Goal: Task Accomplishment & Management: Use online tool/utility

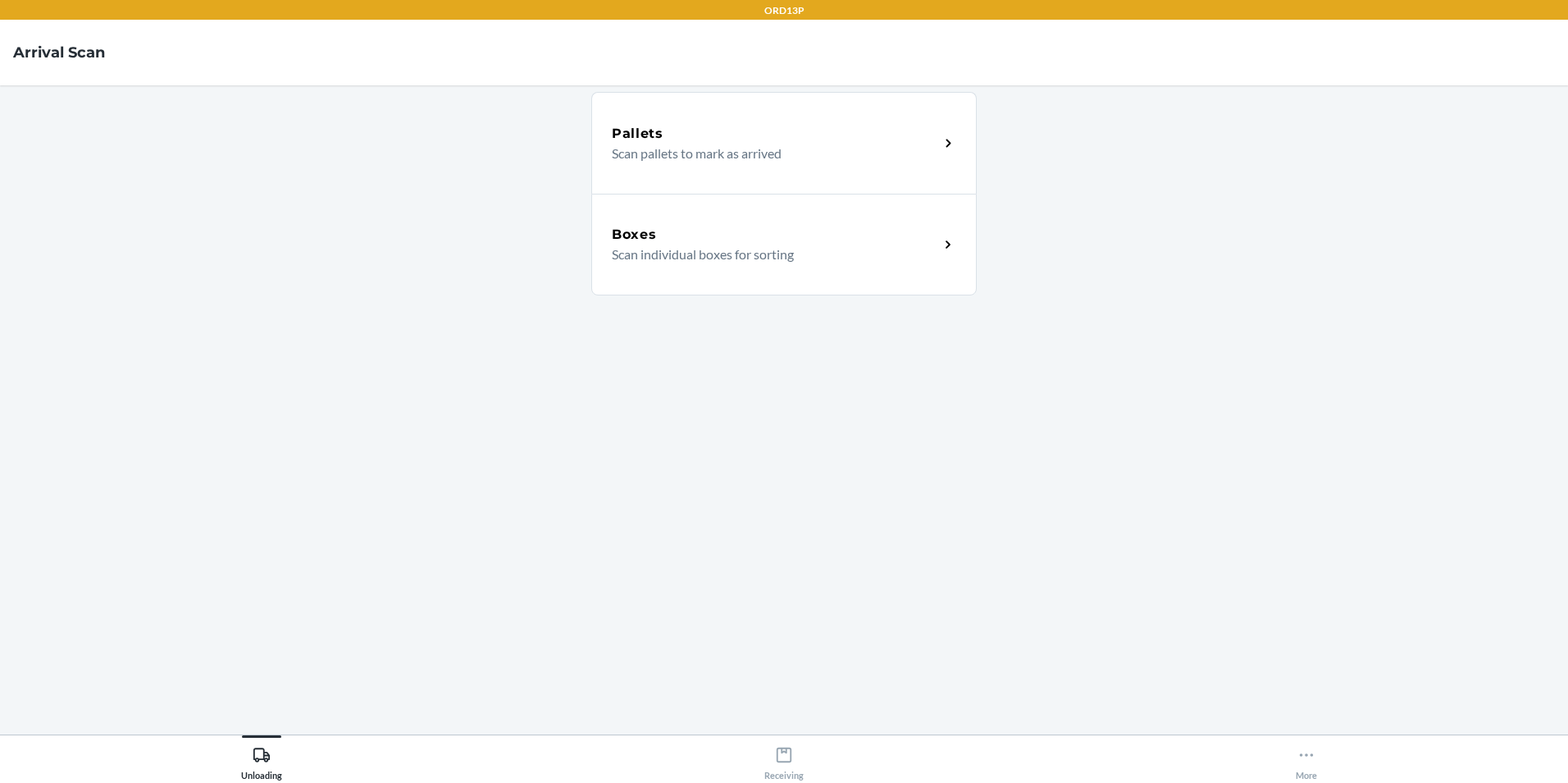
click at [817, 267] on div "Boxes Scan individual boxes for sorting" at bounding box center [784, 245] width 385 height 102
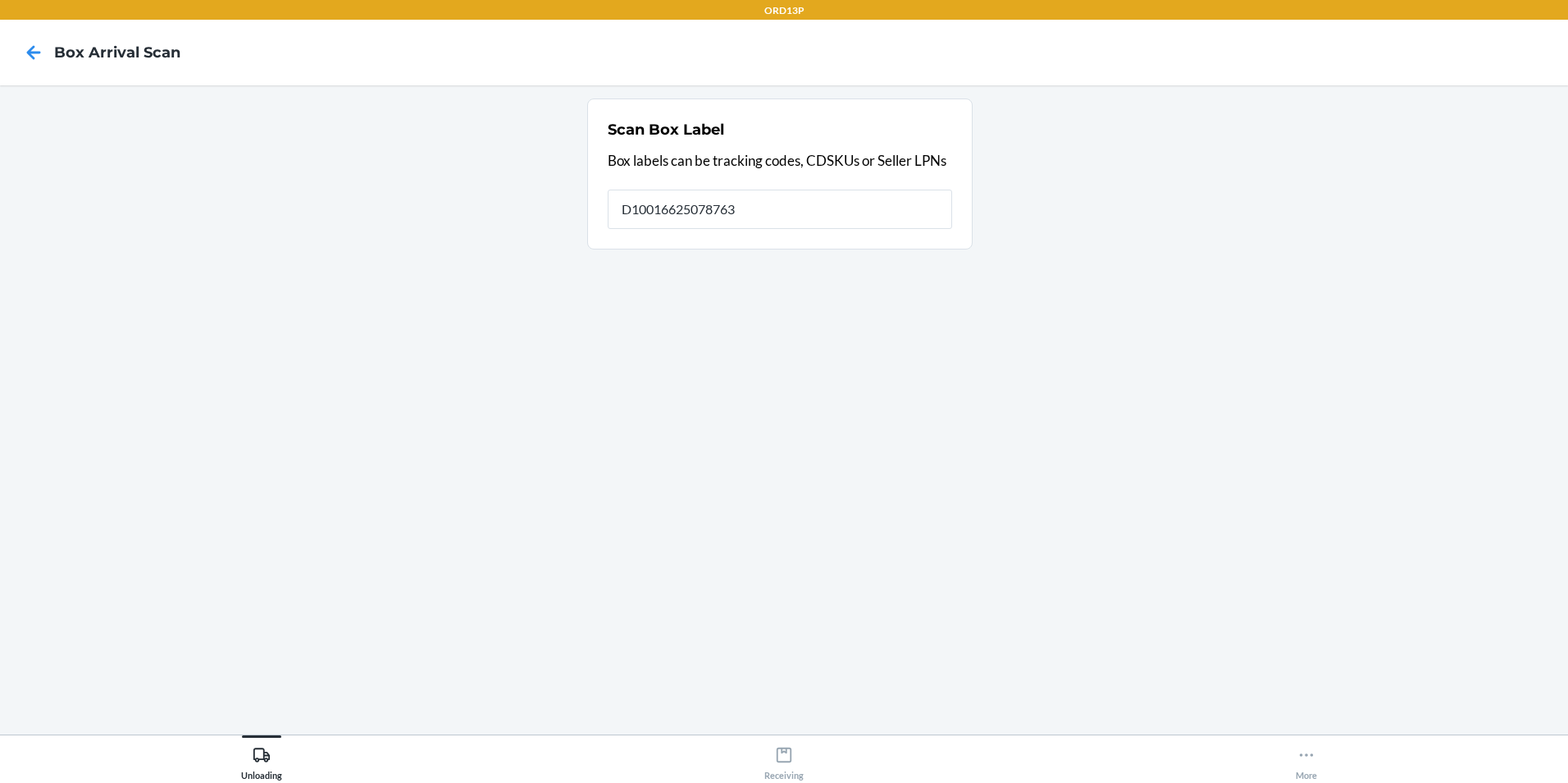
type input "D10016625078763"
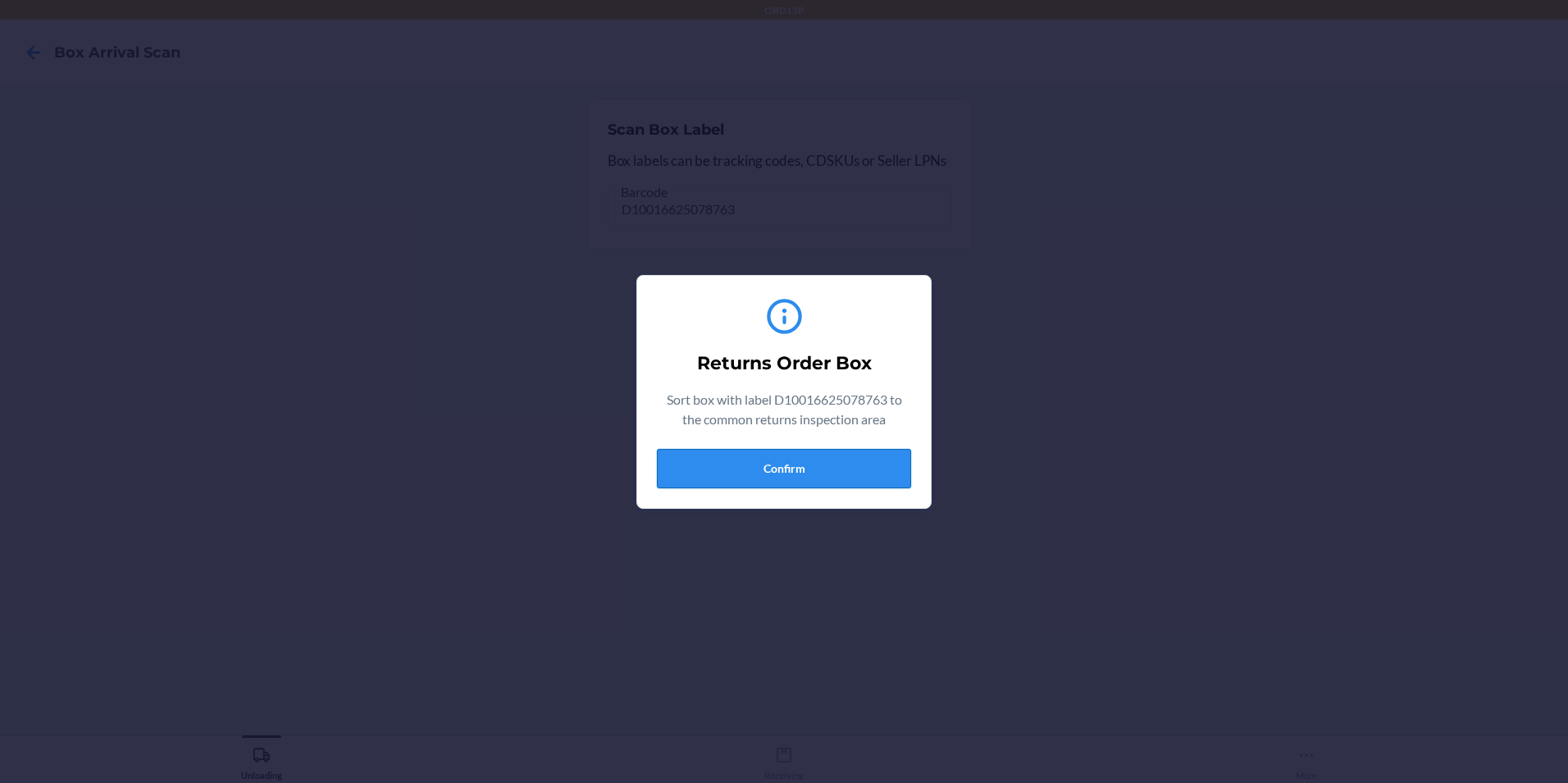
click at [680, 454] on button "Confirm" at bounding box center [784, 467] width 255 height 39
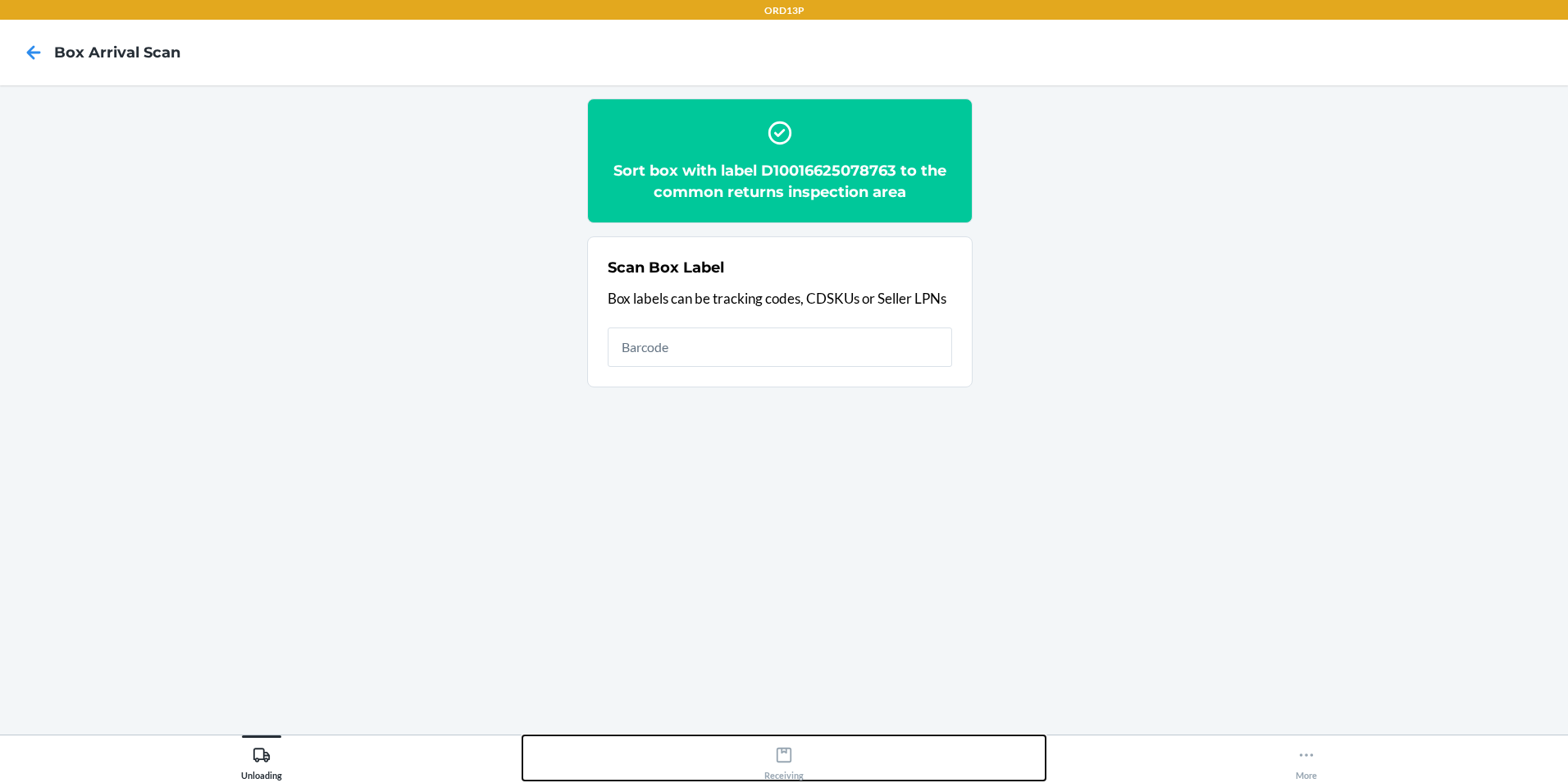
click at [739, 743] on button "Receiving" at bounding box center [784, 758] width 523 height 45
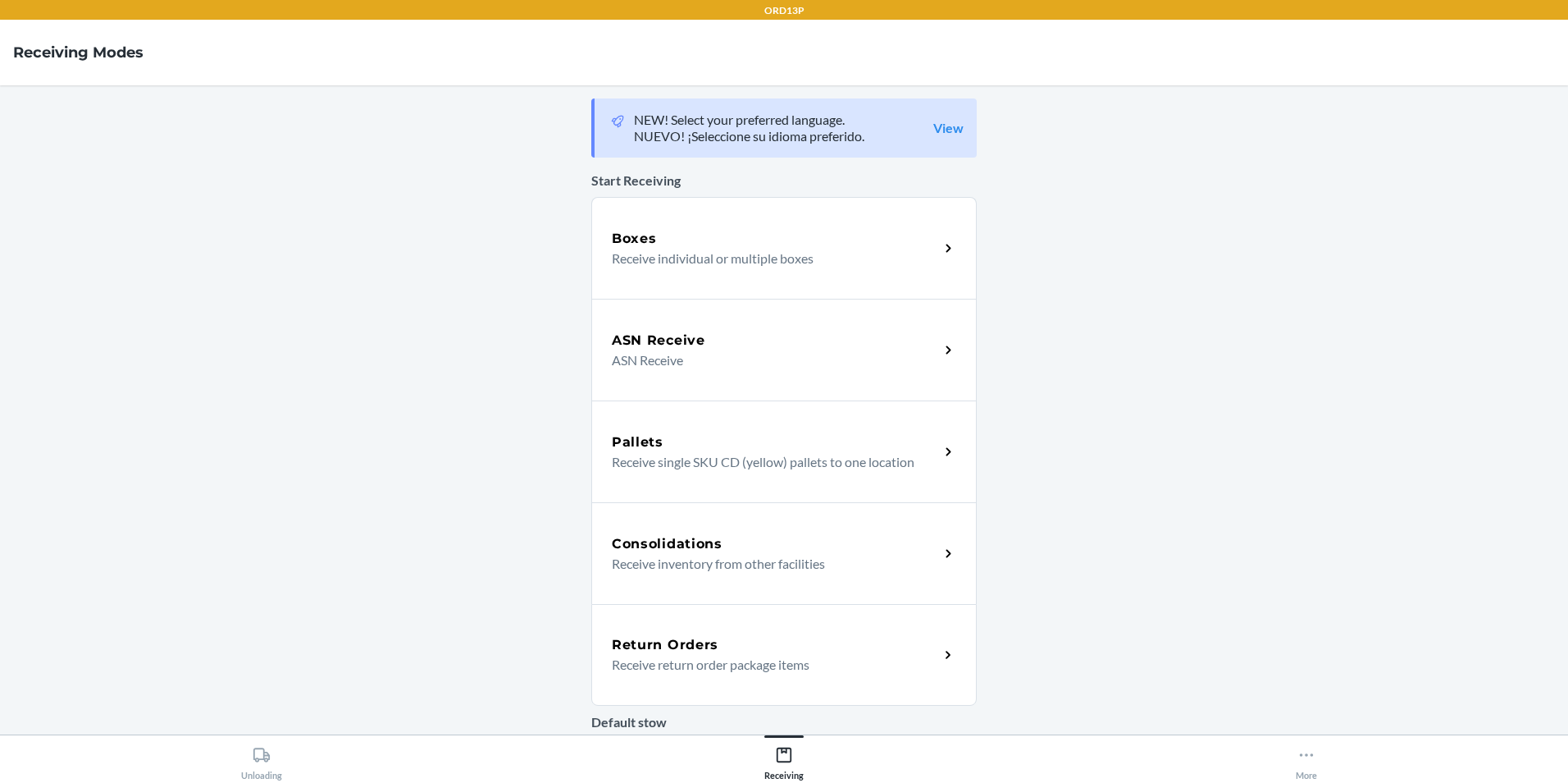
click at [751, 666] on p "Receive return order package items" at bounding box center [769, 665] width 315 height 20
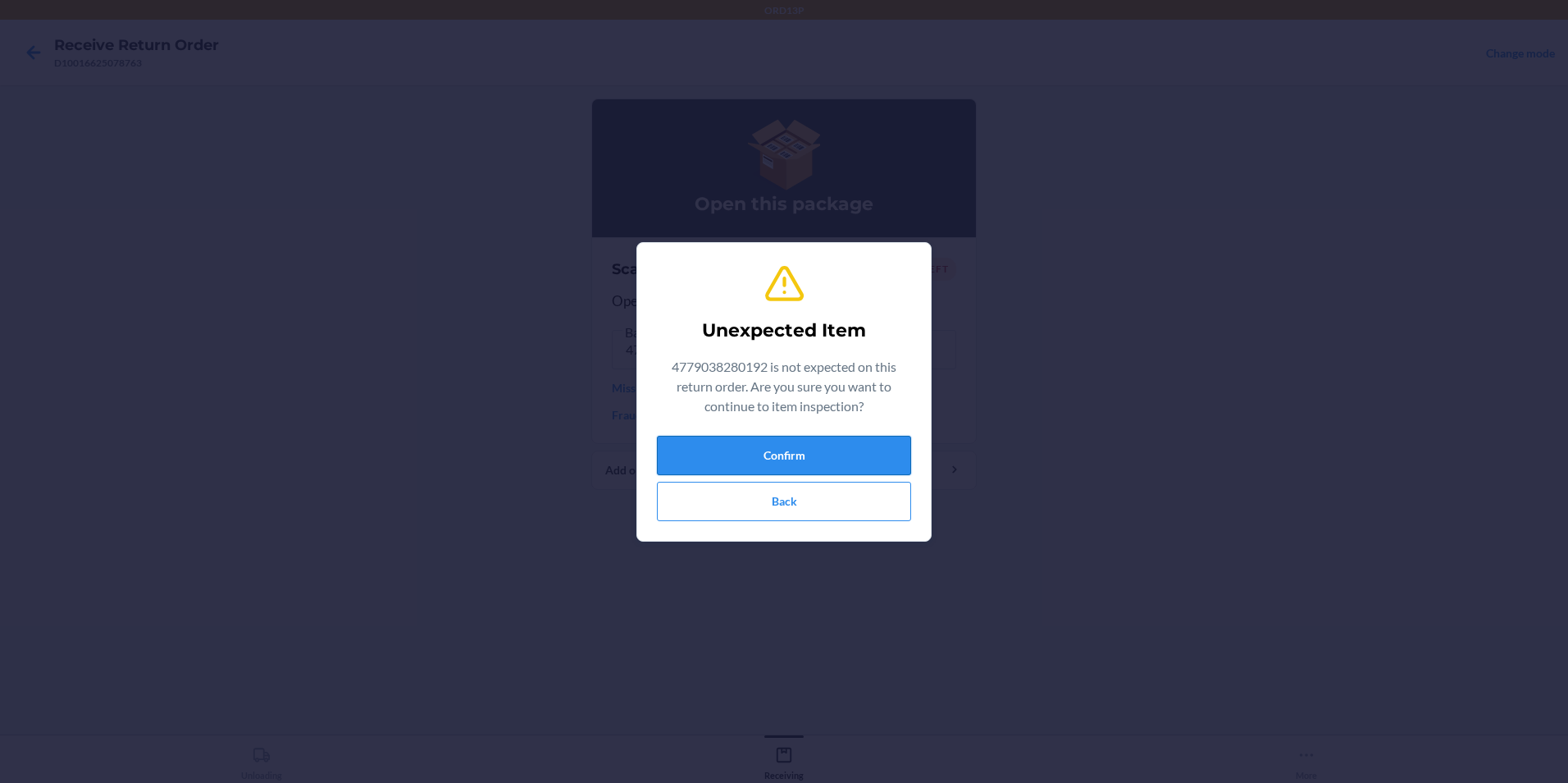
click at [746, 469] on button "Confirm" at bounding box center [784, 455] width 255 height 39
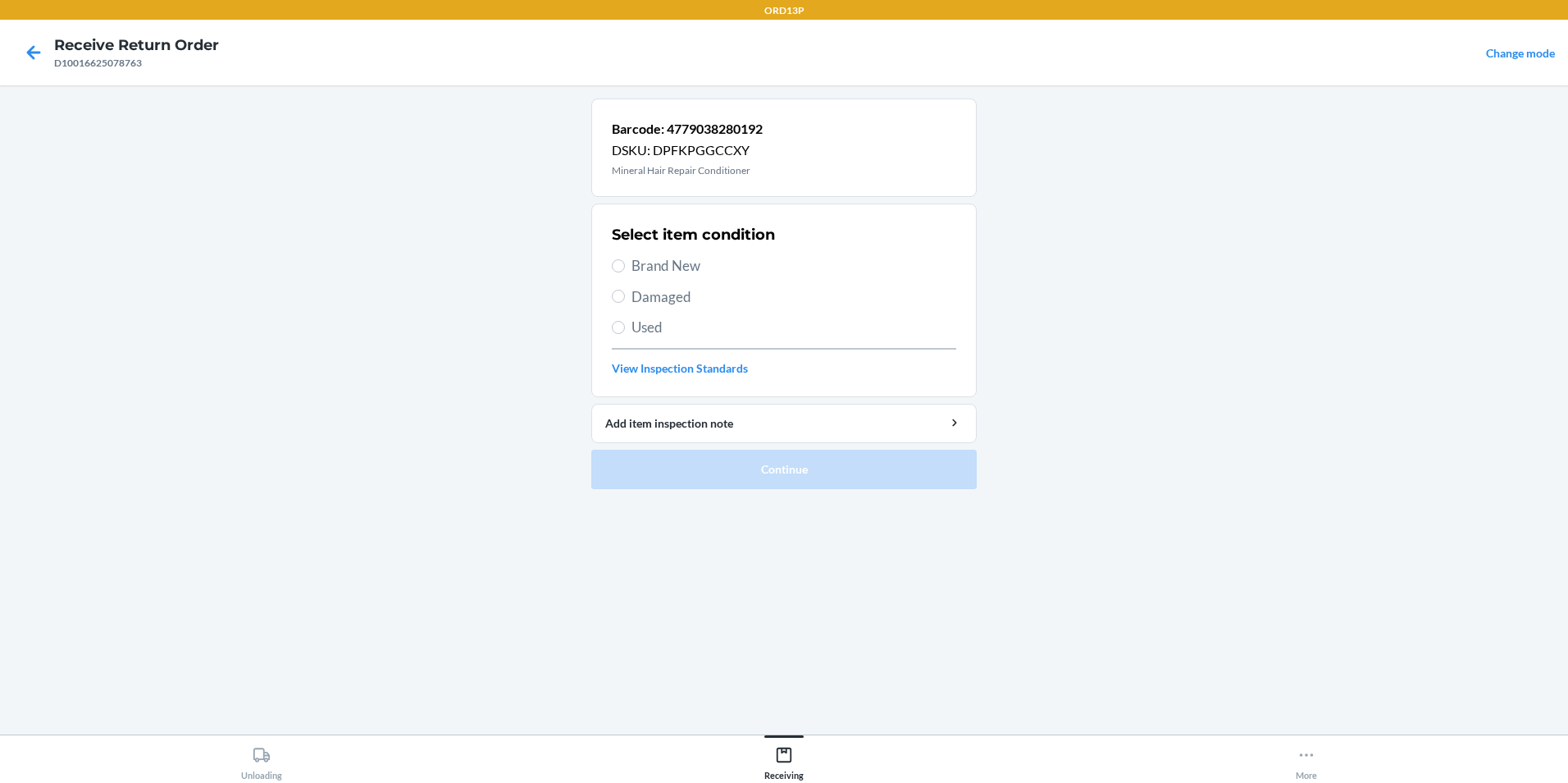
click at [730, 252] on div "Select item condition Brand New Damaged Used View Inspection Standards" at bounding box center [784, 300] width 345 height 163
click at [722, 263] on span "Brand New" at bounding box center [794, 266] width 325 height 21
click at [624, 263] on input "Brand New" at bounding box center [618, 266] width 13 height 13
radio input "true"
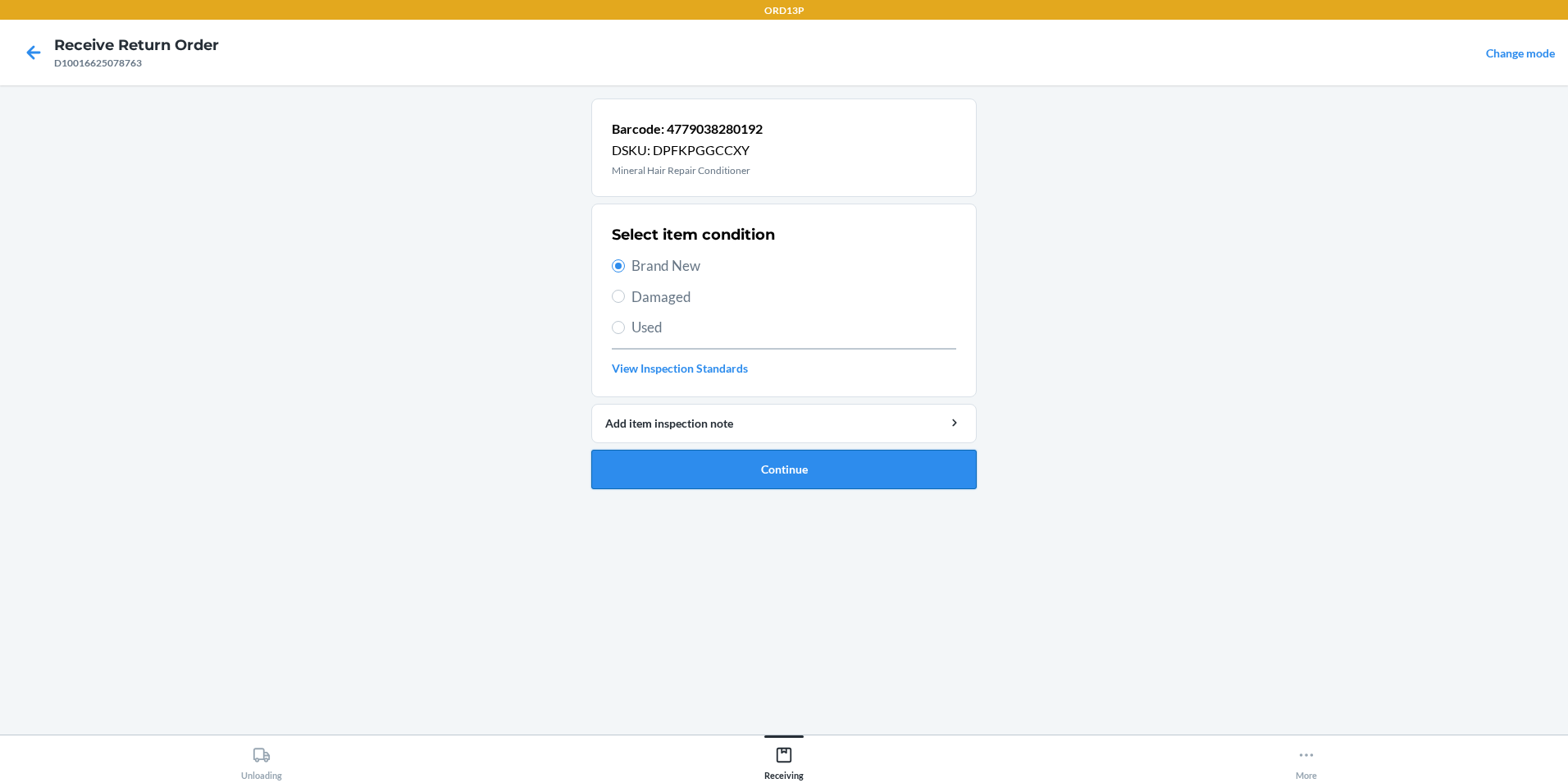
click at [799, 463] on button "Continue" at bounding box center [784, 468] width 385 height 39
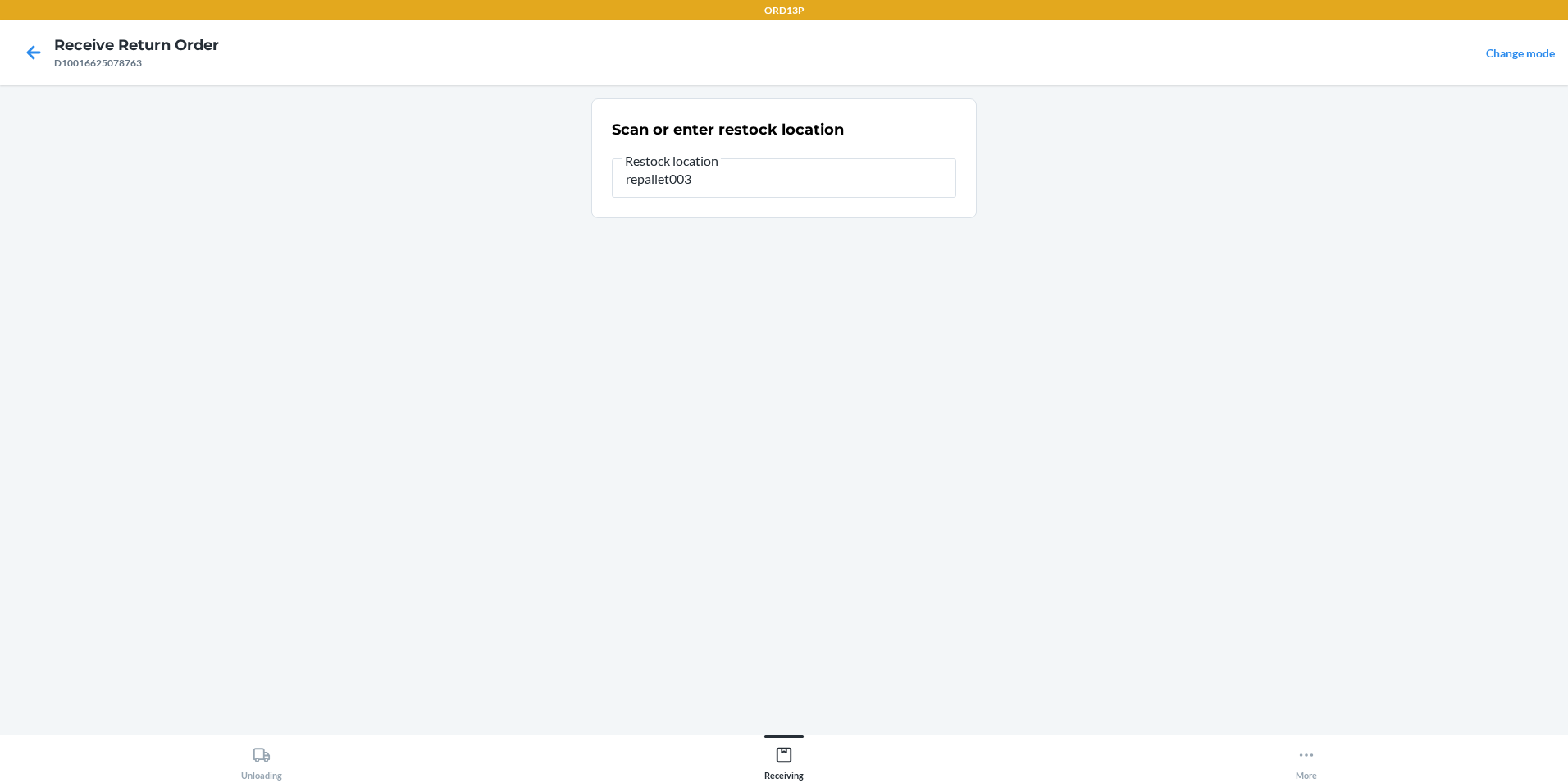
type input "repallet003"
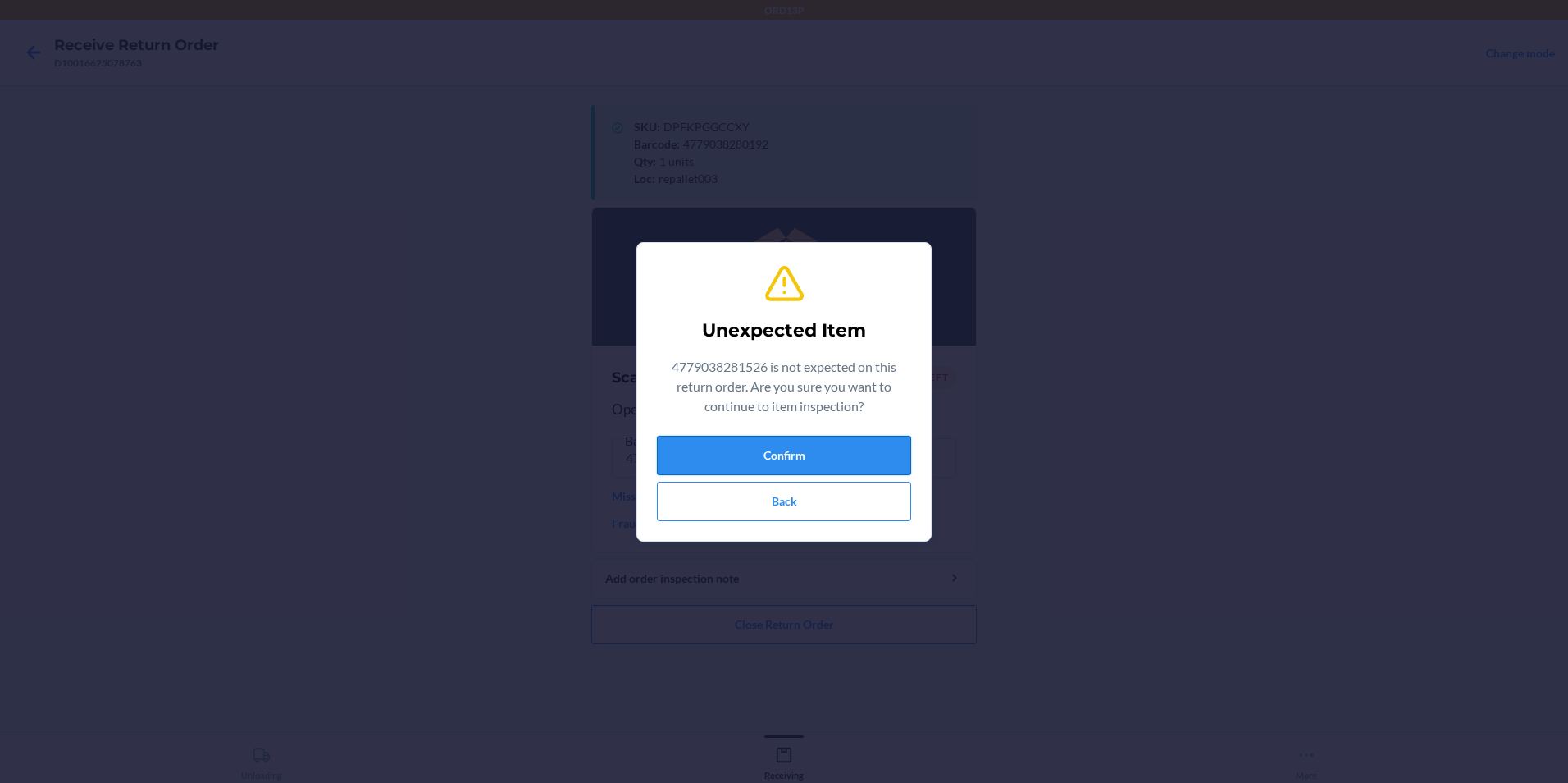
click at [728, 437] on button "Confirm" at bounding box center [784, 455] width 255 height 39
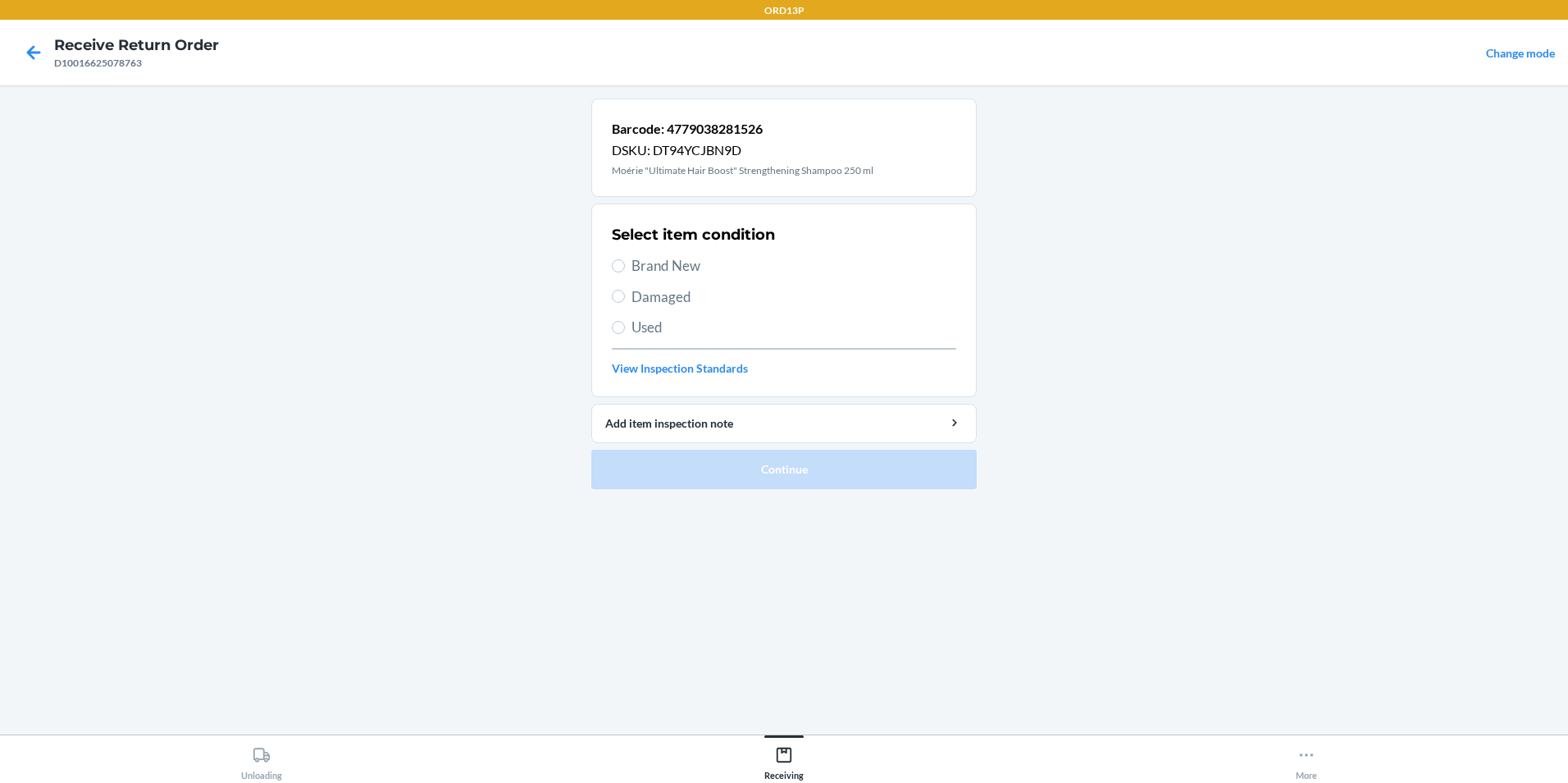
click at [704, 274] on span "Brand New" at bounding box center [794, 266] width 325 height 21
click at [624, 273] on input "Brand New" at bounding box center [618, 266] width 13 height 13
radio input "true"
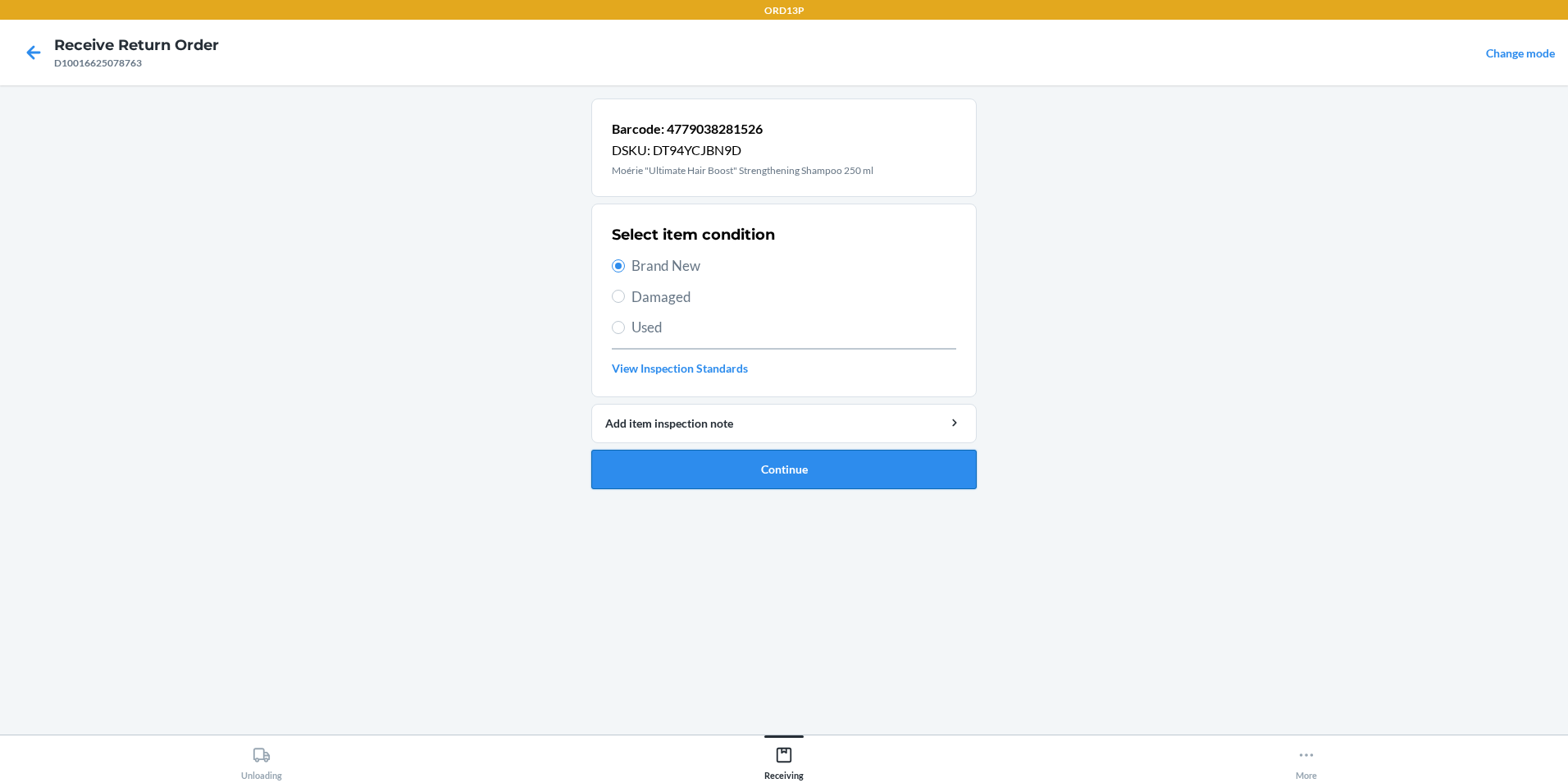
click at [668, 456] on button "Continue" at bounding box center [784, 468] width 385 height 39
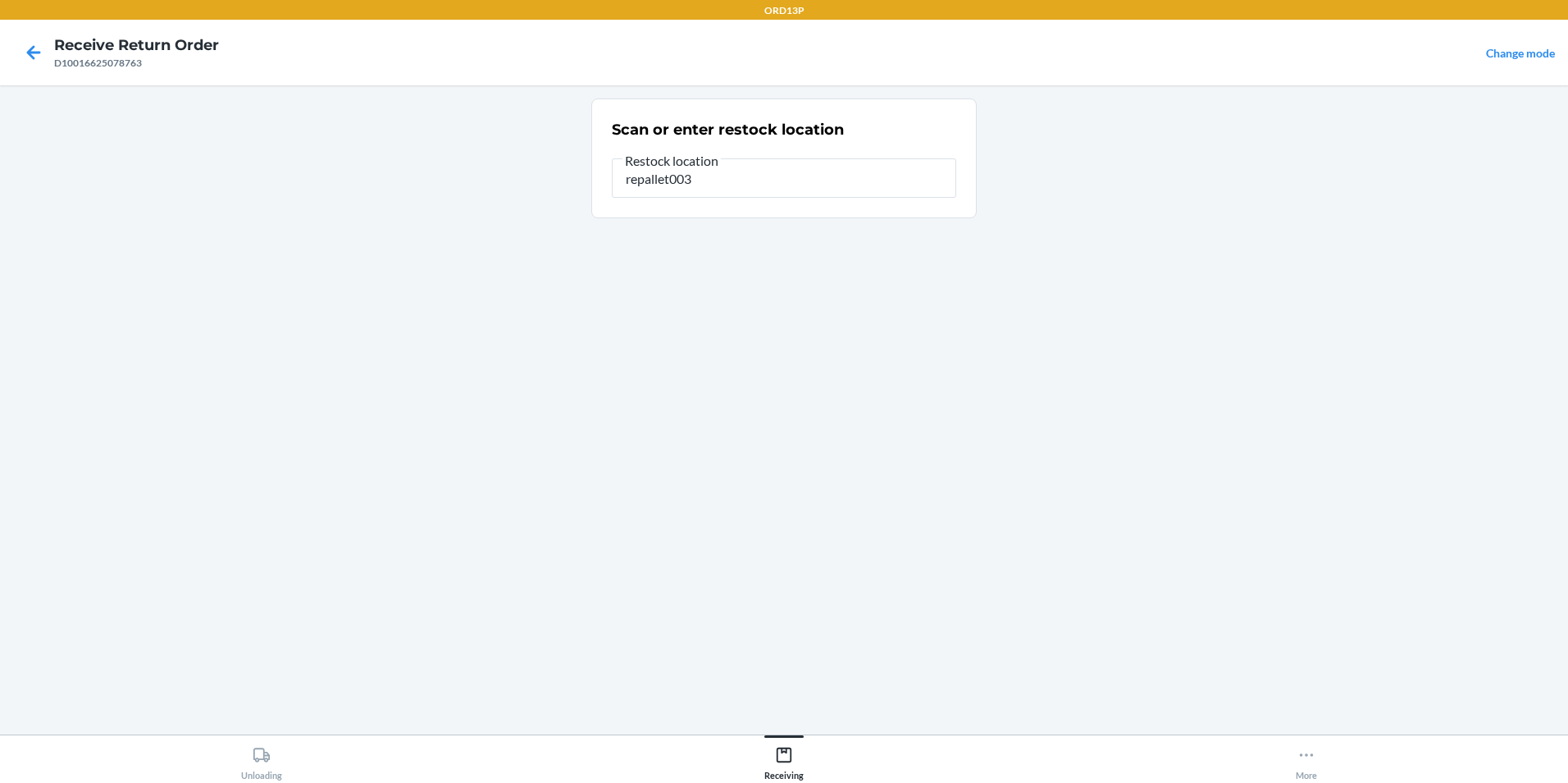
type input "repallet003"
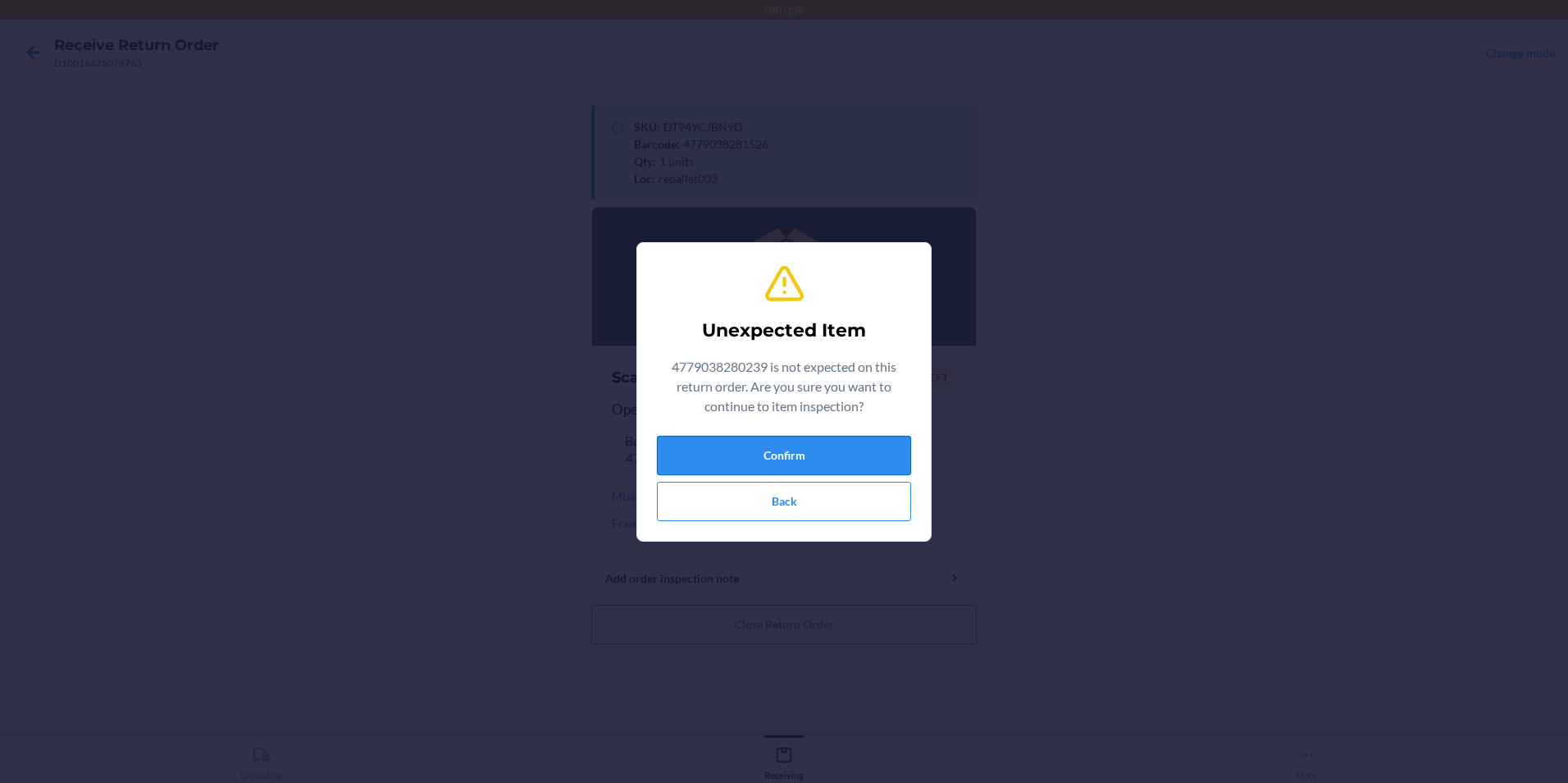
click at [689, 462] on button "Confirm" at bounding box center [784, 455] width 255 height 39
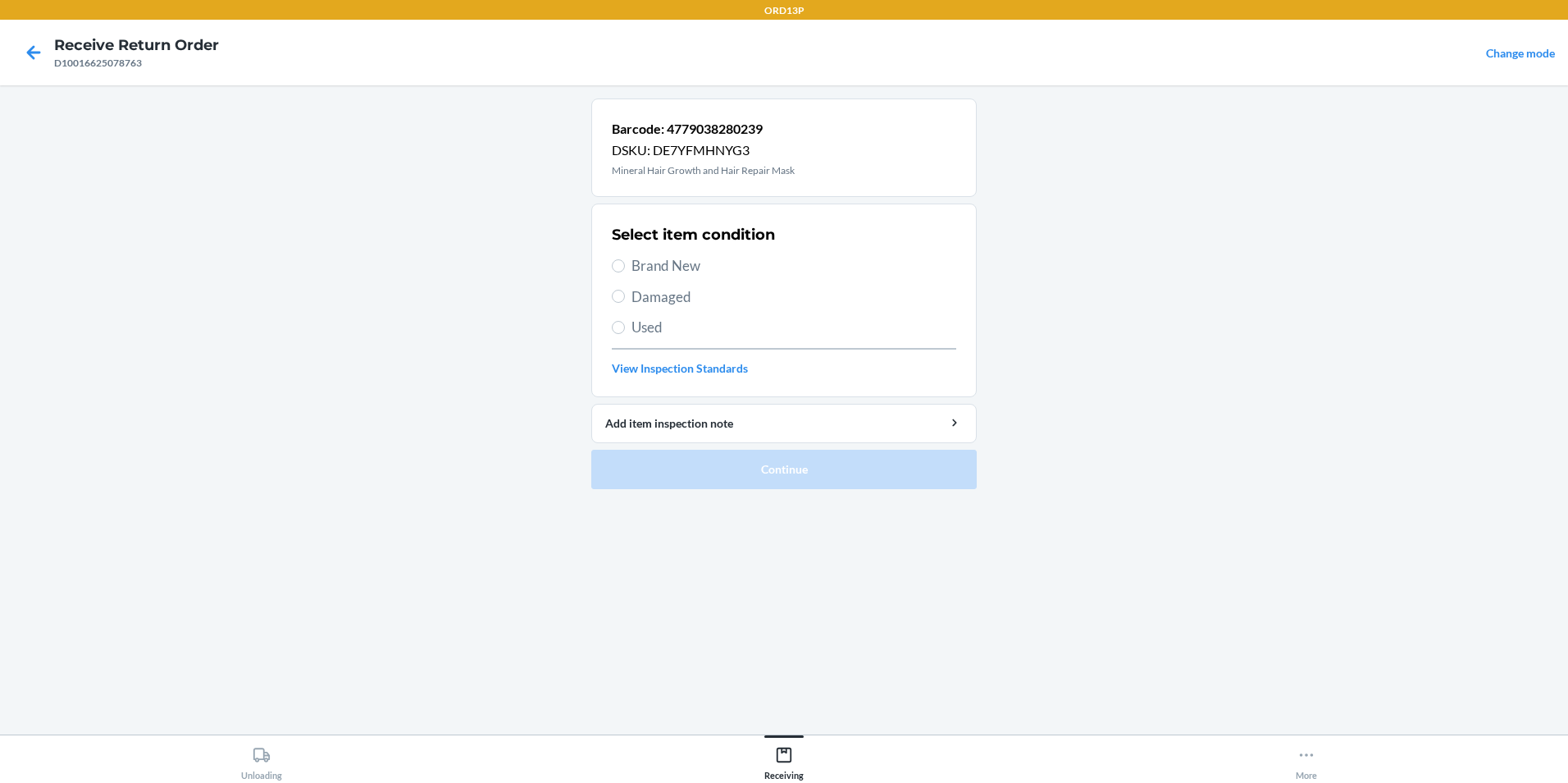
click at [666, 271] on span "Brand New" at bounding box center [794, 266] width 325 height 21
click at [624, 271] on input "Brand New" at bounding box center [618, 266] width 13 height 13
radio input "true"
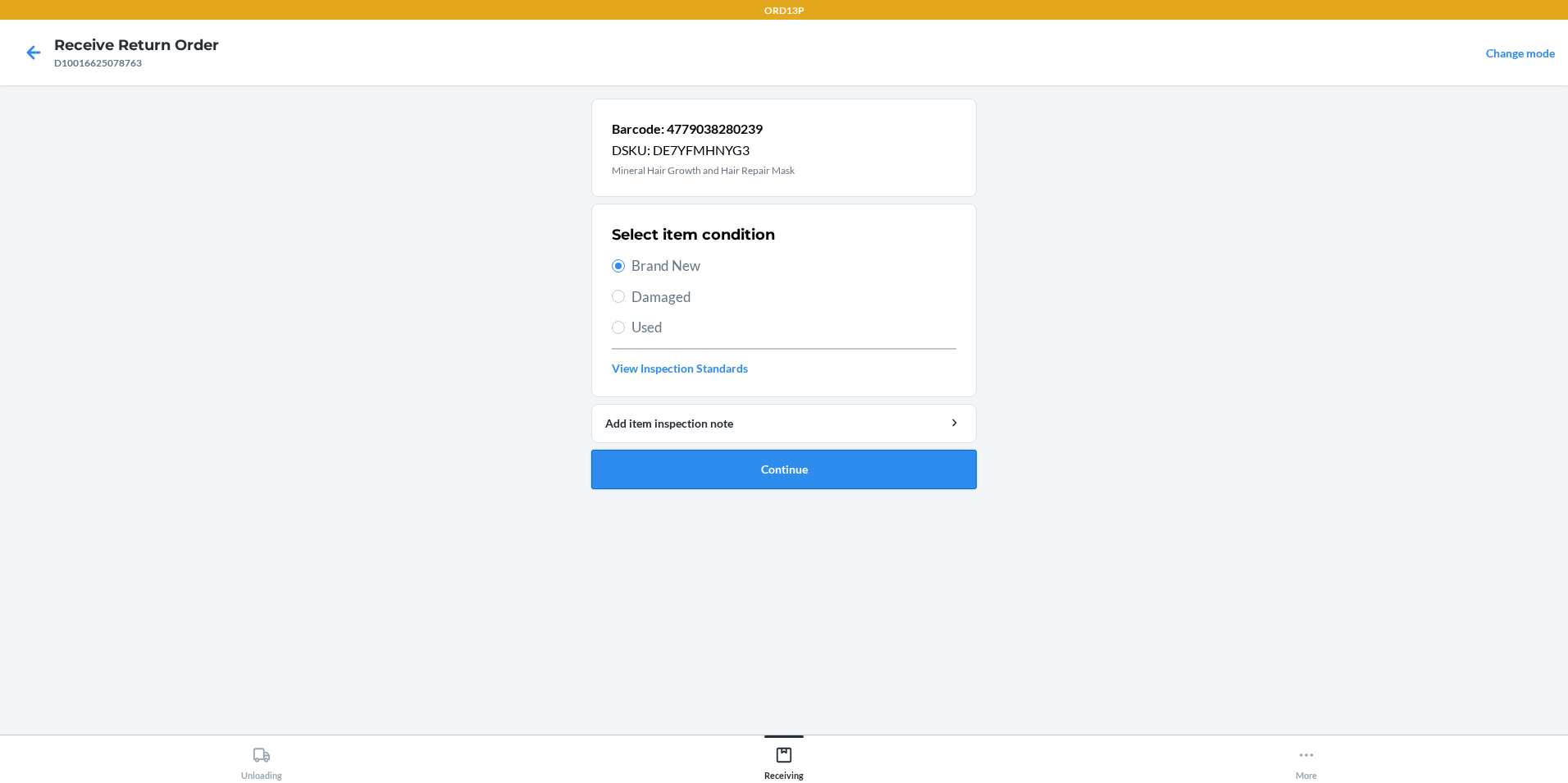
click at [714, 474] on button "Continue" at bounding box center [784, 468] width 385 height 39
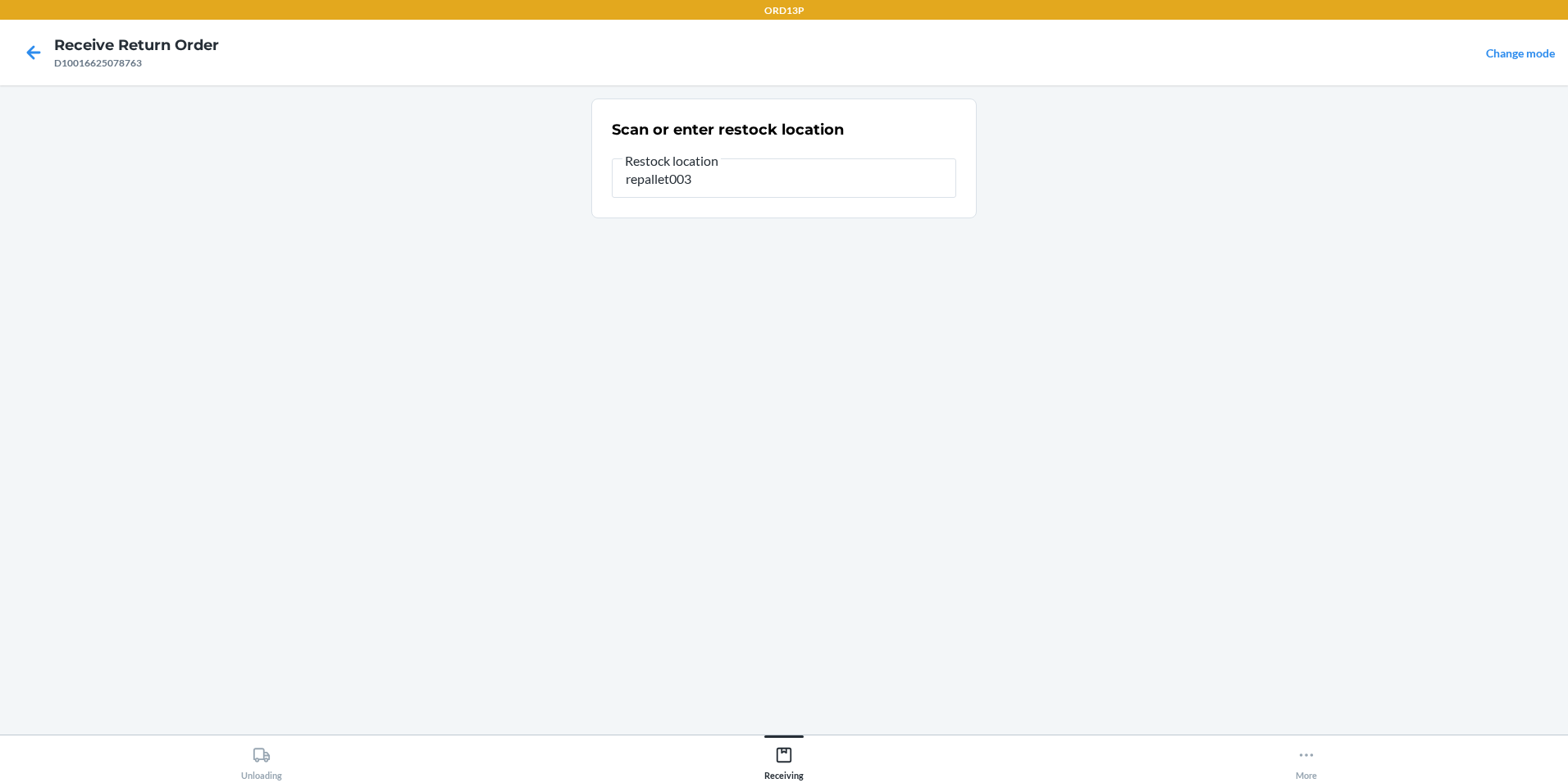
type input "repallet003"
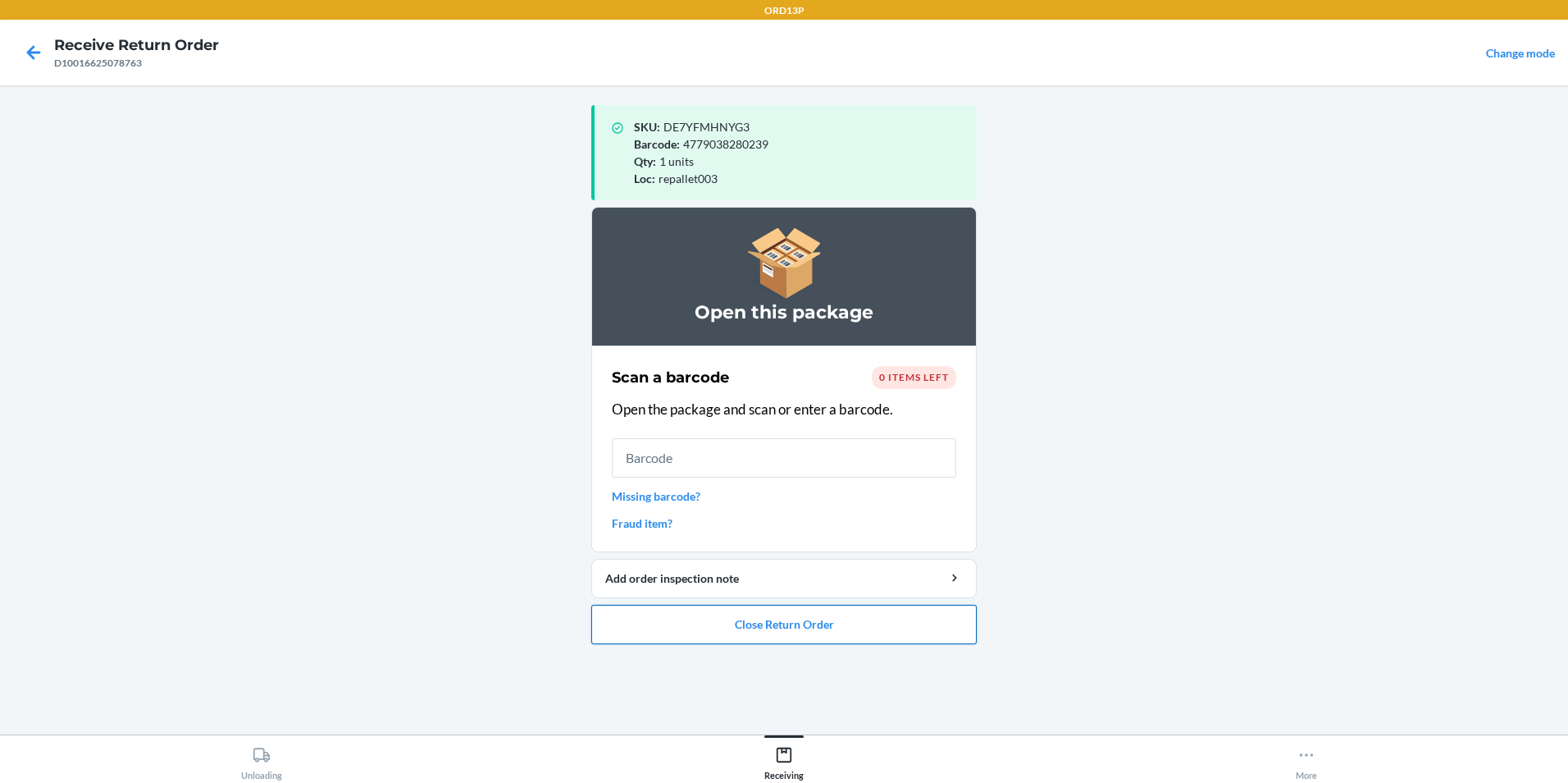
click at [859, 613] on button "Close Return Order" at bounding box center [784, 624] width 385 height 39
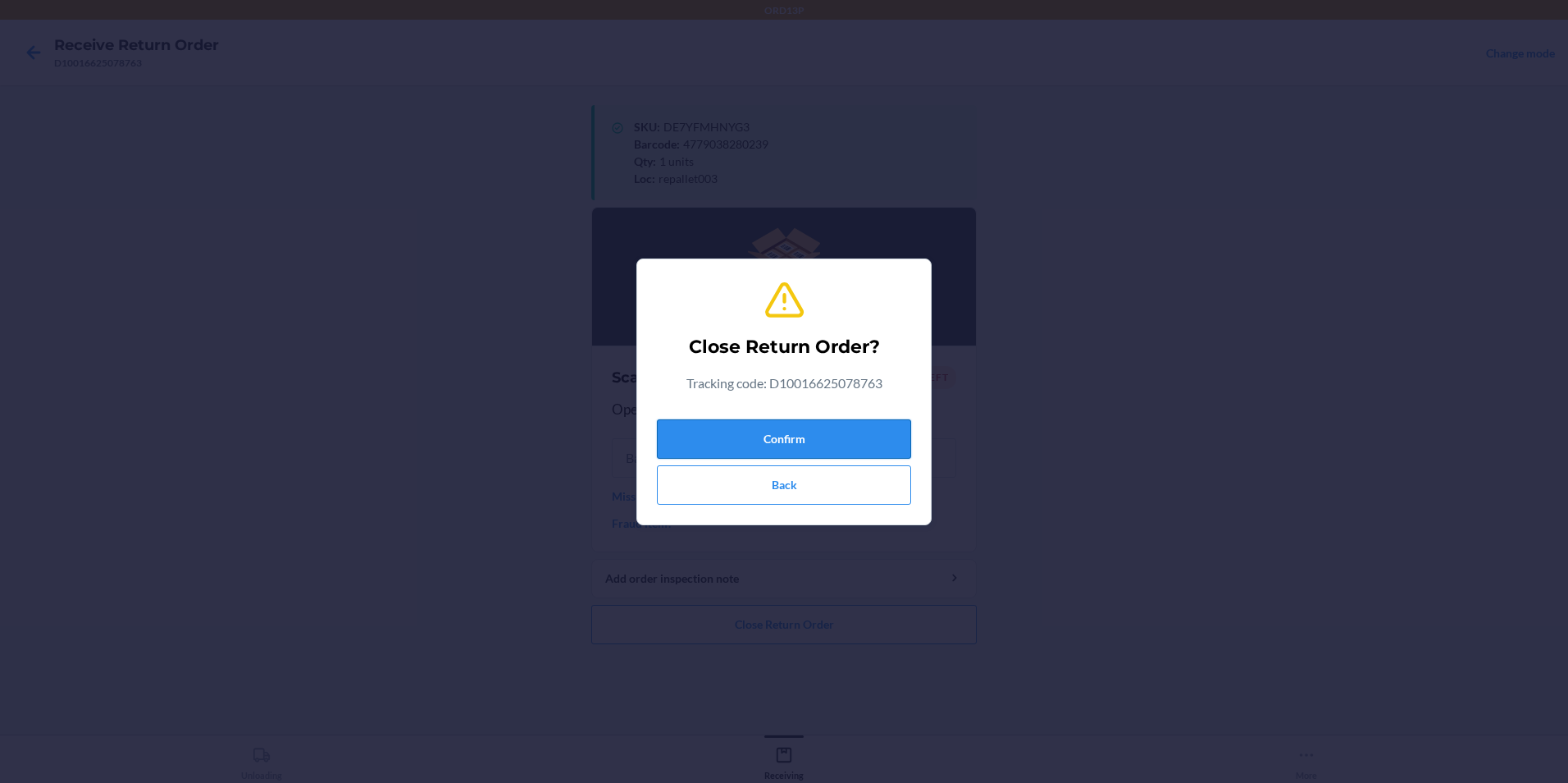
click at [676, 447] on button "Confirm" at bounding box center [784, 438] width 255 height 39
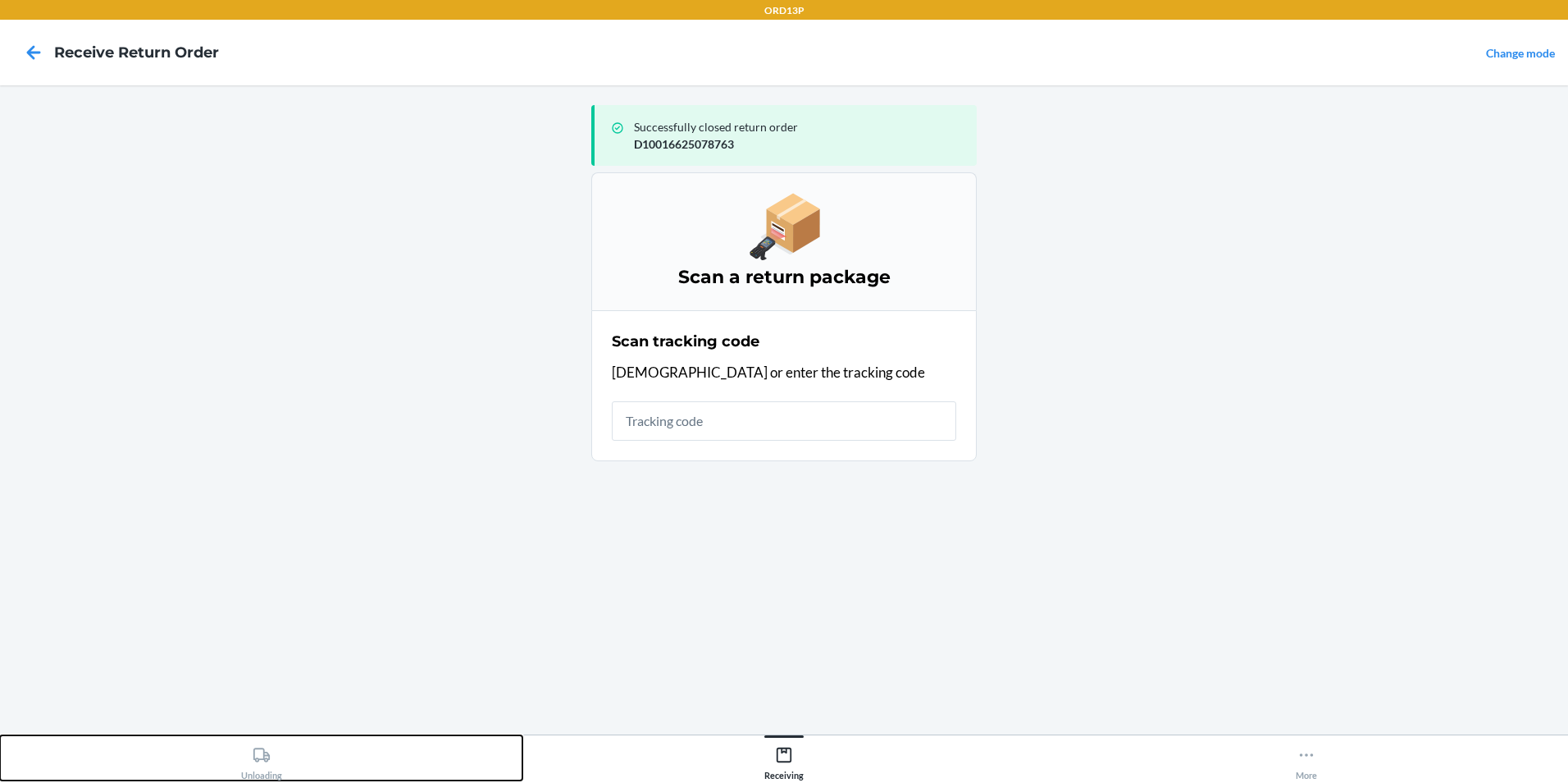
click at [277, 754] on div "Unloading" at bounding box center [261, 759] width 41 height 41
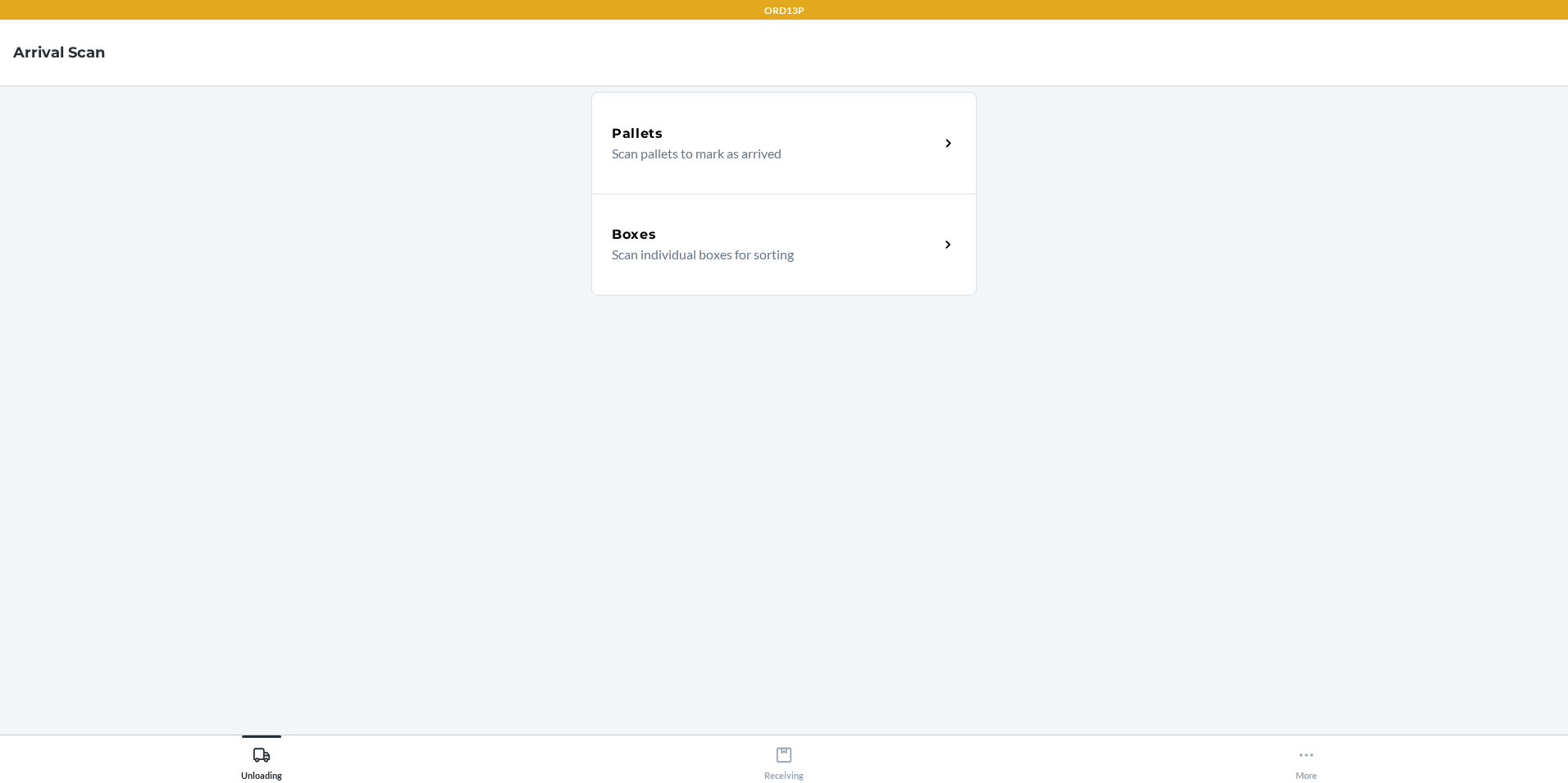
click at [655, 249] on p "Scan individual boxes for sorting" at bounding box center [769, 255] width 315 height 20
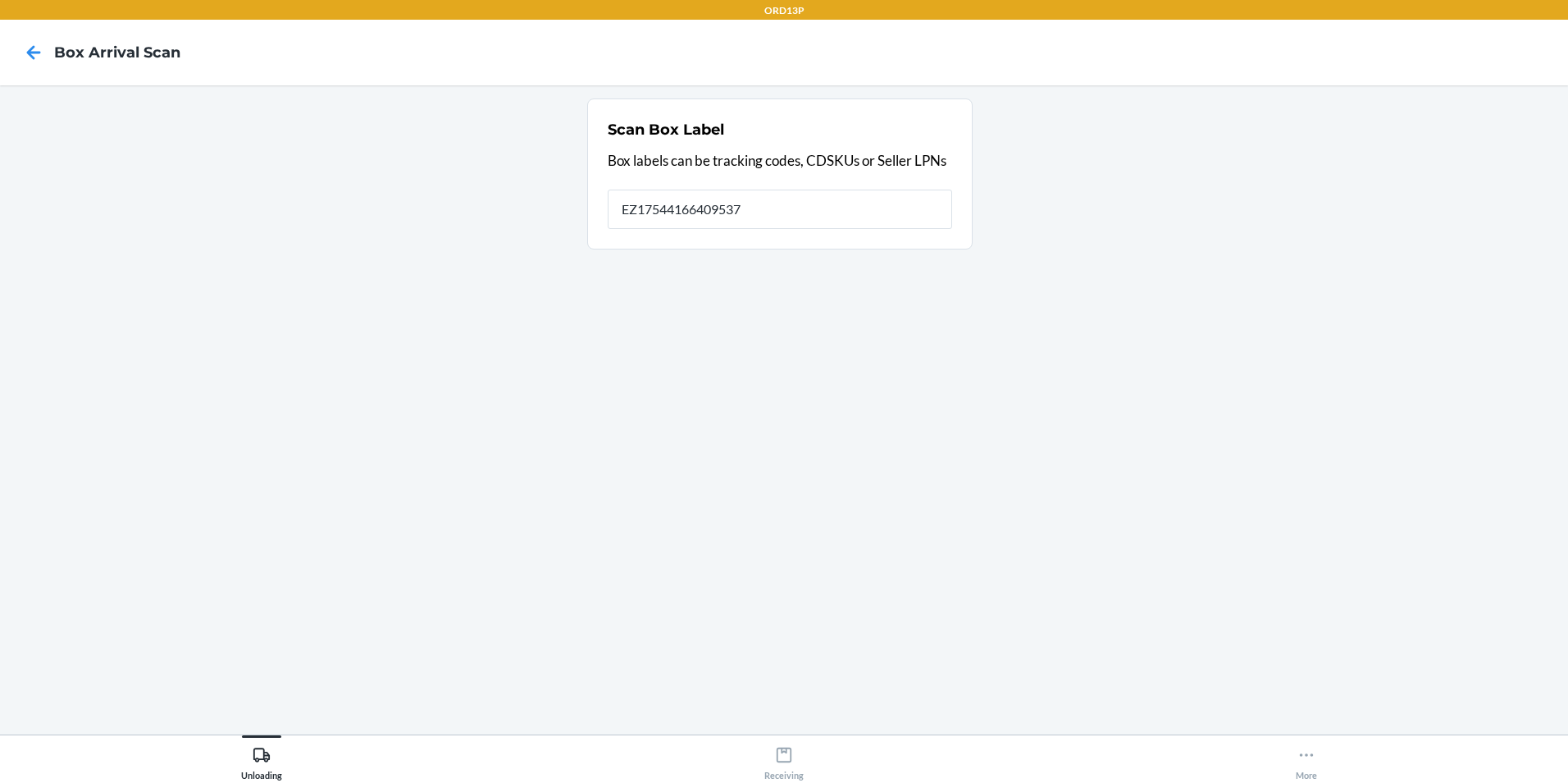
type input "EZ17544166409537"
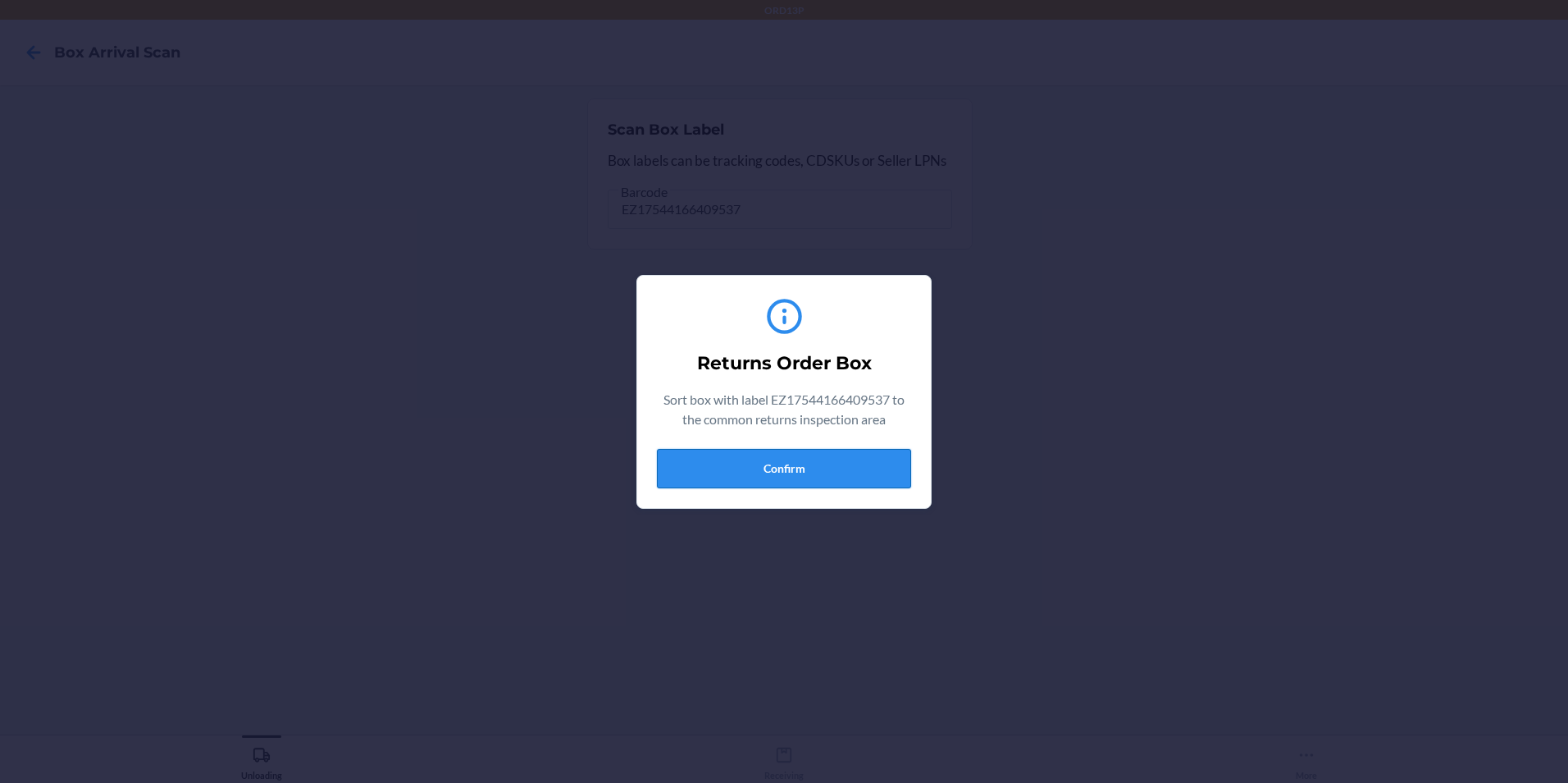
click at [771, 479] on button "Confirm" at bounding box center [784, 467] width 255 height 39
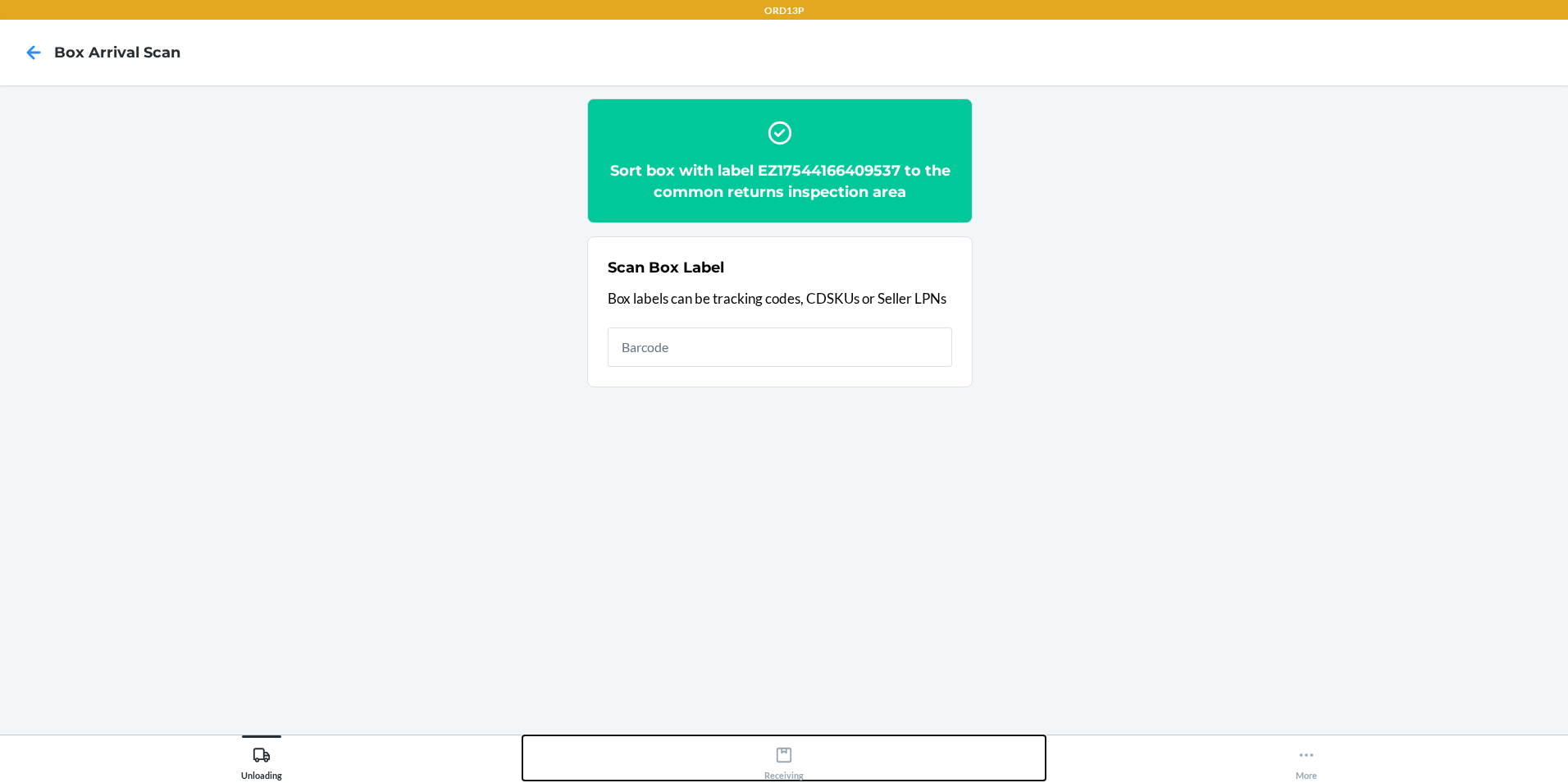
click at [785, 763] on icon at bounding box center [784, 755] width 18 height 18
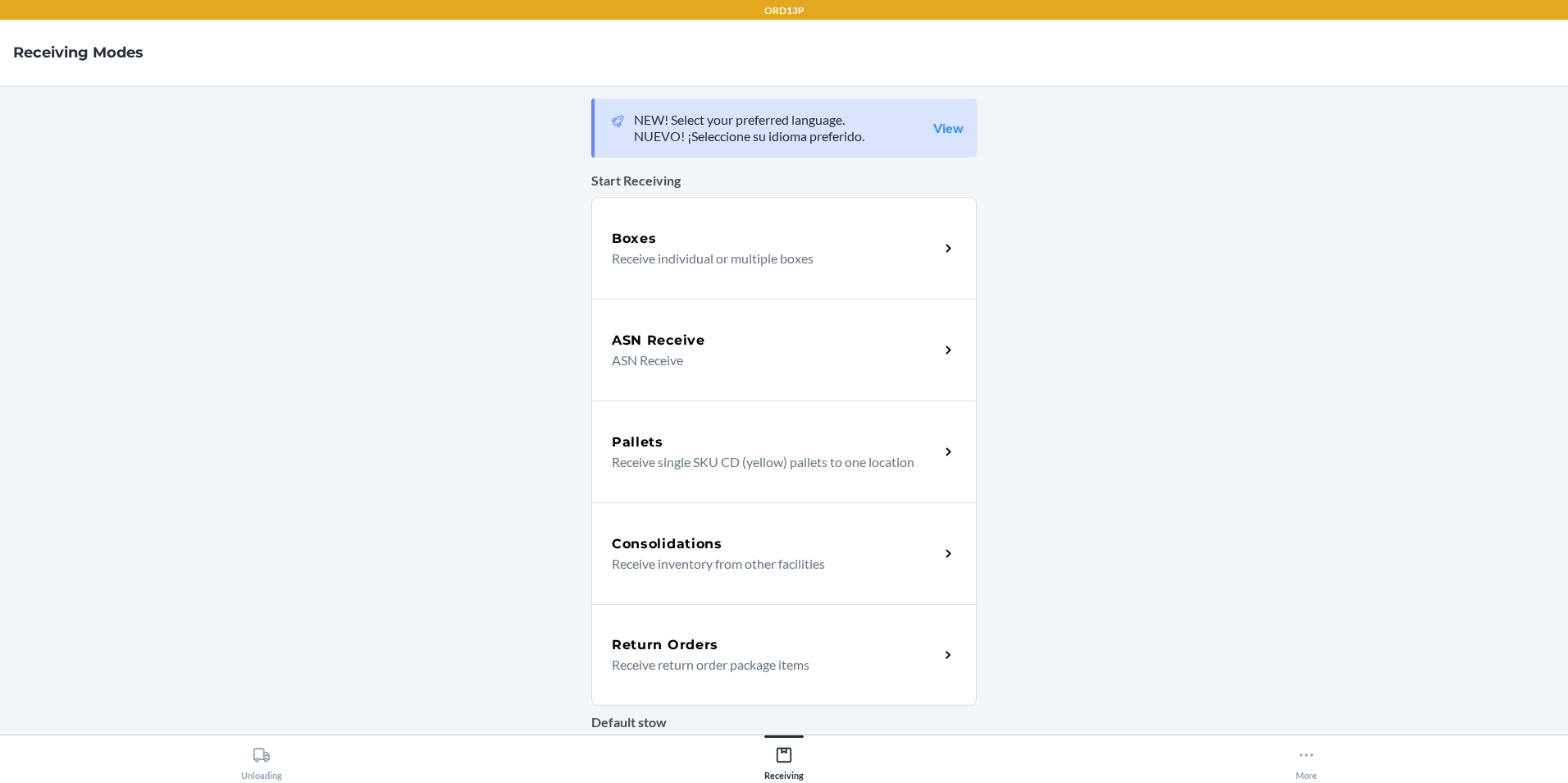
click at [694, 646] on h5 "Return Orders" at bounding box center [664, 645] width 106 height 20
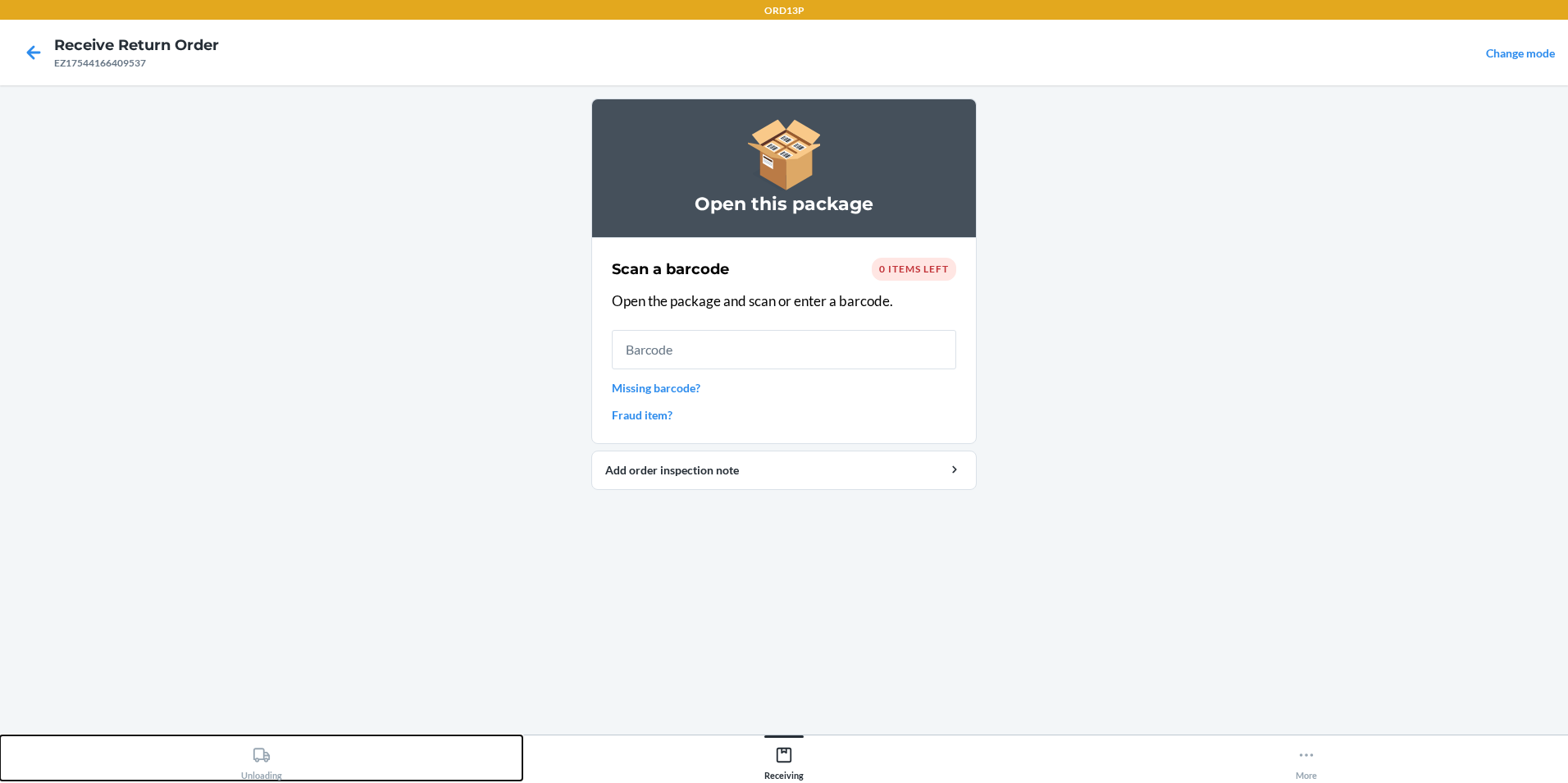
click at [253, 762] on icon at bounding box center [262, 755] width 18 height 18
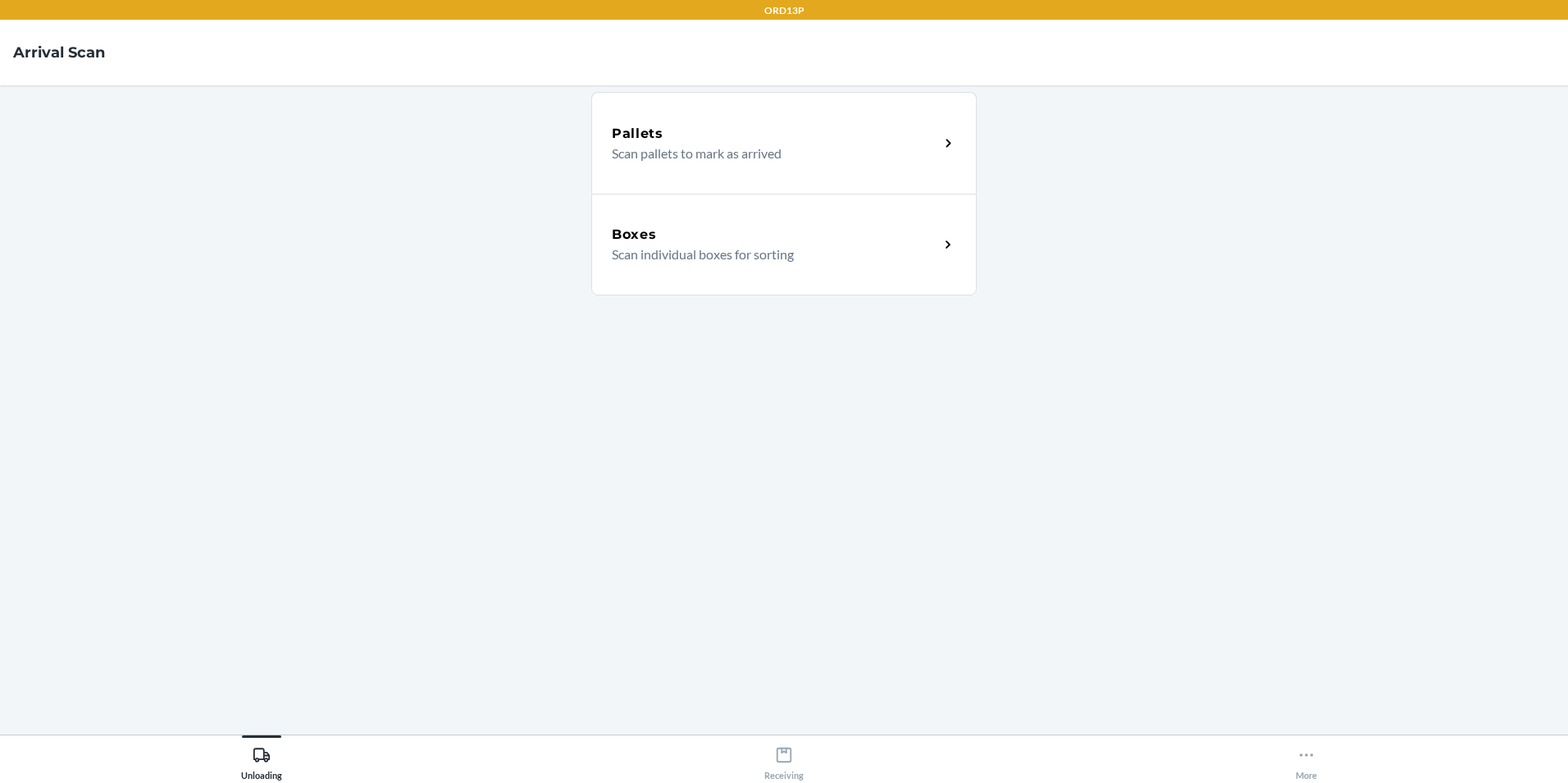
click at [667, 267] on div "Boxes Scan individual boxes for sorting" at bounding box center [784, 245] width 385 height 102
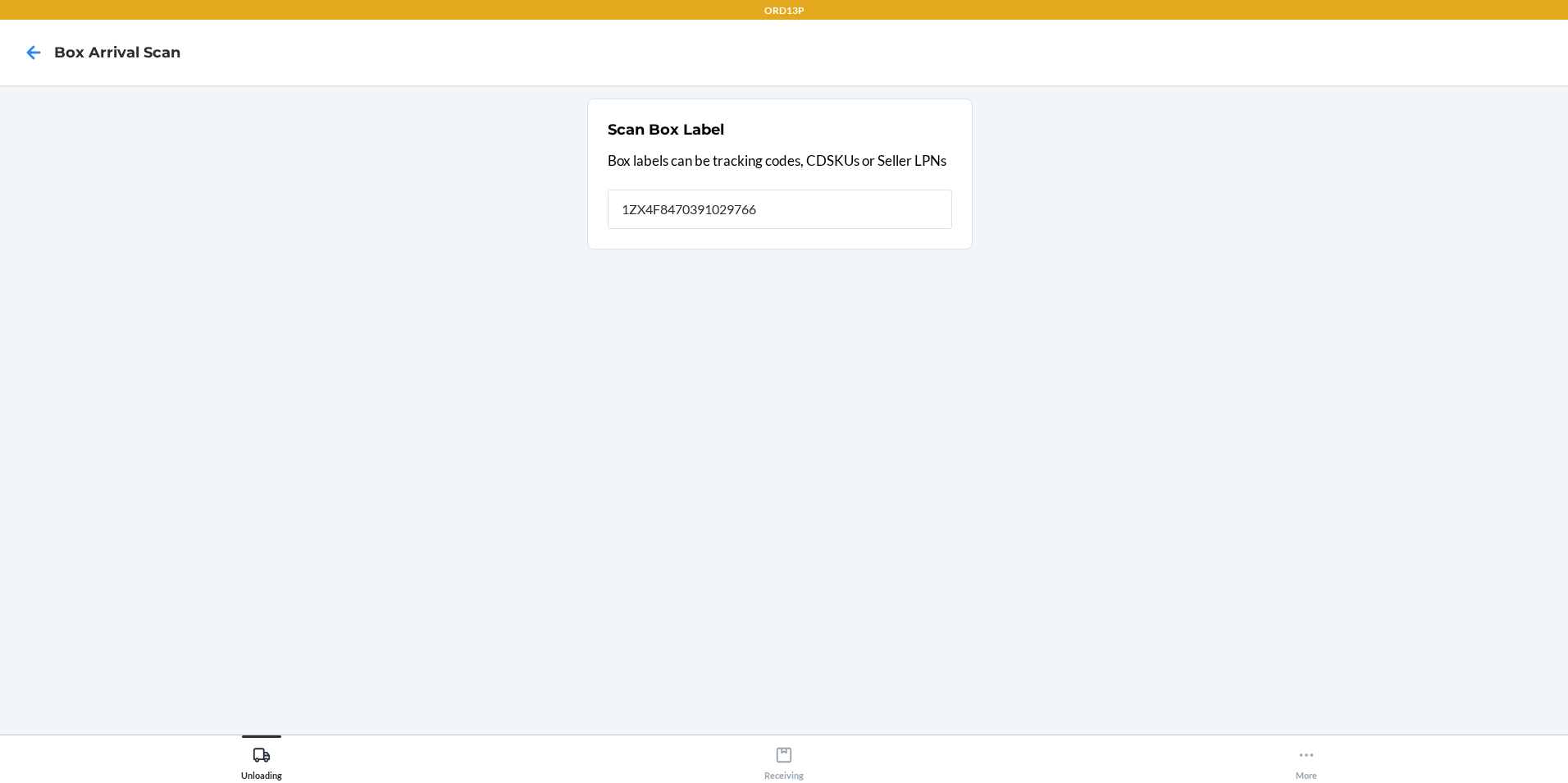
type input "1ZX4F8470391029766"
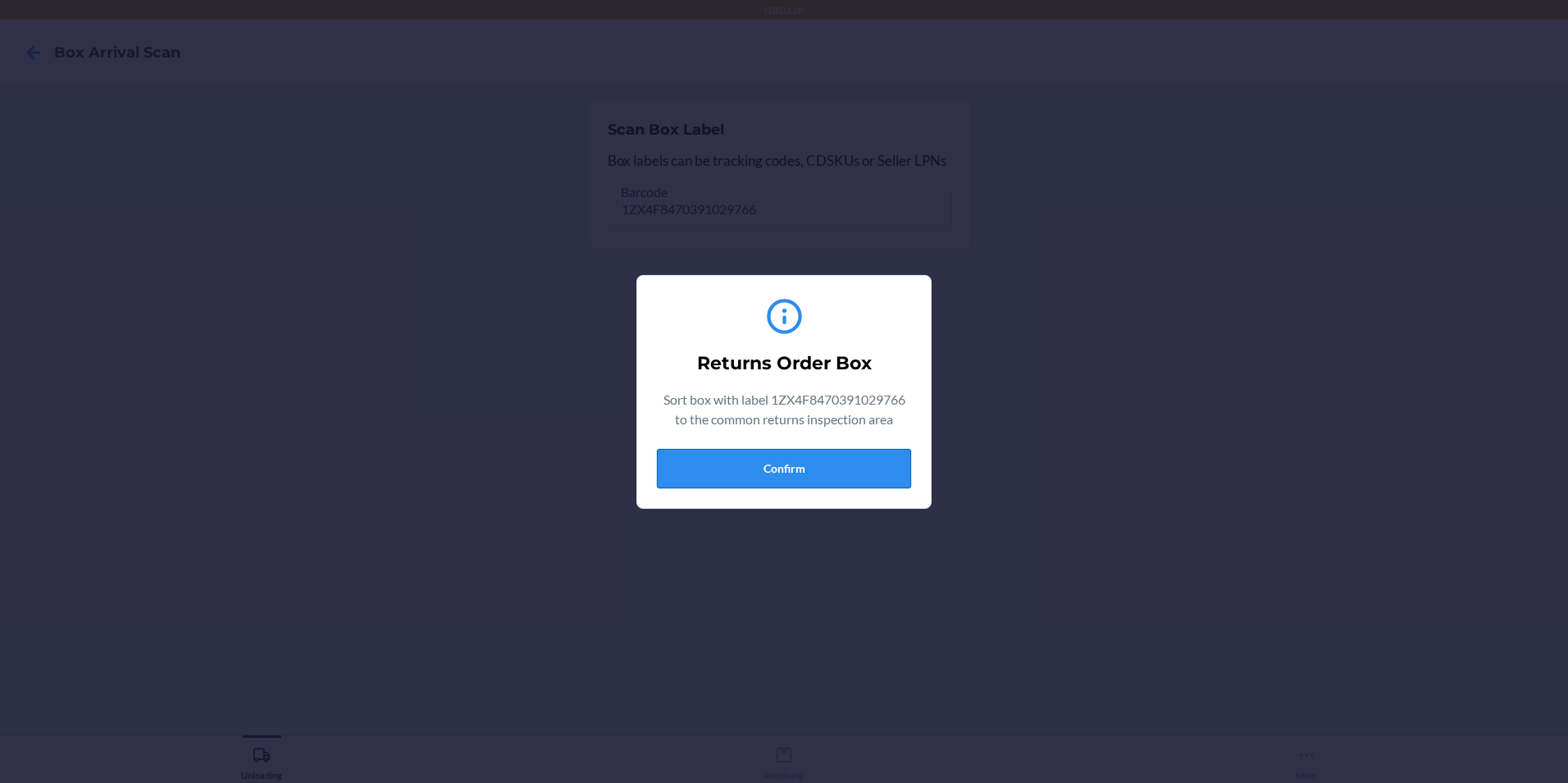
click at [697, 458] on button "Confirm" at bounding box center [784, 467] width 255 height 39
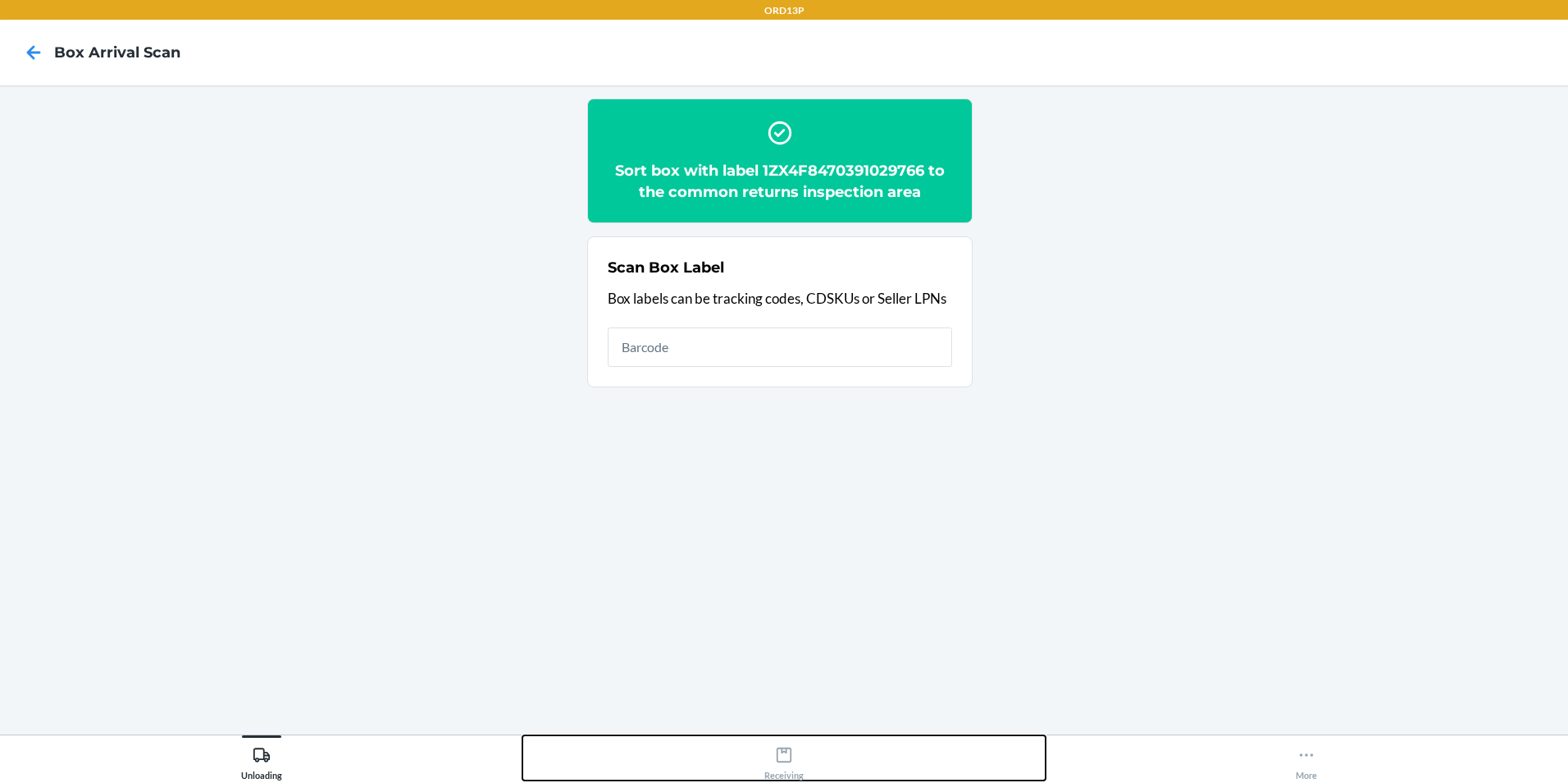
click at [784, 763] on icon at bounding box center [784, 755] width 18 height 18
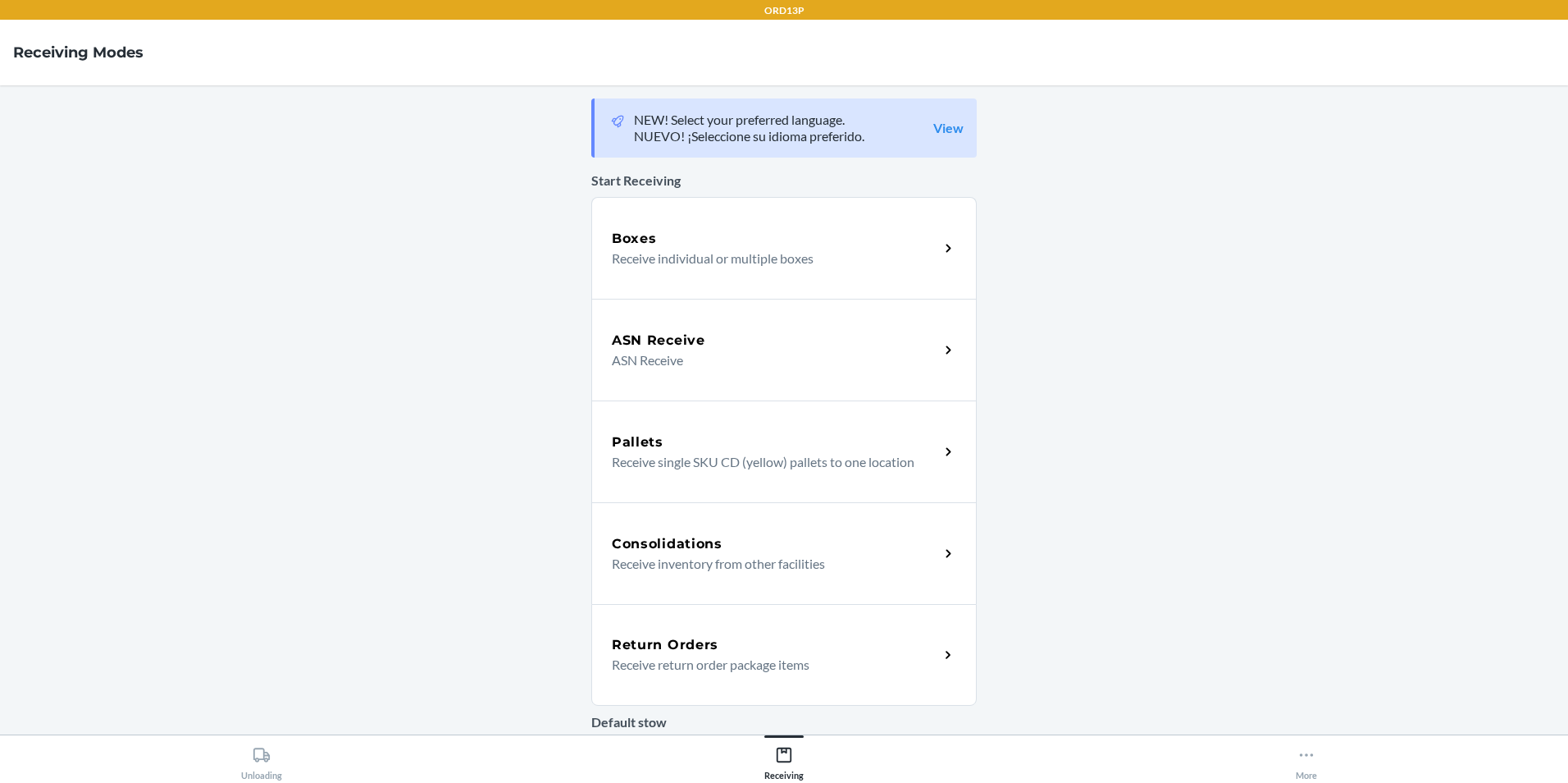
click at [727, 644] on div "Return Orders" at bounding box center [775, 645] width 327 height 20
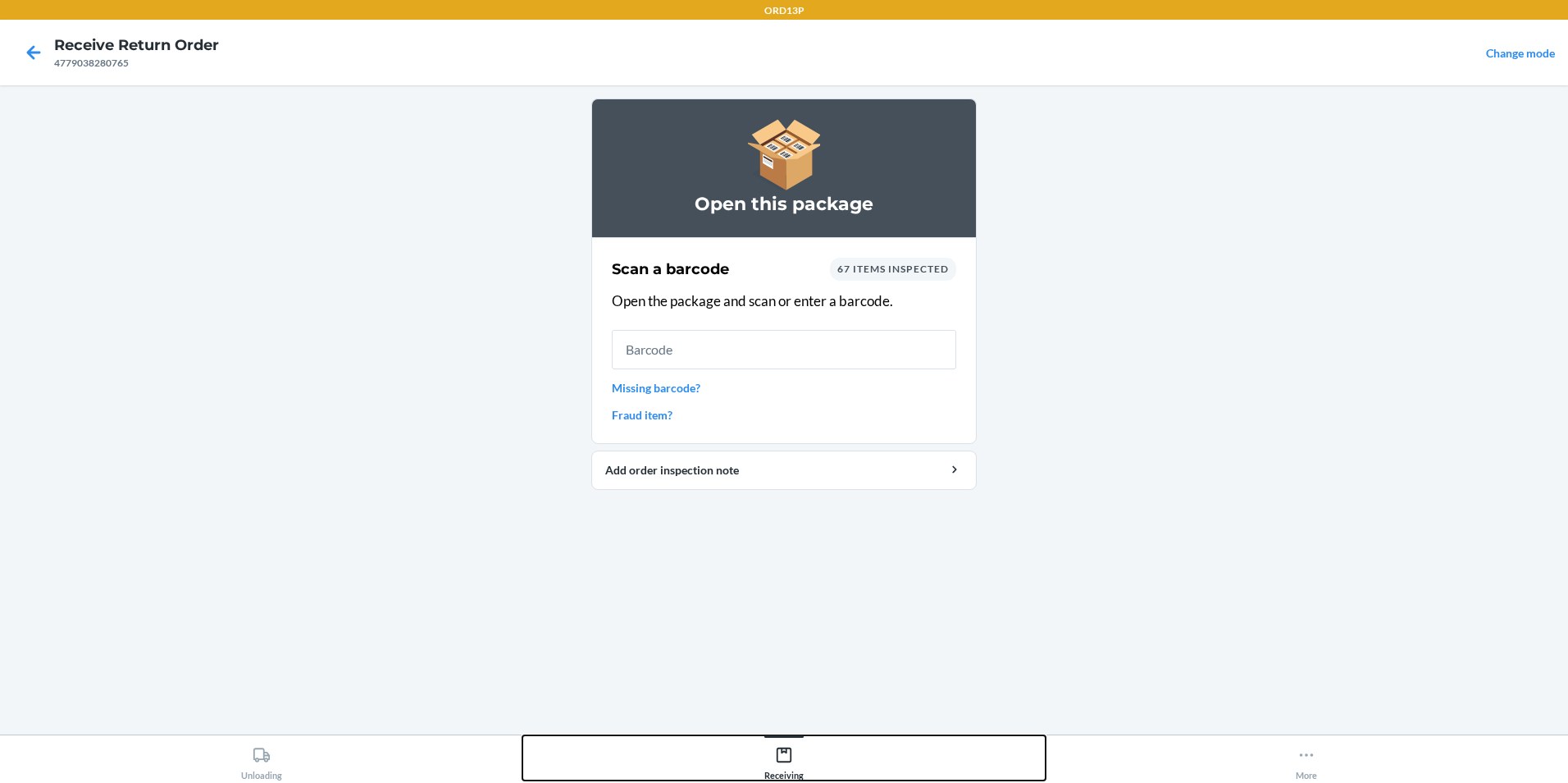
click at [788, 758] on icon at bounding box center [784, 755] width 18 height 18
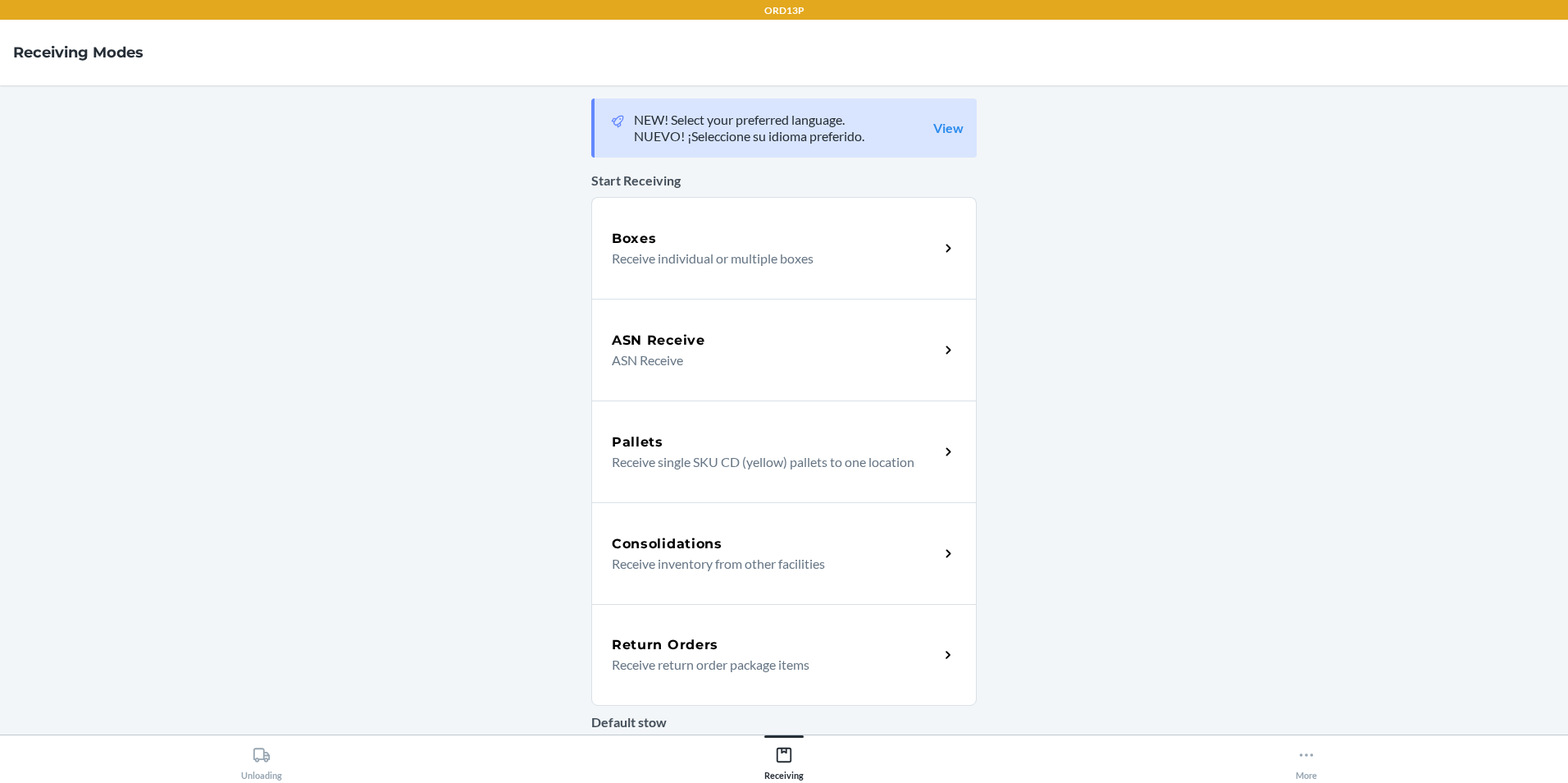
click at [812, 680] on div "Return Orders Receive return order package items" at bounding box center [784, 655] width 385 height 102
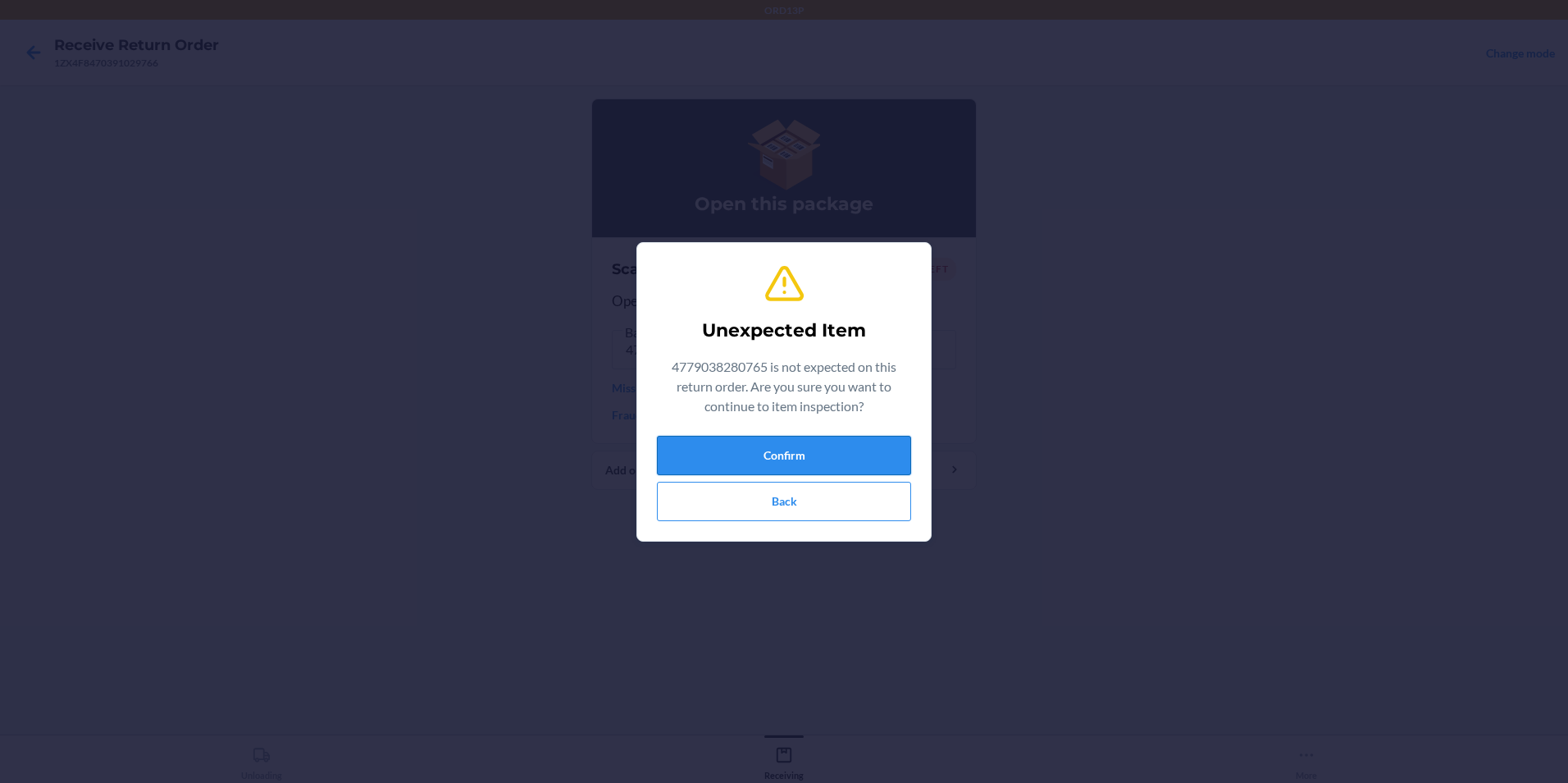
click at [745, 457] on button "Confirm" at bounding box center [784, 455] width 255 height 39
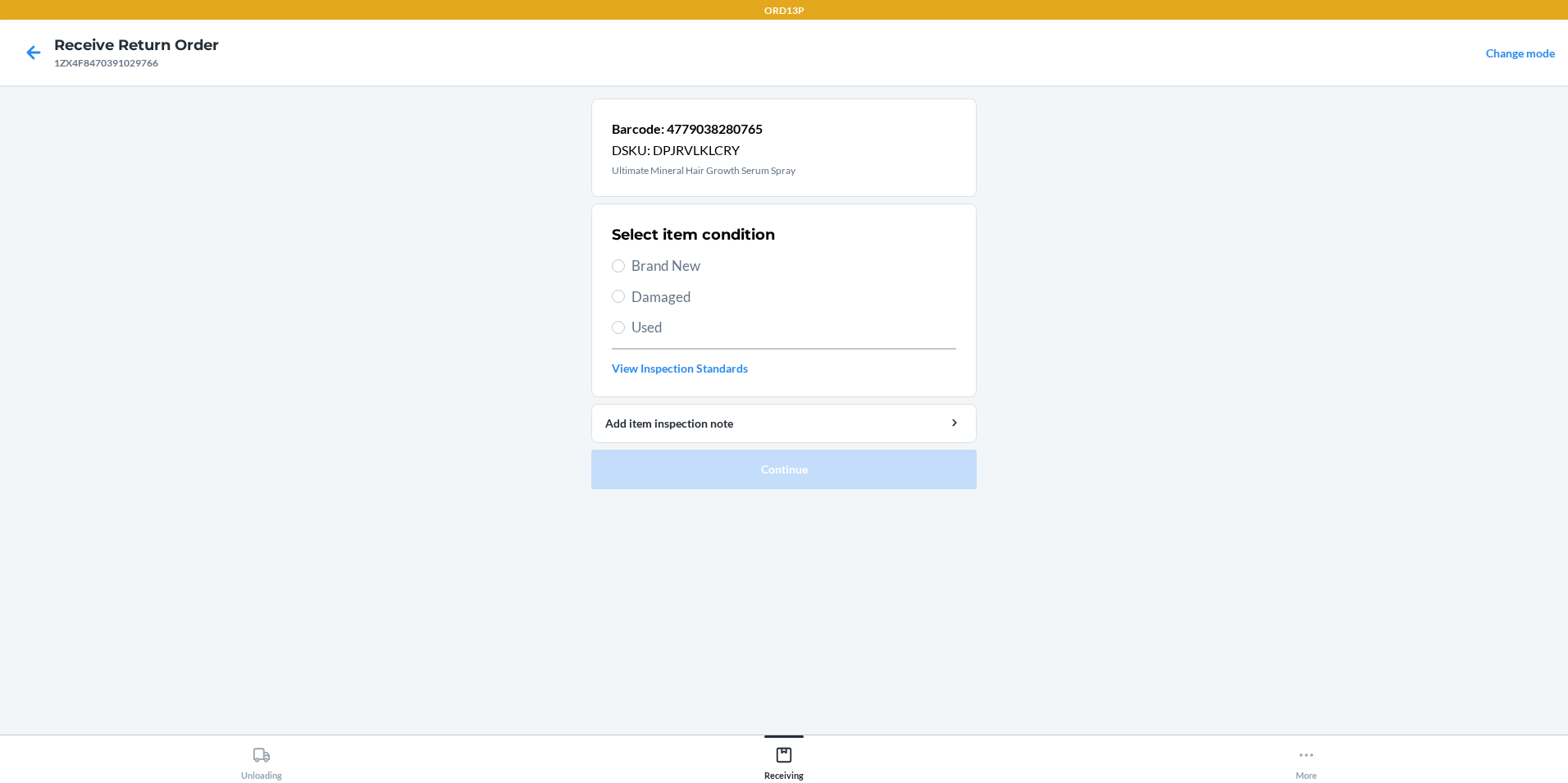
click at [669, 259] on span "Brand New" at bounding box center [794, 266] width 325 height 21
click at [624, 259] on input "Brand New" at bounding box center [618, 266] width 13 height 13
radio input "true"
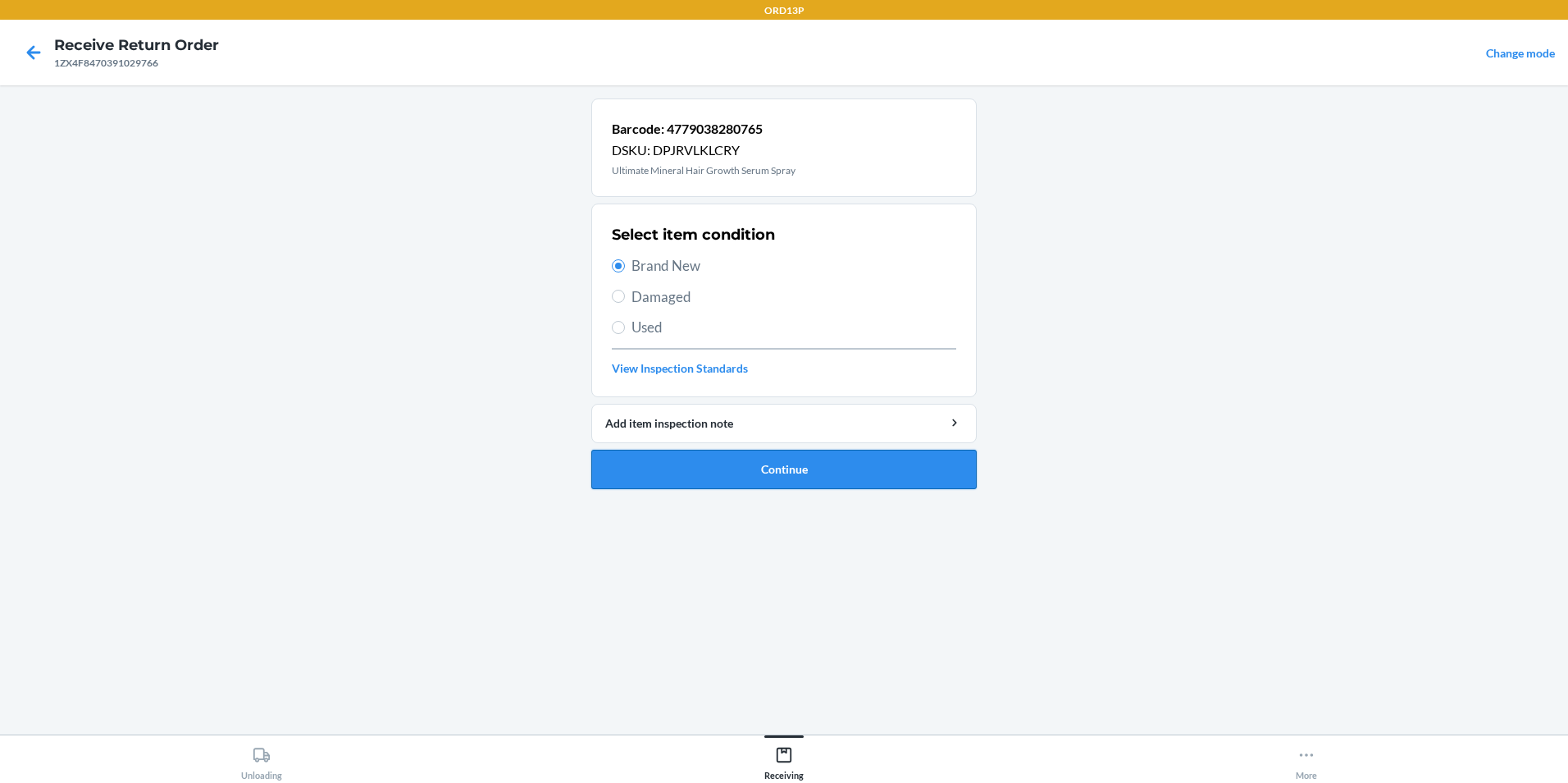
click at [651, 466] on button "Continue" at bounding box center [784, 468] width 385 height 39
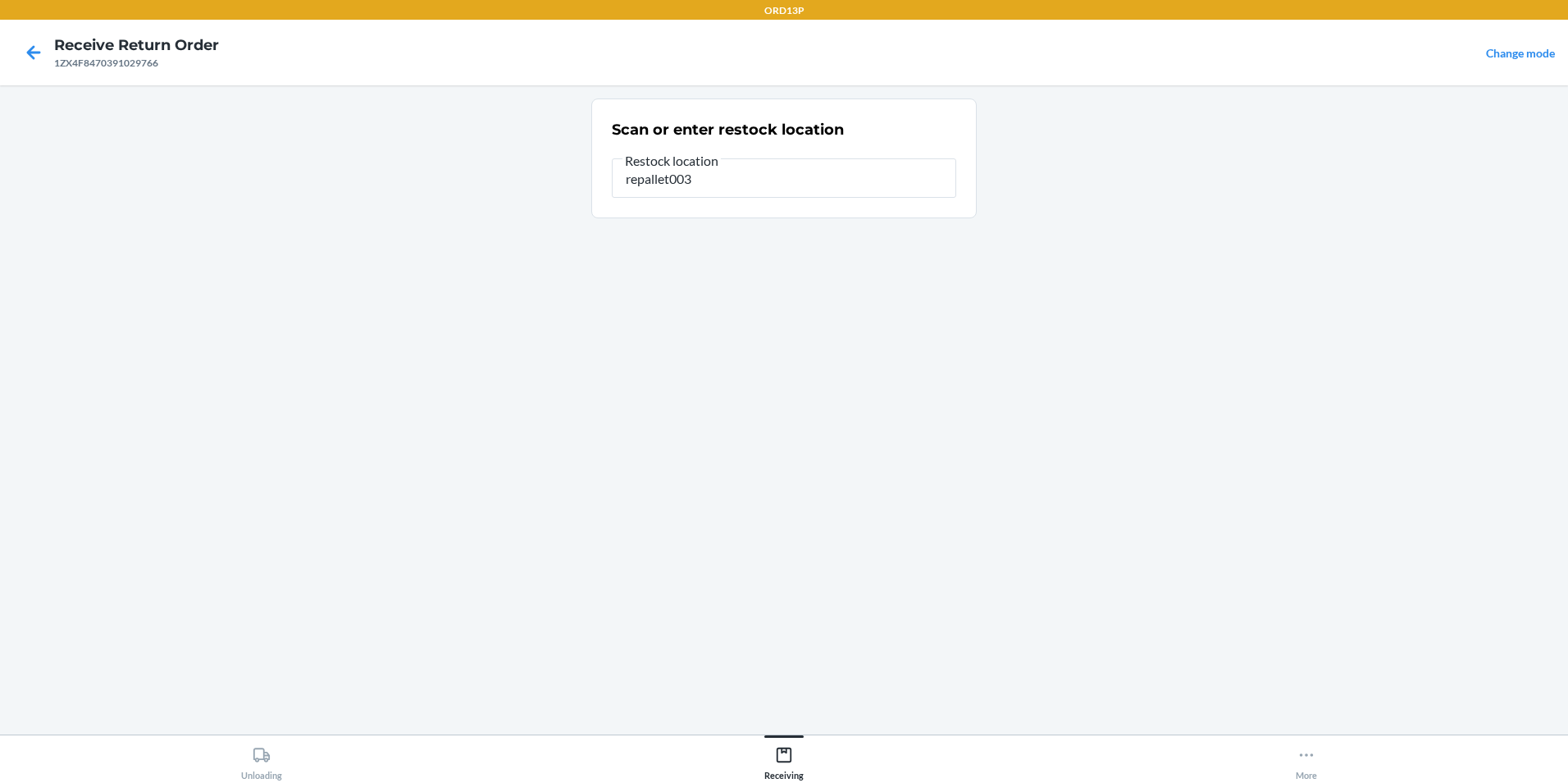
type input "repallet003"
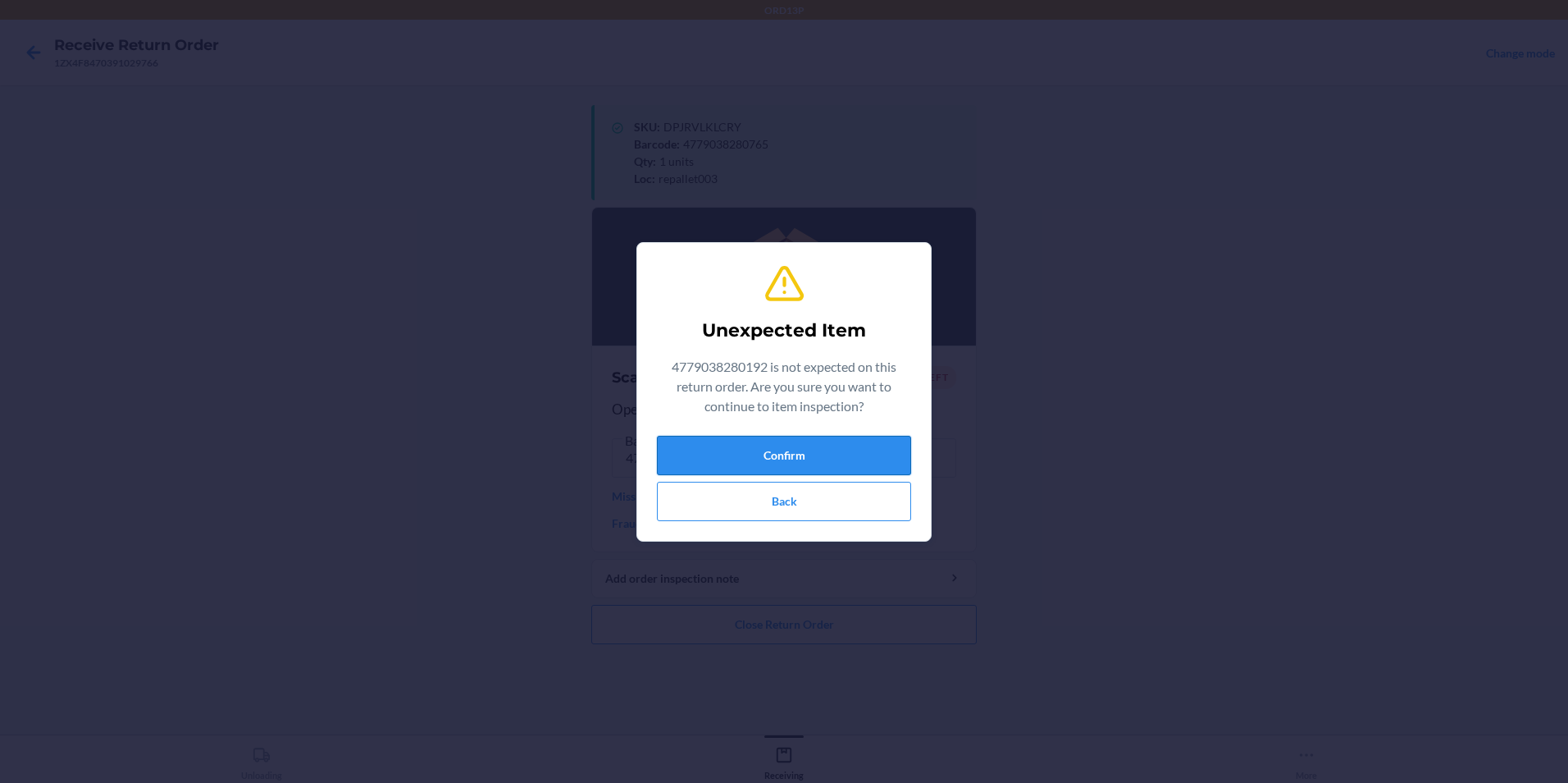
click at [814, 456] on button "Confirm" at bounding box center [784, 455] width 255 height 39
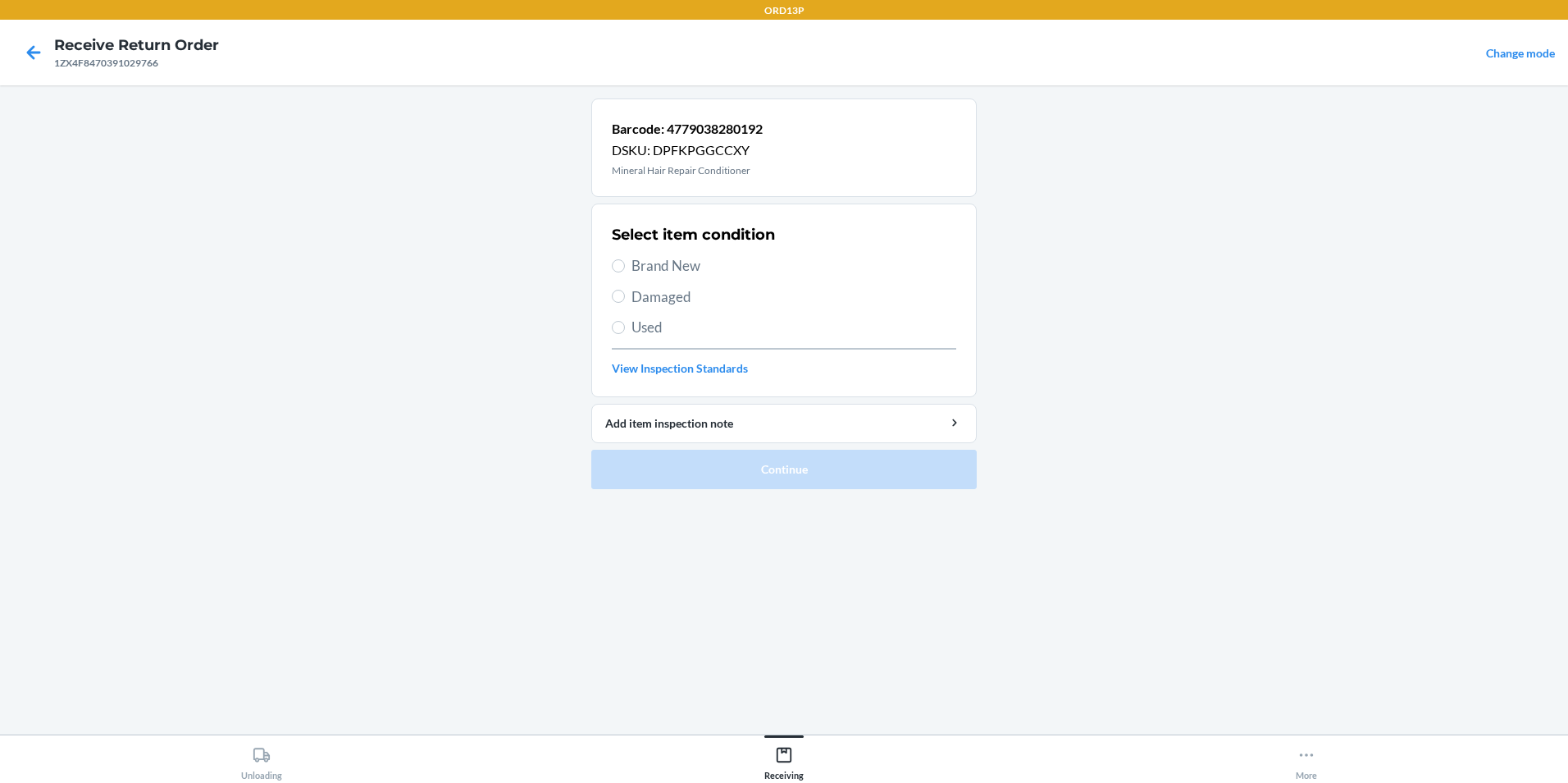
click at [765, 261] on span "Brand New" at bounding box center [794, 266] width 325 height 21
click at [624, 261] on input "Brand New" at bounding box center [618, 266] width 13 height 13
radio input "true"
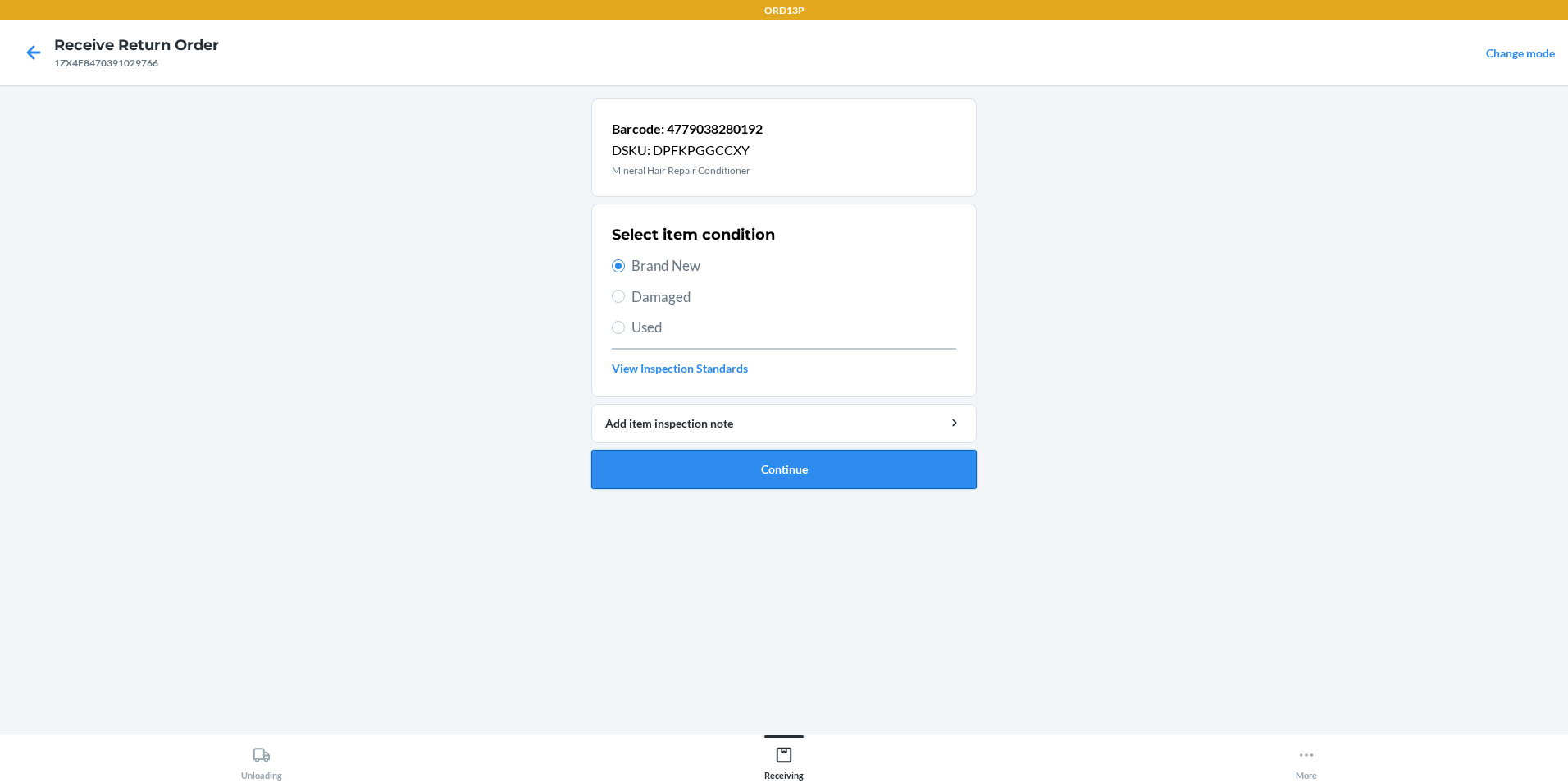
click at [761, 470] on button "Continue" at bounding box center [784, 468] width 385 height 39
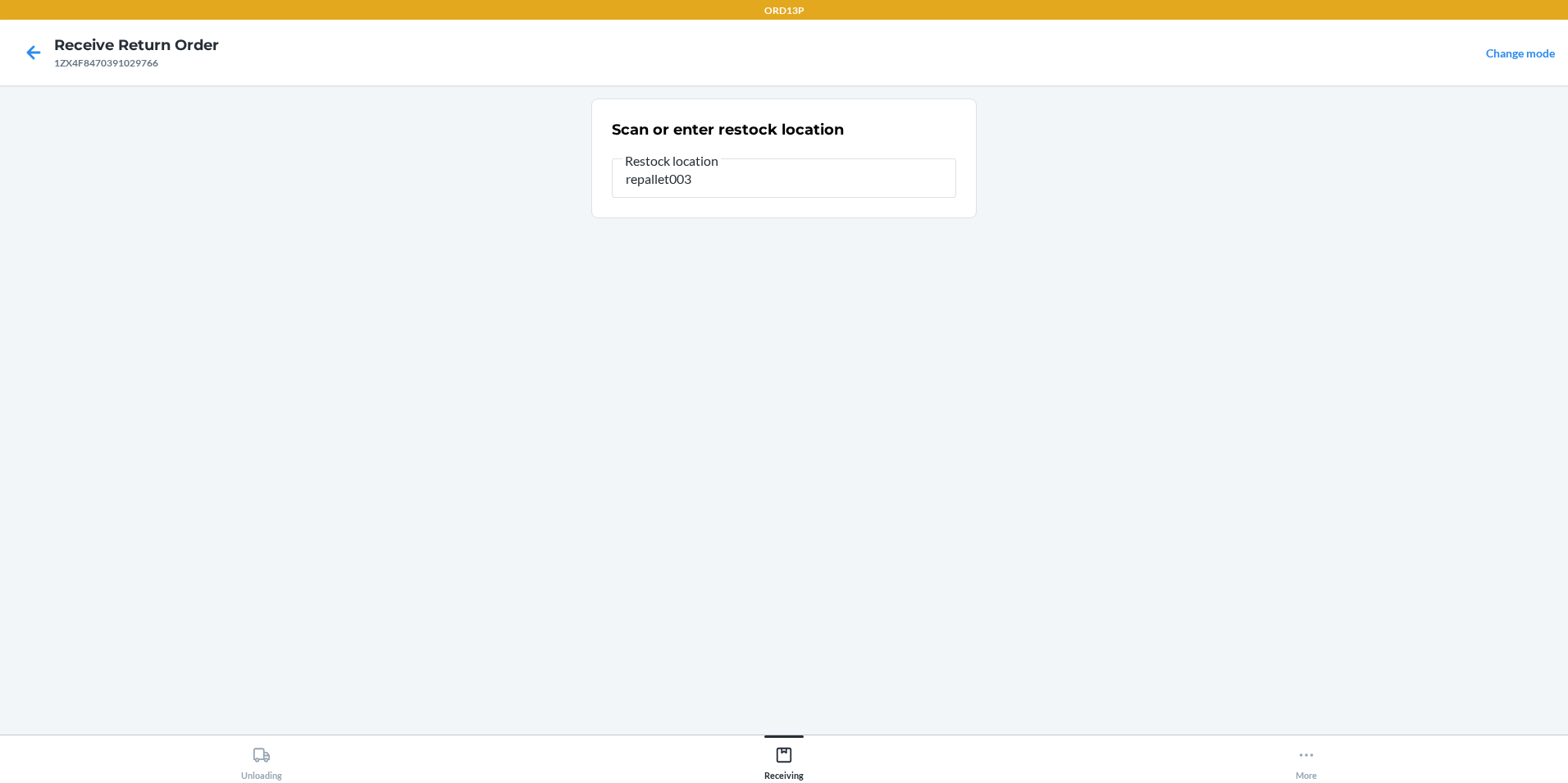
type input "repallet003"
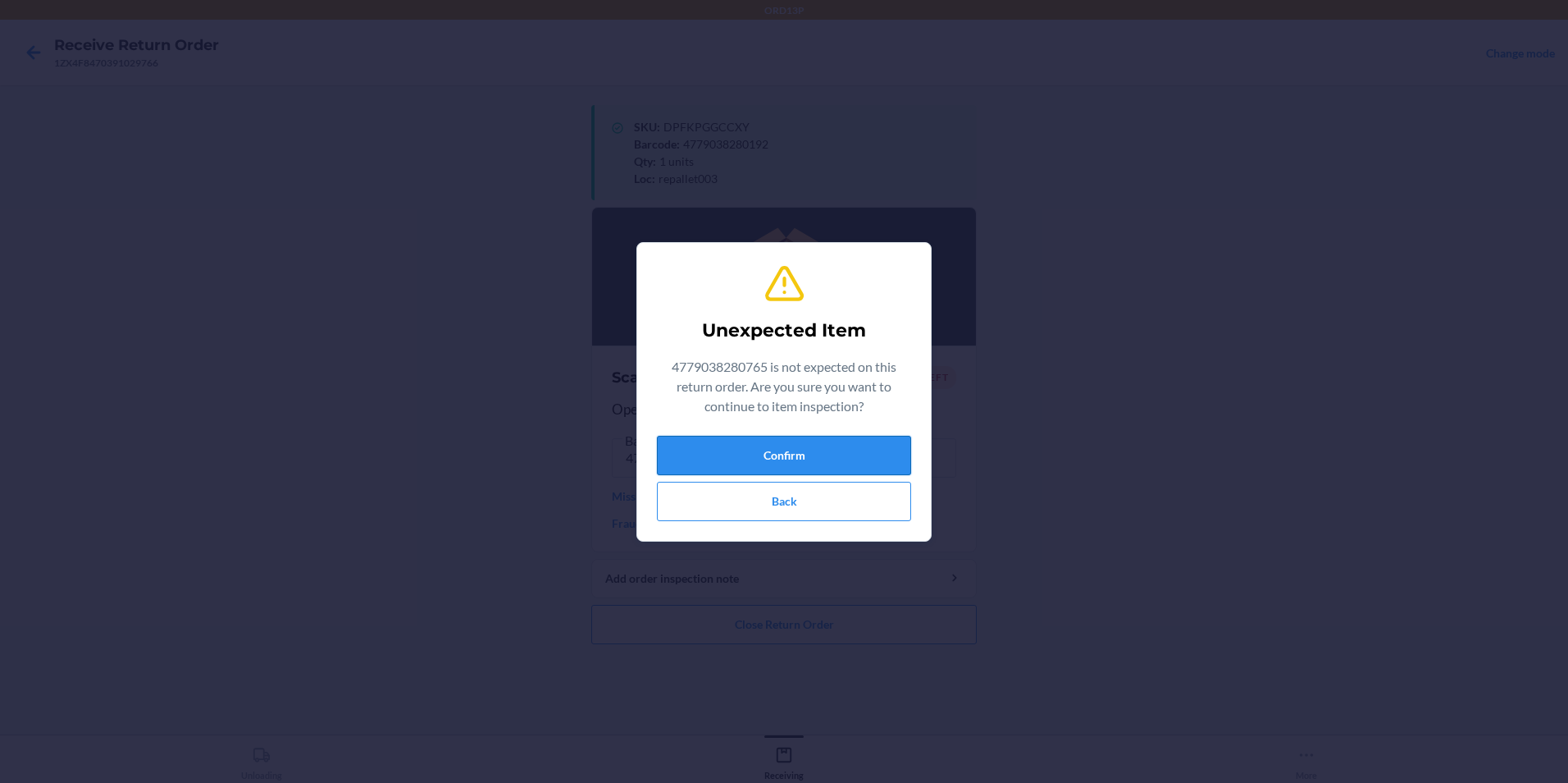
click at [799, 457] on button "Confirm" at bounding box center [784, 455] width 255 height 39
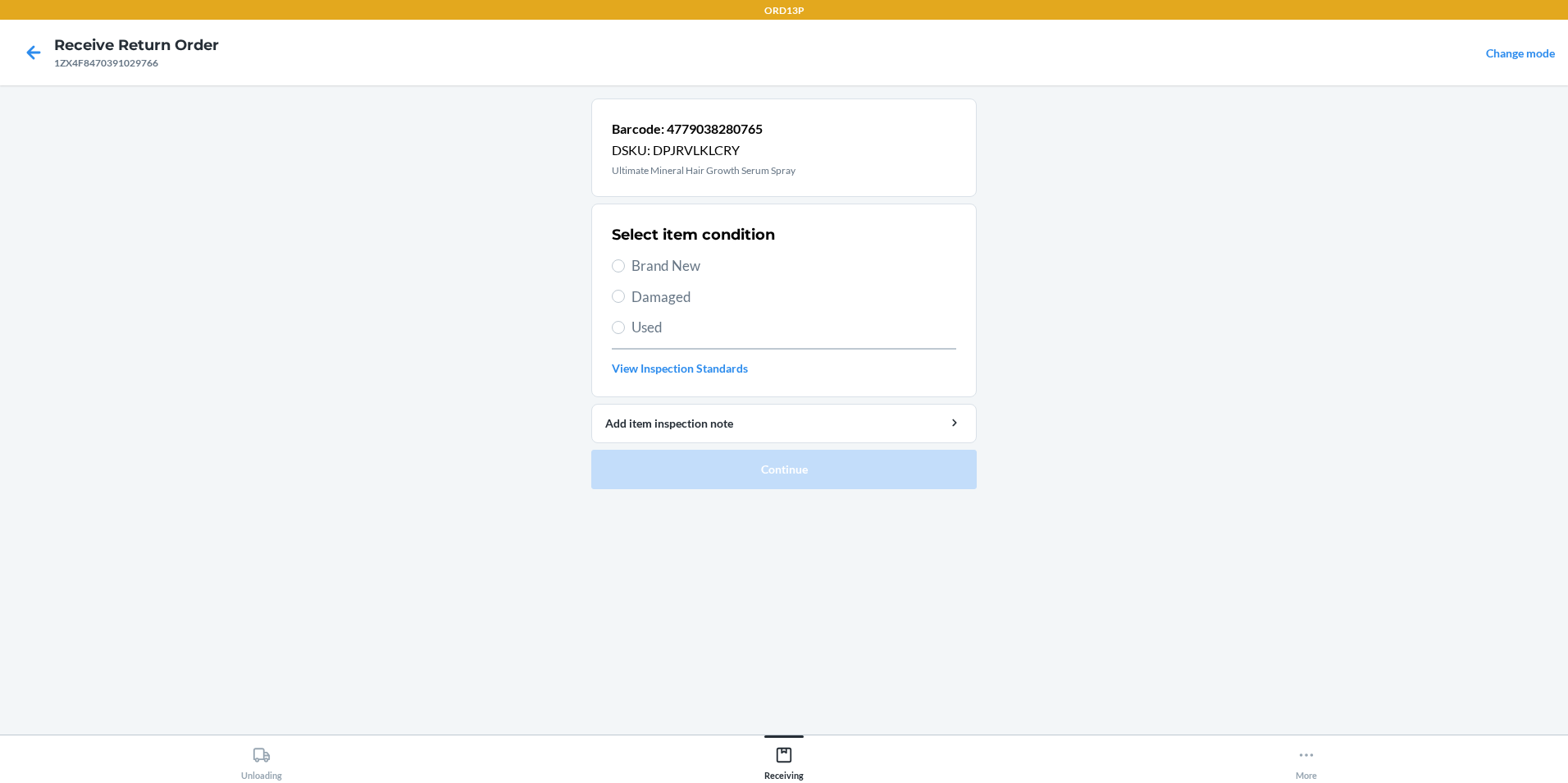
click at [774, 266] on span "Brand New" at bounding box center [794, 266] width 325 height 21
click at [624, 266] on input "Brand New" at bounding box center [618, 266] width 13 height 13
radio input "true"
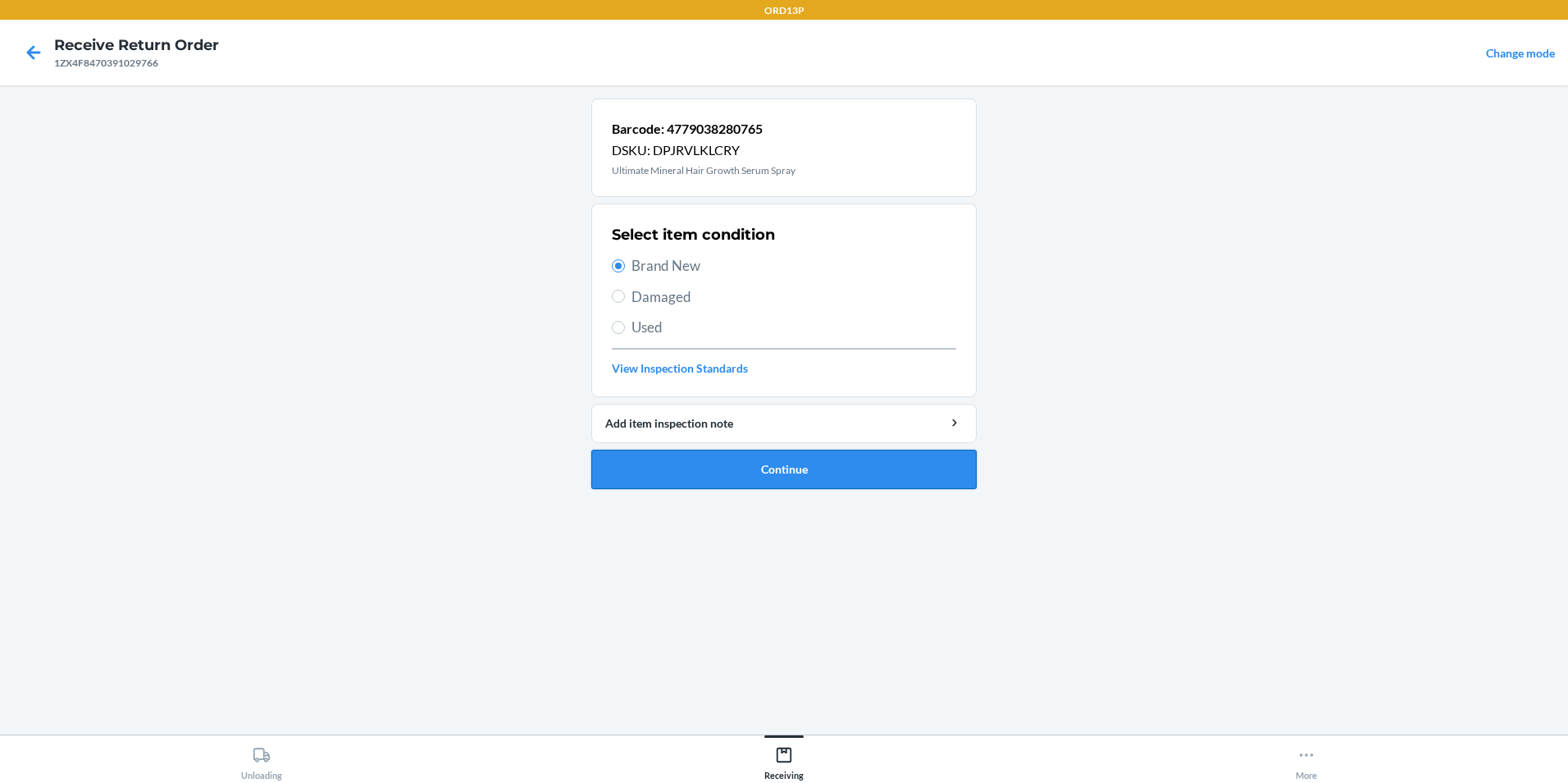
click at [751, 457] on button "Continue" at bounding box center [784, 468] width 385 height 39
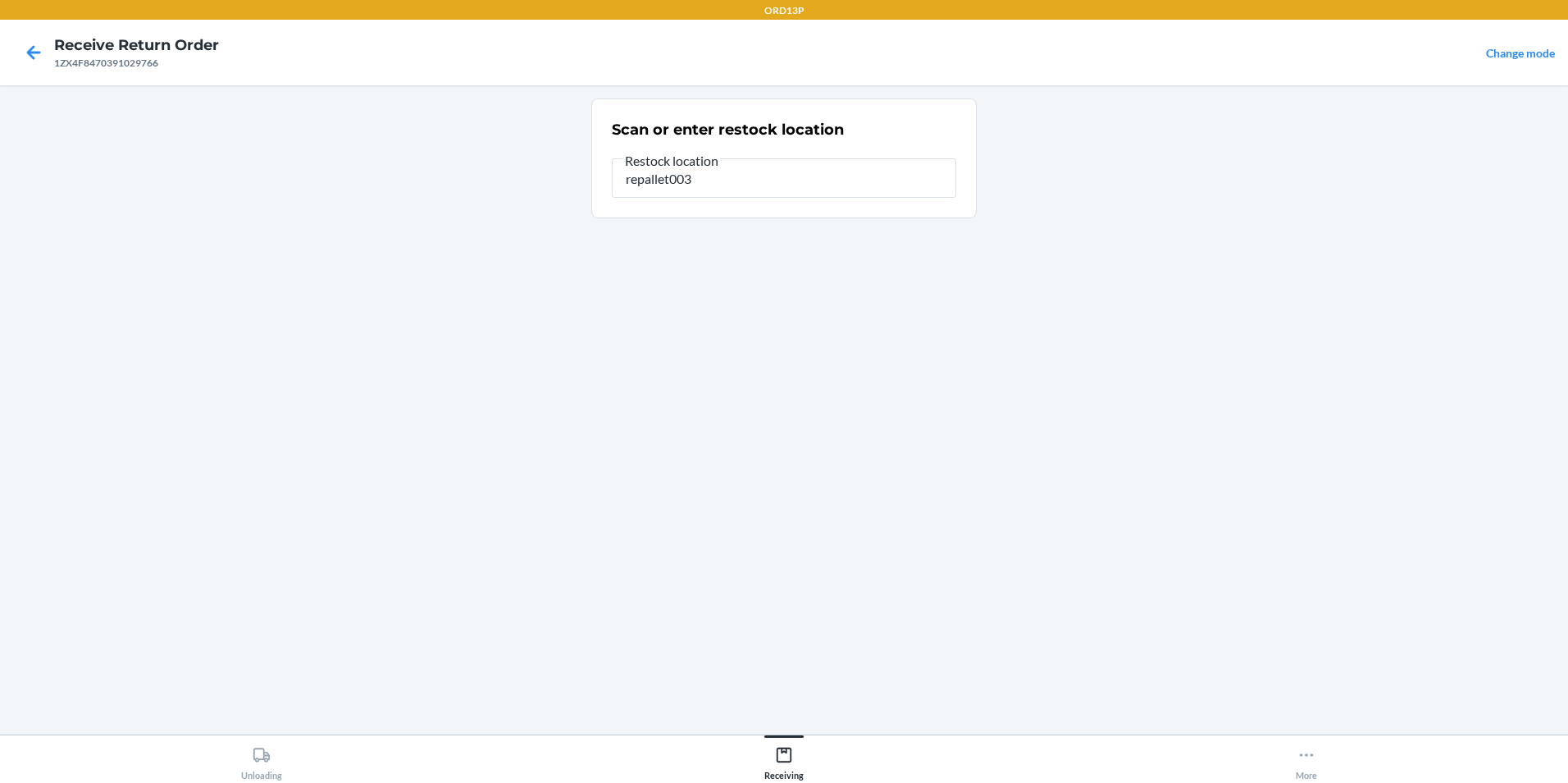
type input "repallet003"
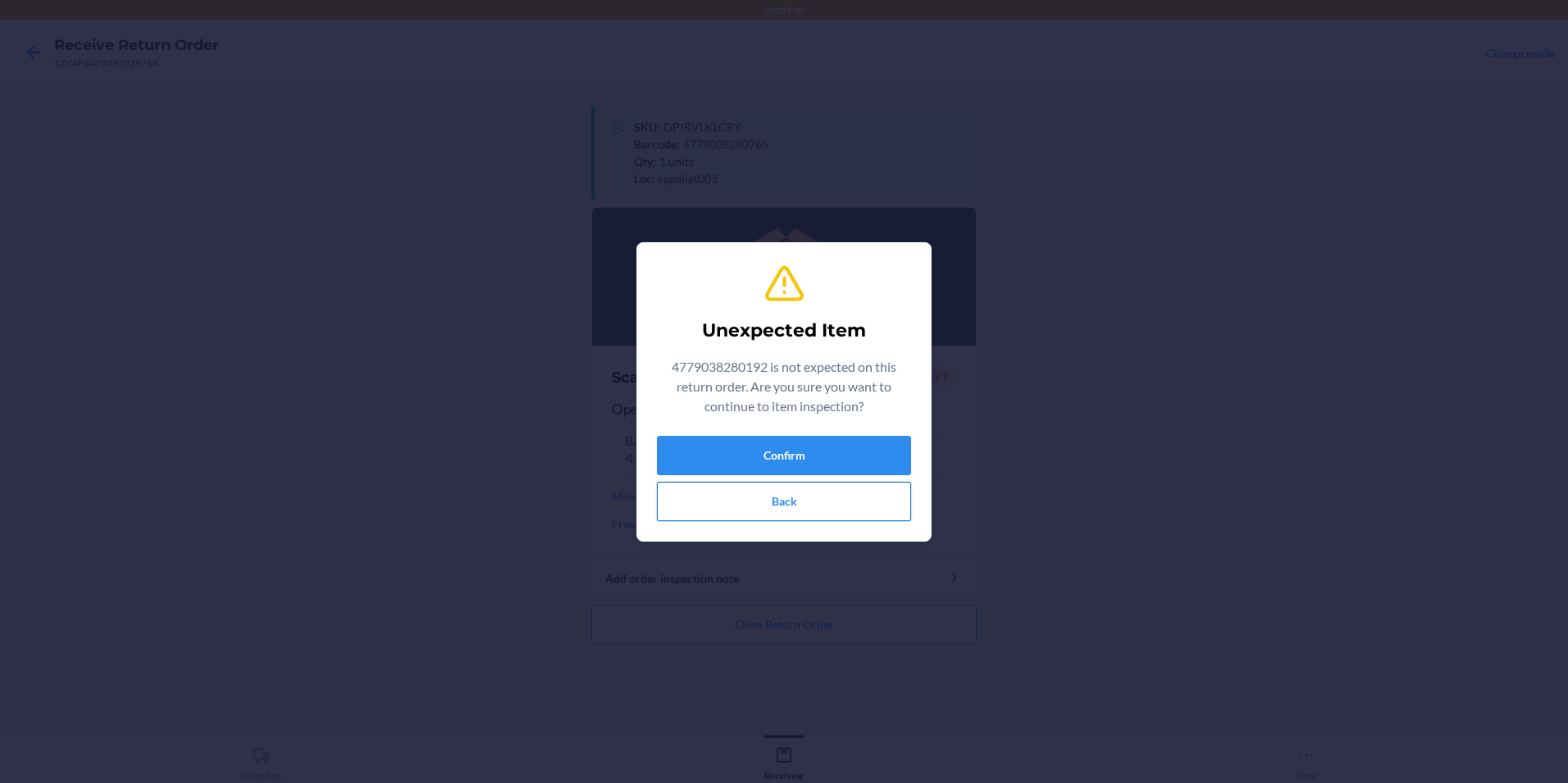
click at [779, 485] on button "Back" at bounding box center [784, 501] width 255 height 39
click at [696, 449] on button "Confirm" at bounding box center [784, 455] width 255 height 39
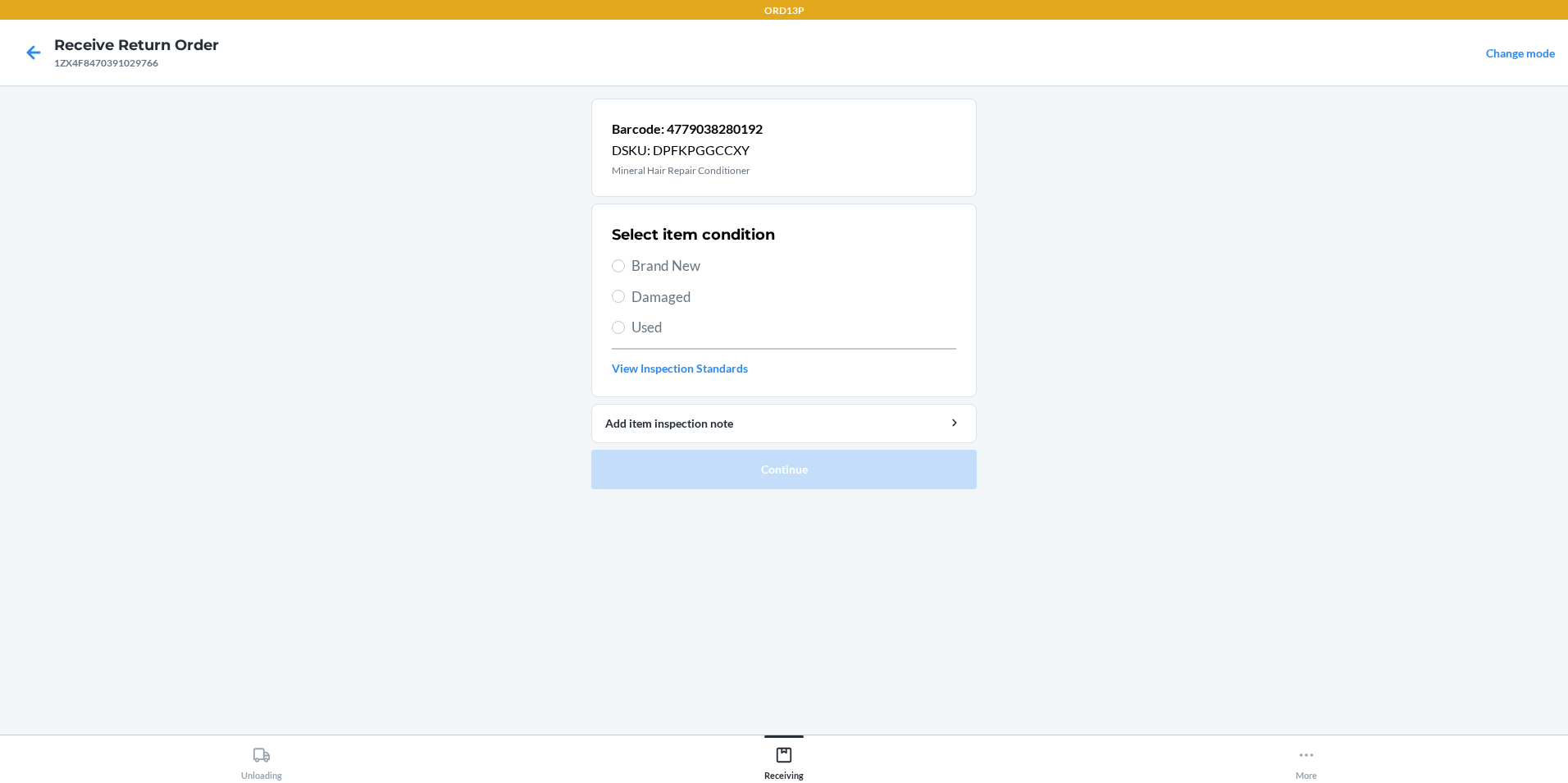
click at [676, 248] on div "Select item condition Brand New Damaged Used View Inspection Standards" at bounding box center [784, 300] width 345 height 163
click at [670, 279] on div "Select item condition Brand New Damaged Used View Inspection Standards" at bounding box center [784, 300] width 345 height 163
click at [691, 273] on span "Brand New" at bounding box center [794, 266] width 325 height 21
drag, startPoint x: 691, startPoint y: 273, endPoint x: 628, endPoint y: 271, distance: 63.0
click at [618, 266] on input "Brand New" at bounding box center [618, 266] width 13 height 13
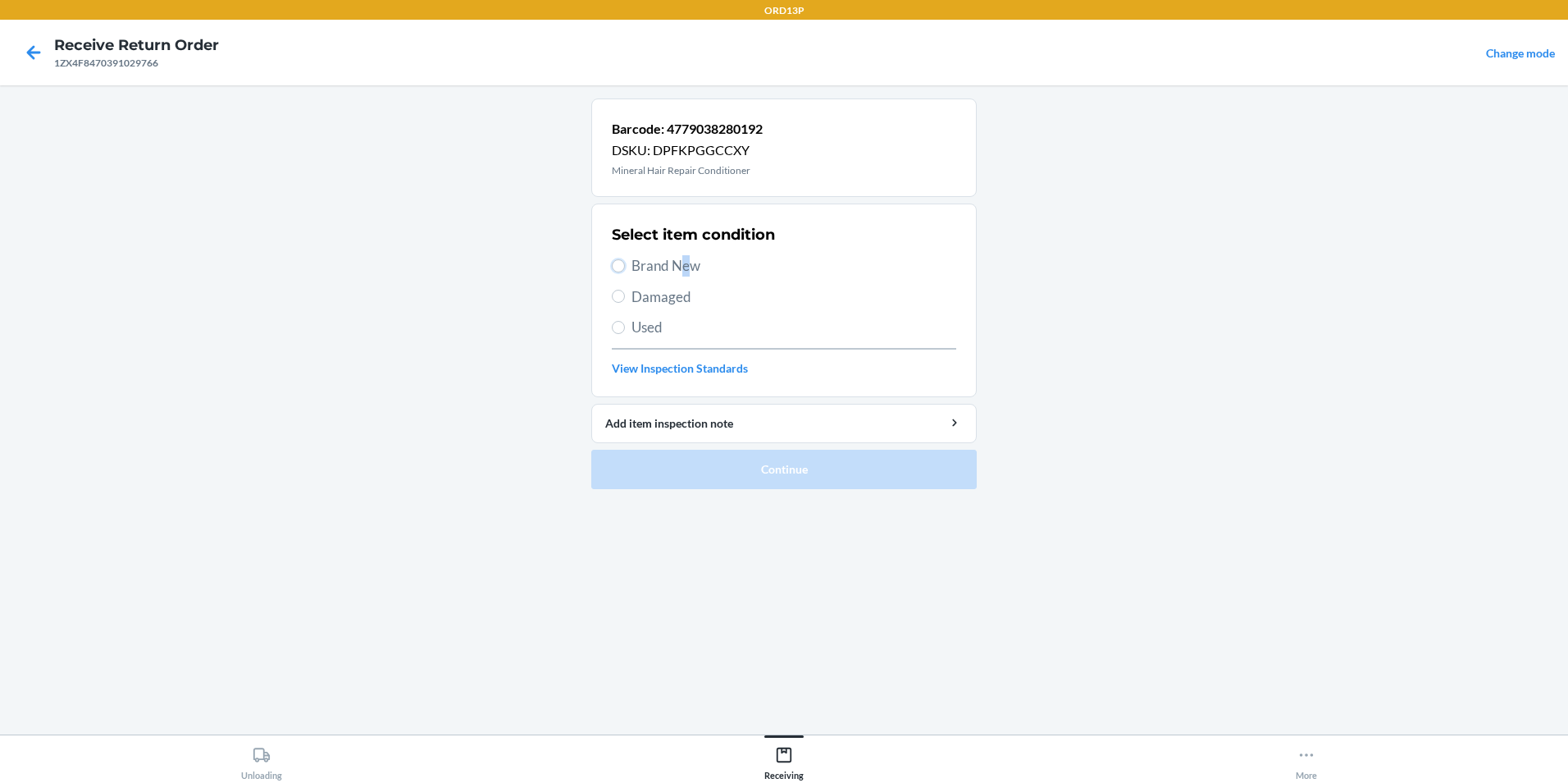
radio input "true"
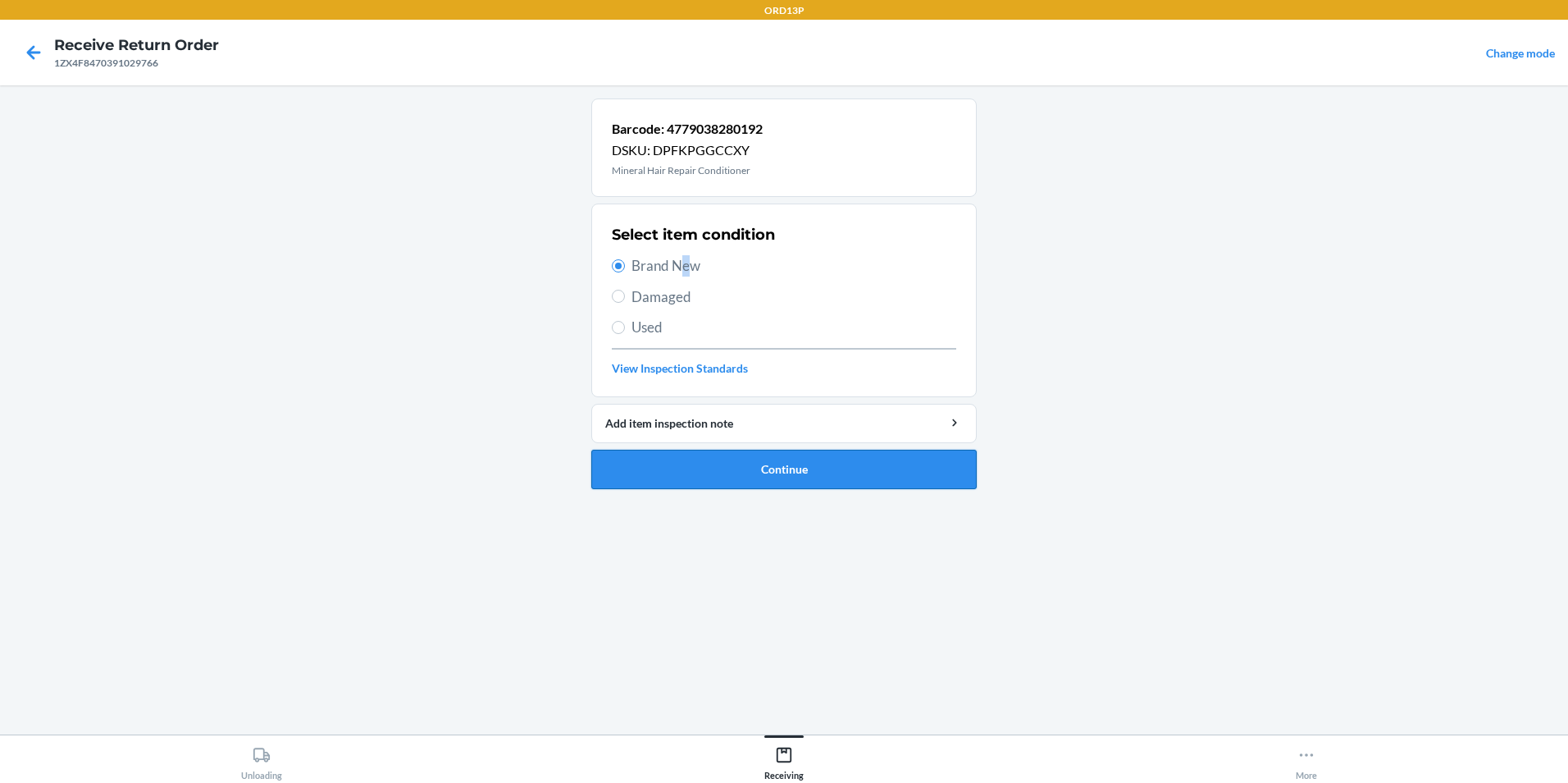
click at [683, 460] on button "Continue" at bounding box center [784, 468] width 385 height 39
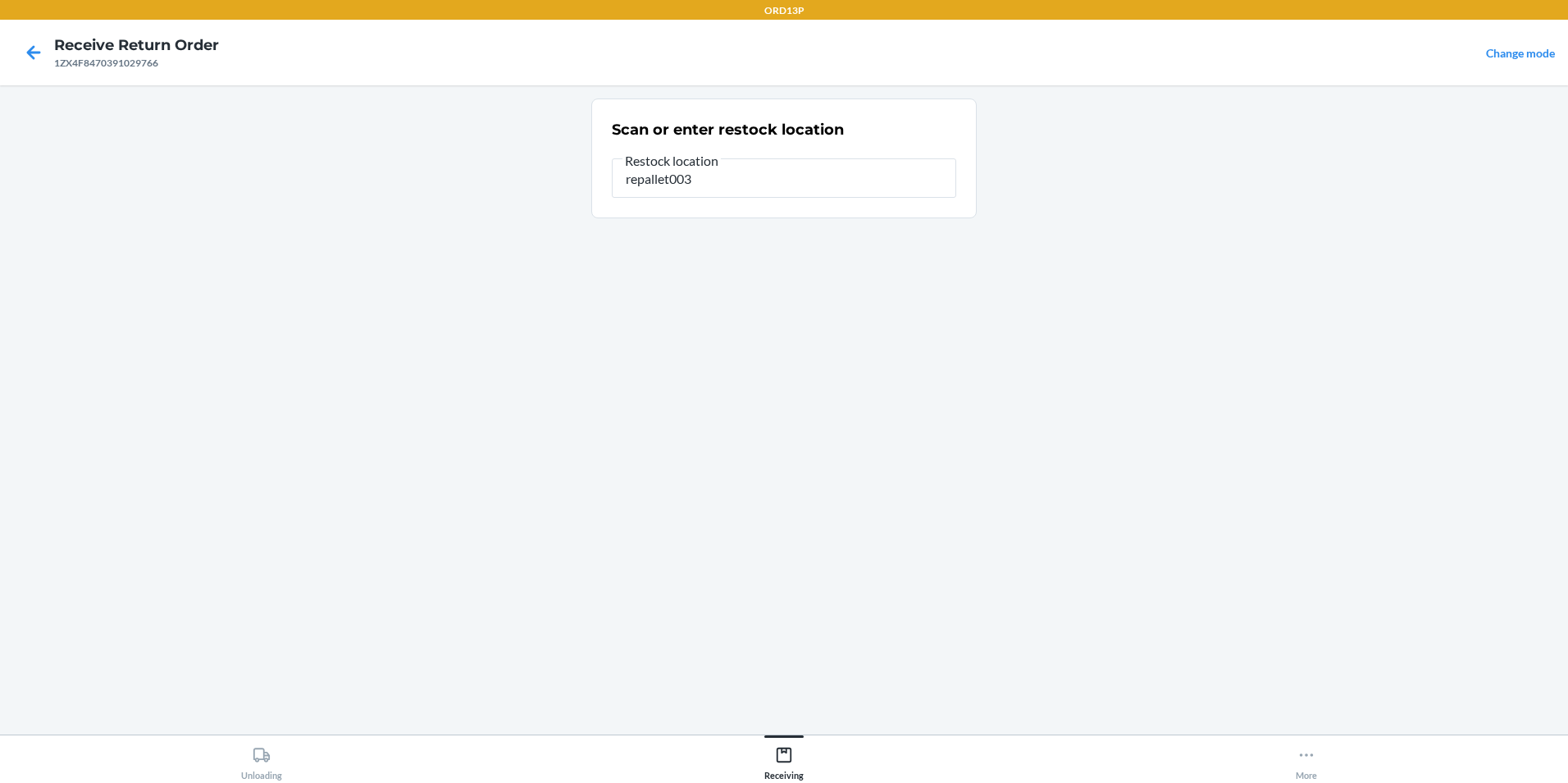
type input "repallet003"
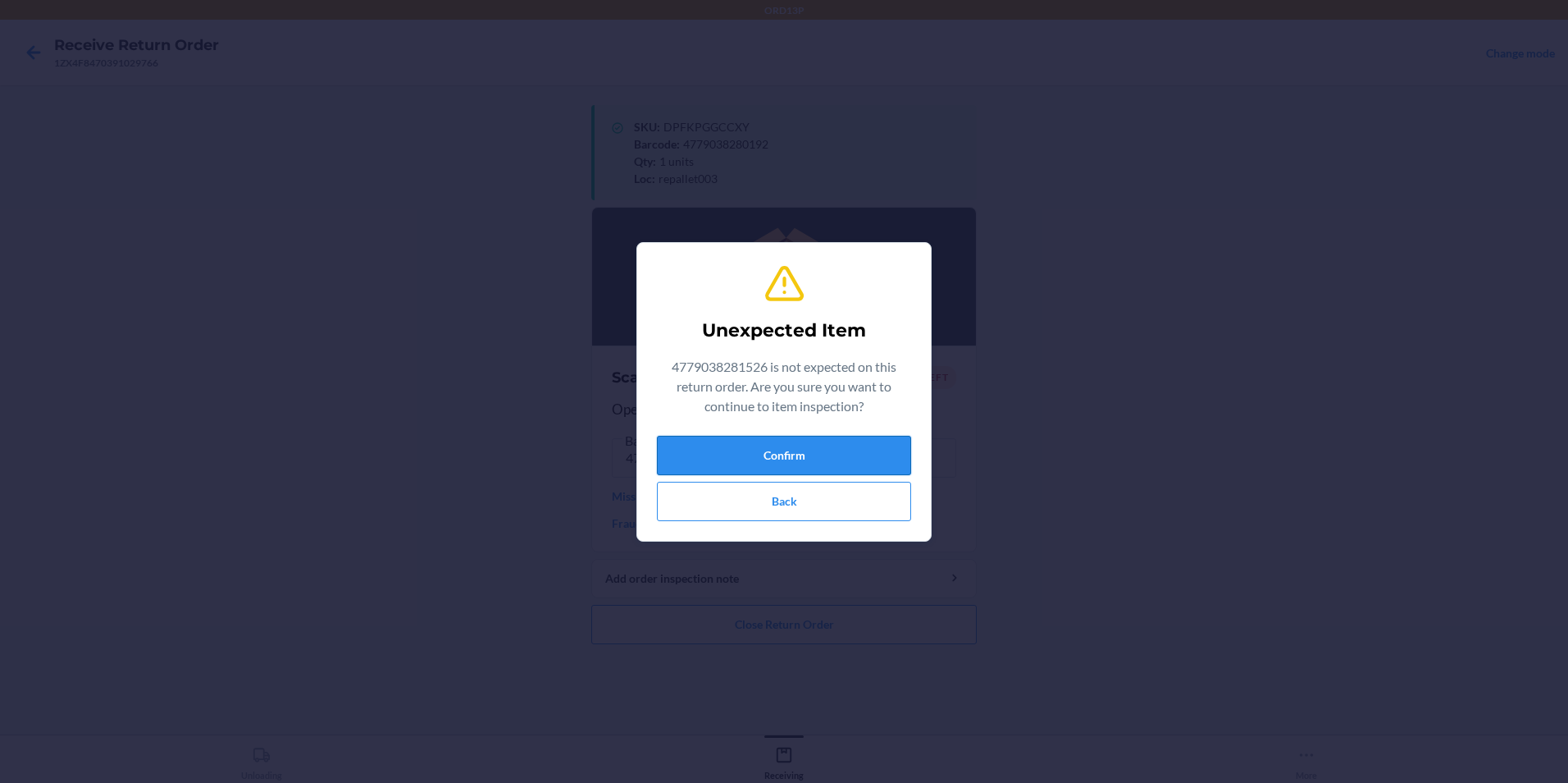
click at [770, 457] on button "Confirm" at bounding box center [784, 455] width 255 height 39
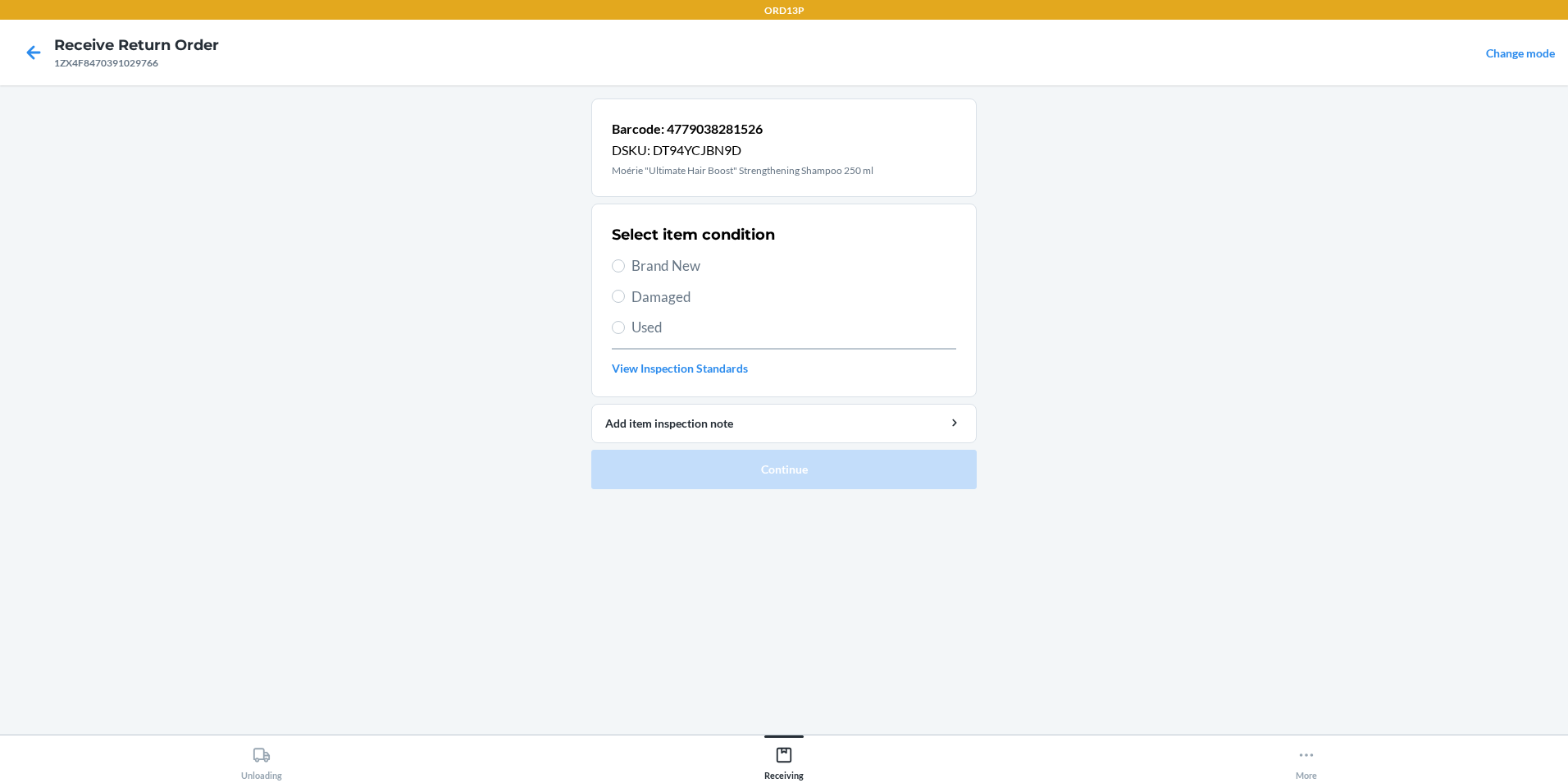
click at [764, 272] on span "Brand New" at bounding box center [794, 266] width 325 height 21
click at [624, 272] on input "Brand New" at bounding box center [618, 266] width 13 height 13
radio input "true"
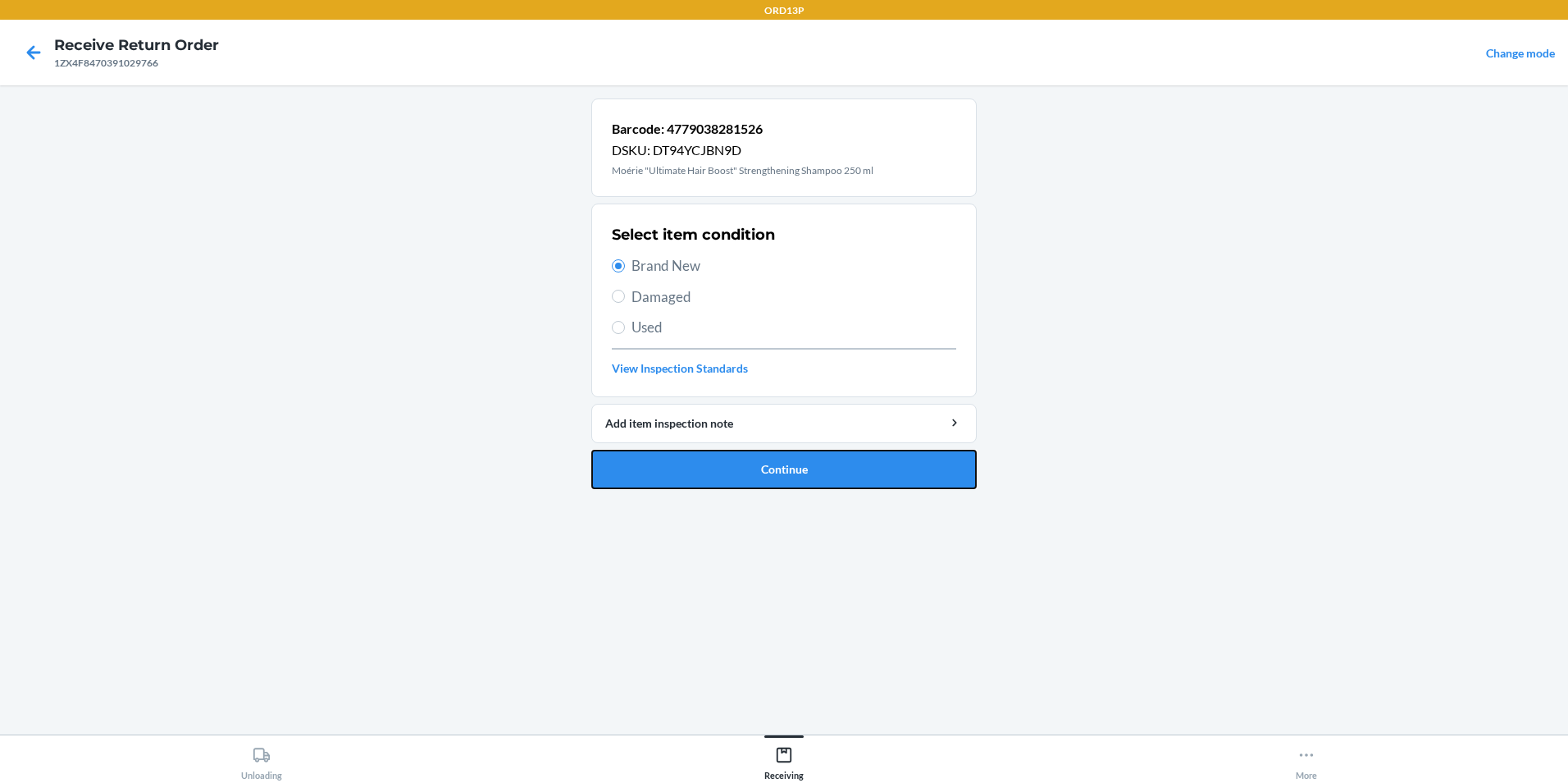
click at [751, 472] on button "Continue" at bounding box center [784, 468] width 385 height 39
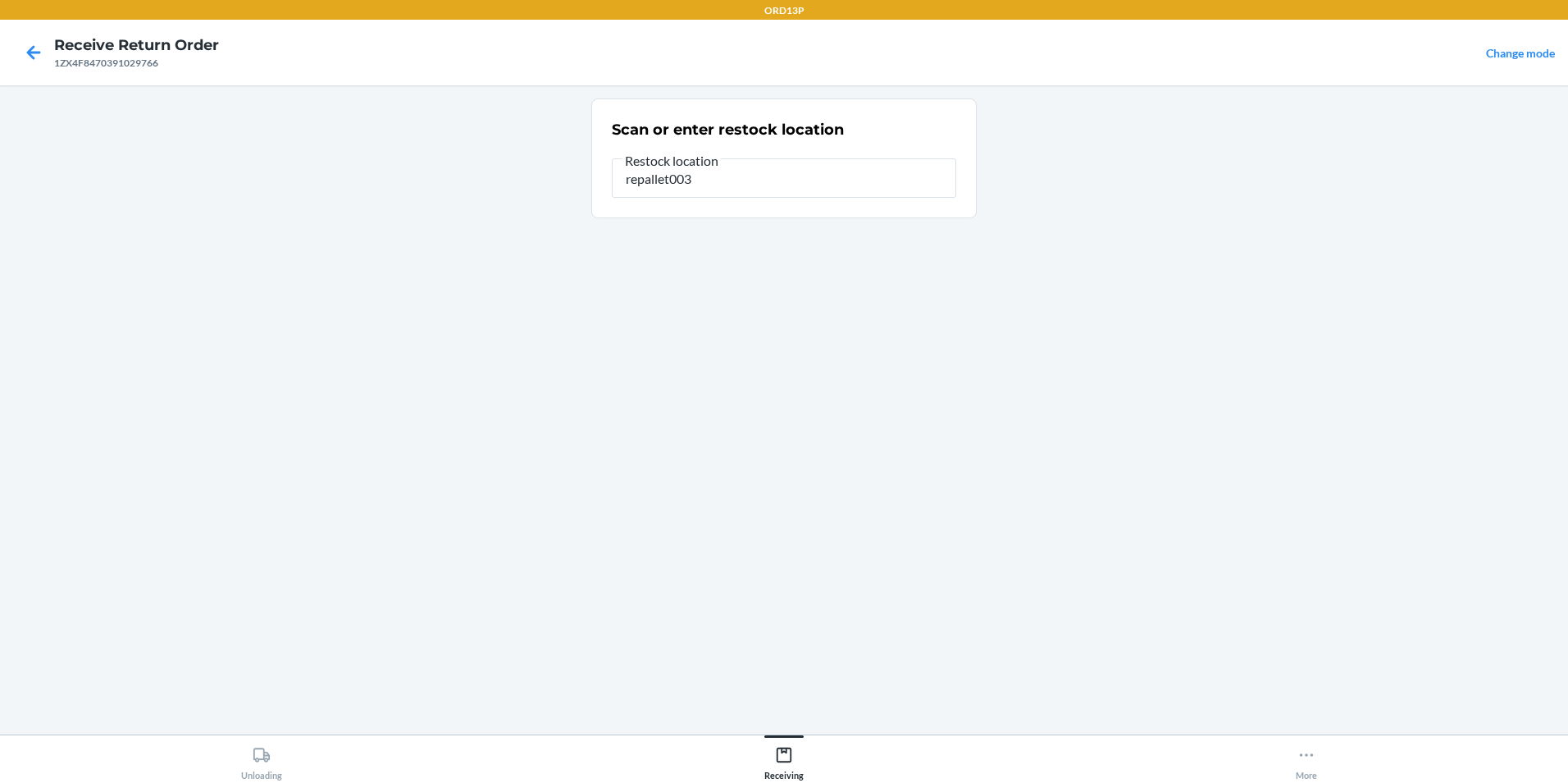
type input "repallet003"
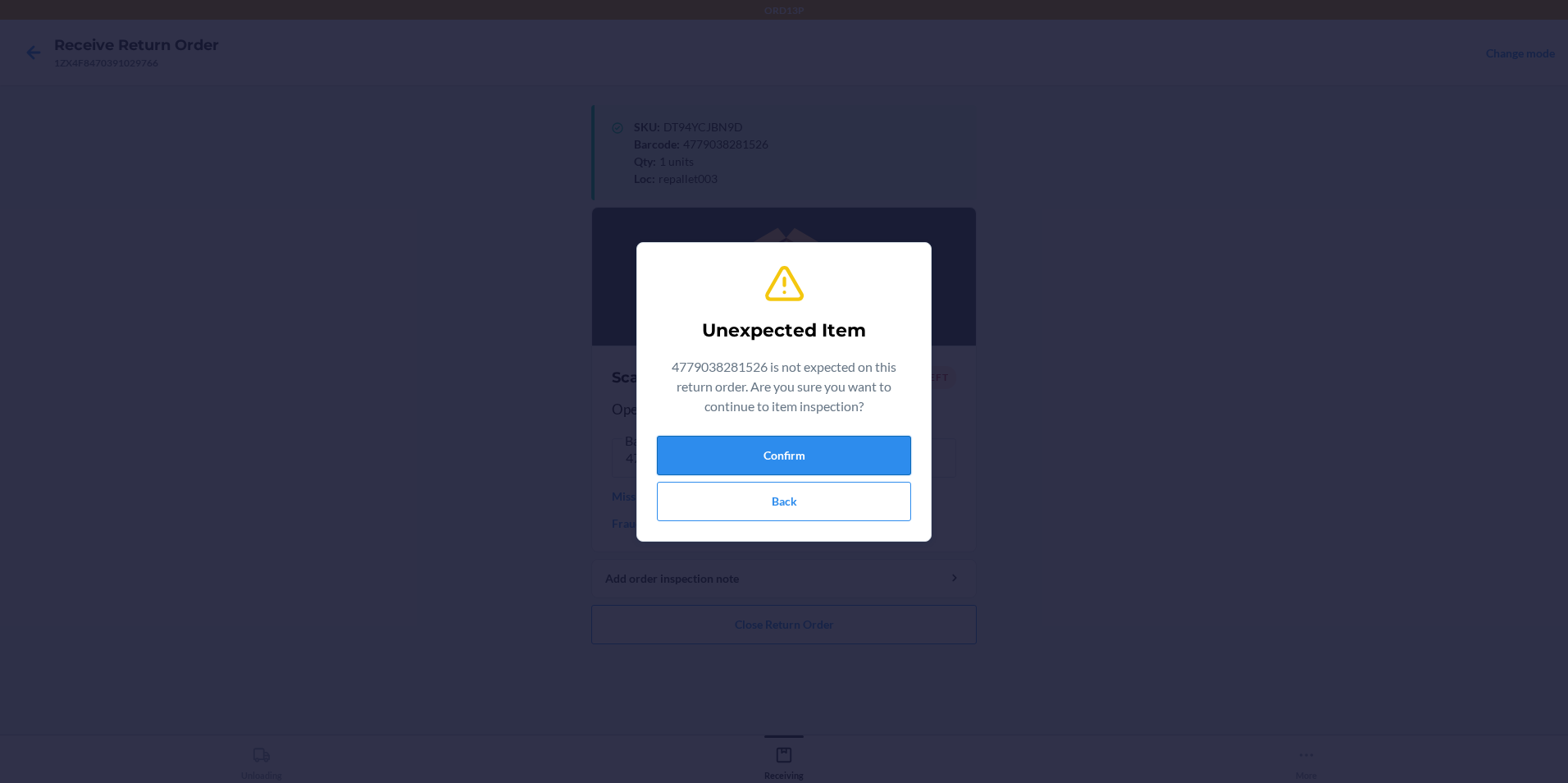
click at [772, 439] on button "Confirm" at bounding box center [784, 455] width 255 height 39
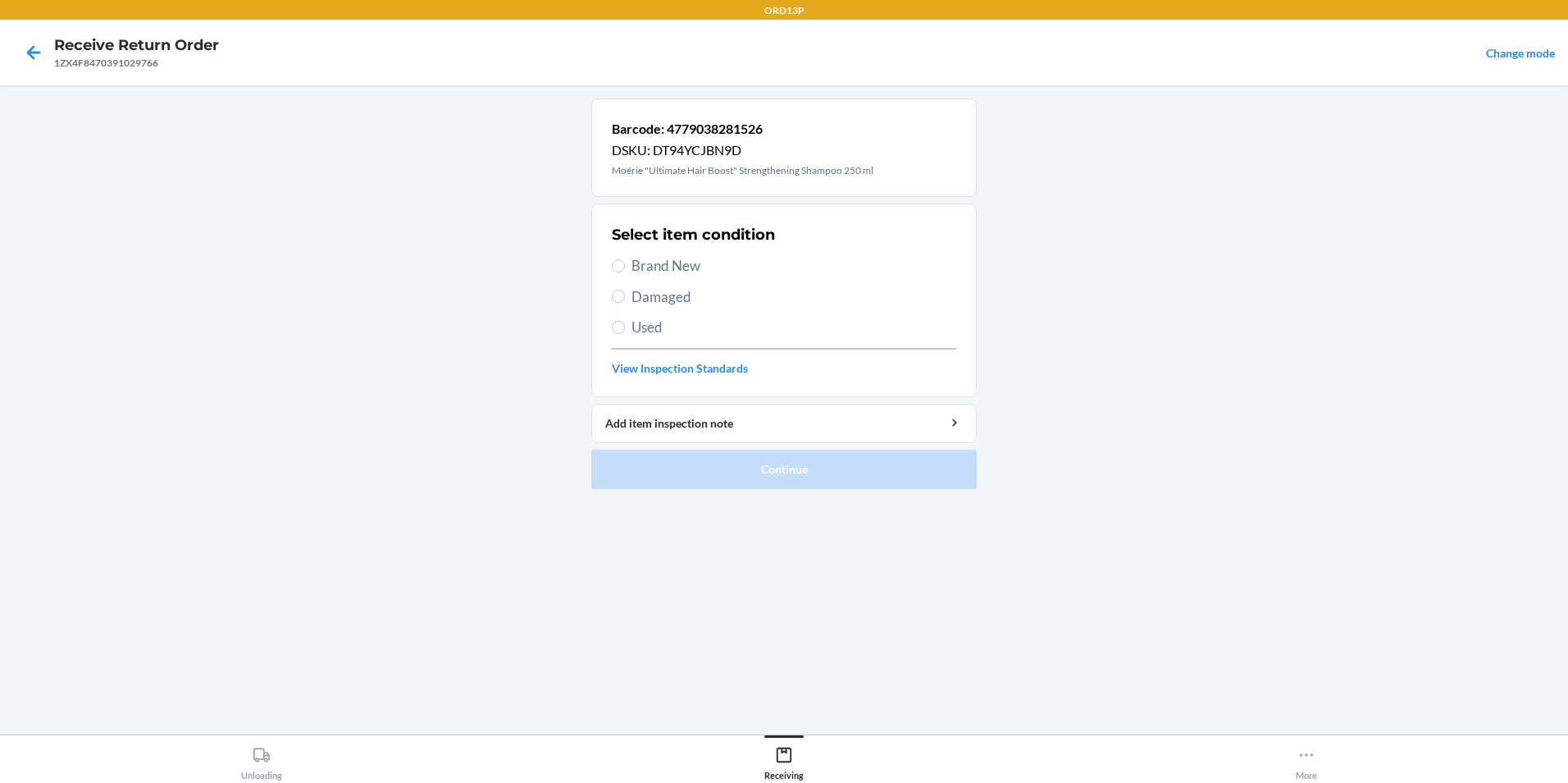
click at [780, 262] on span "Brand New" at bounding box center [794, 266] width 325 height 21
click at [624, 262] on input "Brand New" at bounding box center [618, 266] width 13 height 13
radio input "true"
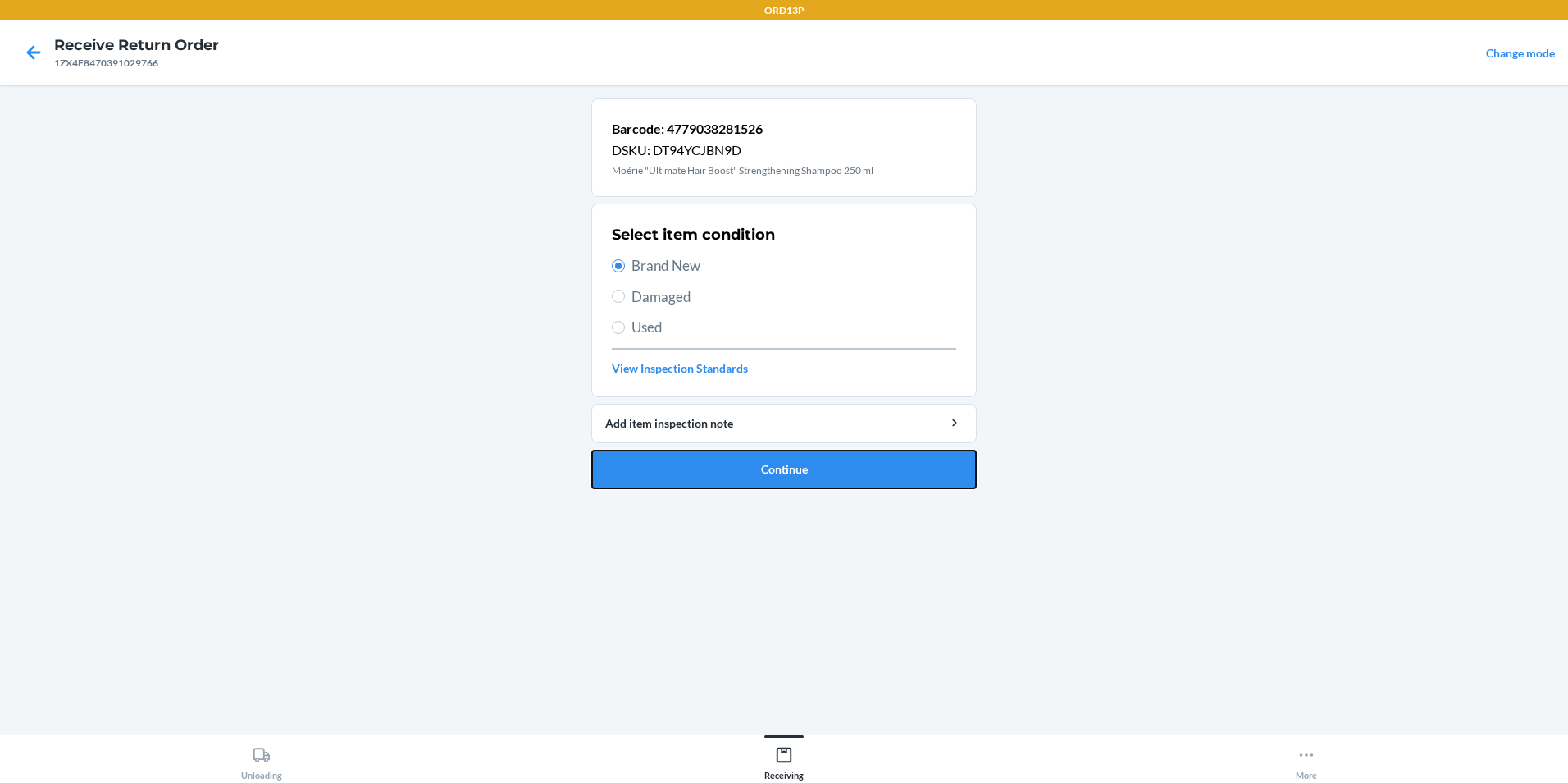
click at [808, 473] on button "Continue" at bounding box center [784, 468] width 385 height 39
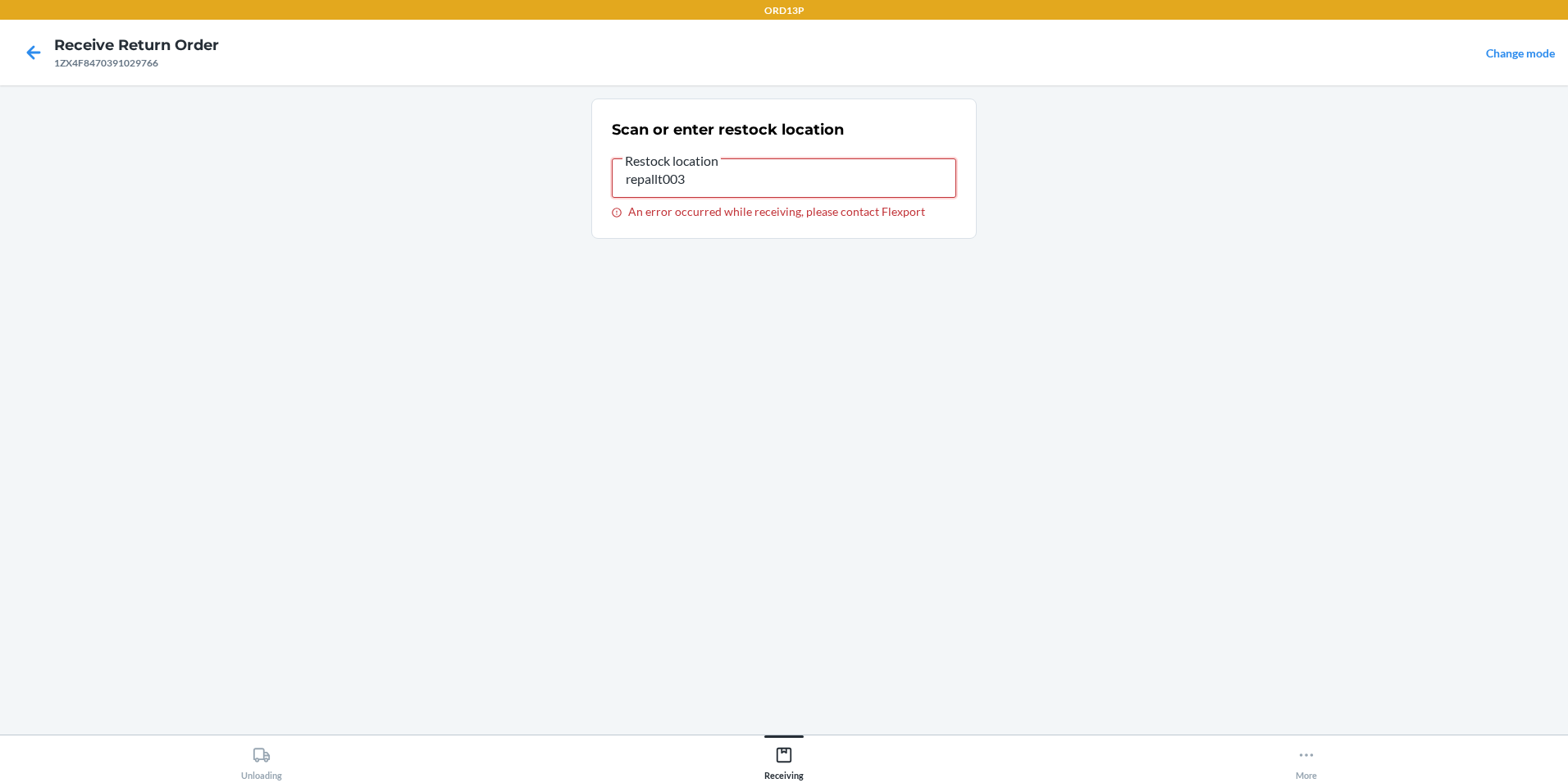
click at [728, 187] on input "repallt003" at bounding box center [784, 177] width 345 height 39
type input "r"
click at [754, 190] on input "repallet003]" at bounding box center [784, 177] width 345 height 39
type input "repallet003"
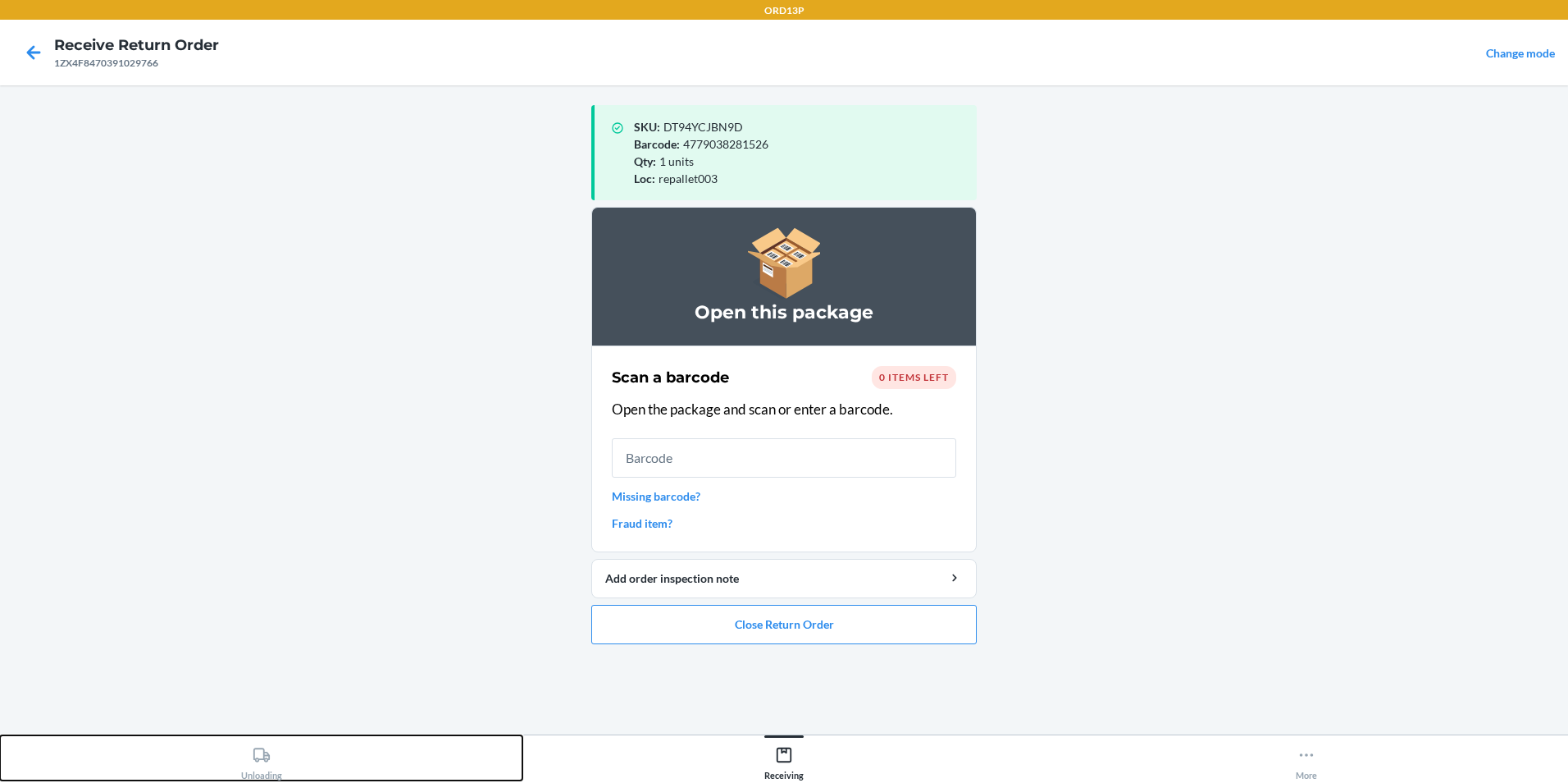
click at [272, 750] on div "Unloading" at bounding box center [261, 759] width 41 height 41
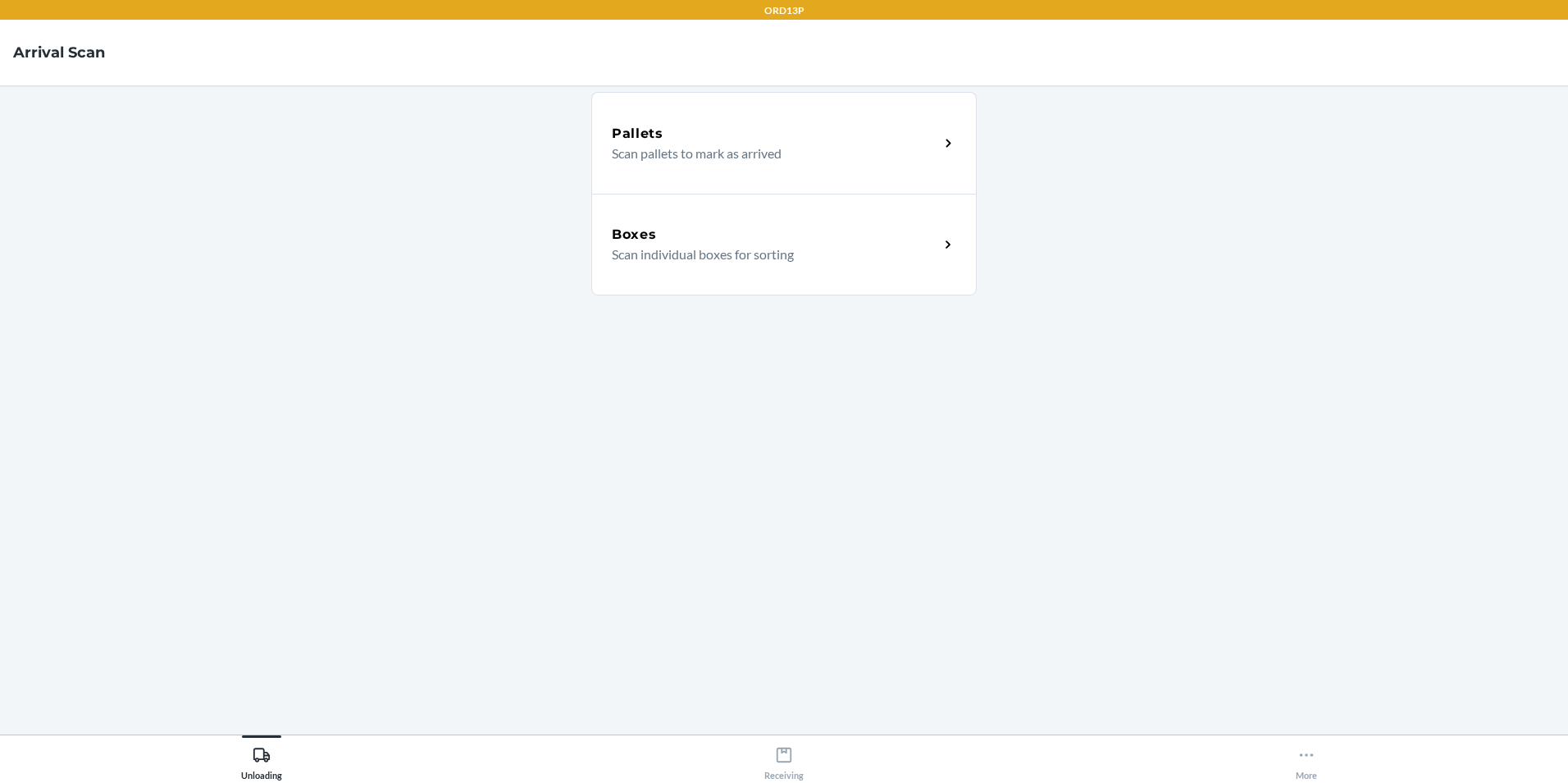
click at [777, 235] on div "Boxes" at bounding box center [775, 235] width 327 height 20
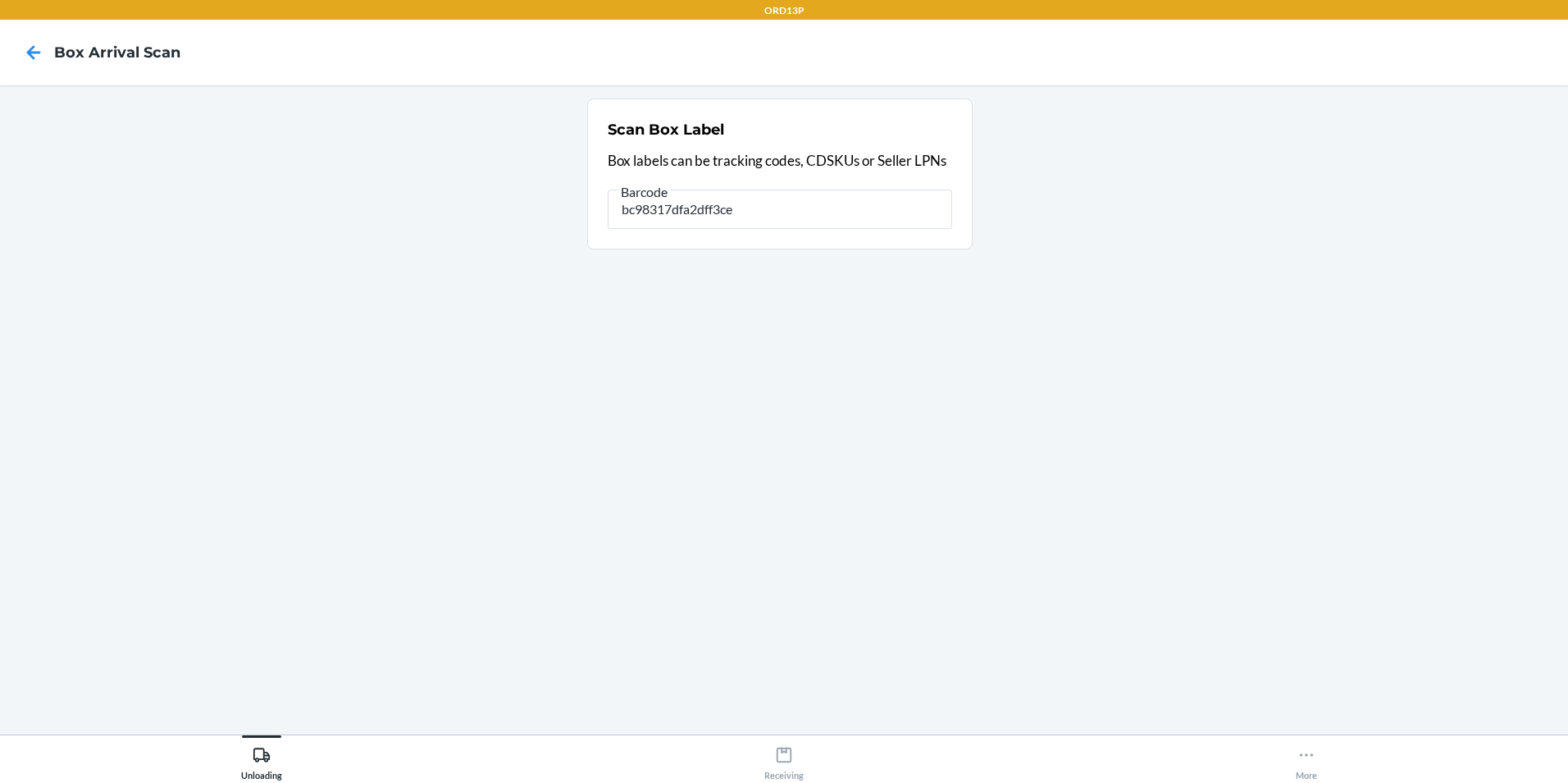
type input "bc98317dfa2dff3ce"
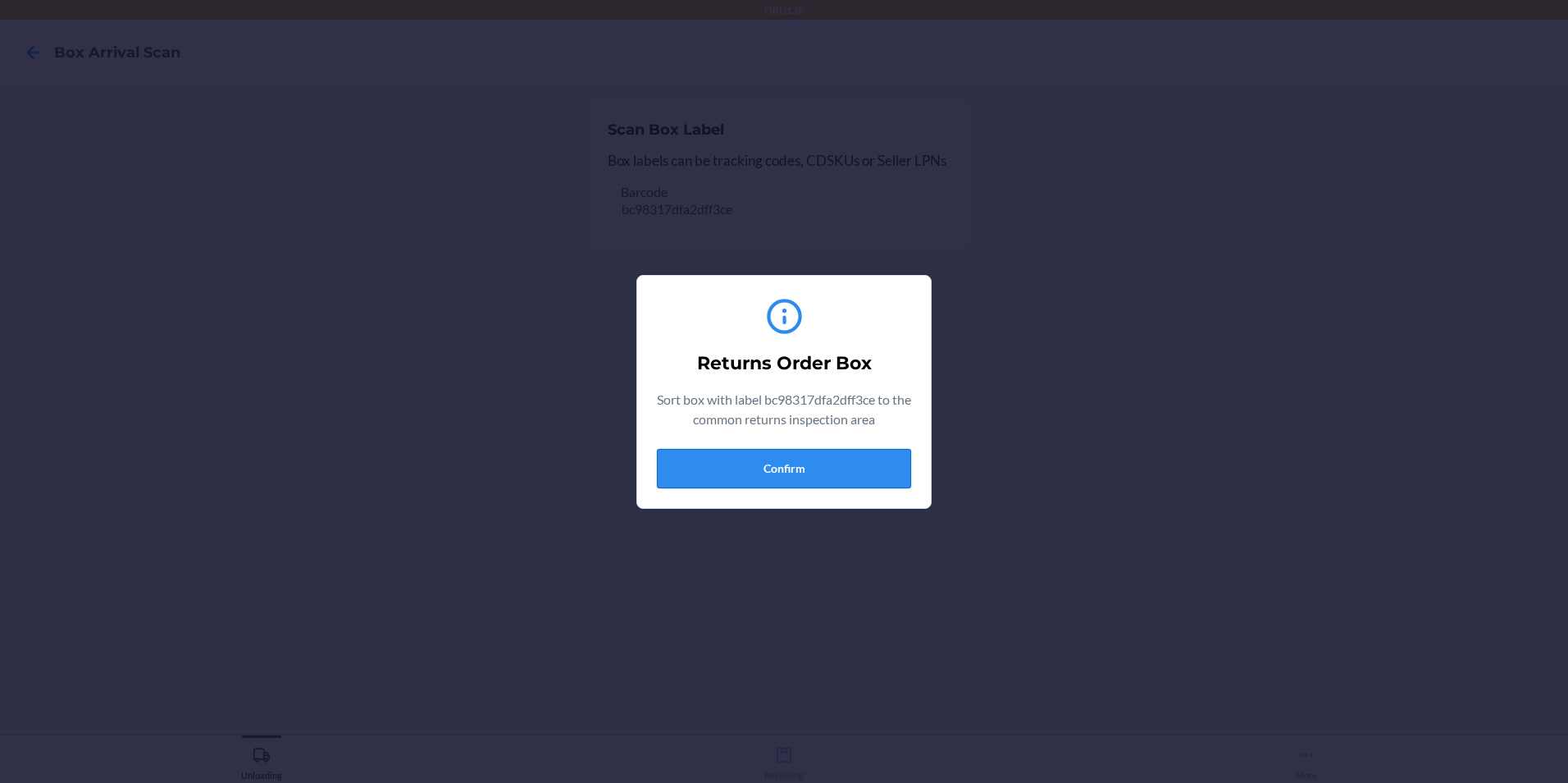
click at [795, 477] on button "Confirm" at bounding box center [784, 467] width 255 height 39
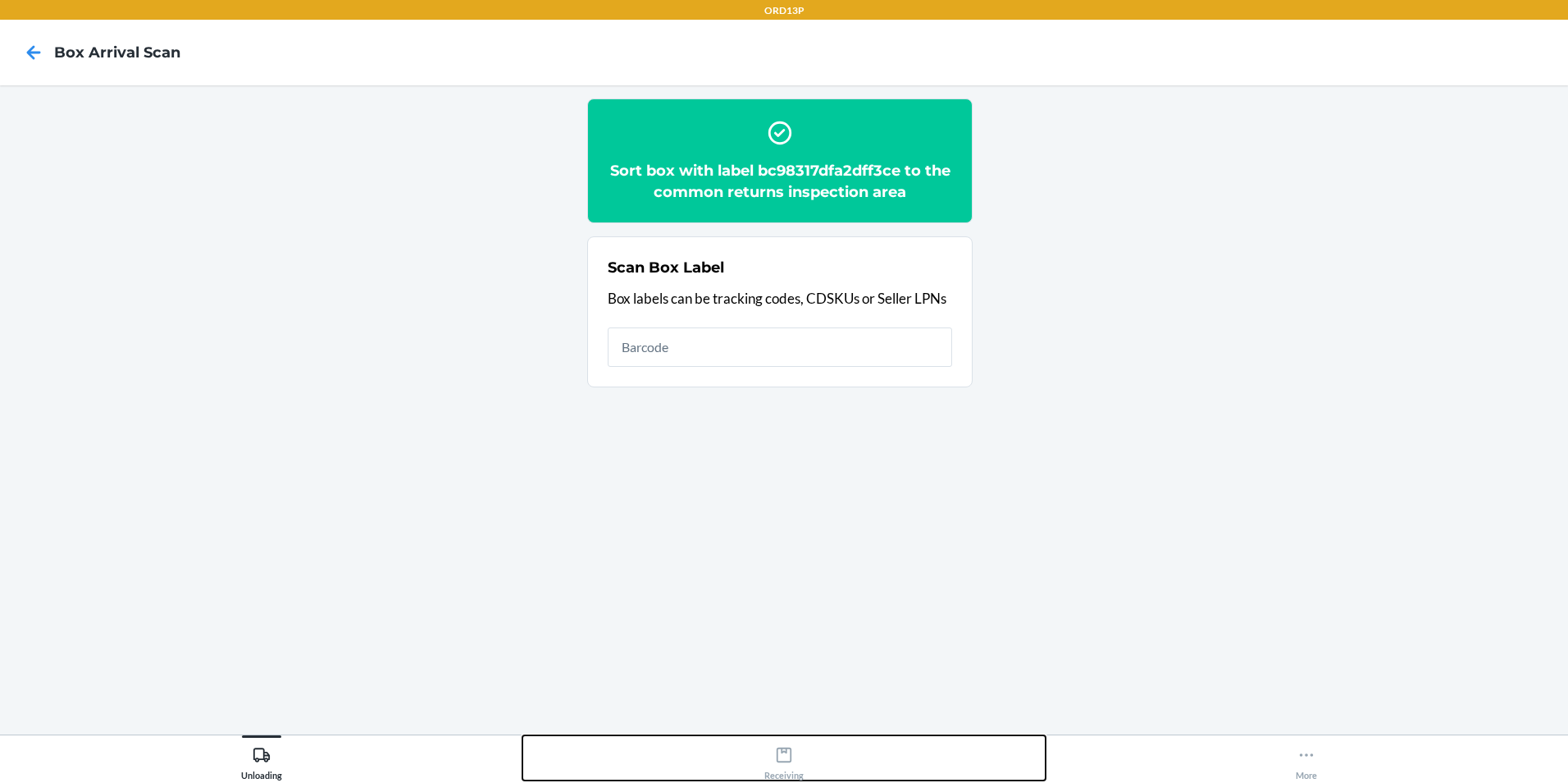
click at [796, 762] on div "Receiving" at bounding box center [784, 759] width 39 height 41
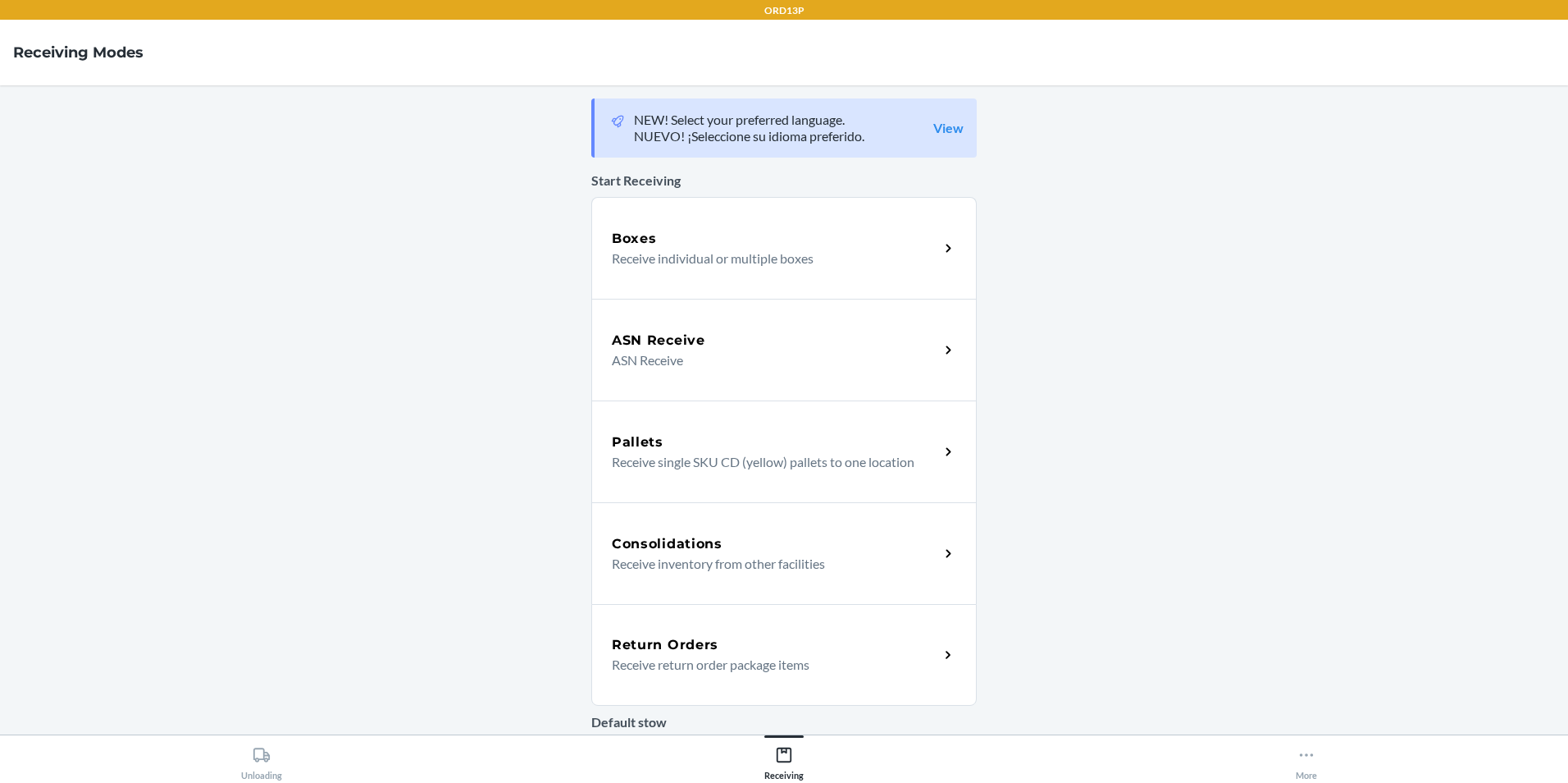
click at [808, 655] on p "Receive return order package items" at bounding box center [769, 665] width 315 height 20
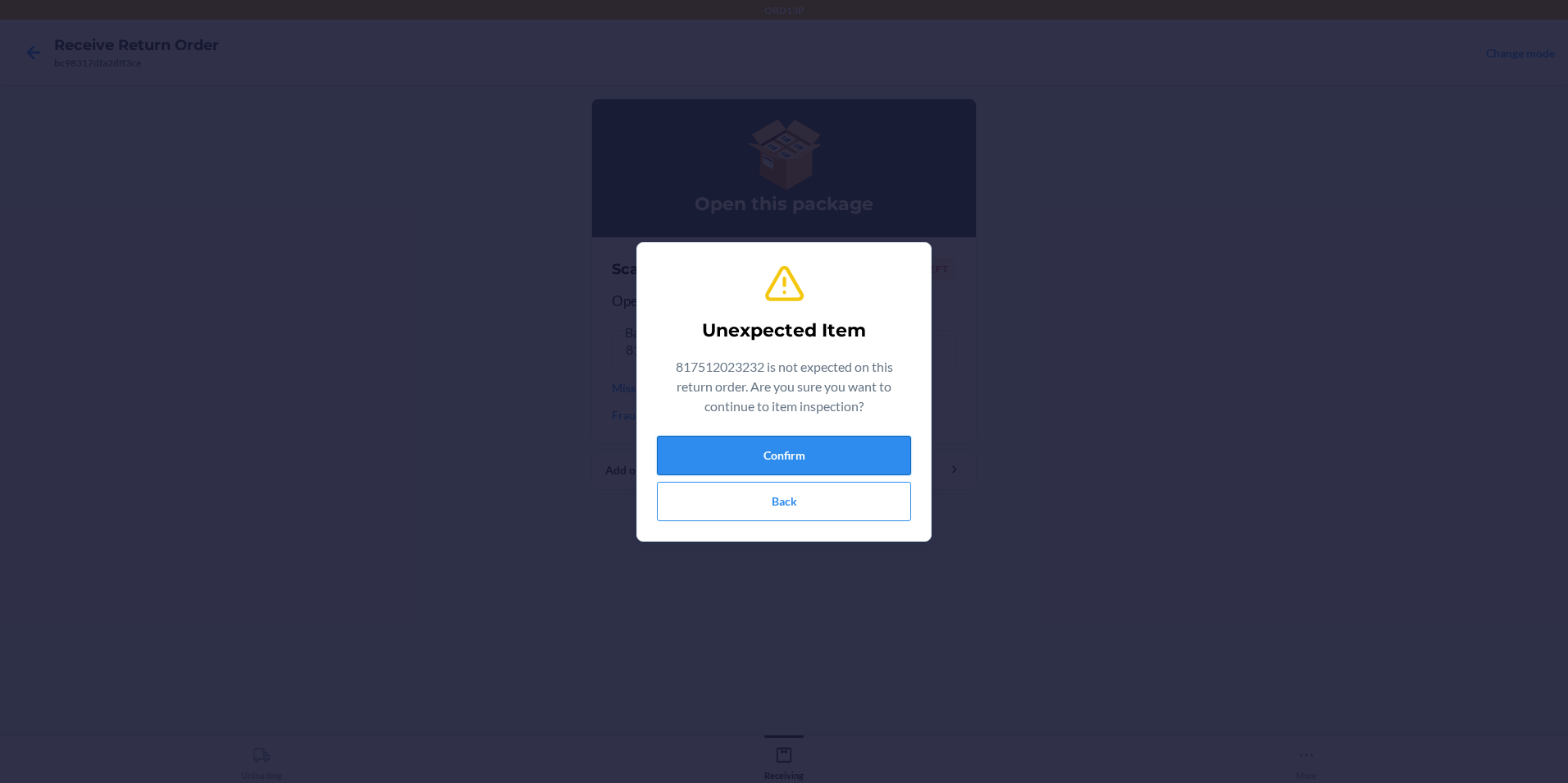
click at [727, 454] on button "Confirm" at bounding box center [784, 455] width 255 height 39
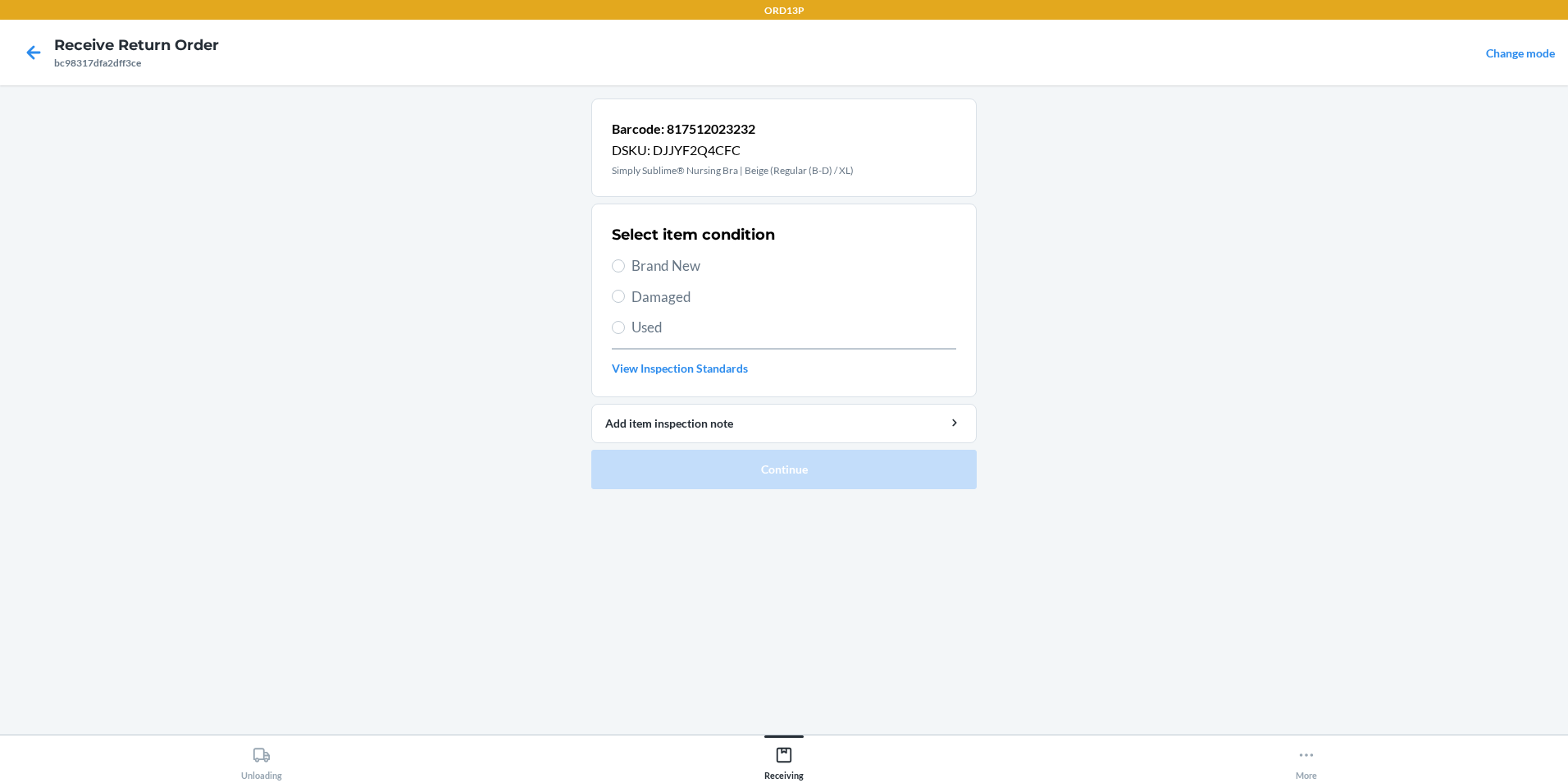
click at [691, 264] on span "Brand New" at bounding box center [794, 266] width 325 height 21
click at [624, 264] on input "Brand New" at bounding box center [618, 266] width 13 height 13
radio input "true"
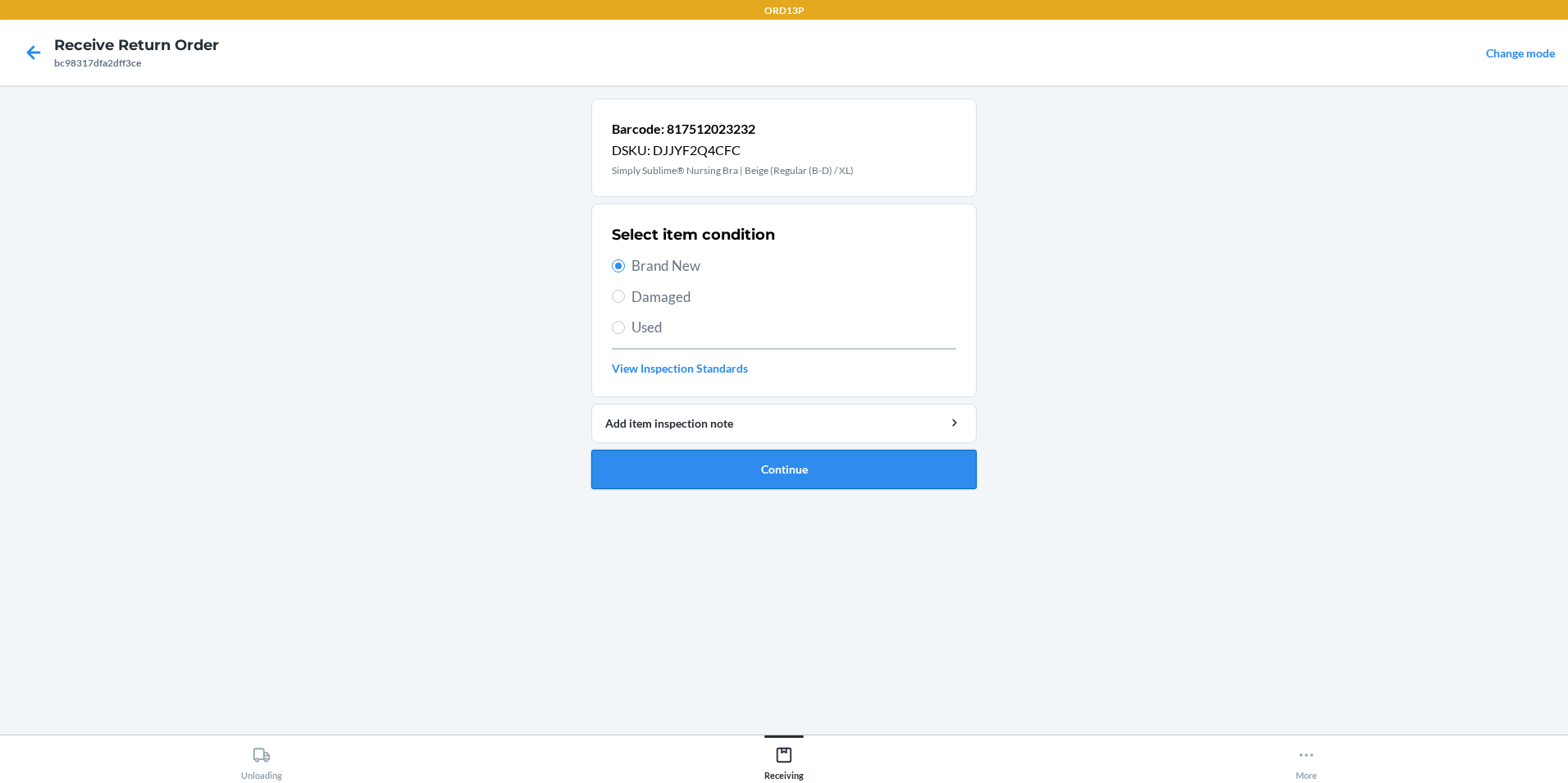
click at [680, 465] on button "Continue" at bounding box center [784, 468] width 385 height 39
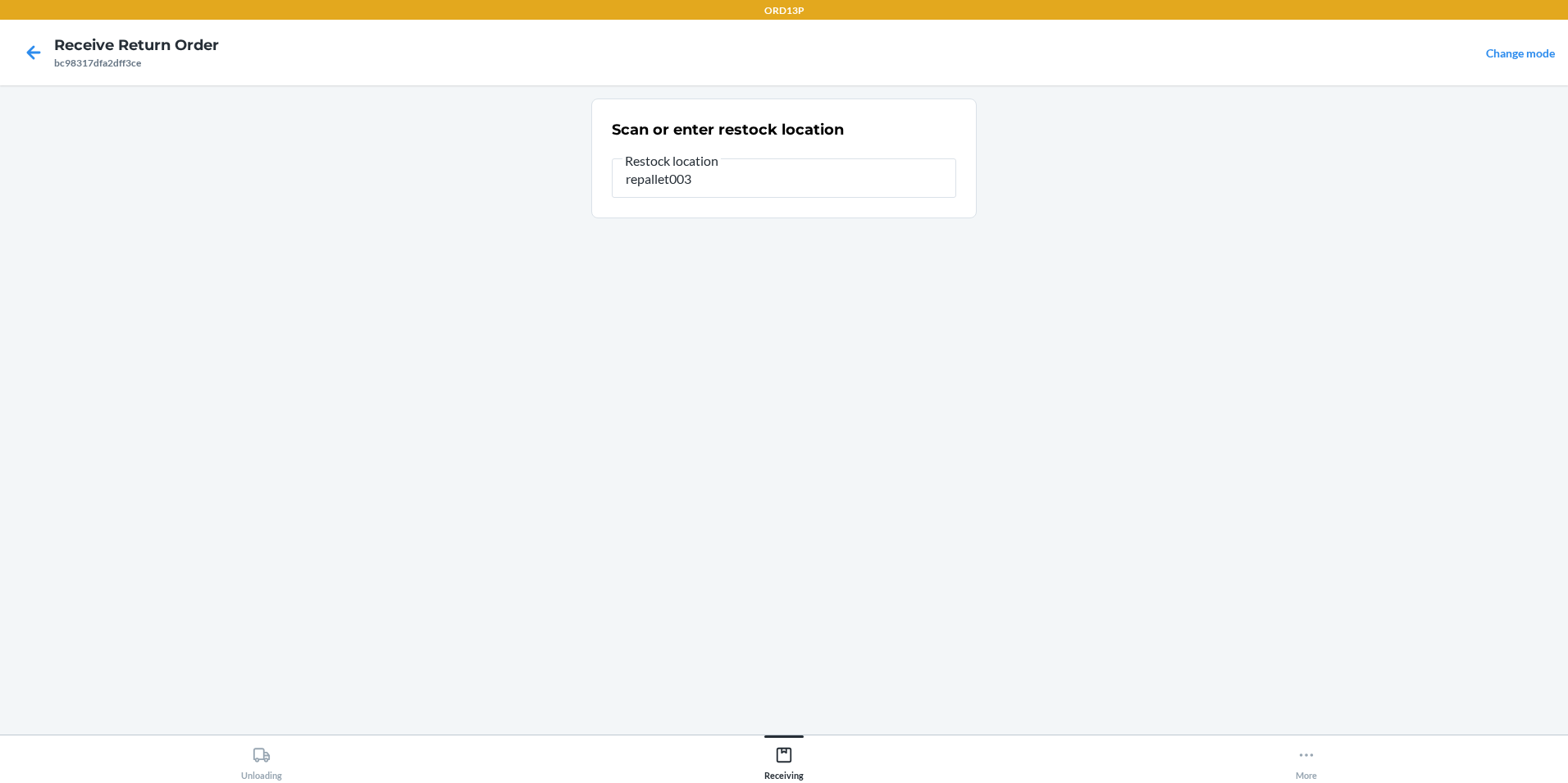
type input "repallet003"
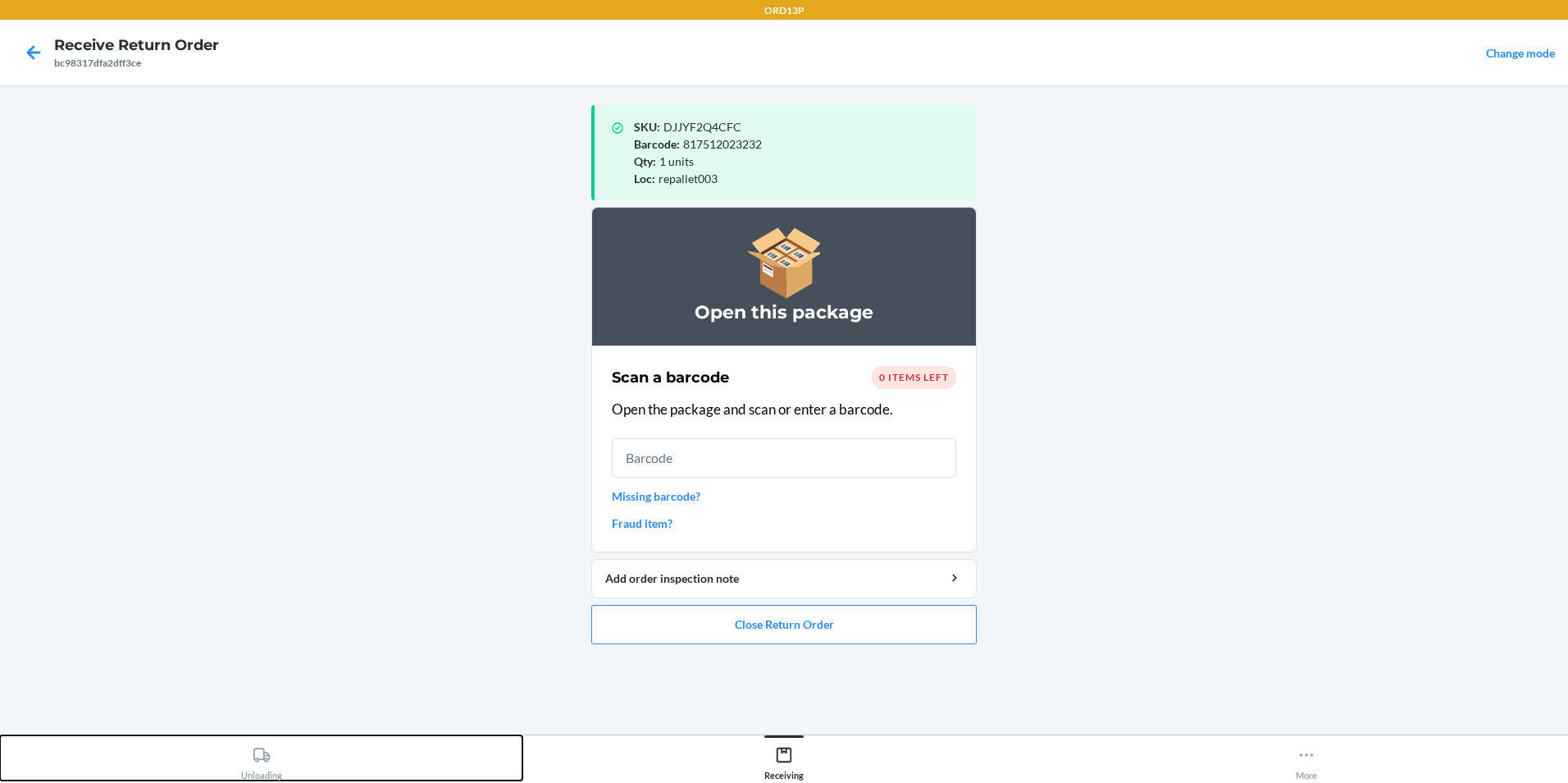
click at [260, 747] on icon at bounding box center [262, 755] width 18 height 18
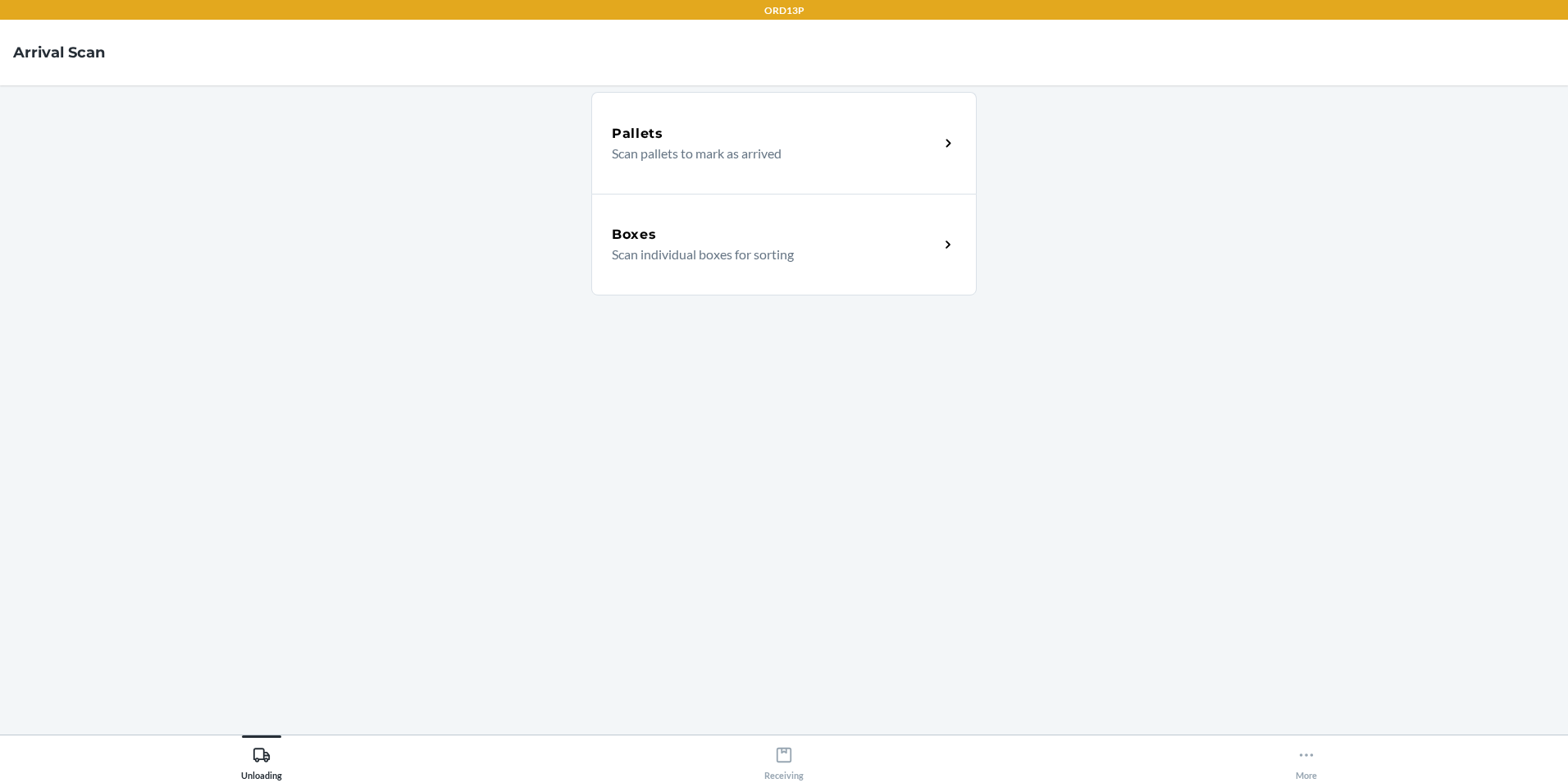
click at [753, 274] on div "Boxes Scan individual boxes for sorting" at bounding box center [784, 245] width 385 height 102
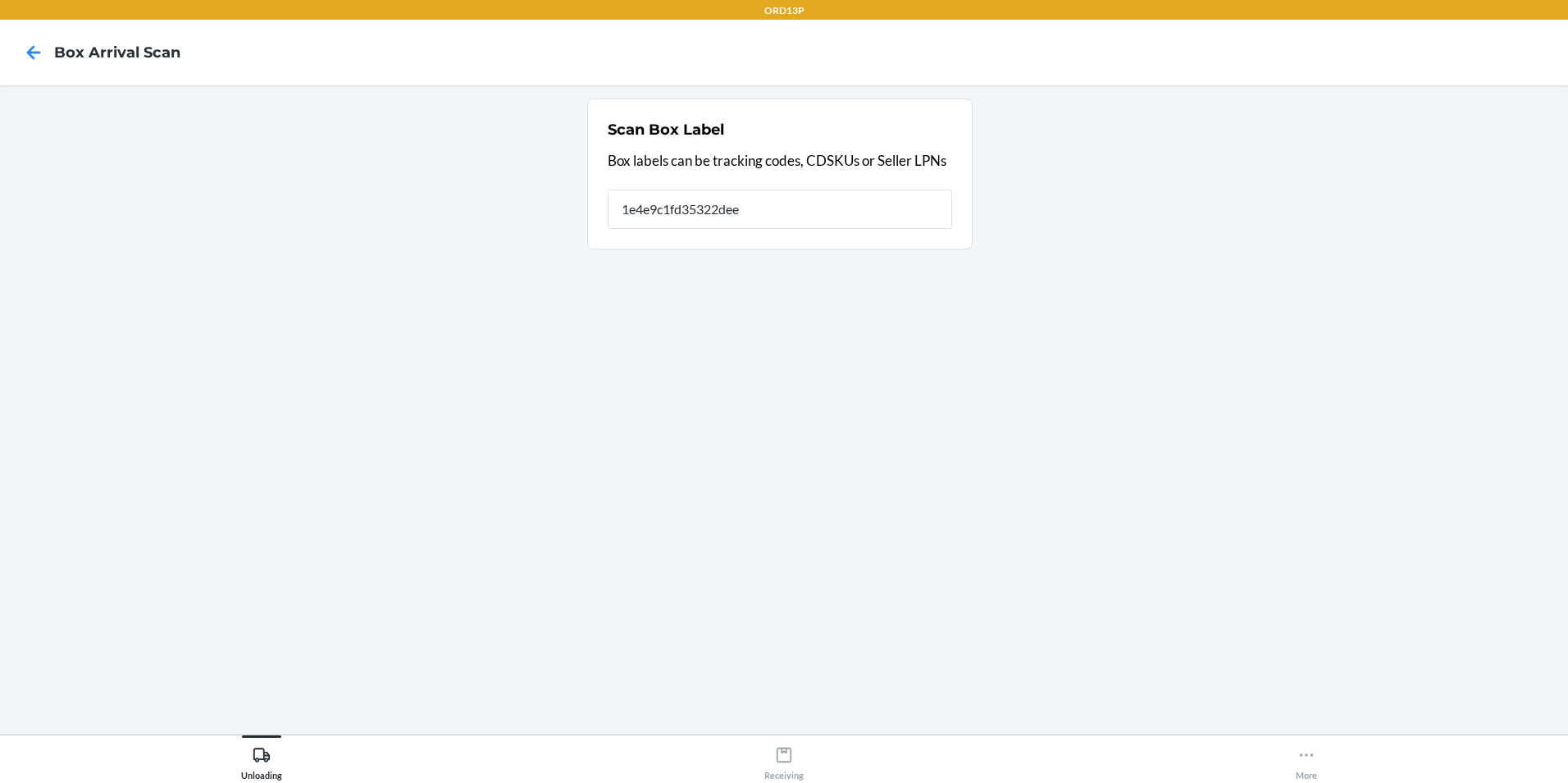
type input "1e4e9c1fd35322dee"
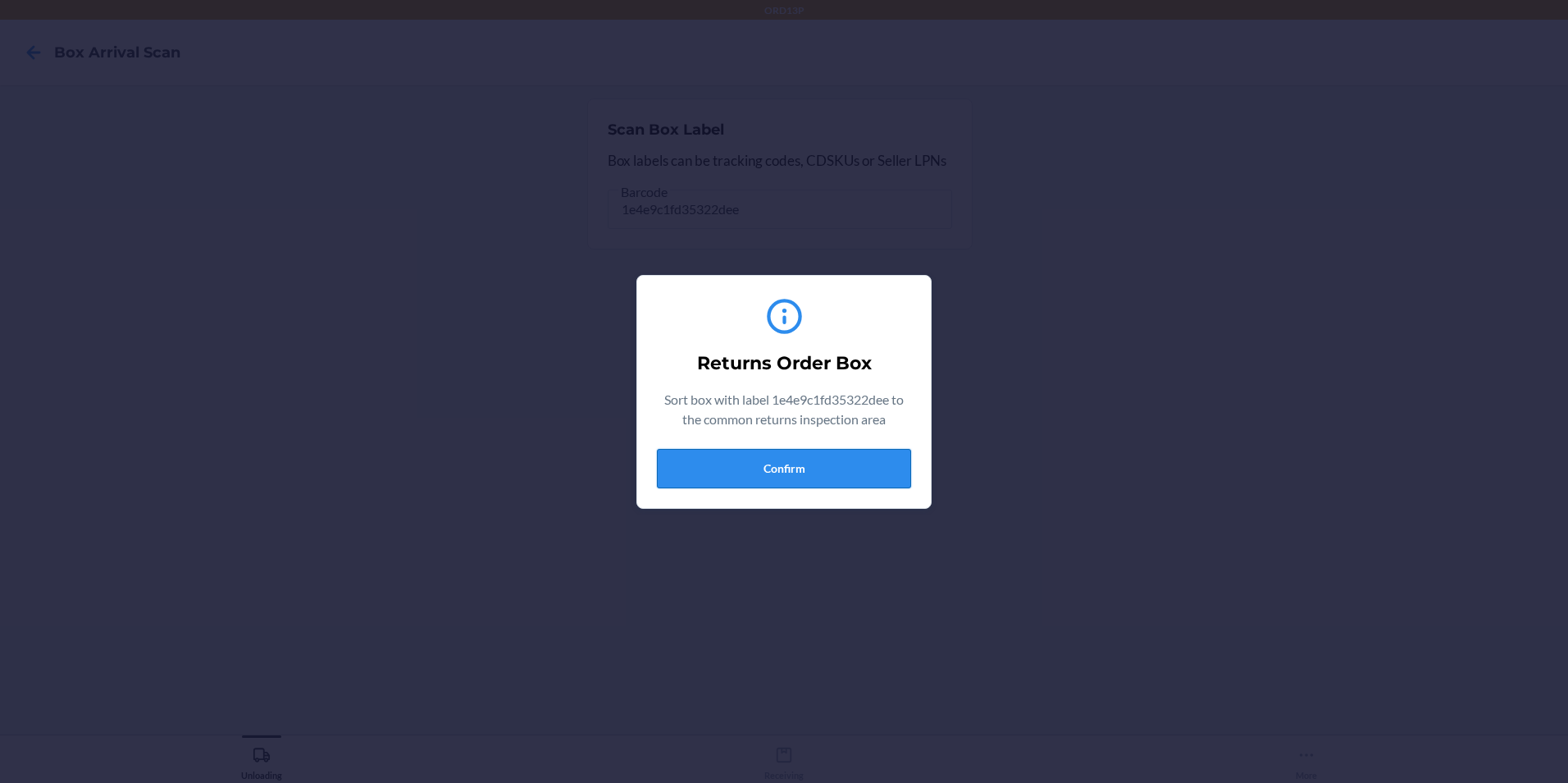
click at [839, 454] on button "Confirm" at bounding box center [784, 467] width 255 height 39
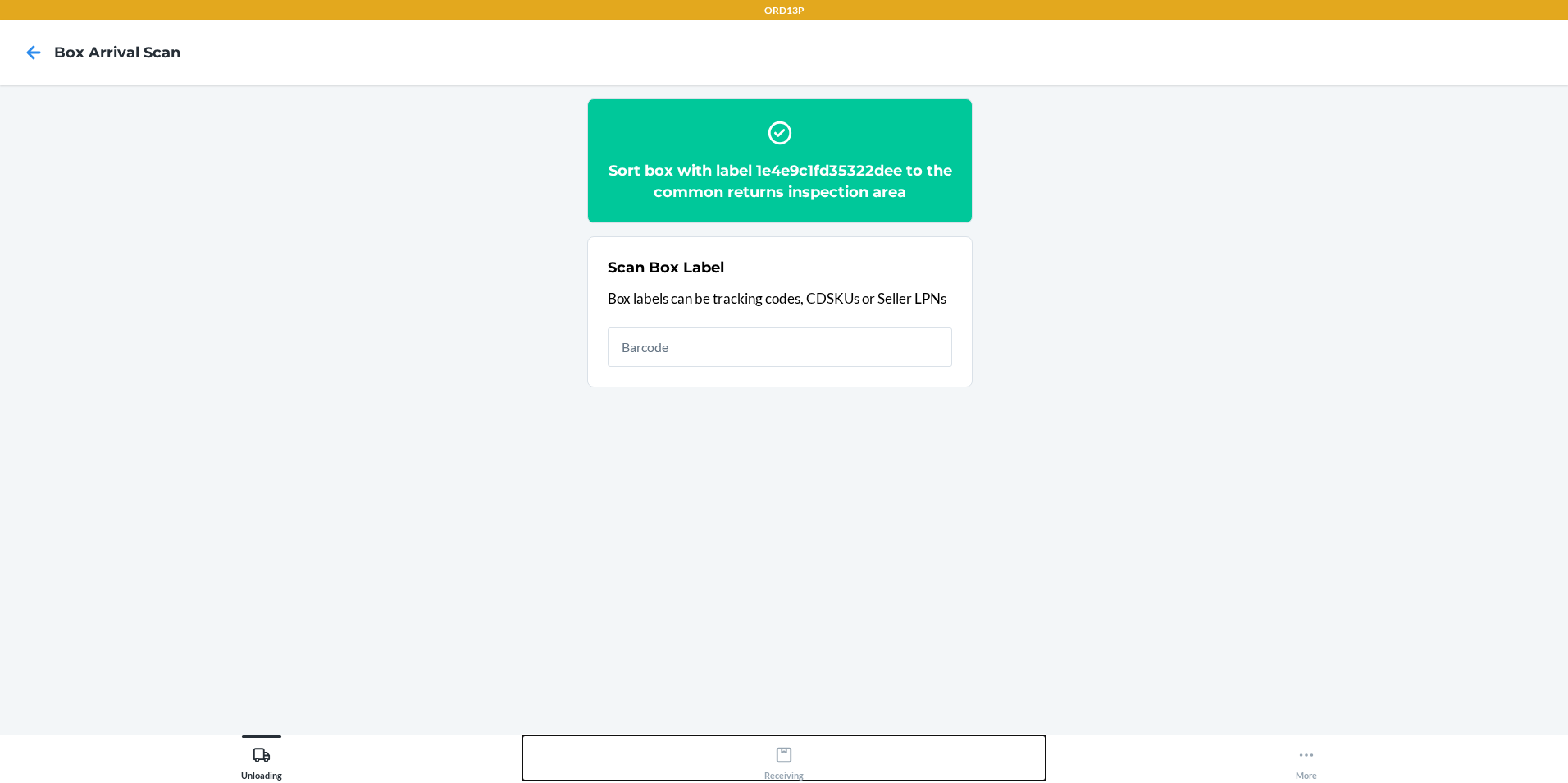
click at [800, 757] on div "Receiving" at bounding box center [784, 759] width 39 height 41
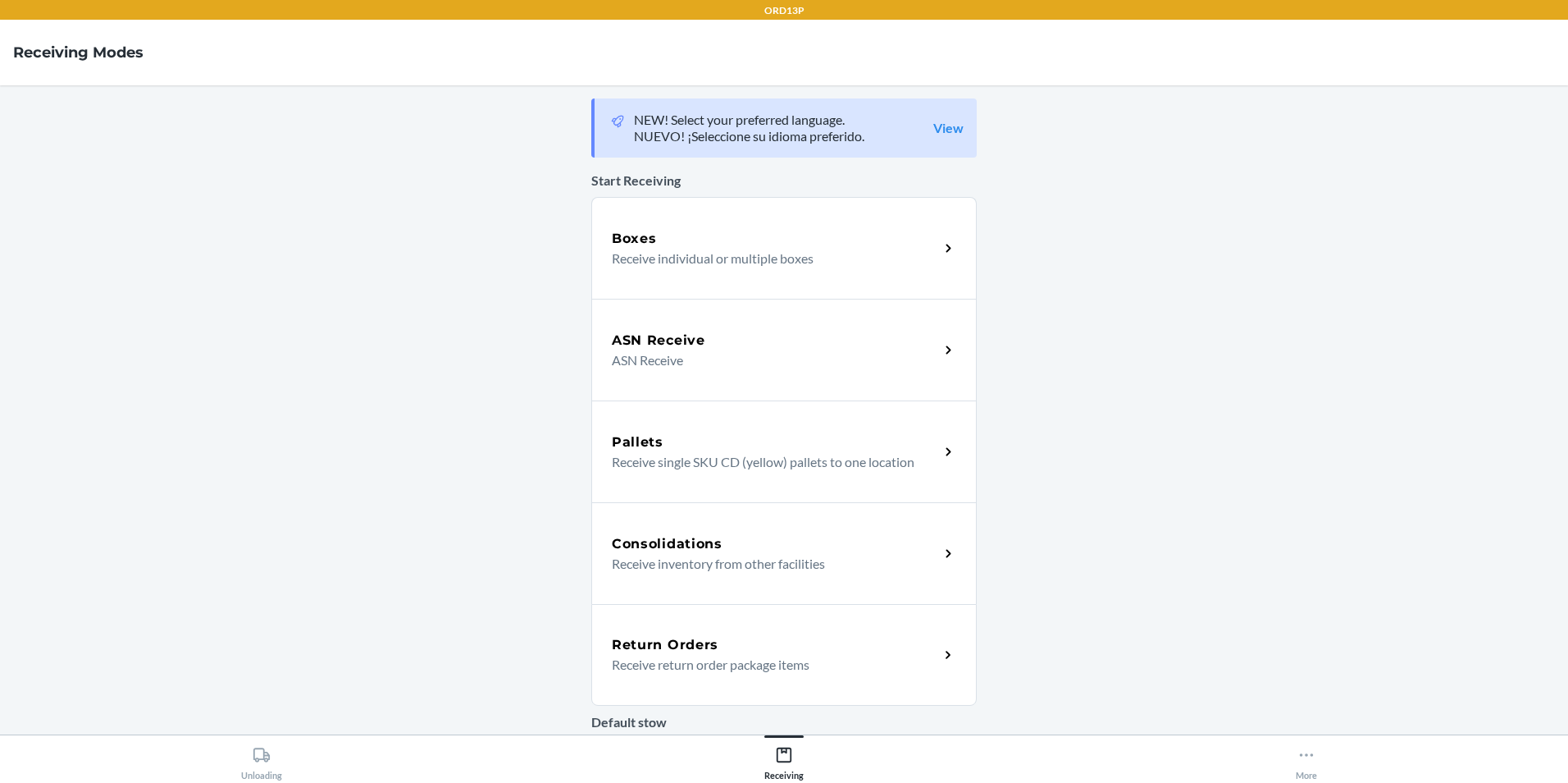
click at [758, 631] on div "Return Orders Receive return order package items" at bounding box center [784, 655] width 385 height 102
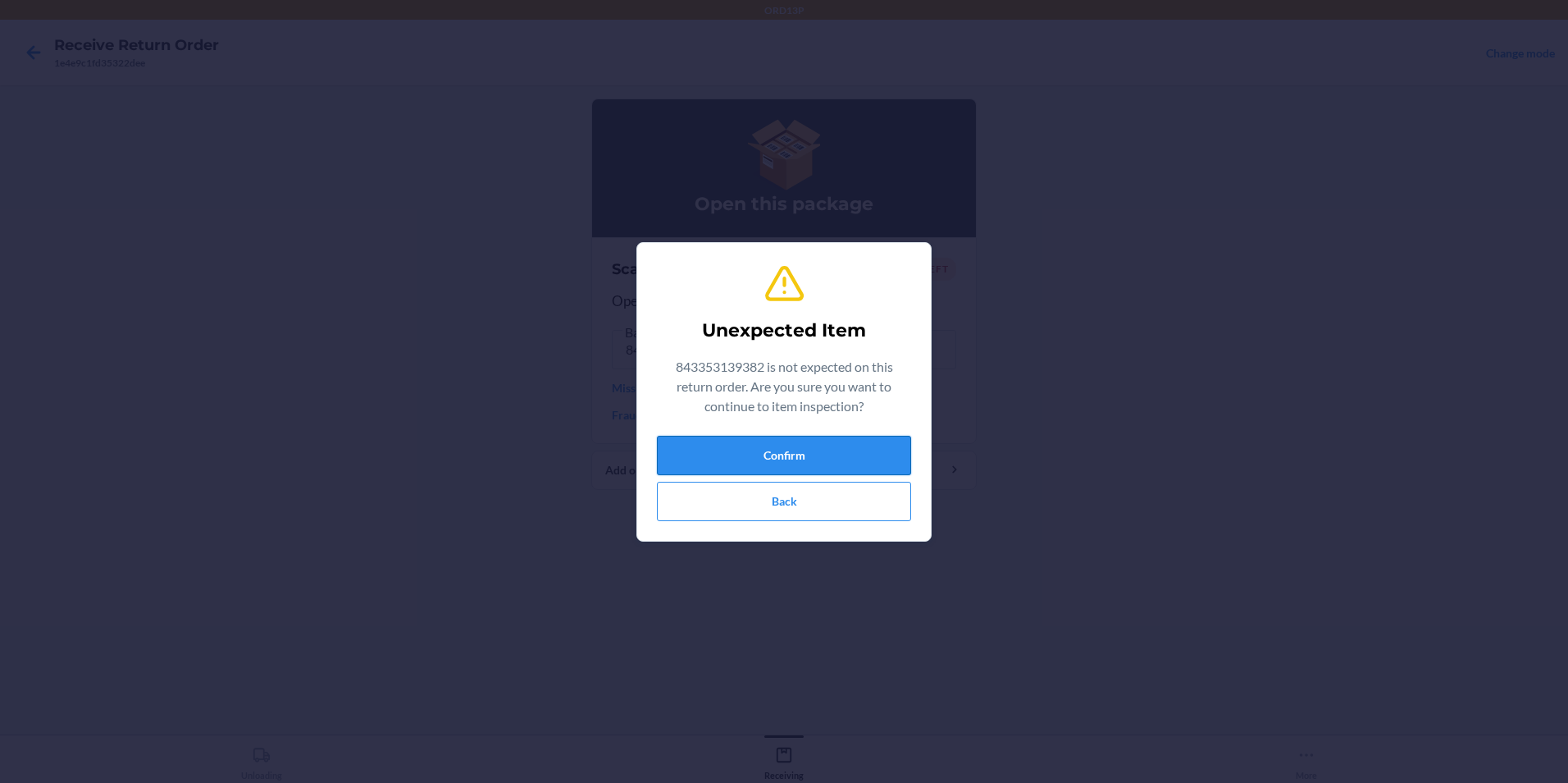
click at [775, 449] on button "Confirm" at bounding box center [784, 455] width 255 height 39
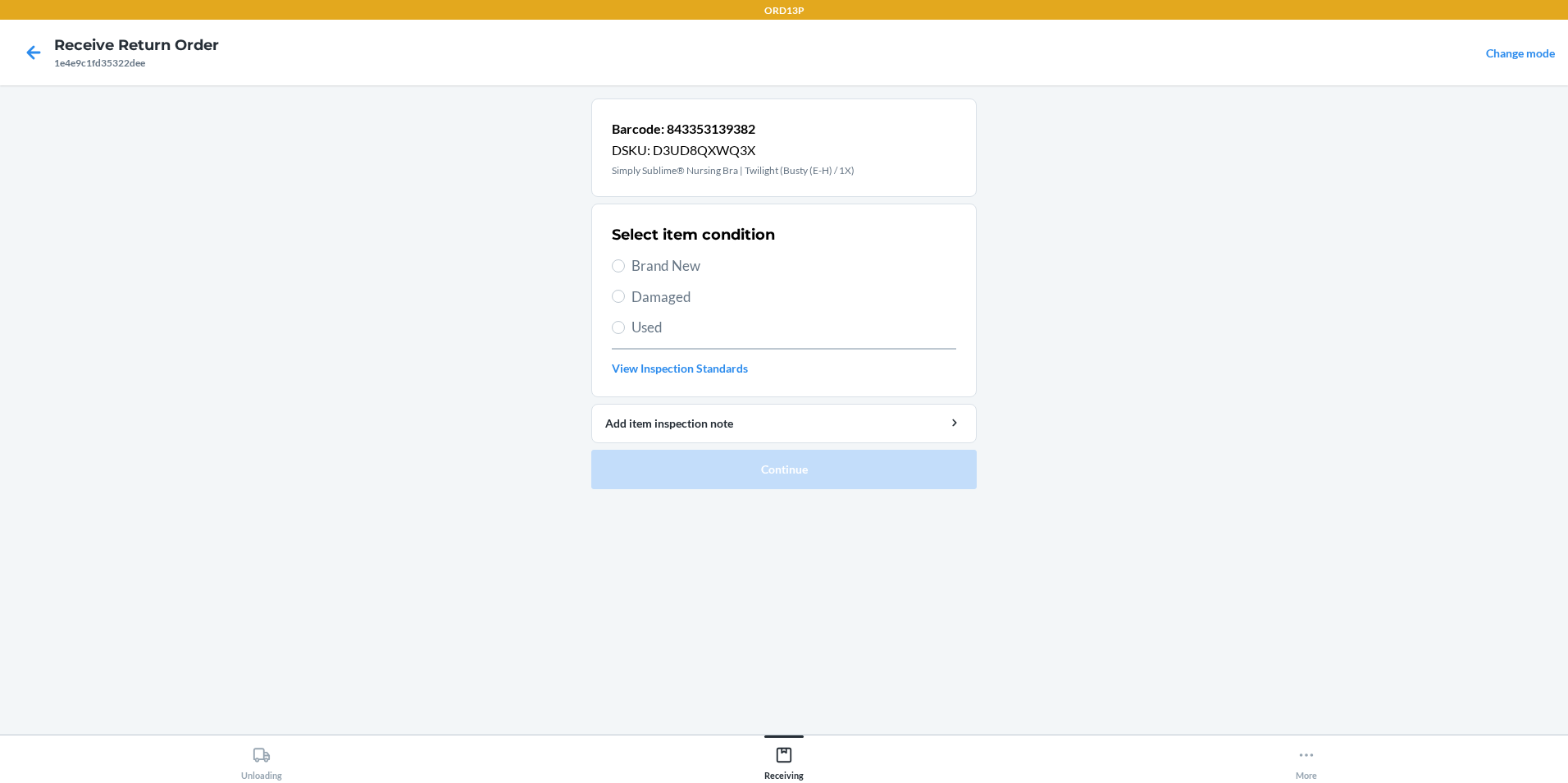
click at [674, 273] on span "Brand New" at bounding box center [794, 266] width 325 height 21
click at [624, 273] on input "Brand New" at bounding box center [618, 266] width 13 height 13
radio input "true"
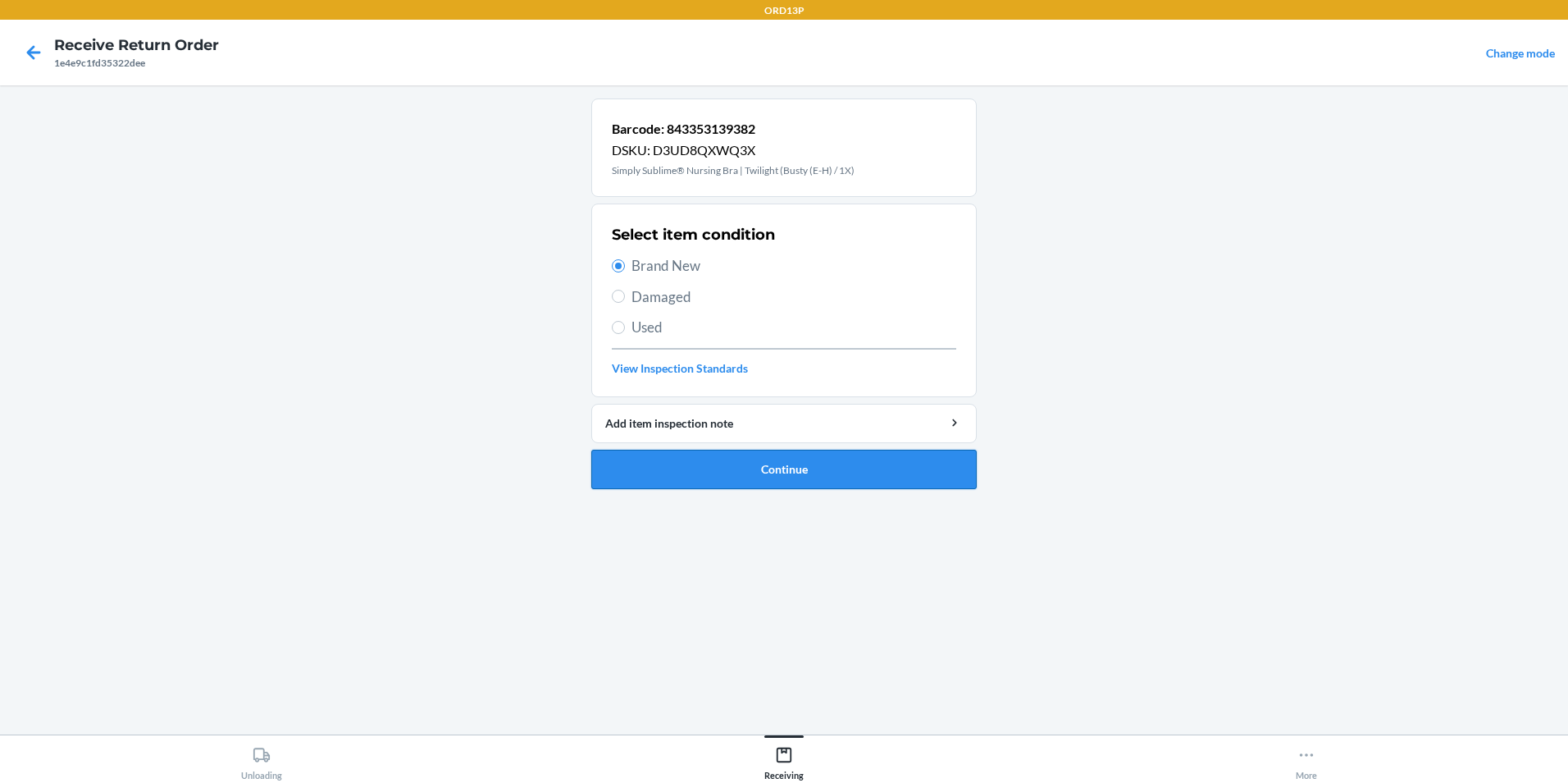
click at [736, 459] on button "Continue" at bounding box center [784, 468] width 385 height 39
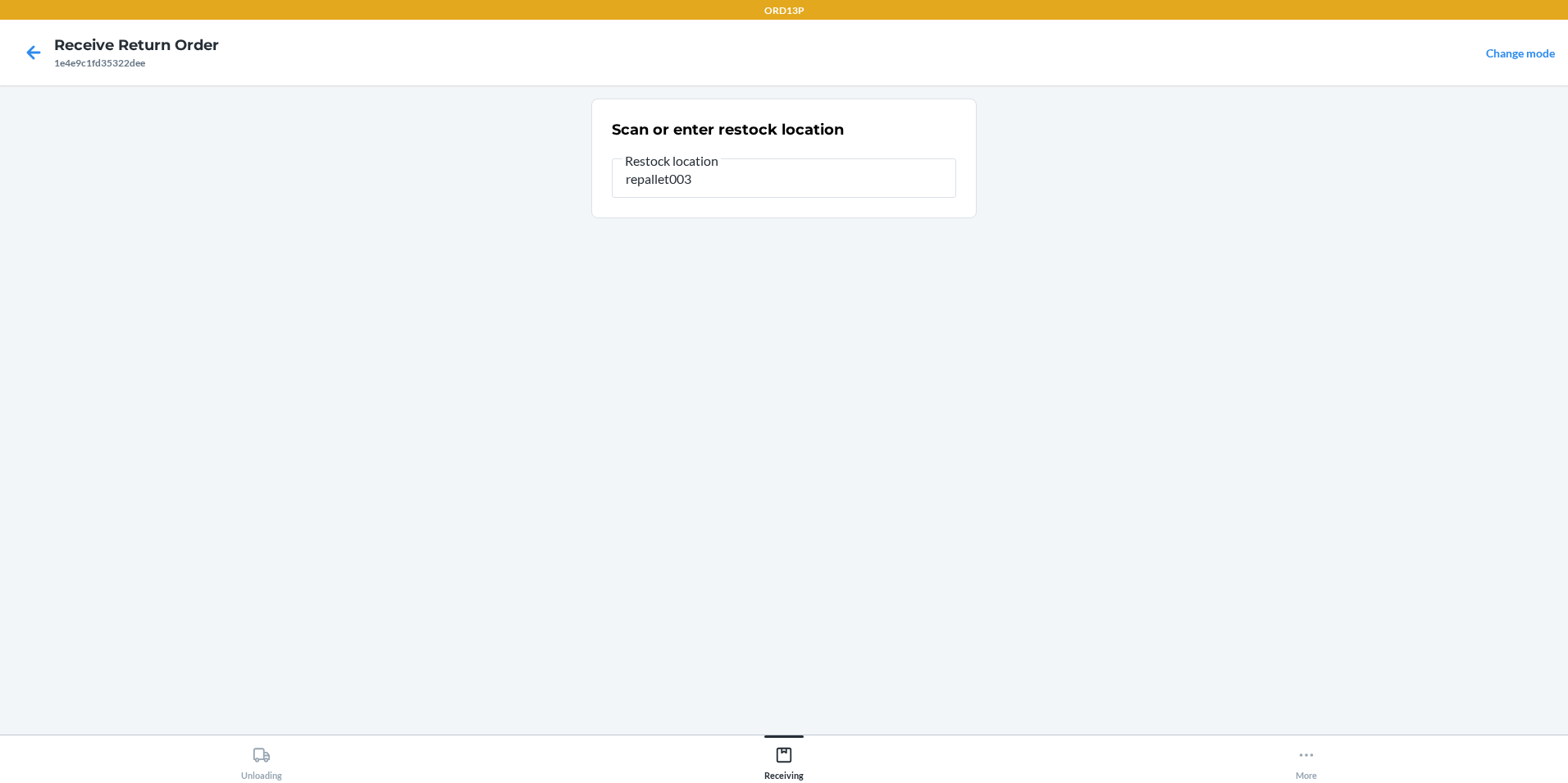
type input "repallet003"
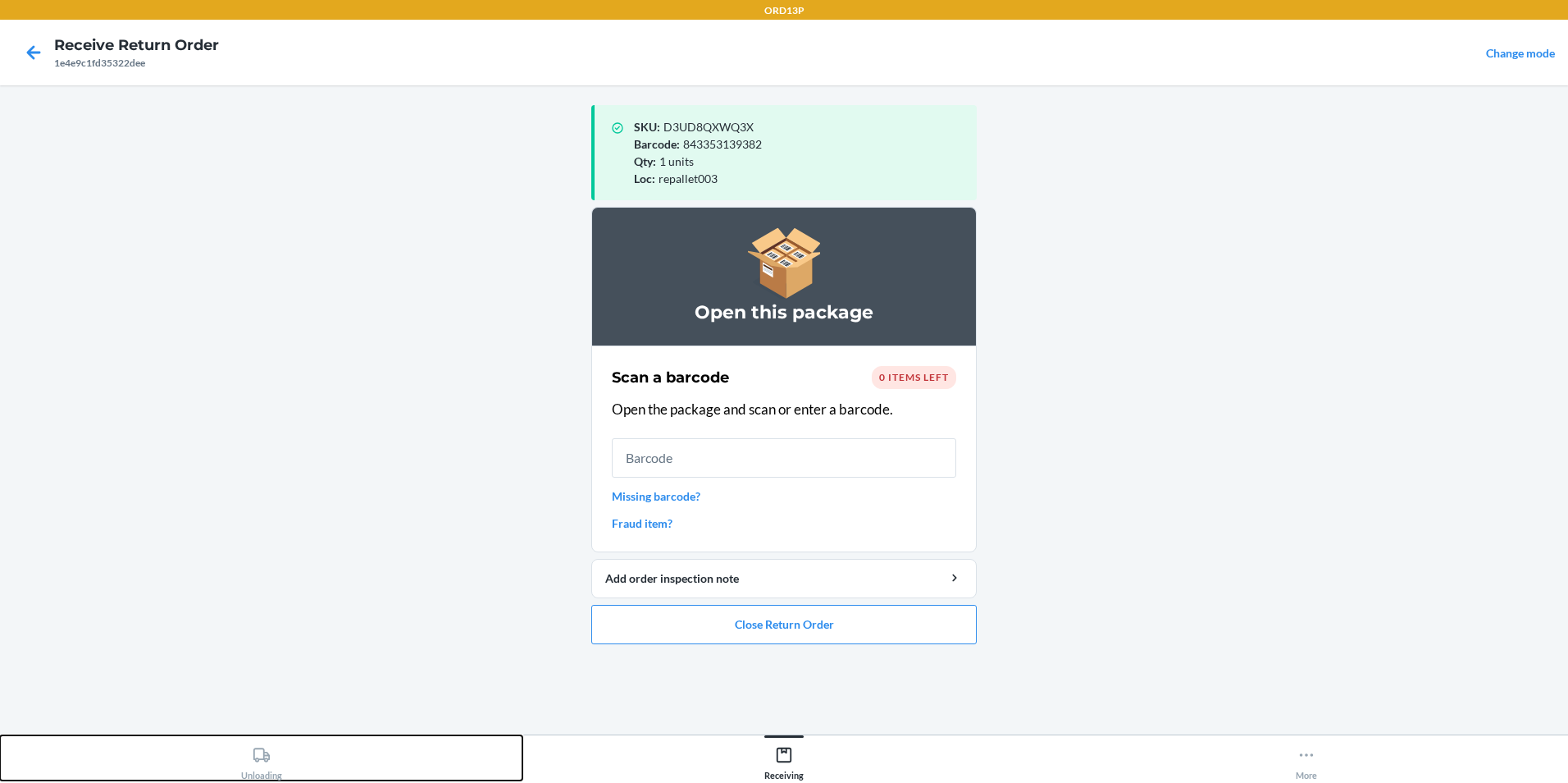
click at [264, 768] on div "Unloading" at bounding box center [261, 759] width 41 height 41
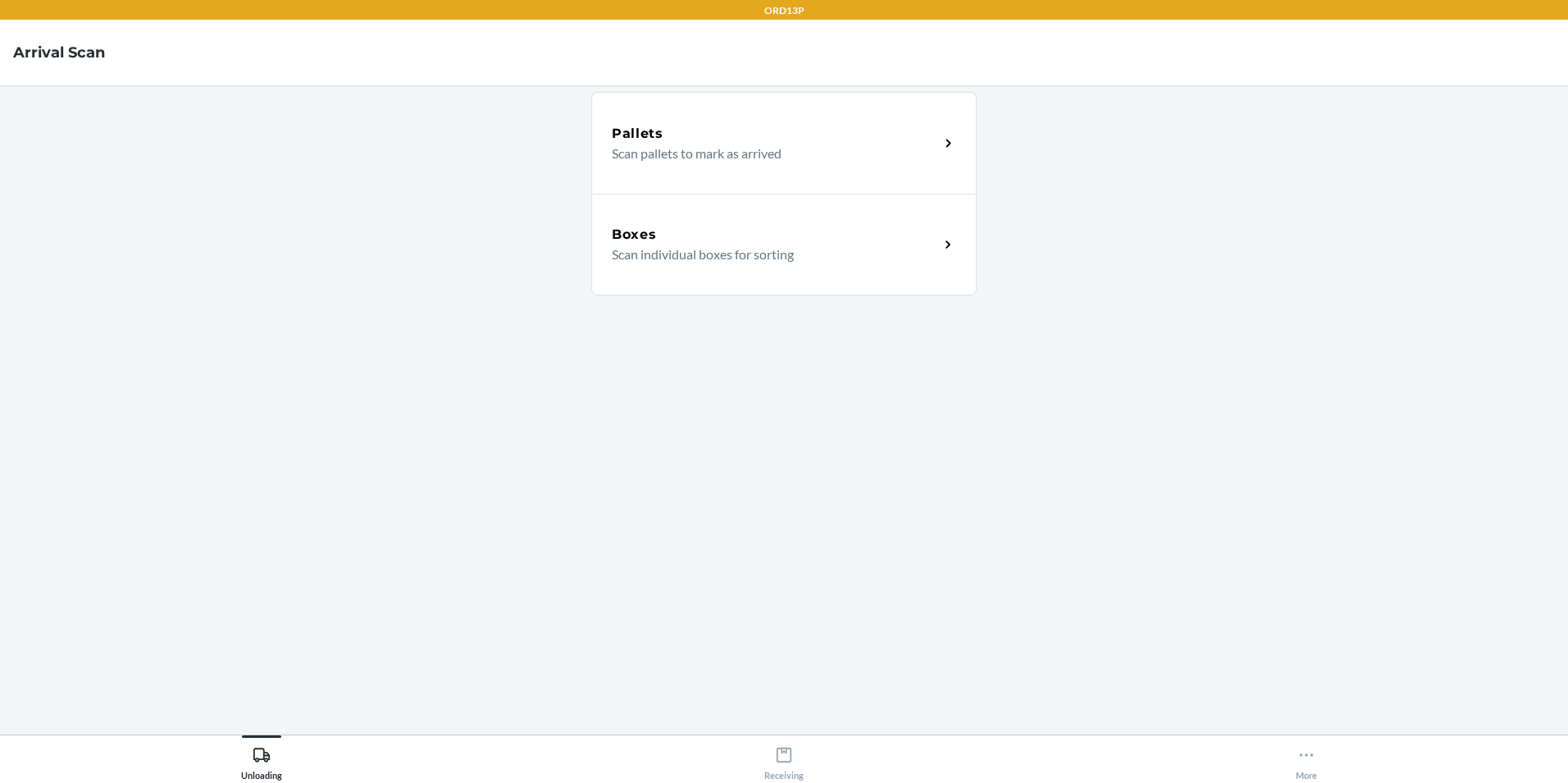
click at [745, 233] on div "Boxes" at bounding box center [775, 235] width 327 height 20
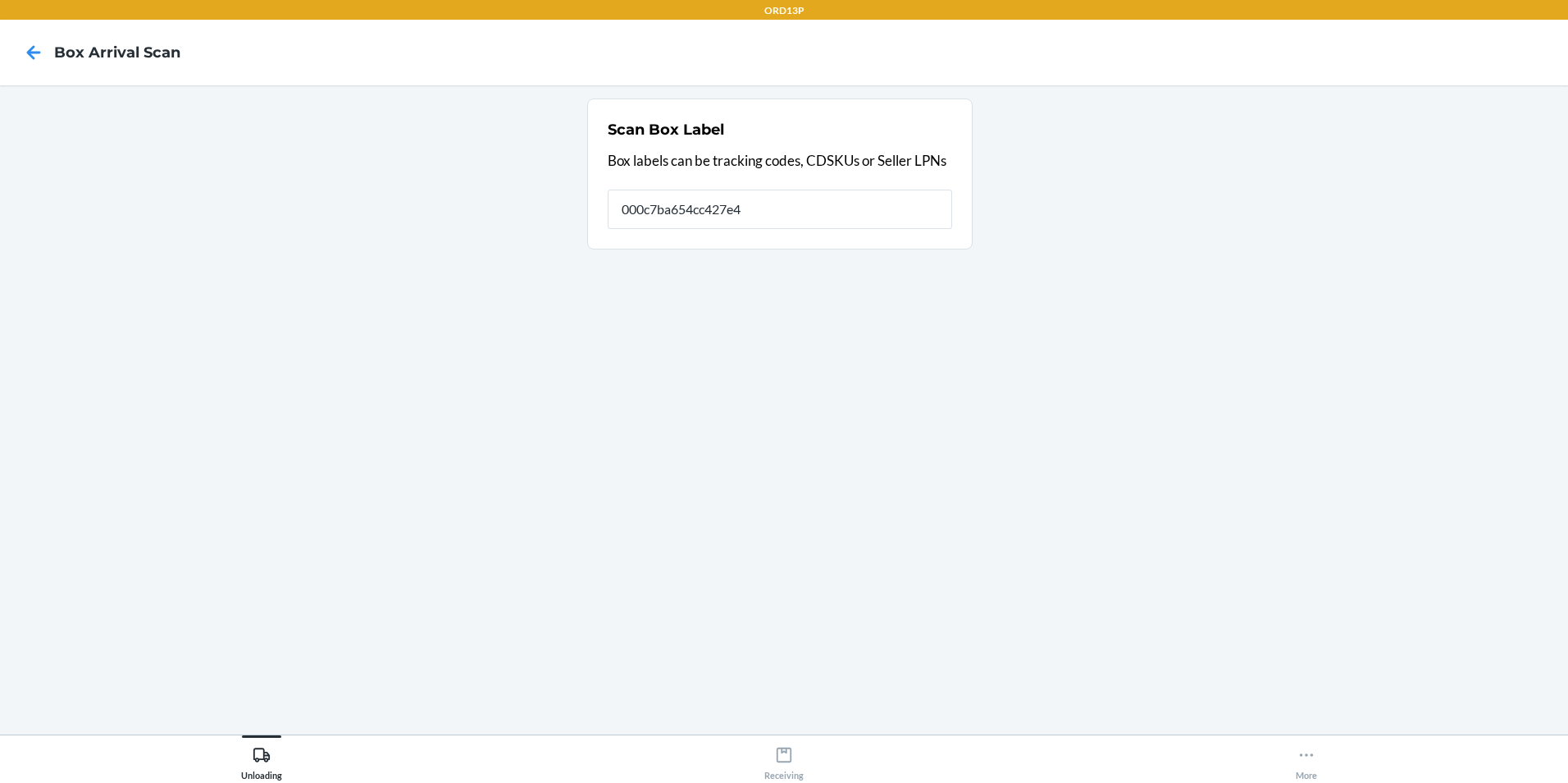
type input "000c7ba654cc427e4"
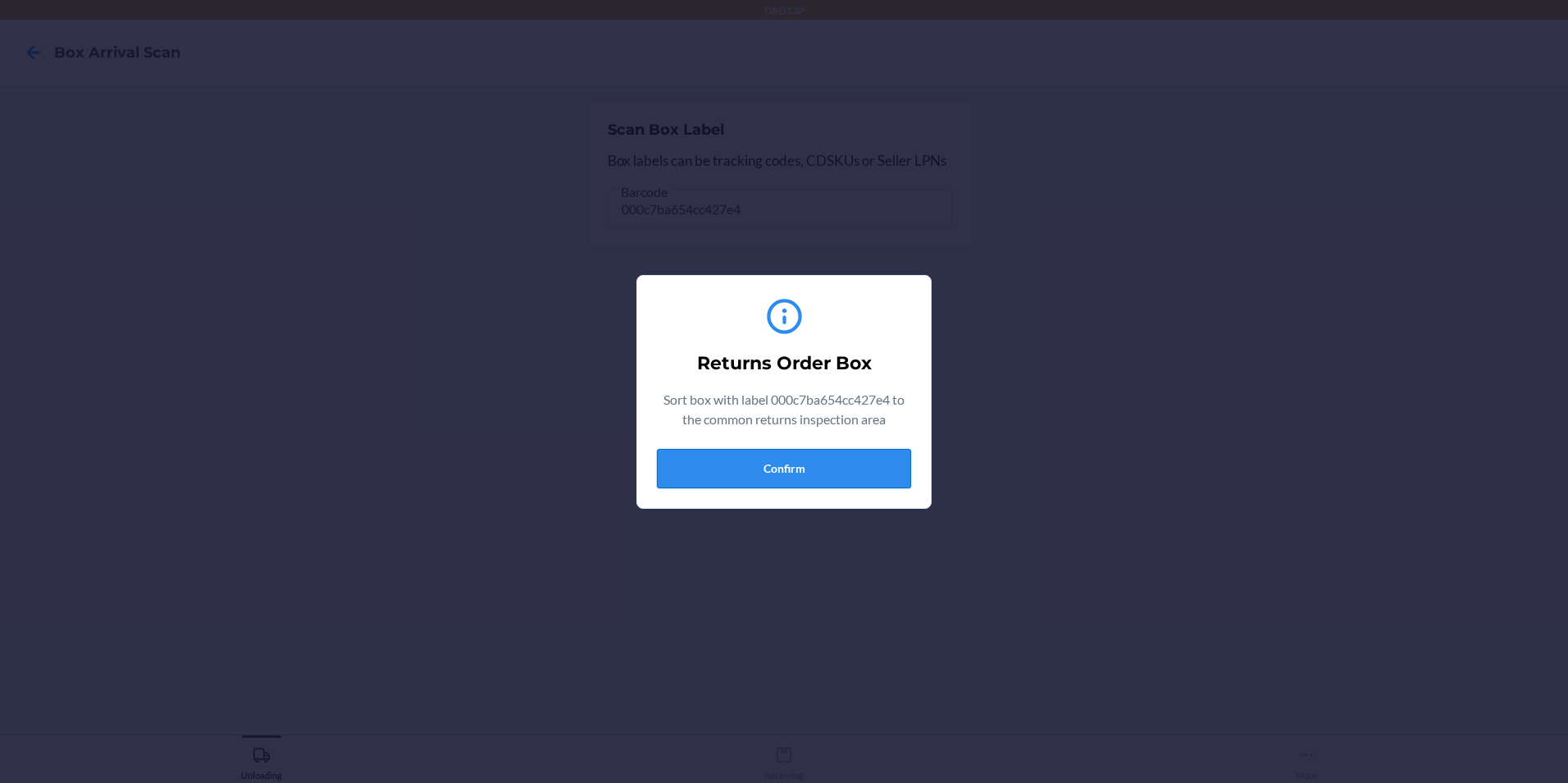
click at [700, 460] on button "Confirm" at bounding box center [784, 467] width 255 height 39
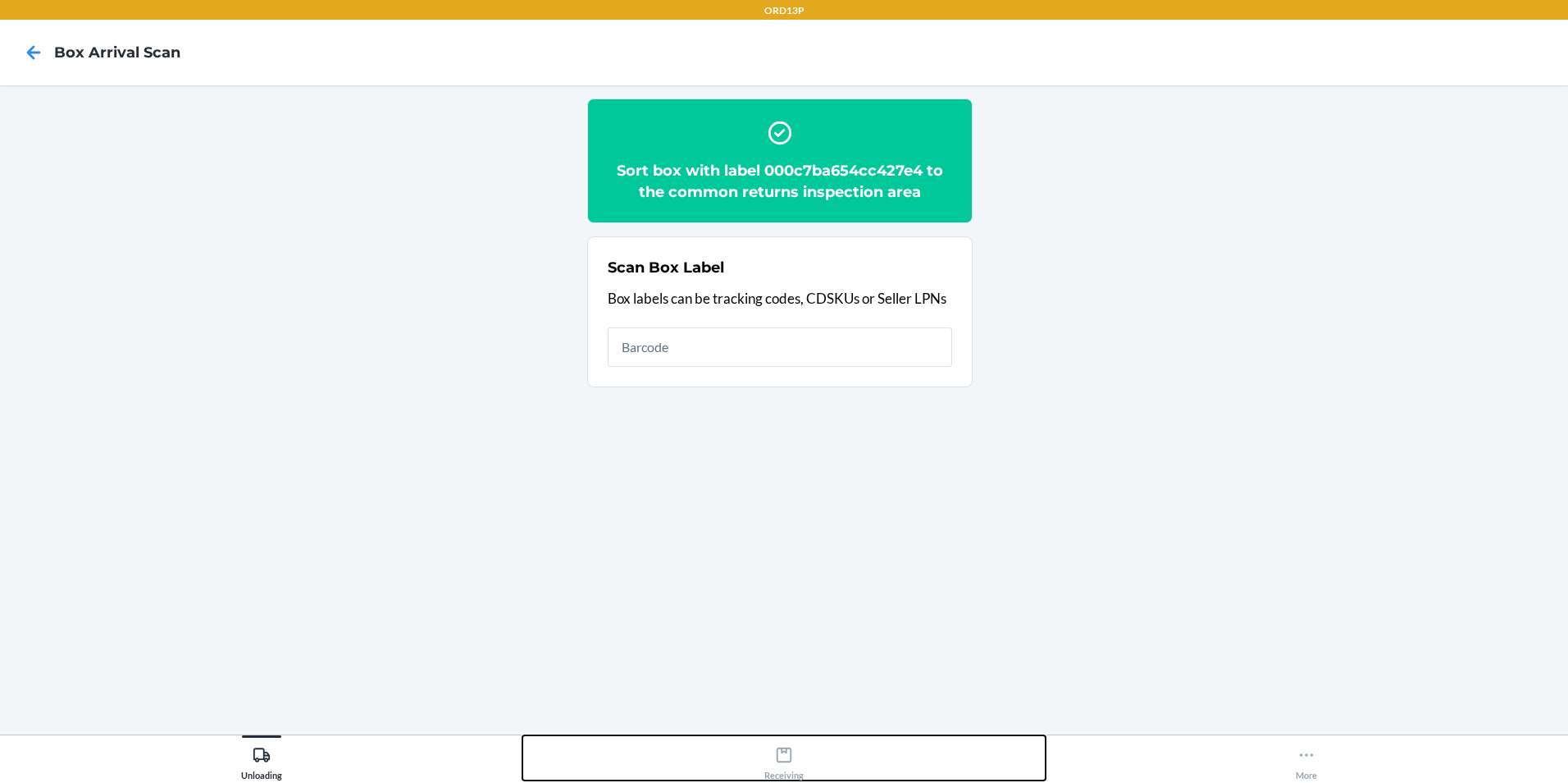
click at [784, 760] on icon at bounding box center [784, 755] width 18 height 18
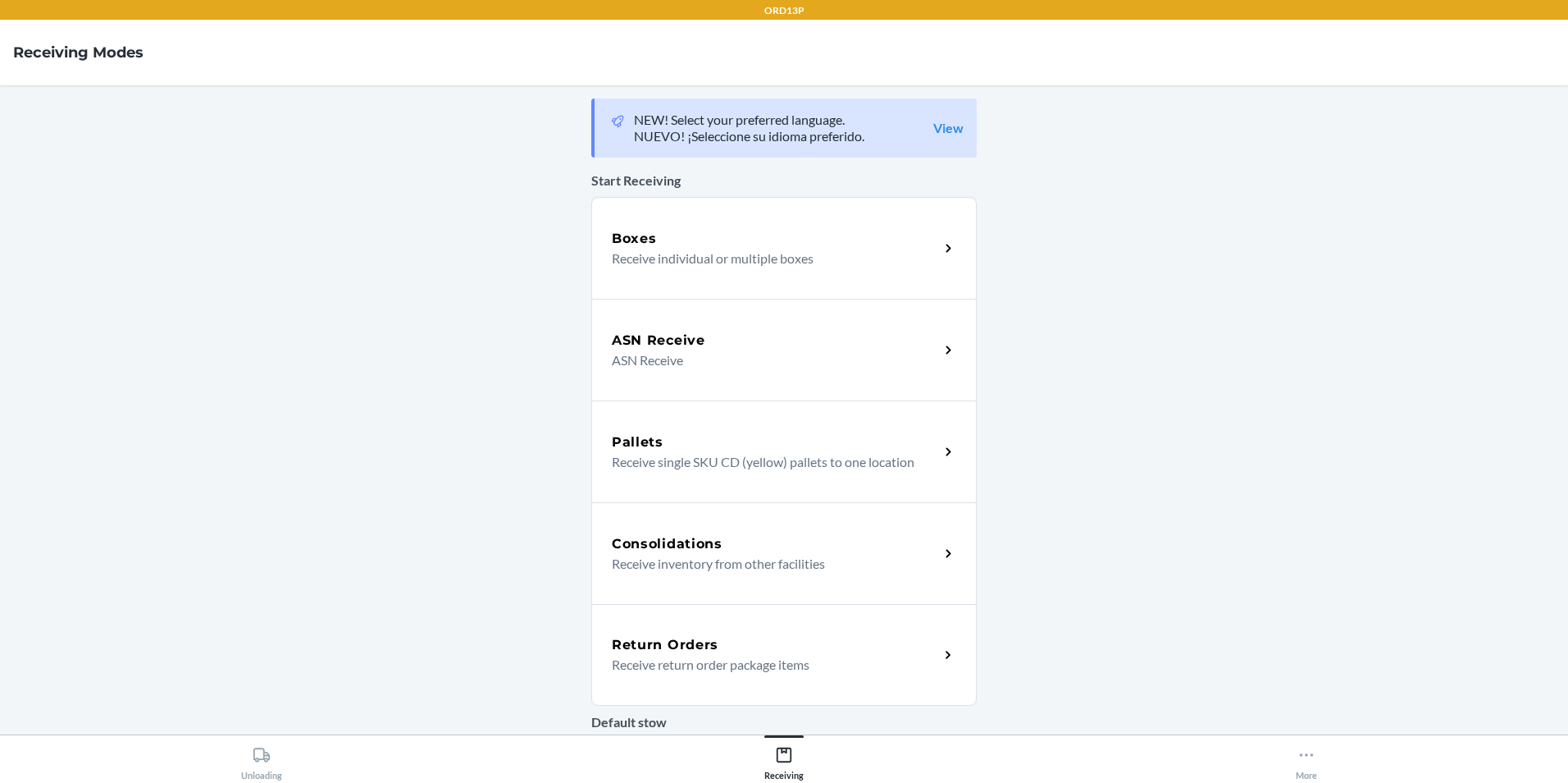
click at [723, 634] on div "Return Orders Receive return order package items" at bounding box center [784, 655] width 385 height 102
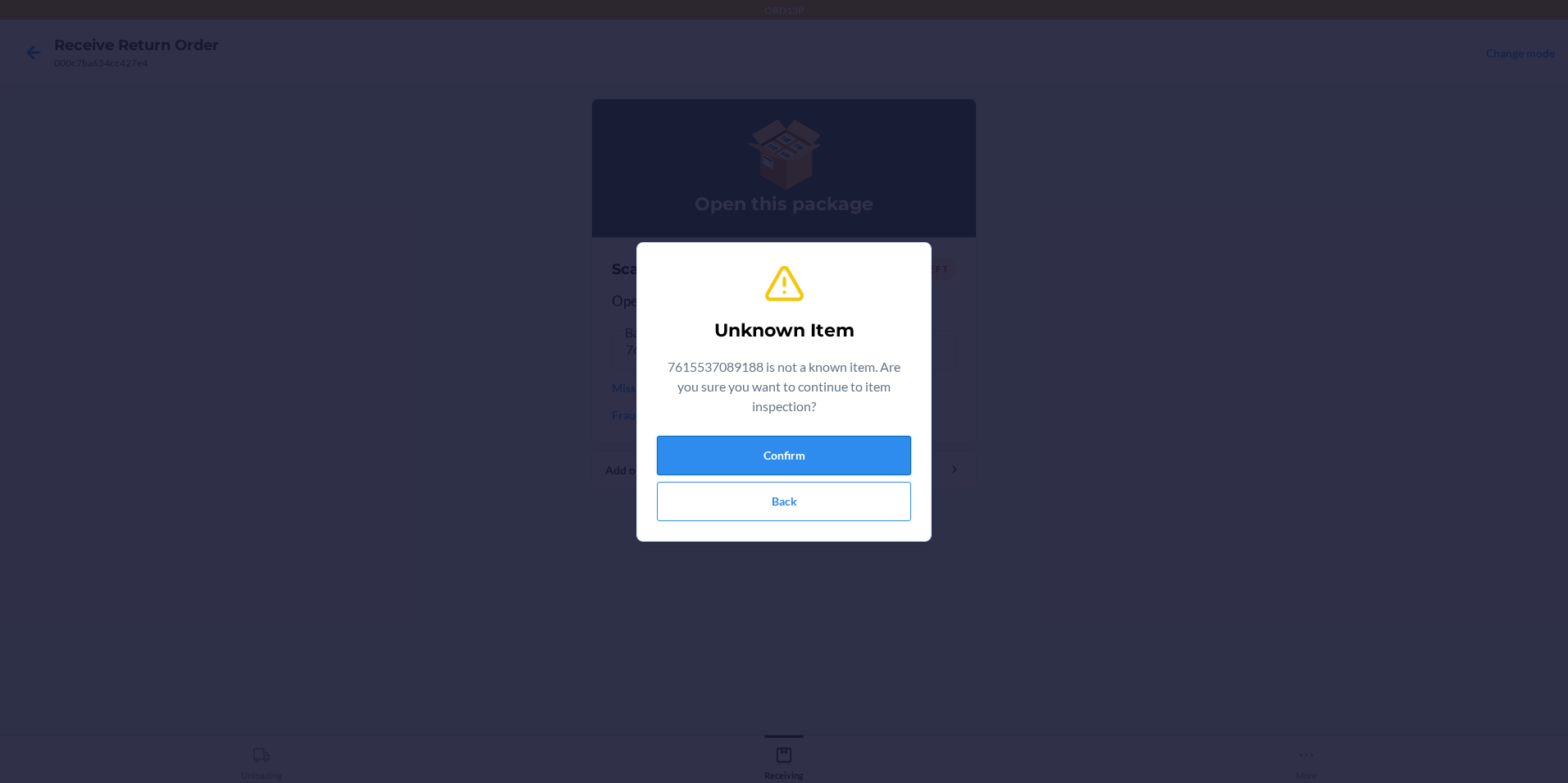
click at [867, 456] on button "Confirm" at bounding box center [784, 455] width 255 height 39
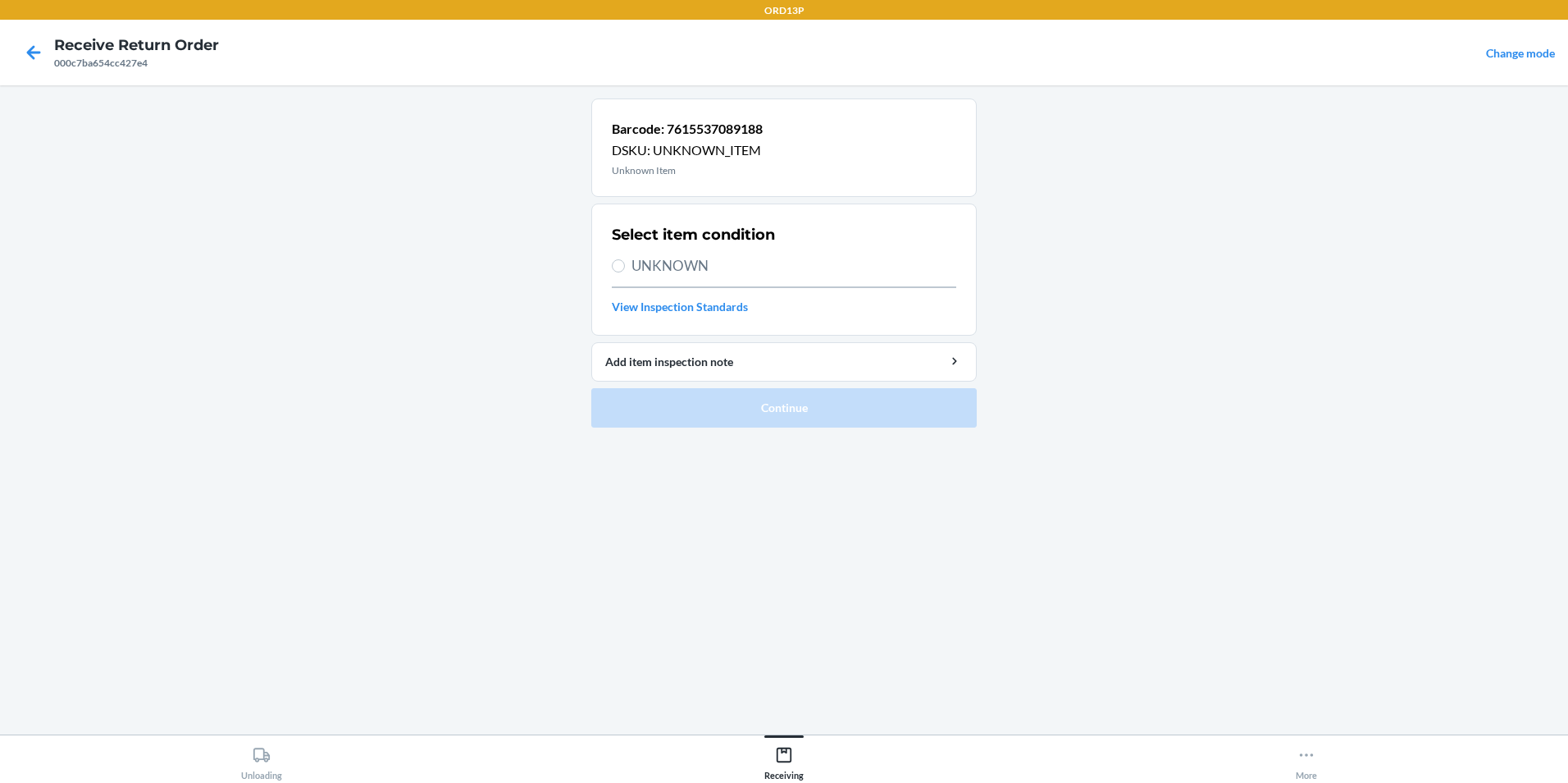
click at [33, 68] on div at bounding box center [33, 52] width 41 height 41
click at [33, 63] on icon at bounding box center [34, 52] width 28 height 28
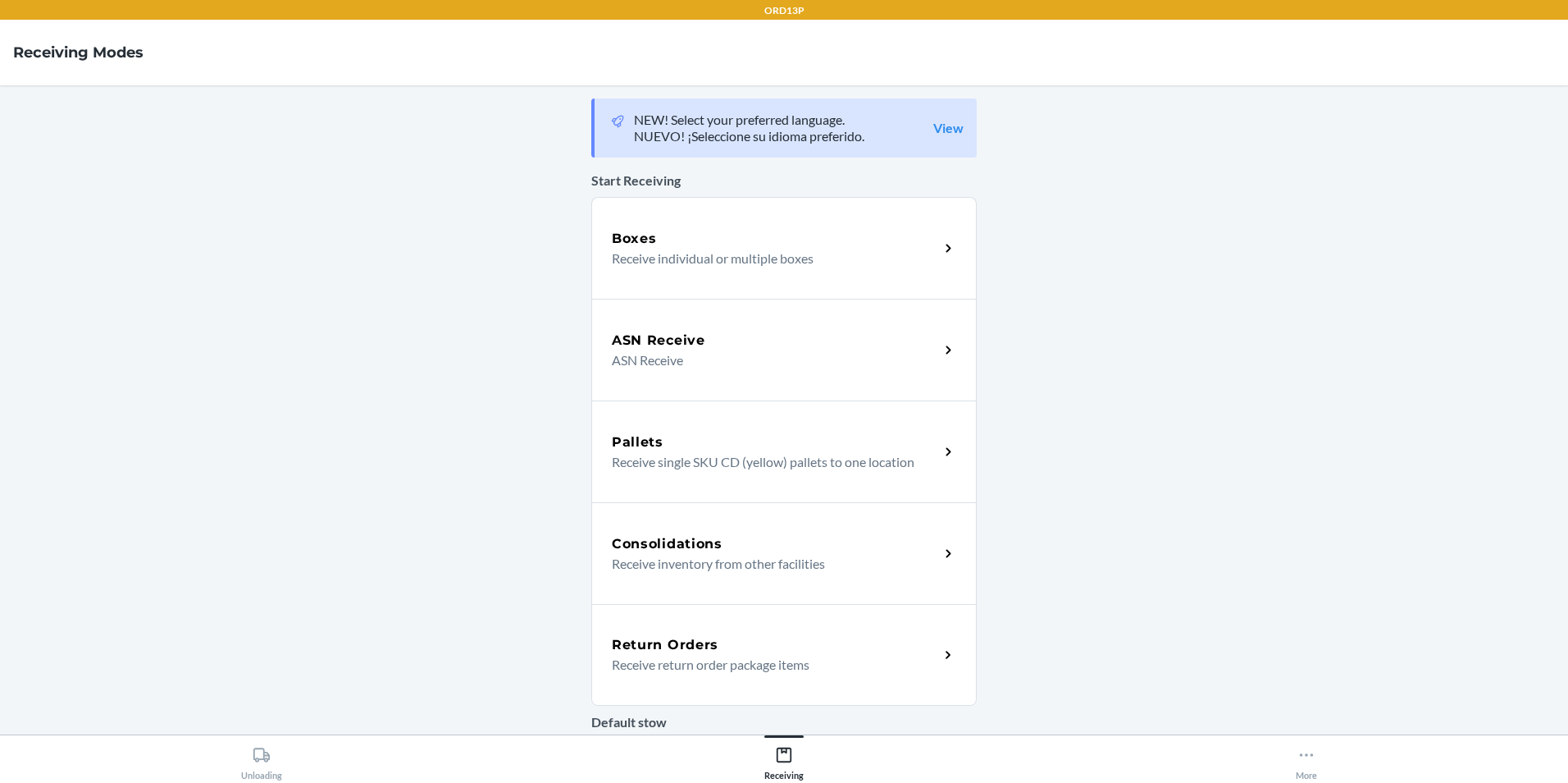
click at [654, 637] on h5 "Return Orders" at bounding box center [664, 645] width 106 height 20
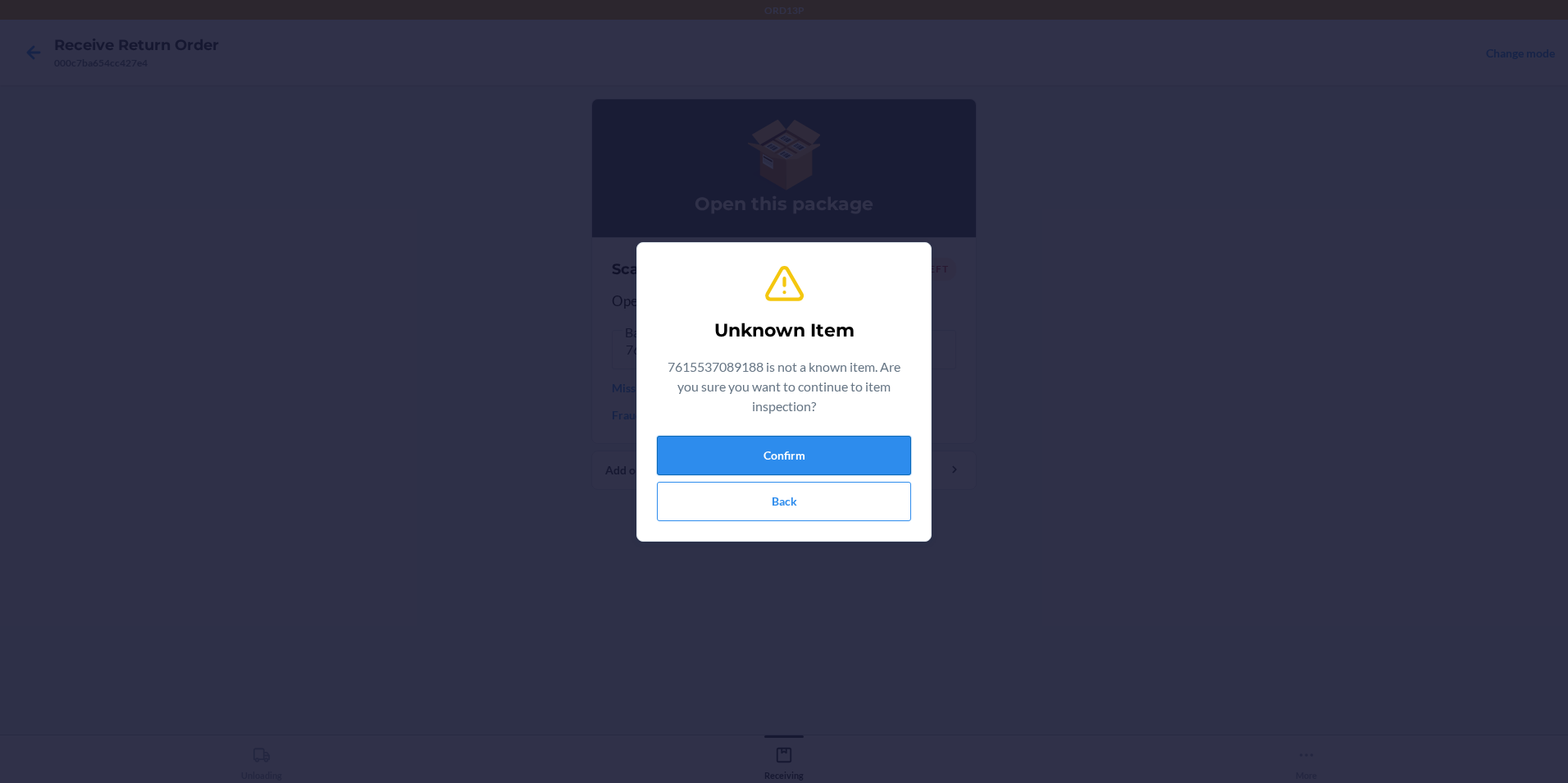
click at [670, 444] on button "Confirm" at bounding box center [784, 455] width 255 height 39
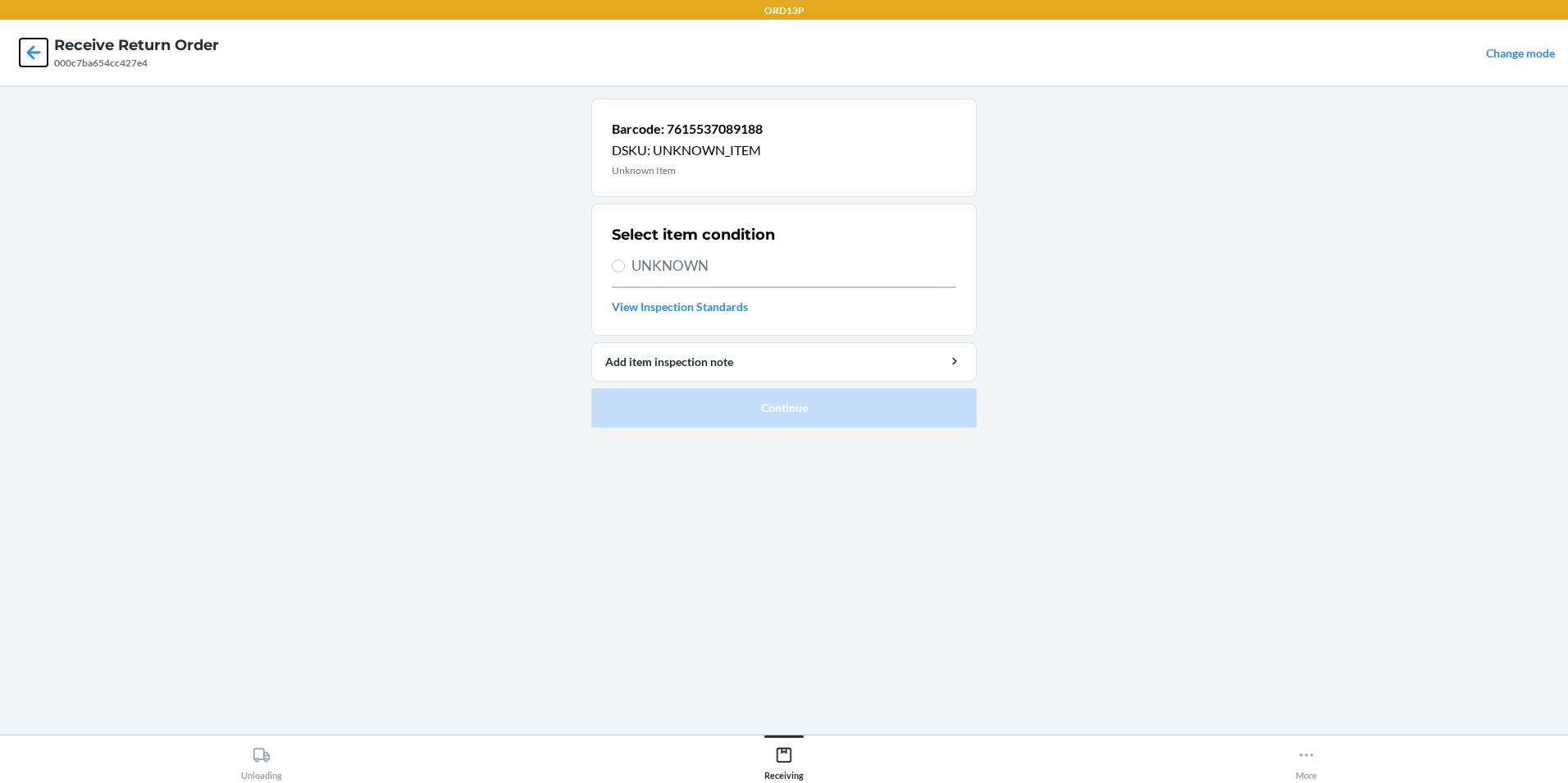
click at [42, 49] on icon at bounding box center [34, 52] width 28 height 28
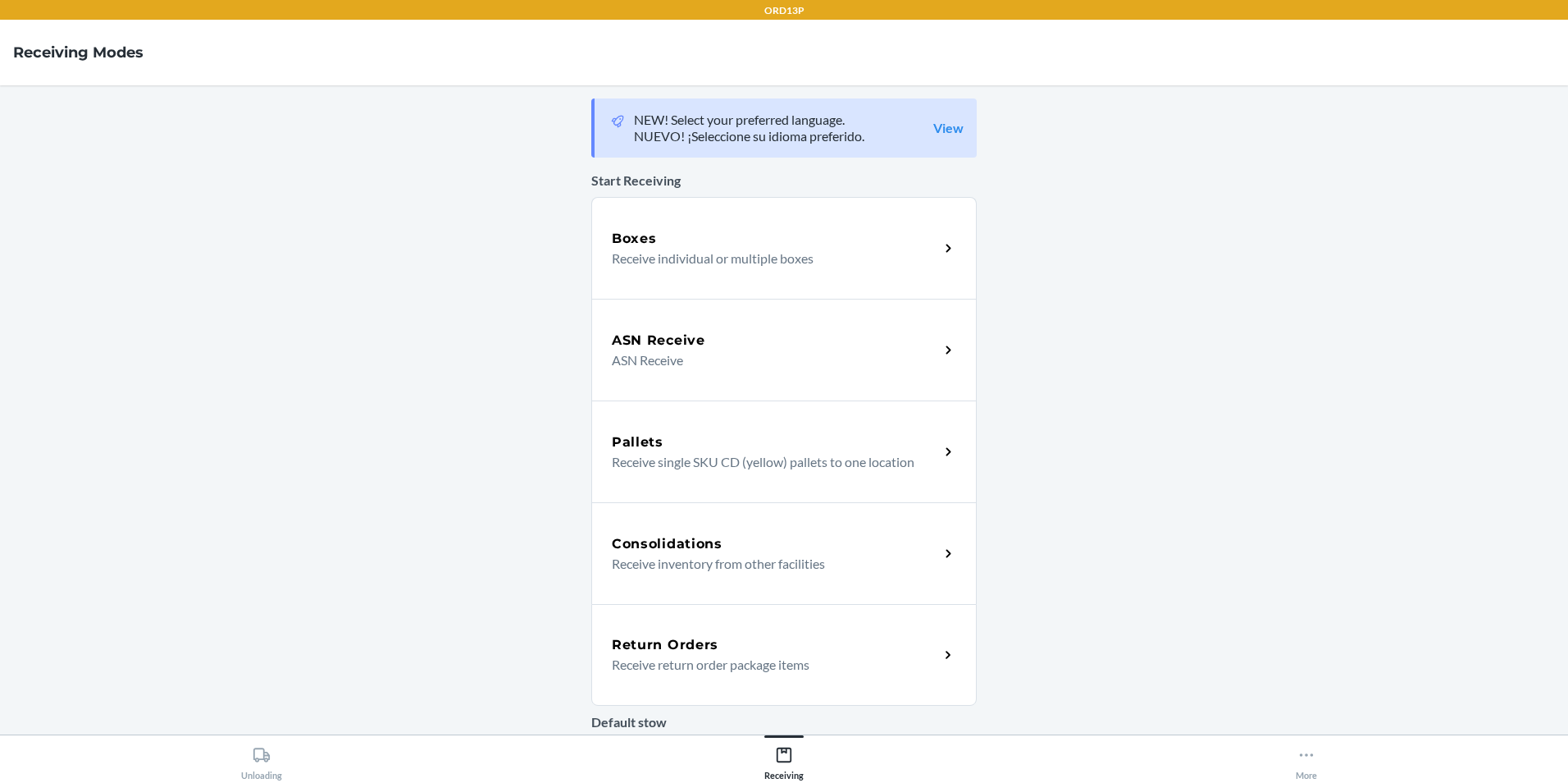
click at [650, 642] on h5 "Return Orders" at bounding box center [664, 645] width 106 height 20
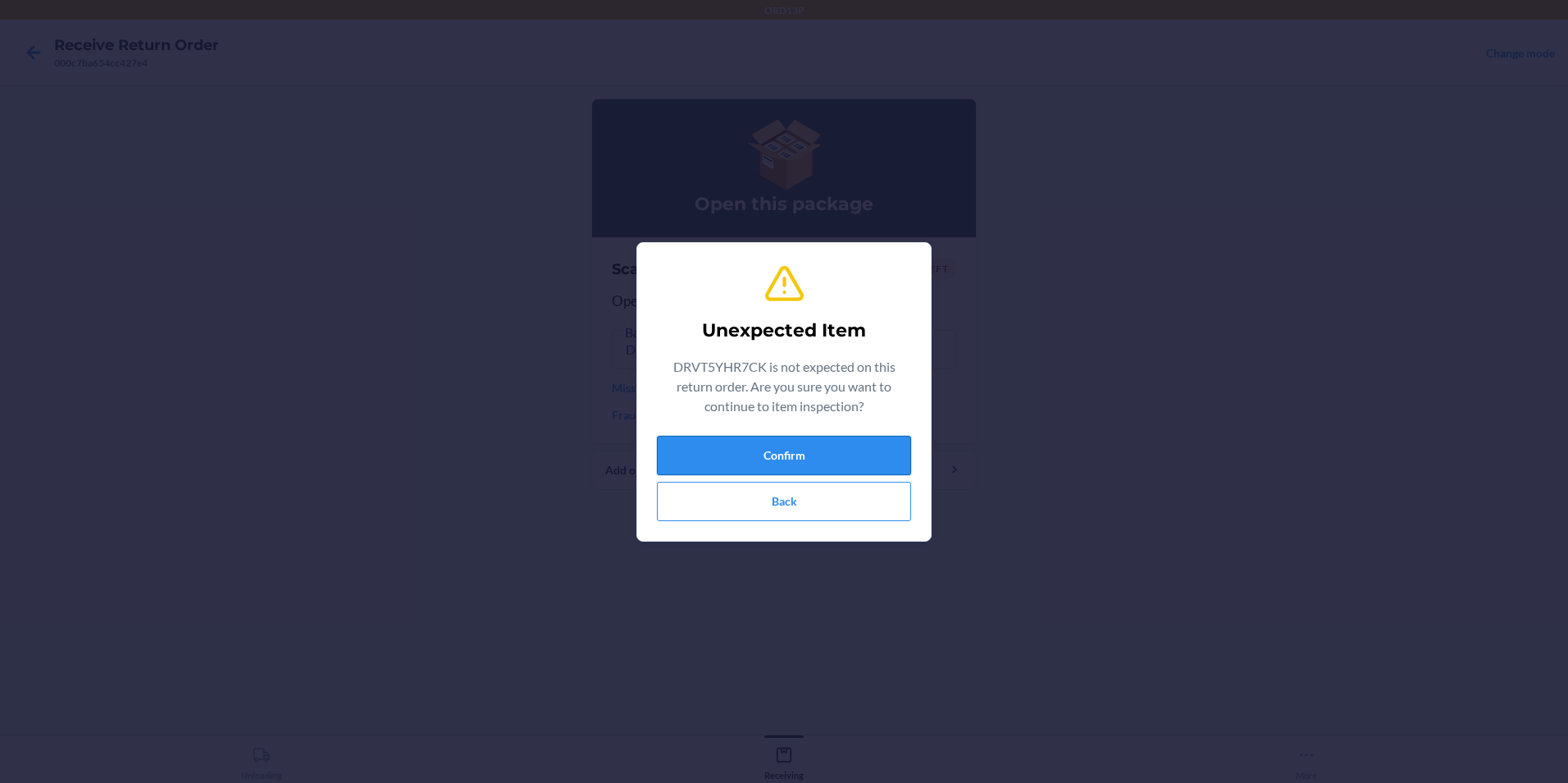
click at [768, 443] on button "Confirm" at bounding box center [784, 455] width 255 height 39
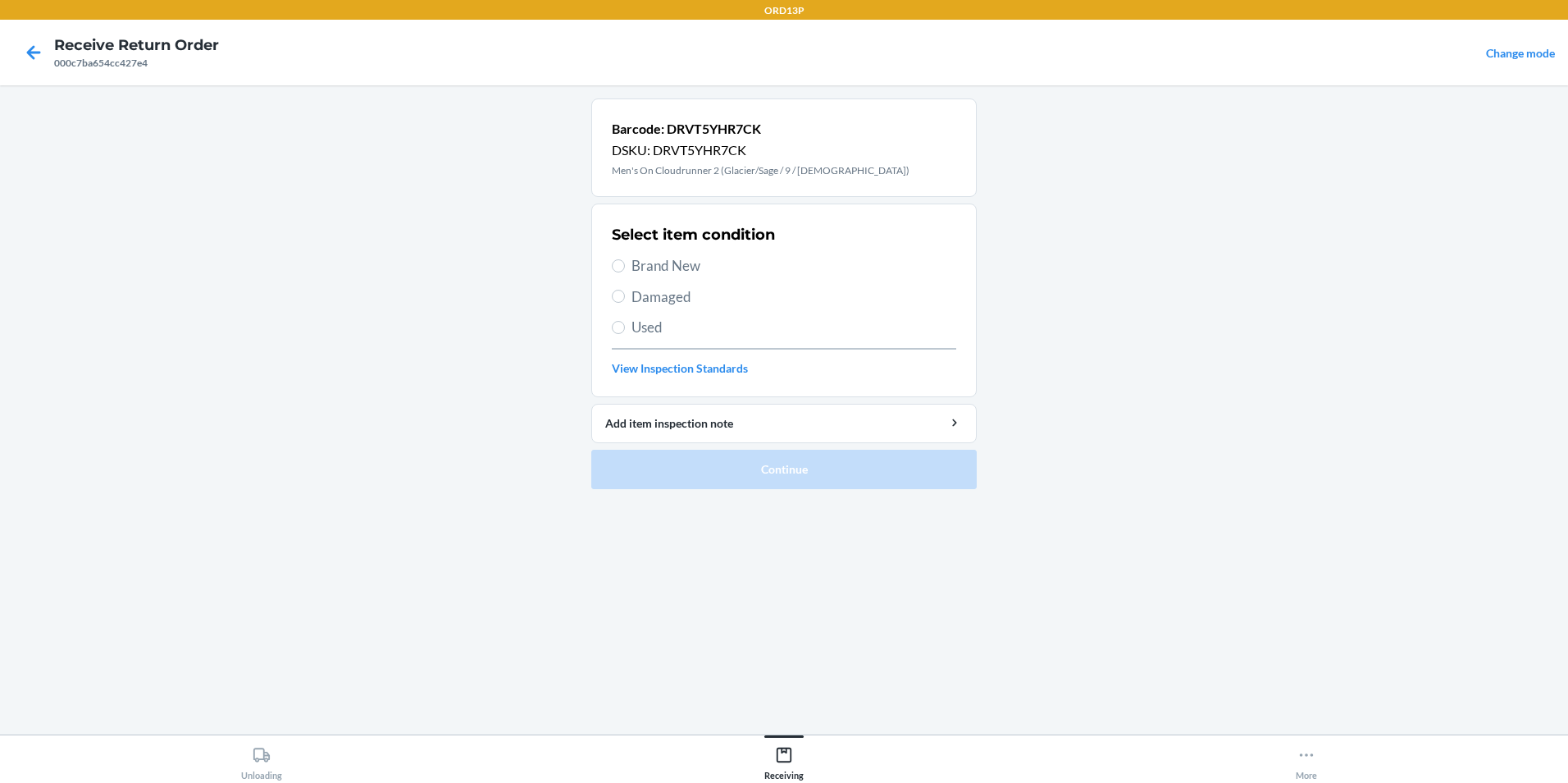
click at [695, 254] on div "Select item condition Brand New Damaged Used View Inspection Standards" at bounding box center [784, 300] width 345 height 163
click at [694, 264] on span "Brand New" at bounding box center [794, 266] width 325 height 21
click at [624, 264] on input "Brand New" at bounding box center [618, 266] width 13 height 13
radio input "true"
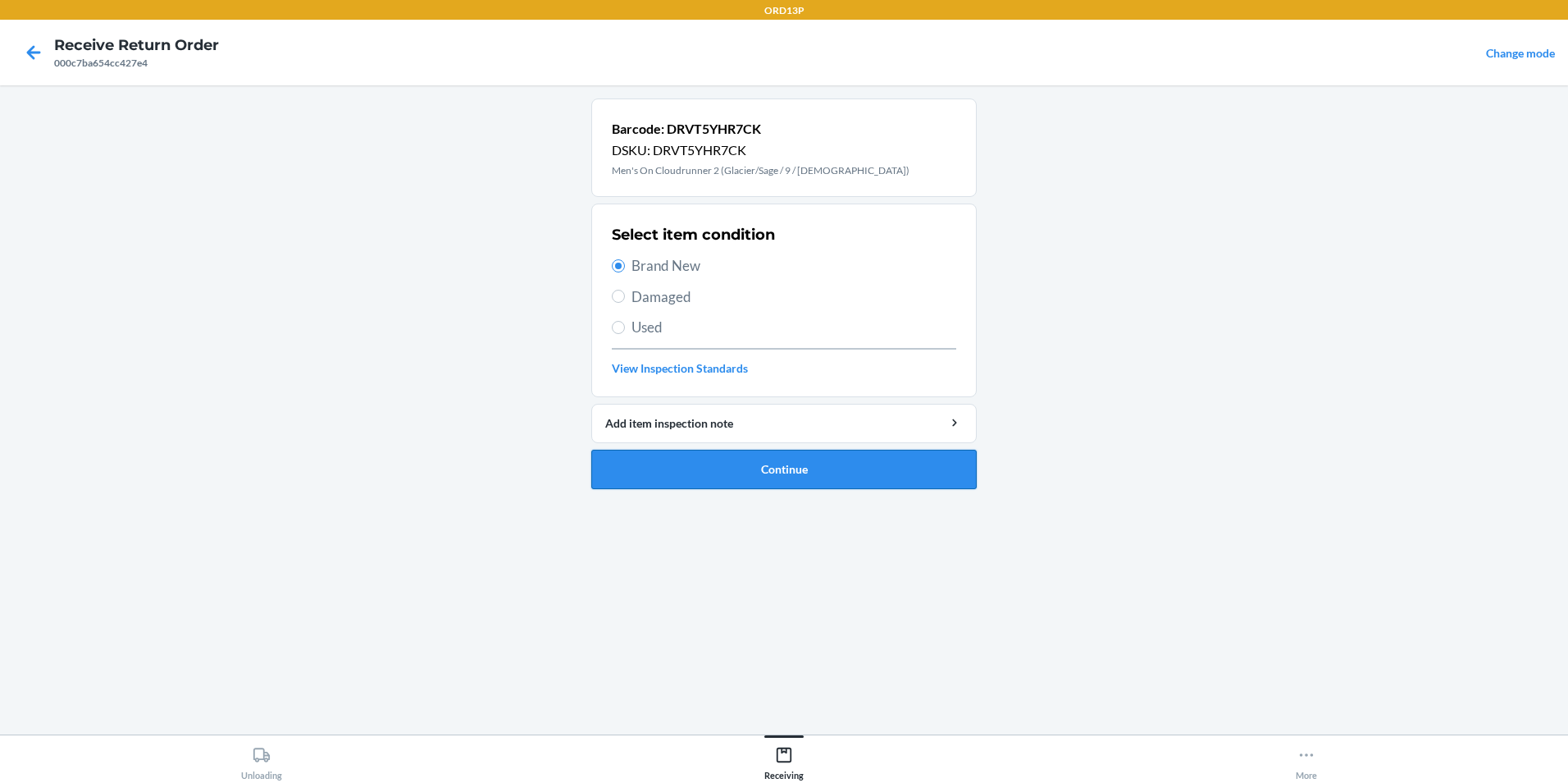
click at [734, 462] on button "Continue" at bounding box center [784, 468] width 385 height 39
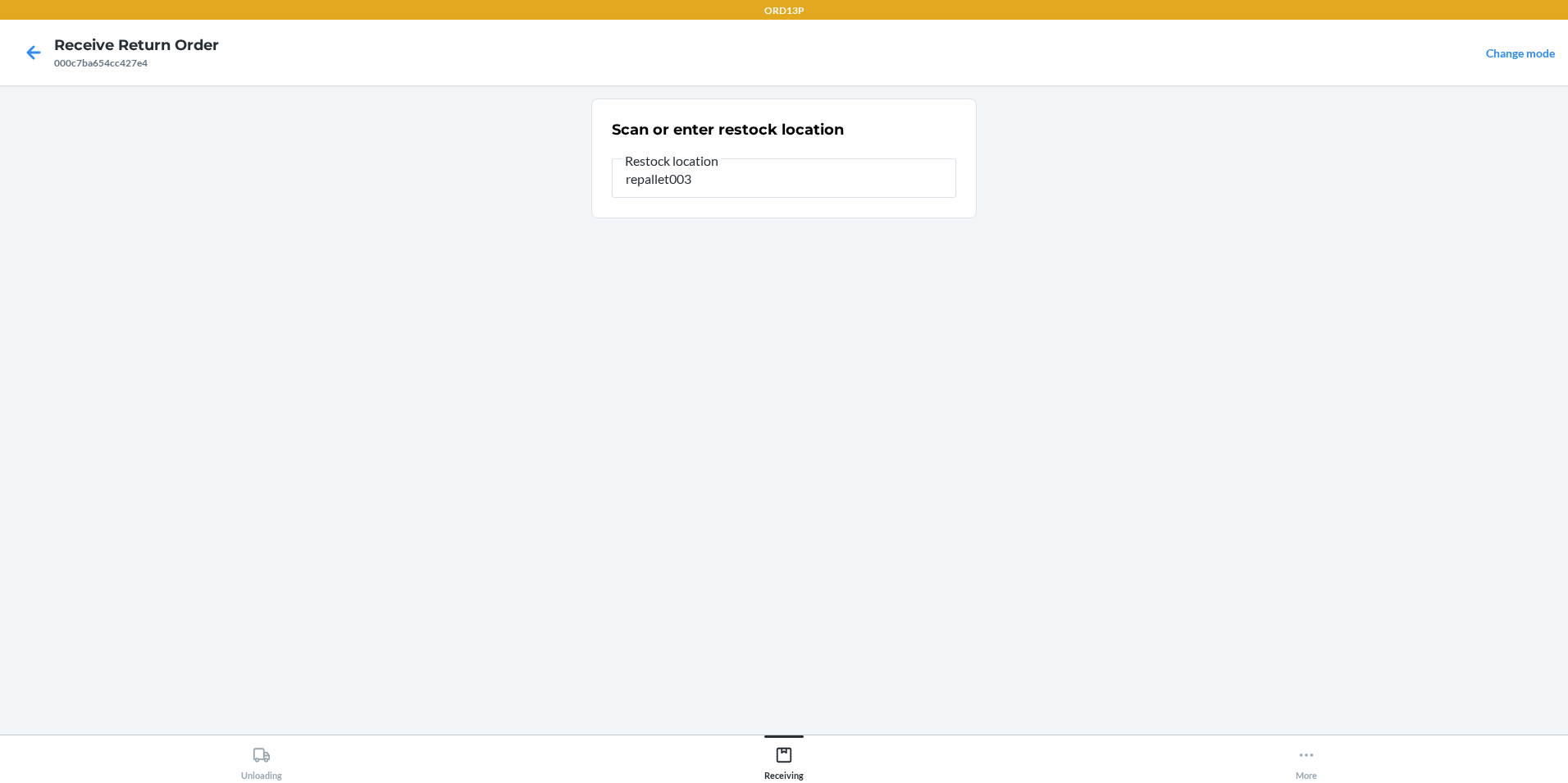
type input "repallet003"
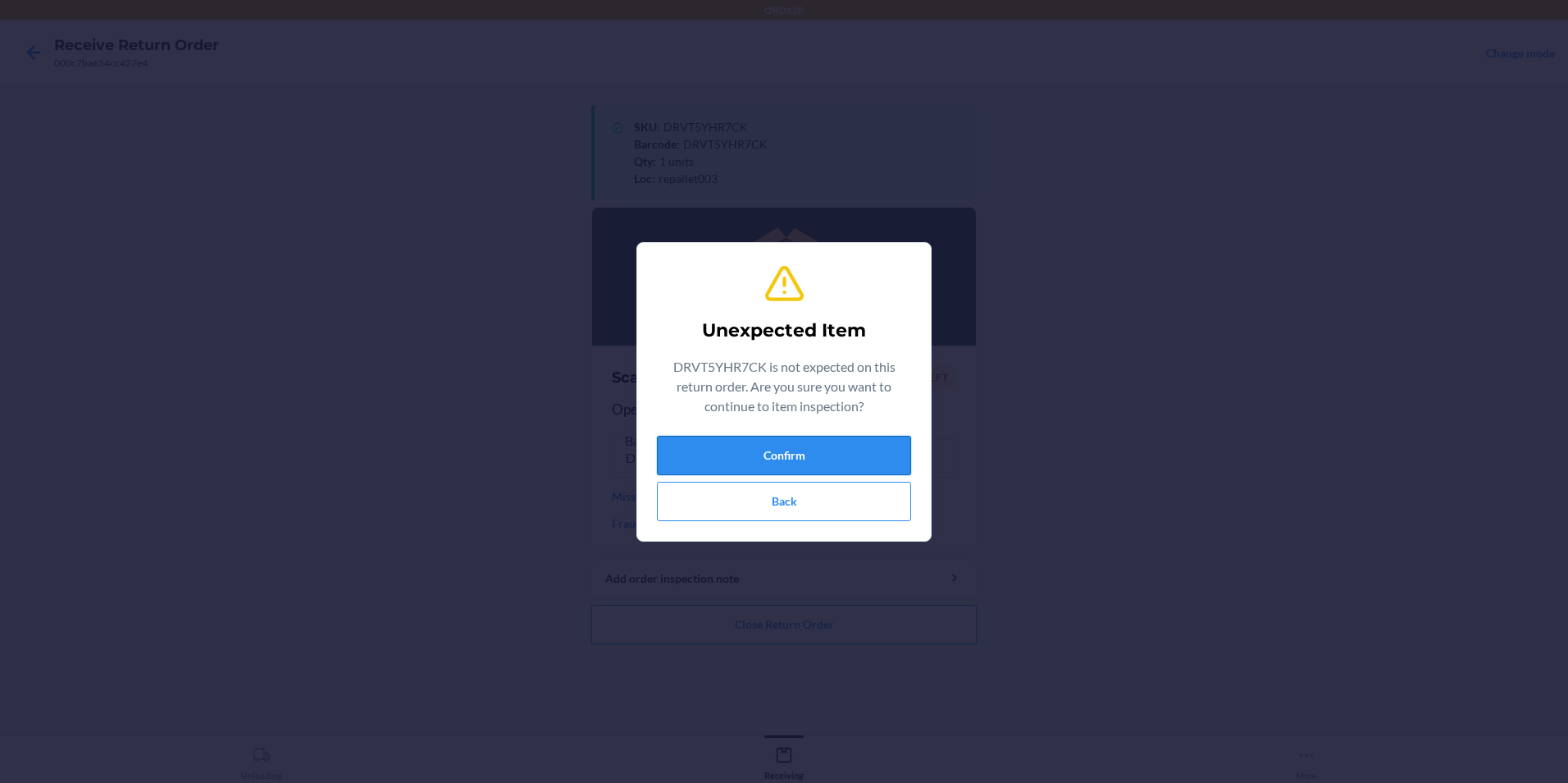
click at [678, 440] on button "Confirm" at bounding box center [784, 455] width 255 height 39
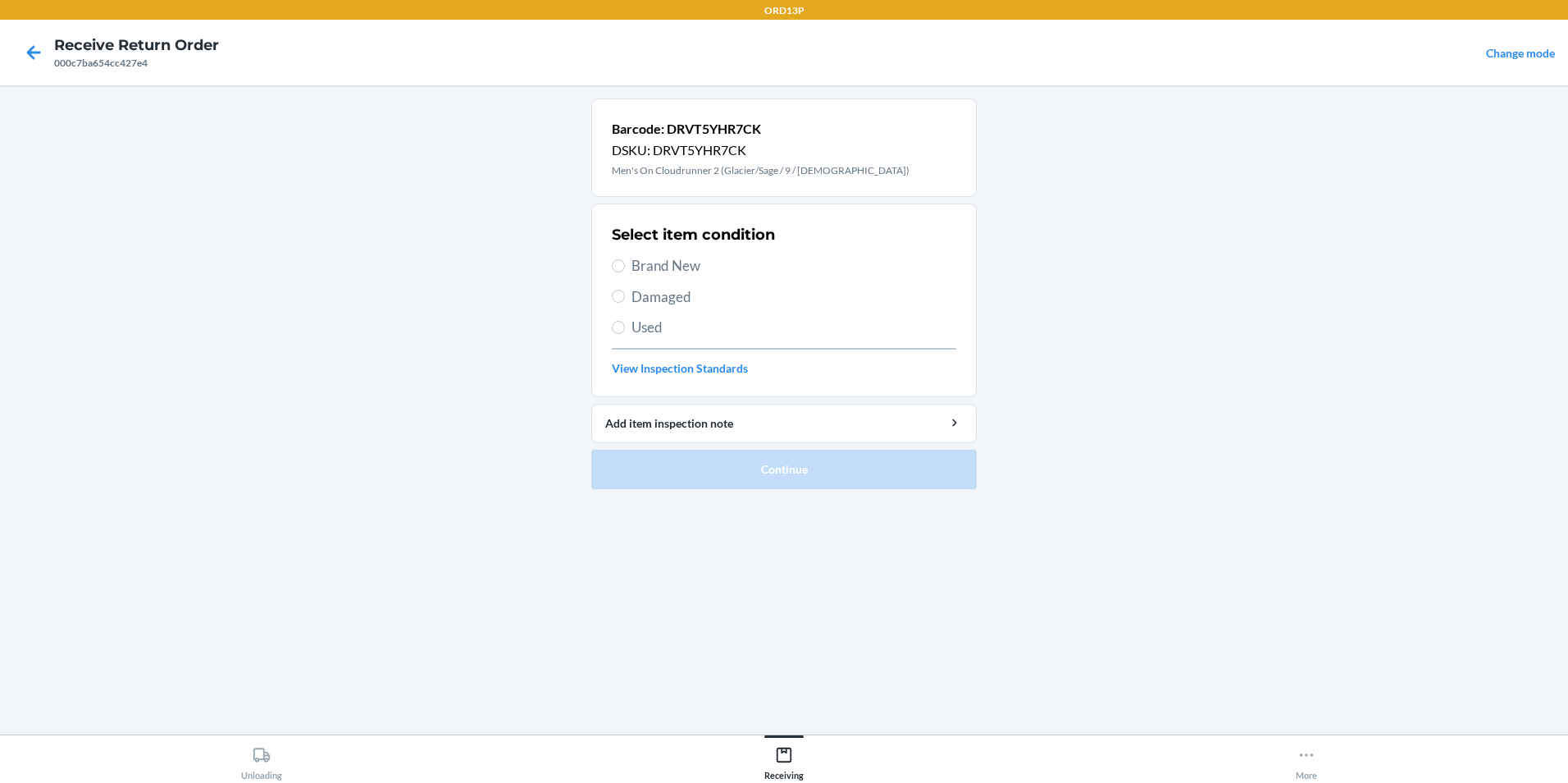
click at [702, 271] on span "Brand New" at bounding box center [794, 266] width 325 height 21
click at [624, 271] on input "Brand New" at bounding box center [618, 266] width 13 height 13
radio input "true"
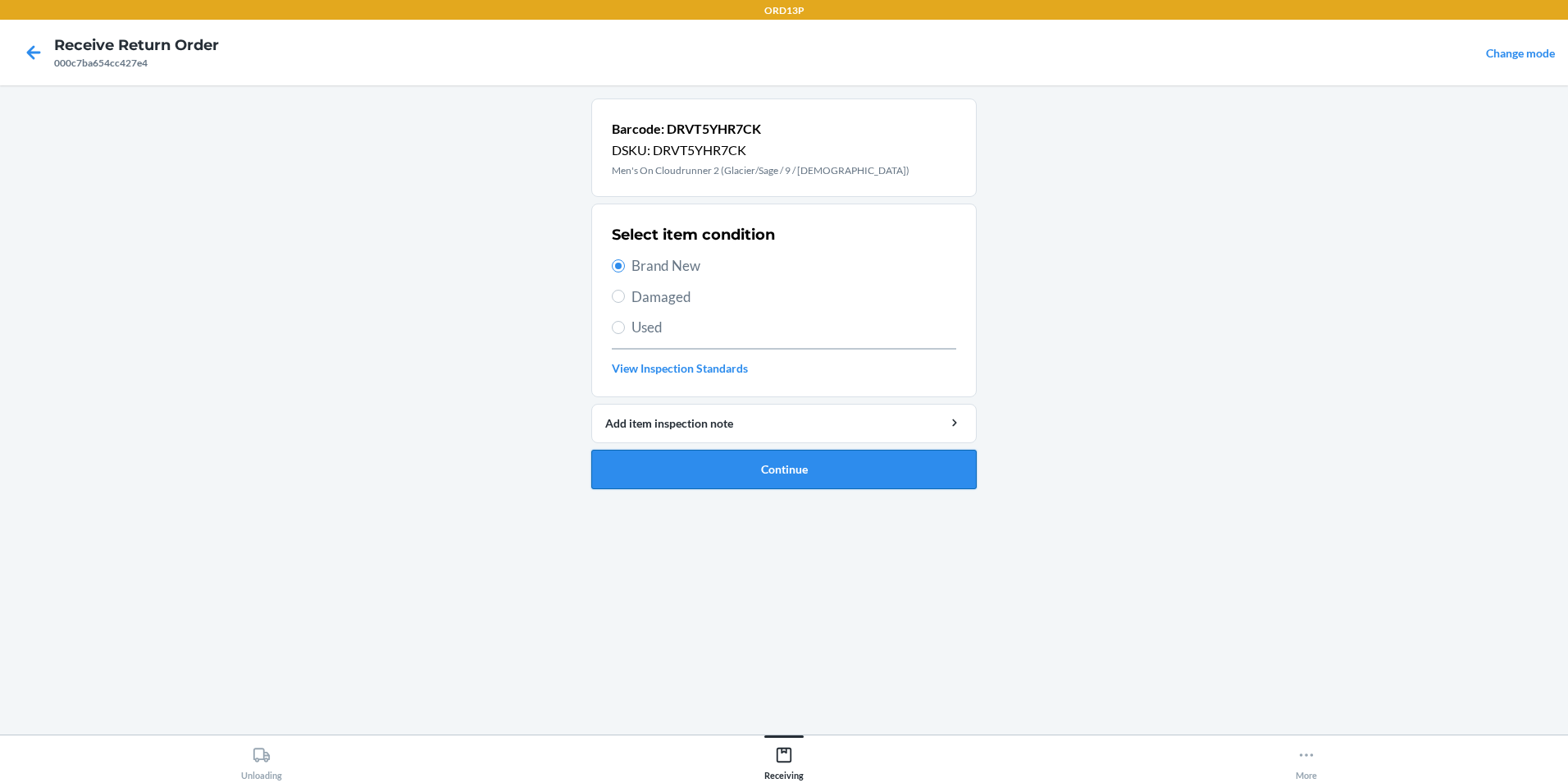
click at [708, 452] on button "Continue" at bounding box center [784, 468] width 385 height 39
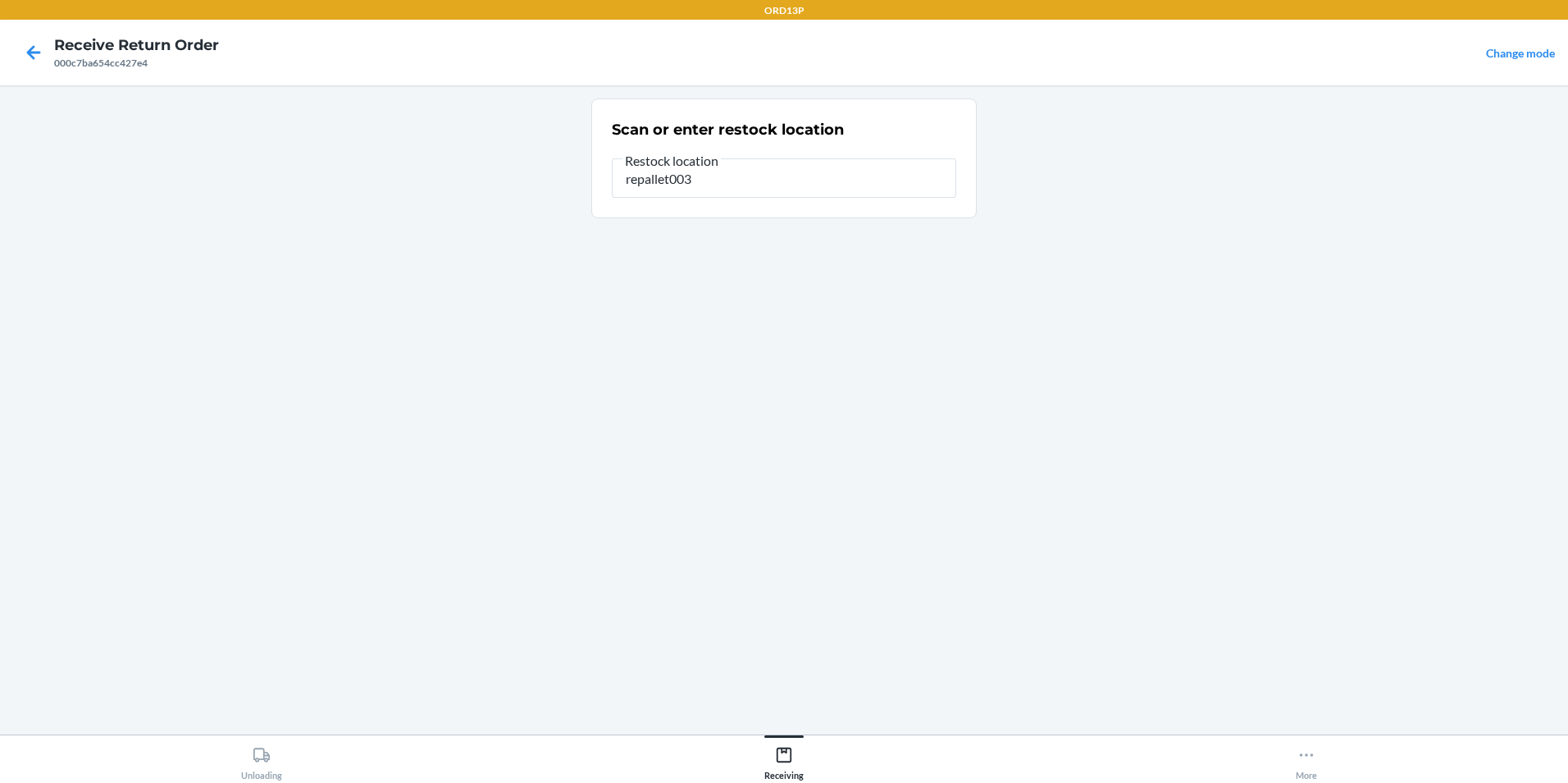
type input "repallet003"
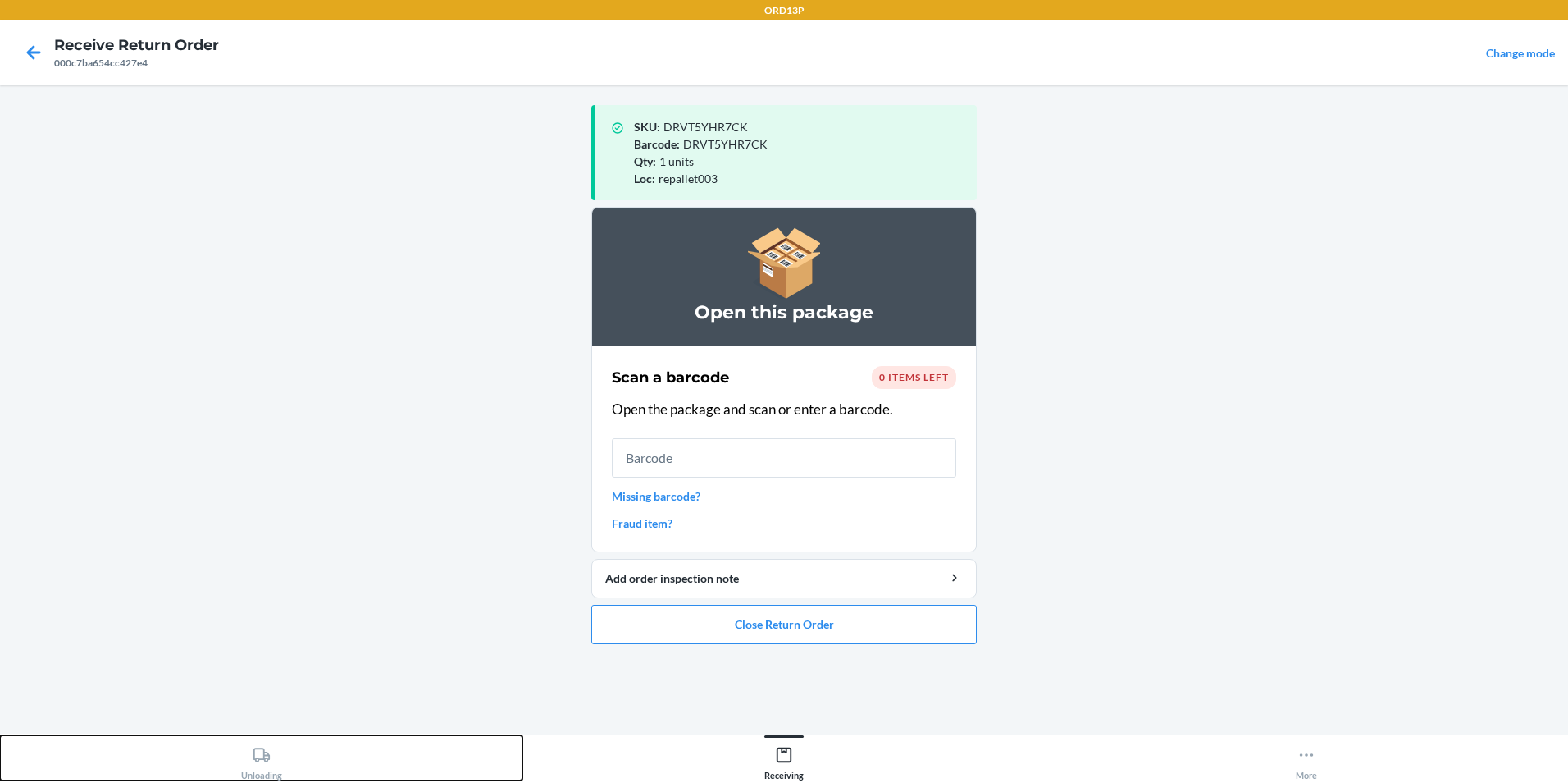
click at [255, 763] on icon at bounding box center [262, 755] width 18 height 18
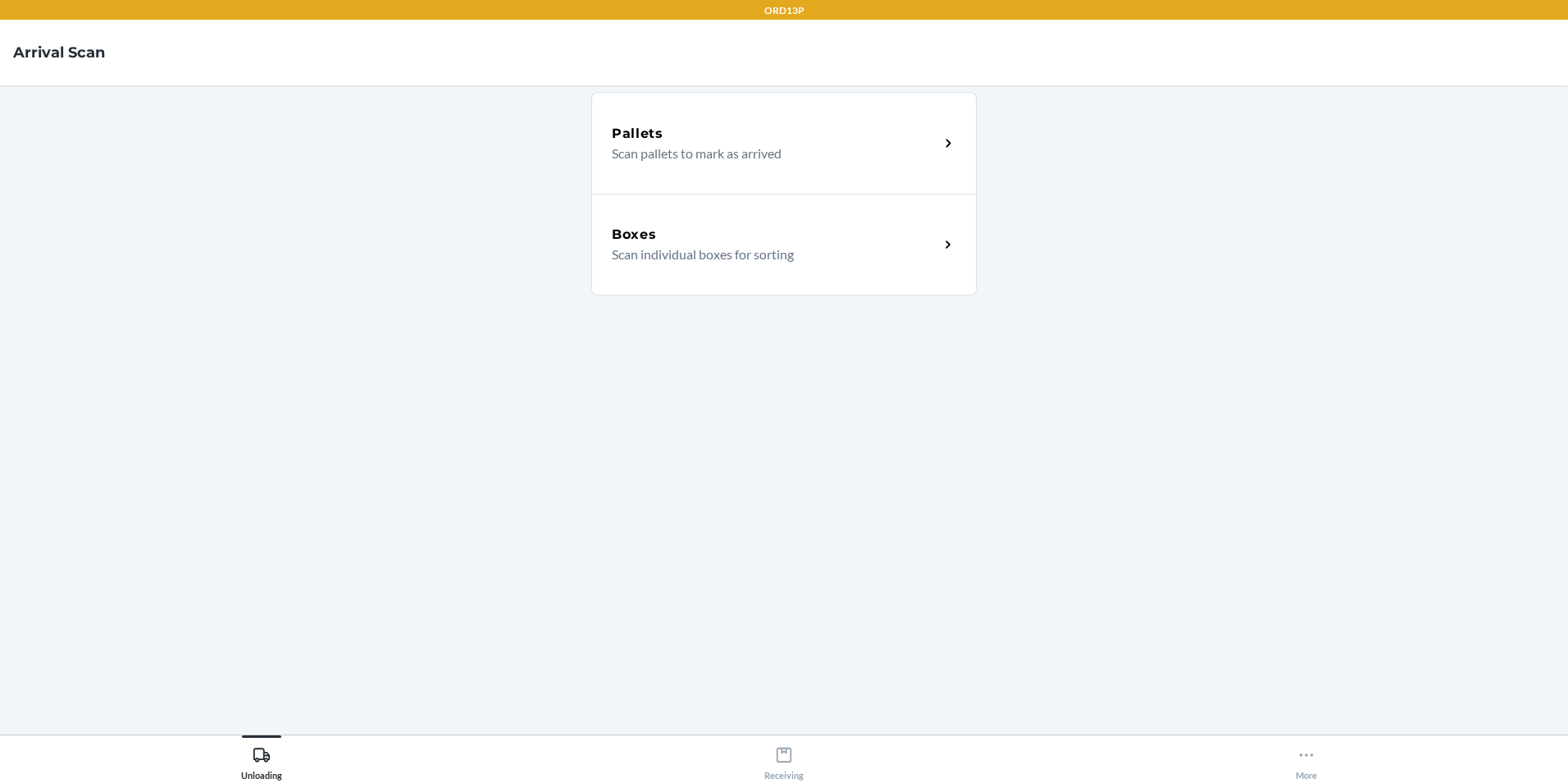
click at [763, 254] on p "Scan individual boxes for sorting" at bounding box center [769, 255] width 315 height 20
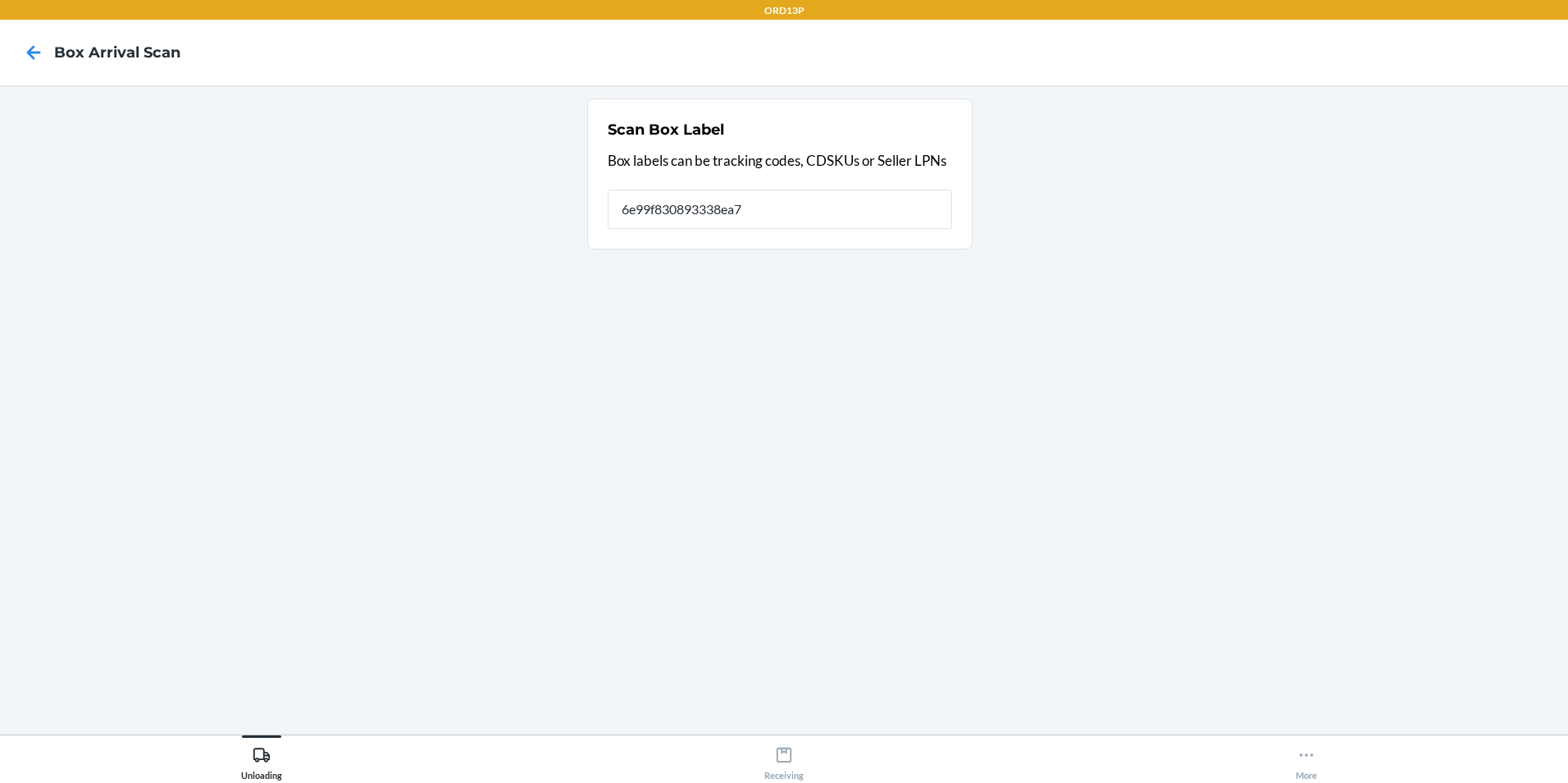
type input "6e99f830893338ea7"
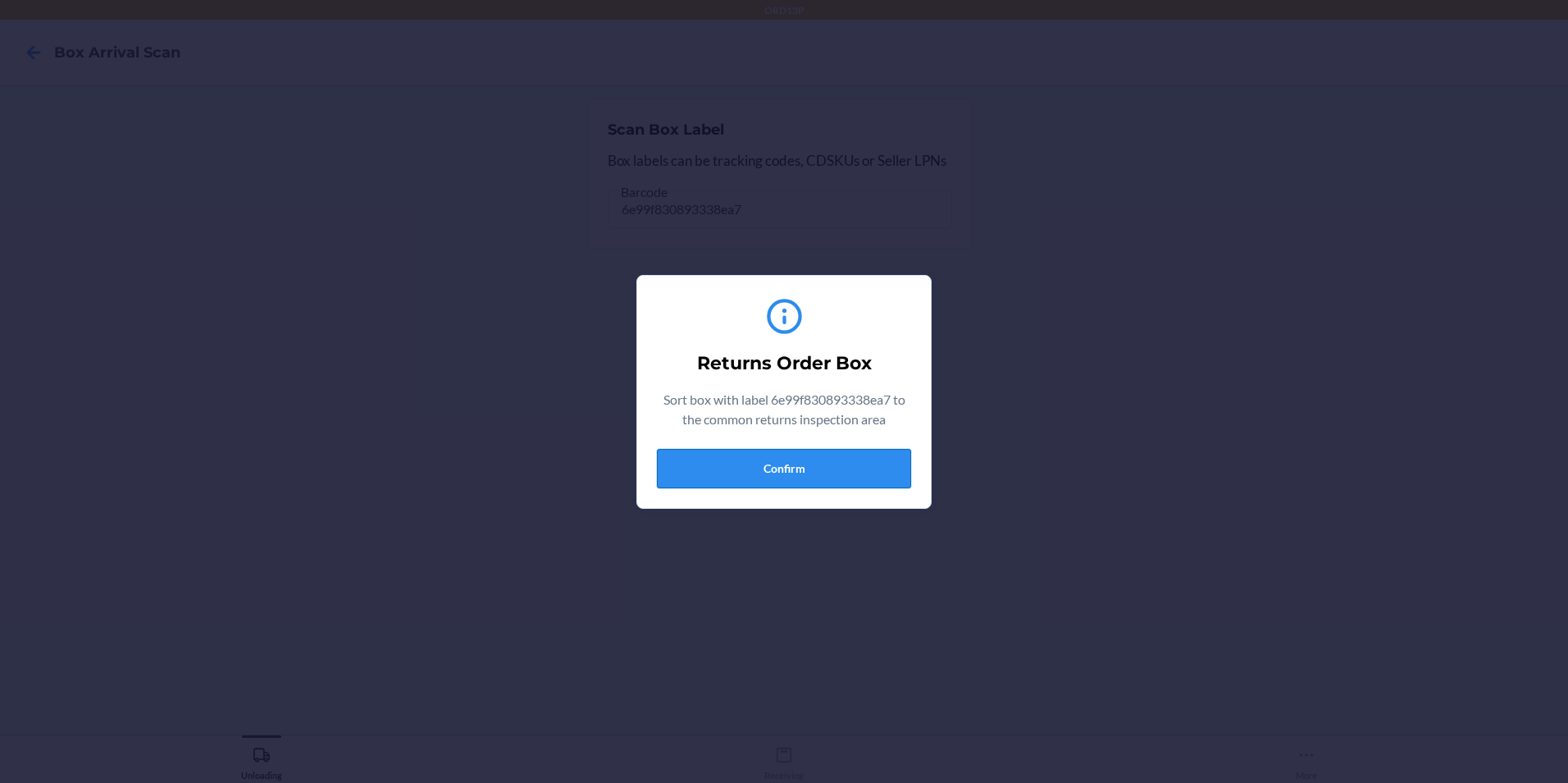
click at [784, 482] on button "Confirm" at bounding box center [784, 467] width 255 height 39
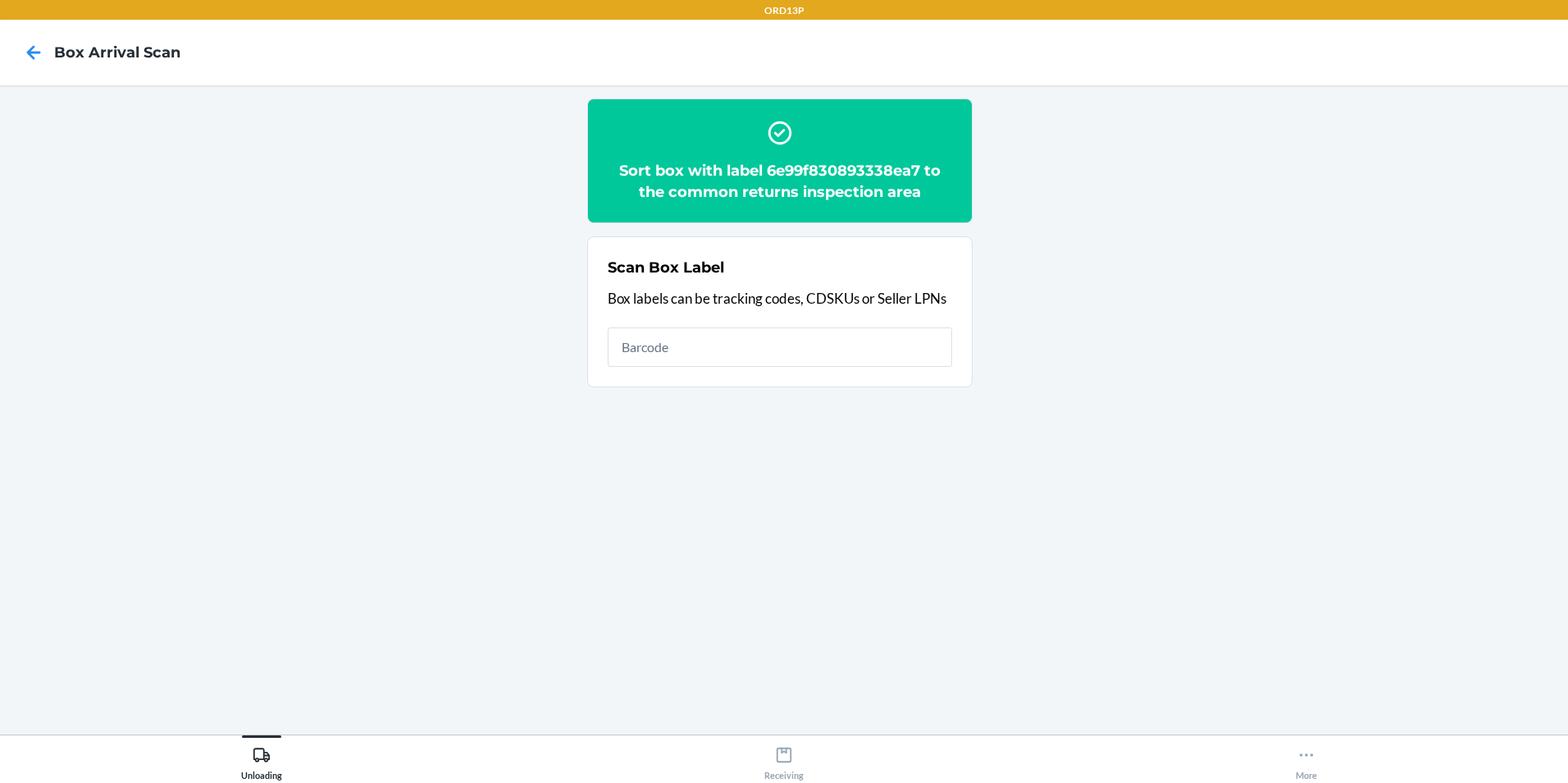
click at [800, 781] on div "Unloading Receiving More" at bounding box center [784, 758] width 1568 height 48
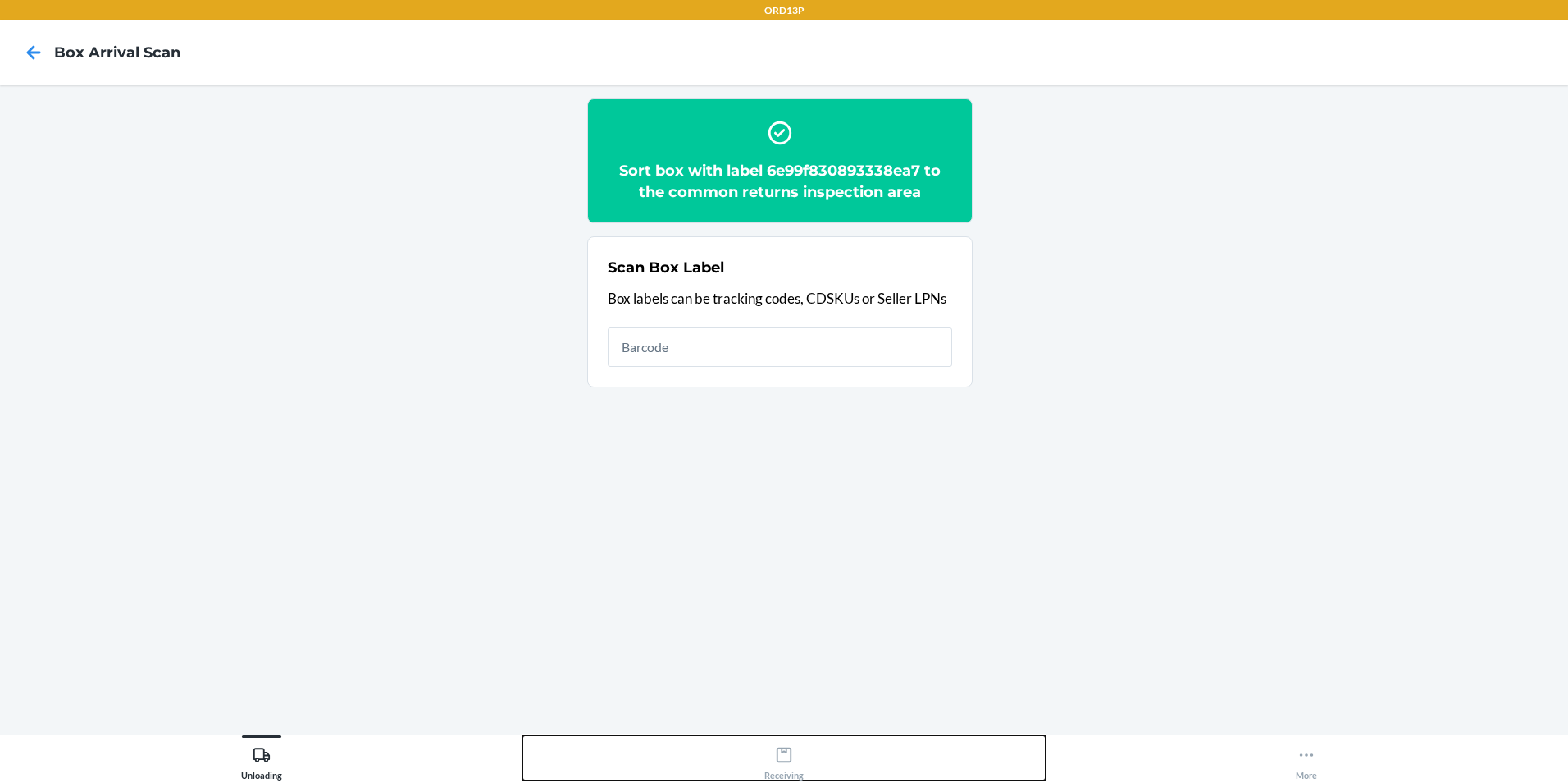
click at [797, 760] on div "Receiving" at bounding box center [784, 759] width 39 height 41
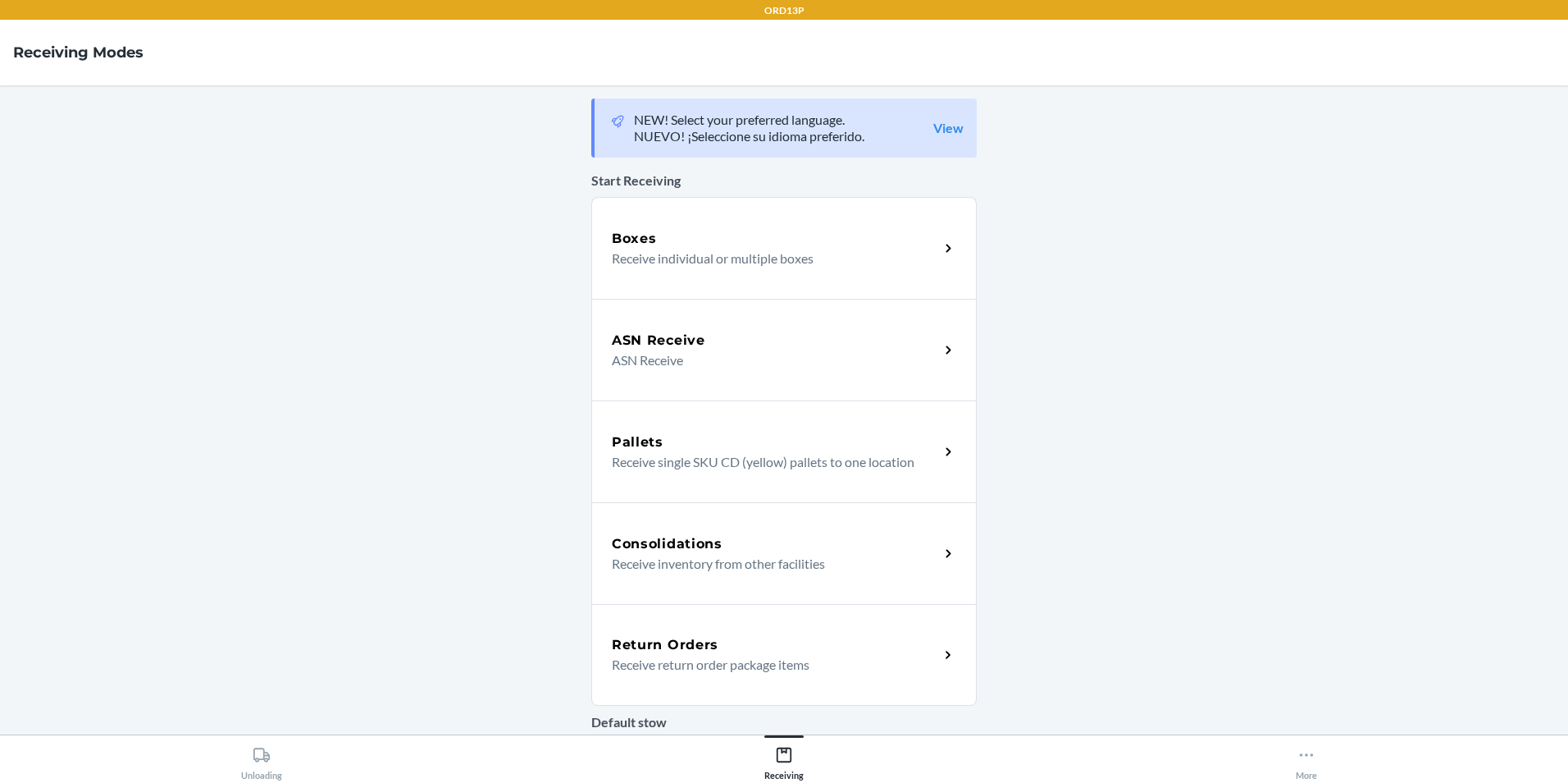
click at [797, 641] on div "Return Orders" at bounding box center [775, 645] width 327 height 20
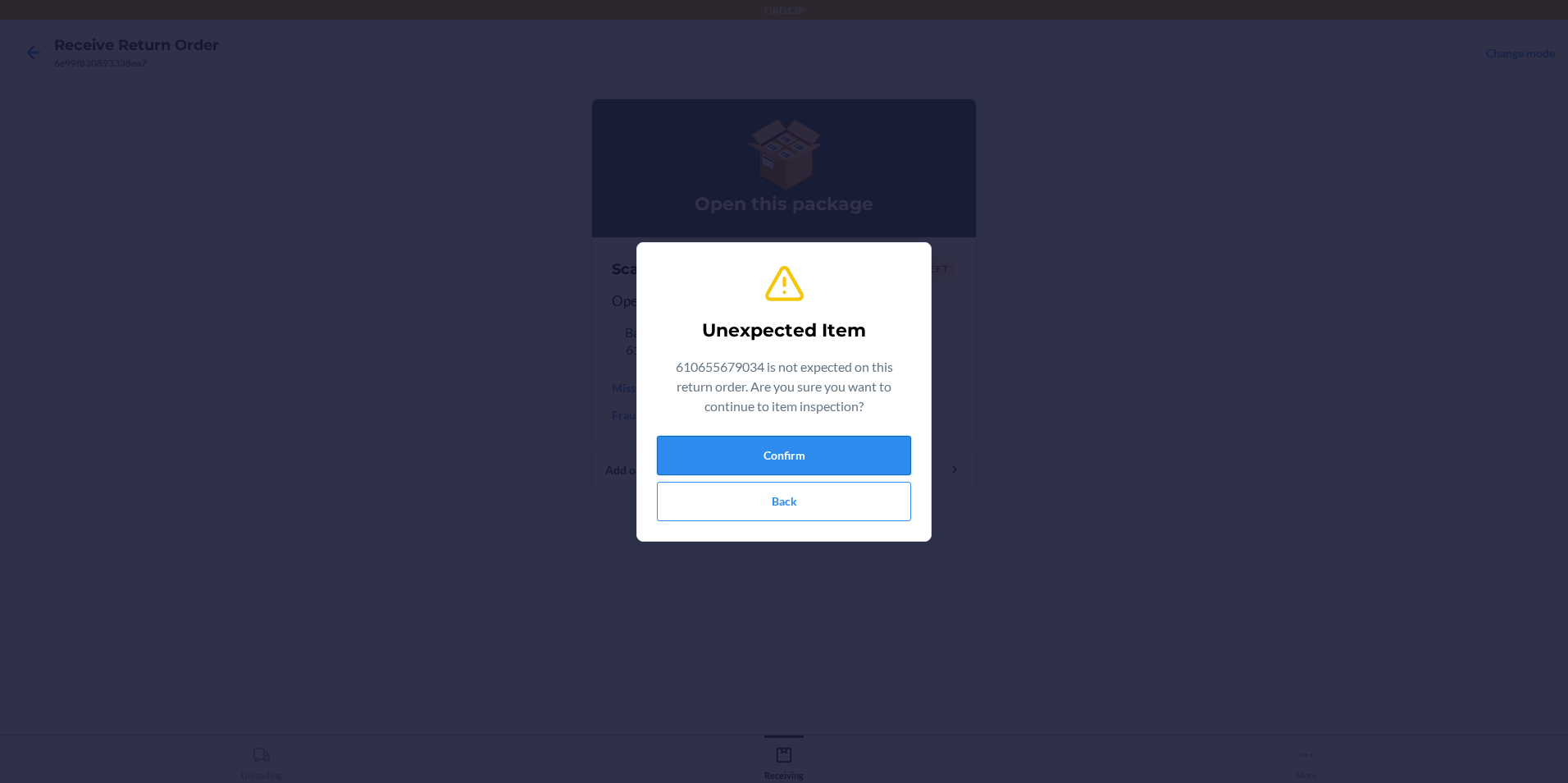
click at [828, 450] on button "Confirm" at bounding box center [784, 455] width 255 height 39
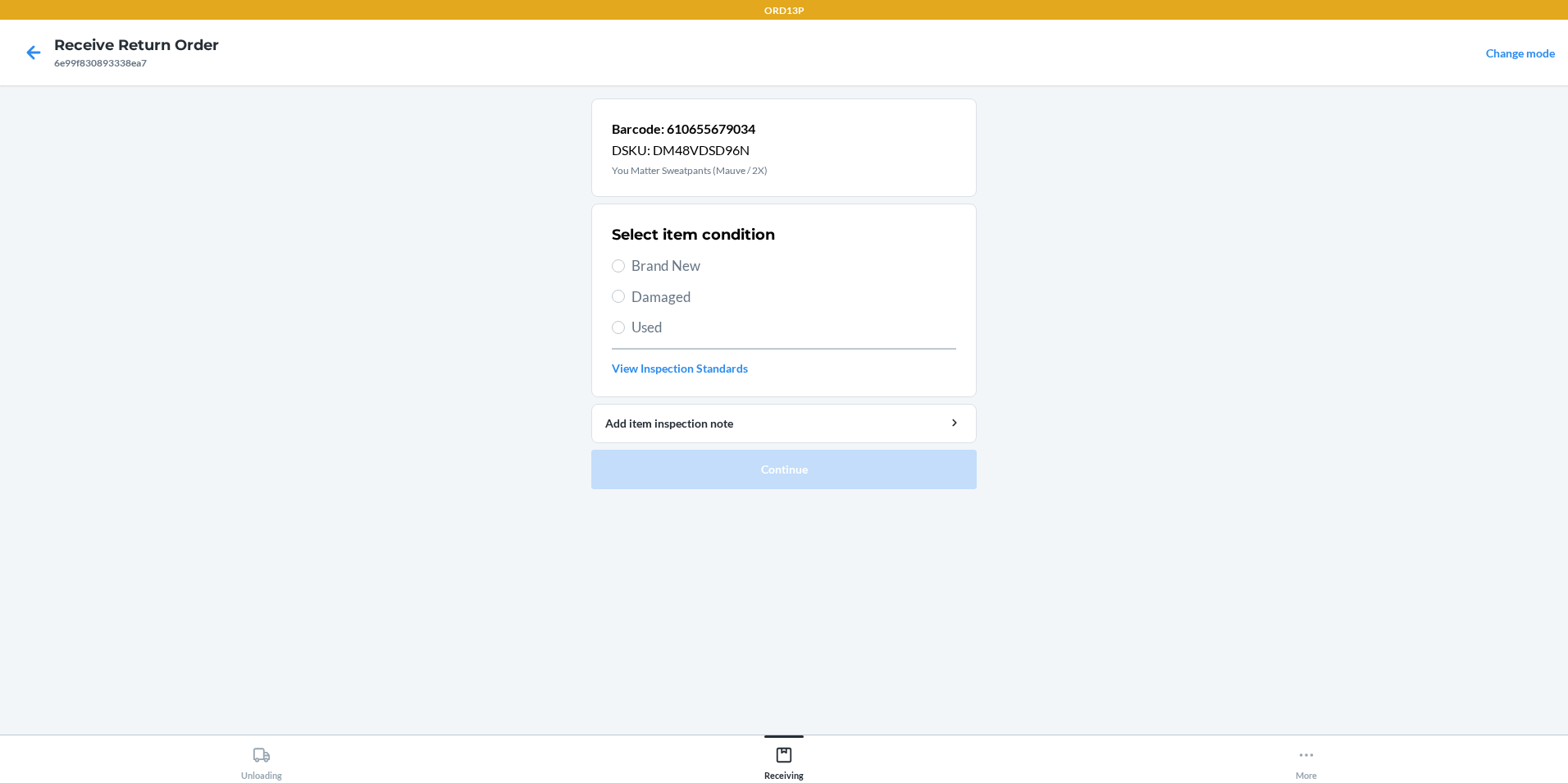
drag, startPoint x: 732, startPoint y: 271, endPoint x: 742, endPoint y: 273, distance: 10.2
click at [733, 271] on span "Brand New" at bounding box center [794, 266] width 325 height 21
click at [624, 271] on input "Brand New" at bounding box center [618, 266] width 13 height 13
radio input "true"
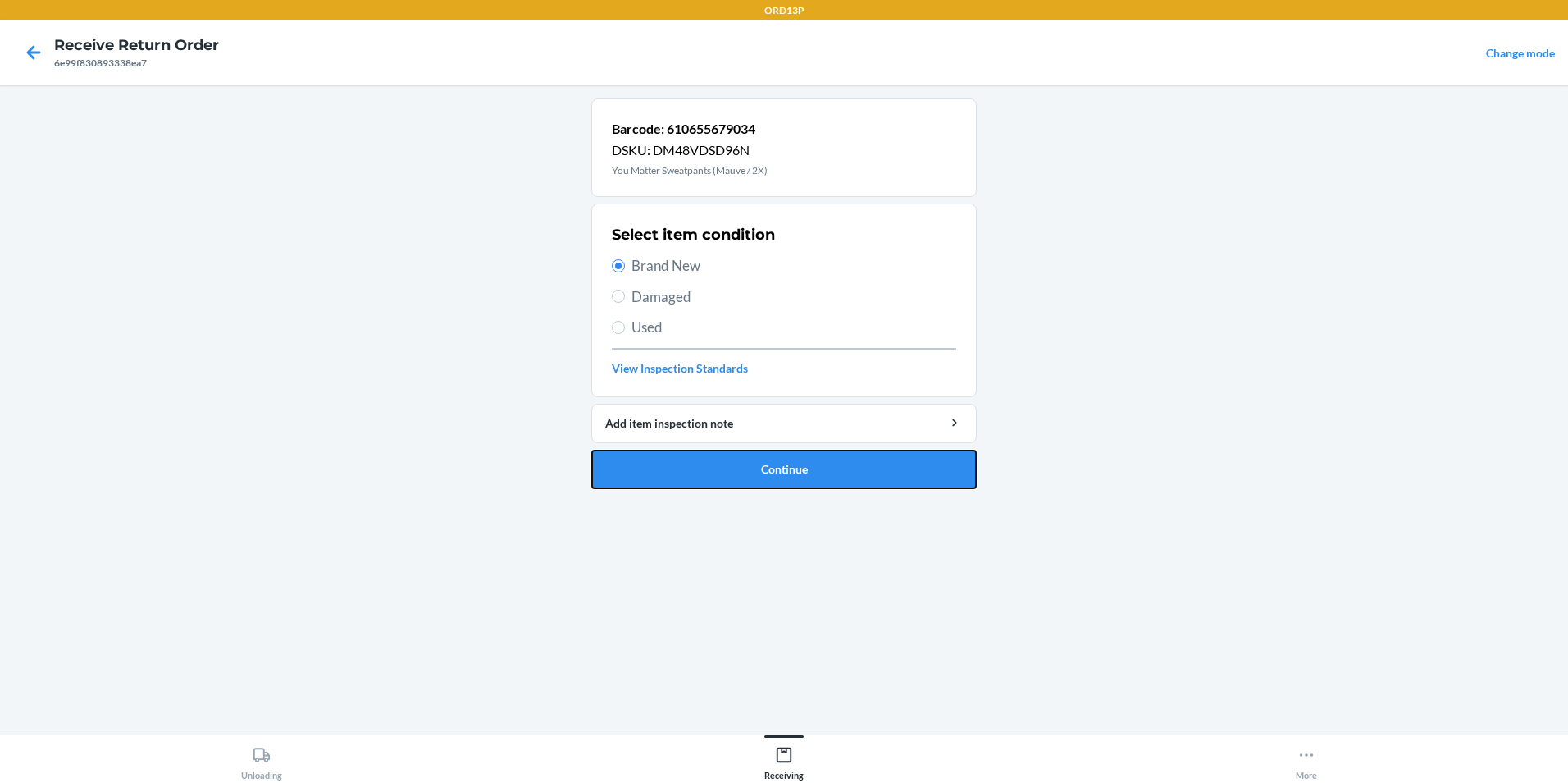
click at [784, 456] on button "Continue" at bounding box center [784, 468] width 385 height 39
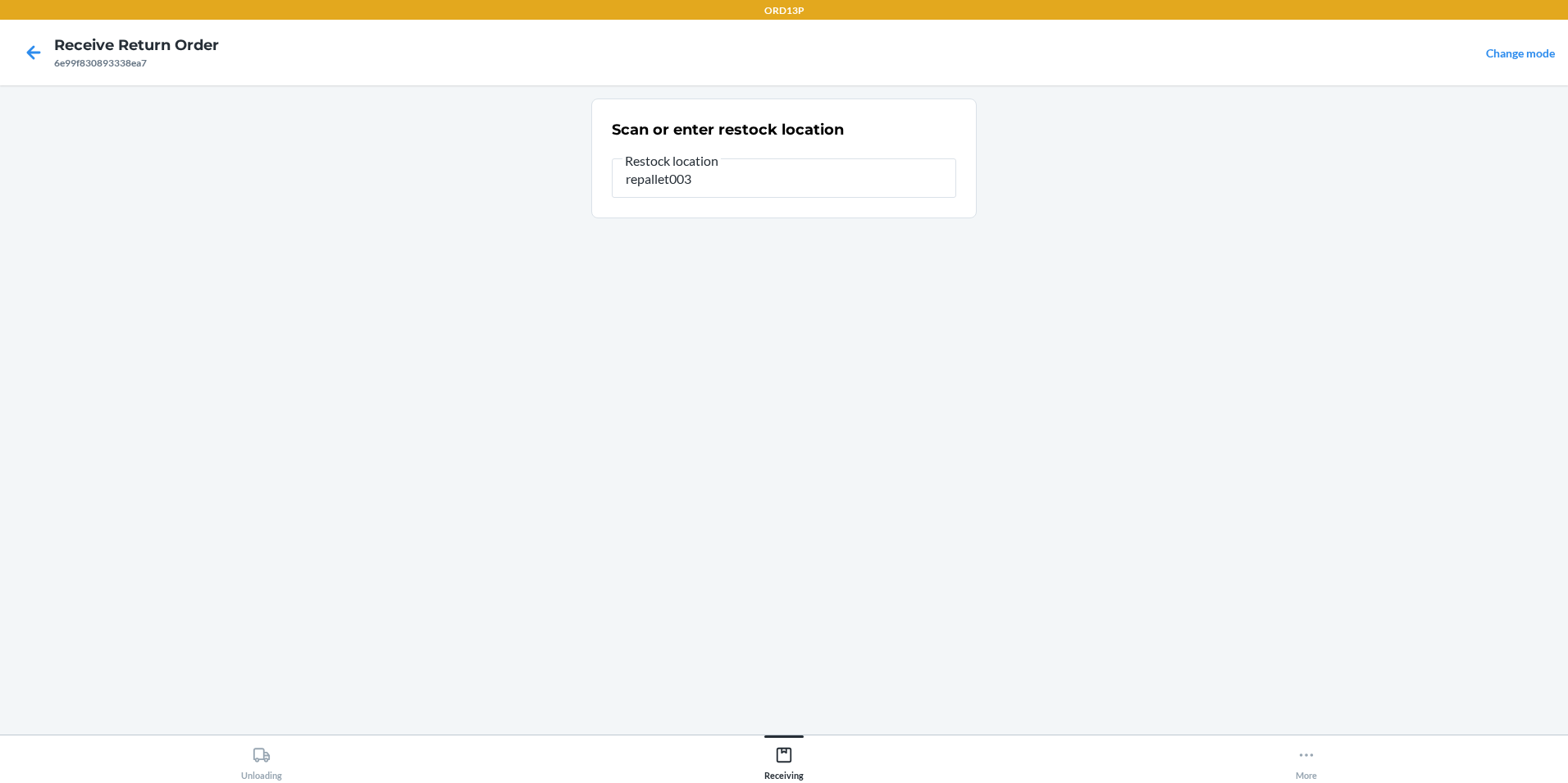
type input "repallet003"
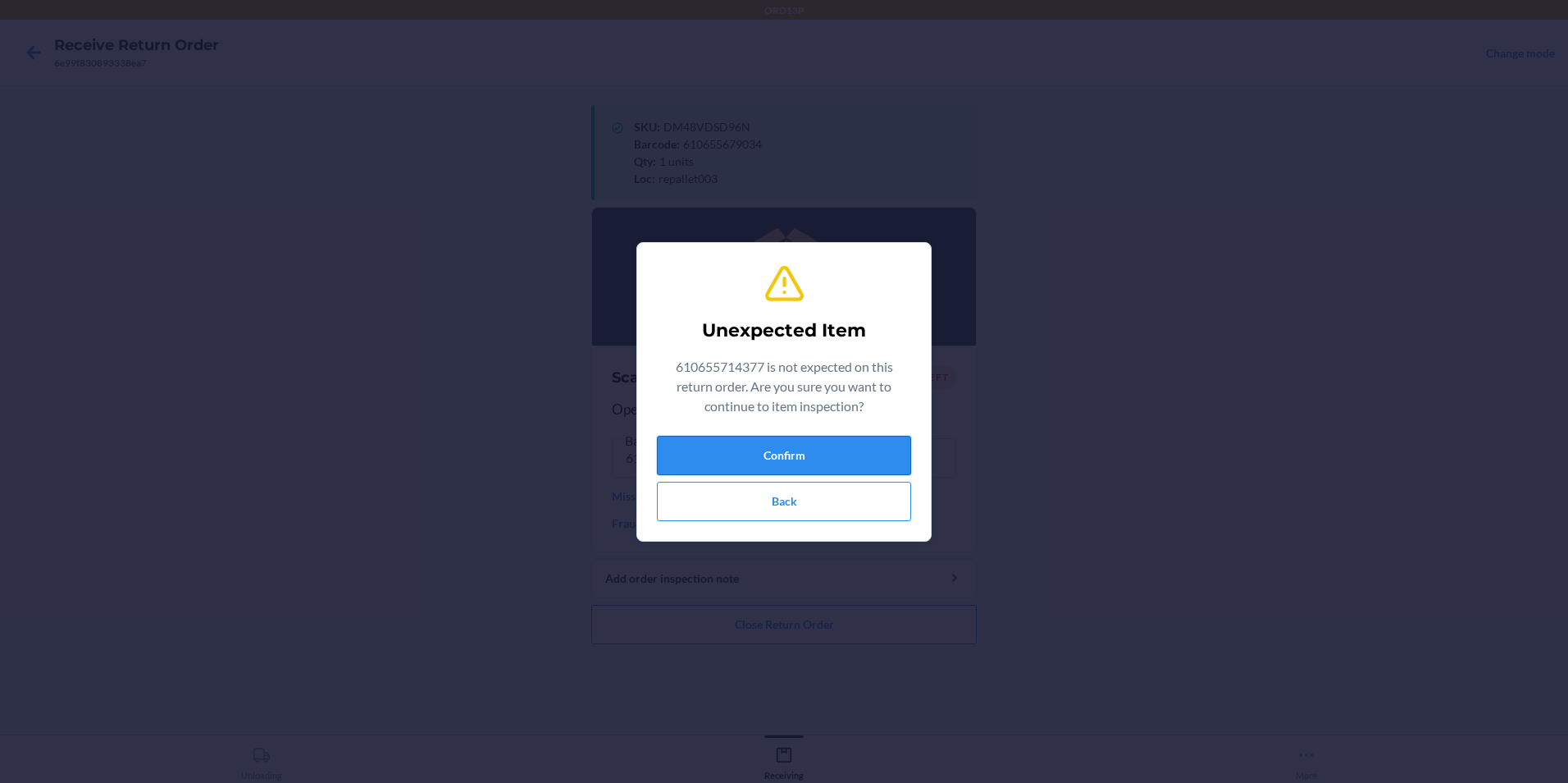
click at [745, 461] on button "Confirm" at bounding box center [784, 455] width 255 height 39
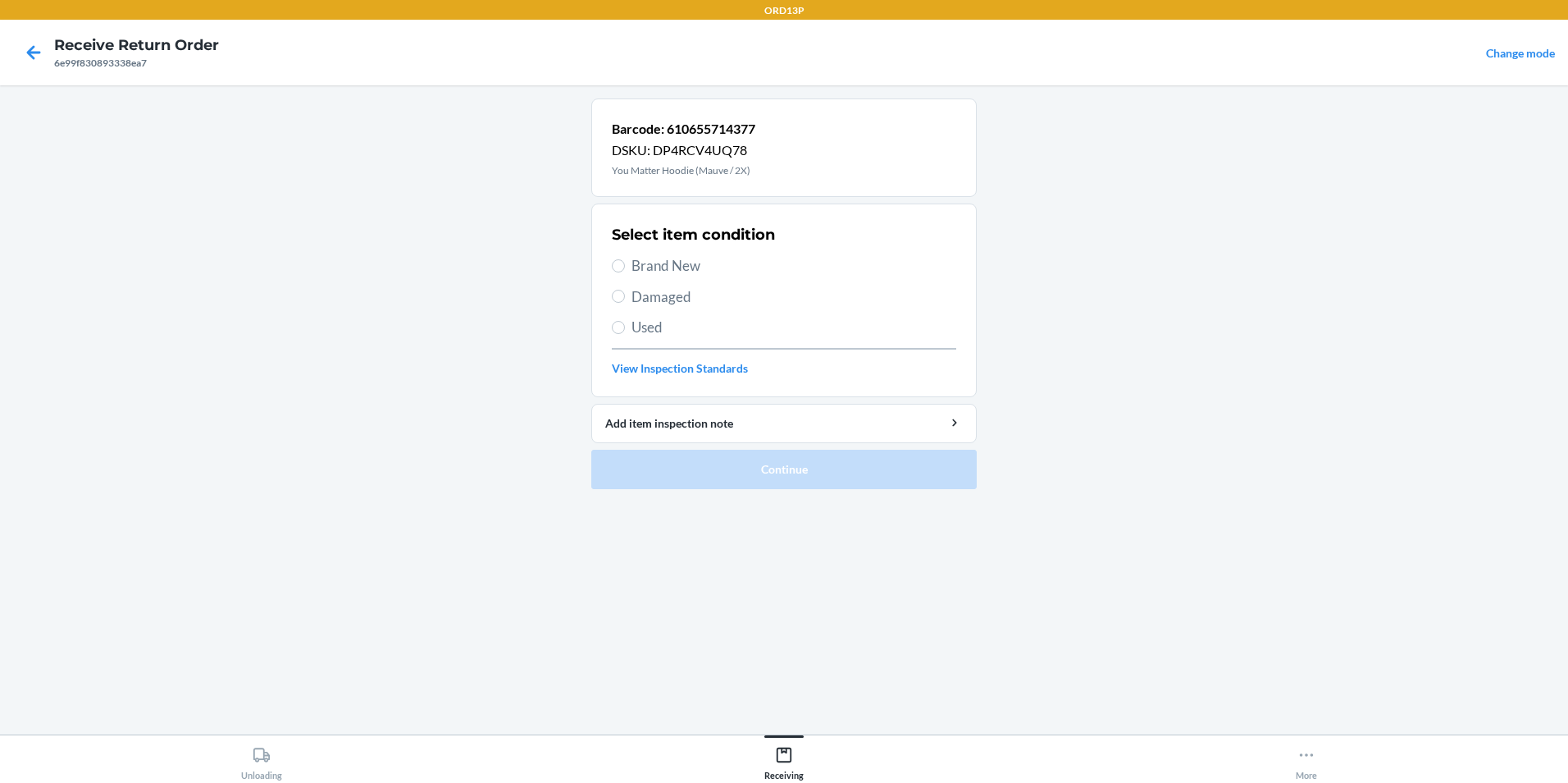
drag, startPoint x: 657, startPoint y: 264, endPoint x: 666, endPoint y: 269, distance: 10.3
click at [666, 269] on span "Brand New" at bounding box center [794, 266] width 325 height 21
click at [612, 265] on input "Brand New" at bounding box center [618, 266] width 13 height 13
radio input "true"
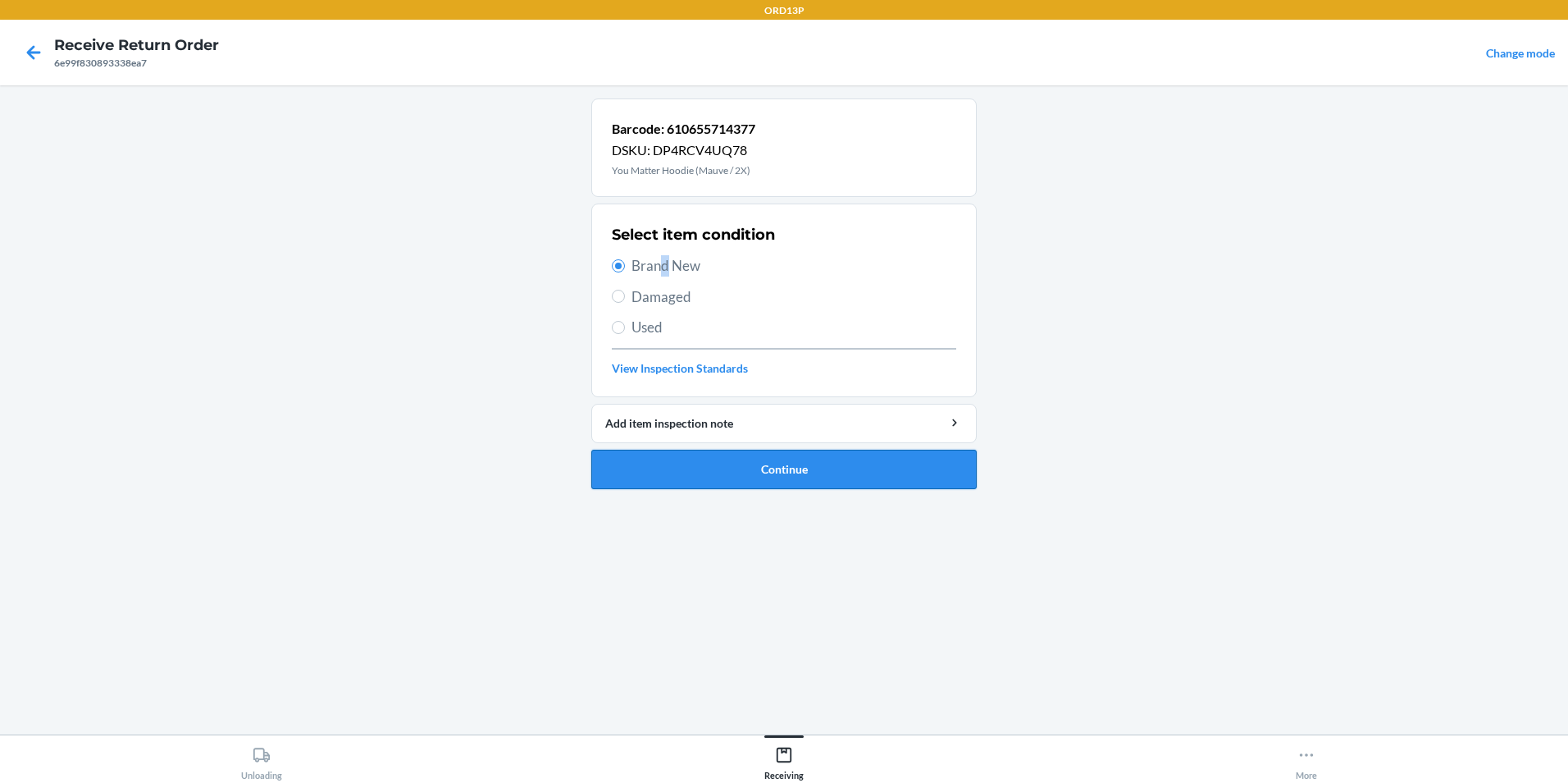
click at [664, 466] on button "Continue" at bounding box center [784, 468] width 385 height 39
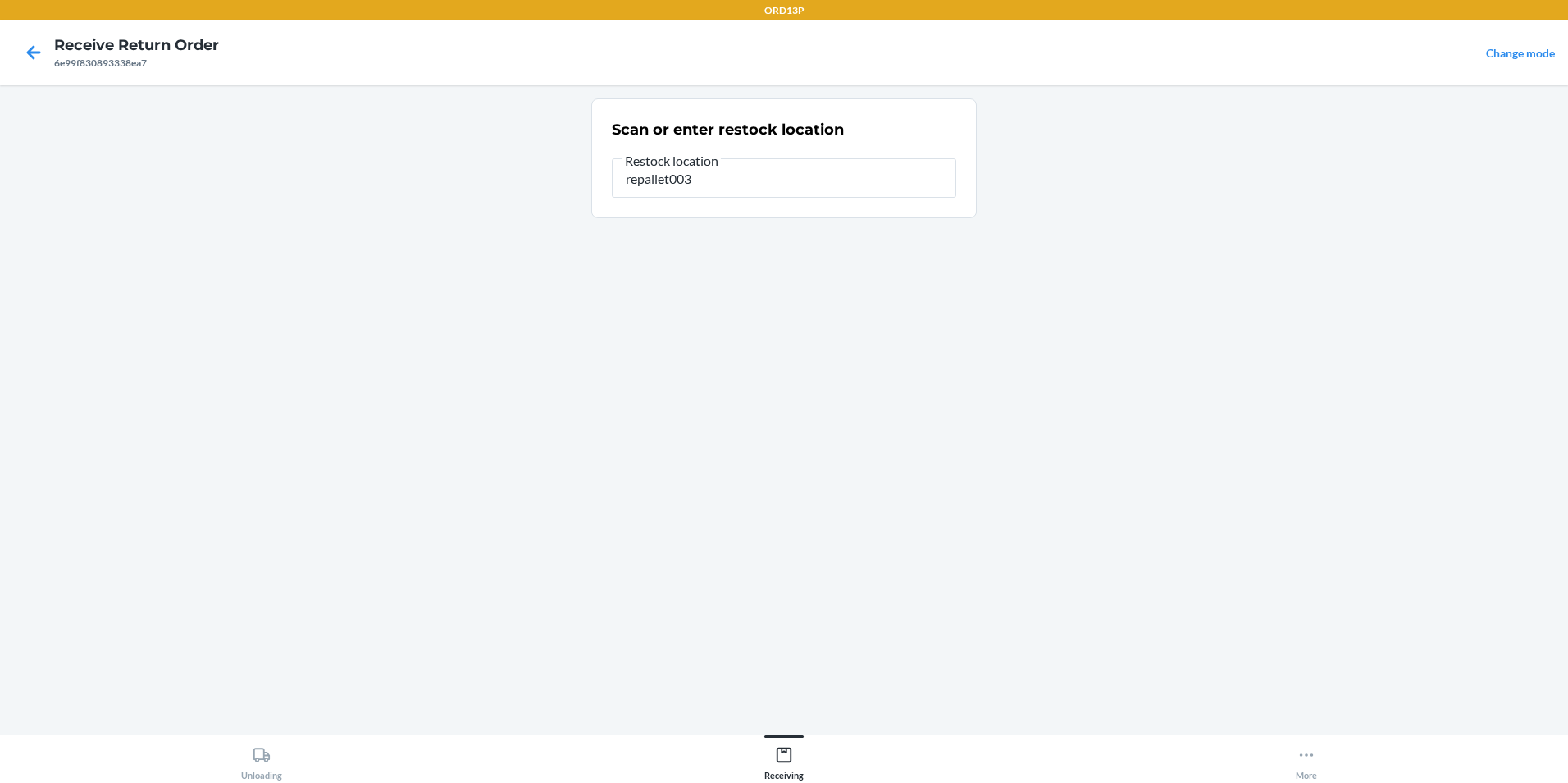
type input "repallet003"
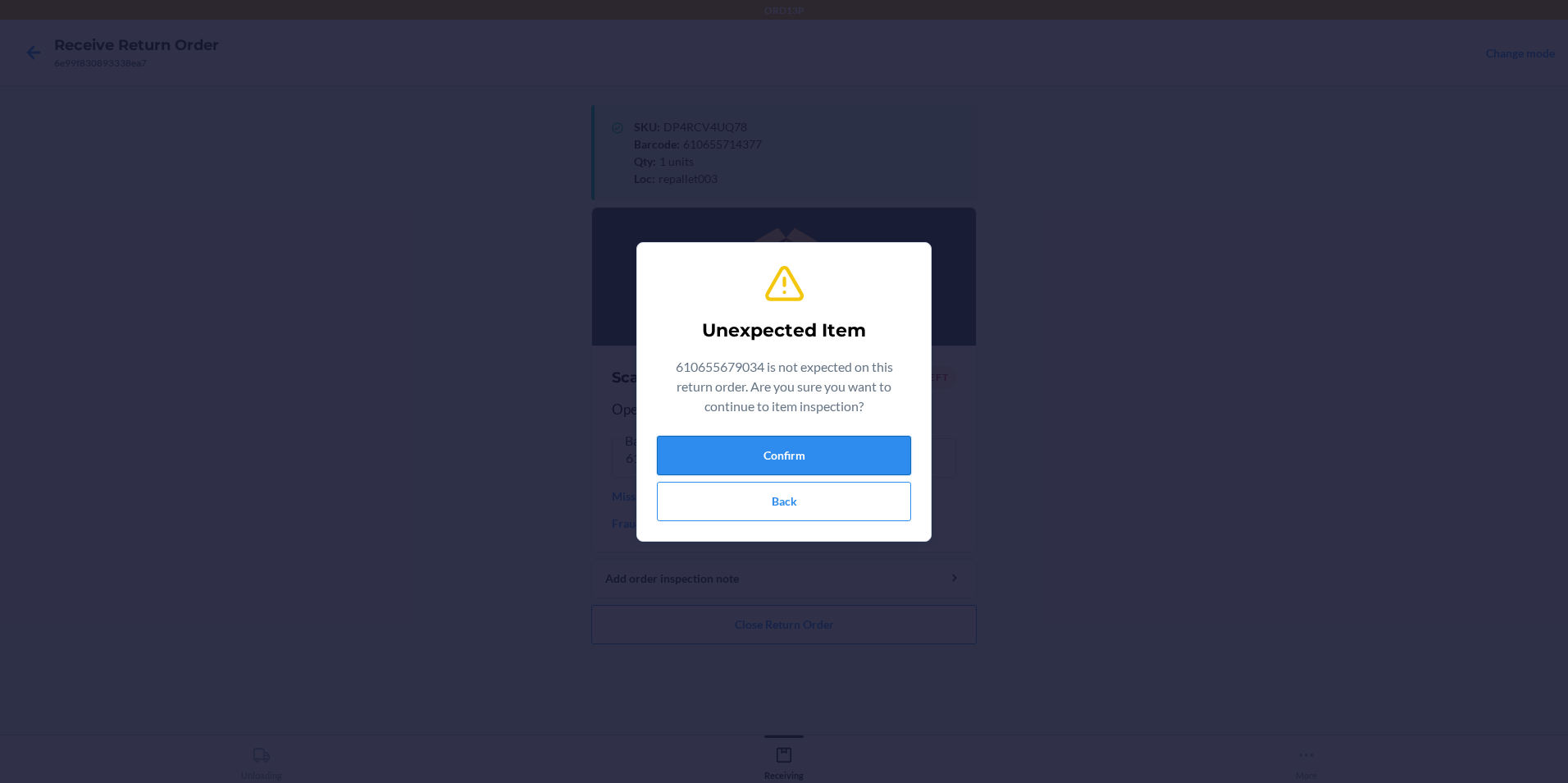
click at [770, 447] on button "Confirm" at bounding box center [784, 455] width 255 height 39
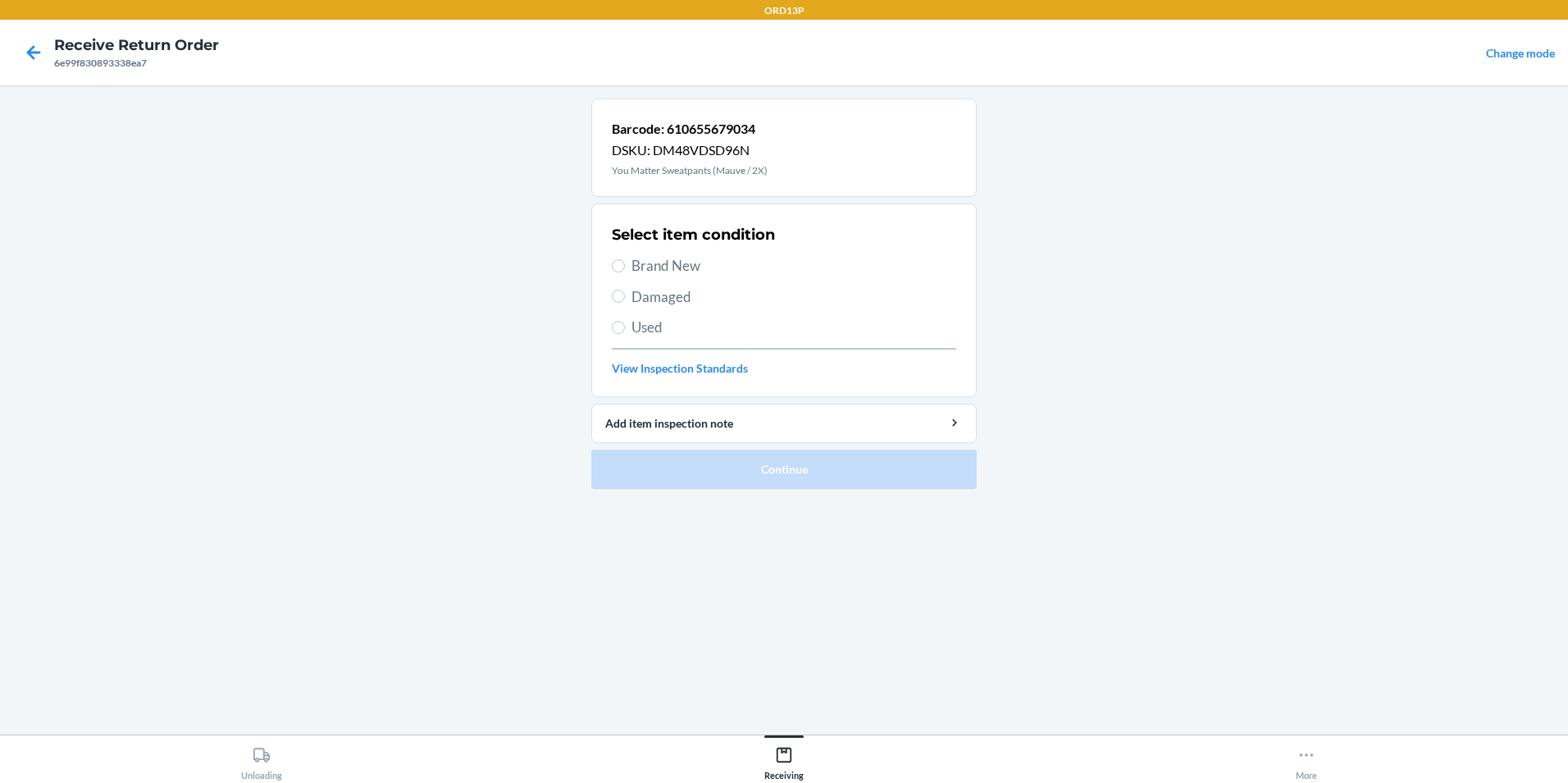
click at [772, 263] on span "Brand New" at bounding box center [794, 266] width 325 height 21
click at [624, 263] on input "Brand New" at bounding box center [618, 266] width 13 height 13
radio input "true"
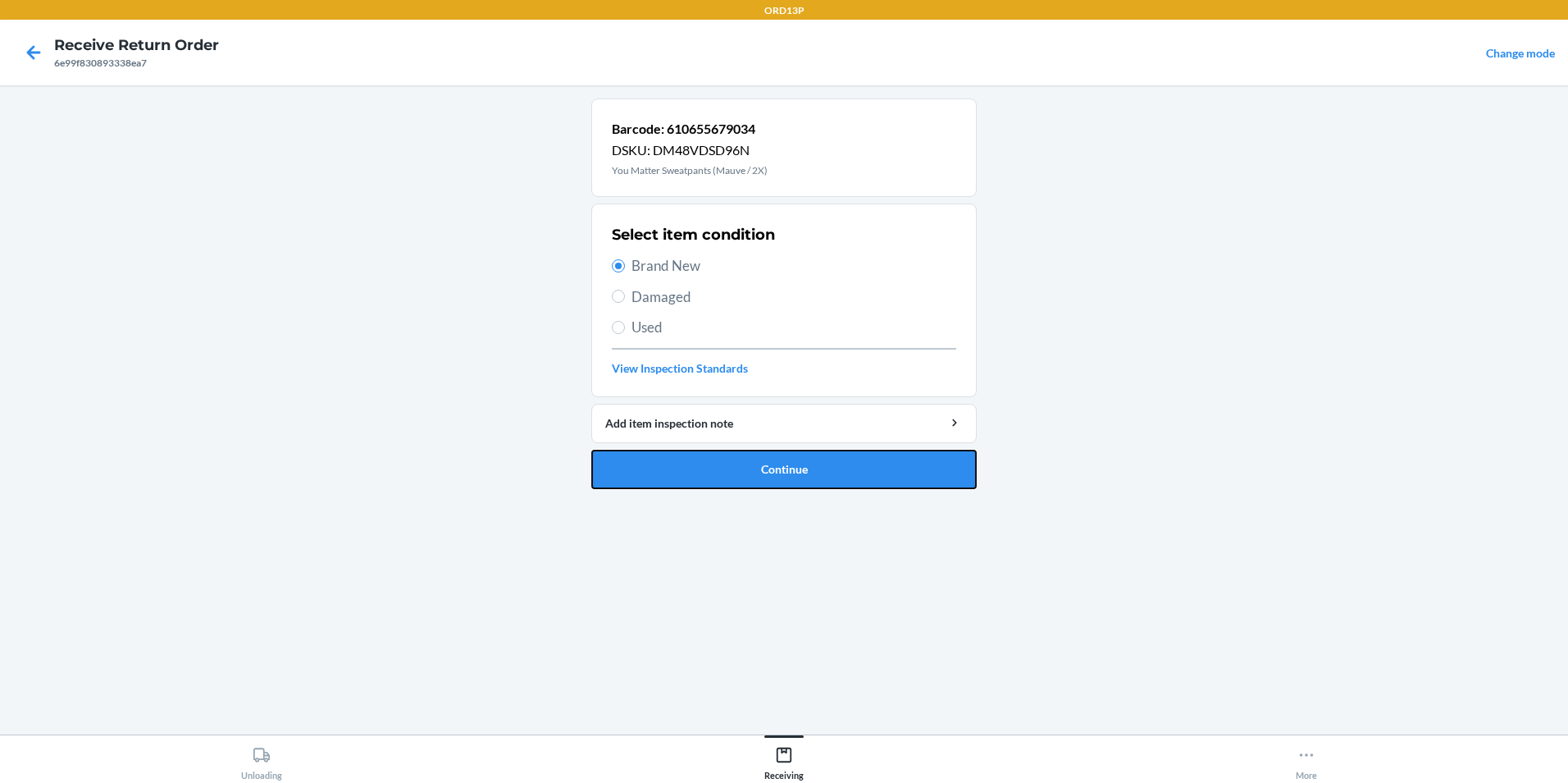
click at [766, 468] on button "Continue" at bounding box center [784, 468] width 385 height 39
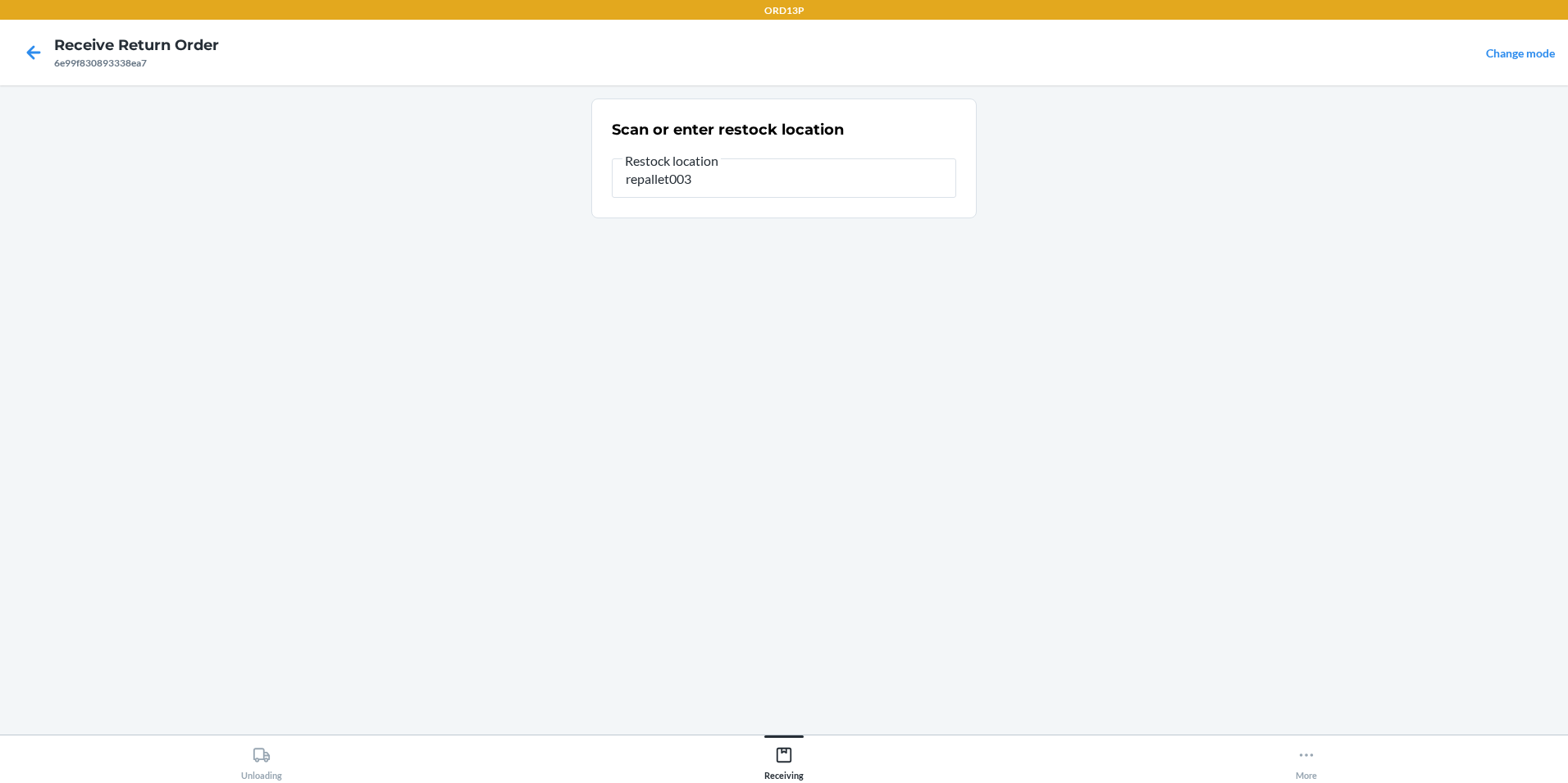
type input "repallet003"
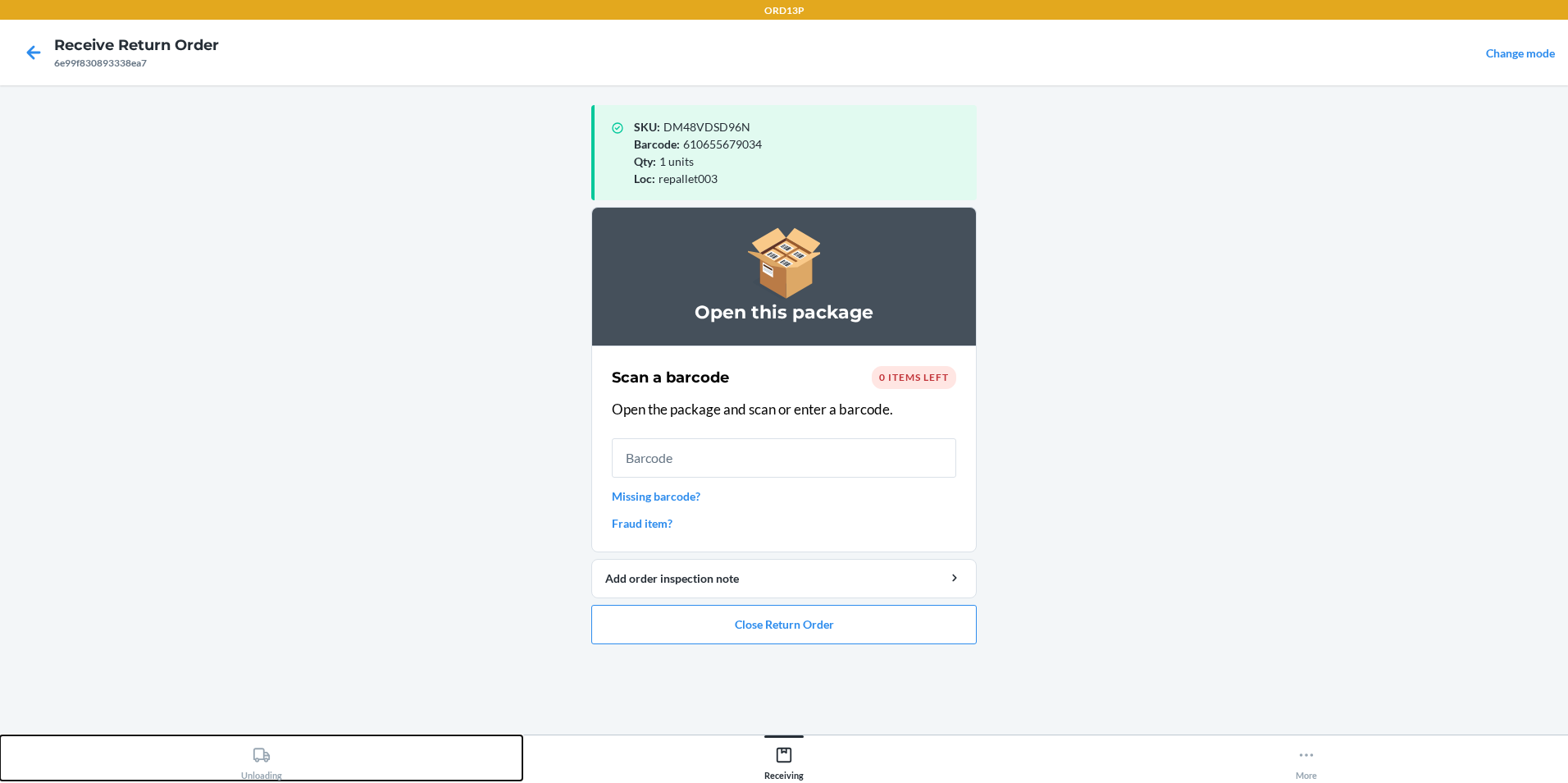
click at [261, 758] on icon at bounding box center [262, 755] width 18 height 18
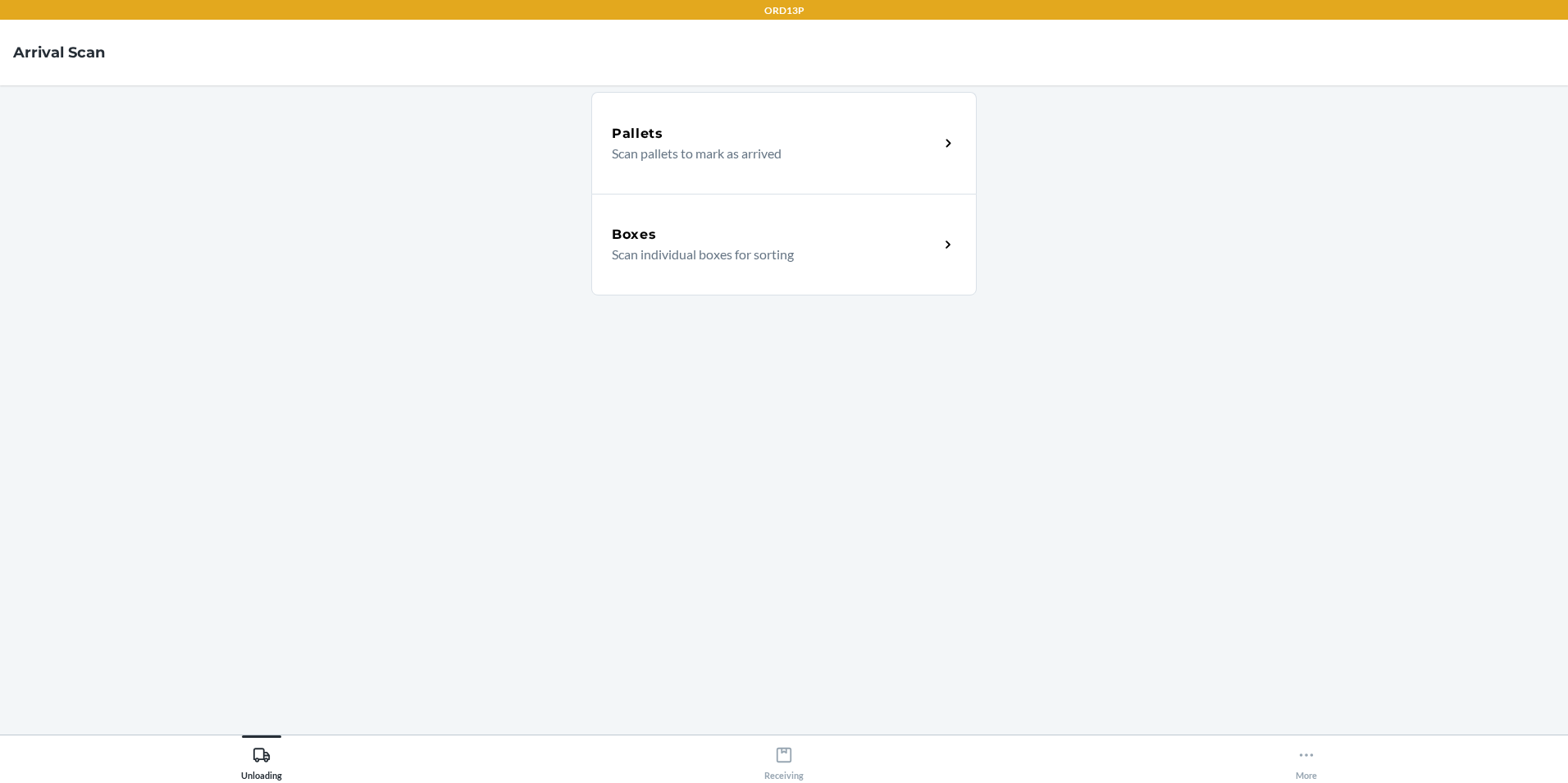
click at [783, 250] on p "Scan individual boxes for sorting" at bounding box center [769, 255] width 315 height 20
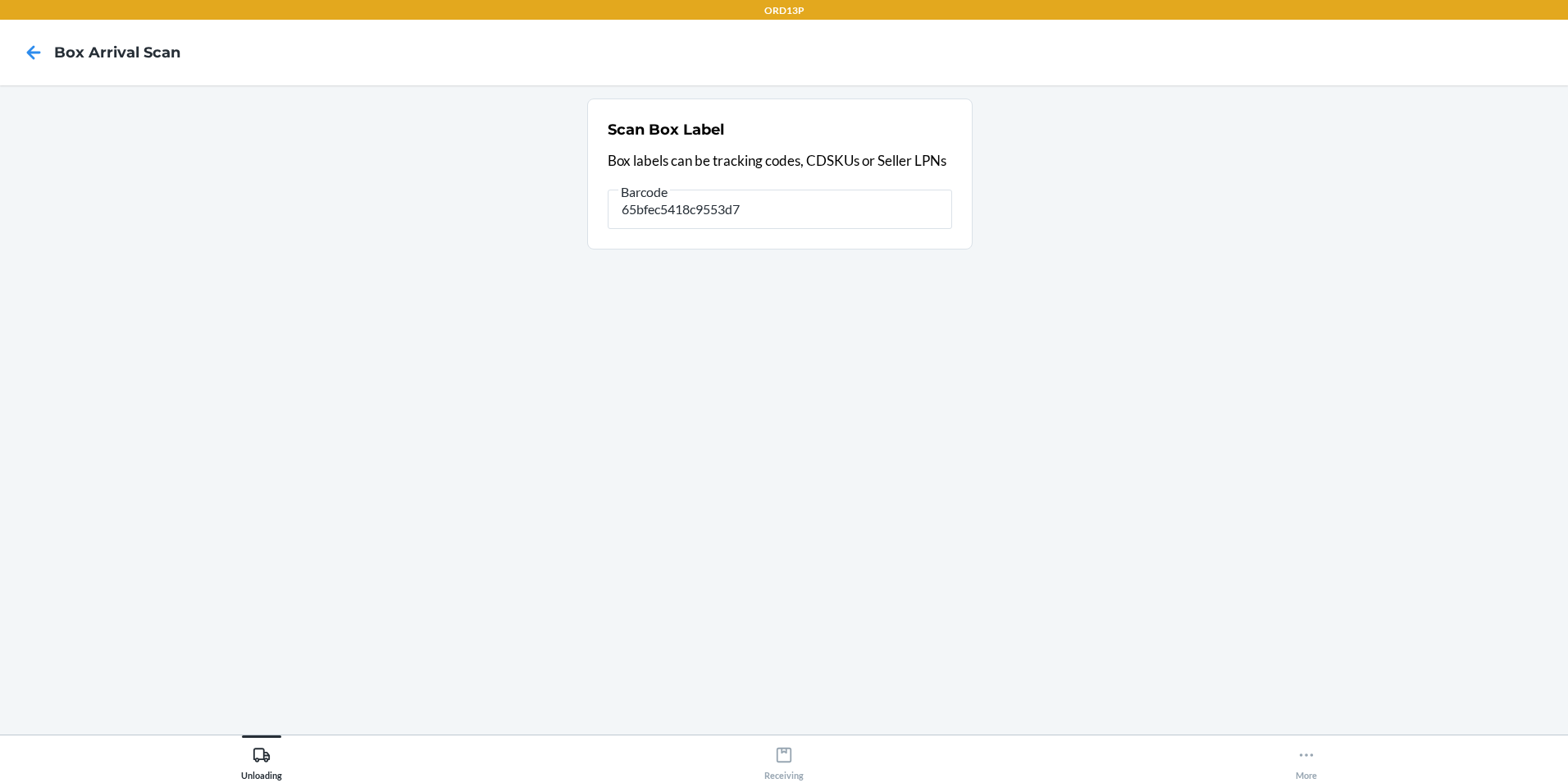
type input "65bfec5418c9553d7"
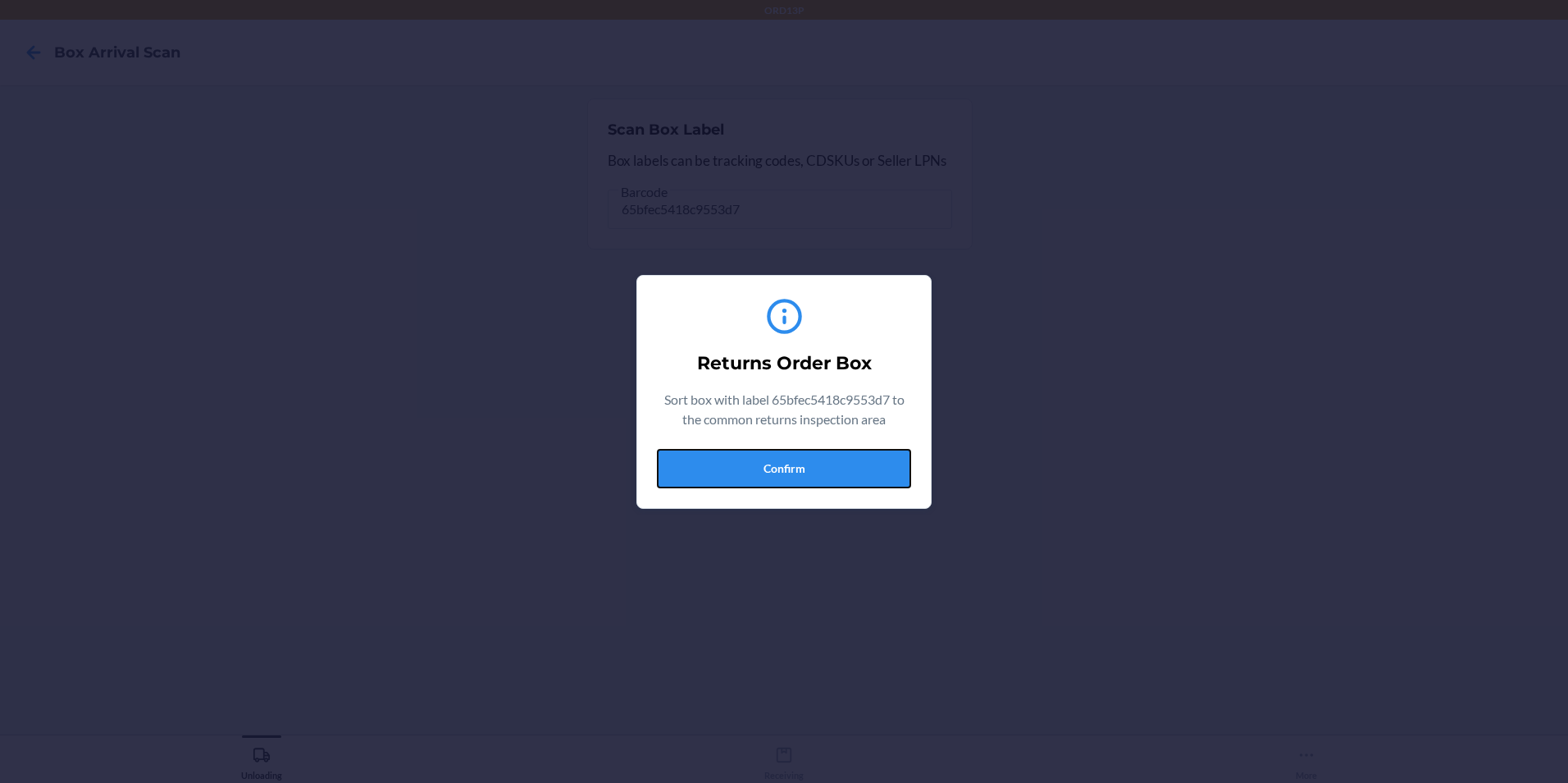
click at [832, 461] on button "Confirm" at bounding box center [784, 467] width 255 height 39
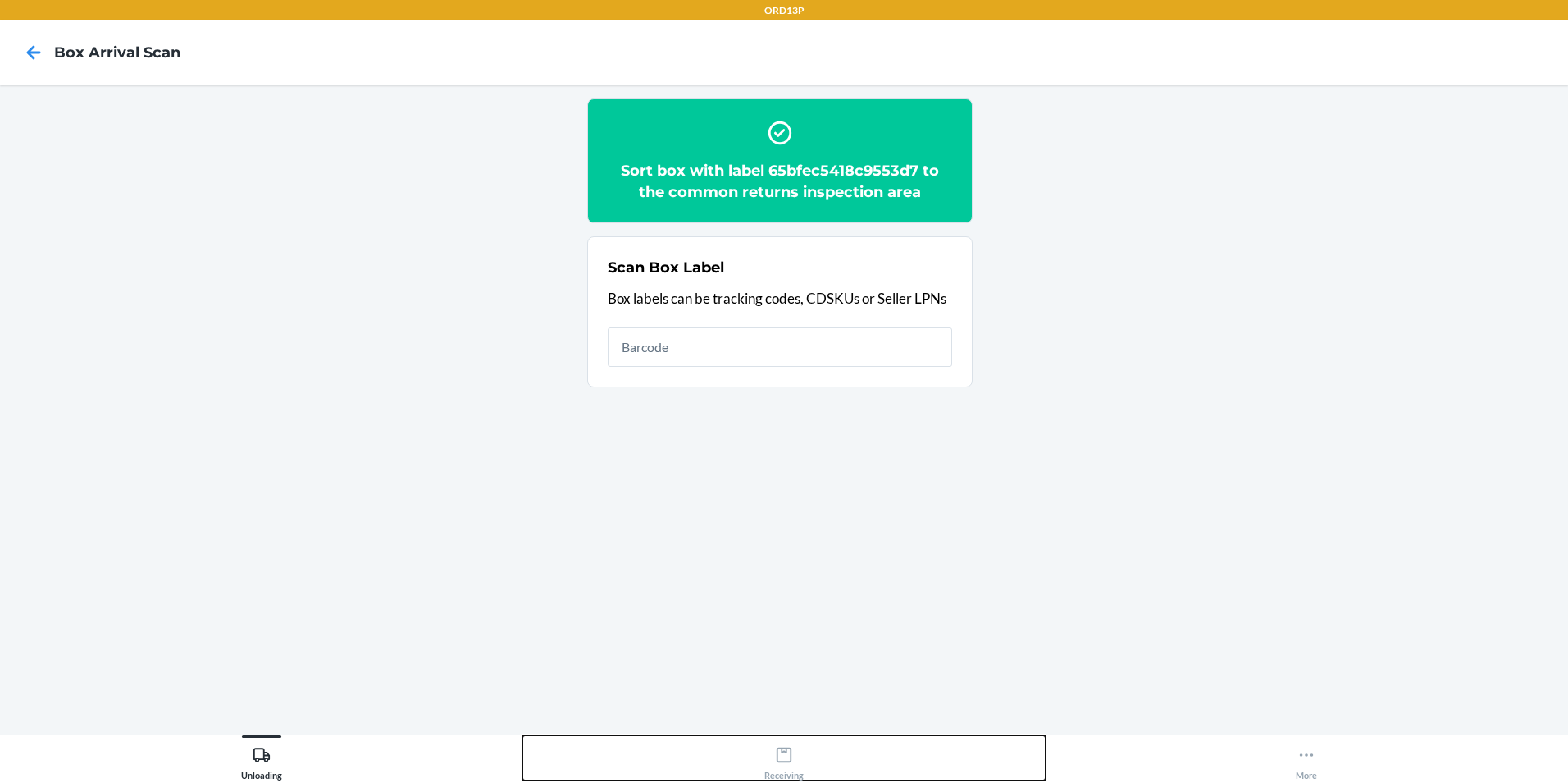
click at [775, 761] on icon at bounding box center [784, 755] width 18 height 18
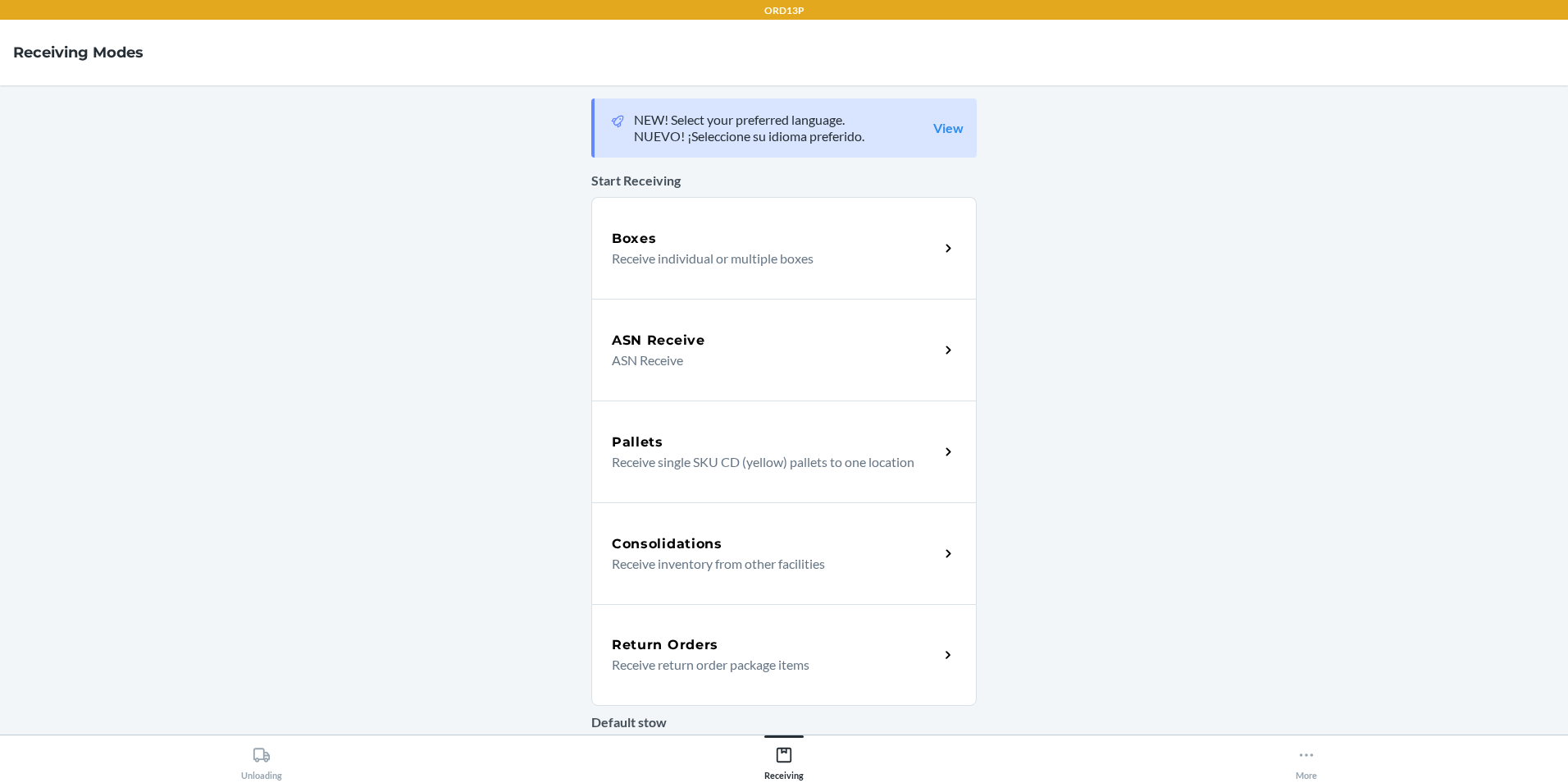
click at [756, 668] on p "Receive return order package items" at bounding box center [769, 665] width 315 height 20
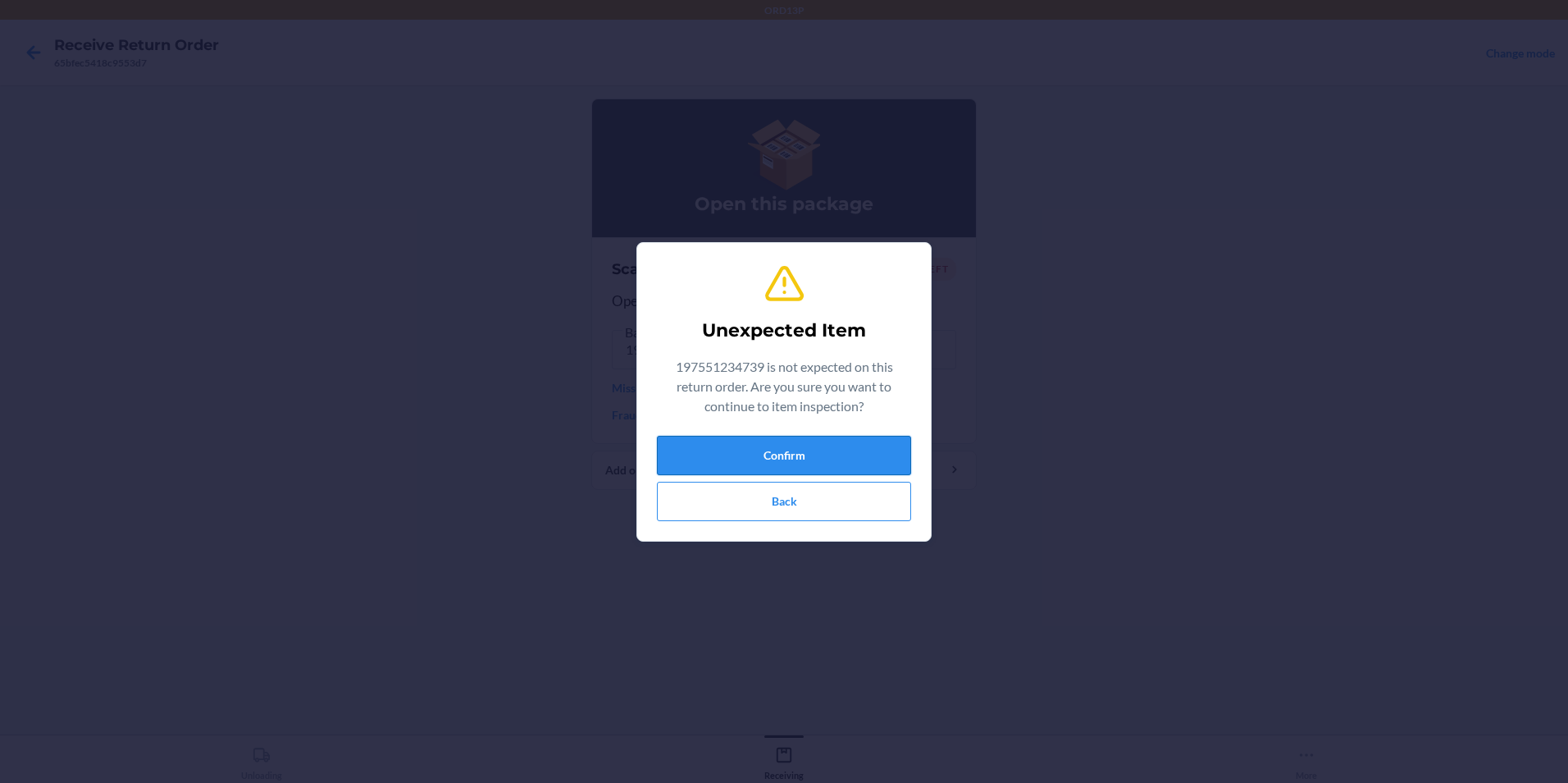
click at [798, 444] on button "Confirm" at bounding box center [784, 455] width 255 height 39
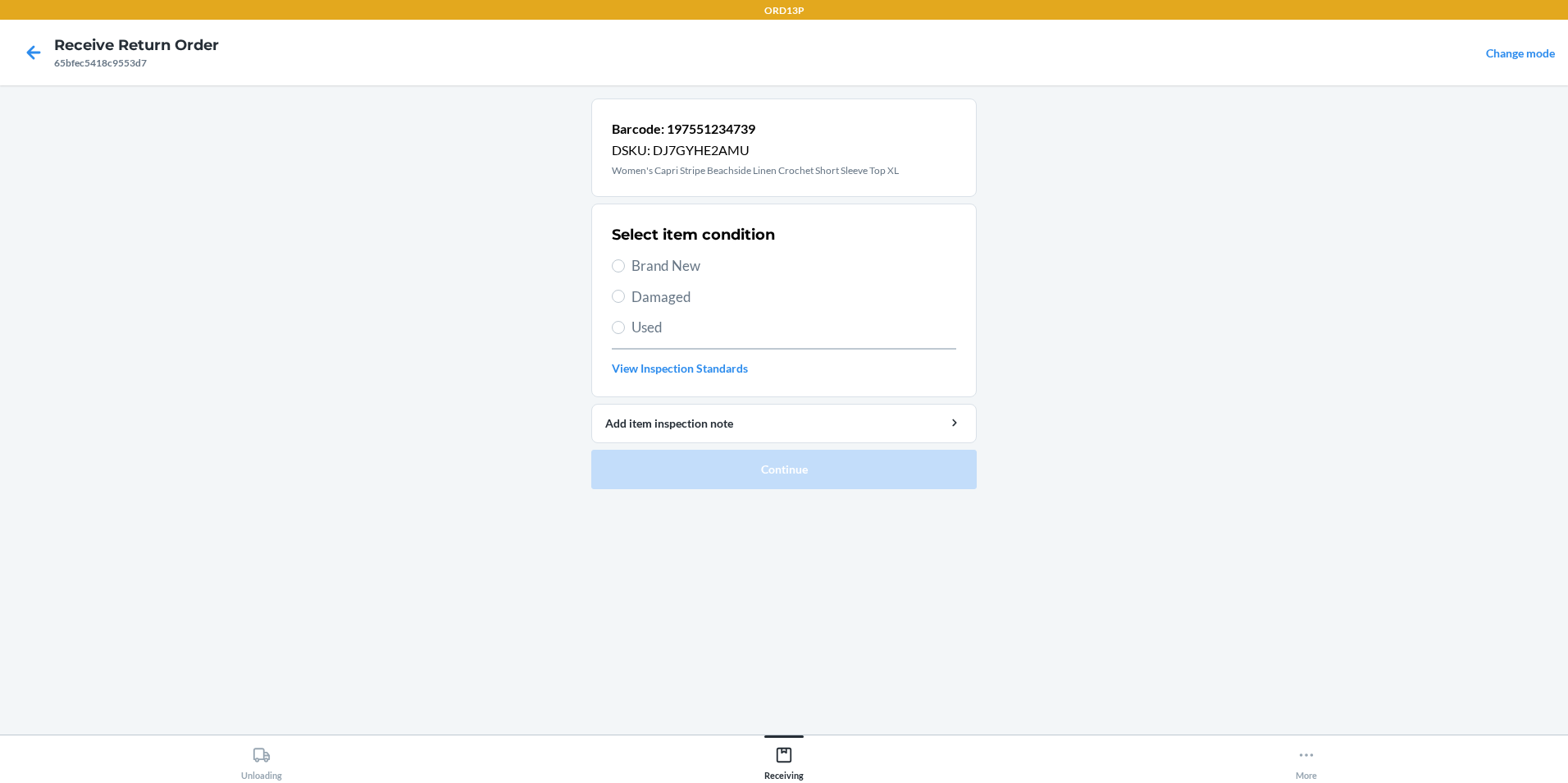
click at [645, 261] on span "Brand New" at bounding box center [794, 266] width 325 height 21
click at [624, 261] on input "Brand New" at bounding box center [618, 266] width 13 height 13
radio input "true"
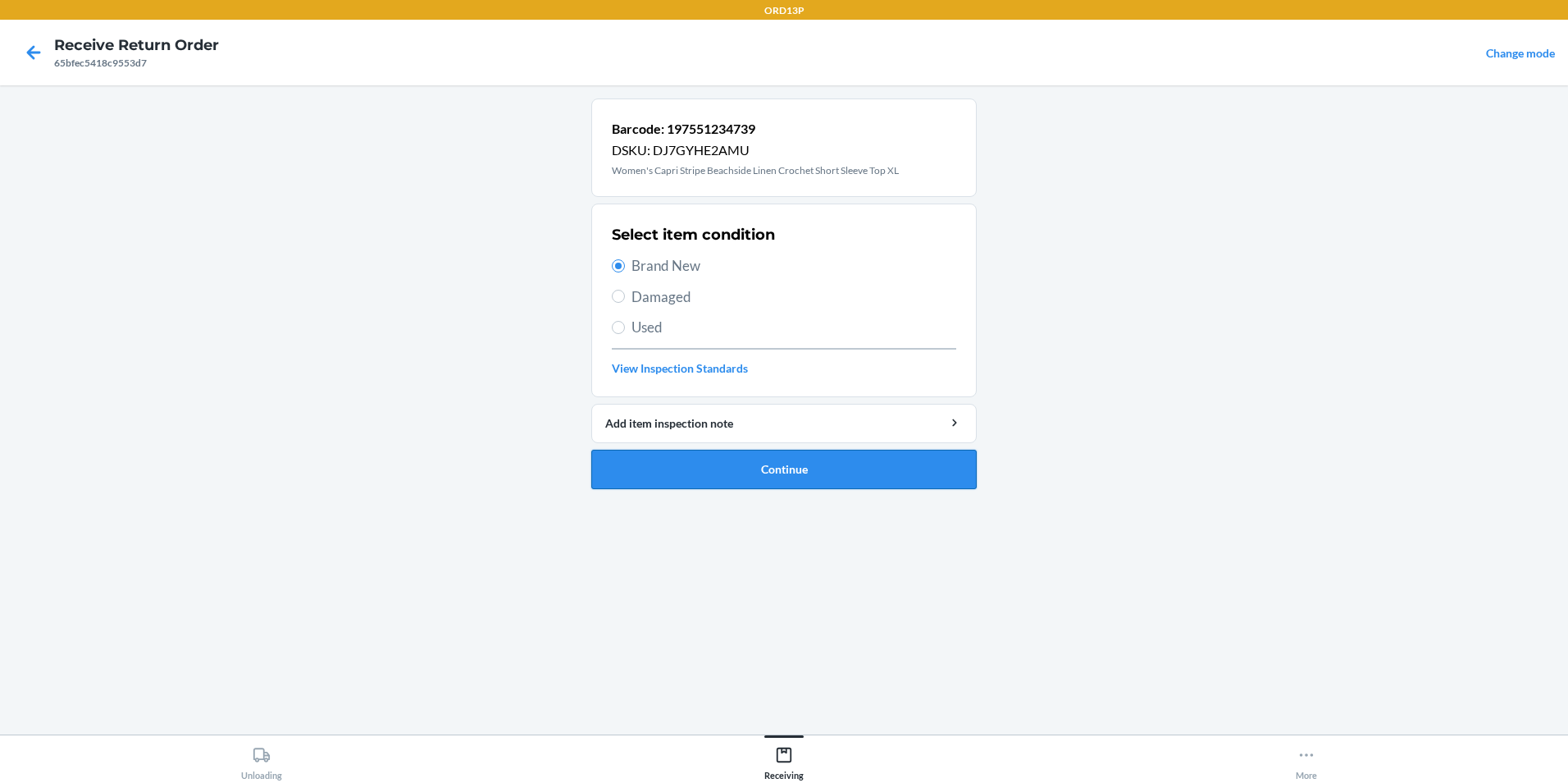
click at [723, 463] on button "Continue" at bounding box center [784, 468] width 385 height 39
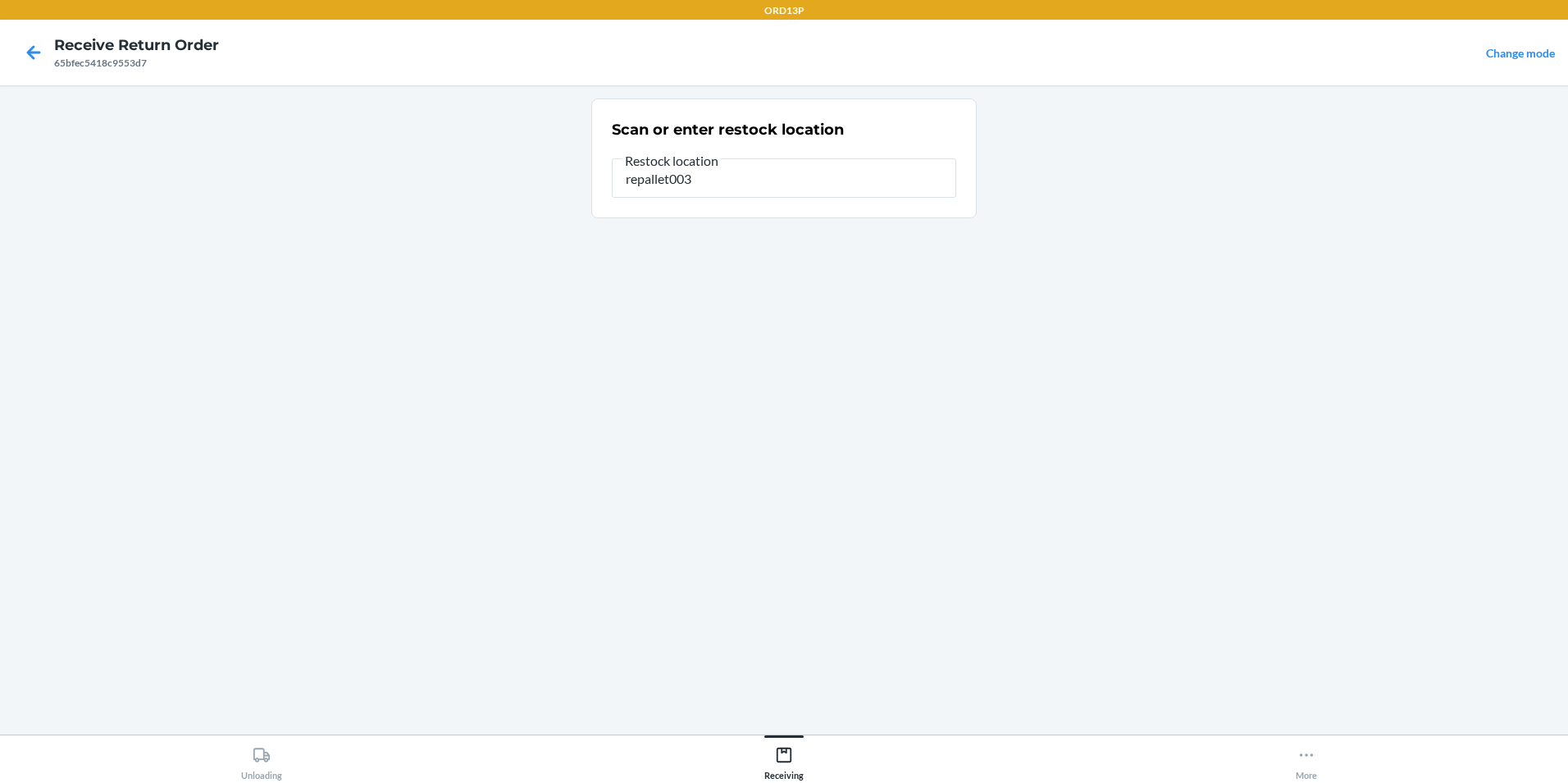
type input "repallet003"
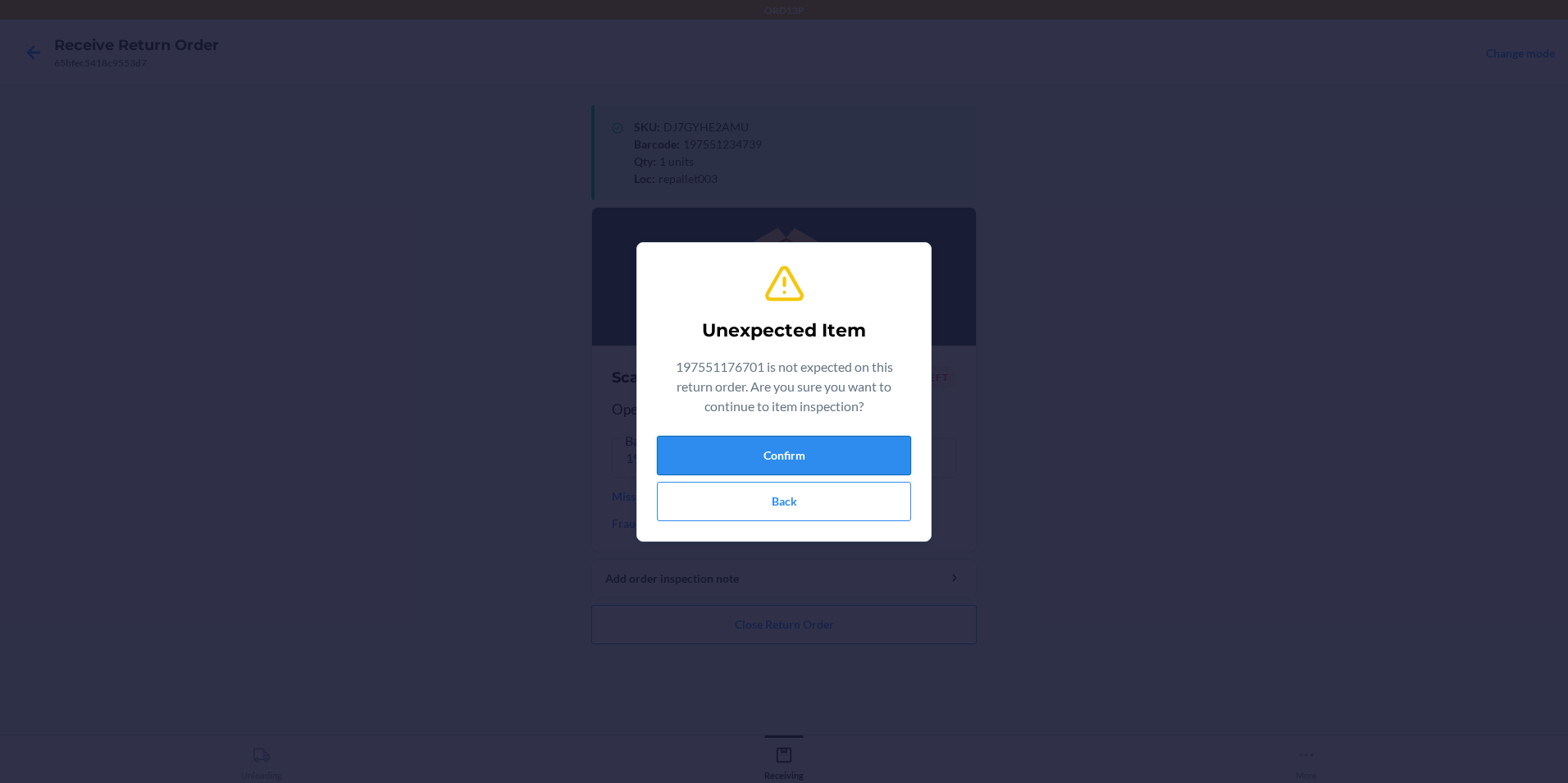
click at [814, 452] on button "Confirm" at bounding box center [784, 455] width 255 height 39
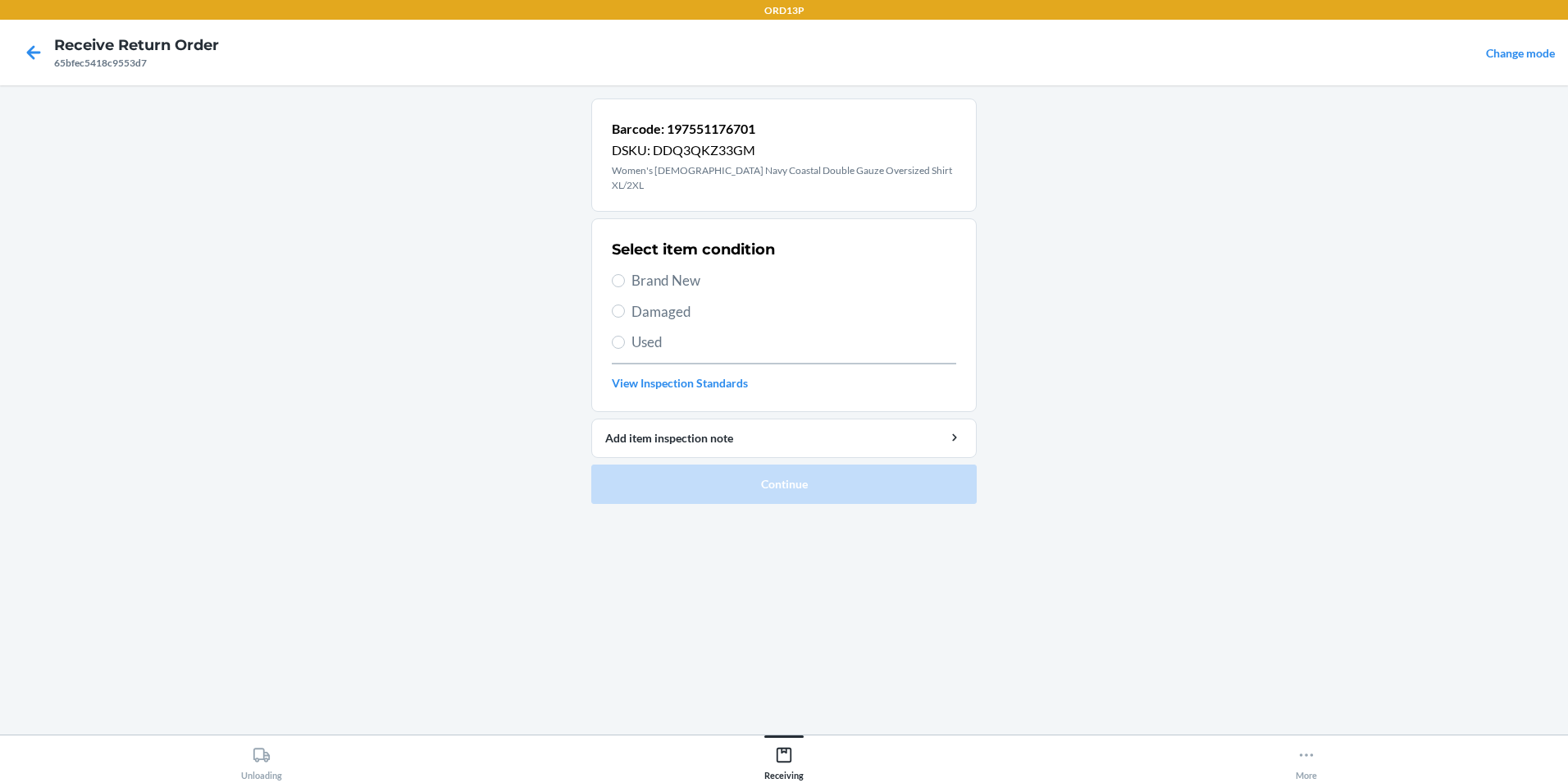
click at [795, 270] on span "Brand New" at bounding box center [794, 280] width 325 height 21
click at [624, 274] on input "Brand New" at bounding box center [618, 280] width 13 height 13
radio input "true"
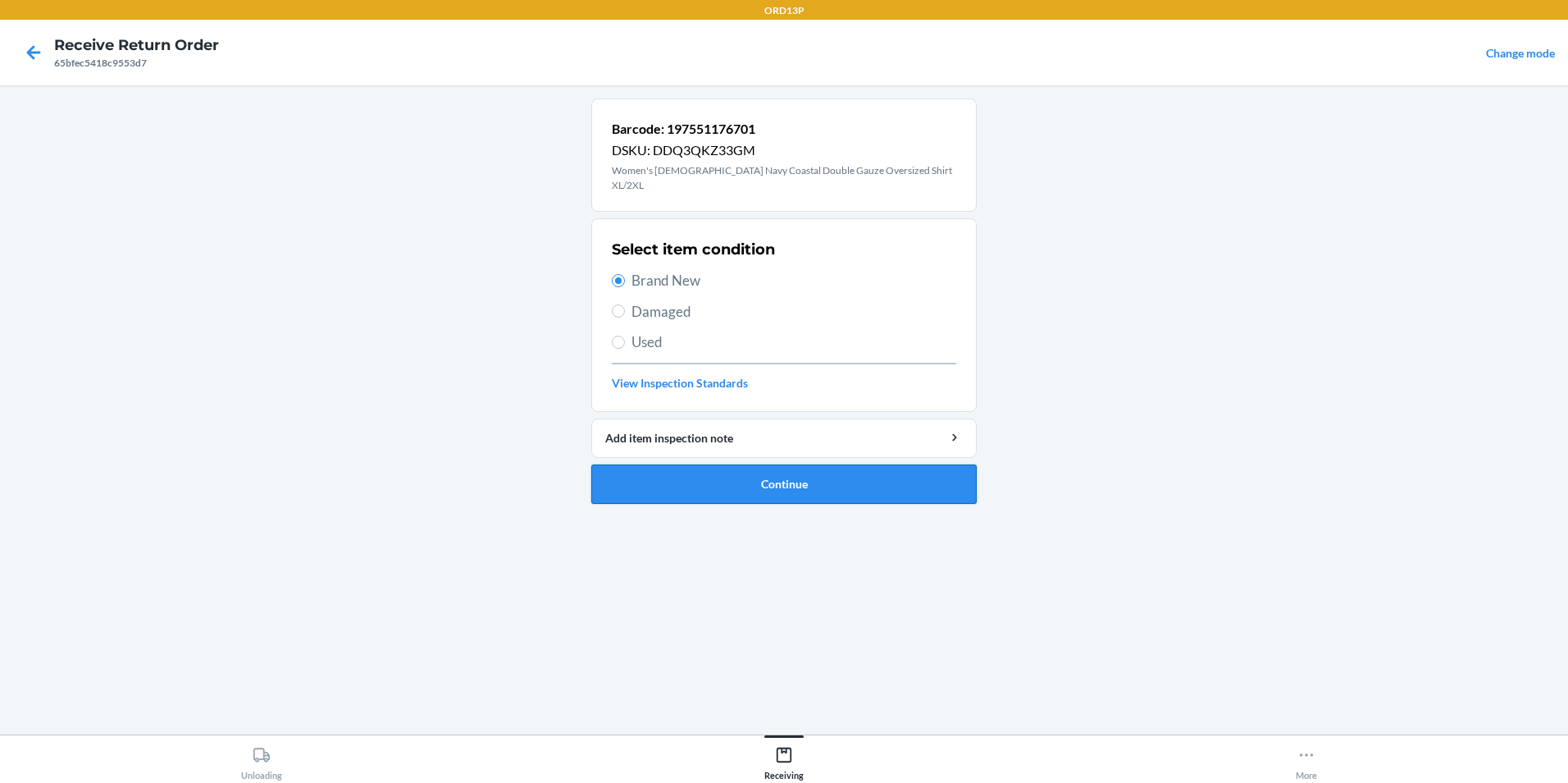
click at [797, 472] on button "Continue" at bounding box center [784, 484] width 385 height 39
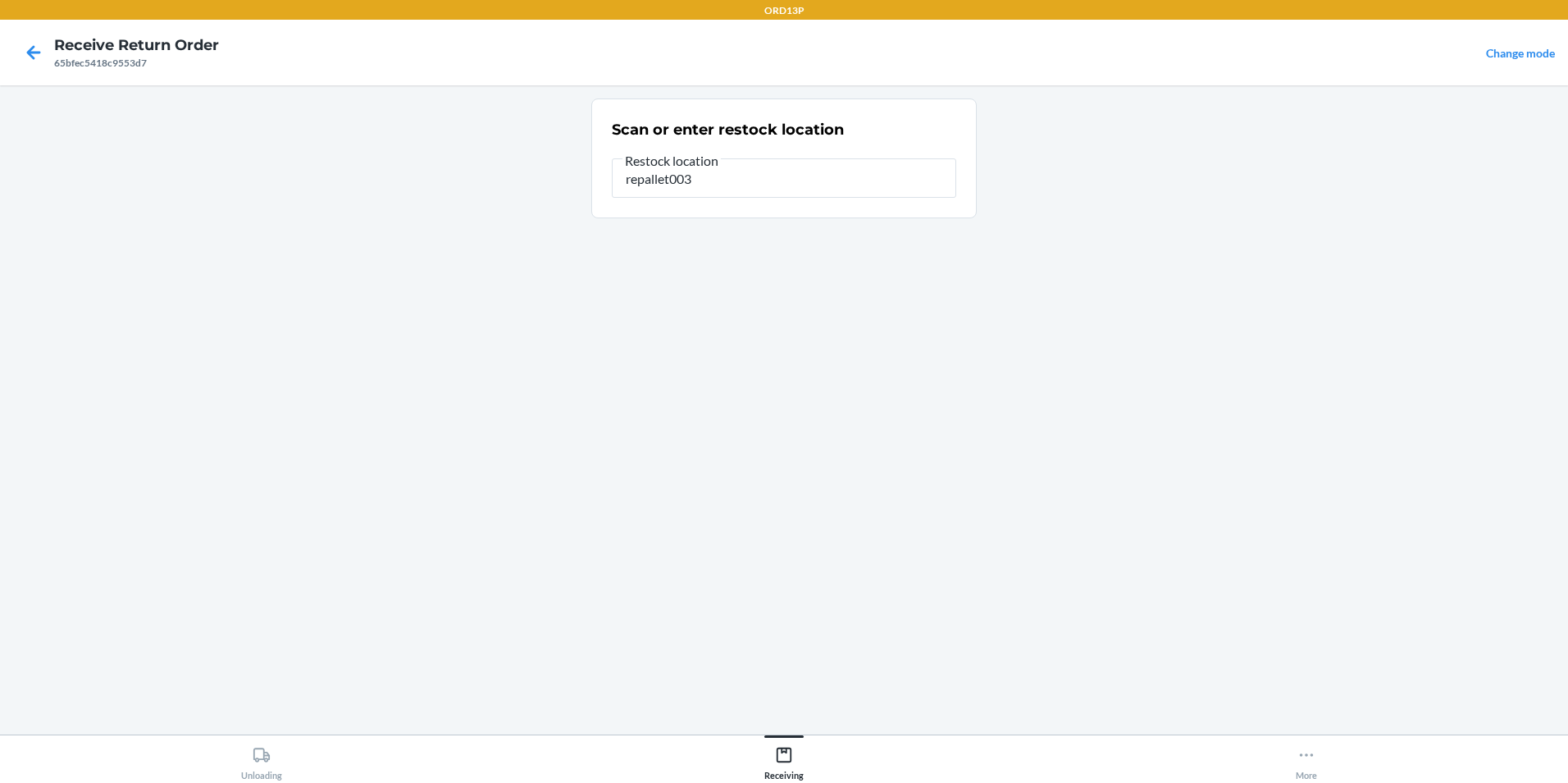
type input "repallet003"
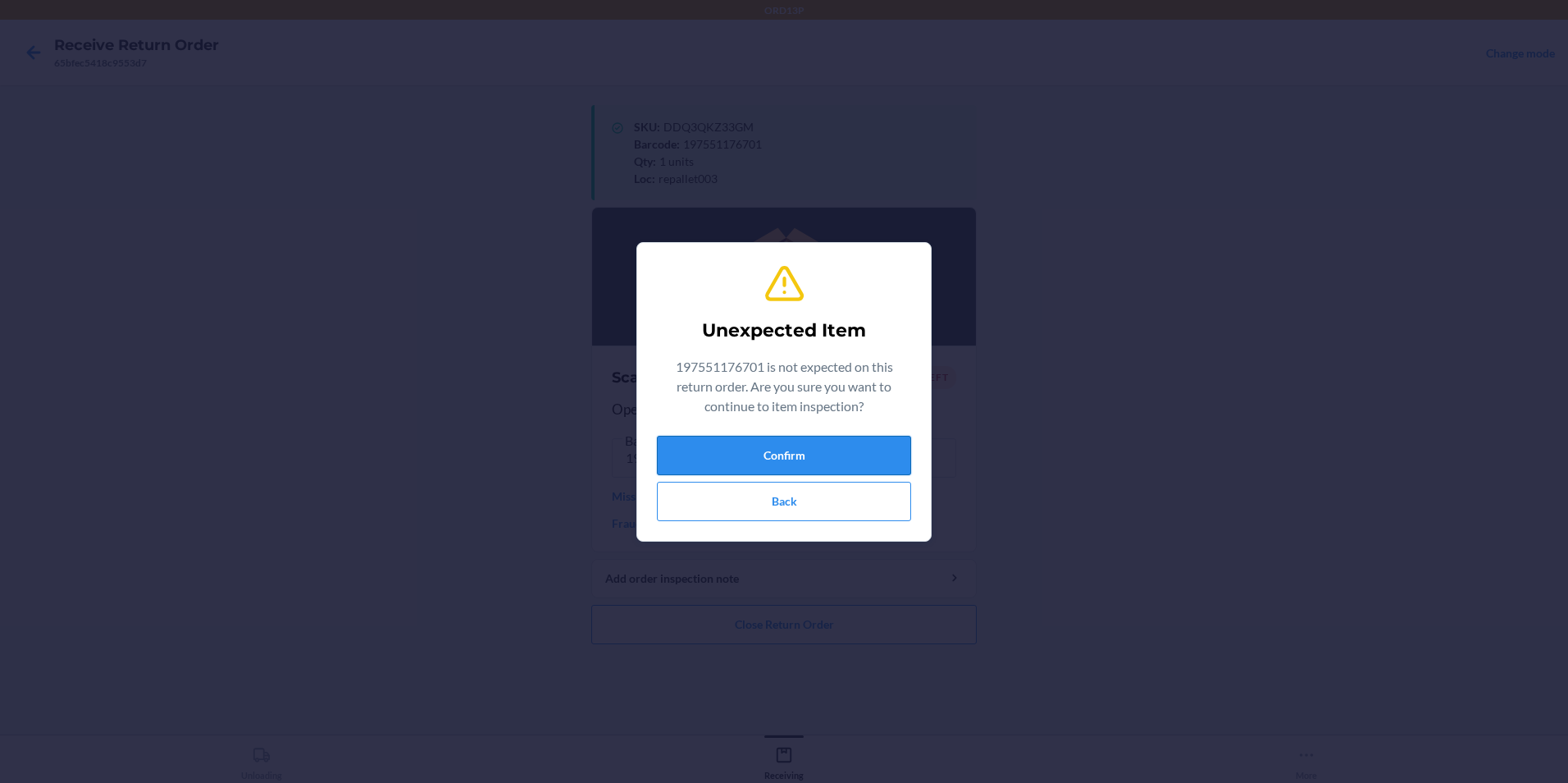
click at [804, 443] on button "Confirm" at bounding box center [784, 455] width 255 height 39
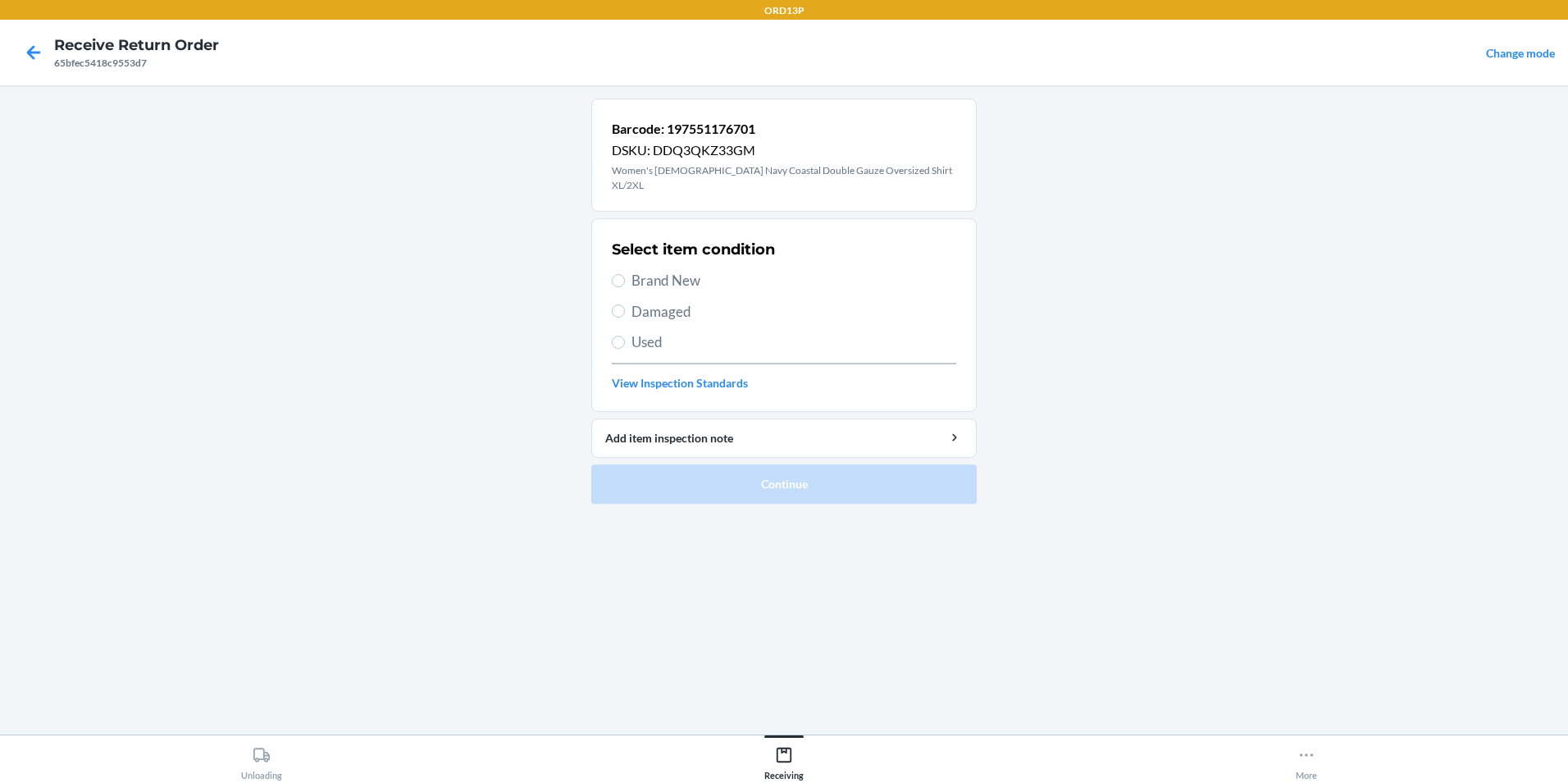
drag, startPoint x: 779, startPoint y: 267, endPoint x: 777, endPoint y: 276, distance: 9.2
click at [779, 270] on span "Brand New" at bounding box center [794, 280] width 325 height 21
click at [624, 274] on input "Brand New" at bounding box center [618, 280] width 13 height 13
radio input "true"
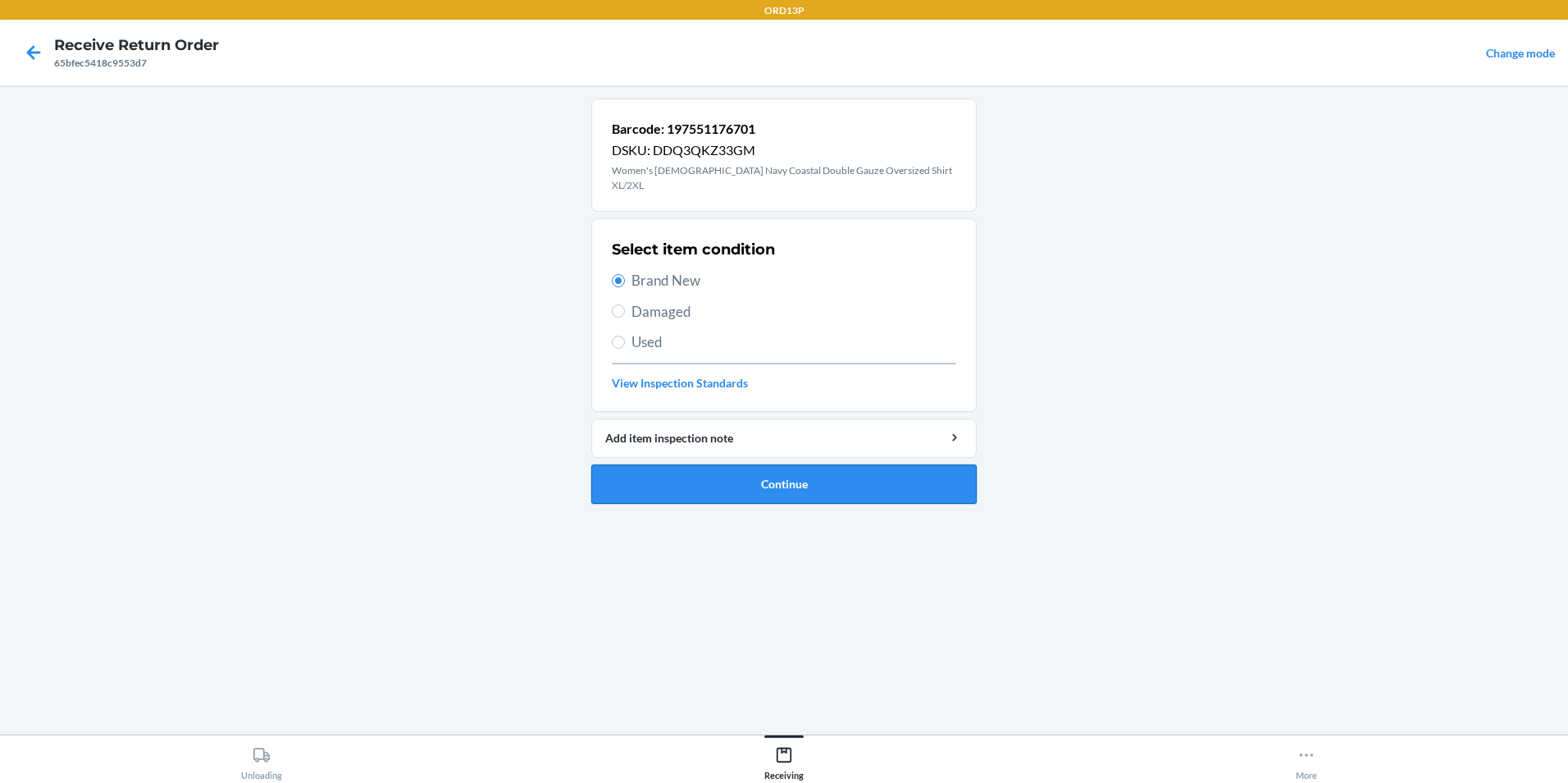
click at [803, 465] on button "Continue" at bounding box center [784, 484] width 385 height 39
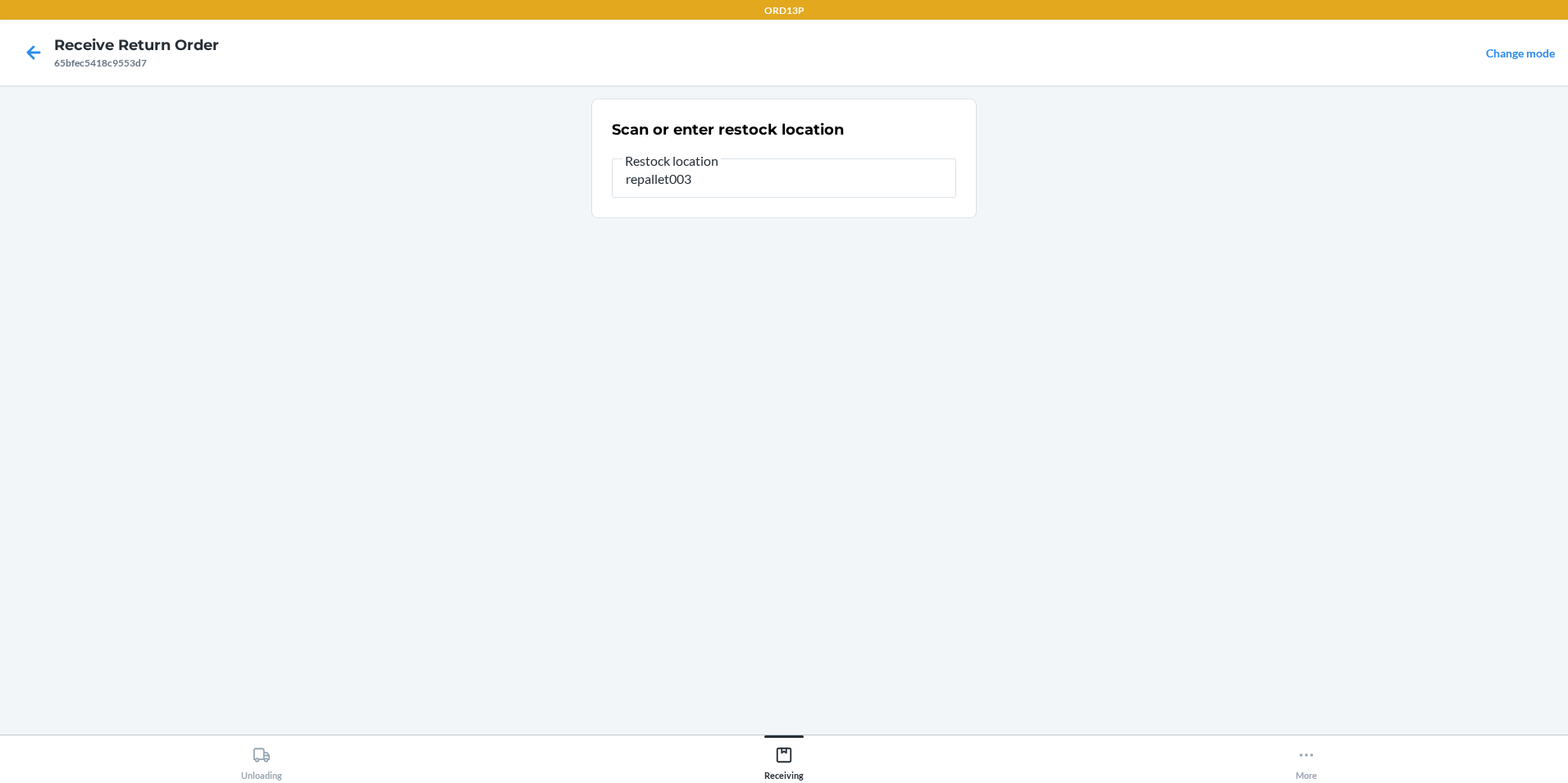
type input "repallet003"
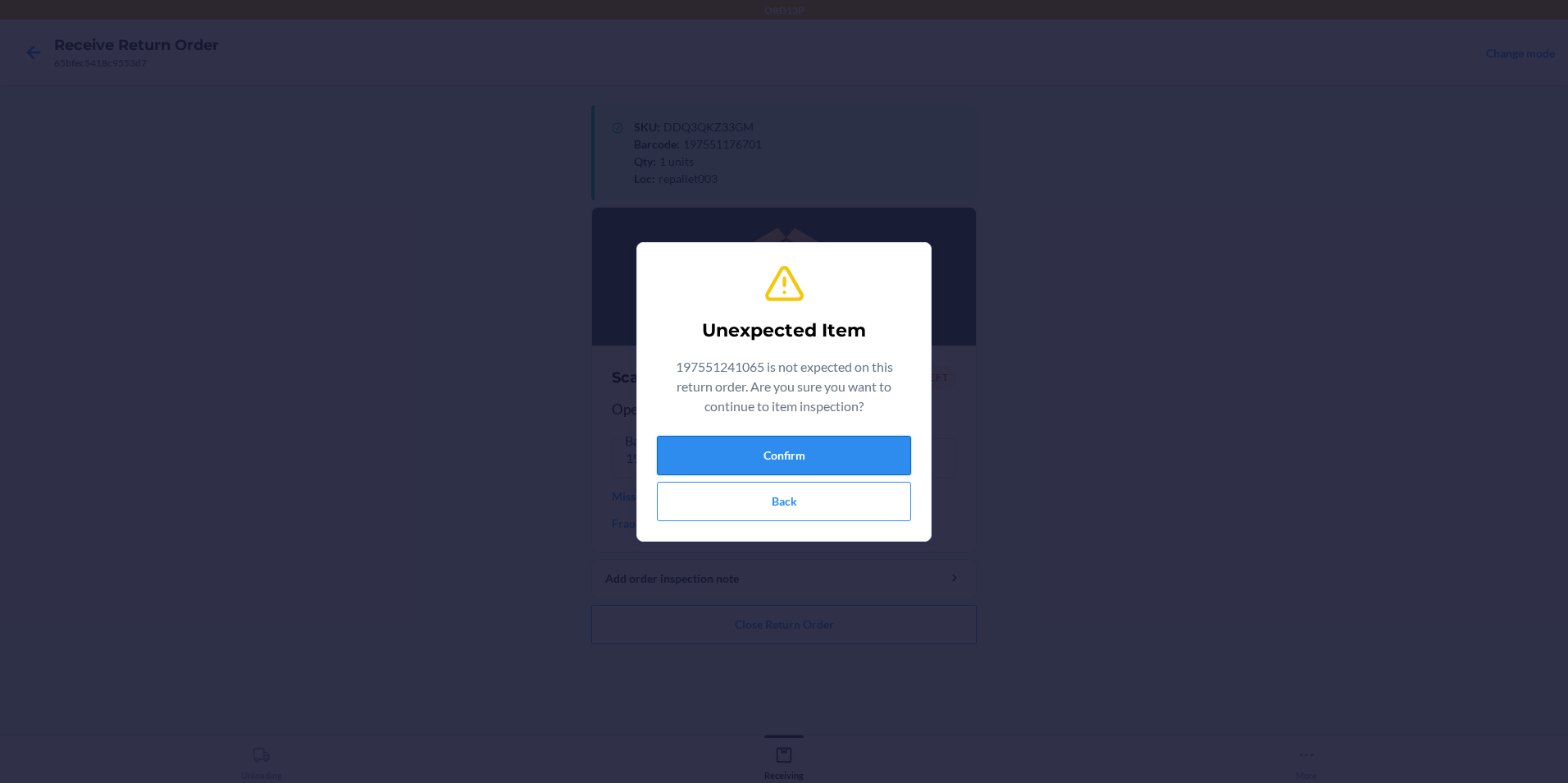
click at [868, 445] on button "Confirm" at bounding box center [784, 455] width 255 height 39
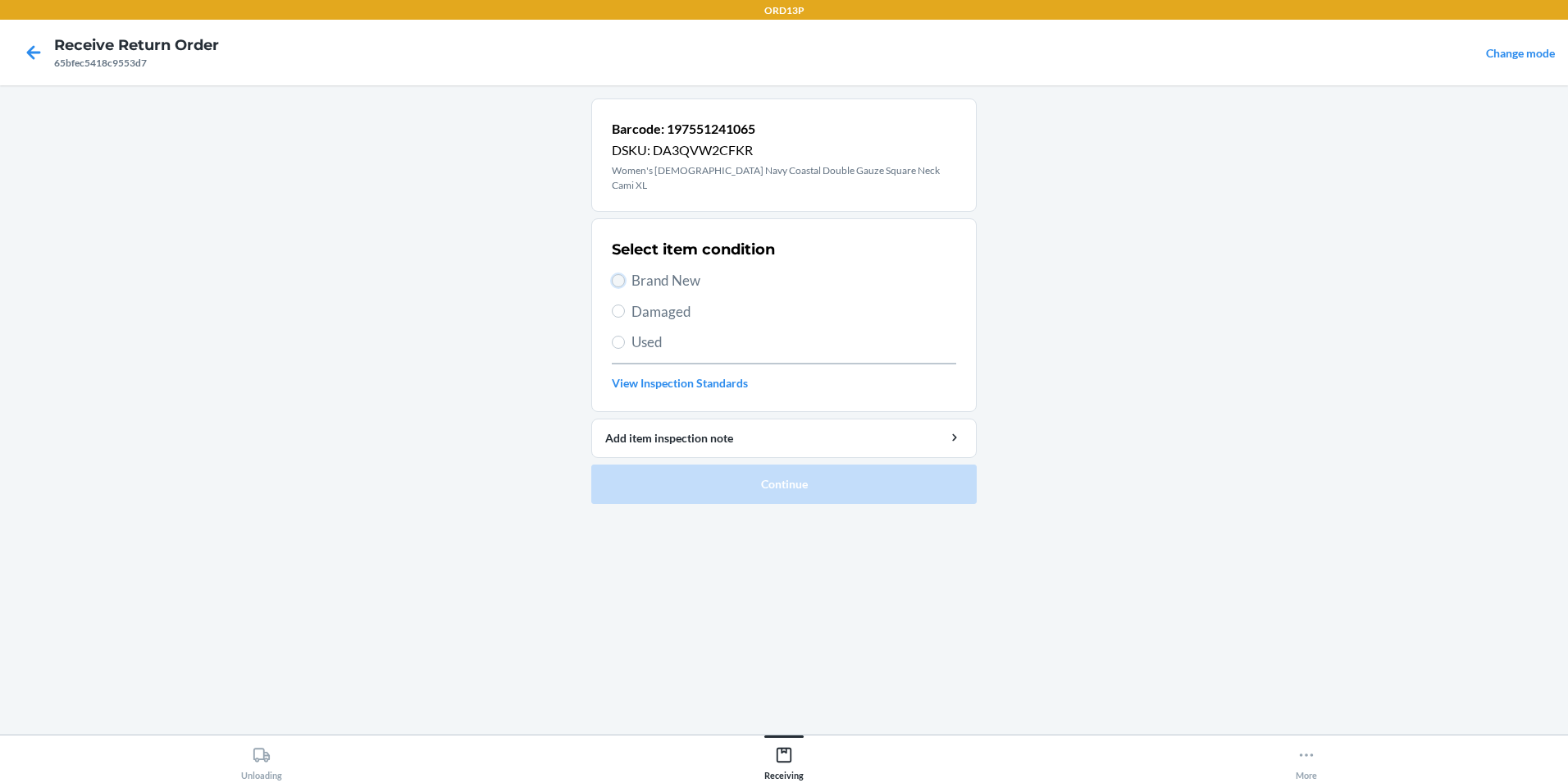
click at [623, 274] on input "Brand New" at bounding box center [618, 280] width 13 height 13
radio input "true"
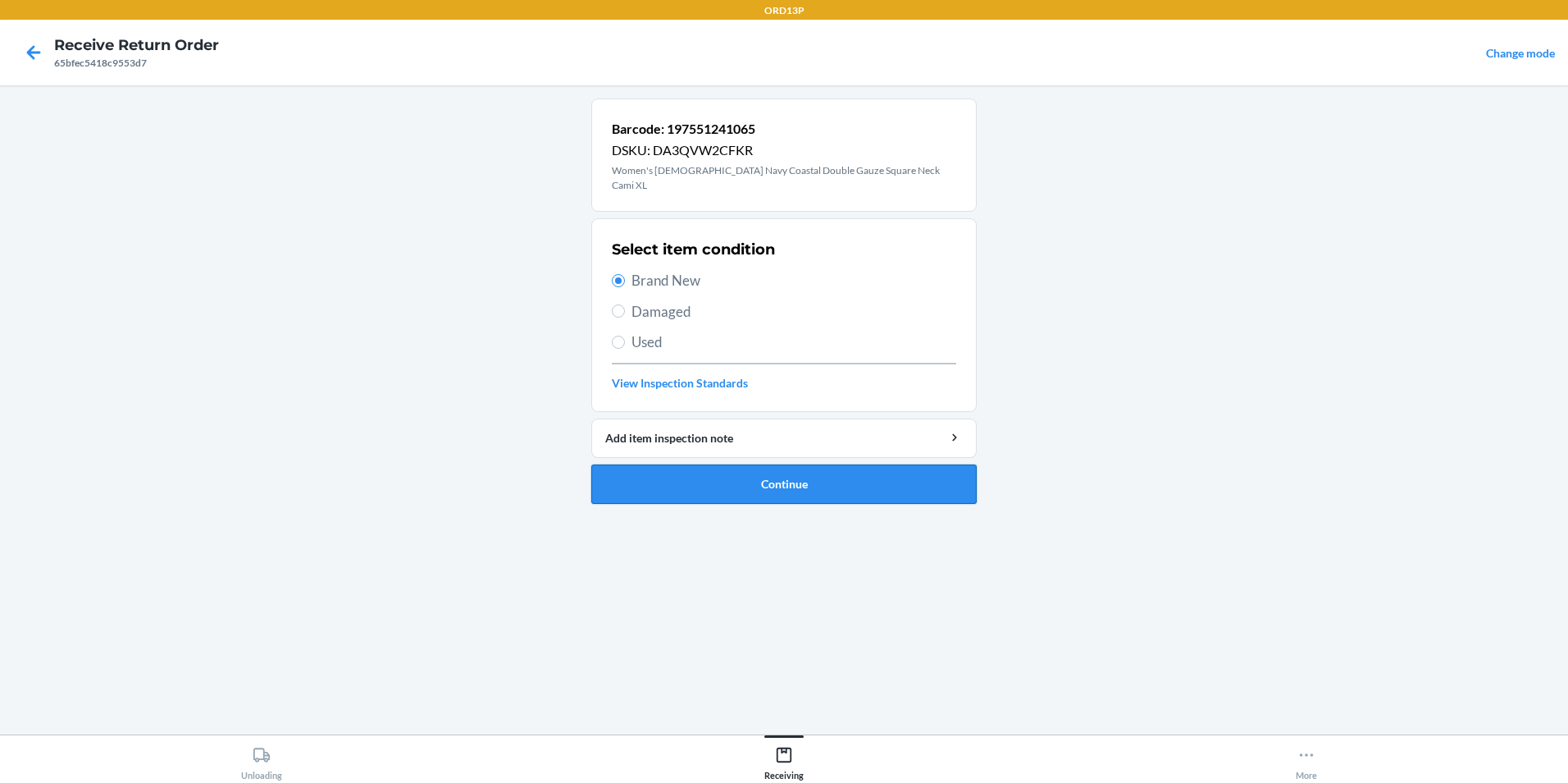
click at [733, 470] on button "Continue" at bounding box center [784, 484] width 385 height 39
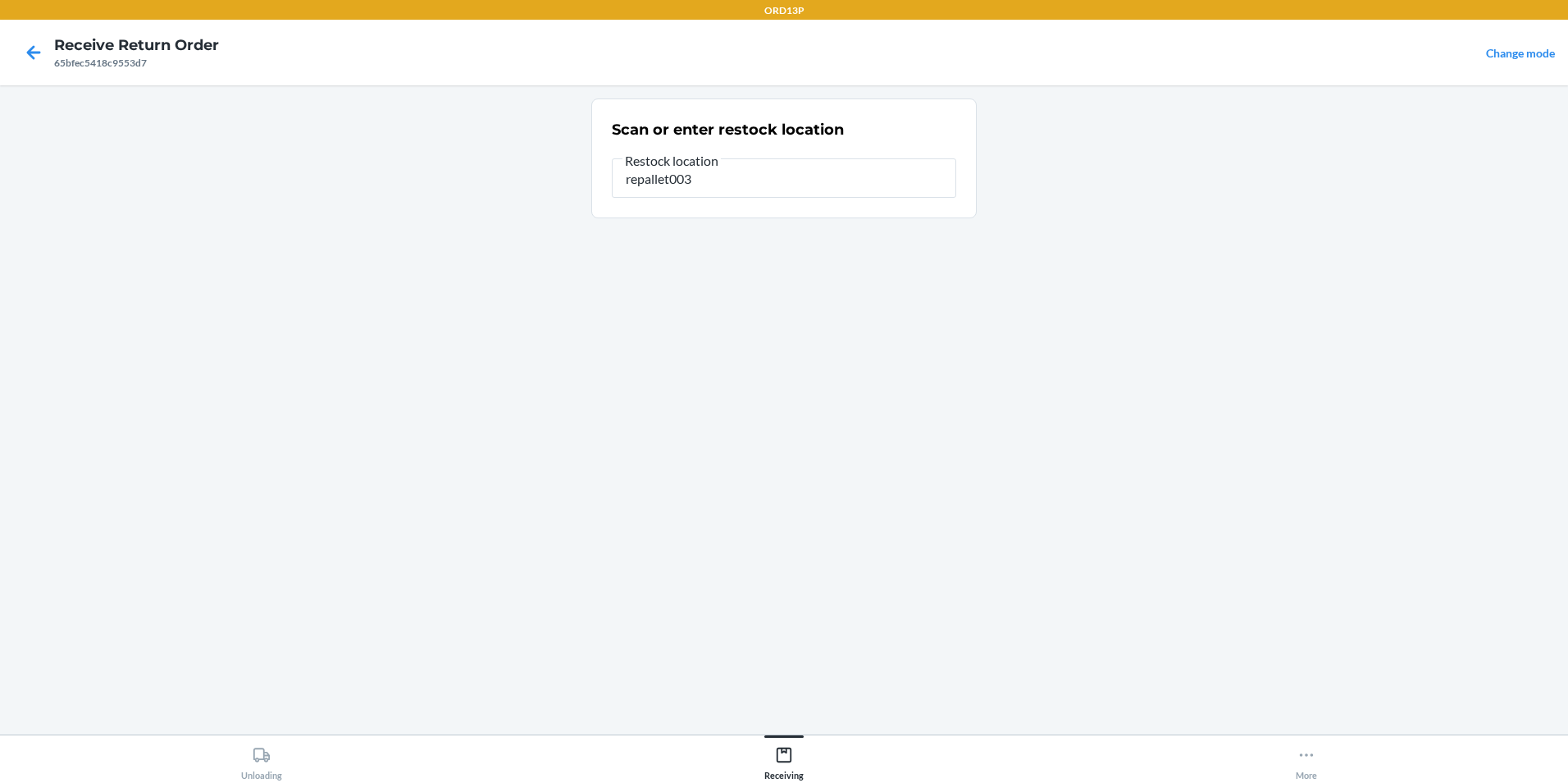
type input "repallet003"
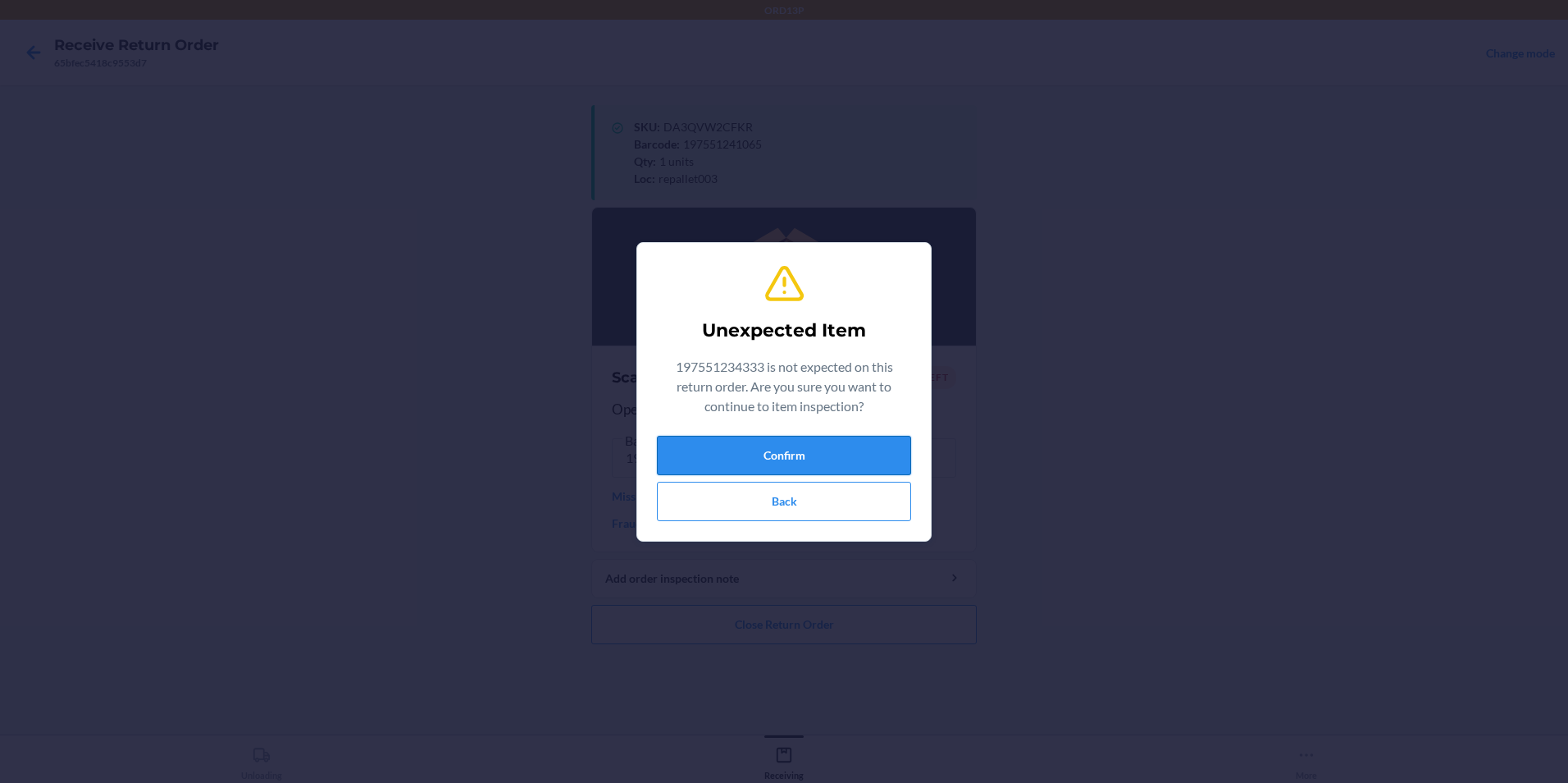
click at [766, 457] on button "Confirm" at bounding box center [784, 455] width 255 height 39
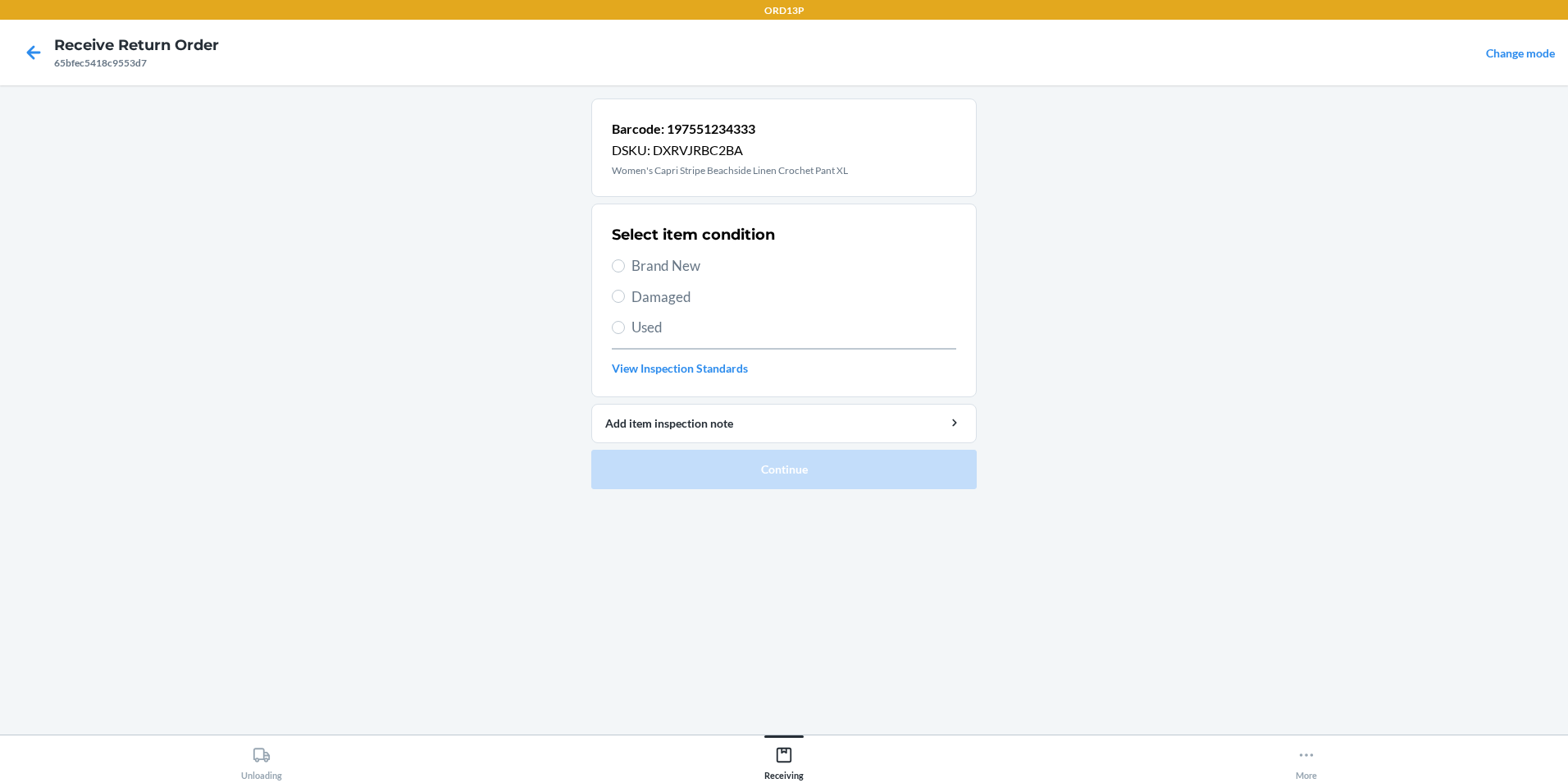
click at [683, 257] on span "Brand New" at bounding box center [794, 266] width 325 height 21
click at [624, 259] on input "Brand New" at bounding box center [618, 266] width 13 height 13
radio input "true"
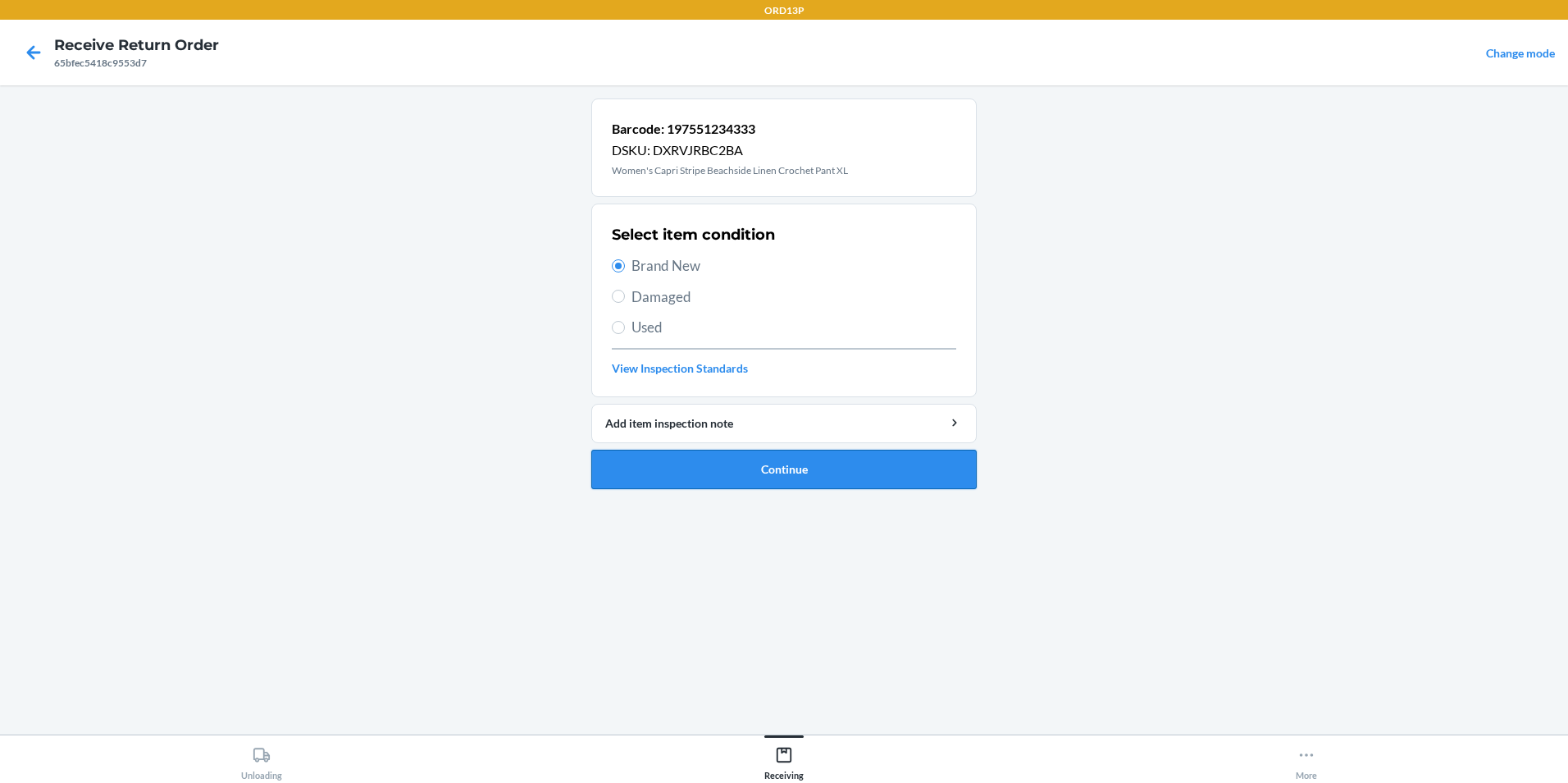
click at [670, 454] on button "Continue" at bounding box center [784, 468] width 385 height 39
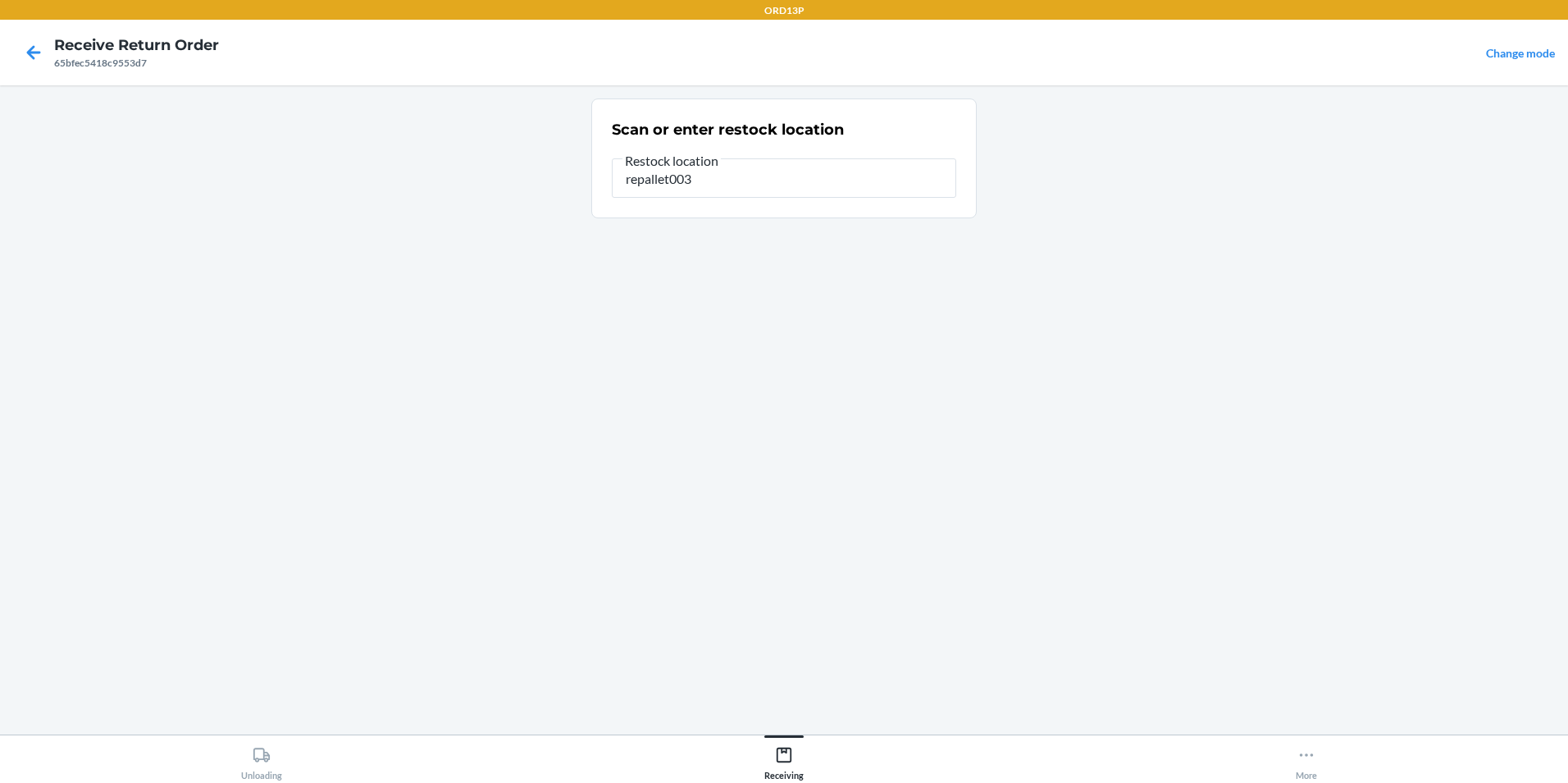
type input "repallet003"
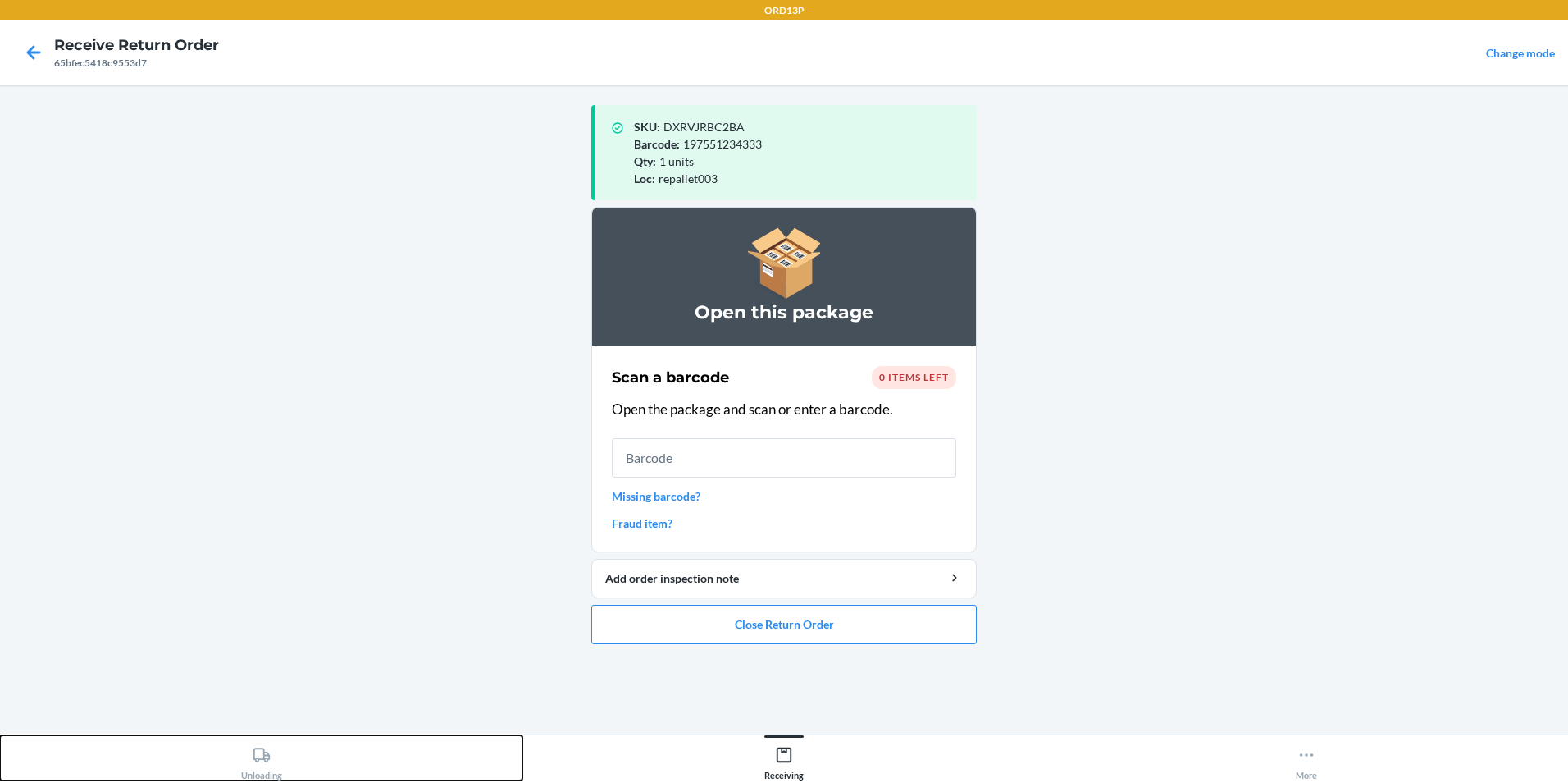
click at [268, 774] on div "Unloading" at bounding box center [261, 759] width 41 height 41
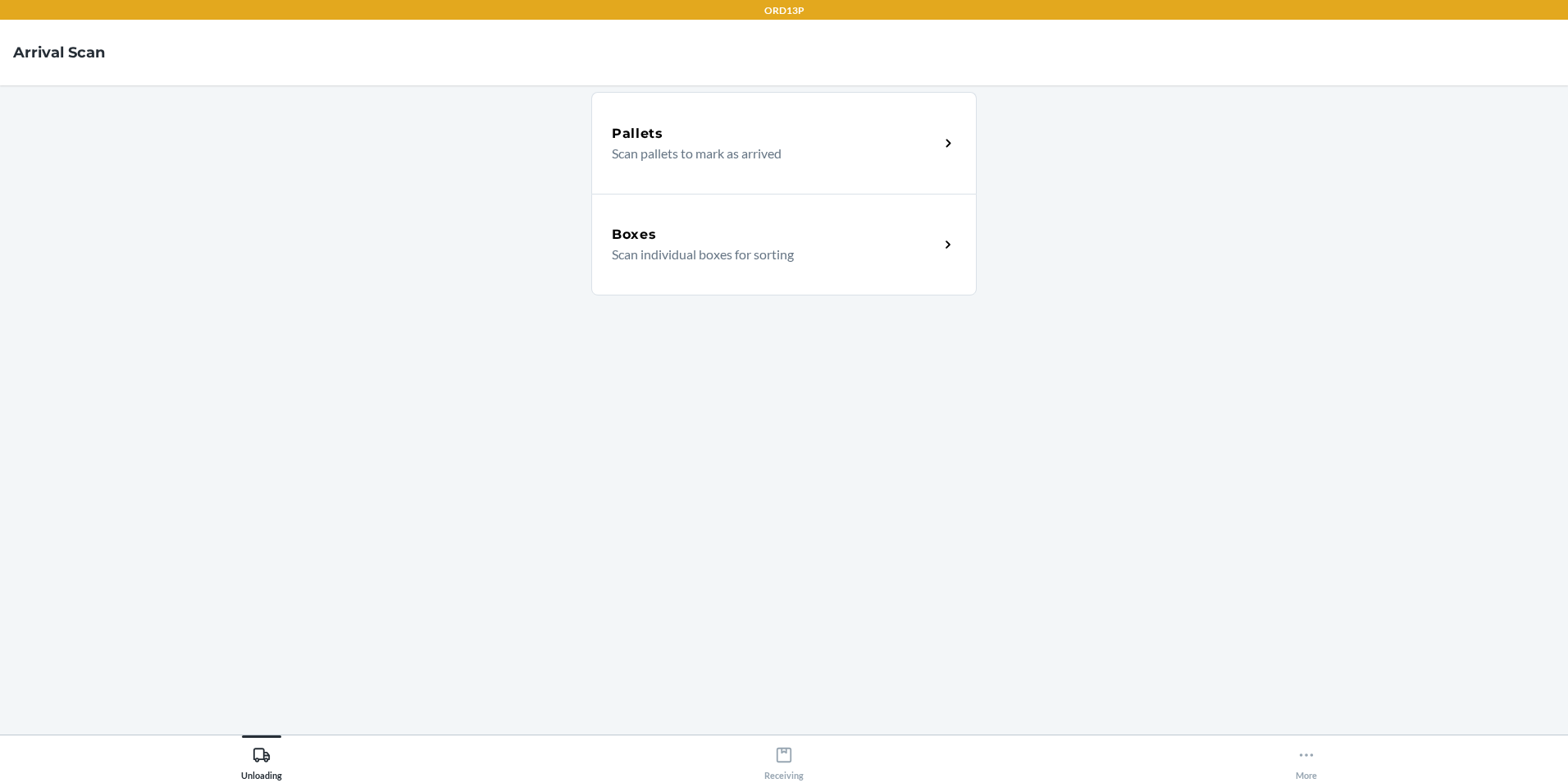
click at [674, 226] on div "Boxes Scan individual boxes for sorting" at bounding box center [784, 245] width 385 height 102
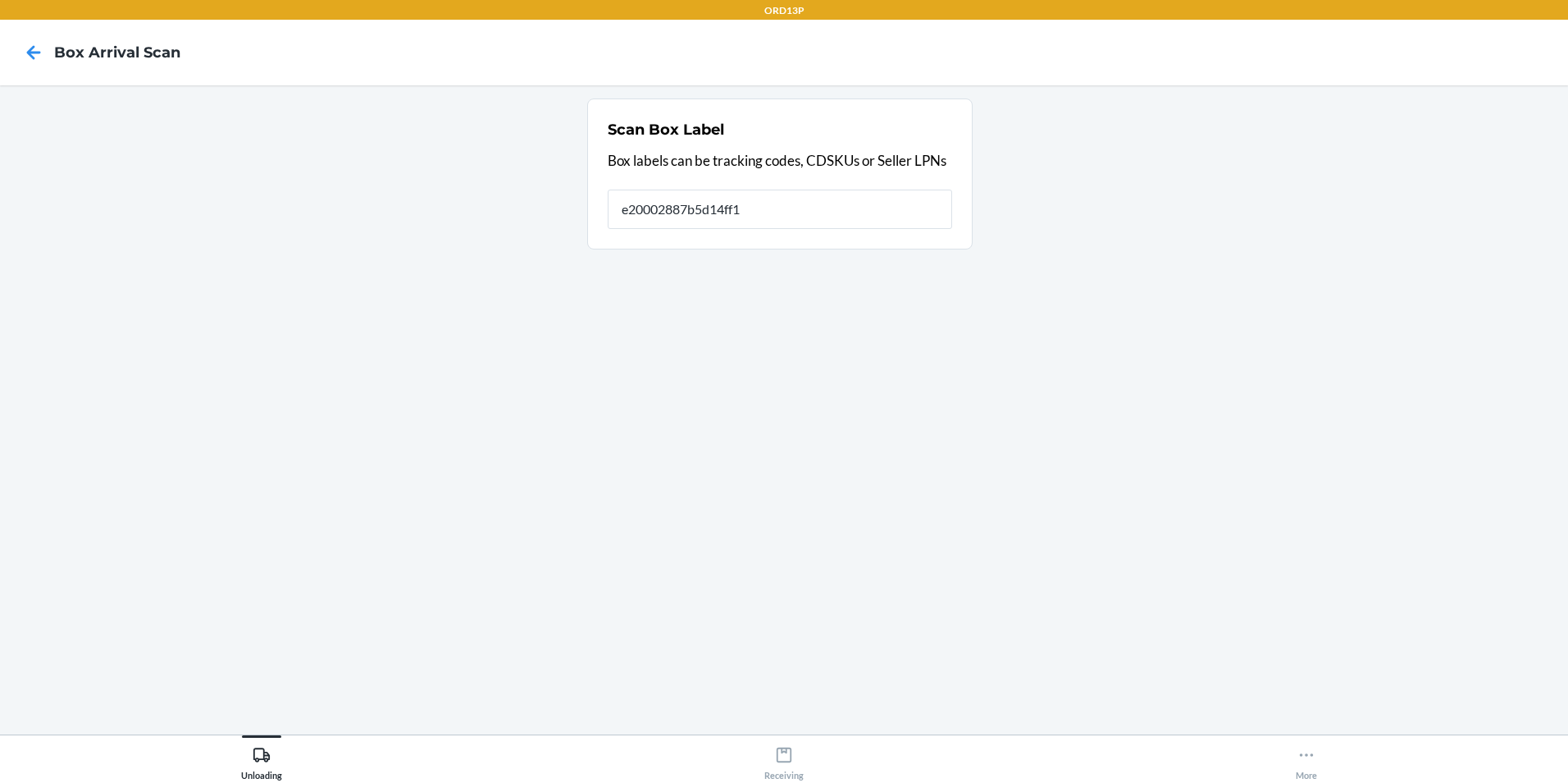
type input "e20002887b5d14ff1"
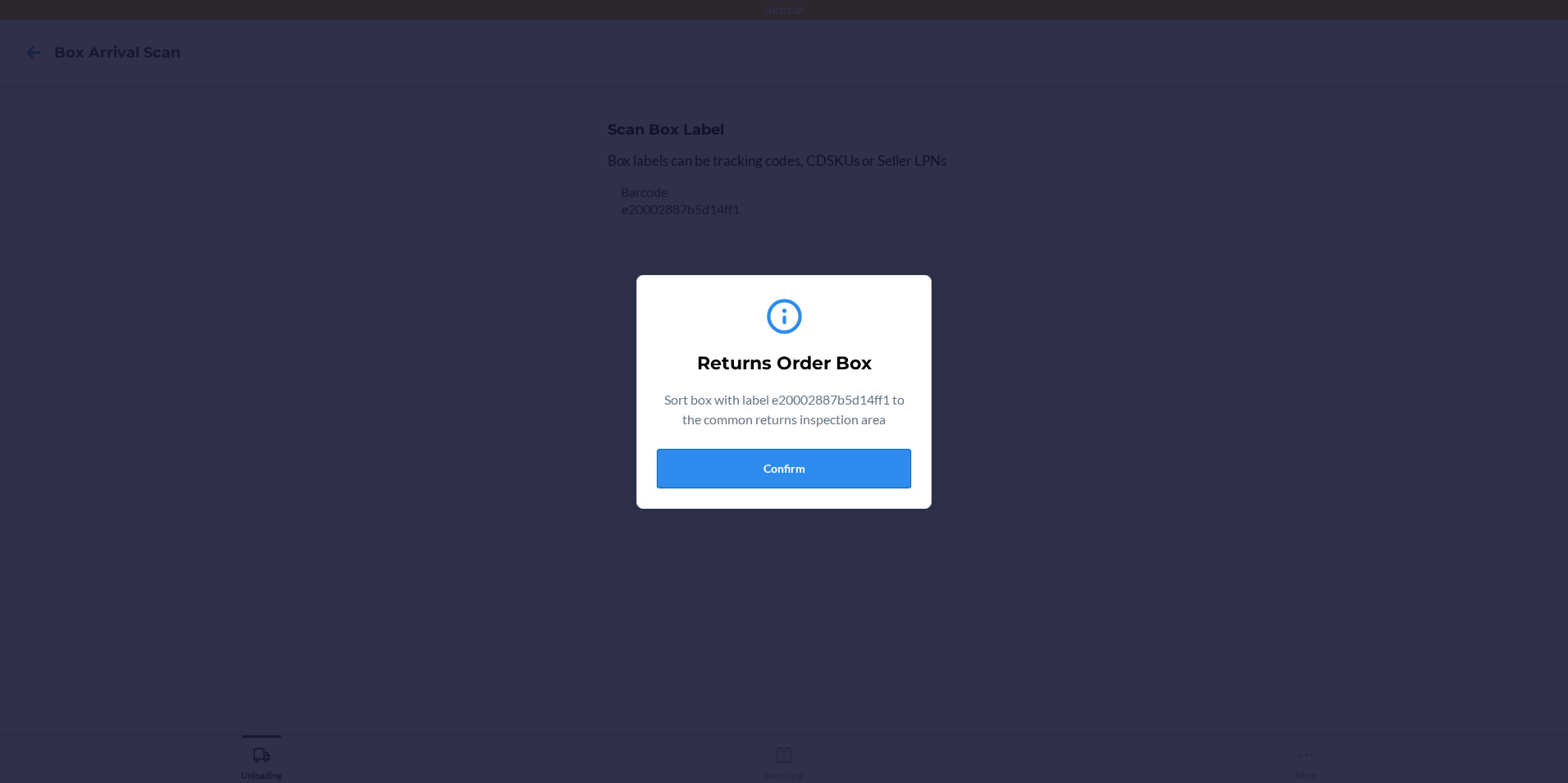
drag, startPoint x: 795, startPoint y: 465, endPoint x: 804, endPoint y: 464, distance: 9.1
click at [804, 464] on button "Confirm" at bounding box center [784, 467] width 255 height 39
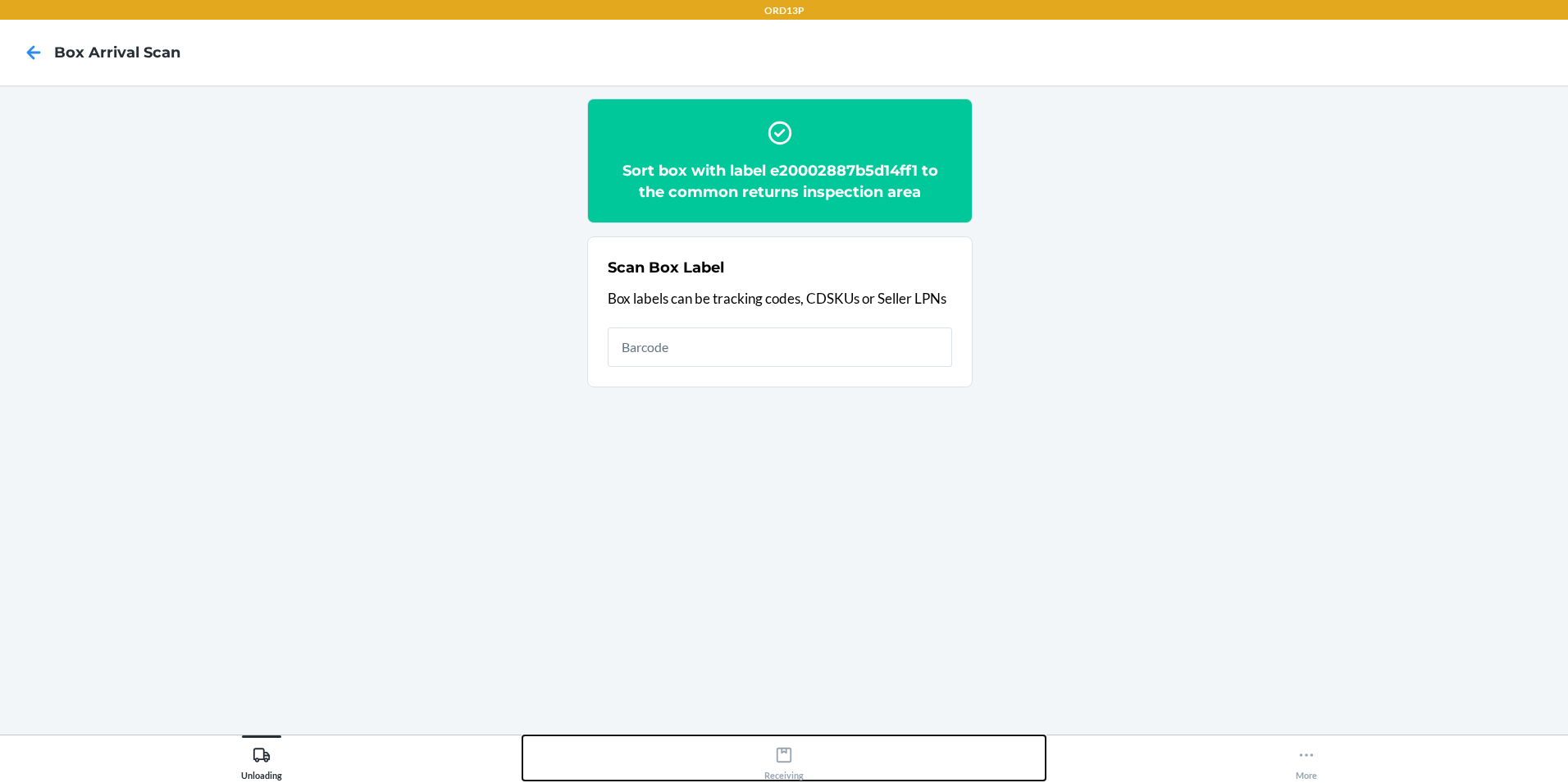
click at [777, 767] on div "Receiving" at bounding box center [784, 759] width 39 height 41
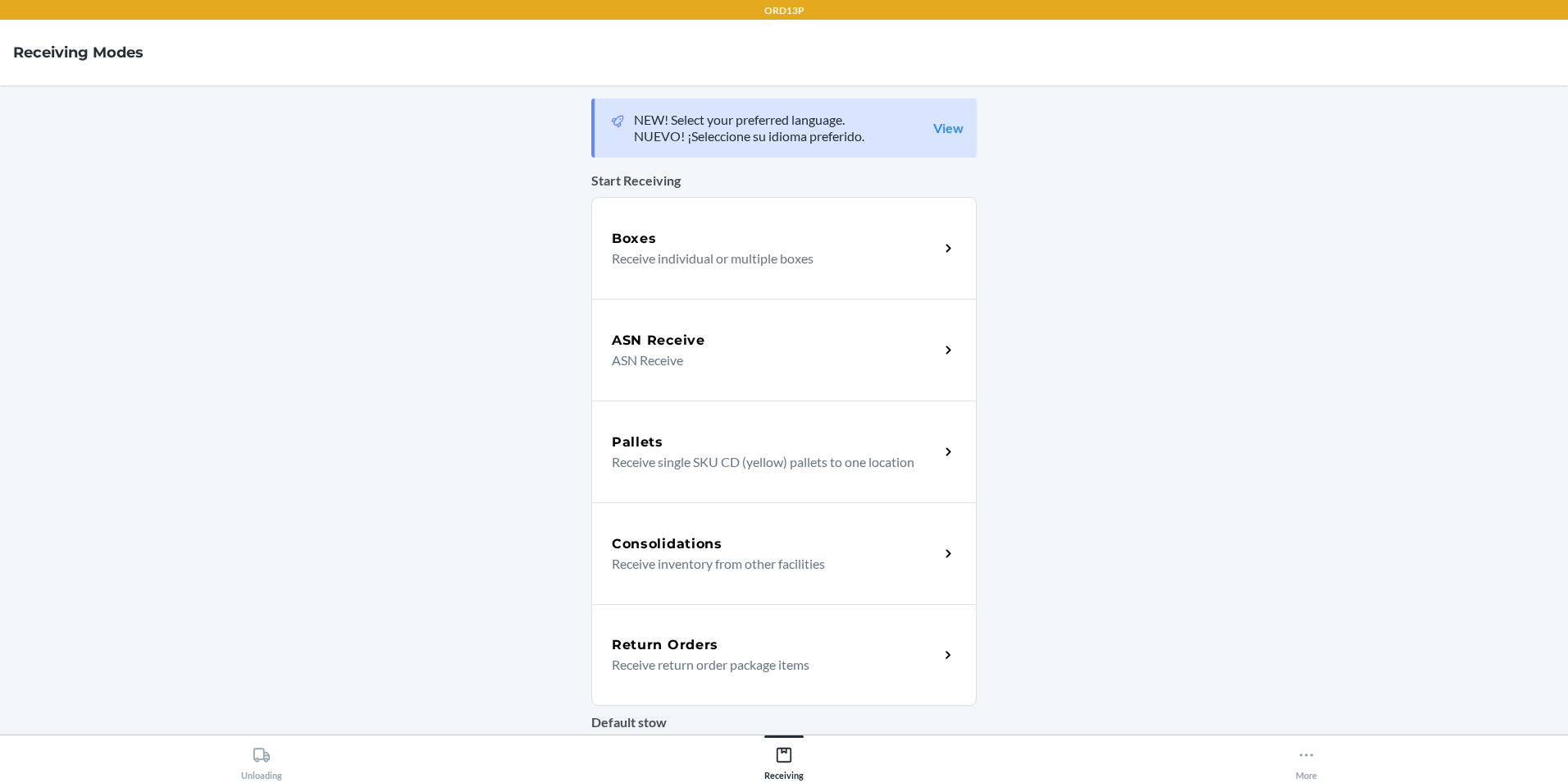
click at [778, 633] on div "Return Orders Receive return order package items" at bounding box center [784, 655] width 385 height 102
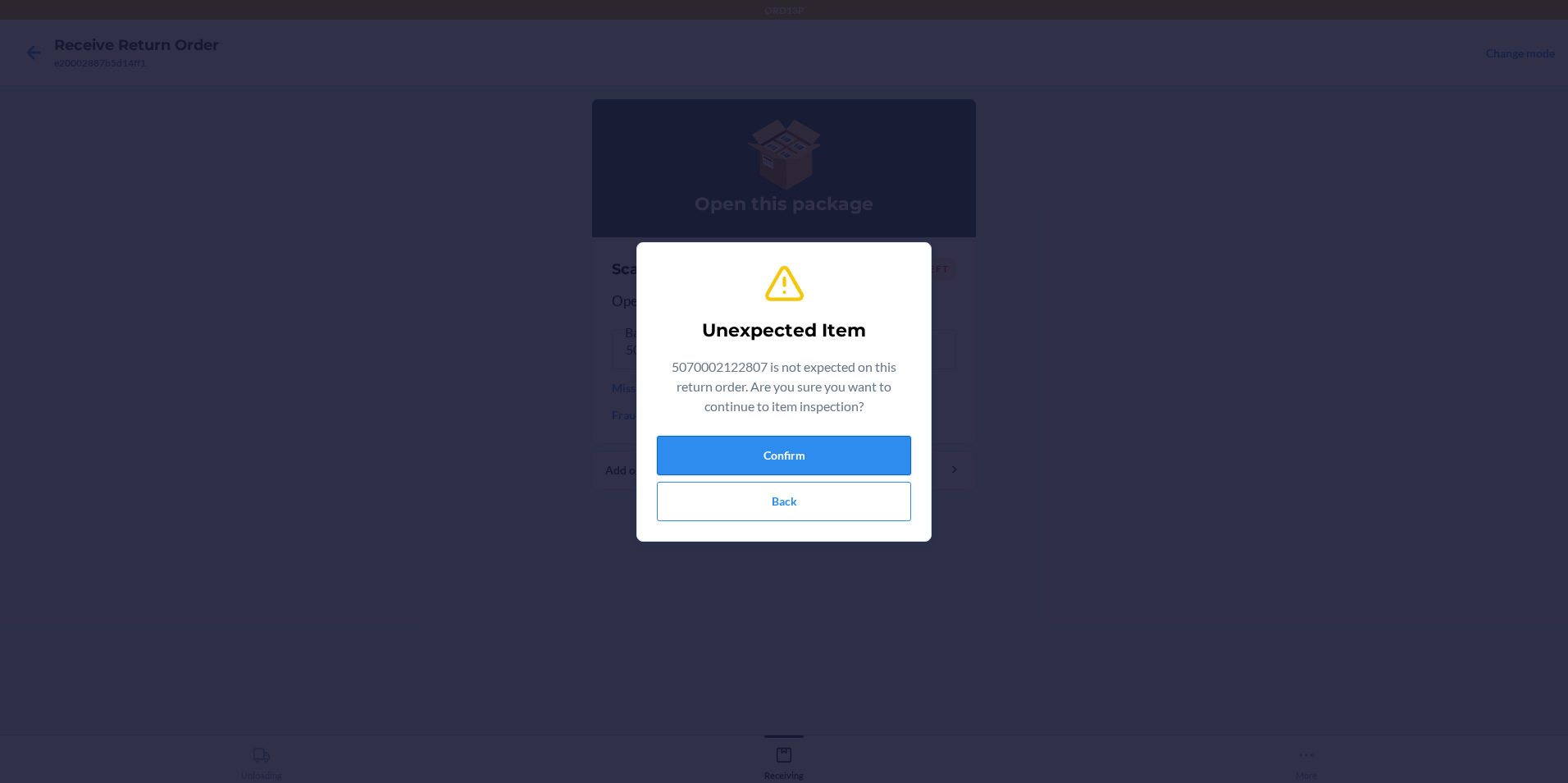
click at [683, 449] on button "Confirm" at bounding box center [784, 455] width 255 height 39
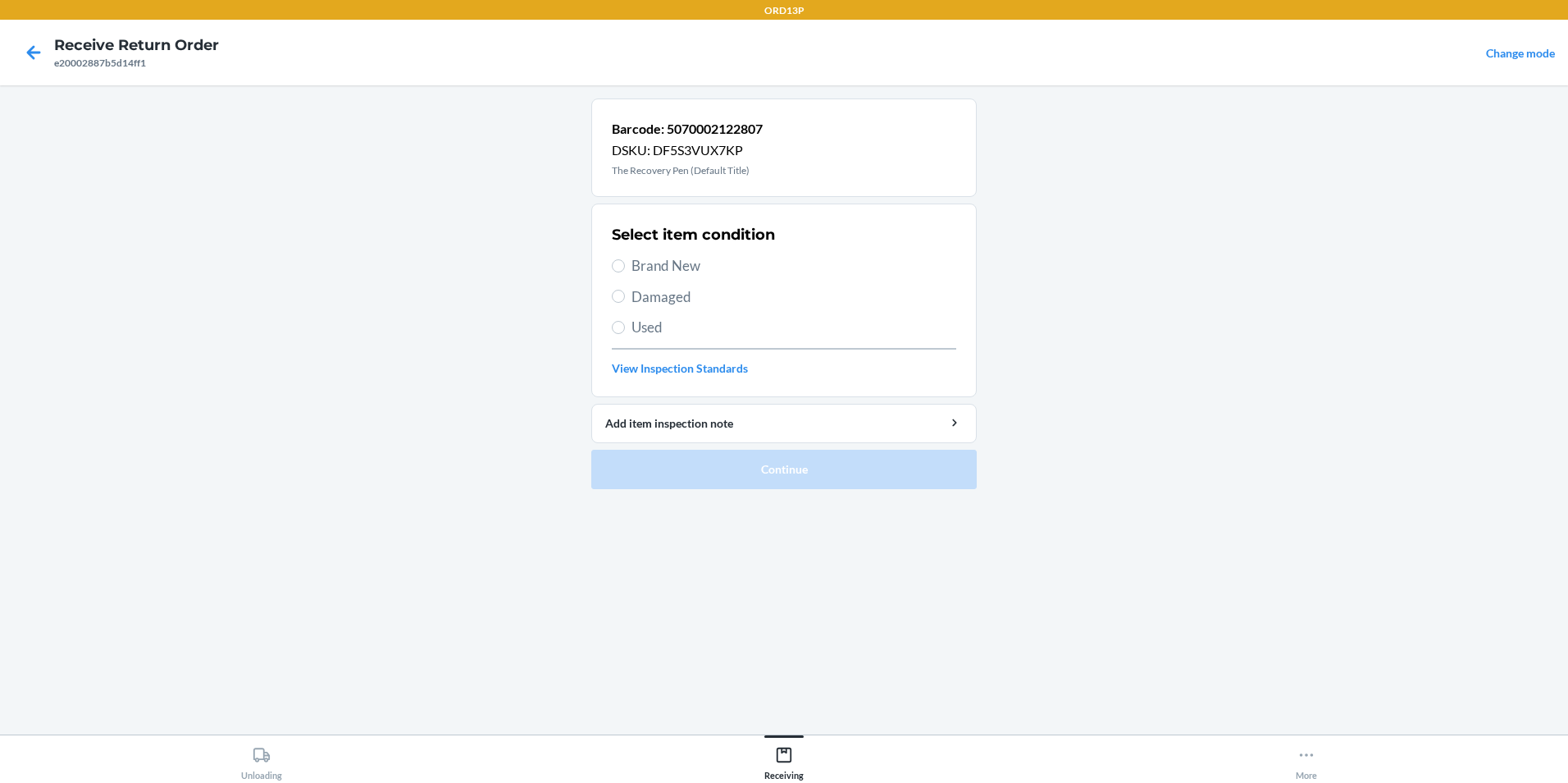
click at [732, 270] on span "Brand New" at bounding box center [794, 266] width 325 height 21
click at [624, 270] on input "Brand New" at bounding box center [618, 266] width 13 height 13
radio input "true"
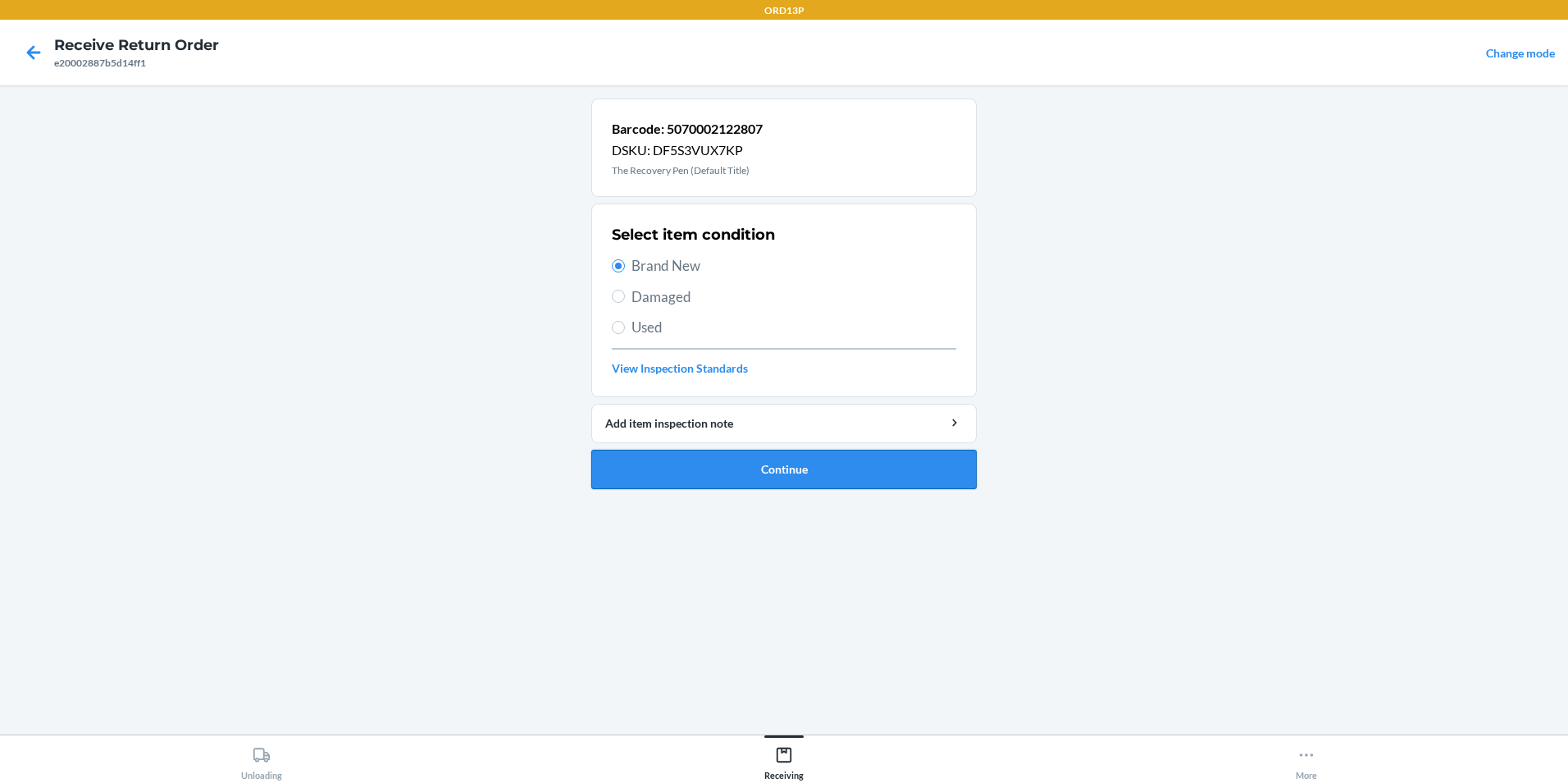
click at [722, 451] on button "Continue" at bounding box center [784, 468] width 385 height 39
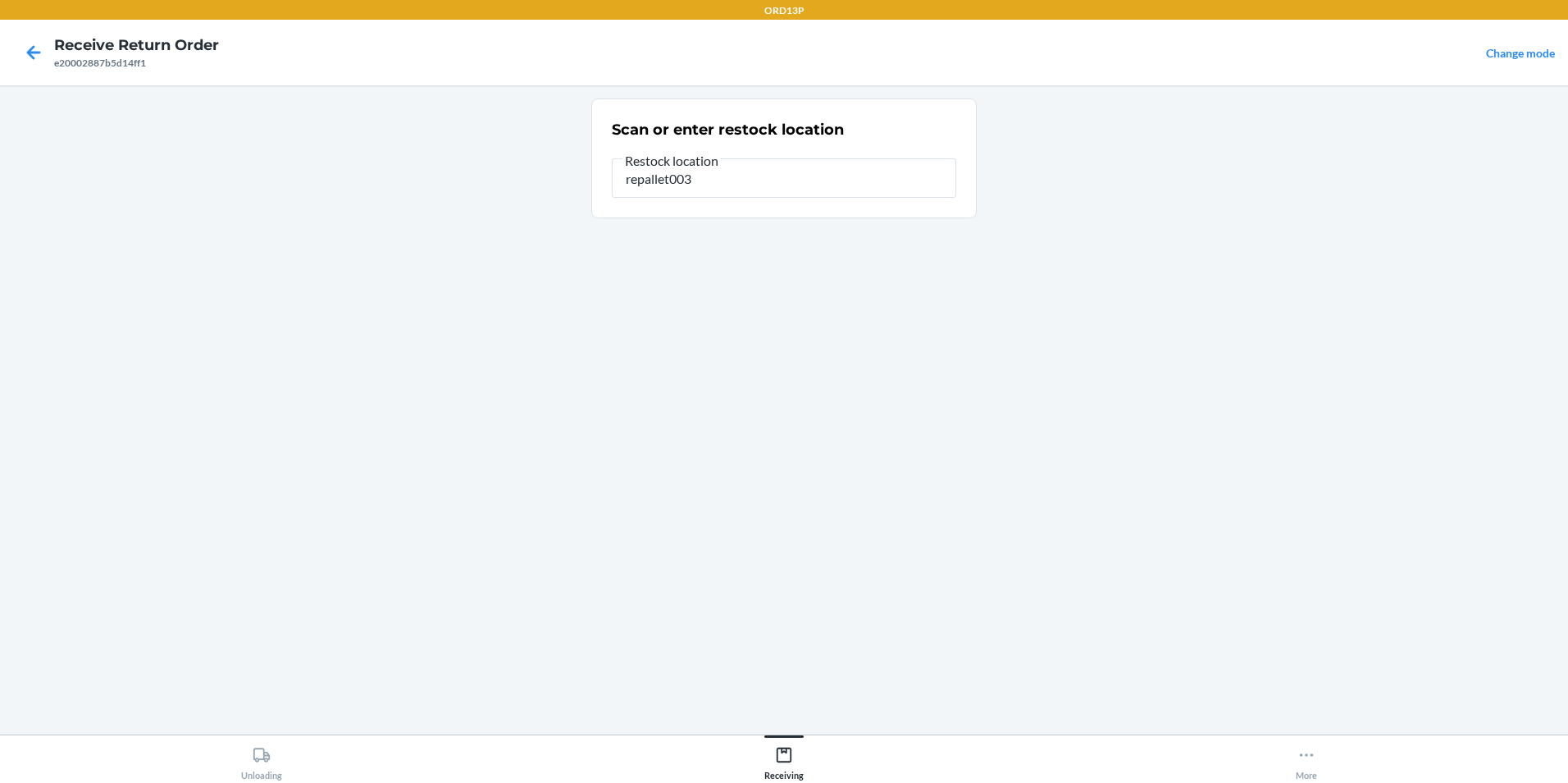
type input "repallet003"
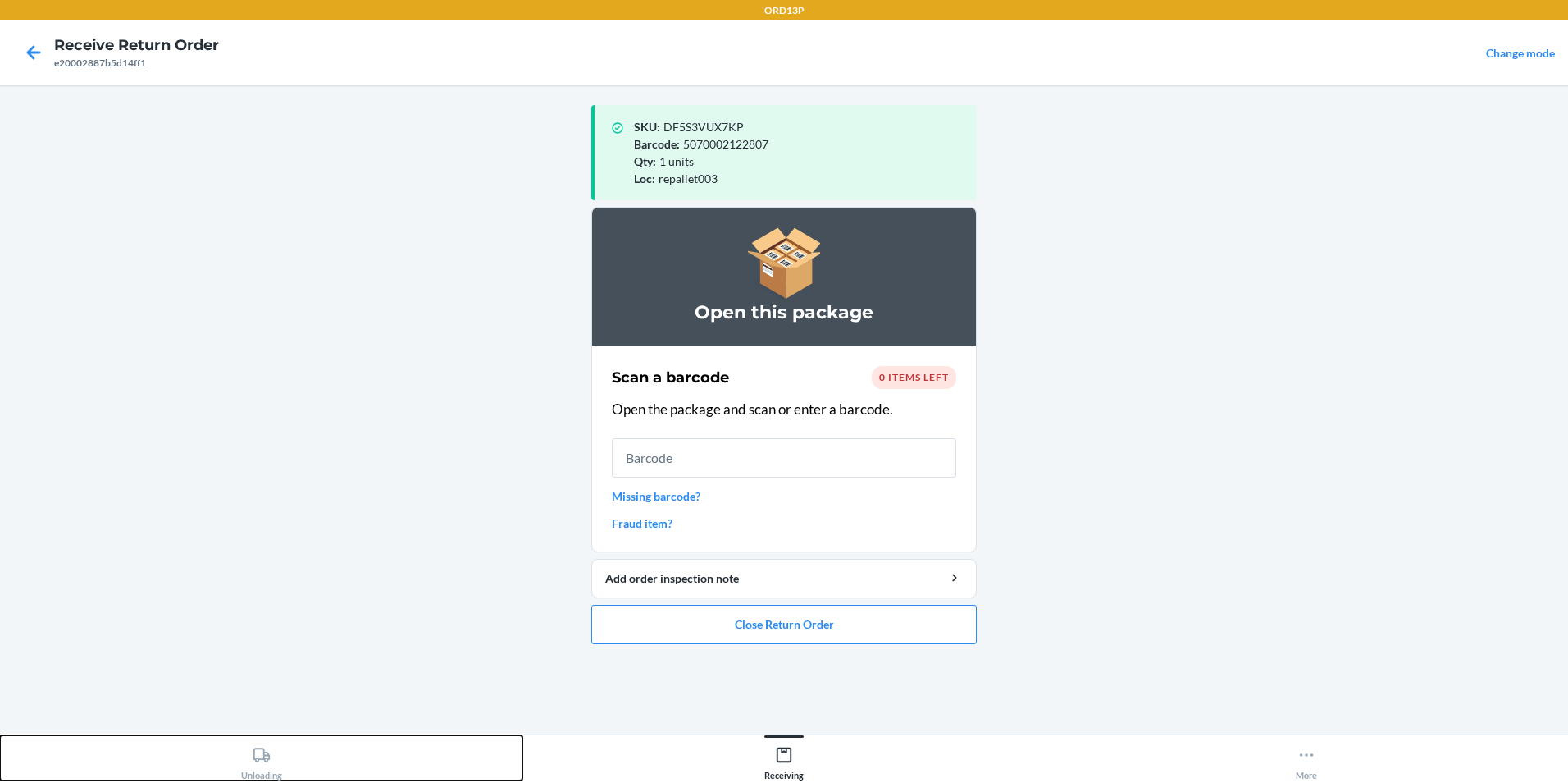
click at [257, 758] on icon at bounding box center [262, 754] width 16 height 14
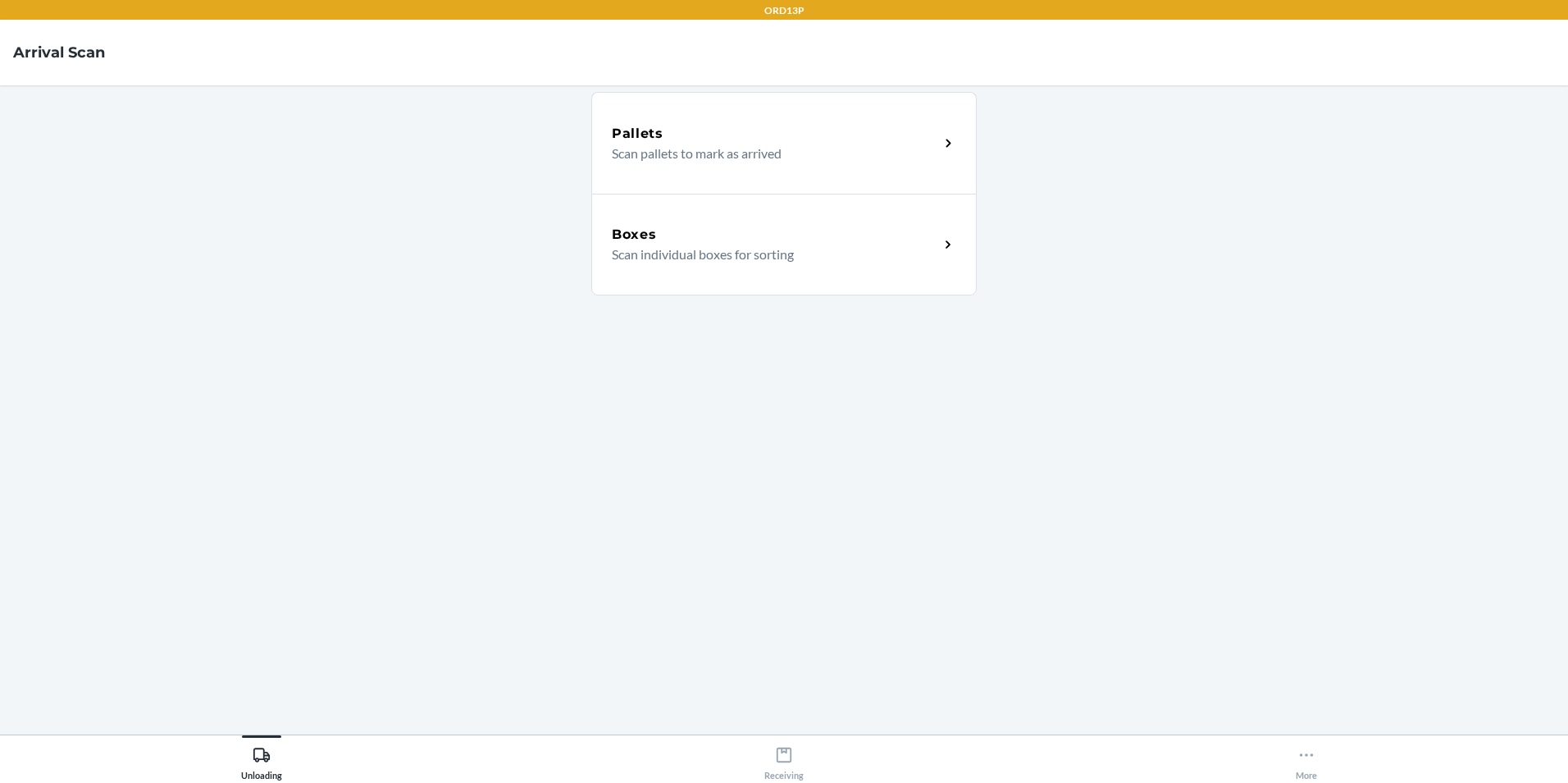
click at [753, 247] on p "Scan individual boxes for sorting" at bounding box center [769, 255] width 315 height 20
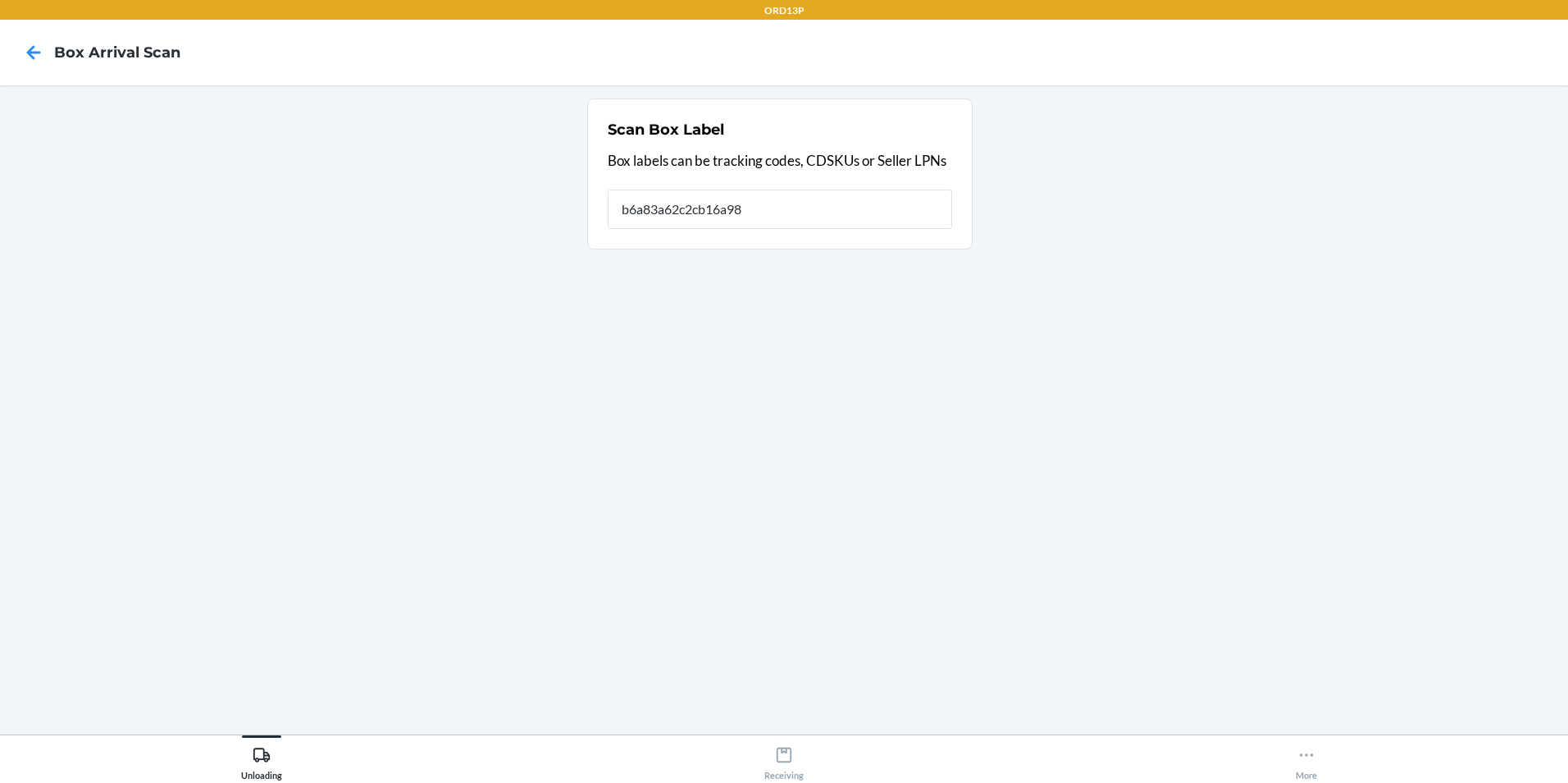
type input "b6a83a62c2cb16a98"
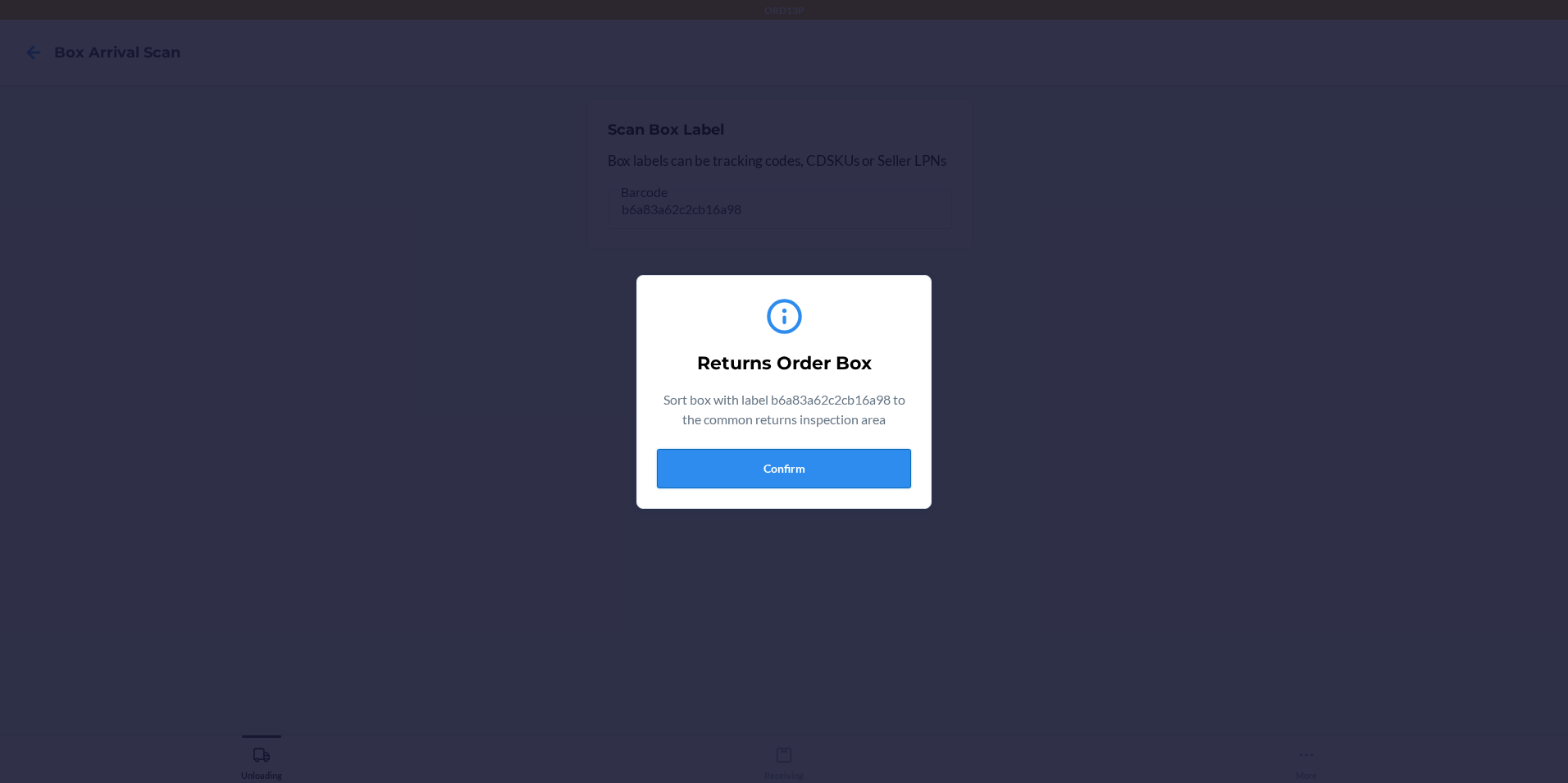
click at [764, 464] on button "Confirm" at bounding box center [784, 467] width 255 height 39
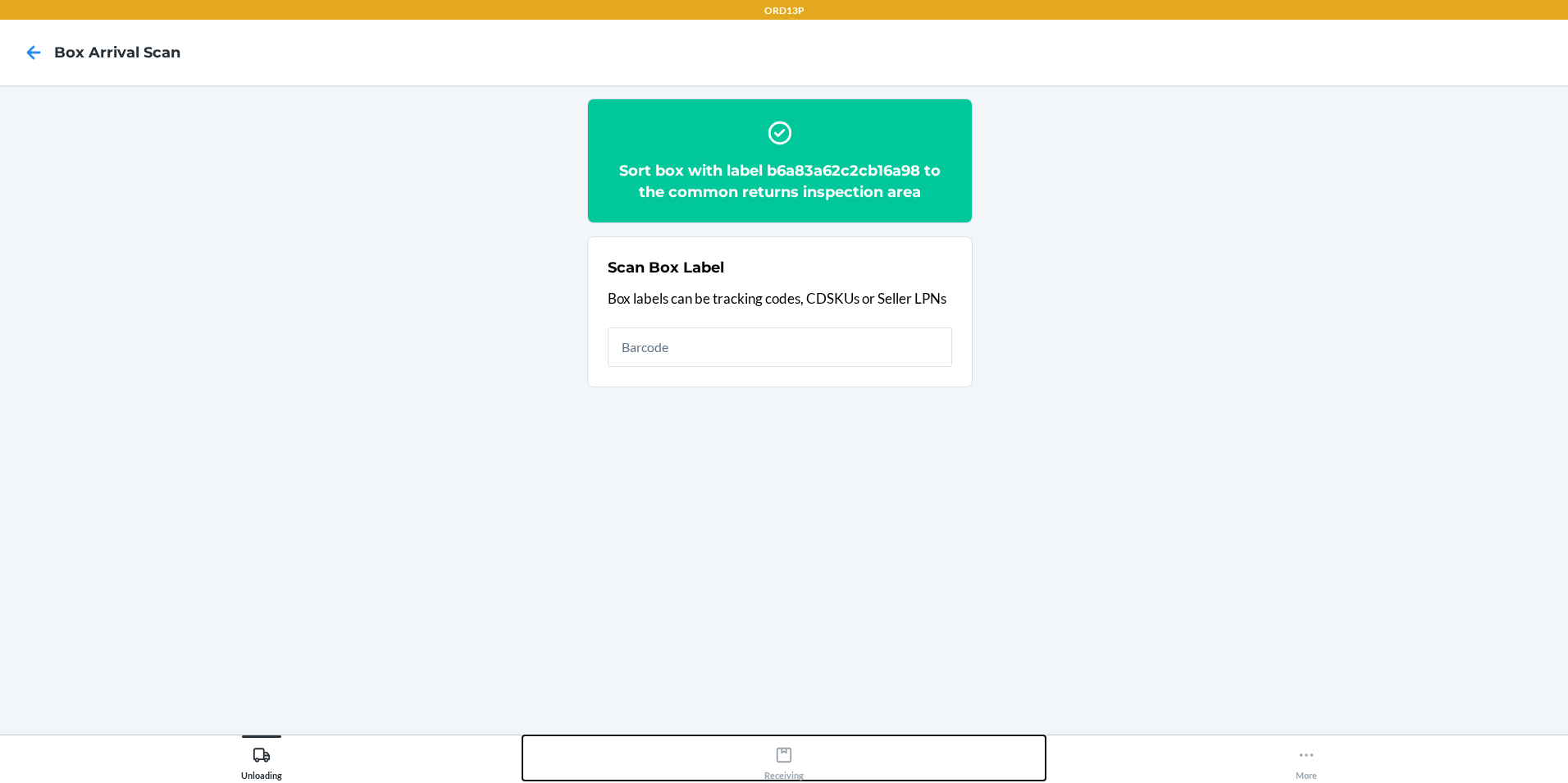
click at [798, 758] on div "Receiving" at bounding box center [784, 759] width 39 height 41
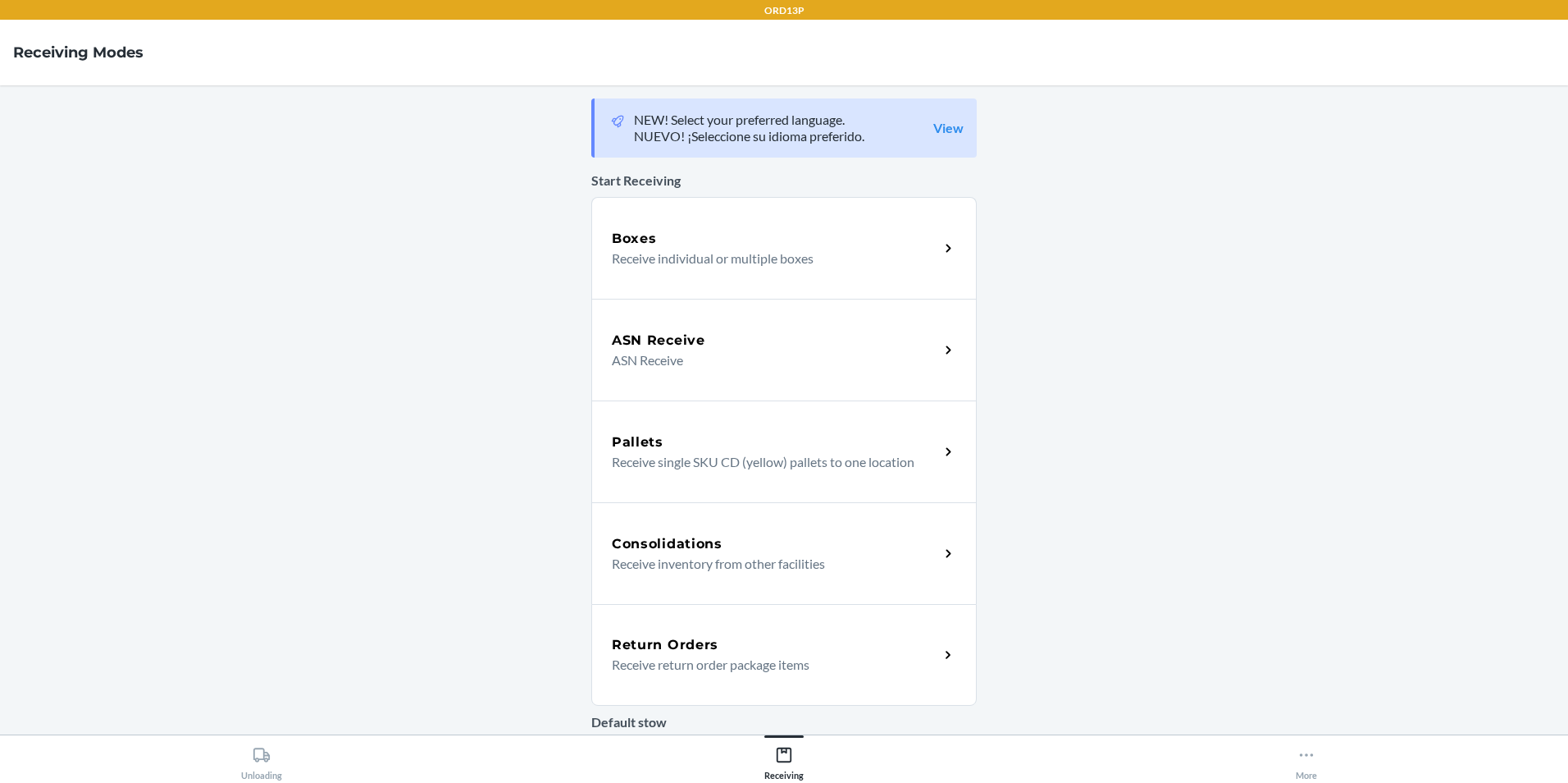
click at [799, 652] on div "Return Orders" at bounding box center [775, 645] width 327 height 20
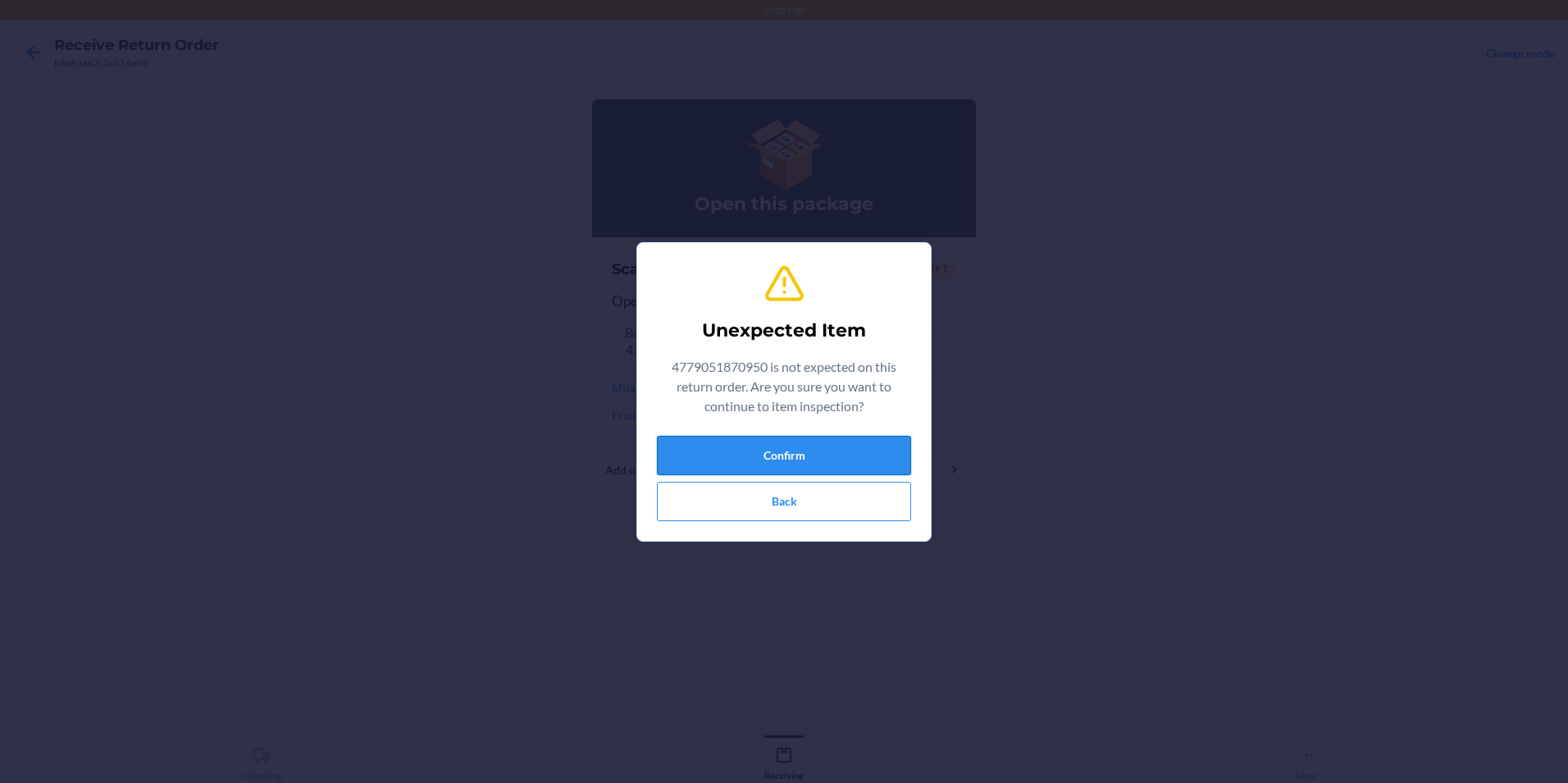
click at [762, 452] on button "Confirm" at bounding box center [784, 455] width 255 height 39
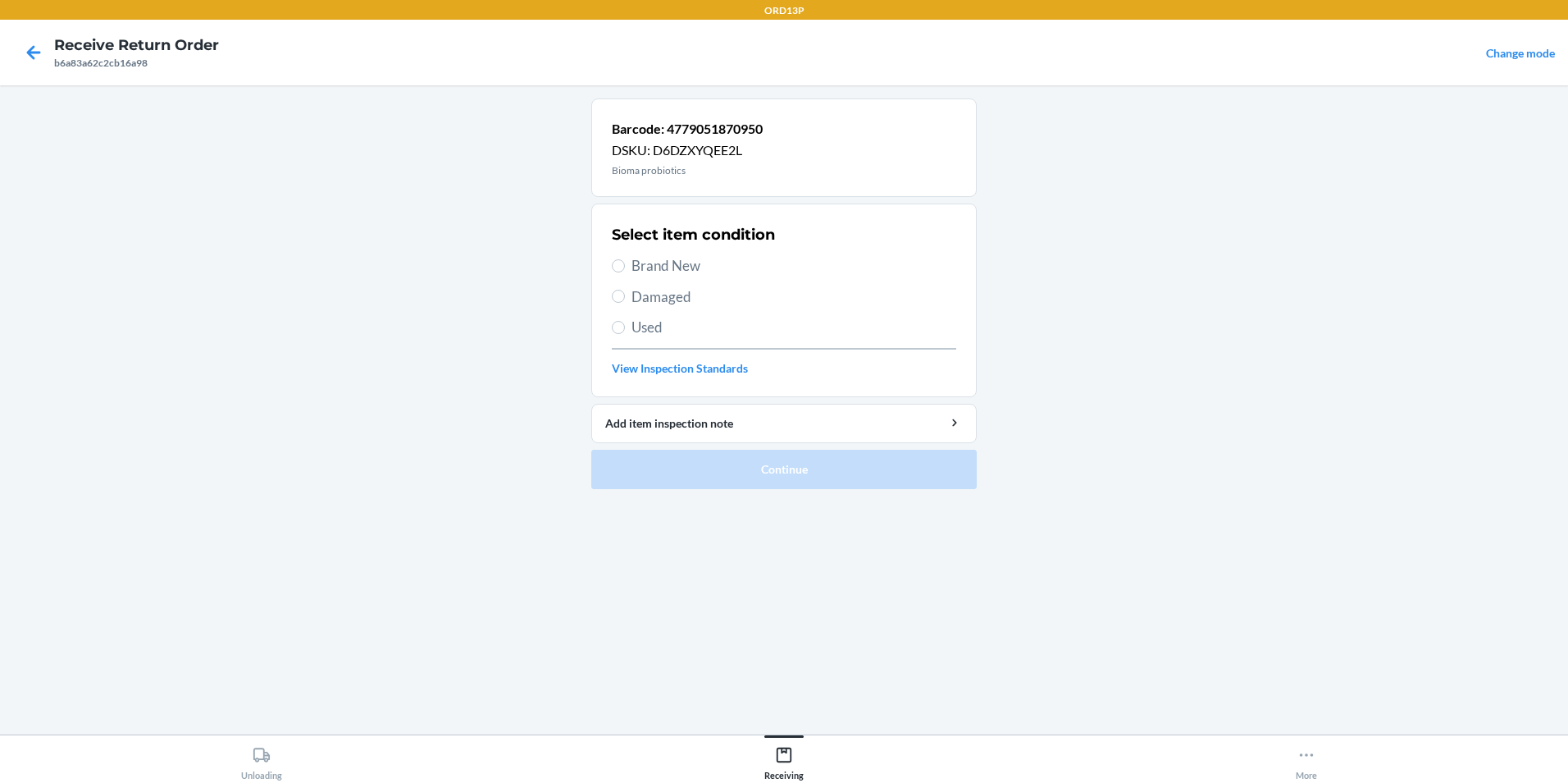
click at [743, 260] on span "Brand New" at bounding box center [794, 266] width 325 height 21
click at [624, 260] on input "Brand New" at bounding box center [618, 266] width 13 height 13
radio input "true"
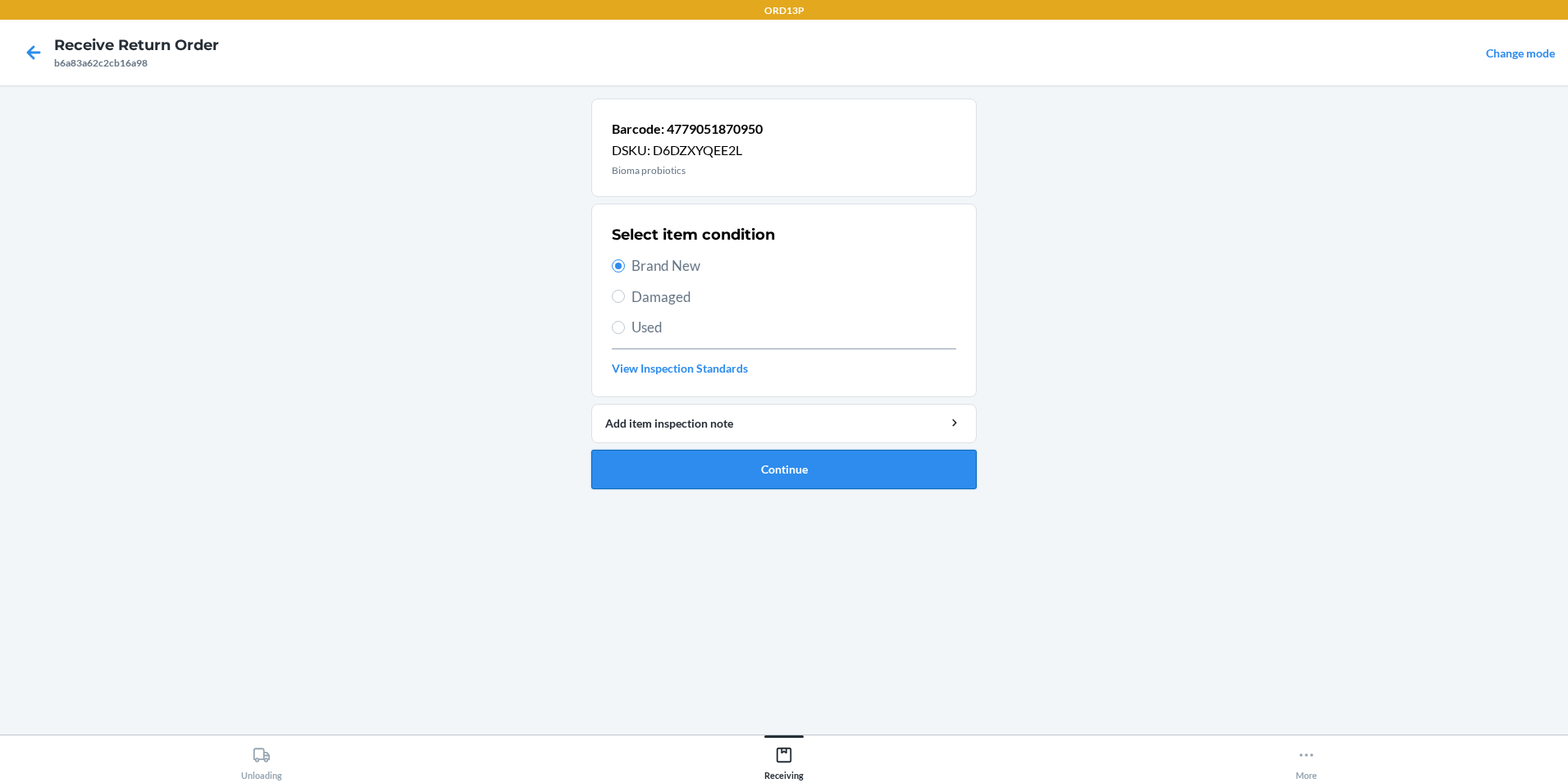
click at [711, 480] on button "Continue" at bounding box center [784, 468] width 385 height 39
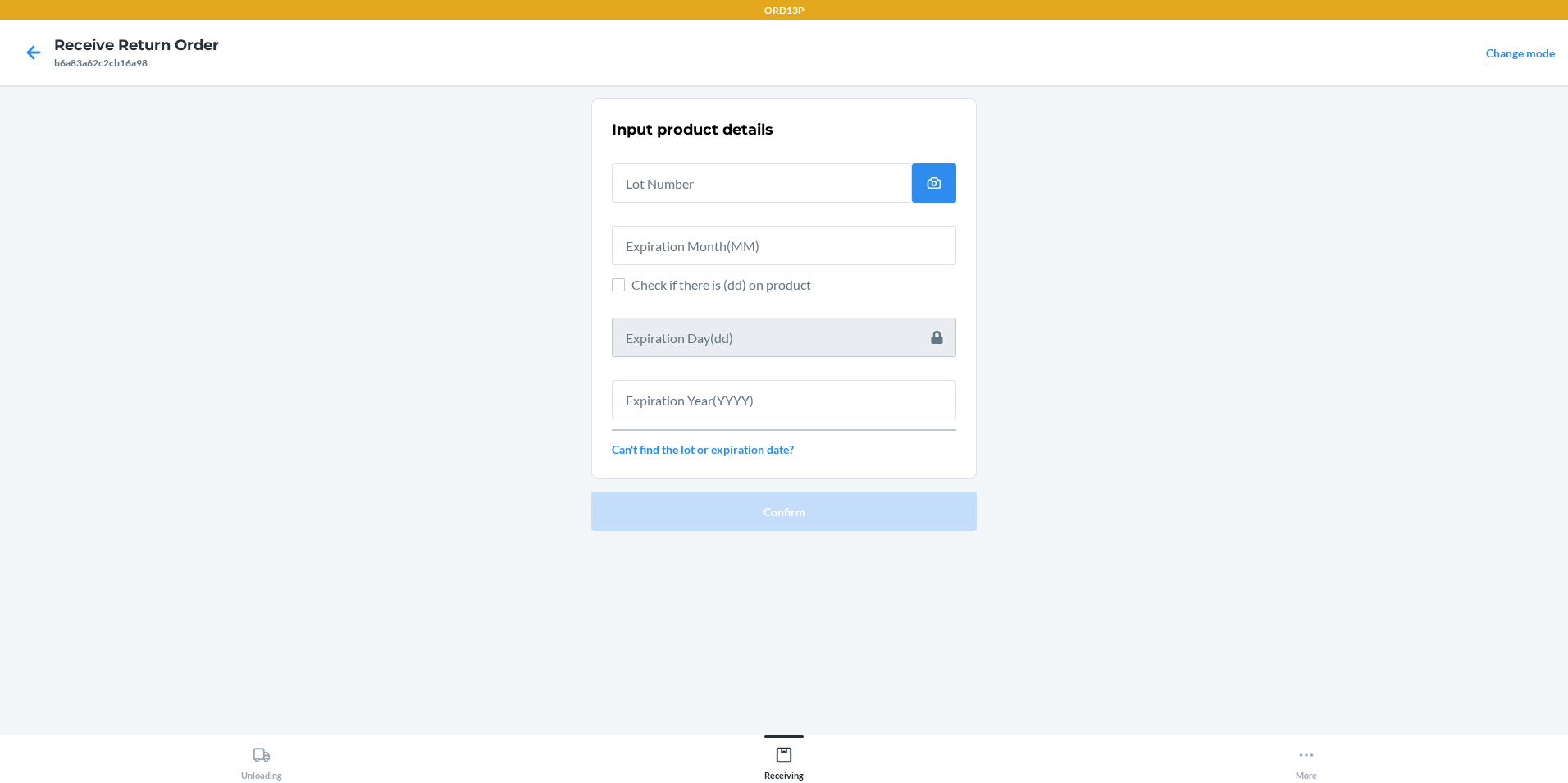
click at [735, 175] on div "Input product details Check if there is (dd) on product Can't find the lot or e…" at bounding box center [784, 287] width 345 height 348
click at [744, 180] on input "text" at bounding box center [762, 183] width 300 height 39
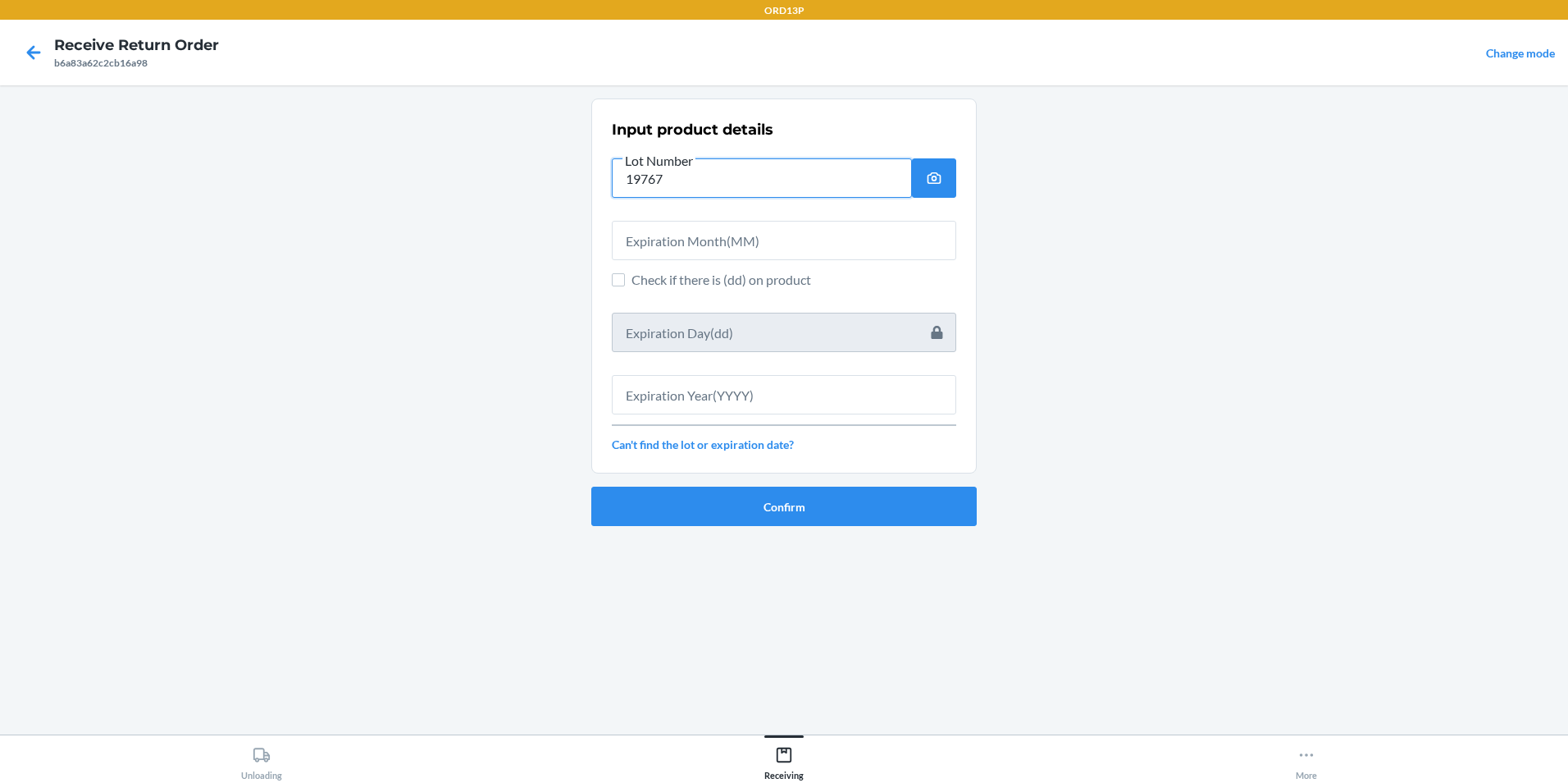
type input "19767"
click at [856, 243] on input "text" at bounding box center [784, 240] width 345 height 39
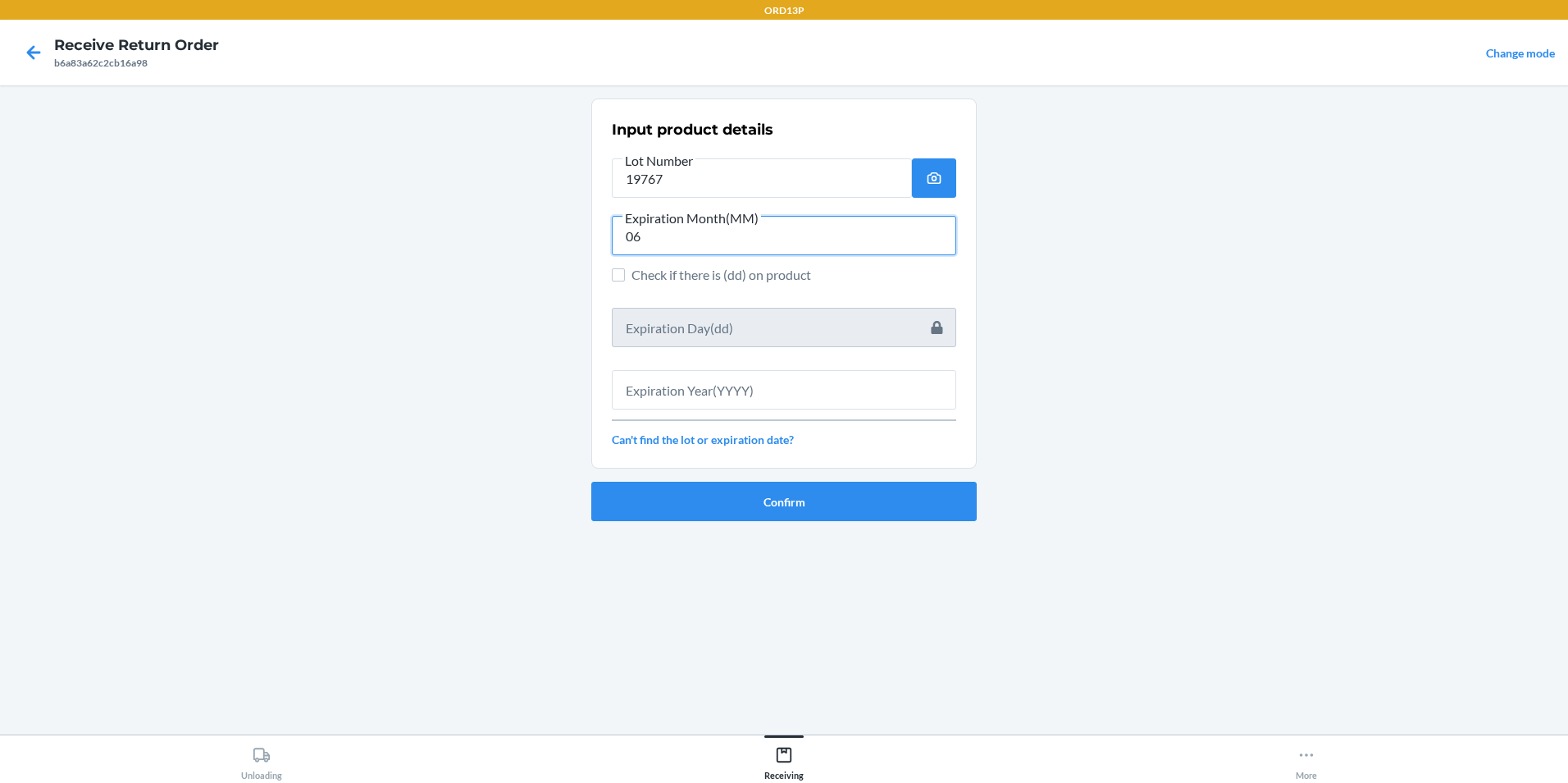
type input "06"
click at [834, 373] on input "text" at bounding box center [784, 389] width 345 height 39
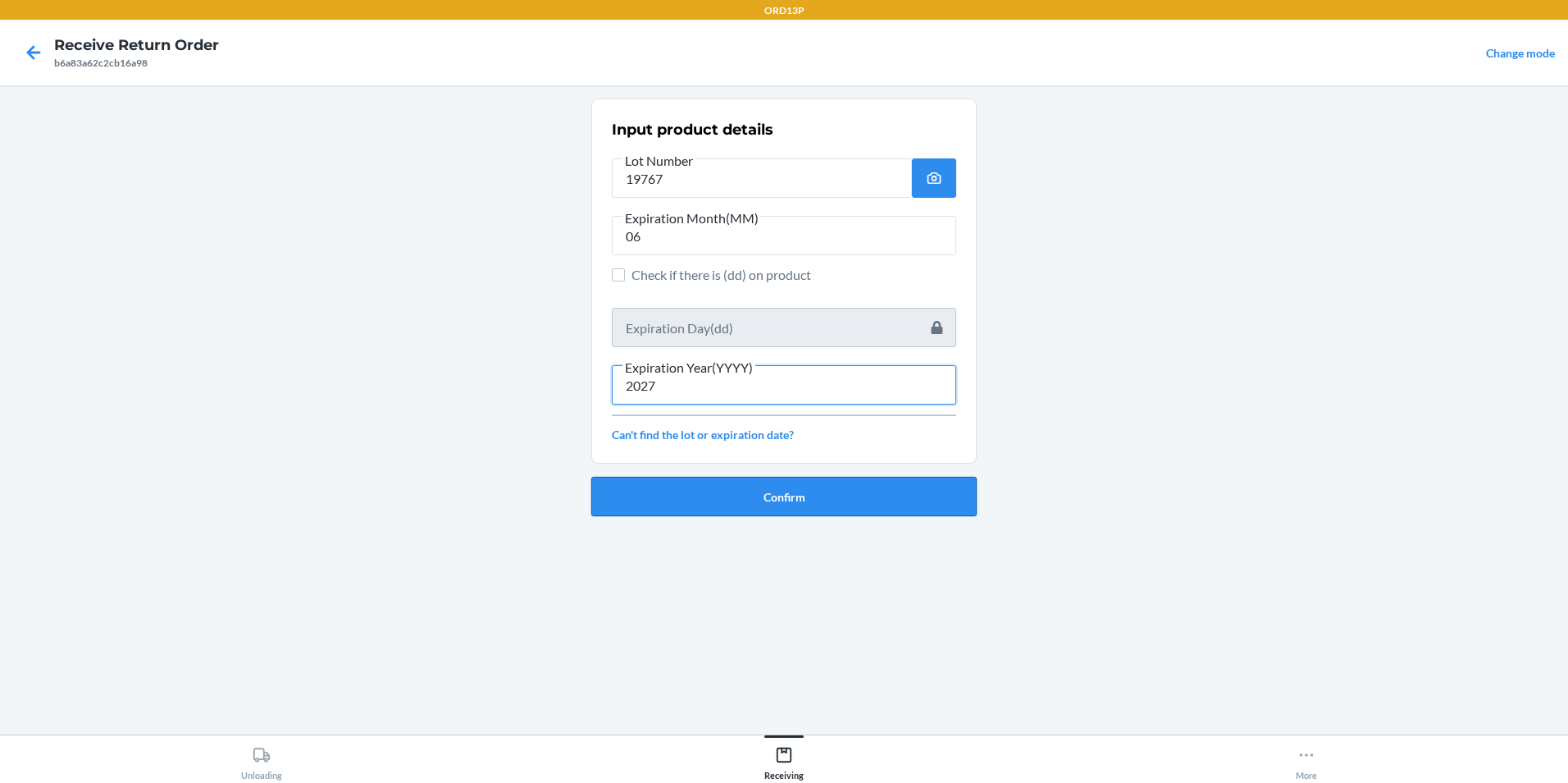
type input "2027"
click at [763, 498] on button "Confirm" at bounding box center [784, 496] width 385 height 39
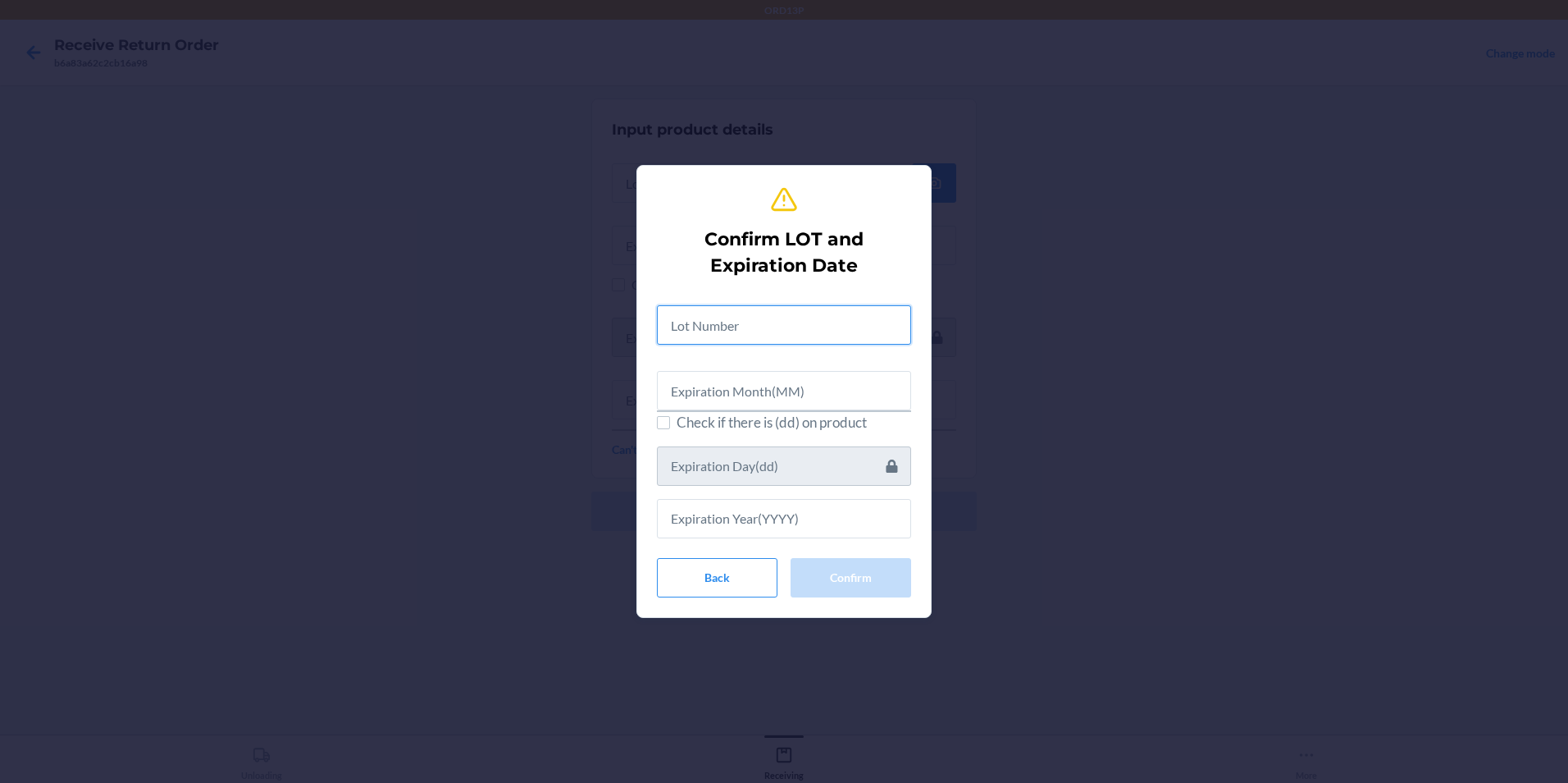
click at [780, 326] on input "text" at bounding box center [784, 325] width 255 height 39
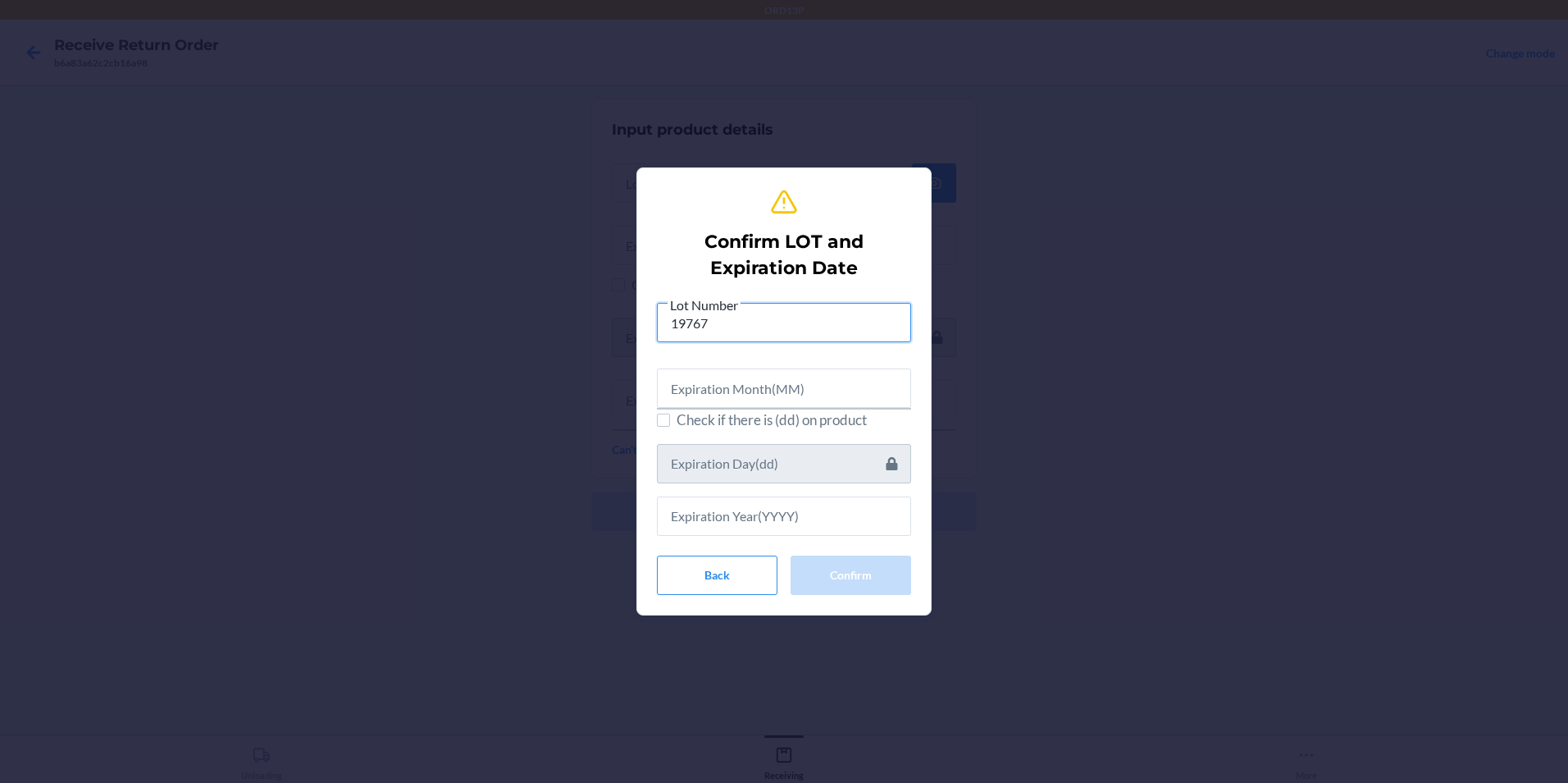
type input "19767"
click at [791, 392] on input "text" at bounding box center [784, 387] width 255 height 39
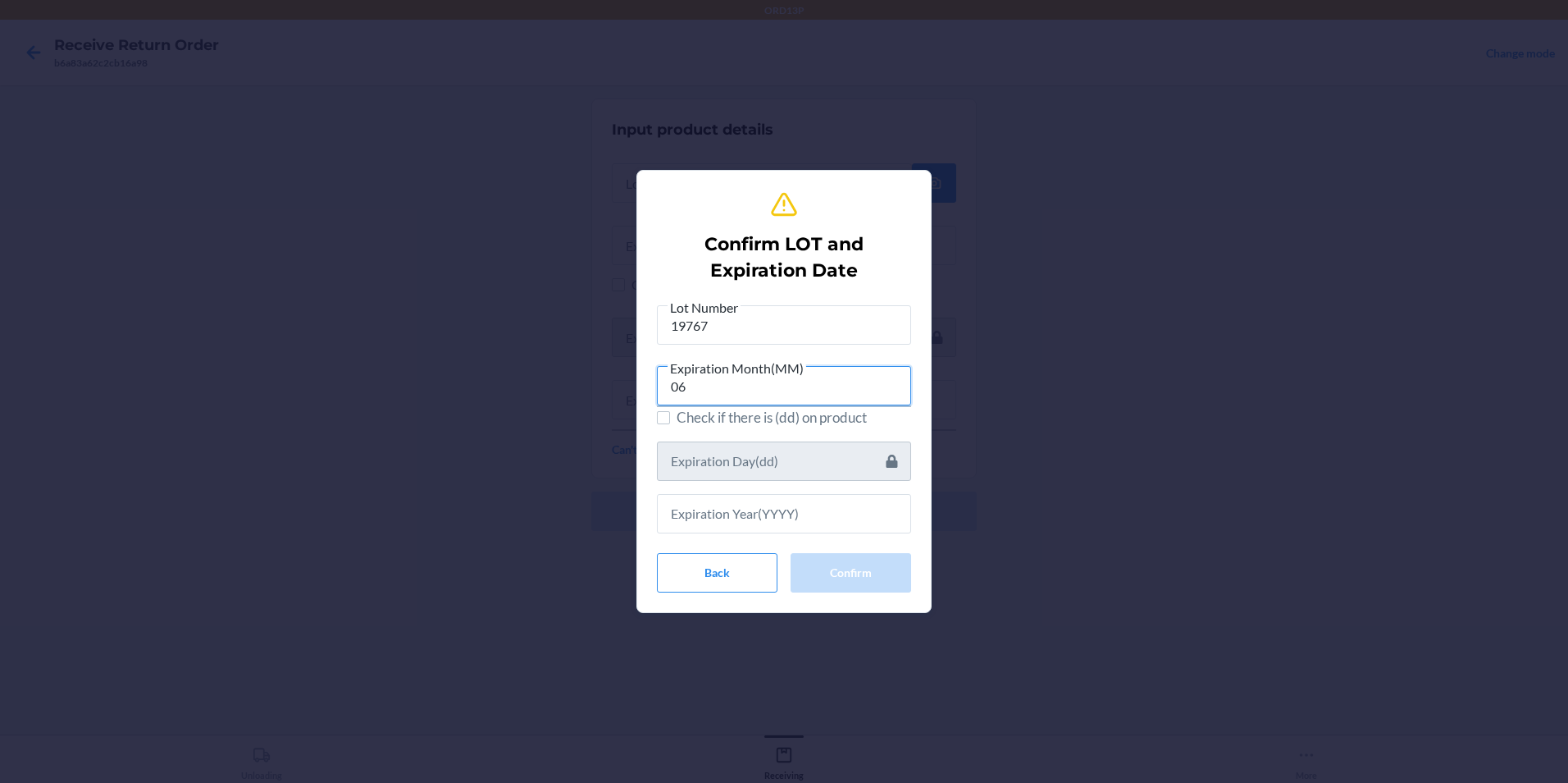
type input "06"
click at [804, 497] on input "text" at bounding box center [784, 513] width 255 height 39
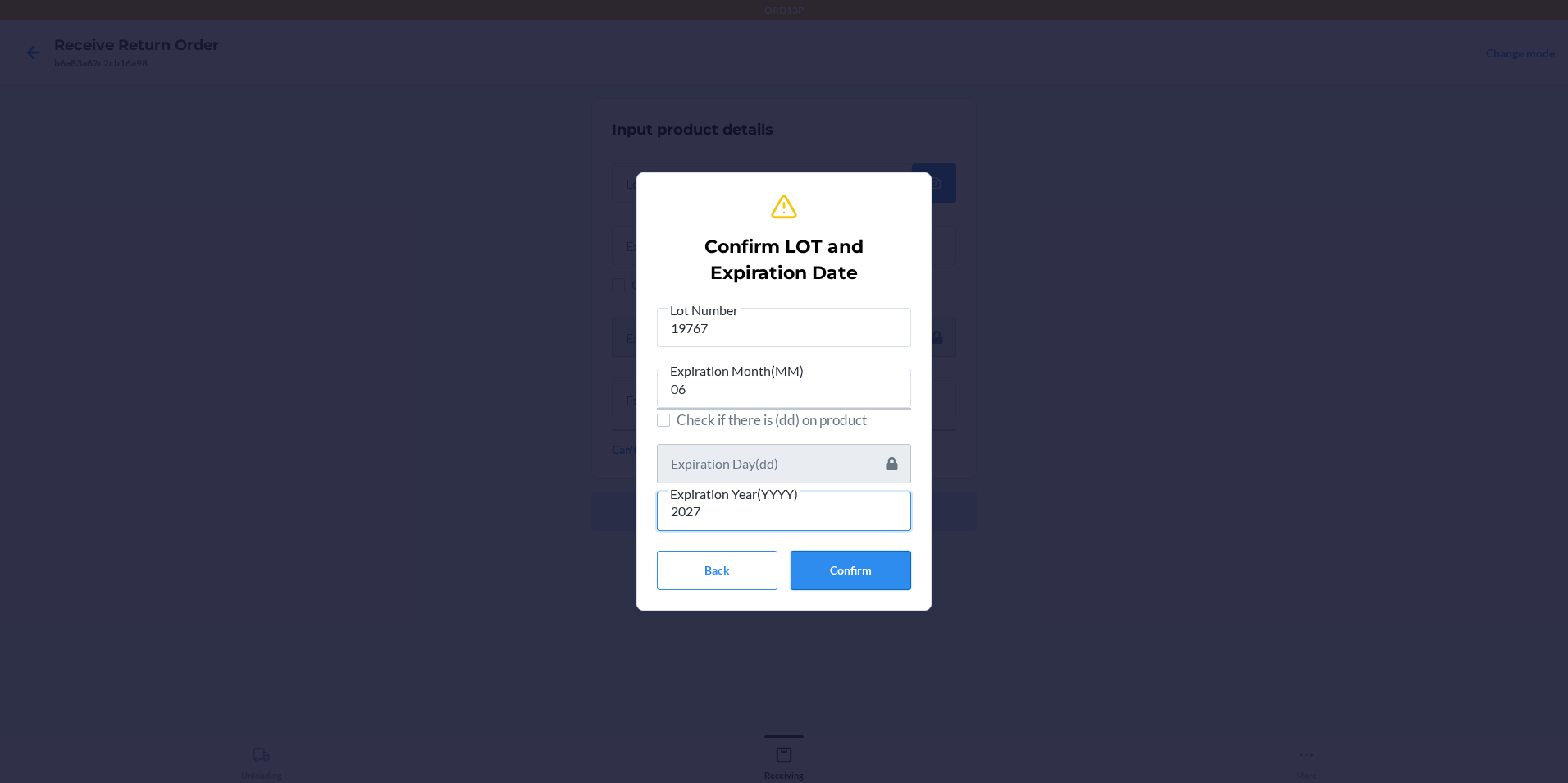
type input "2027"
click at [849, 555] on button "Confirm" at bounding box center [851, 569] width 121 height 39
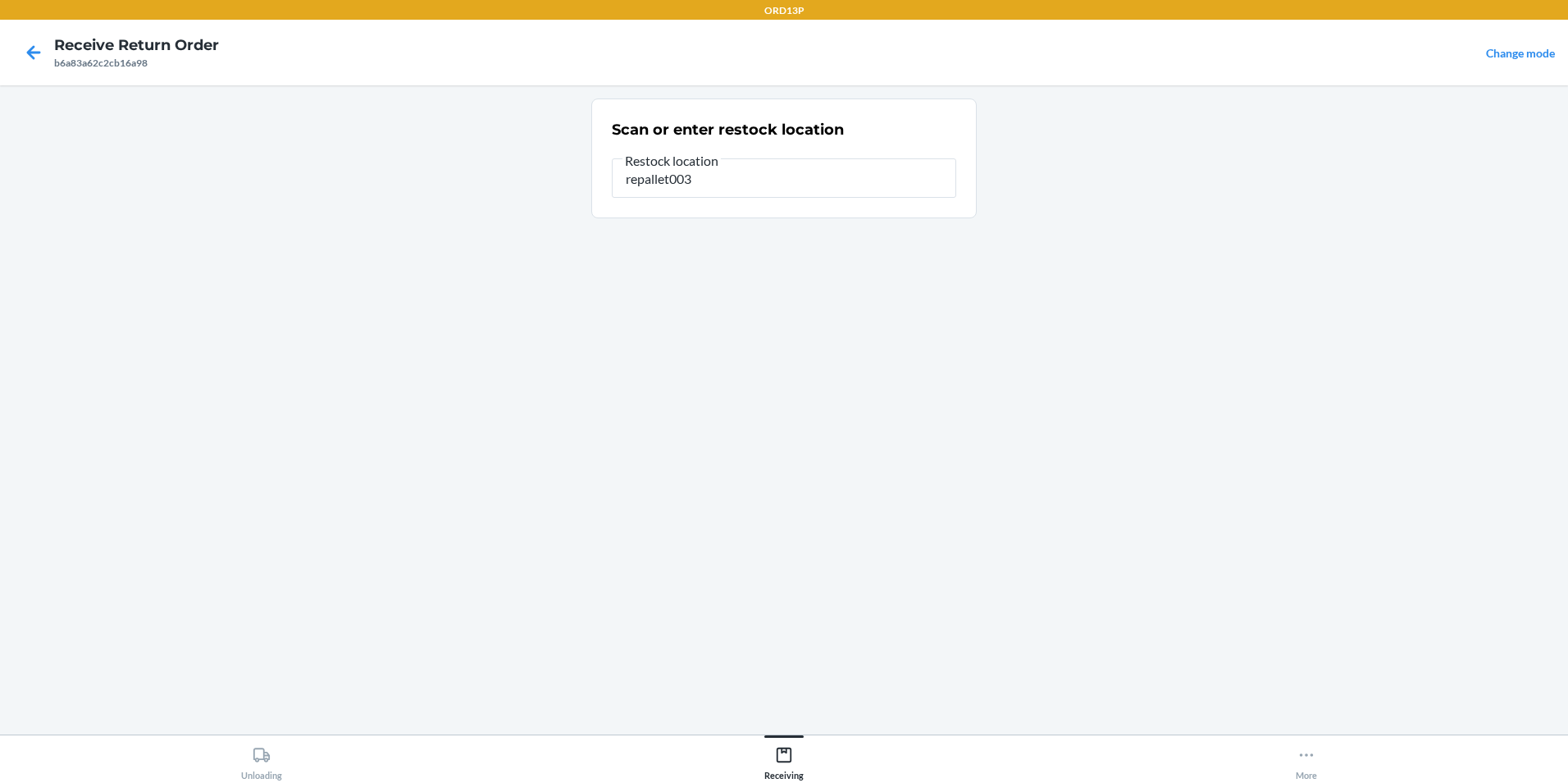
type input "repallet003"
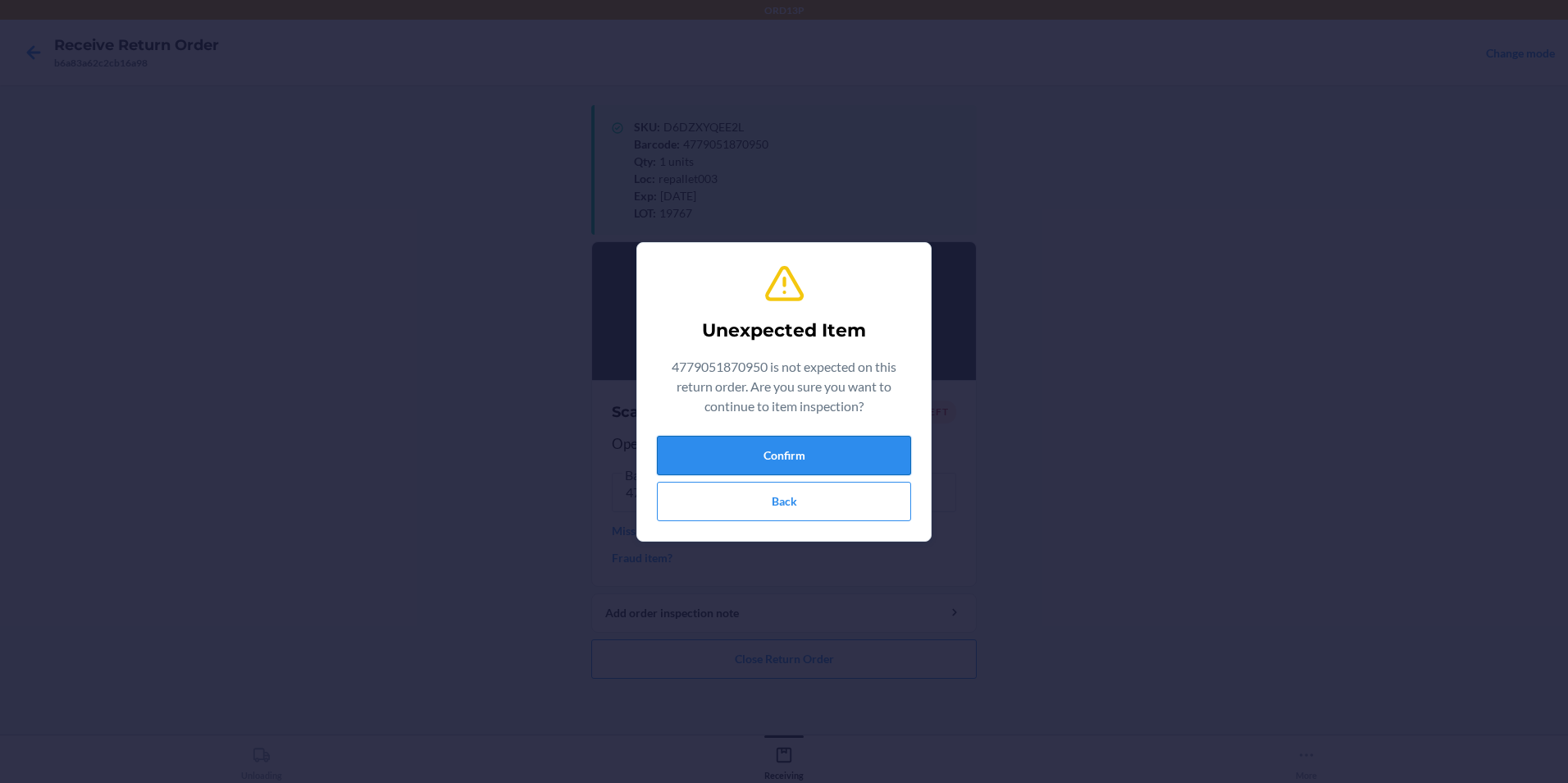
click at [860, 448] on button "Confirm" at bounding box center [784, 455] width 255 height 39
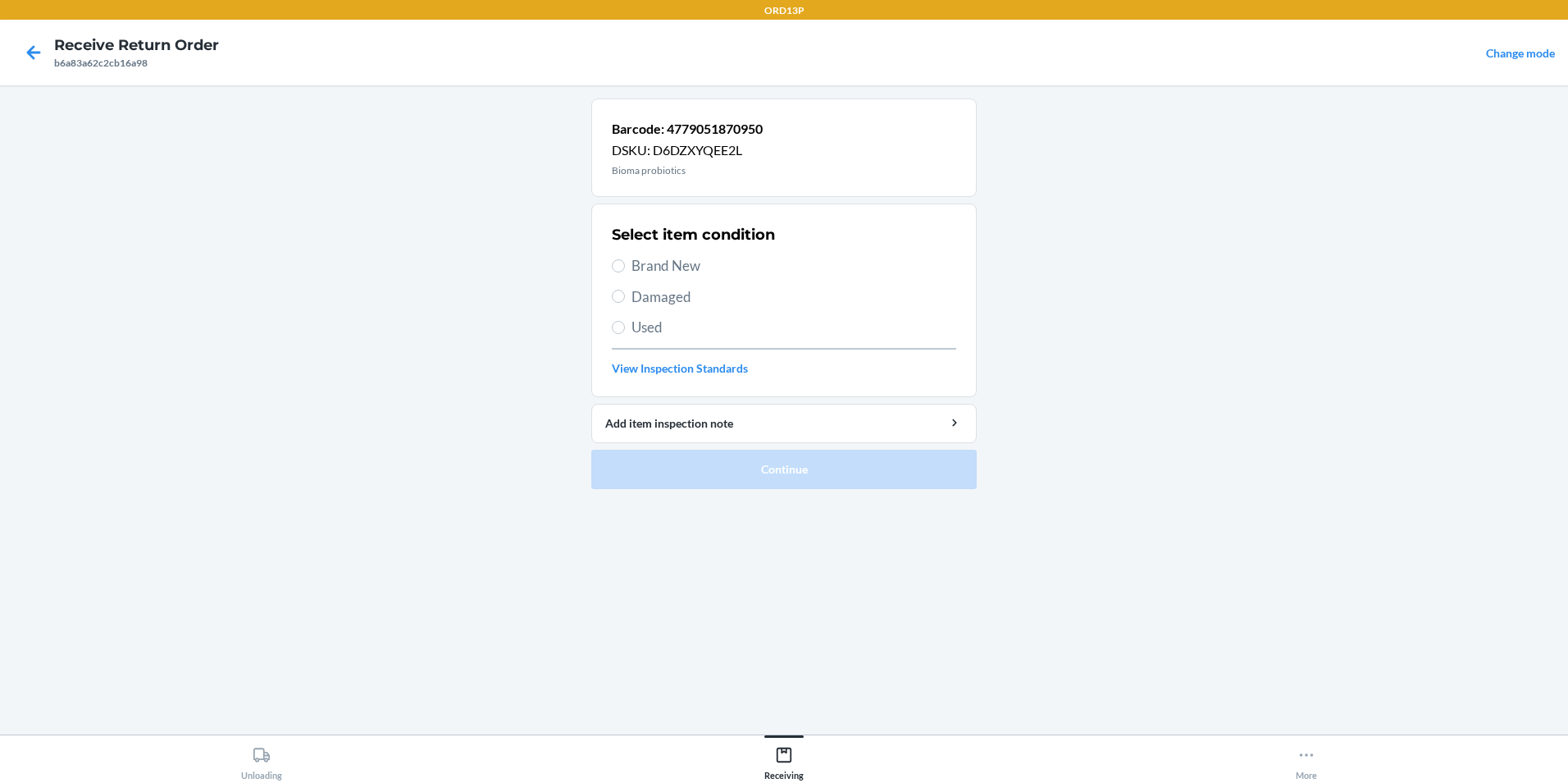
click at [802, 255] on div "Select item condition Brand New Damaged Used View Inspection Standards" at bounding box center [784, 300] width 345 height 163
click at [693, 266] on span "Brand New" at bounding box center [794, 266] width 325 height 21
click at [624, 266] on input "Brand New" at bounding box center [618, 266] width 13 height 13
radio input "true"
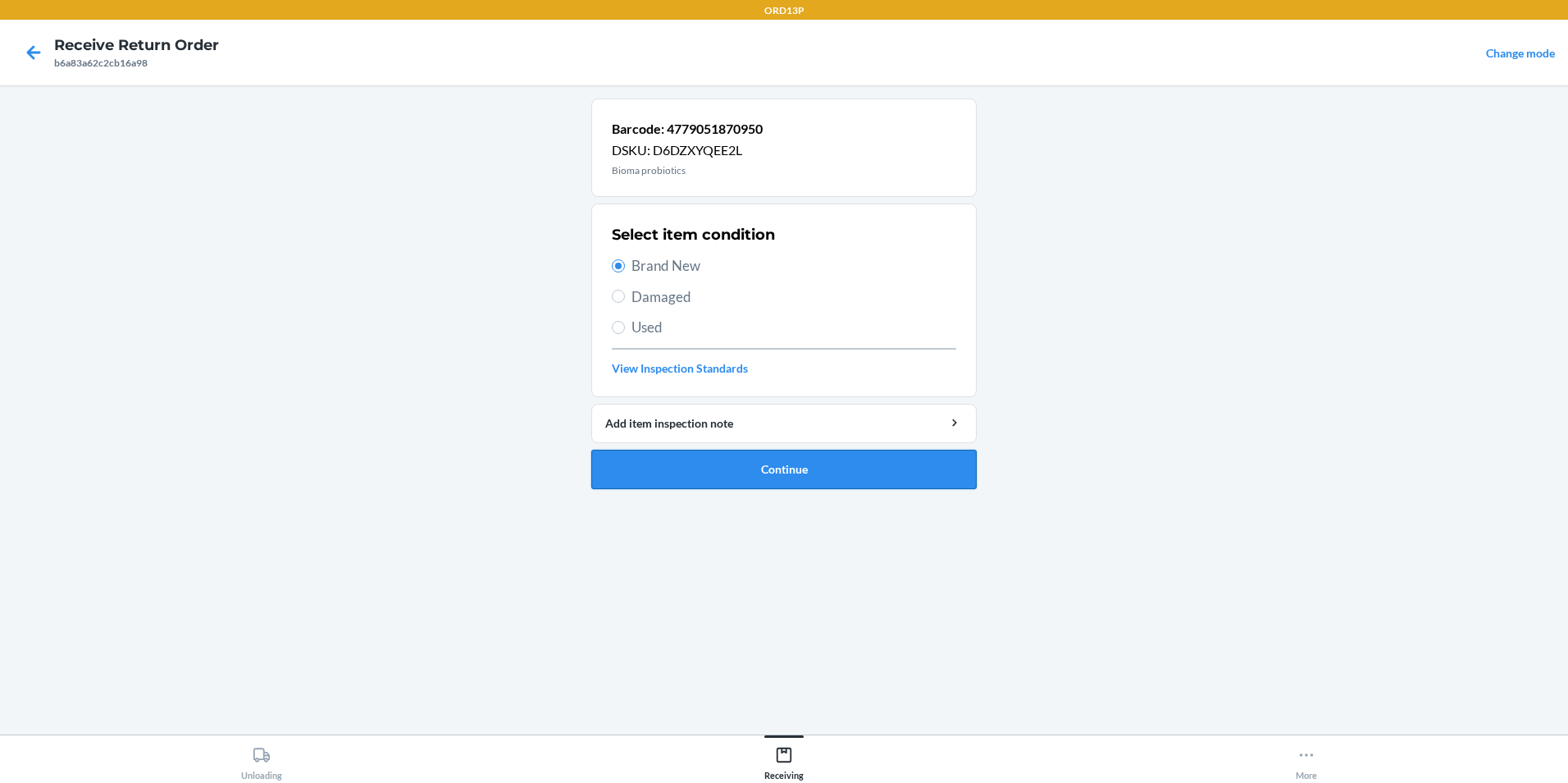
click at [816, 457] on button "Continue" at bounding box center [784, 468] width 385 height 39
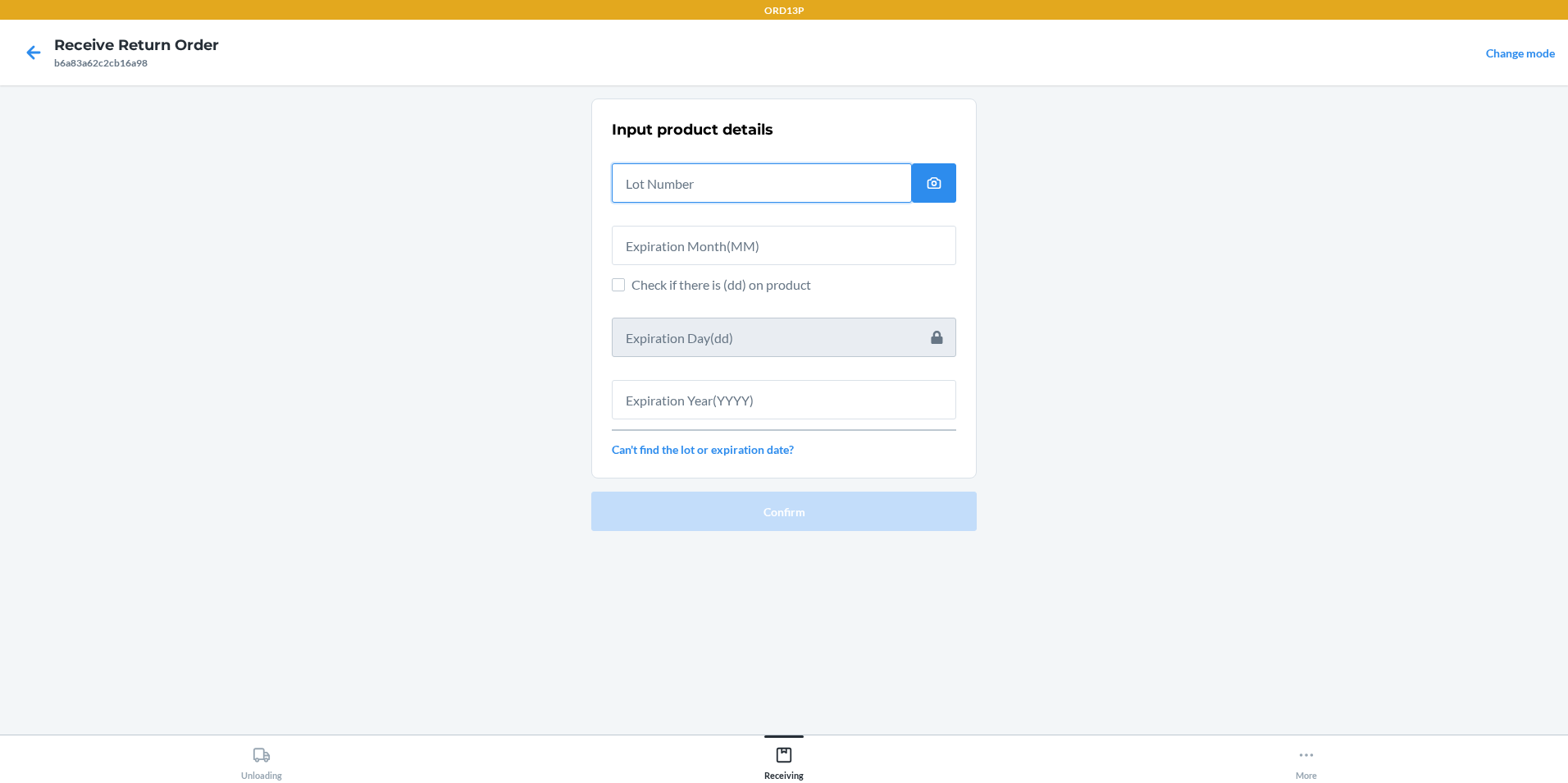
click at [805, 172] on input "text" at bounding box center [762, 183] width 300 height 39
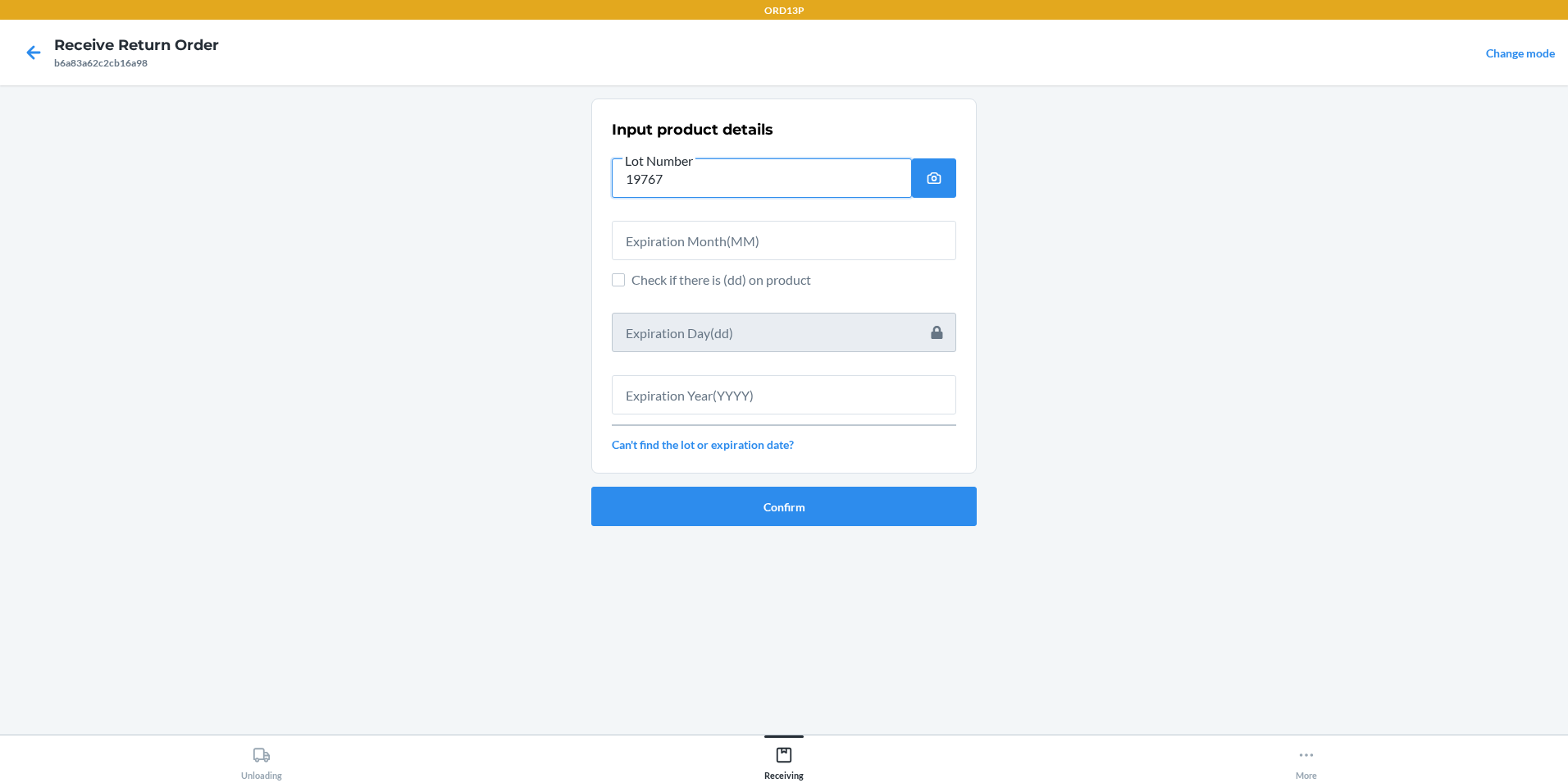
type input "19767"
click at [807, 223] on input "text" at bounding box center [784, 240] width 345 height 39
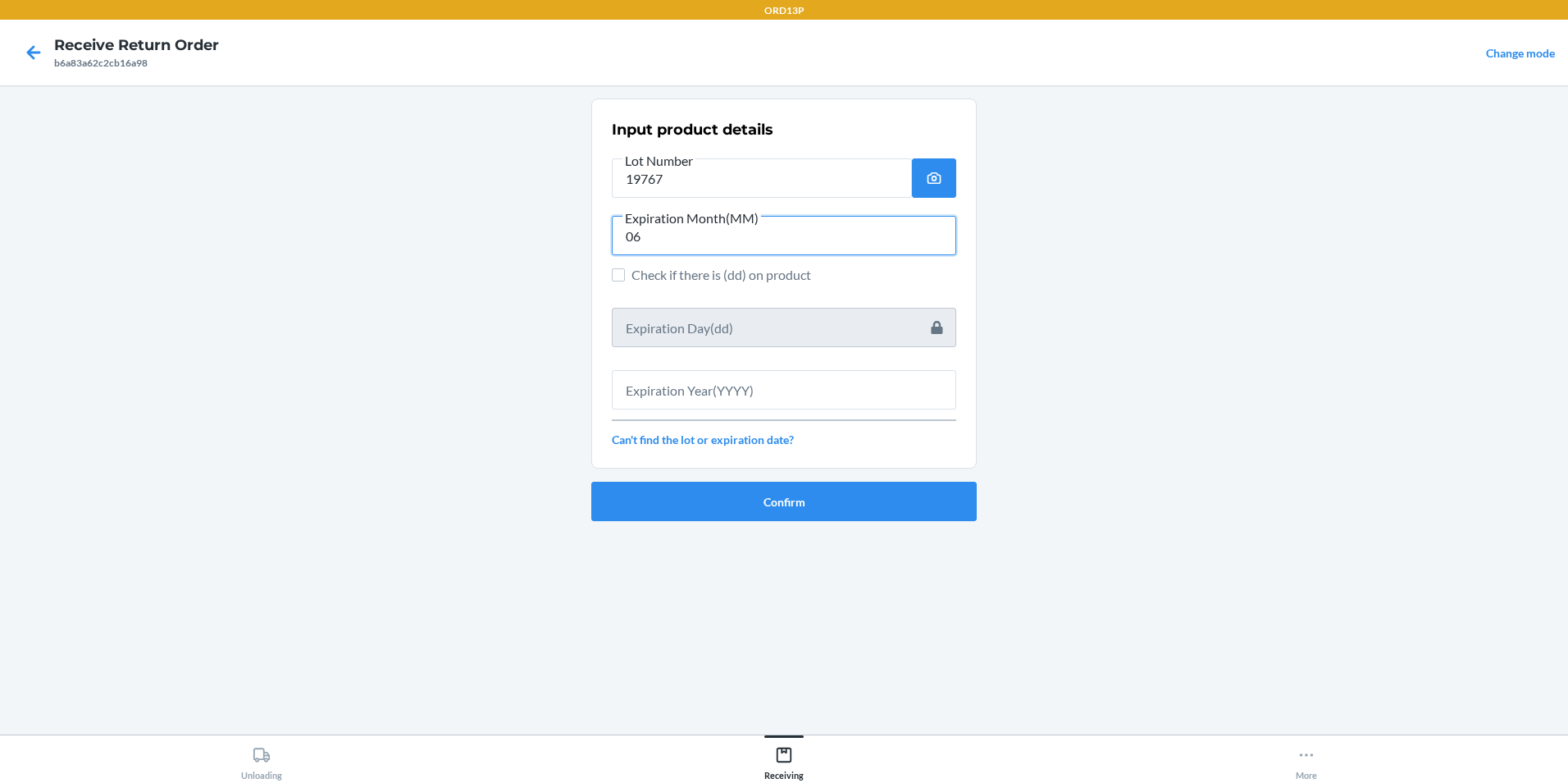
type input "06"
click at [808, 389] on input "text" at bounding box center [784, 389] width 345 height 39
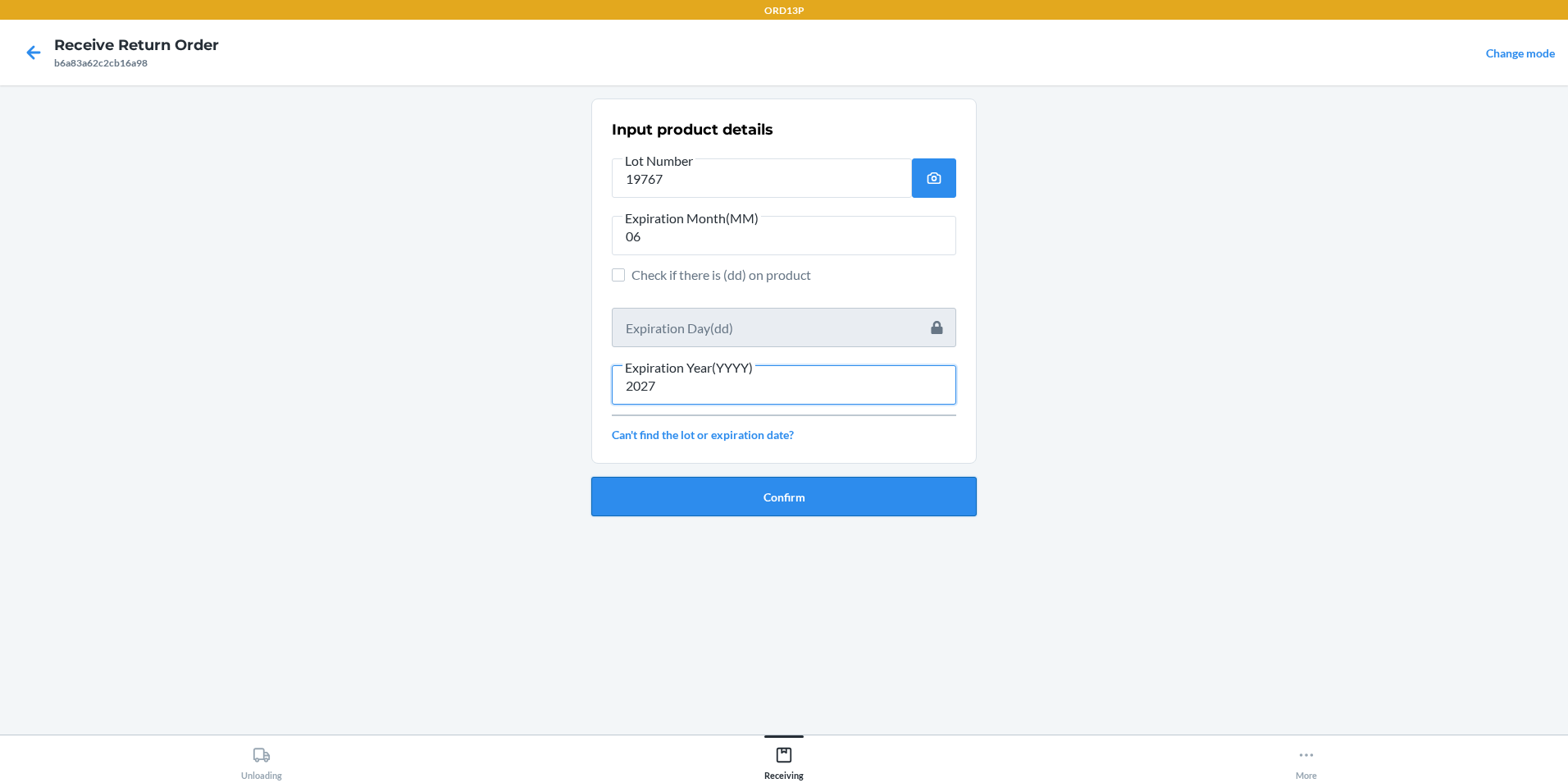
type input "2027"
click at [825, 503] on button "Confirm" at bounding box center [784, 496] width 385 height 39
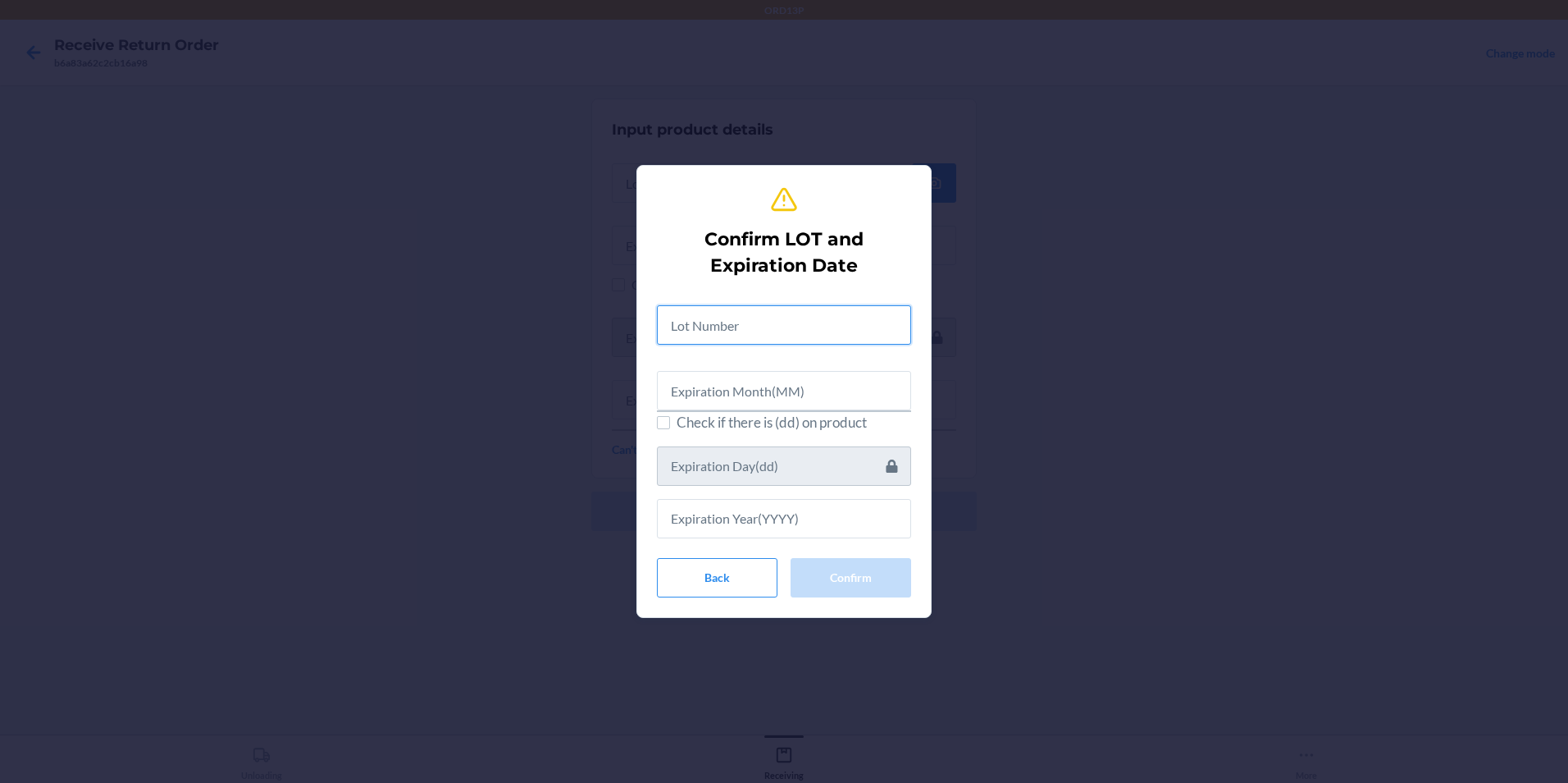
click at [825, 328] on input "text" at bounding box center [784, 325] width 255 height 39
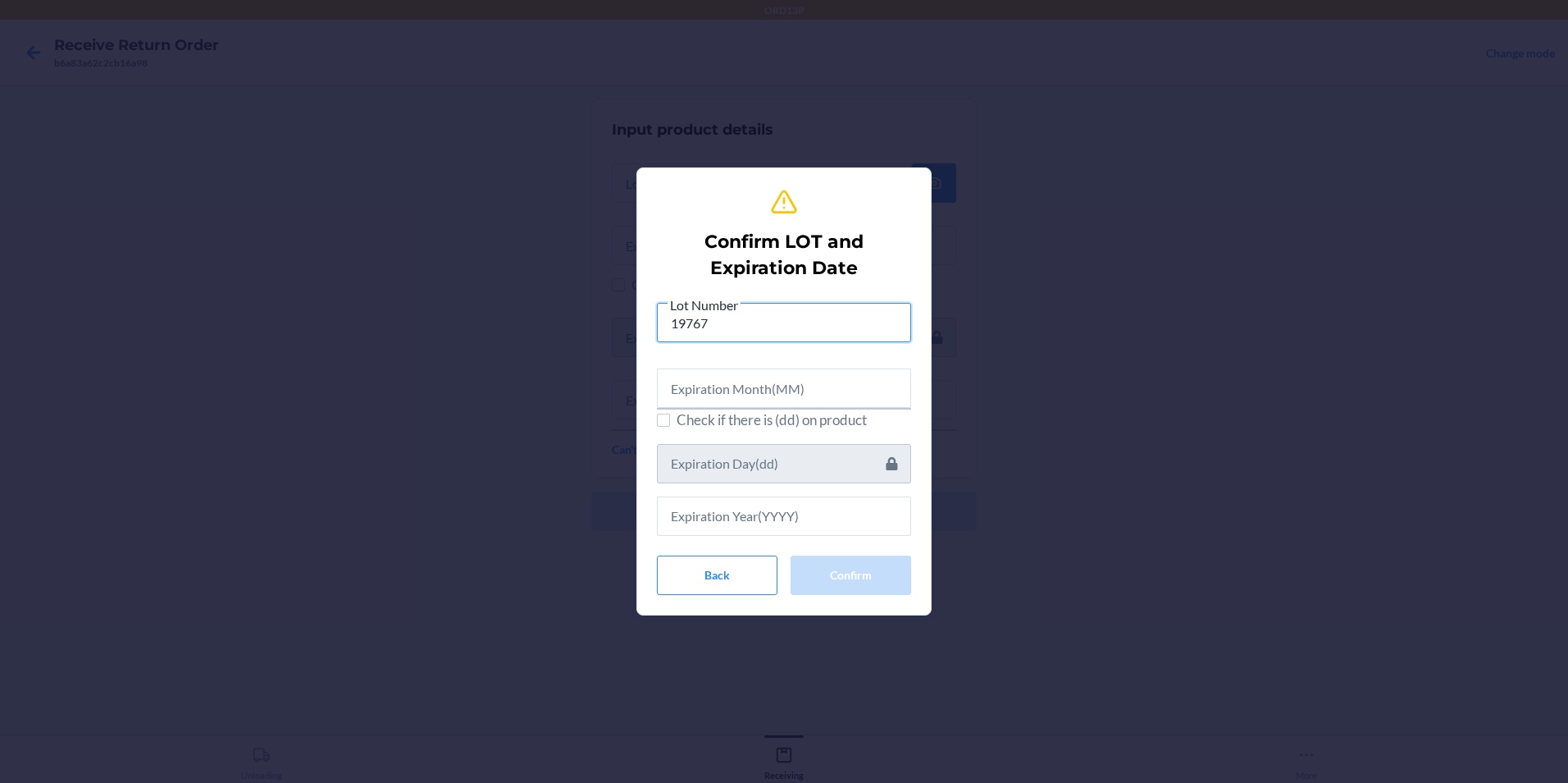
type input "19767"
click at [796, 397] on input "text" at bounding box center [784, 387] width 255 height 39
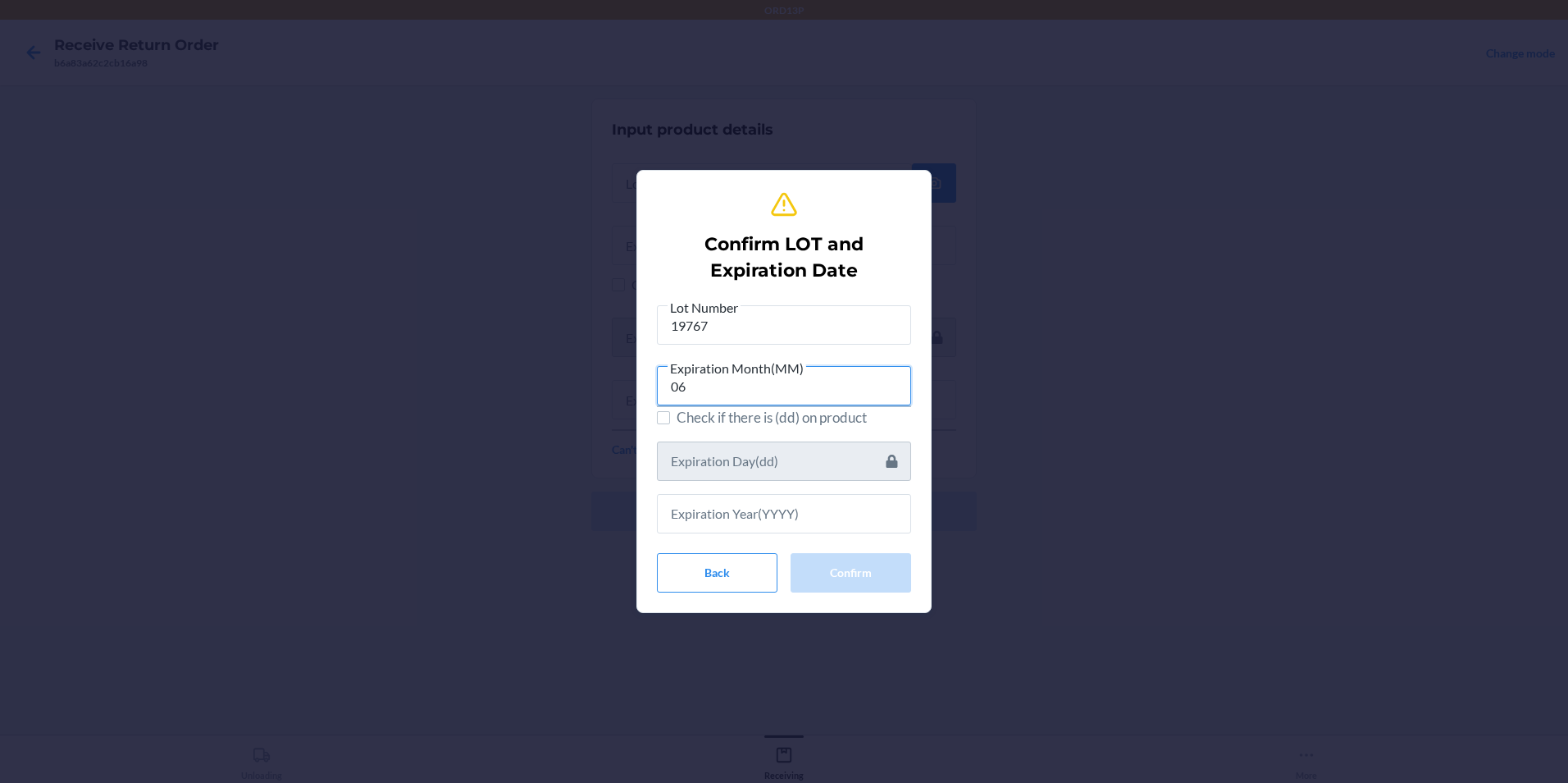
type input "06"
click at [730, 520] on input "text" at bounding box center [784, 513] width 255 height 39
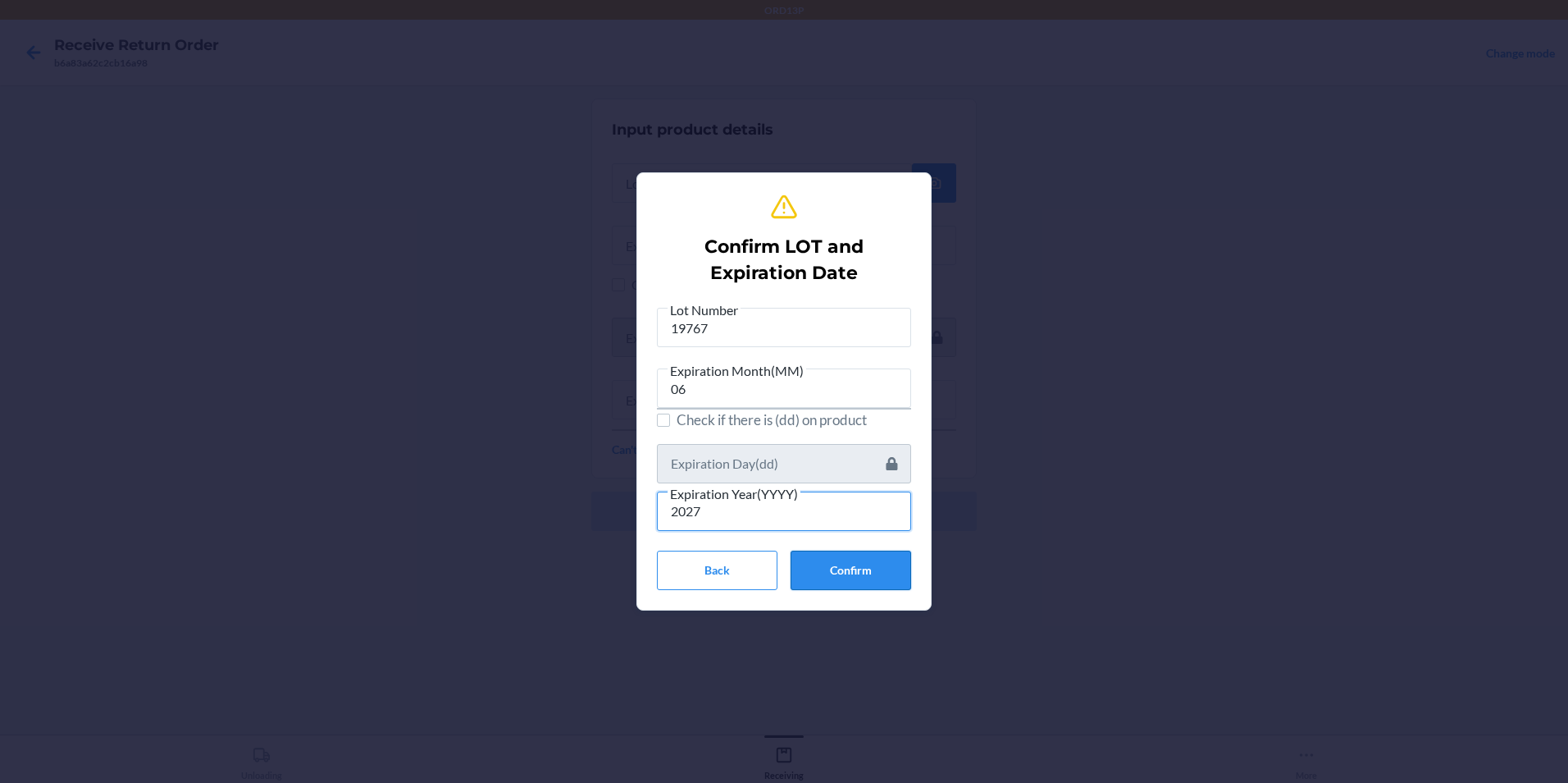
type input "2027"
click at [840, 577] on button "Confirm" at bounding box center [851, 569] width 121 height 39
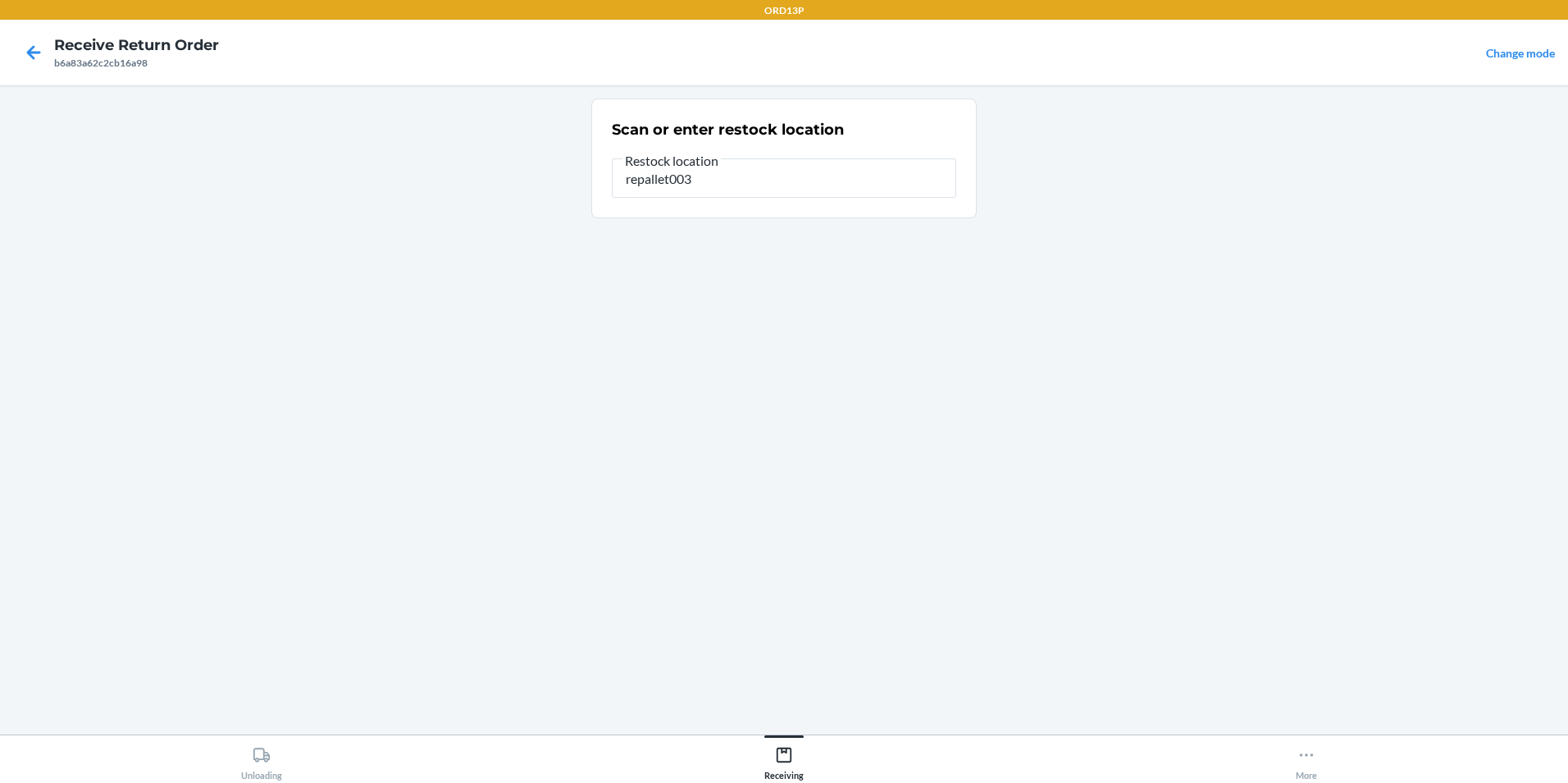
type input "repallet003"
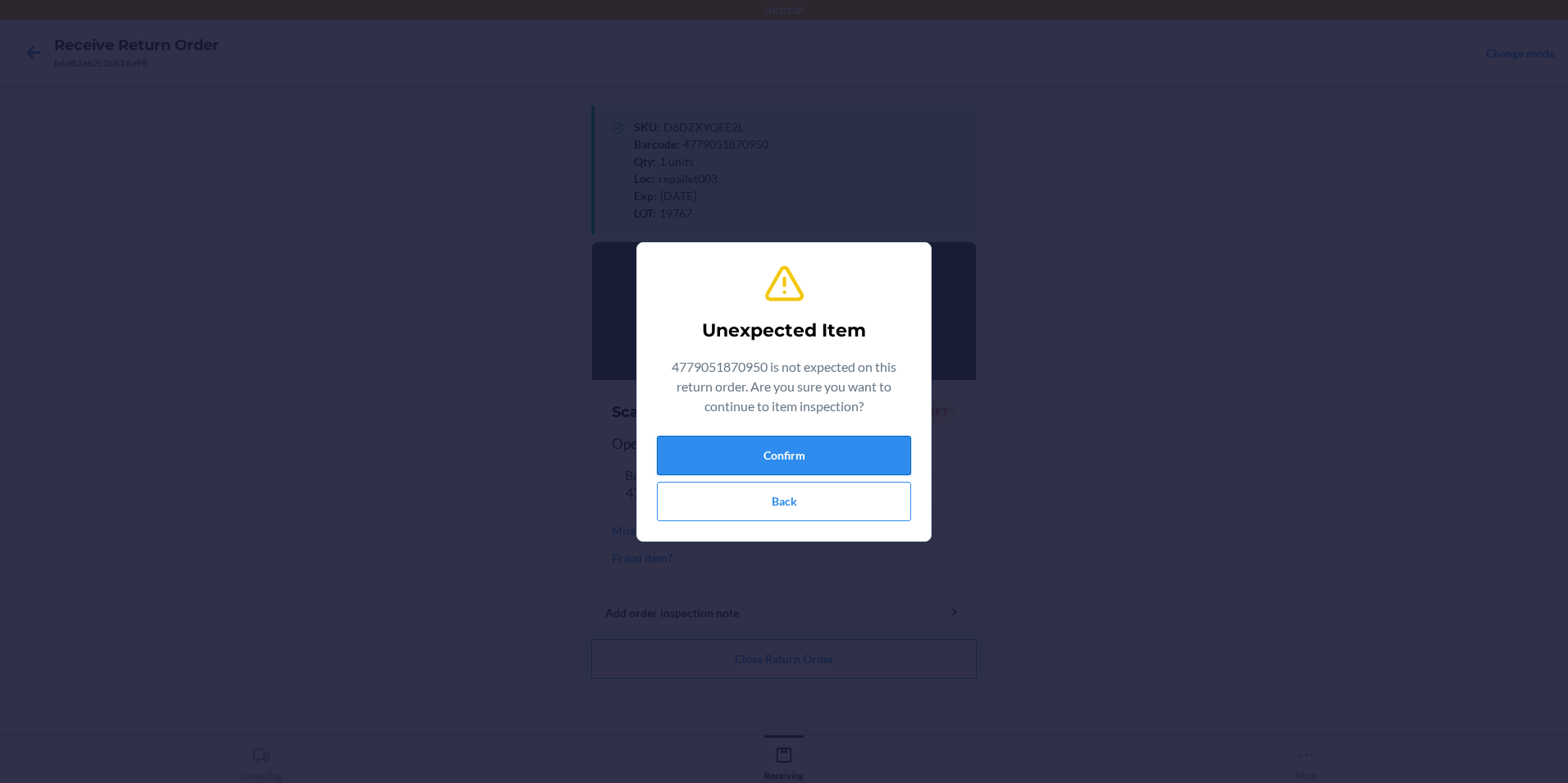
click at [906, 456] on button "Confirm" at bounding box center [784, 455] width 255 height 39
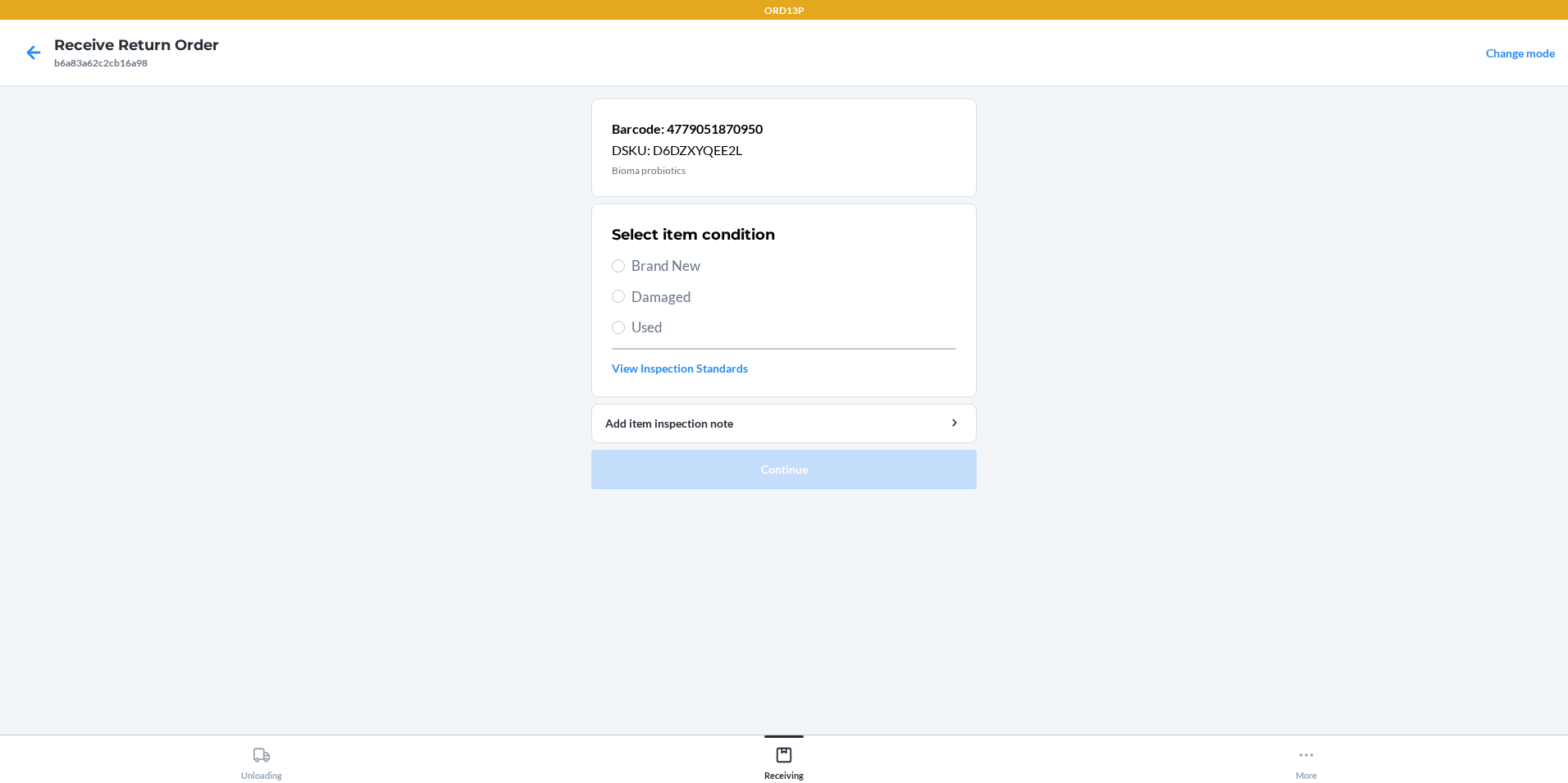
click at [663, 266] on span "Brand New" at bounding box center [794, 266] width 325 height 21
click at [624, 266] on input "Brand New" at bounding box center [618, 266] width 13 height 13
radio input "true"
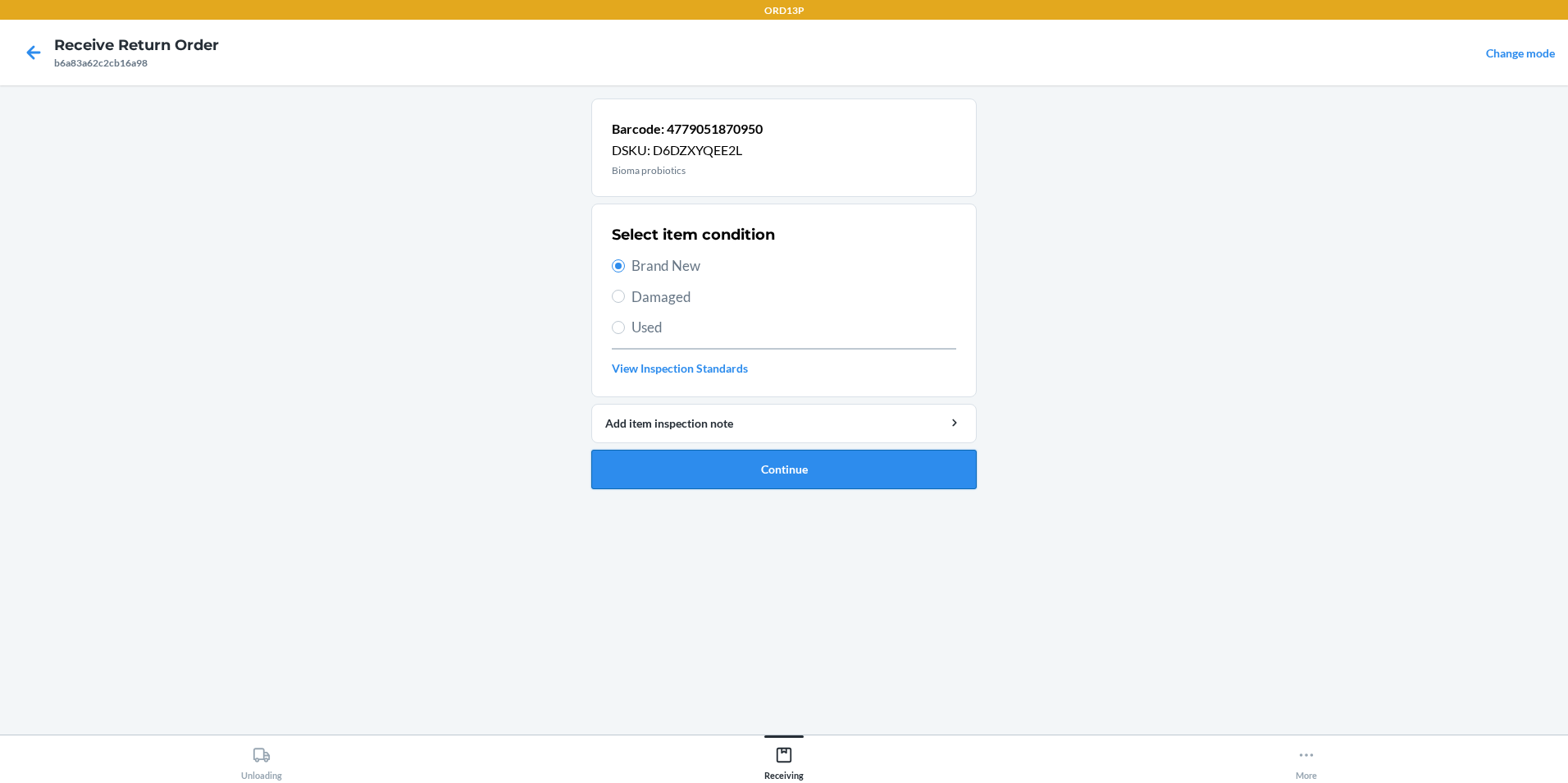
click at [817, 474] on button "Continue" at bounding box center [784, 468] width 385 height 39
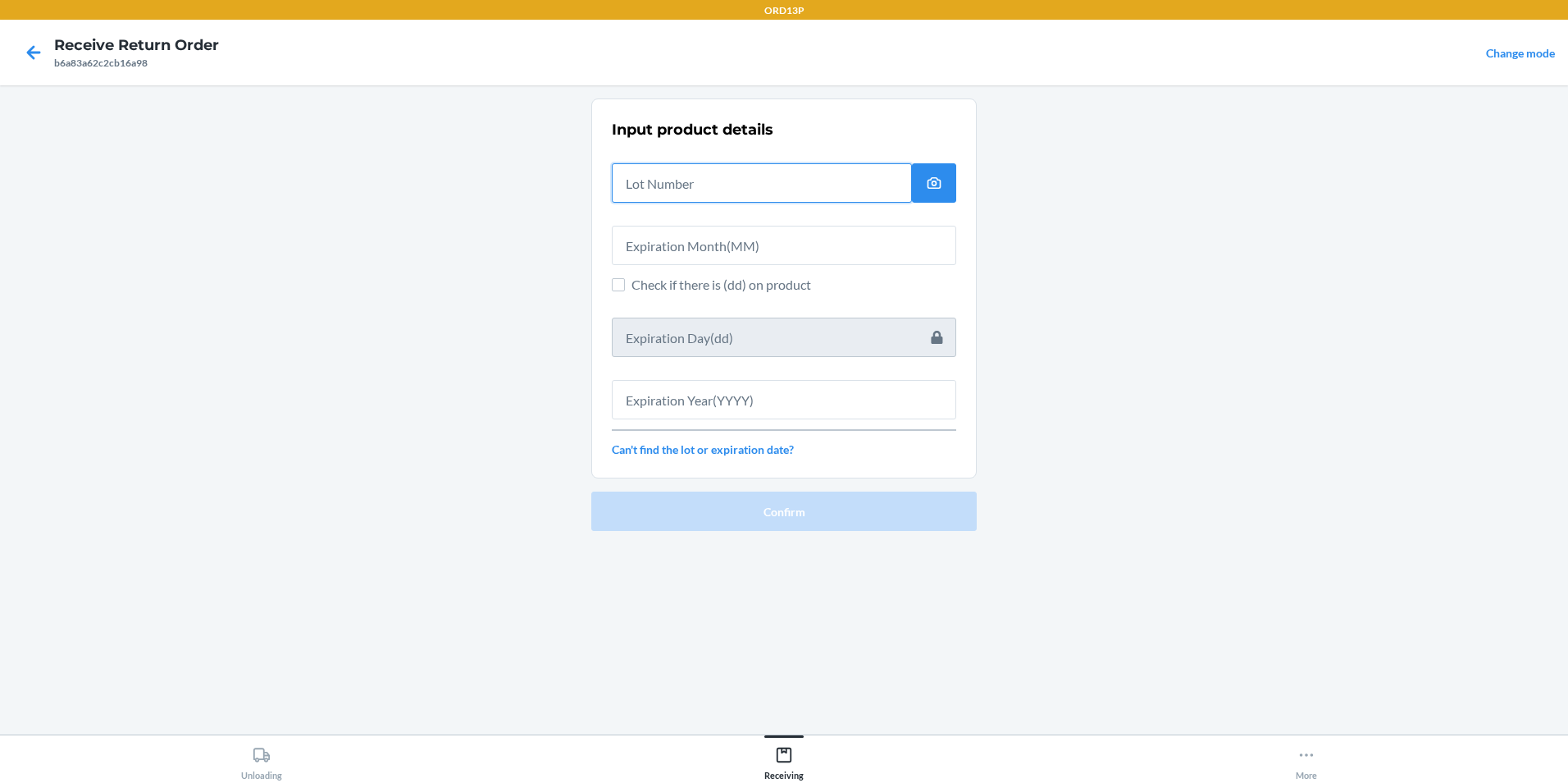
click at [724, 186] on input "text" at bounding box center [762, 183] width 300 height 39
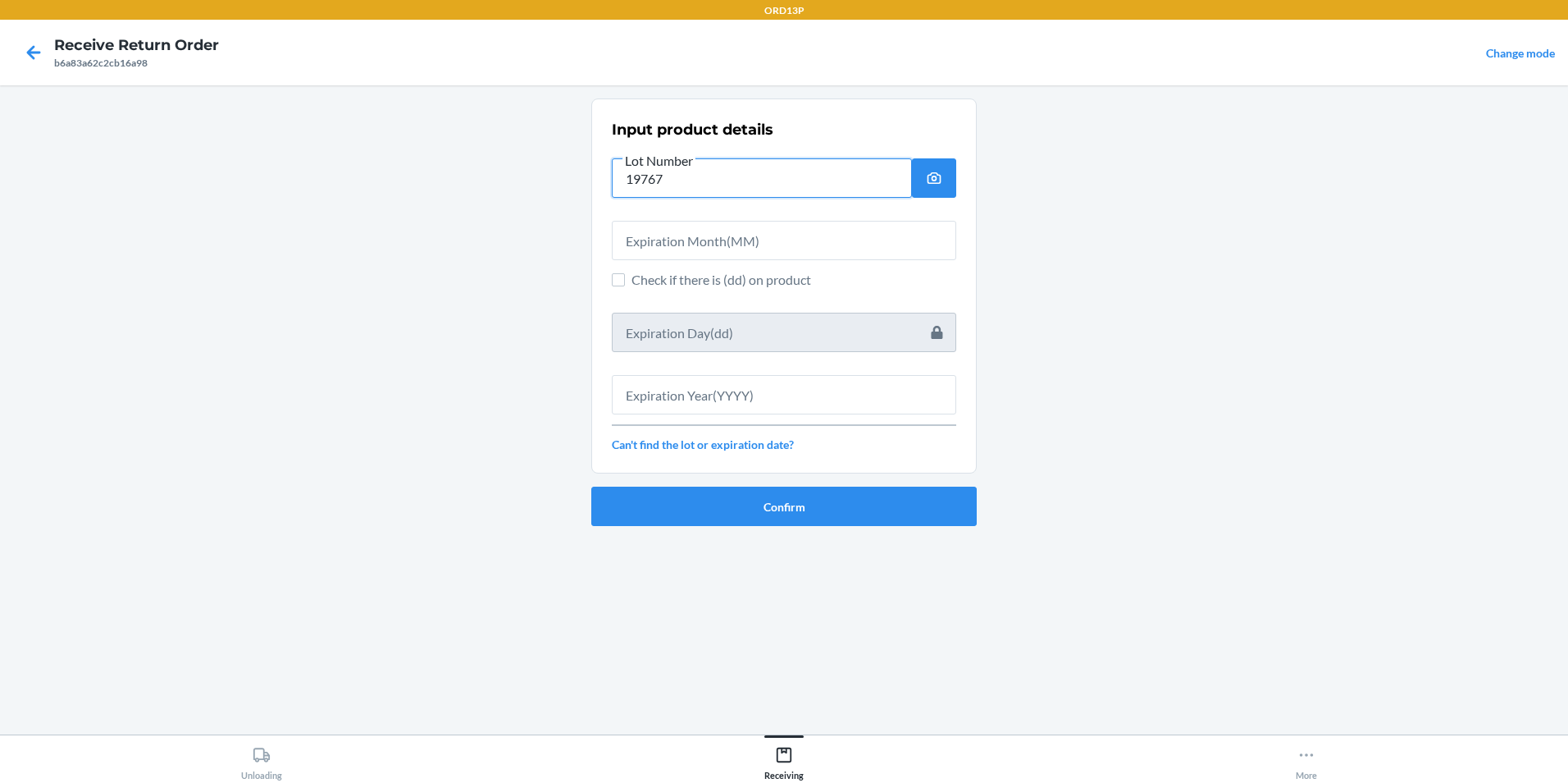
type input "19767"
click at [733, 249] on input "text" at bounding box center [784, 240] width 345 height 39
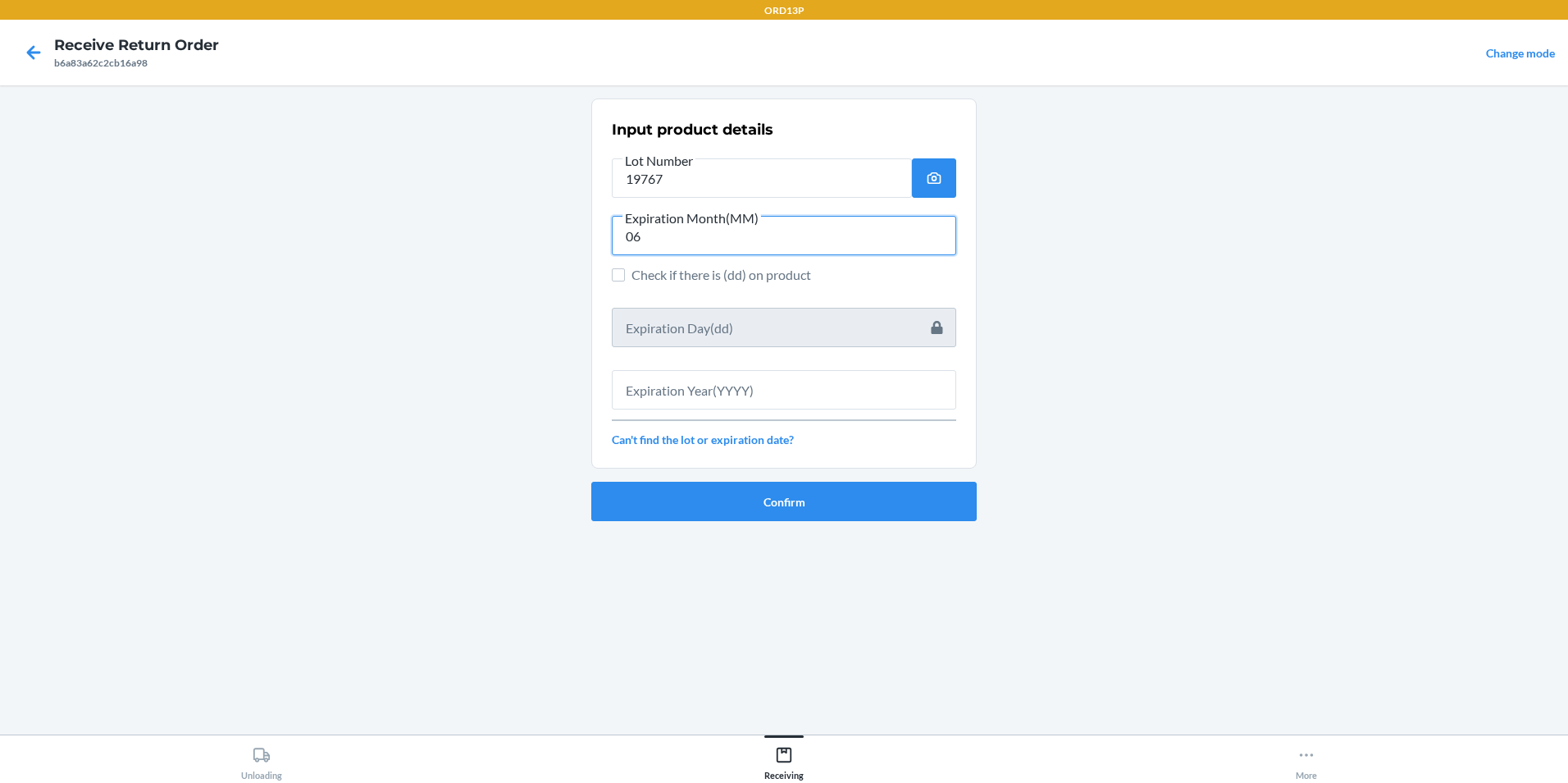
type input "06"
click at [712, 385] on input "text" at bounding box center [784, 389] width 345 height 39
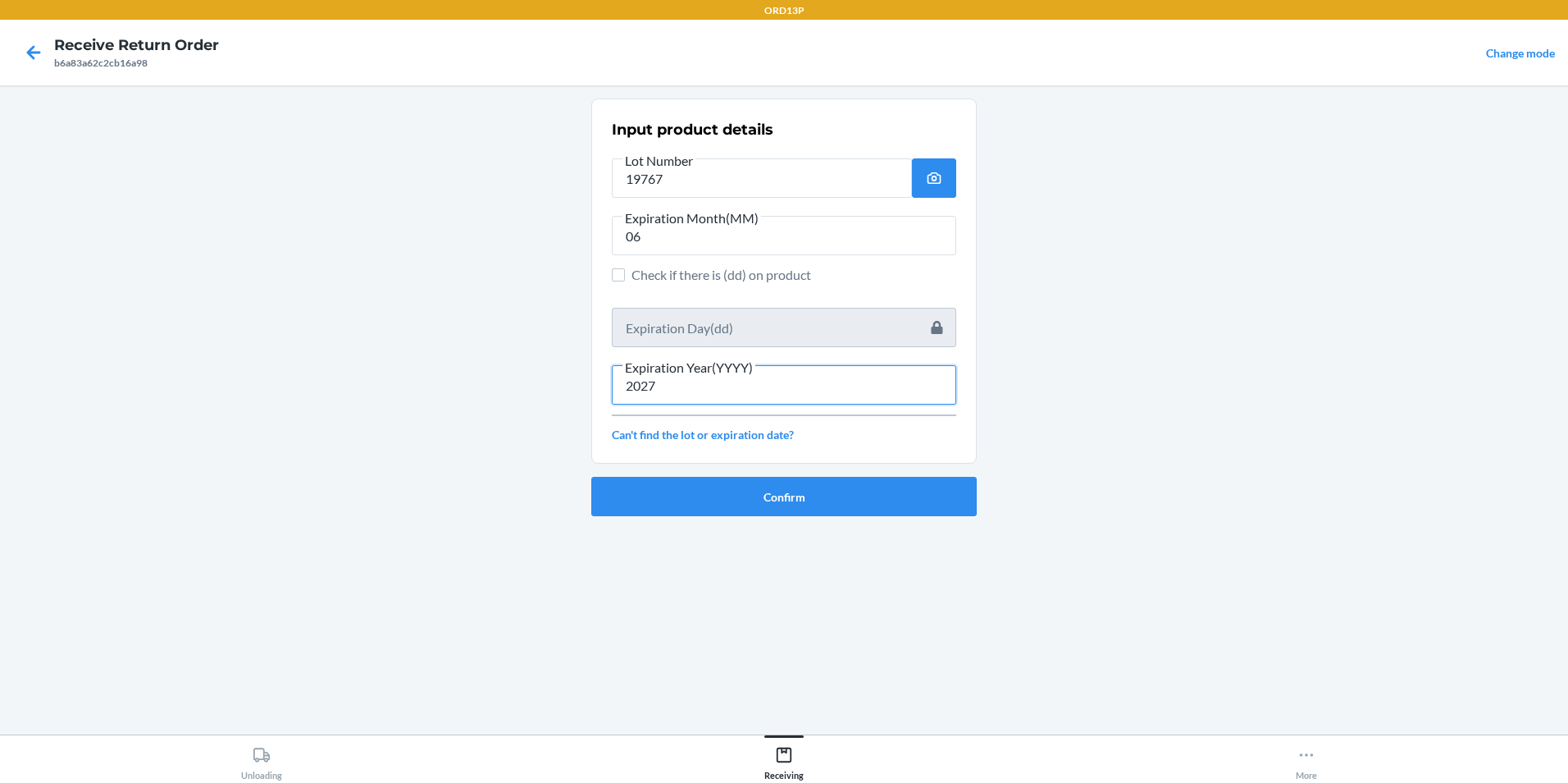
type input "2027"
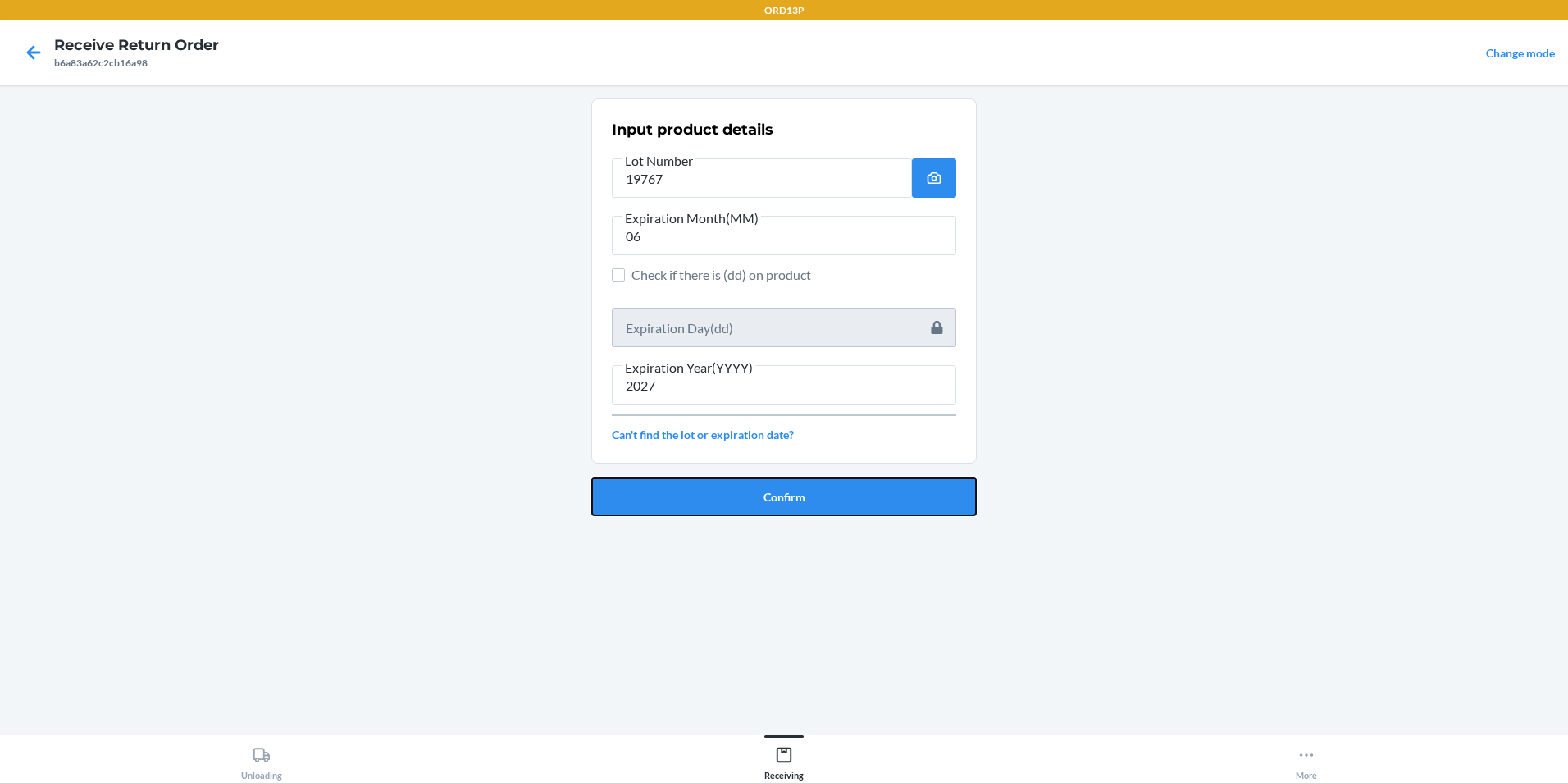
click at [750, 488] on button "Confirm" at bounding box center [784, 496] width 385 height 39
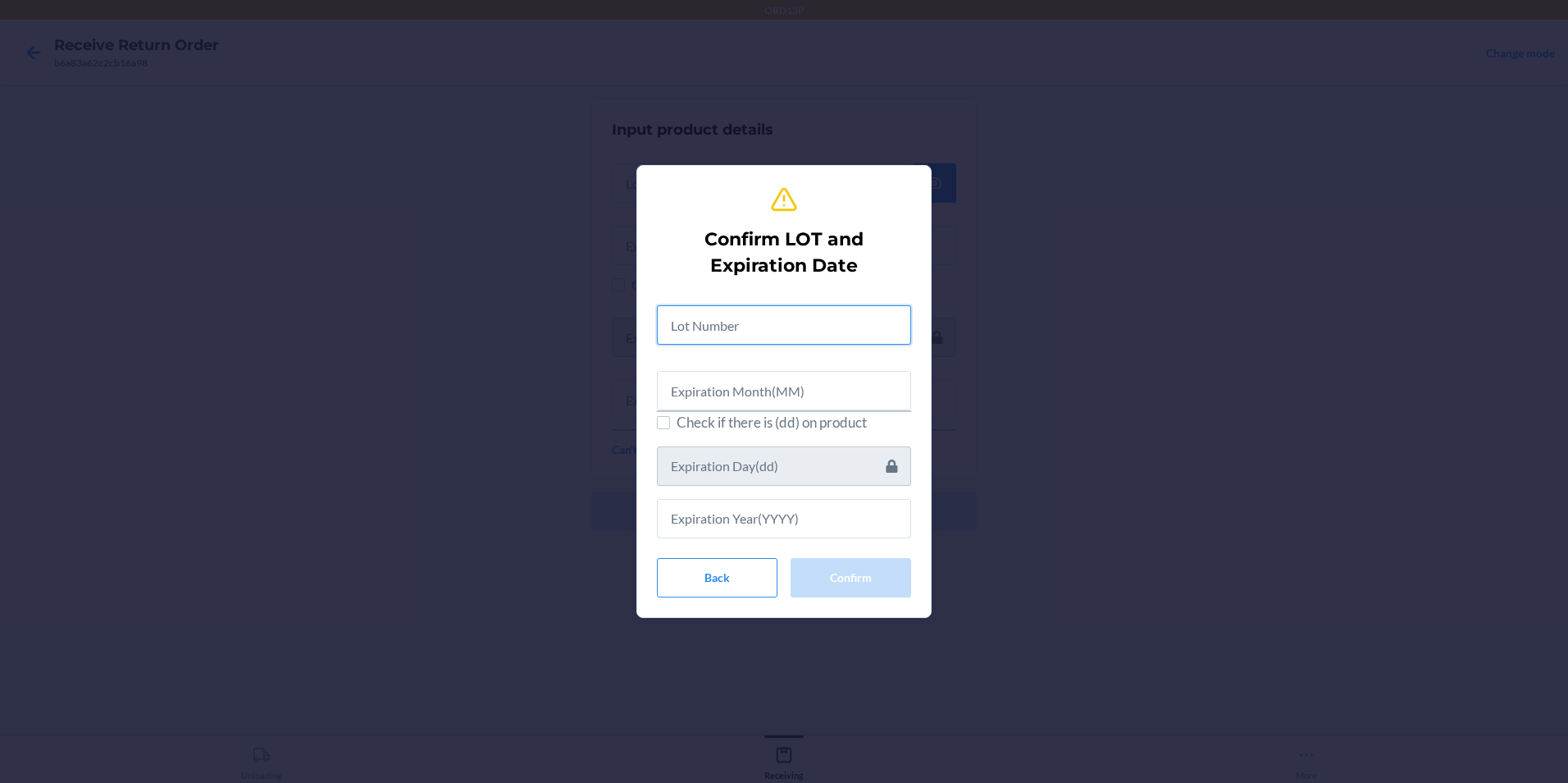
click at [697, 317] on input "text" at bounding box center [784, 325] width 255 height 39
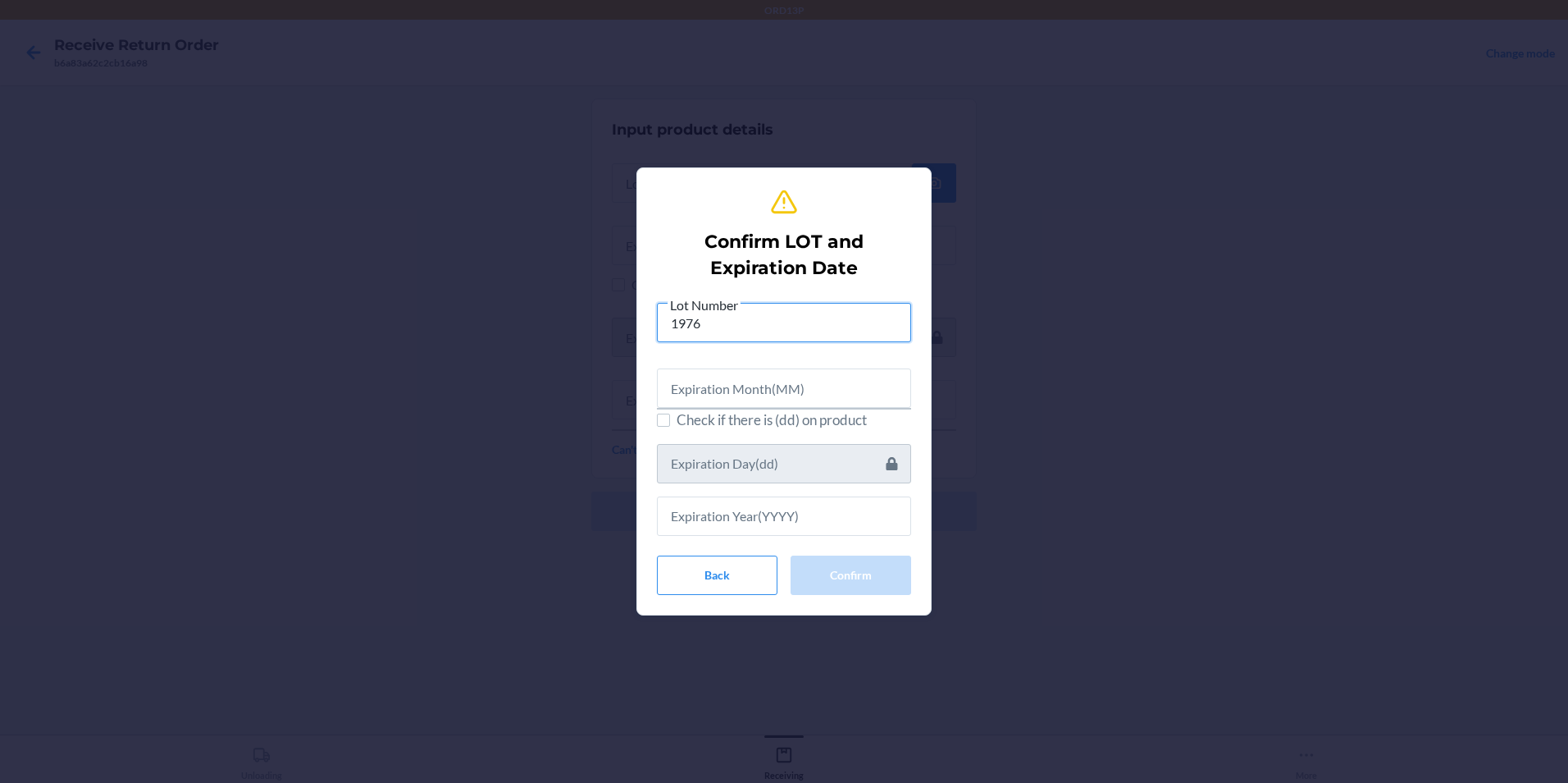
type input "1976"
click at [678, 382] on input "text" at bounding box center [784, 387] width 255 height 39
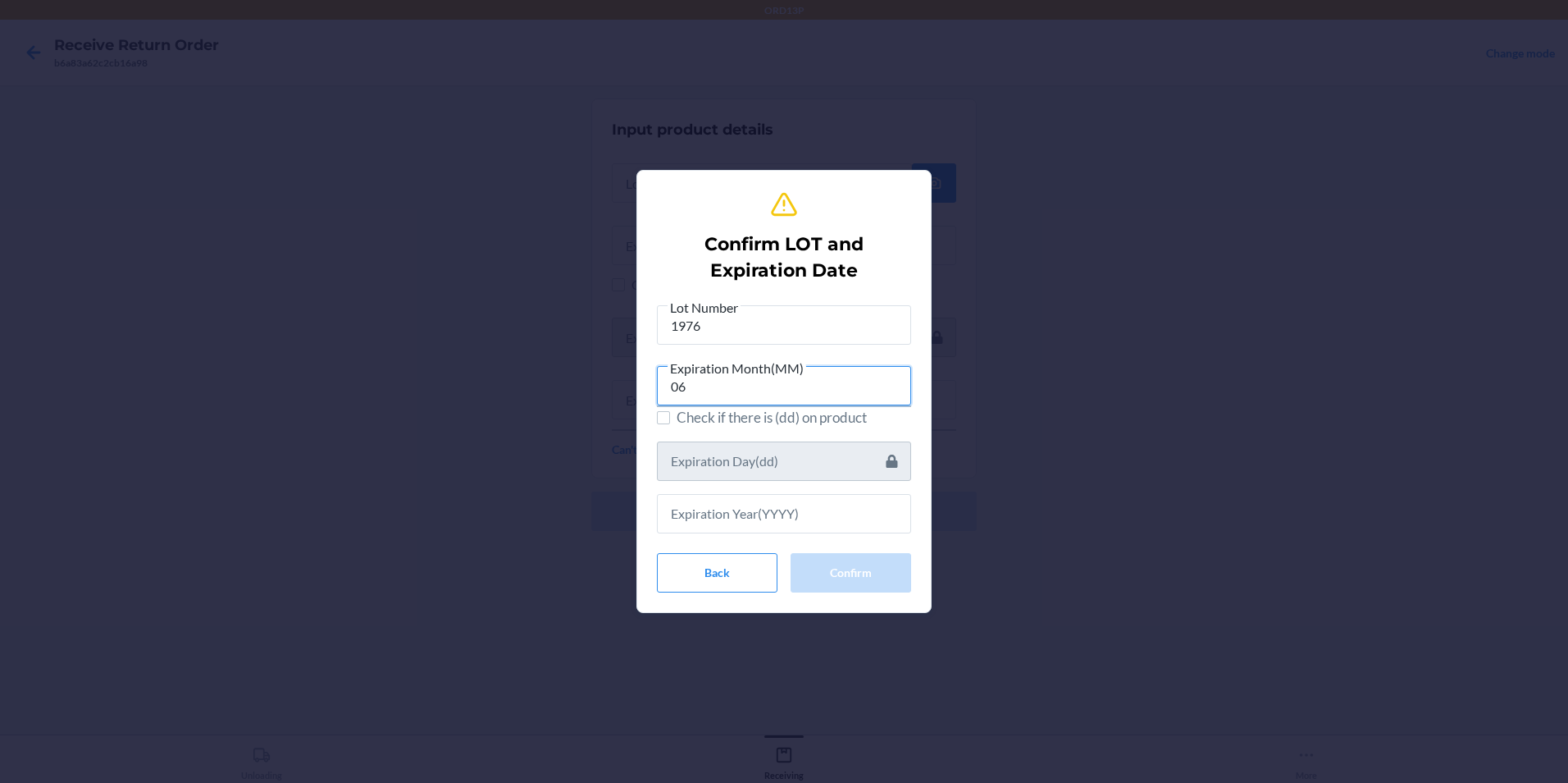
type input "06"
drag, startPoint x: 838, startPoint y: 500, endPoint x: 840, endPoint y: 489, distance: 11.2
click at [838, 490] on div at bounding box center [784, 507] width 255 height 53
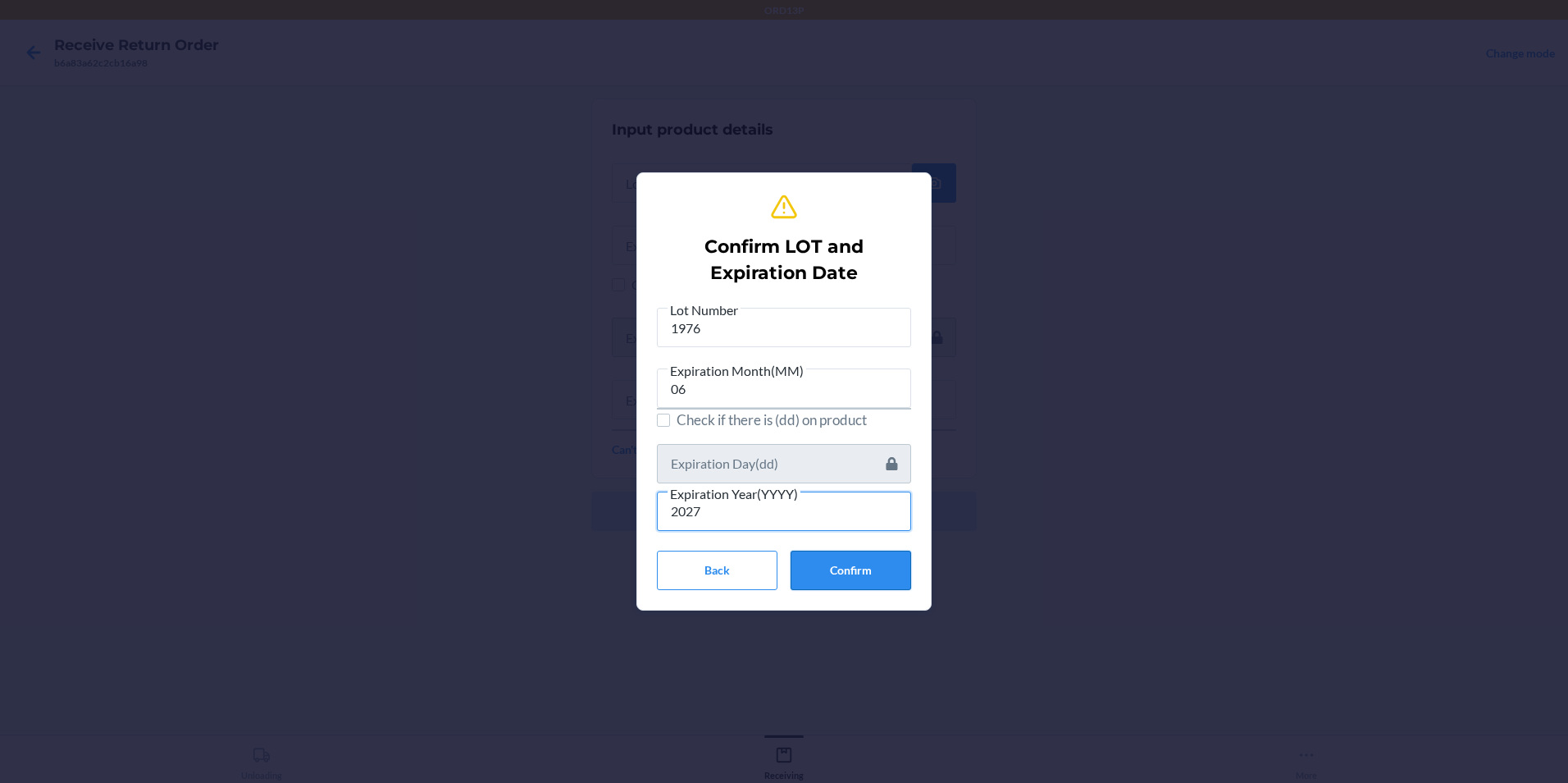
type input "2027"
drag, startPoint x: 884, startPoint y: 574, endPoint x: 895, endPoint y: 574, distance: 11.0
click at [887, 574] on button "Confirm" at bounding box center [851, 569] width 121 height 39
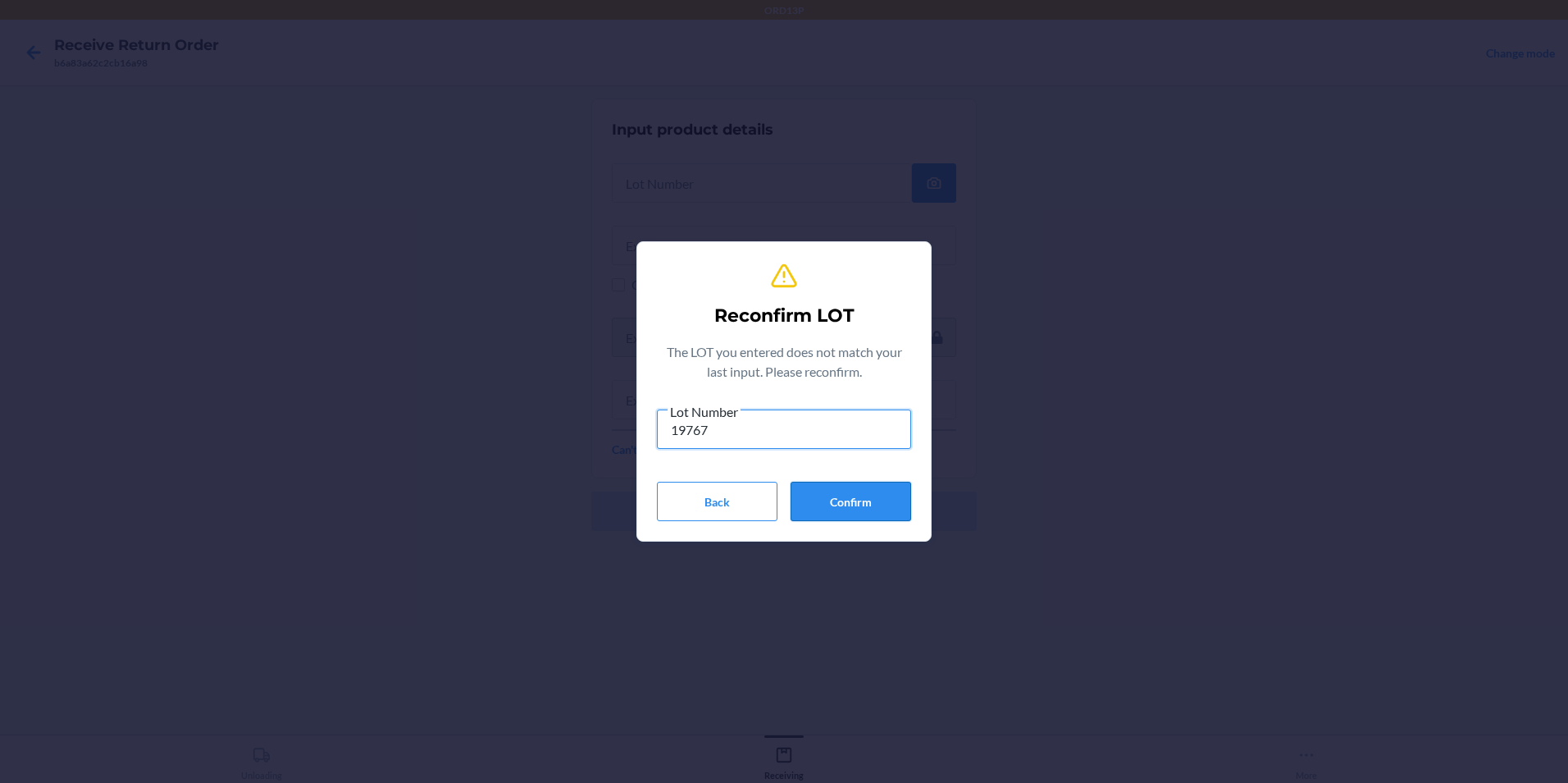
type input "19767"
click at [825, 491] on button "Confirm" at bounding box center [851, 501] width 121 height 39
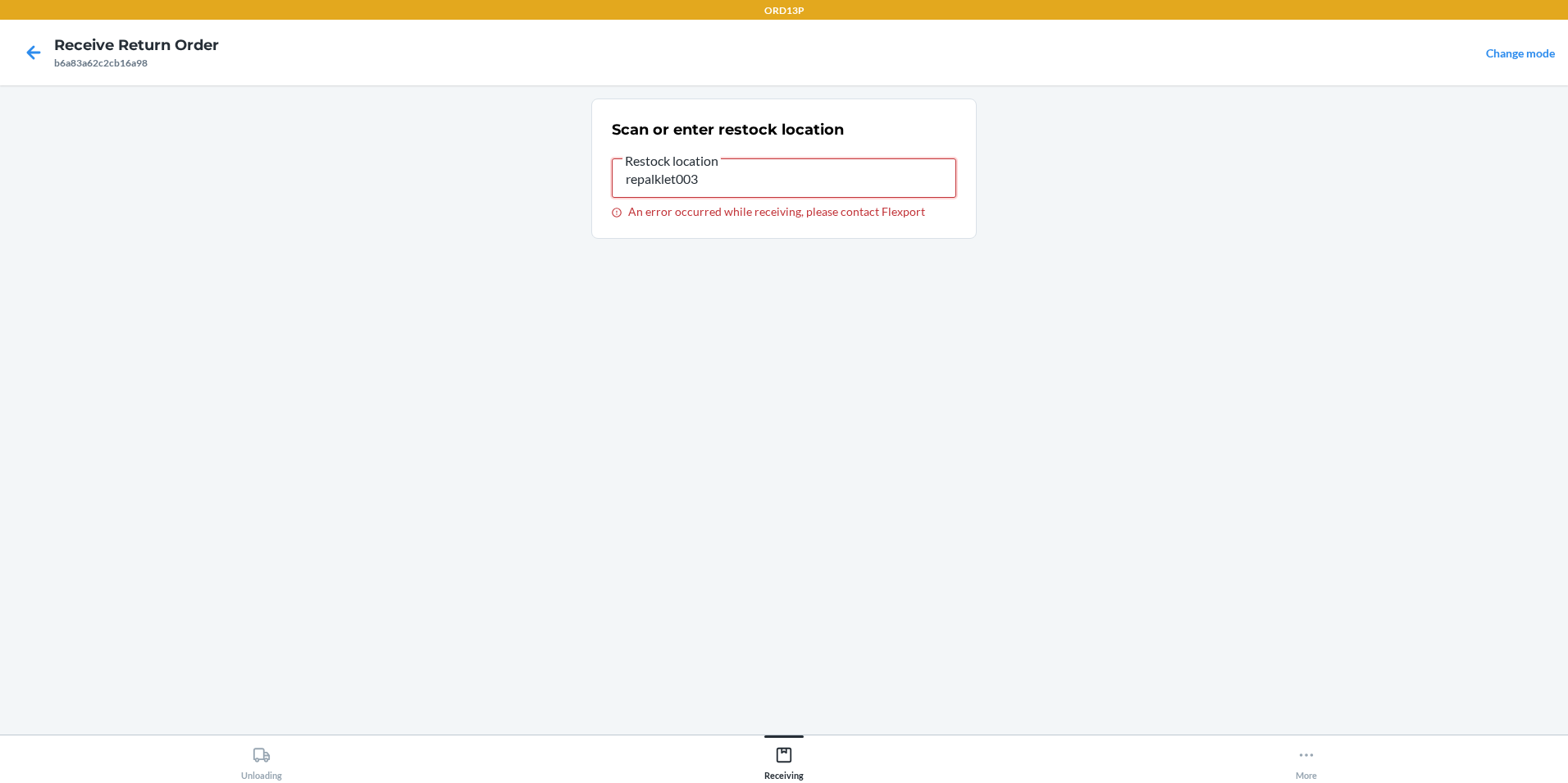
click at [816, 159] on input "repalklet003" at bounding box center [784, 177] width 345 height 39
type input "r"
type input "repallet003"
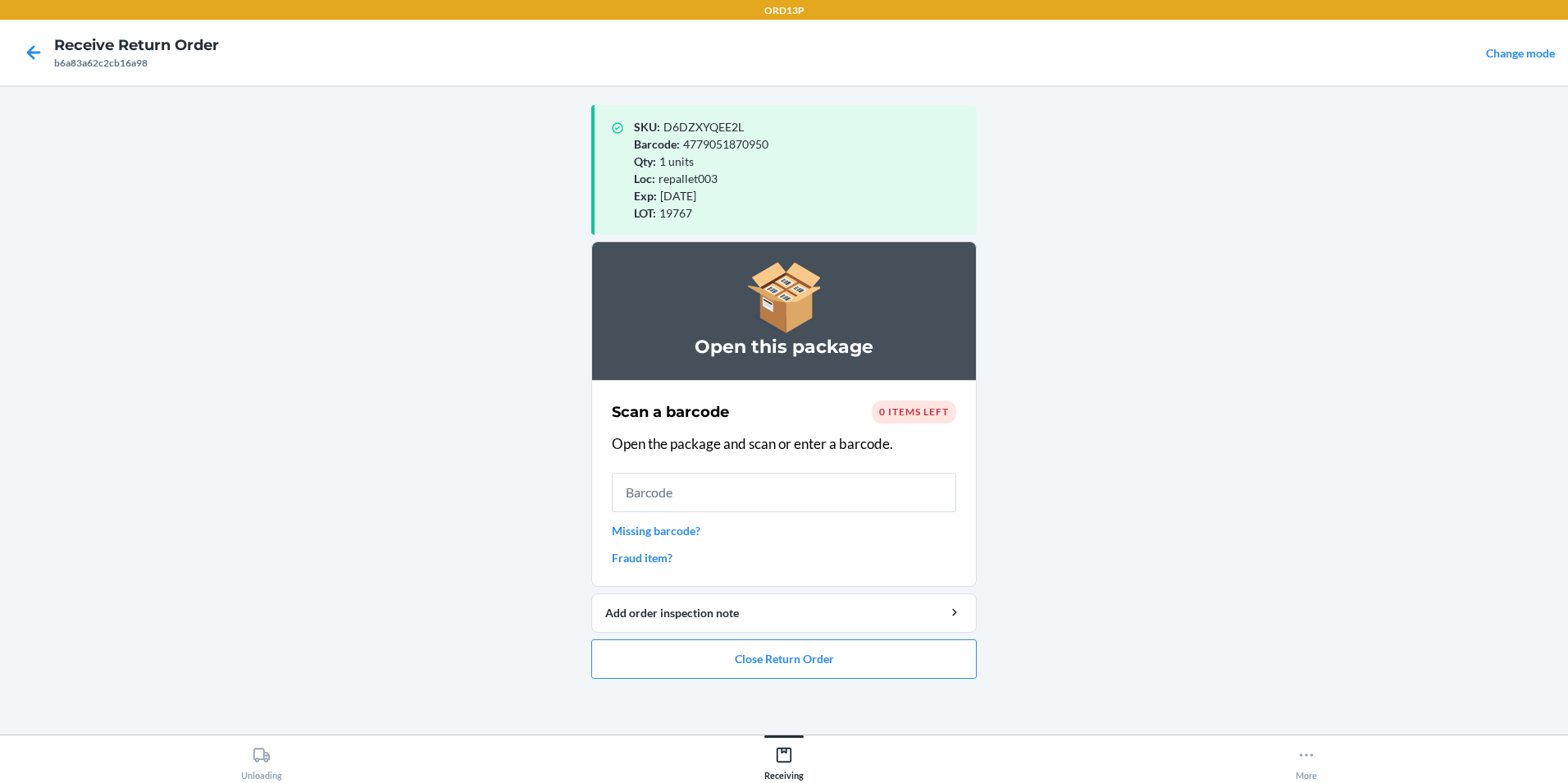
drag, startPoint x: 875, startPoint y: 158, endPoint x: 343, endPoint y: 608, distance: 696.8
click at [343, 608] on main "SKU : D6DZXYQEE2L Barcode : 4779051870950 Qty : 1 units Loc : repallet003 Exp :…" at bounding box center [784, 410] width 1568 height 649
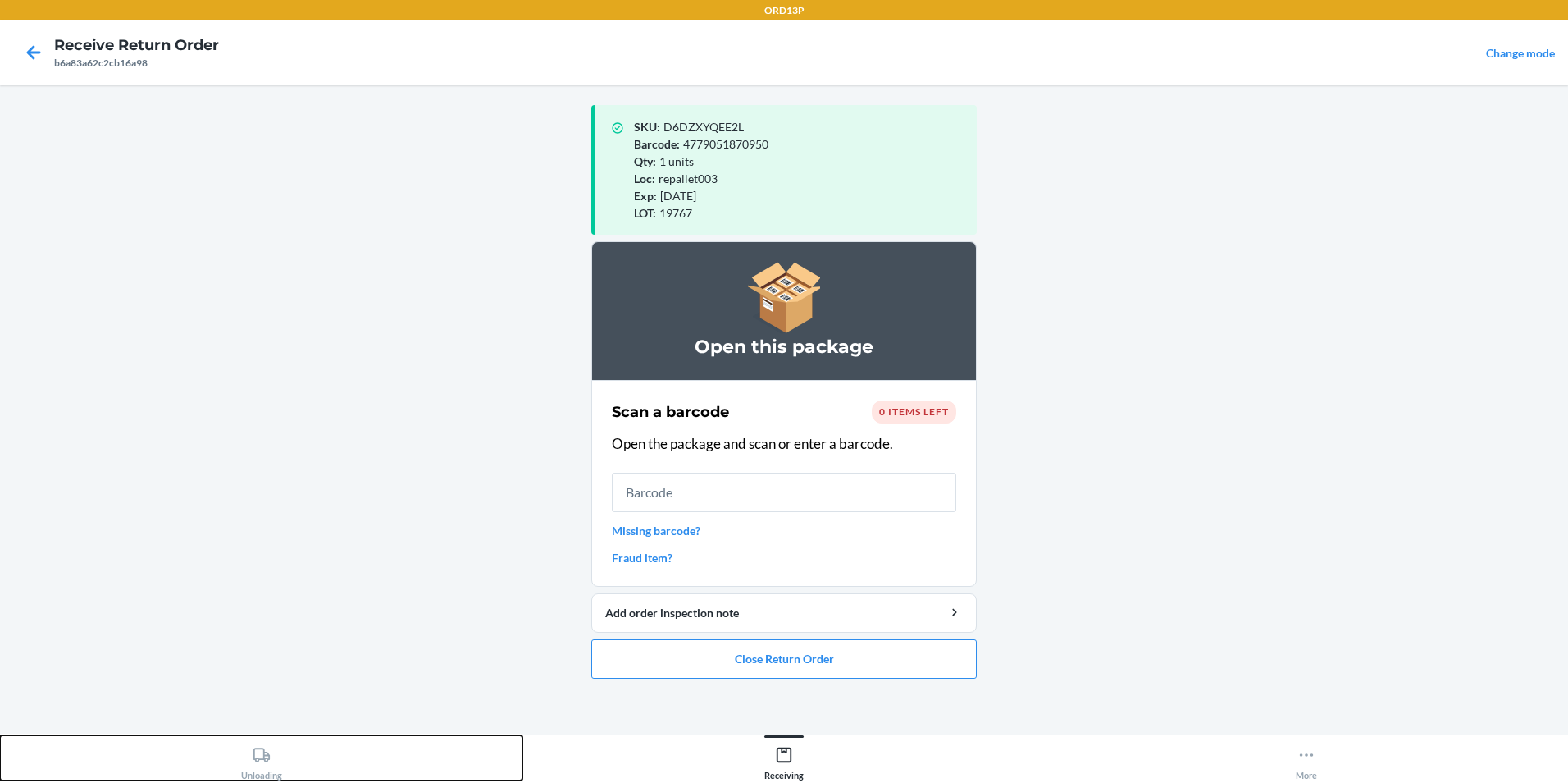
click at [267, 766] on div "Unloading" at bounding box center [261, 759] width 41 height 41
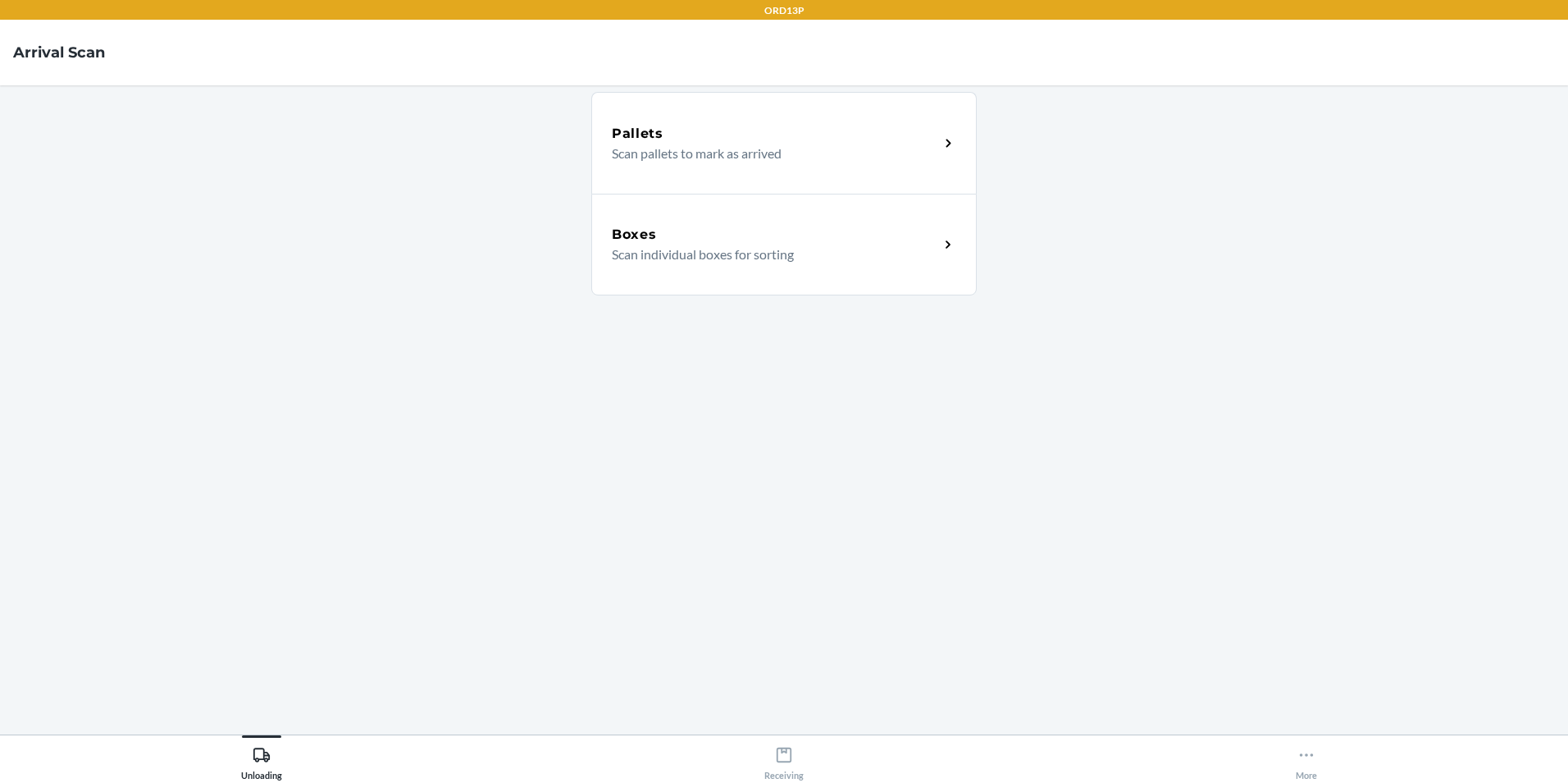
click at [642, 257] on p "Scan individual boxes for sorting" at bounding box center [769, 255] width 315 height 20
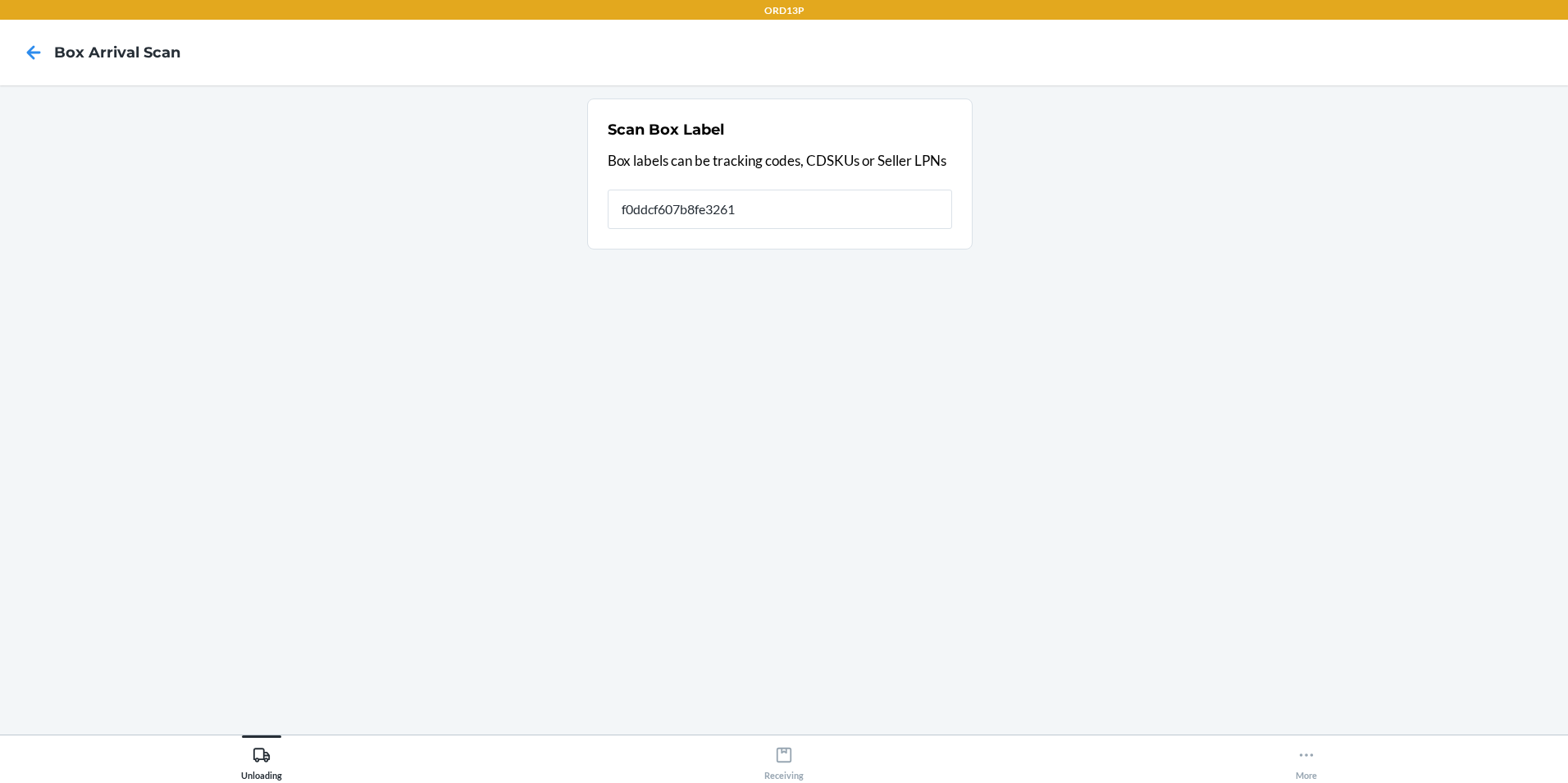
type input "f0ddcf607b8fe3261"
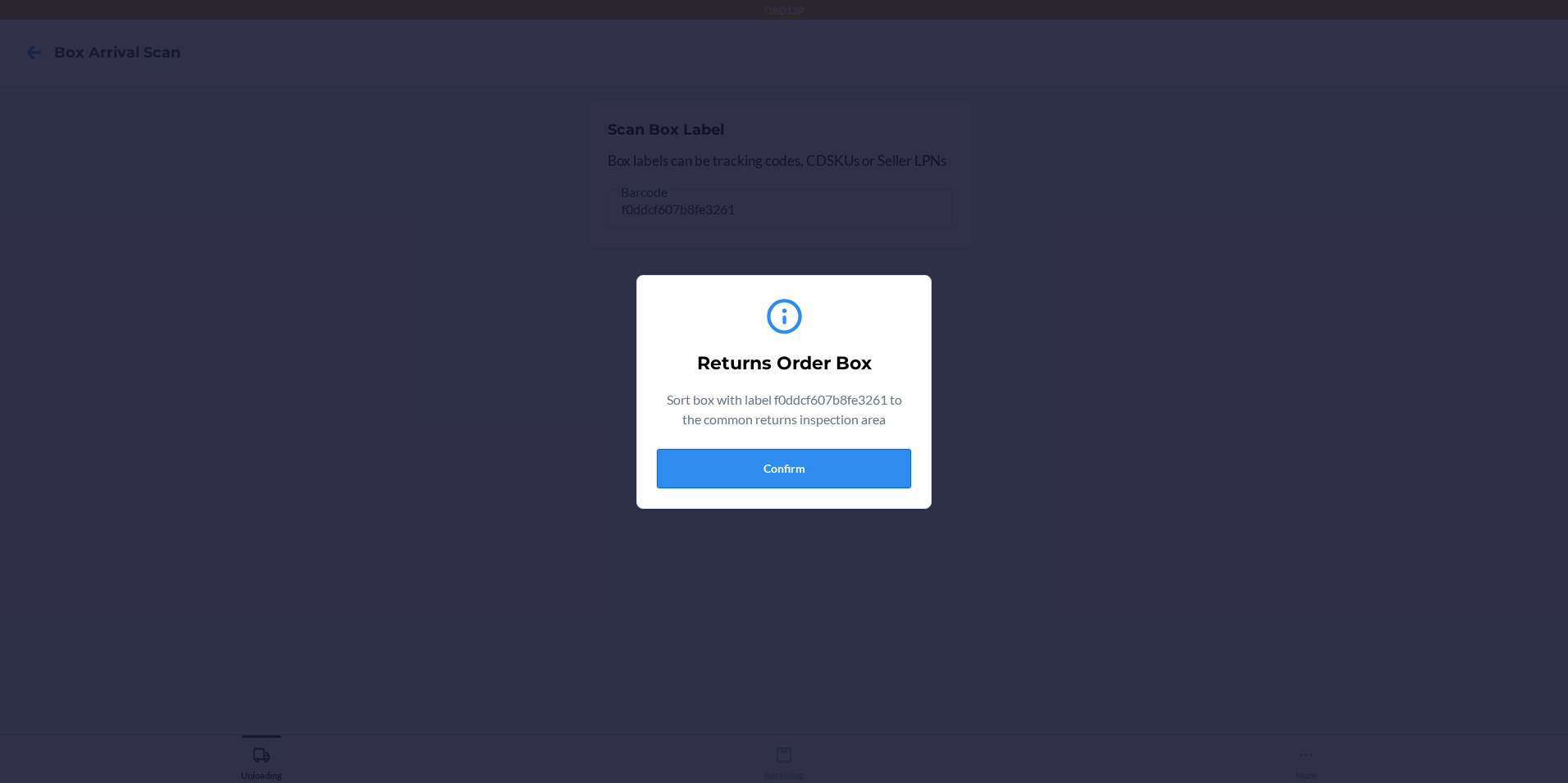
click at [740, 468] on button "Confirm" at bounding box center [784, 467] width 255 height 39
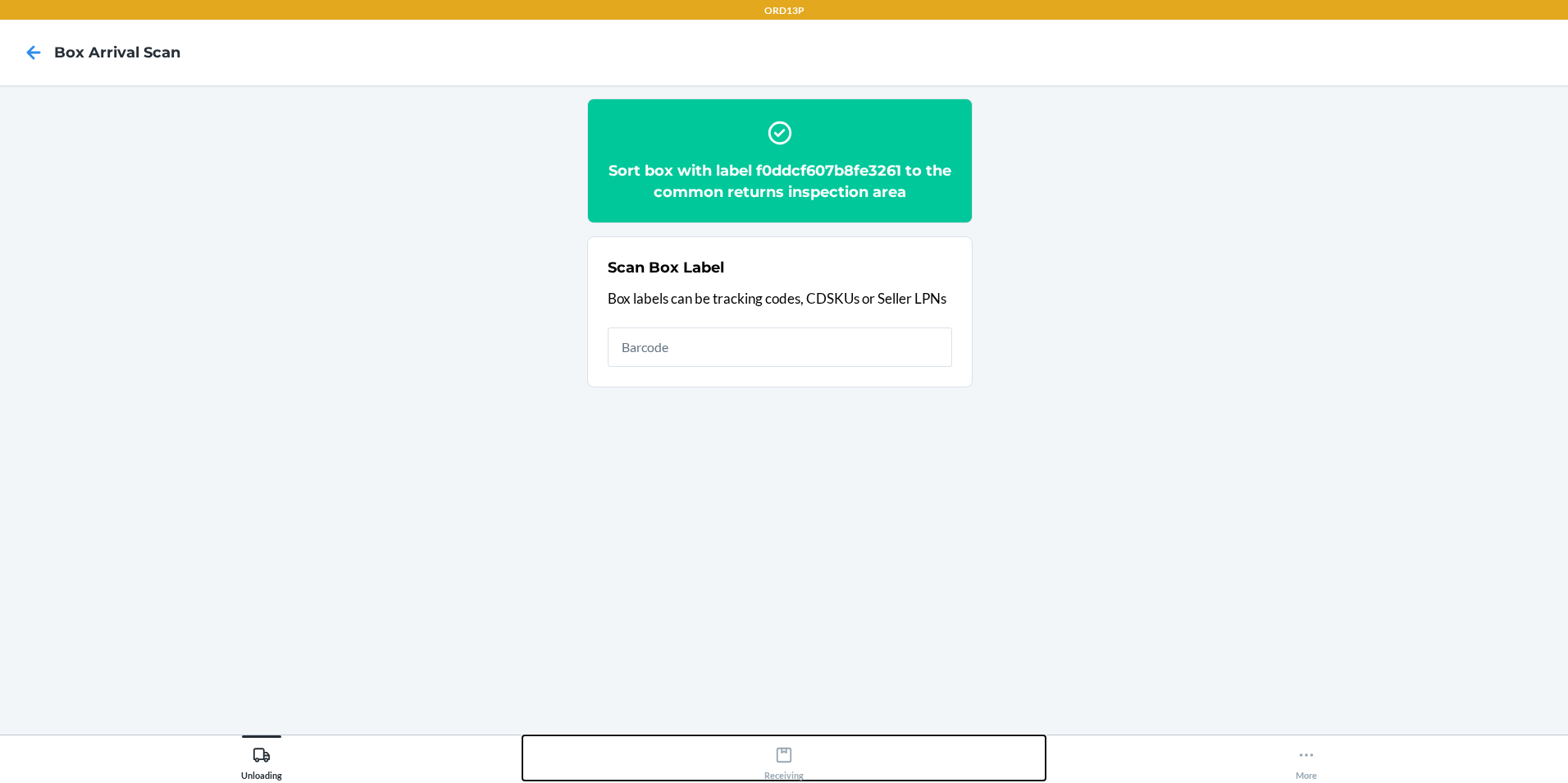
click at [793, 760] on div "Receiving" at bounding box center [784, 759] width 39 height 41
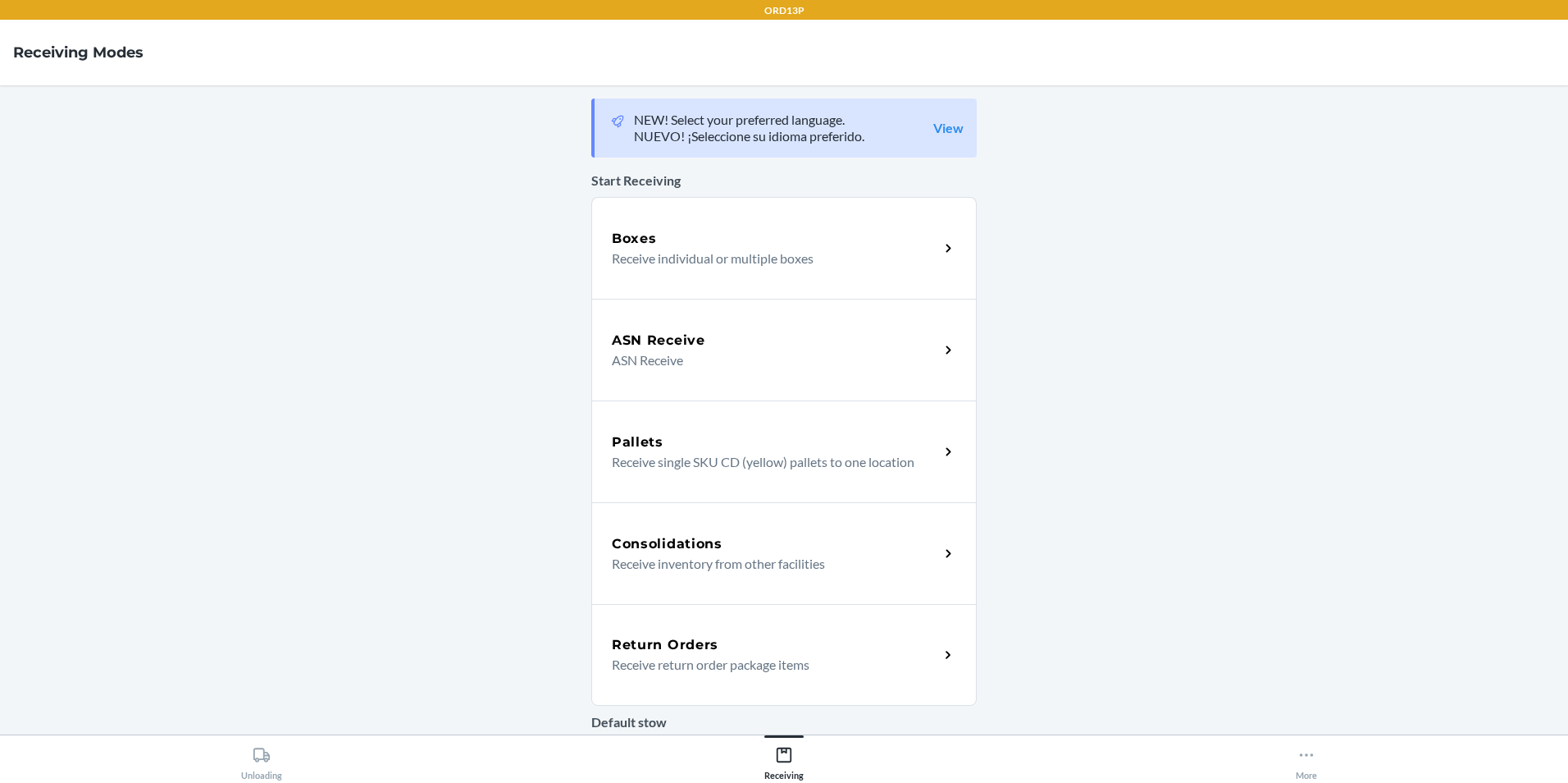
click at [784, 668] on p "Receive return order package items" at bounding box center [769, 665] width 315 height 20
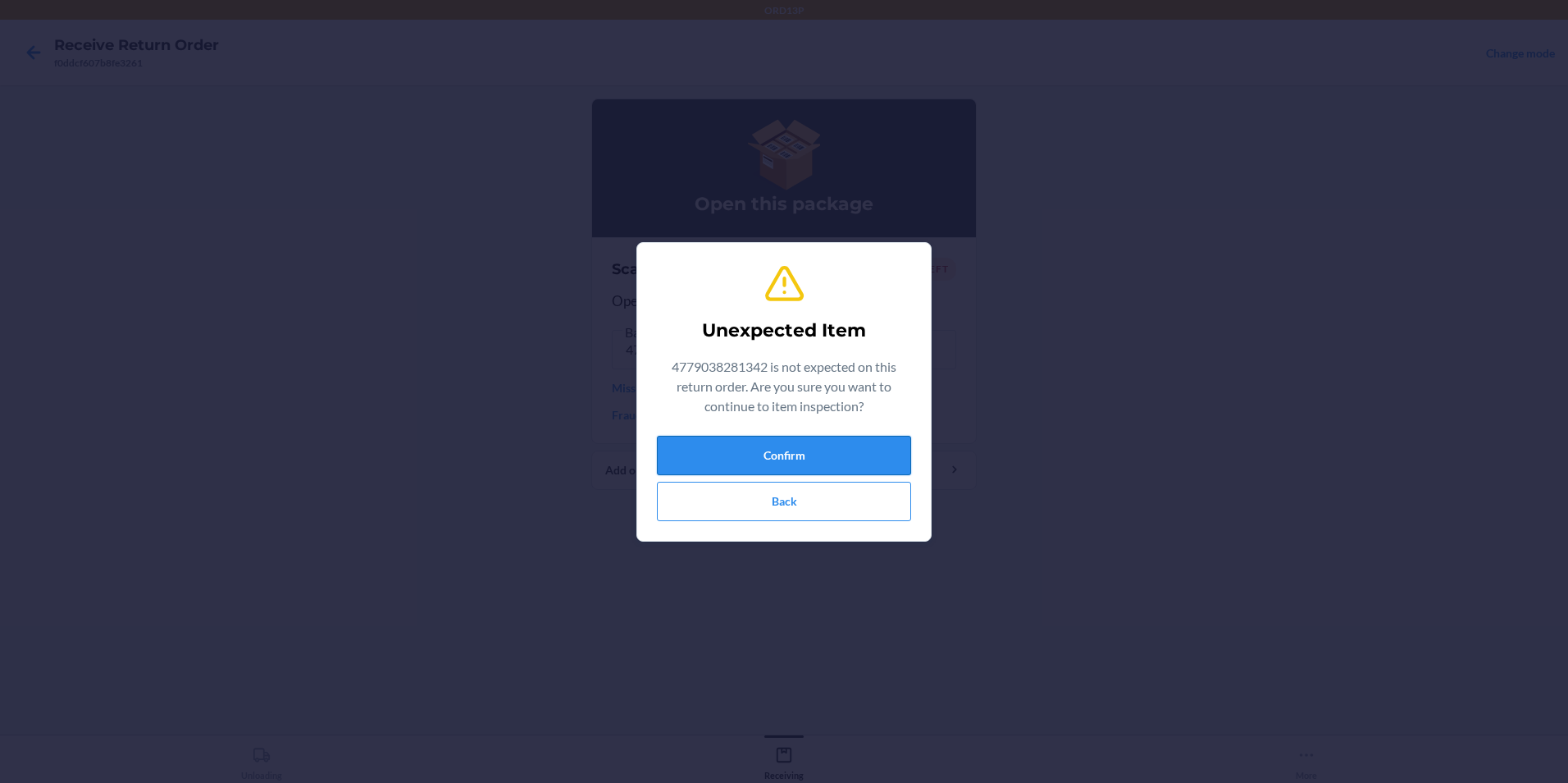
click at [758, 446] on button "Confirm" at bounding box center [784, 455] width 255 height 39
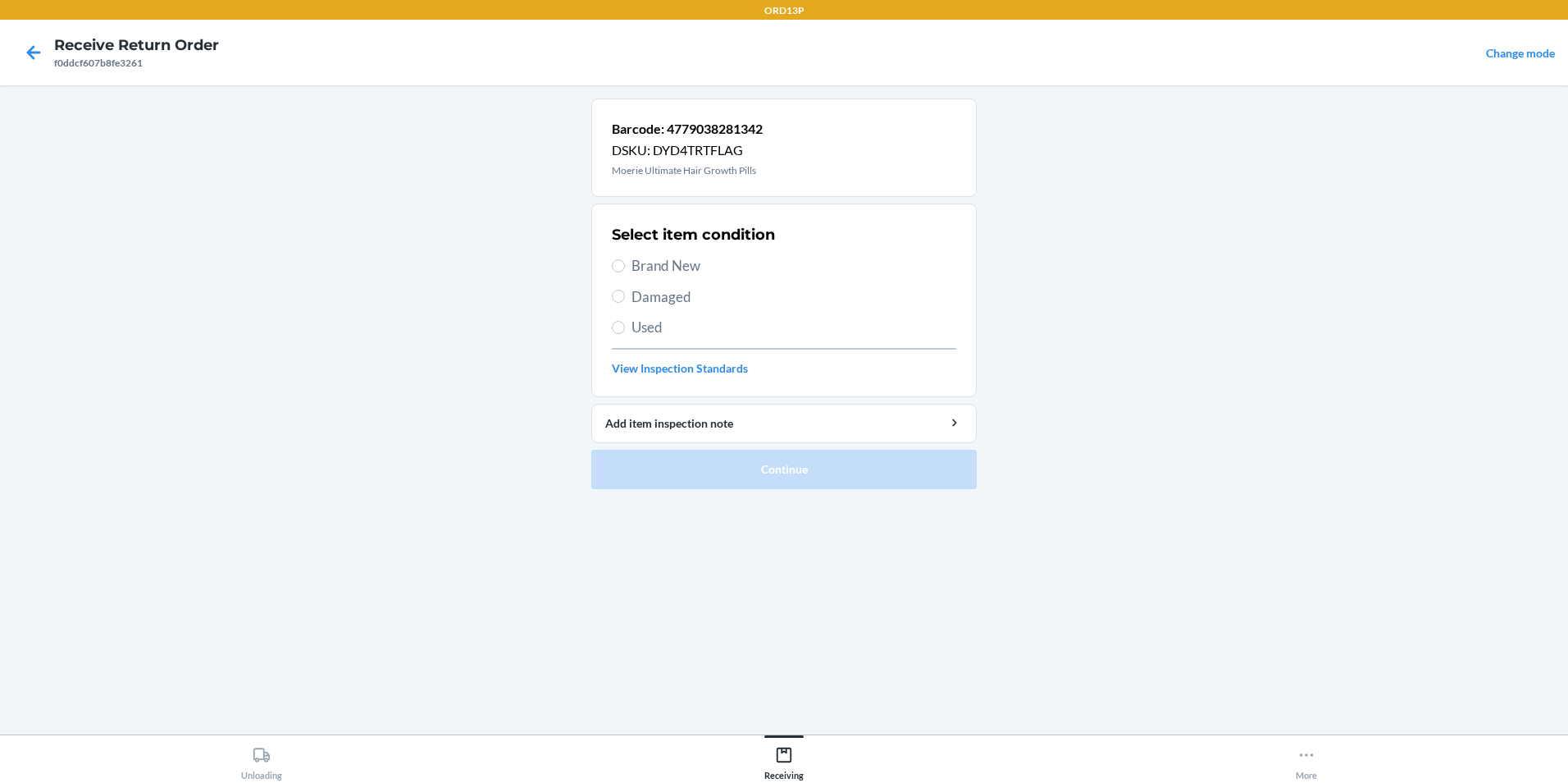
click at [708, 251] on div "Select item condition Brand New Damaged Used View Inspection Standards" at bounding box center [784, 300] width 345 height 163
click at [686, 268] on span "Brand New" at bounding box center [794, 266] width 325 height 21
click at [624, 268] on input "Brand New" at bounding box center [618, 266] width 13 height 13
radio input "true"
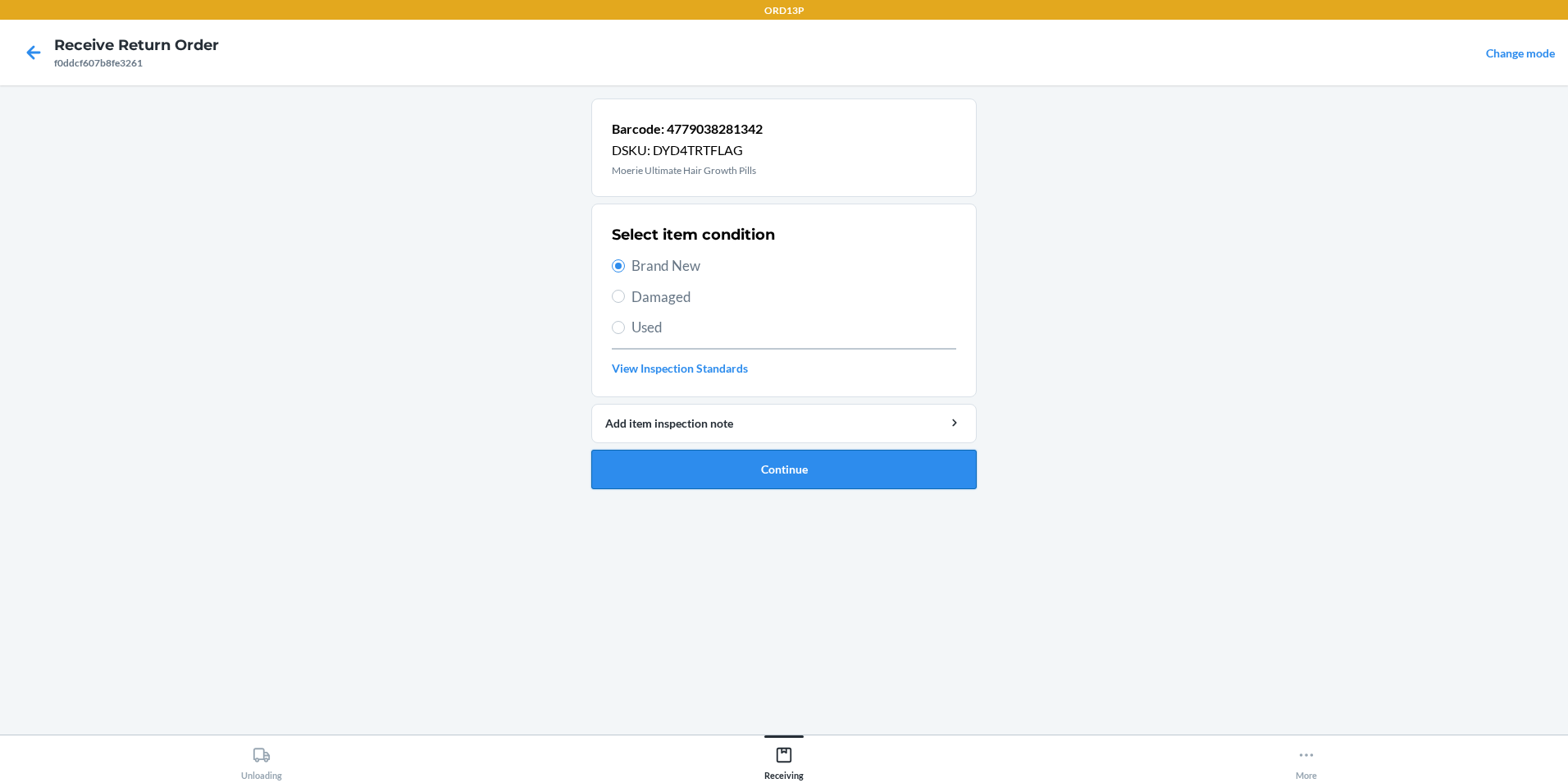
click at [733, 474] on button "Continue" at bounding box center [784, 468] width 385 height 39
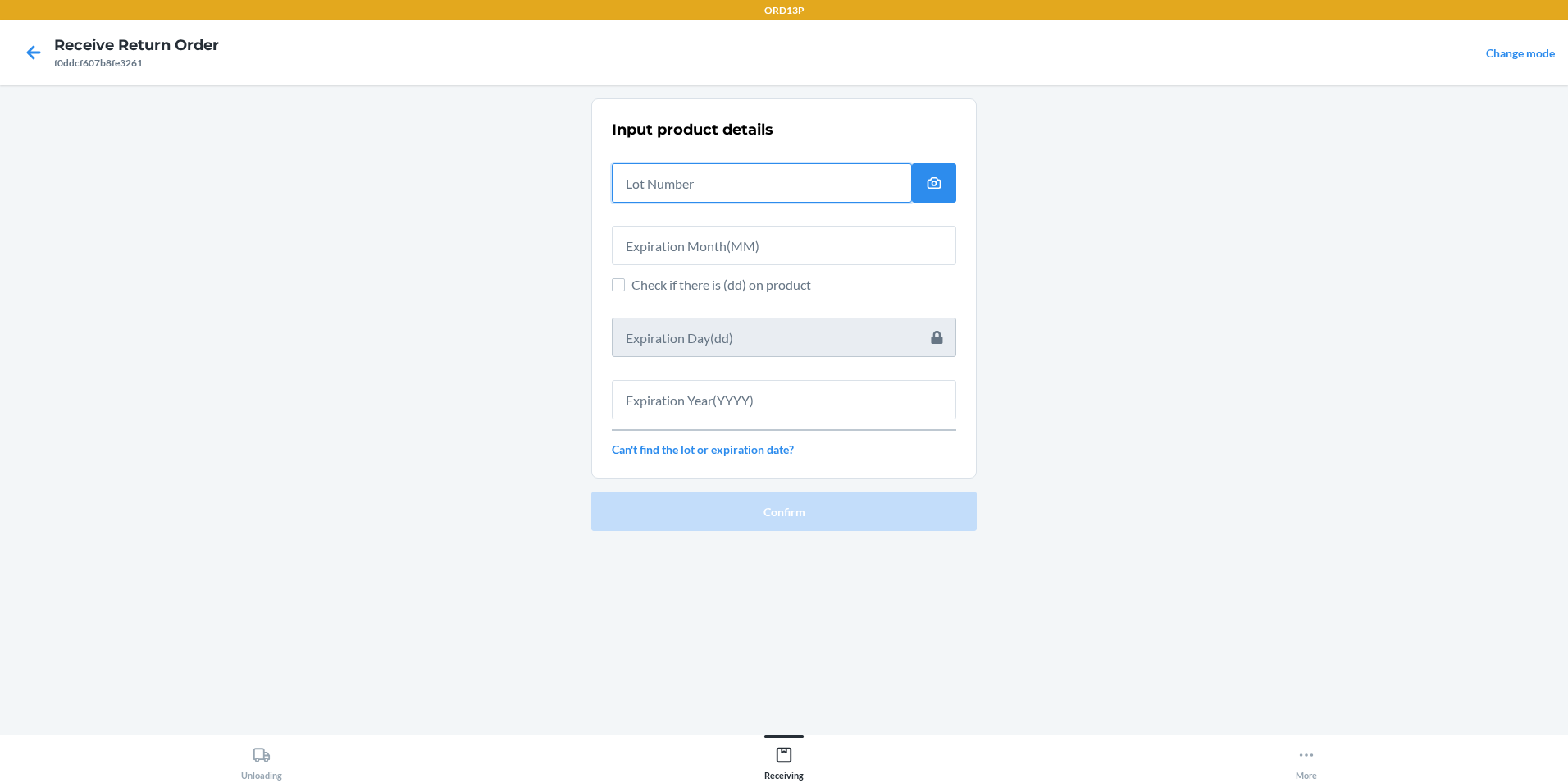
click at [766, 185] on input "text" at bounding box center [762, 183] width 300 height 39
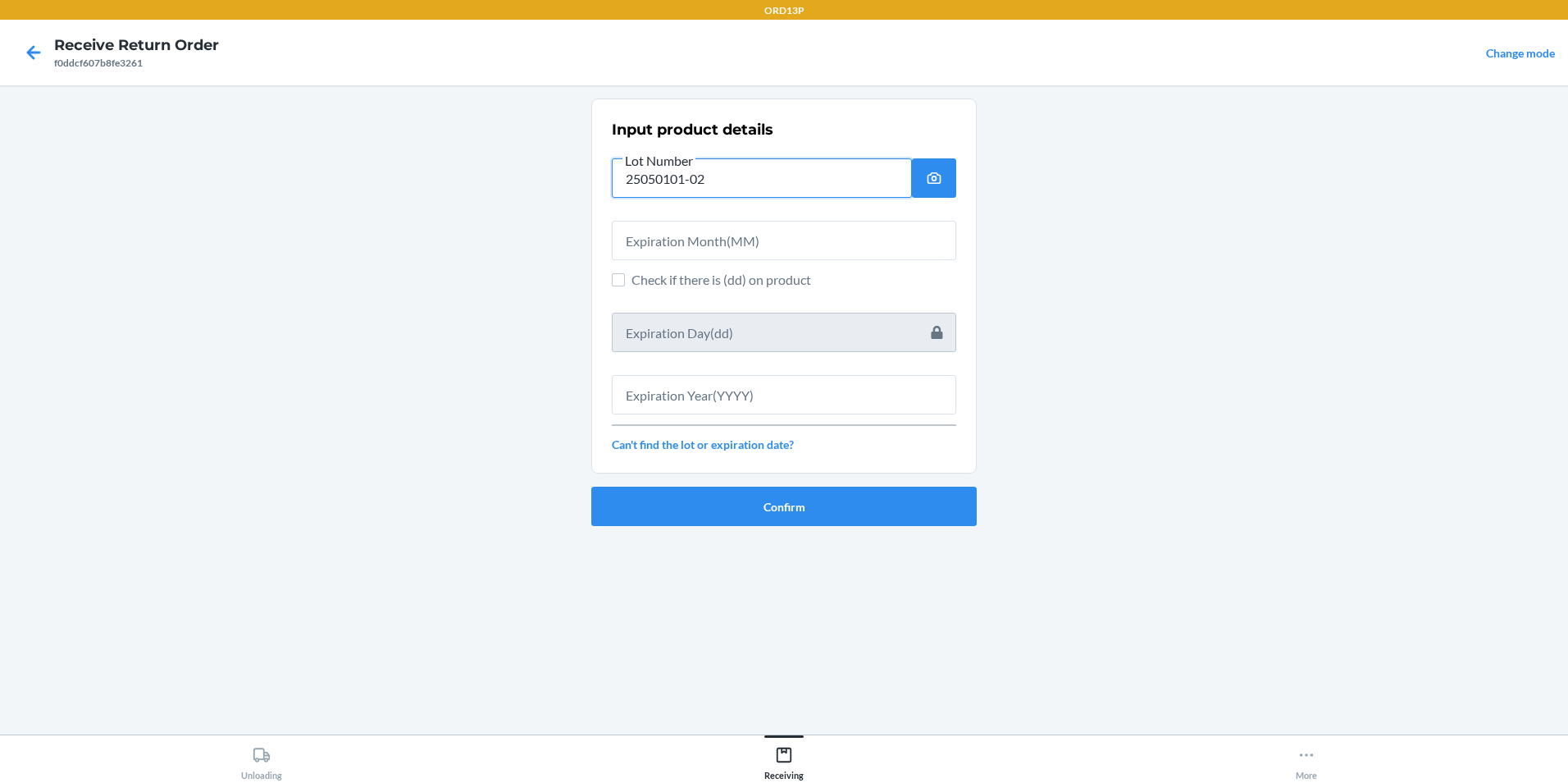
type input "25050101-02"
click at [755, 246] on input "text" at bounding box center [784, 240] width 345 height 39
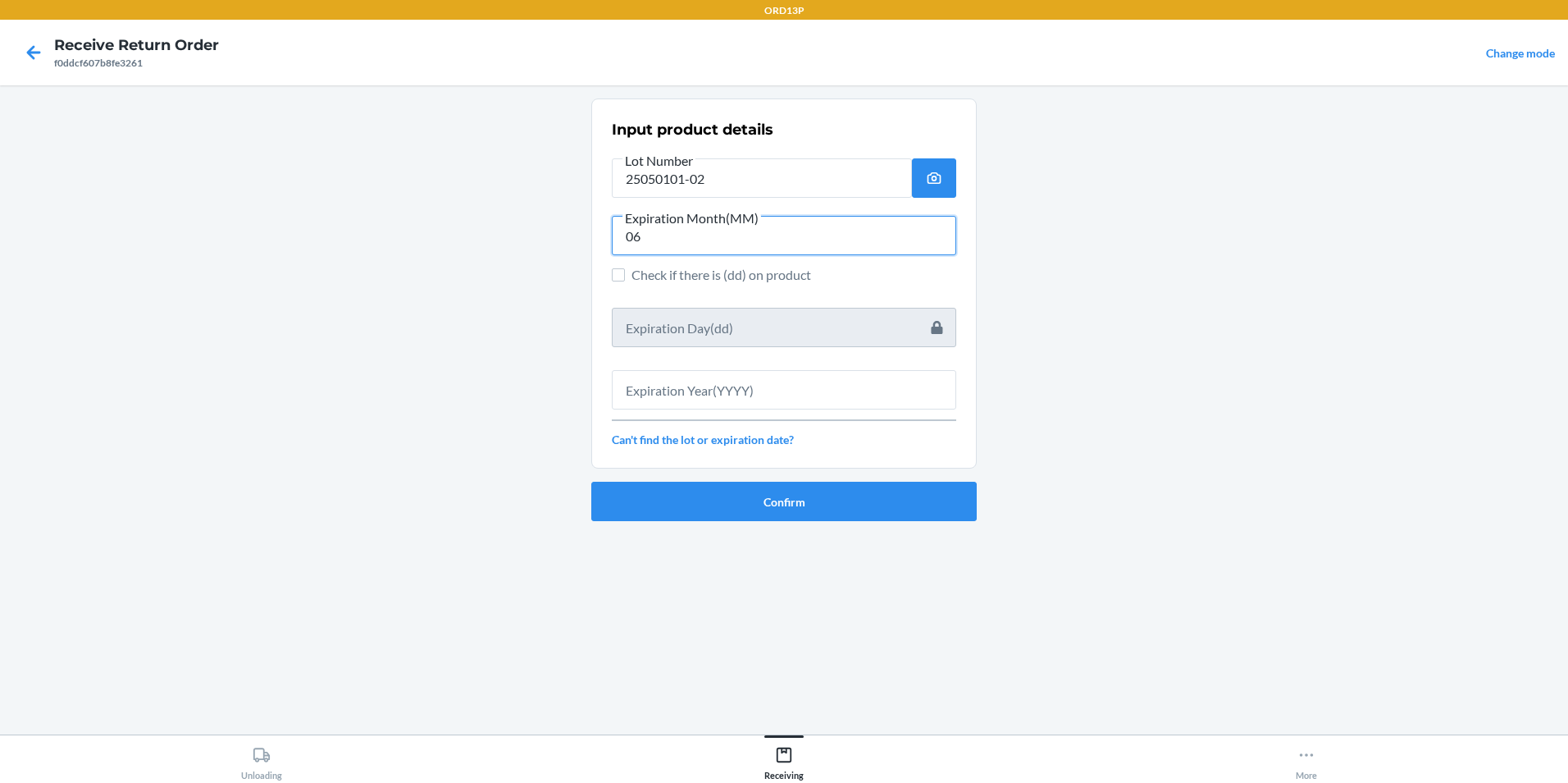
type input "06"
click at [735, 389] on input "text" at bounding box center [784, 389] width 345 height 39
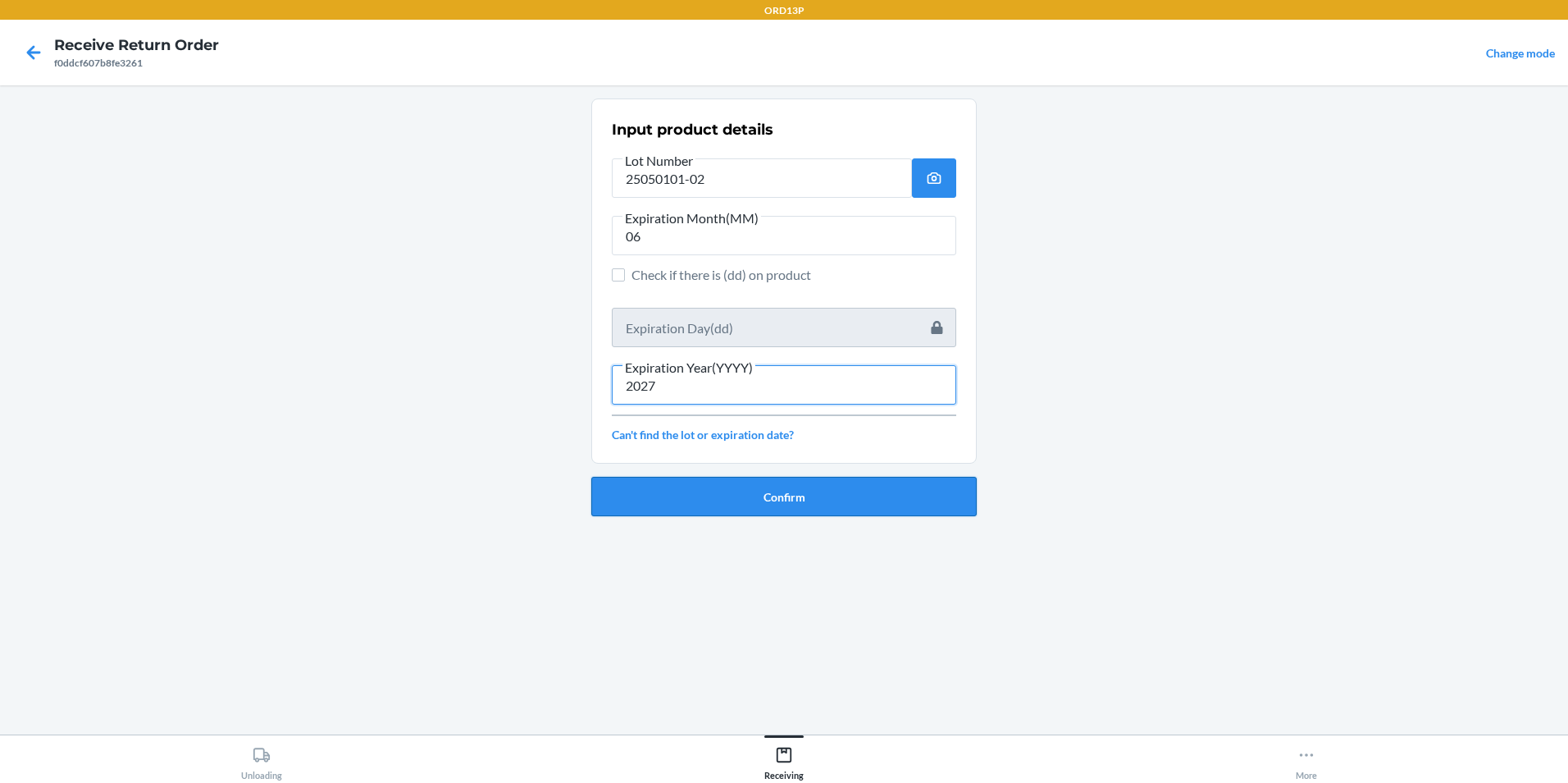
type input "2027"
click at [823, 482] on button "Confirm" at bounding box center [784, 496] width 385 height 39
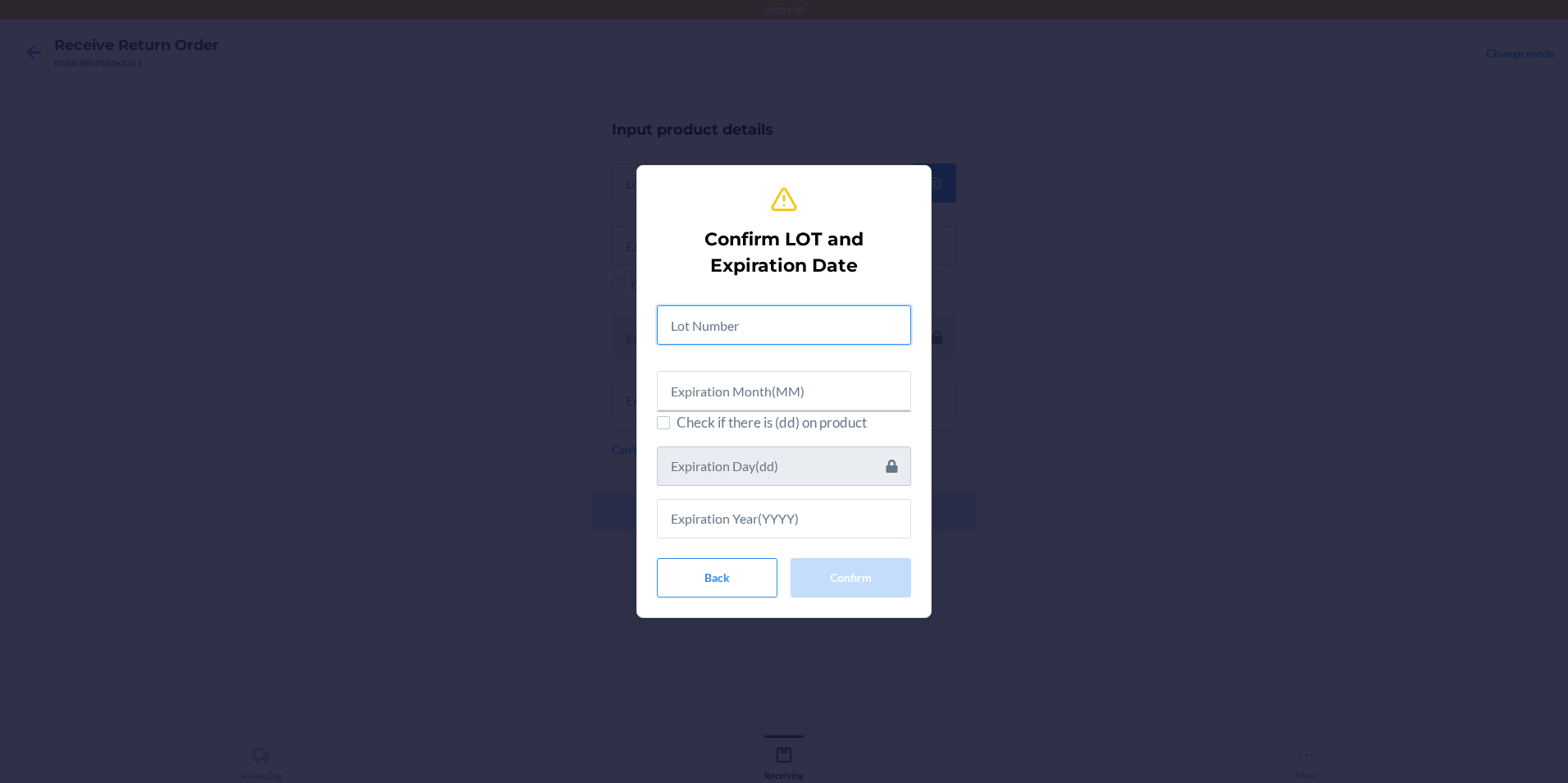
click at [793, 331] on input "text" at bounding box center [784, 325] width 255 height 39
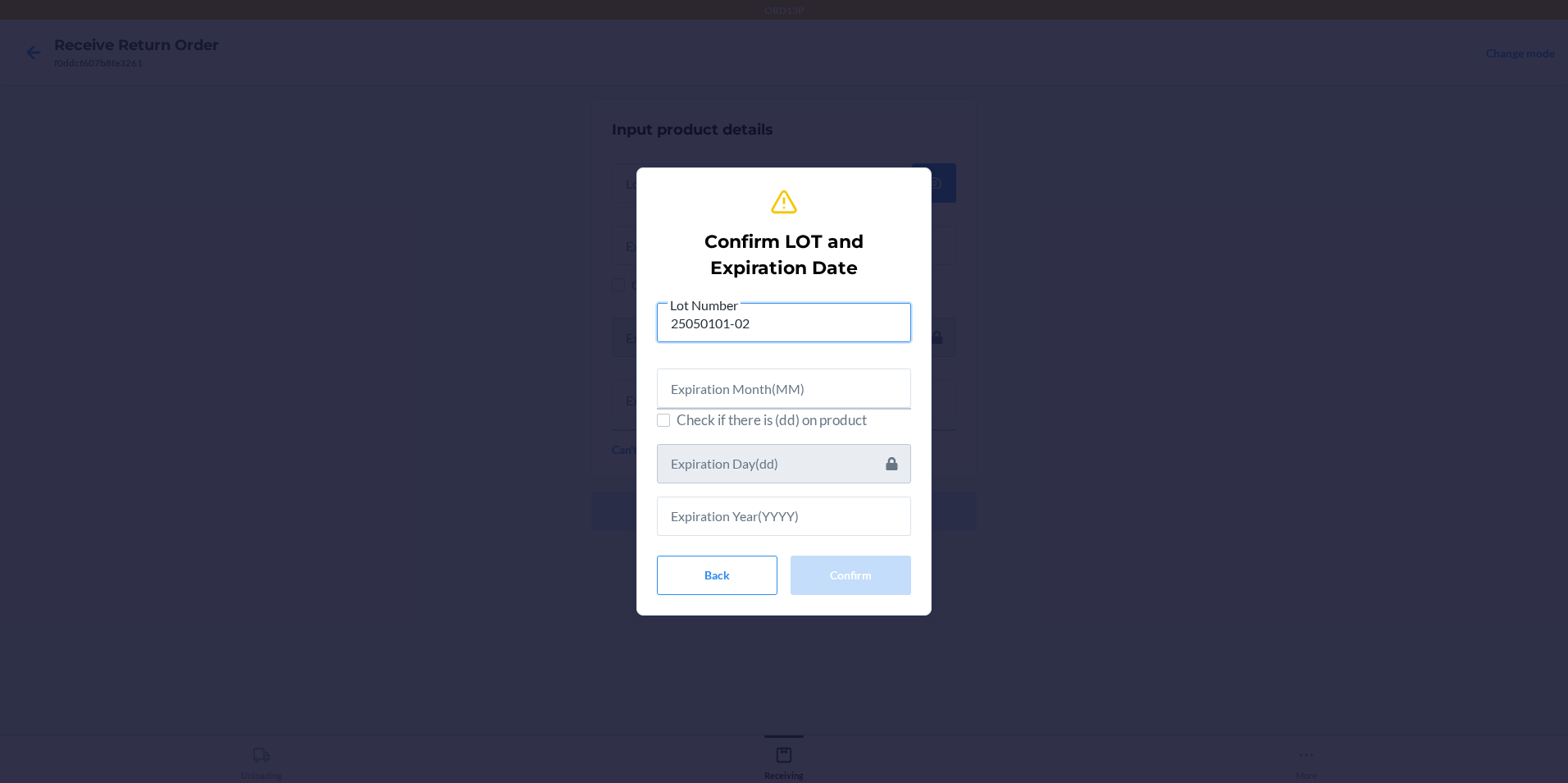
type input "25050101-02"
click at [821, 372] on input "text" at bounding box center [784, 387] width 255 height 39
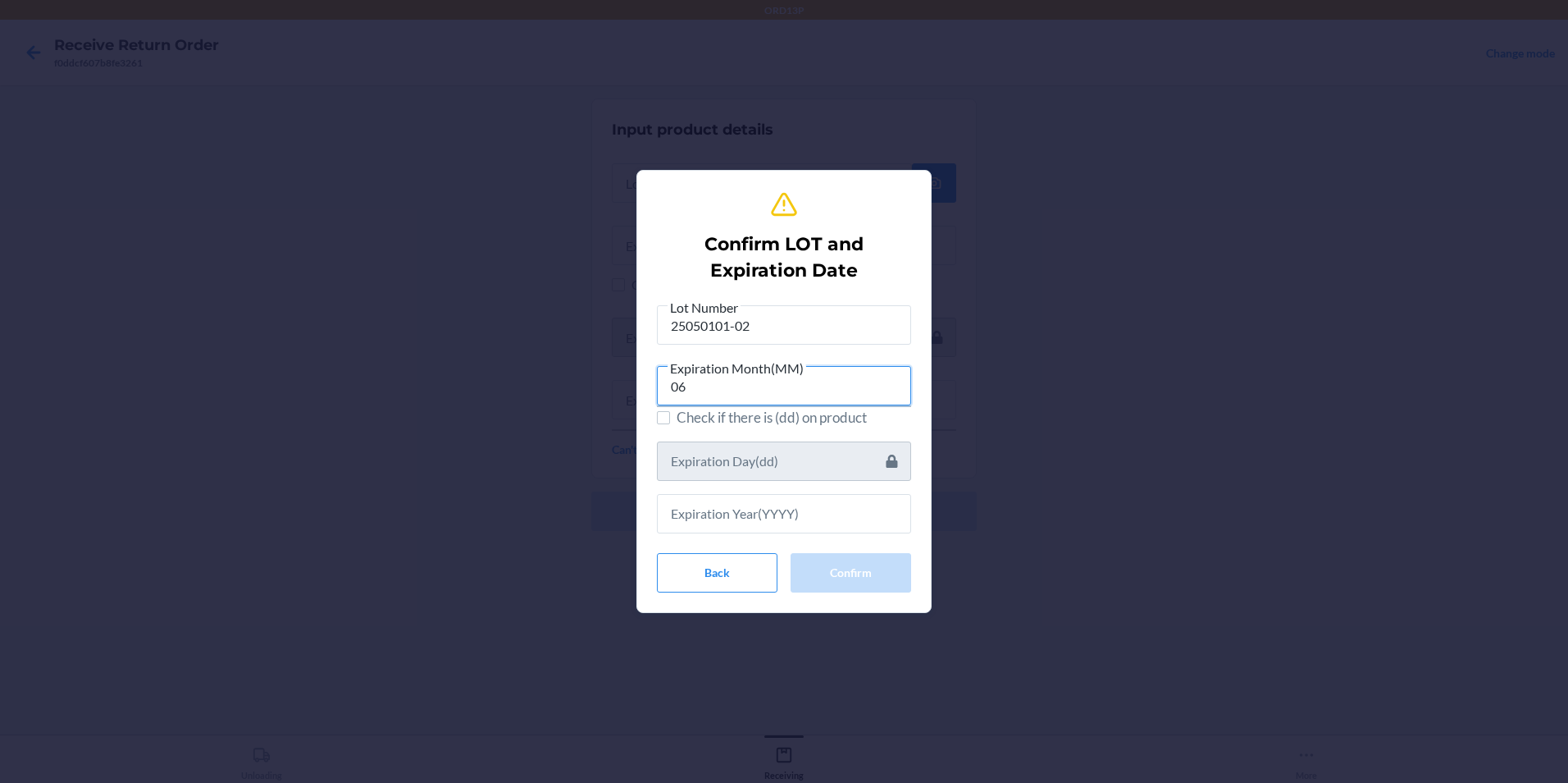
type input "06"
click at [795, 522] on input "text" at bounding box center [784, 513] width 255 height 39
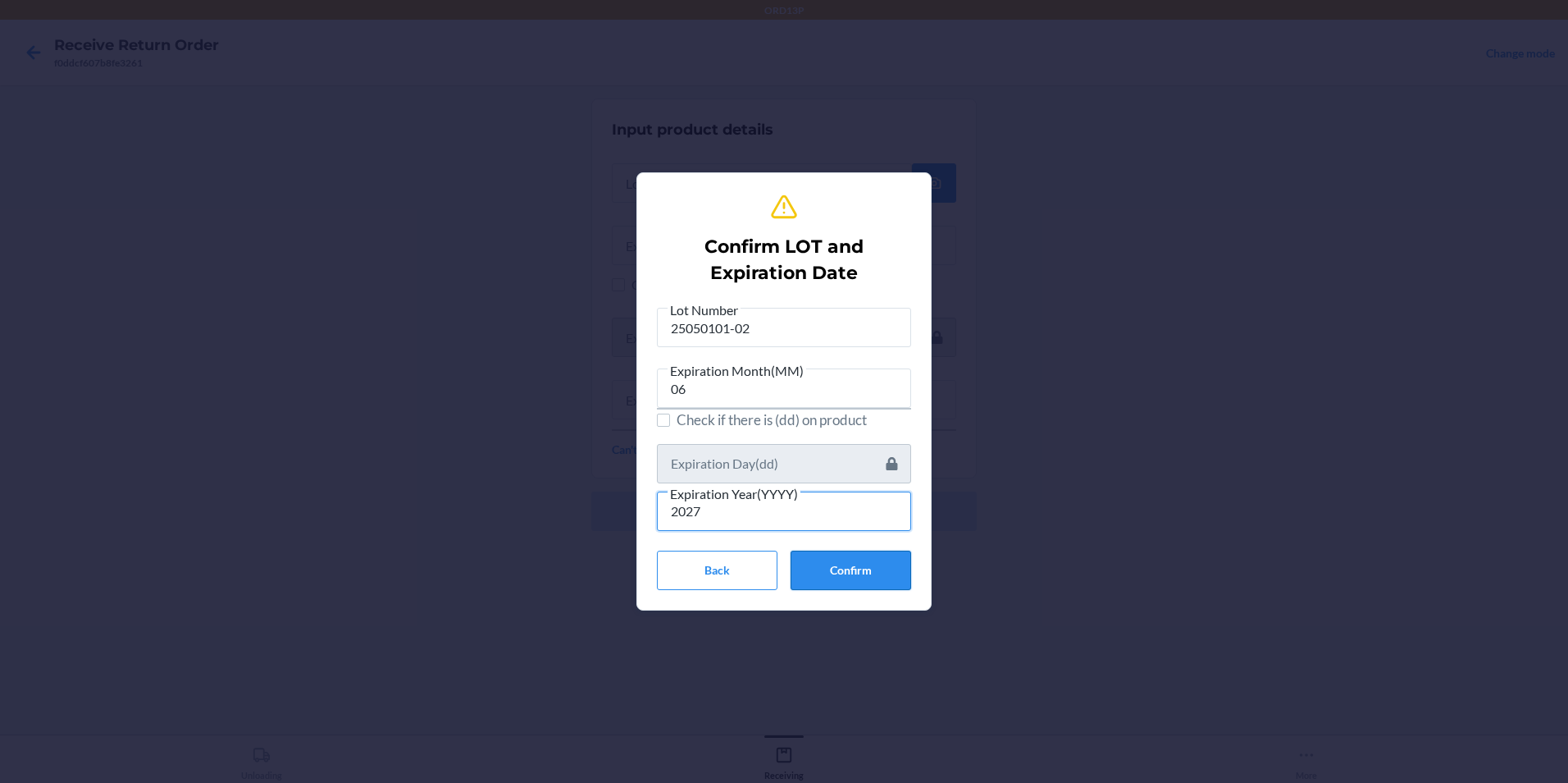
type input "2027"
click at [864, 574] on button "Confirm" at bounding box center [851, 569] width 121 height 39
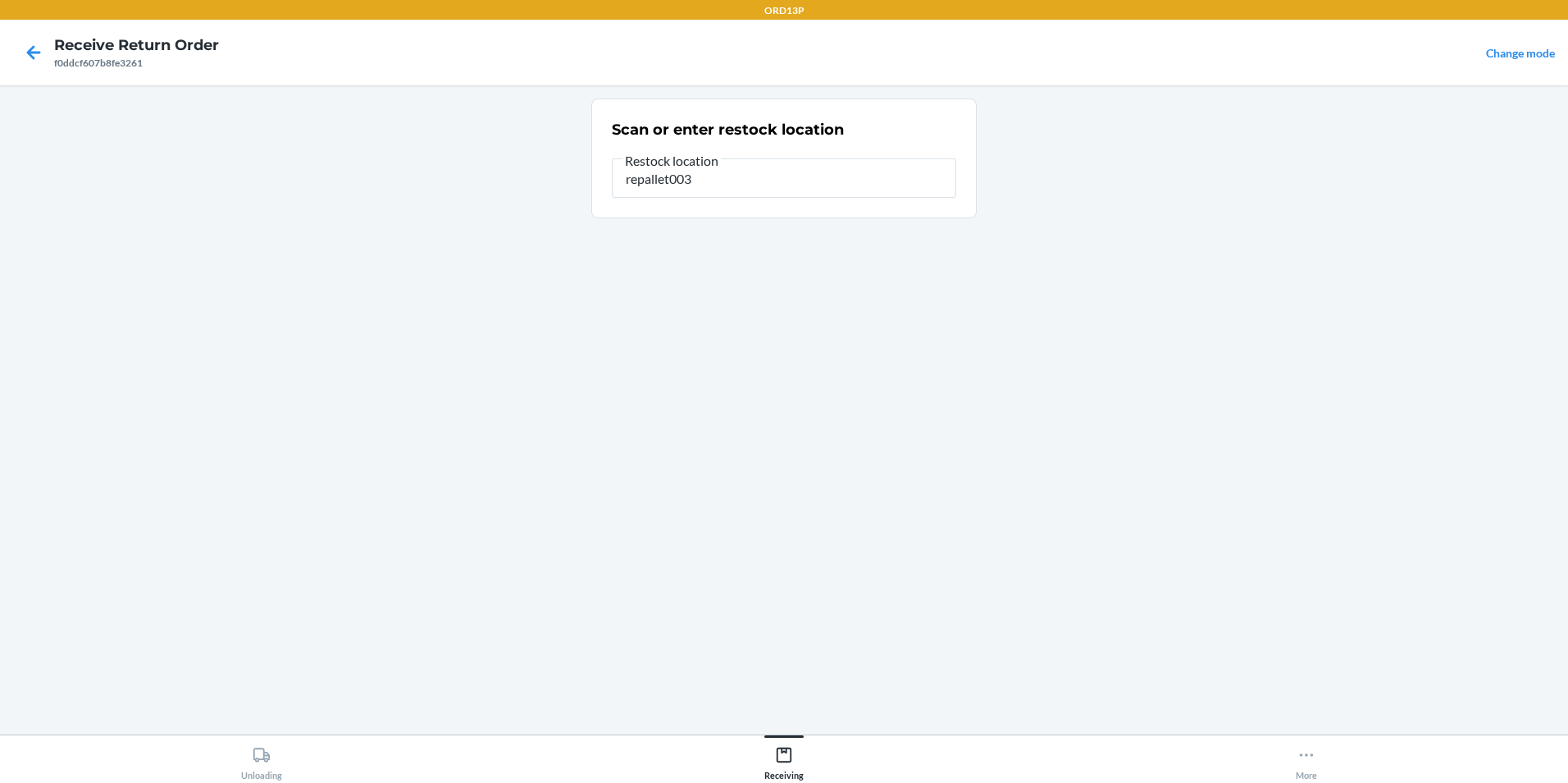
type input "repallet003"
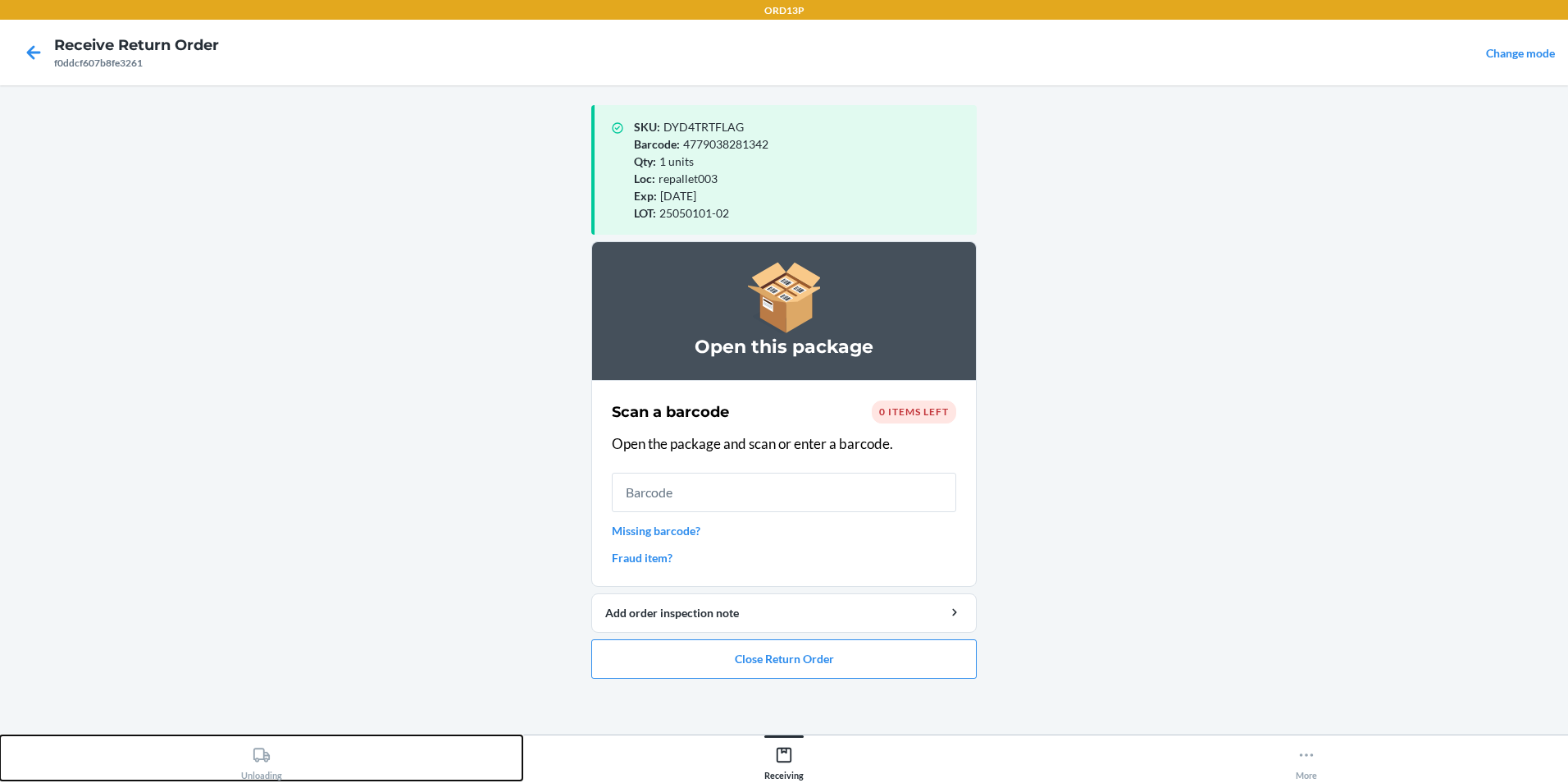
click at [255, 768] on div "Unloading" at bounding box center [261, 759] width 41 height 41
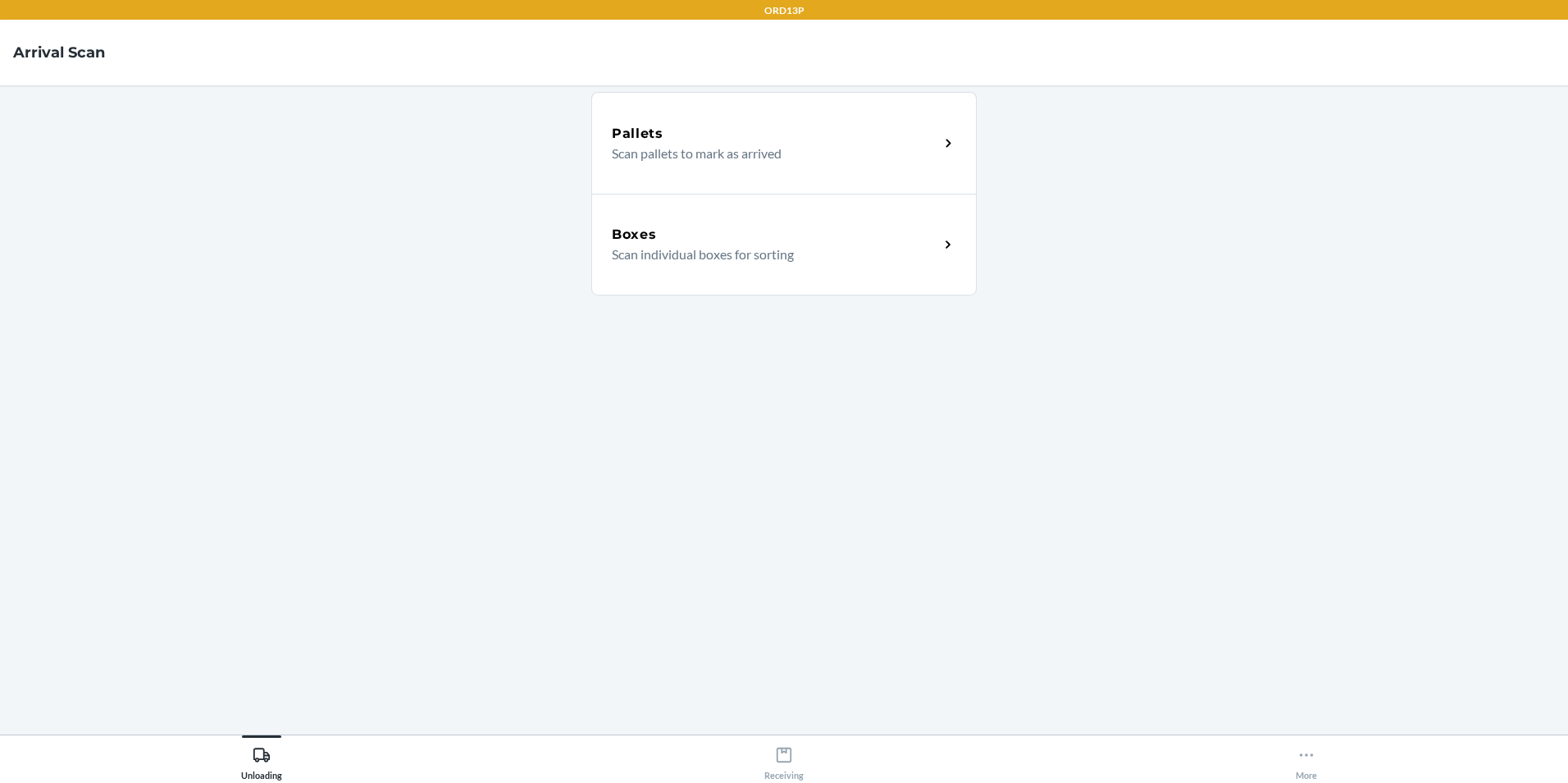
click at [703, 238] on div "Boxes" at bounding box center [775, 235] width 327 height 20
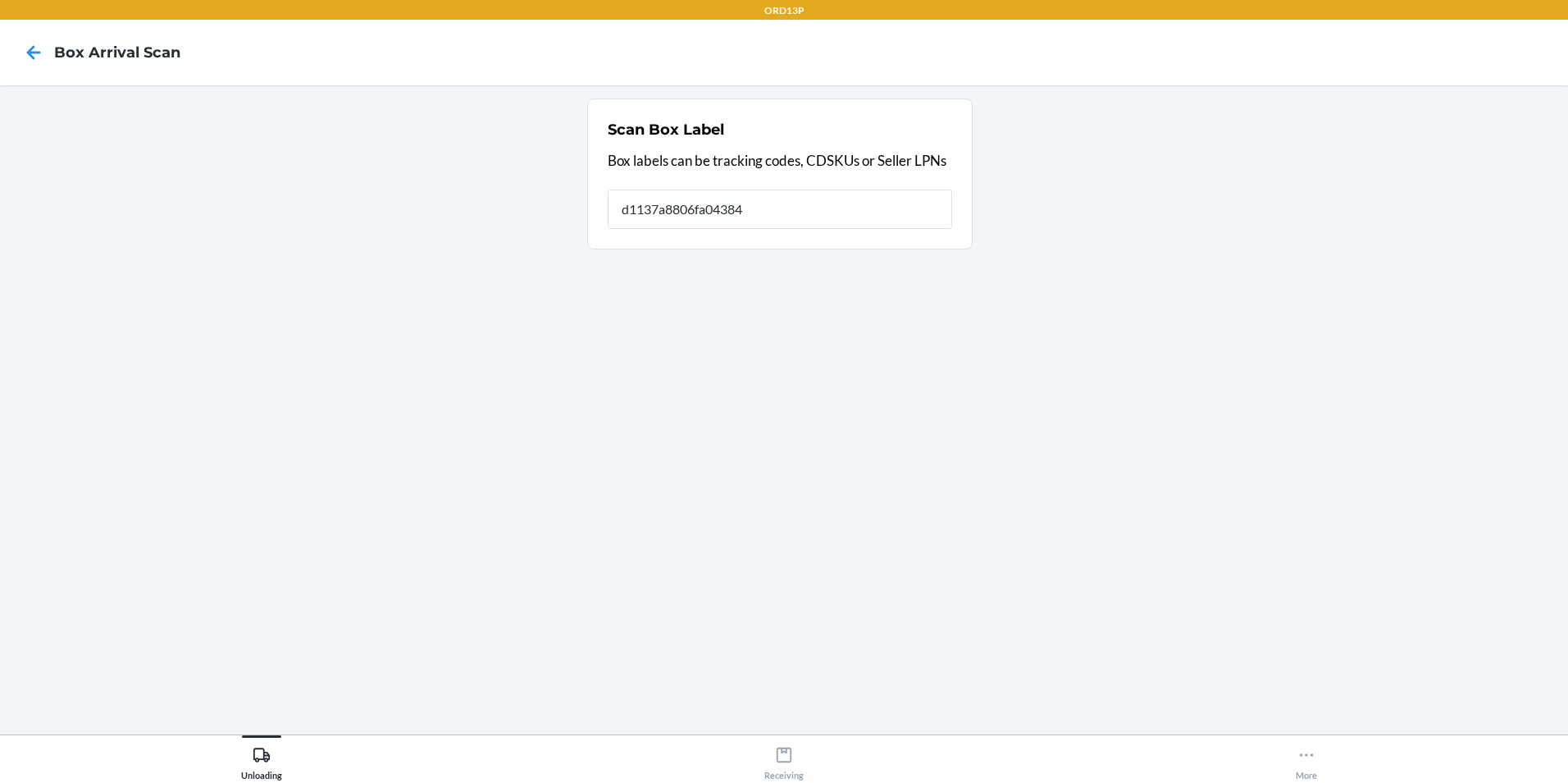
type input "d1137a8806fa04384"
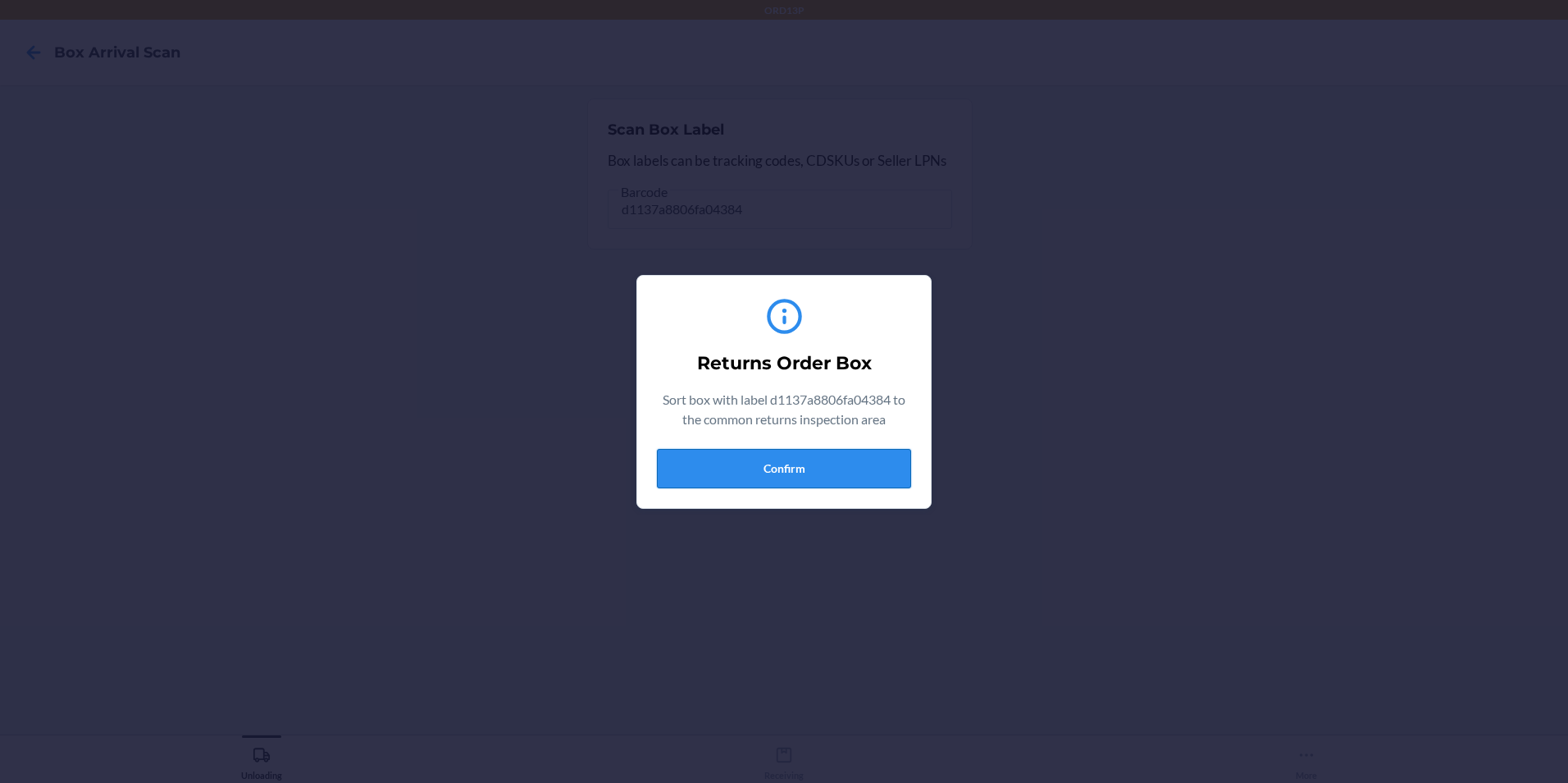
click at [733, 474] on button "Confirm" at bounding box center [784, 467] width 255 height 39
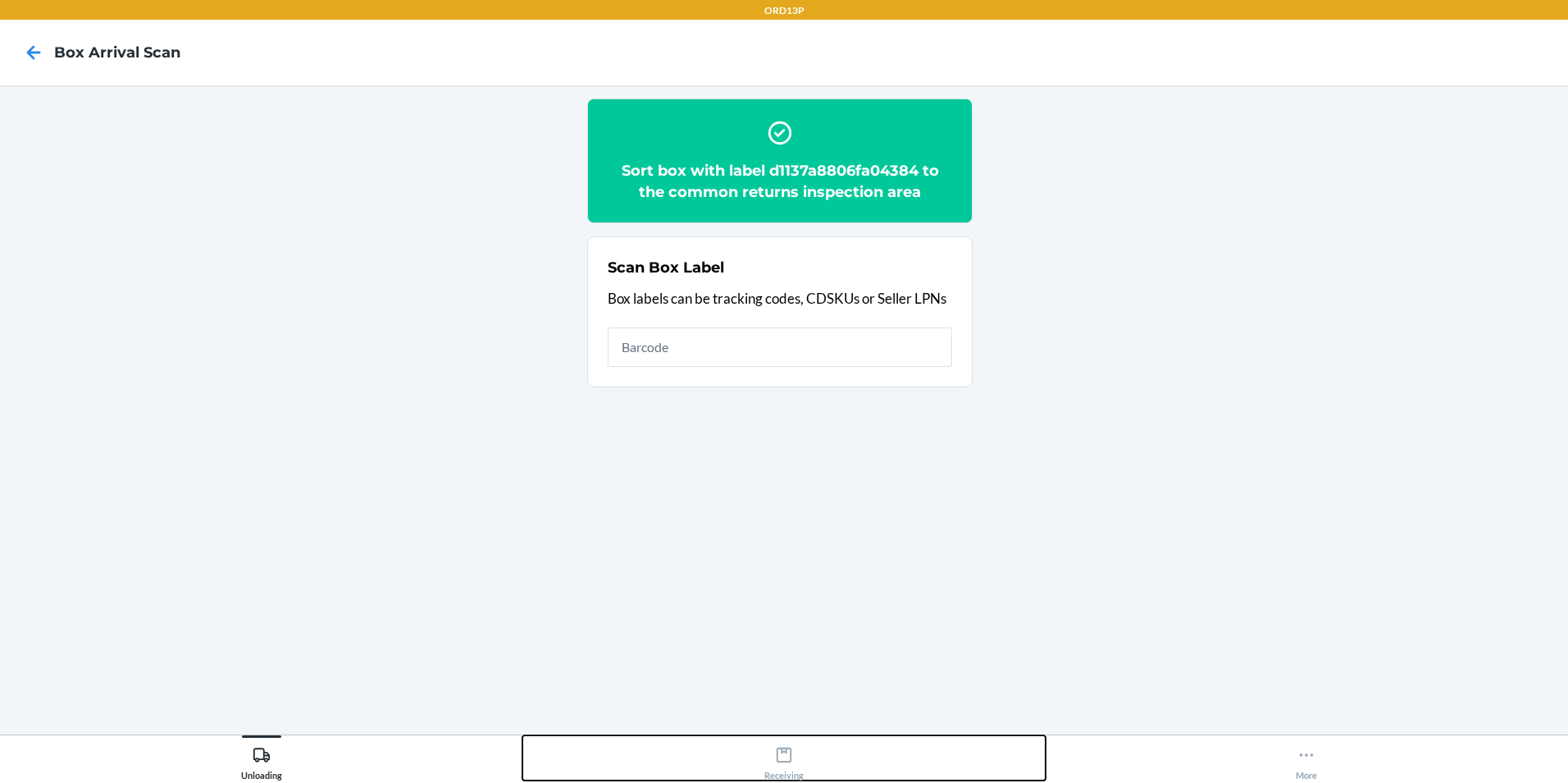
click at [784, 758] on icon at bounding box center [784, 755] width 18 height 18
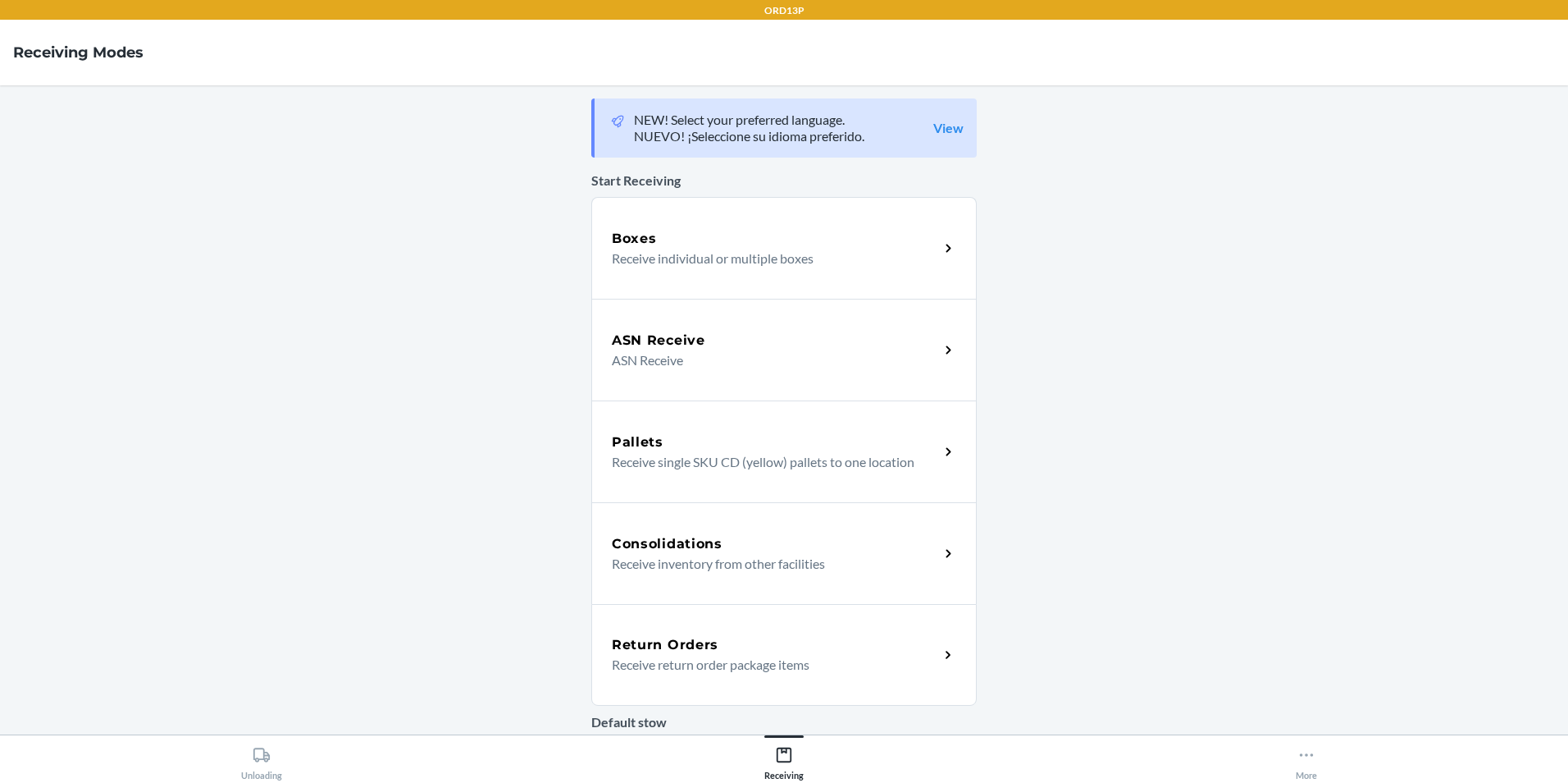
click at [754, 653] on div "Return Orders" at bounding box center [775, 645] width 327 height 20
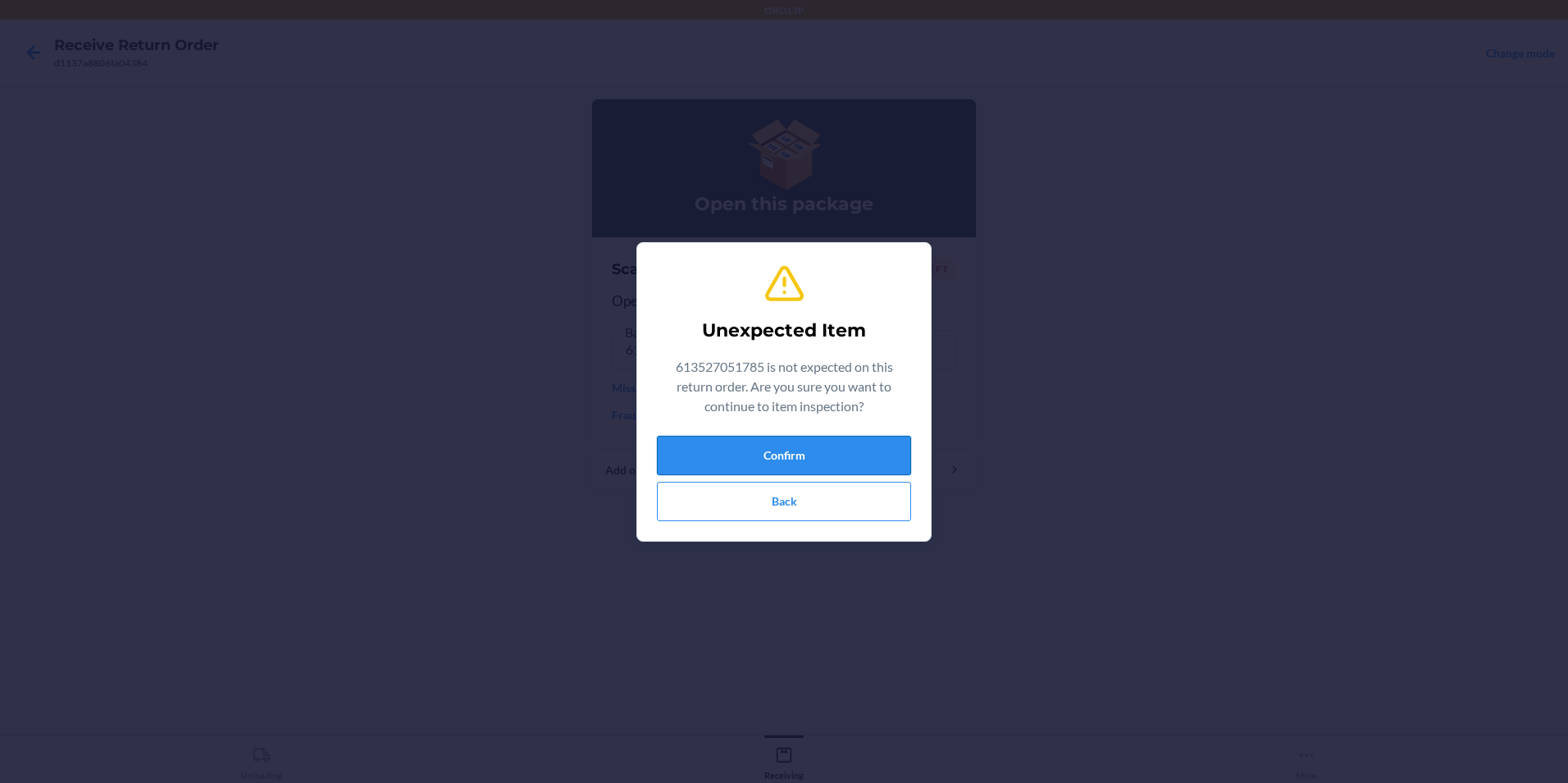
click at [832, 445] on button "Confirm" at bounding box center [784, 455] width 255 height 39
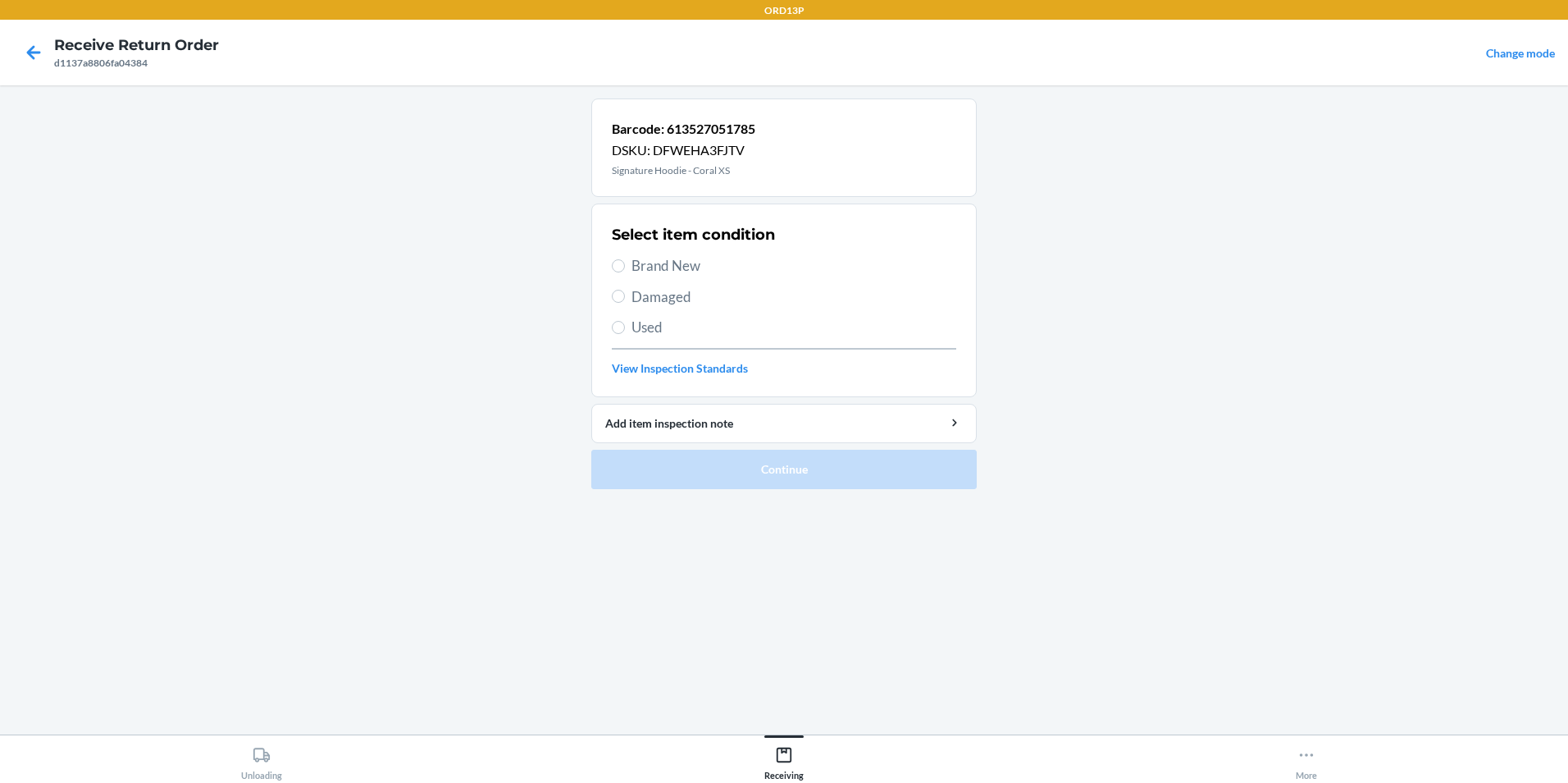
click at [660, 263] on span "Brand New" at bounding box center [794, 266] width 325 height 21
click at [624, 263] on input "Brand New" at bounding box center [618, 266] width 13 height 13
radio input "true"
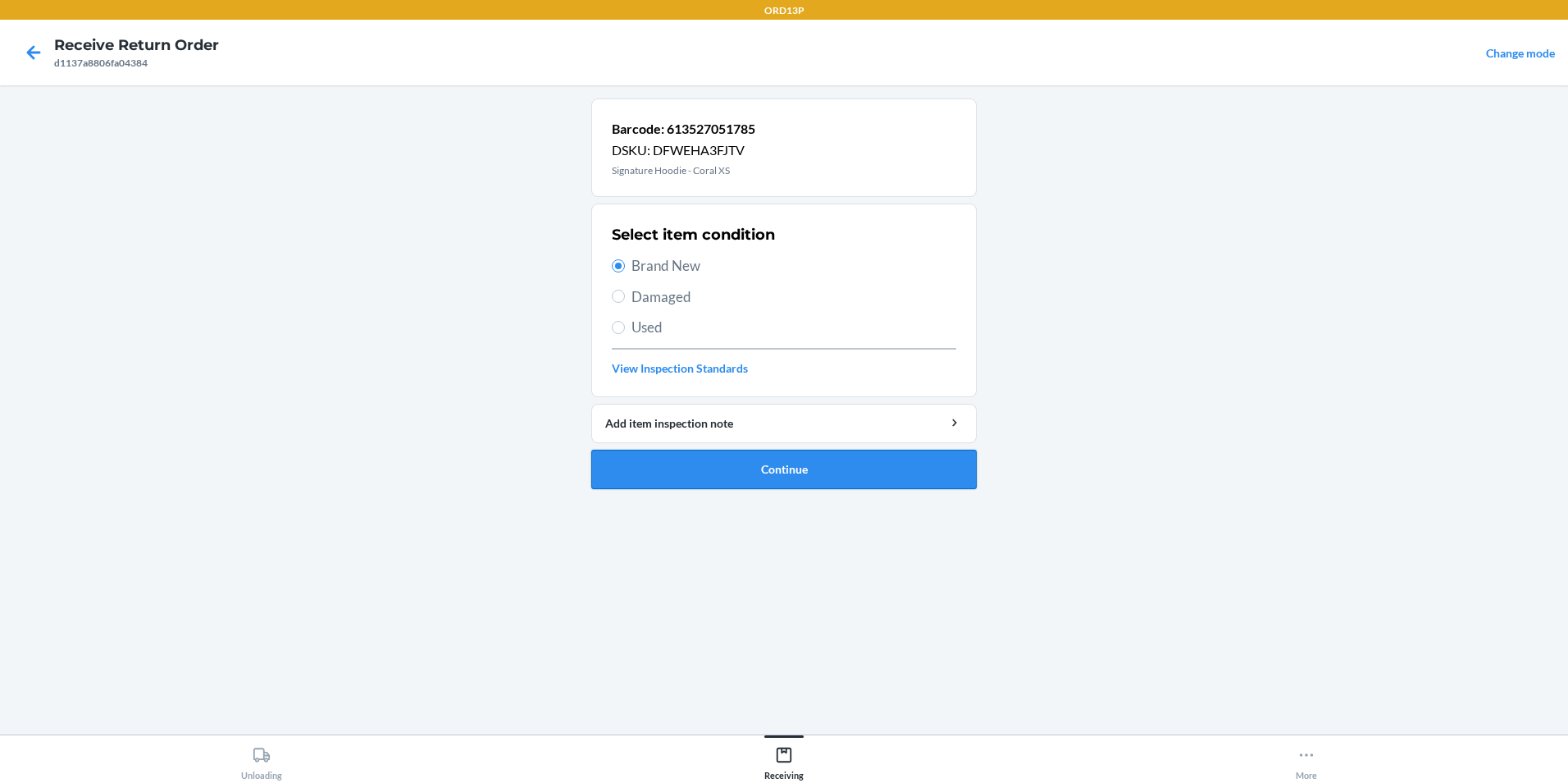
click at [702, 466] on button "Continue" at bounding box center [784, 468] width 385 height 39
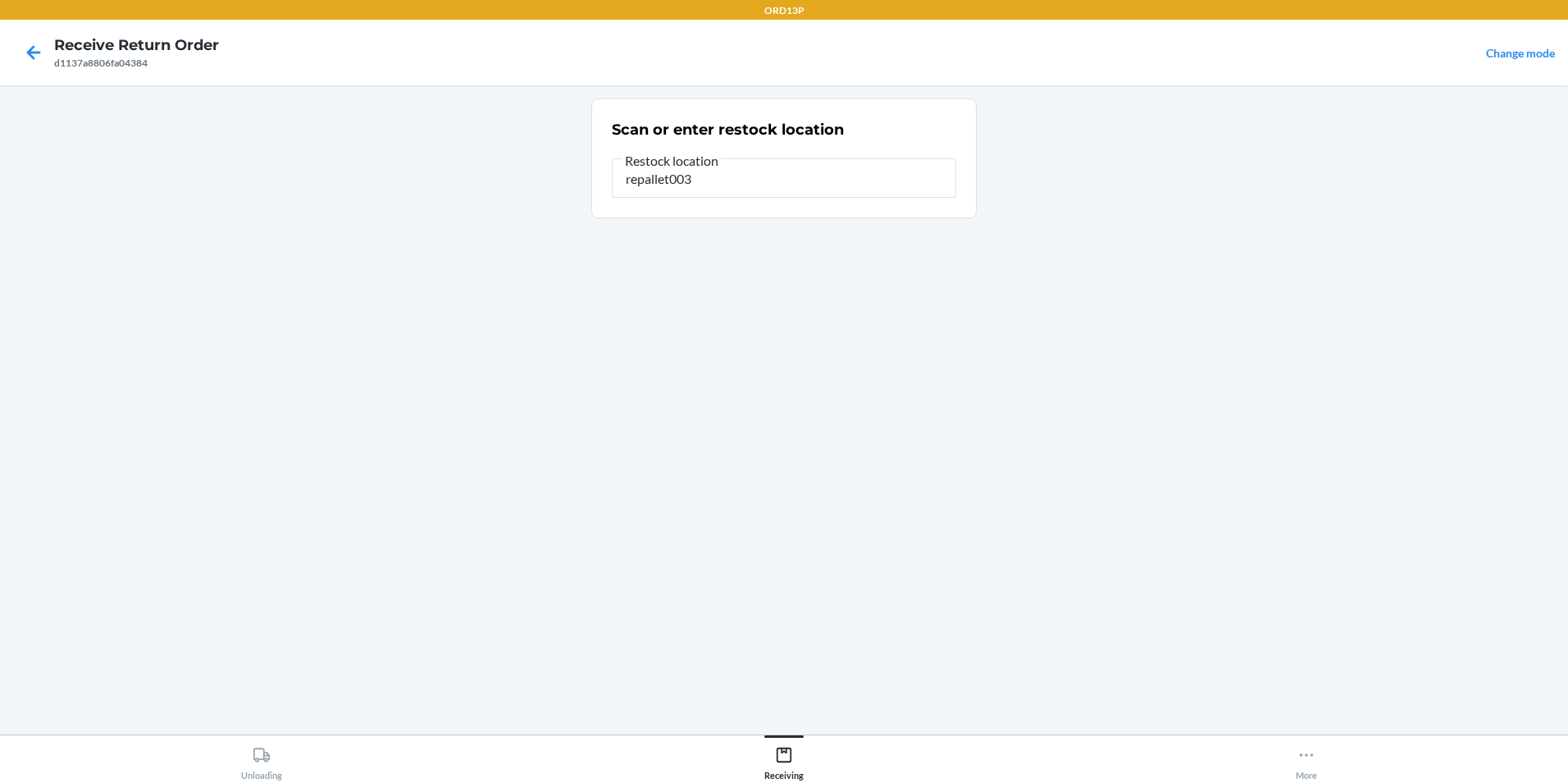
type input "repallet003"
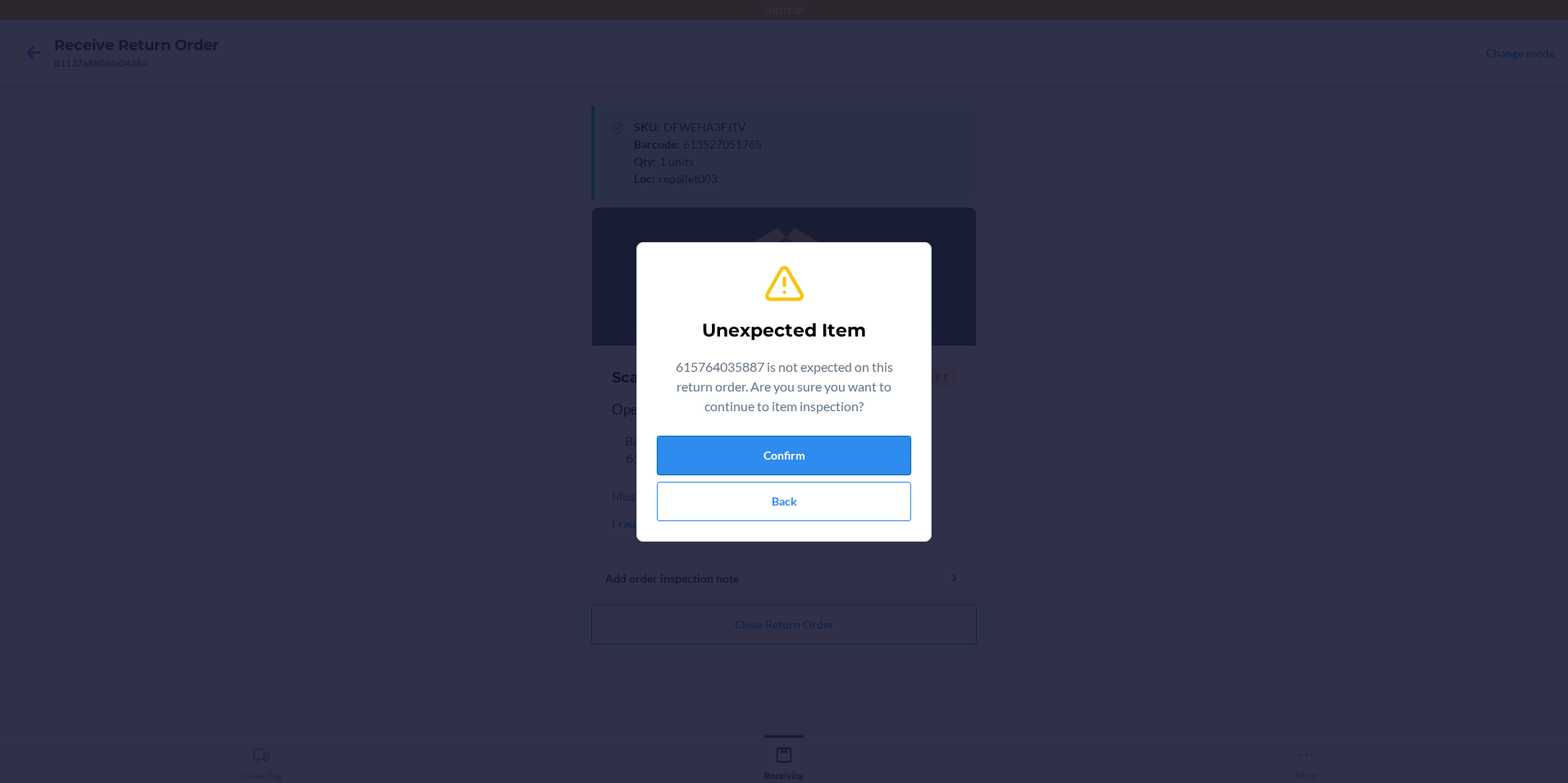
click at [806, 448] on button "Confirm" at bounding box center [784, 455] width 255 height 39
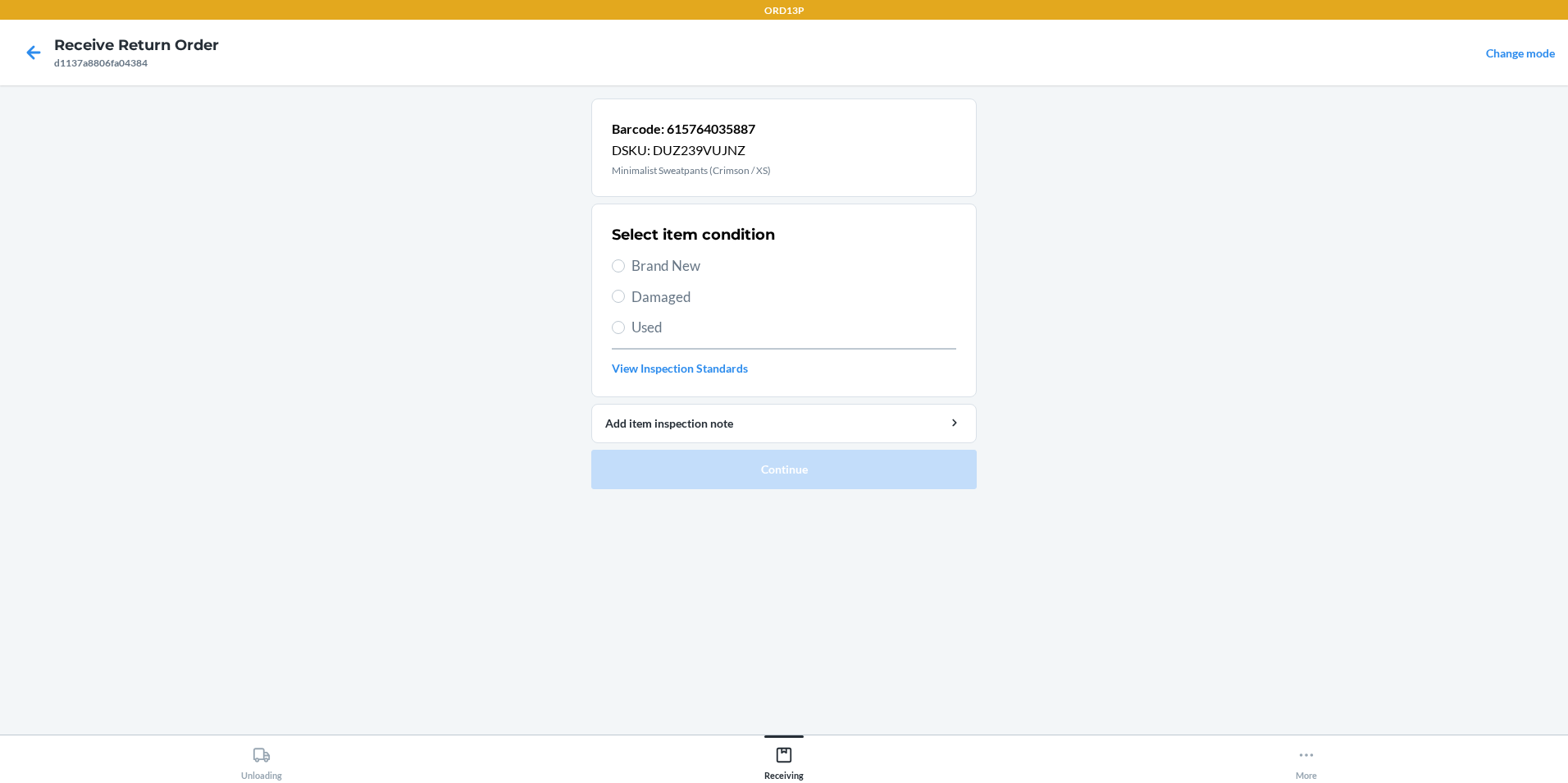
click at [694, 267] on span "Brand New" at bounding box center [794, 266] width 325 height 21
click at [624, 267] on input "Brand New" at bounding box center [618, 266] width 13 height 13
radio input "true"
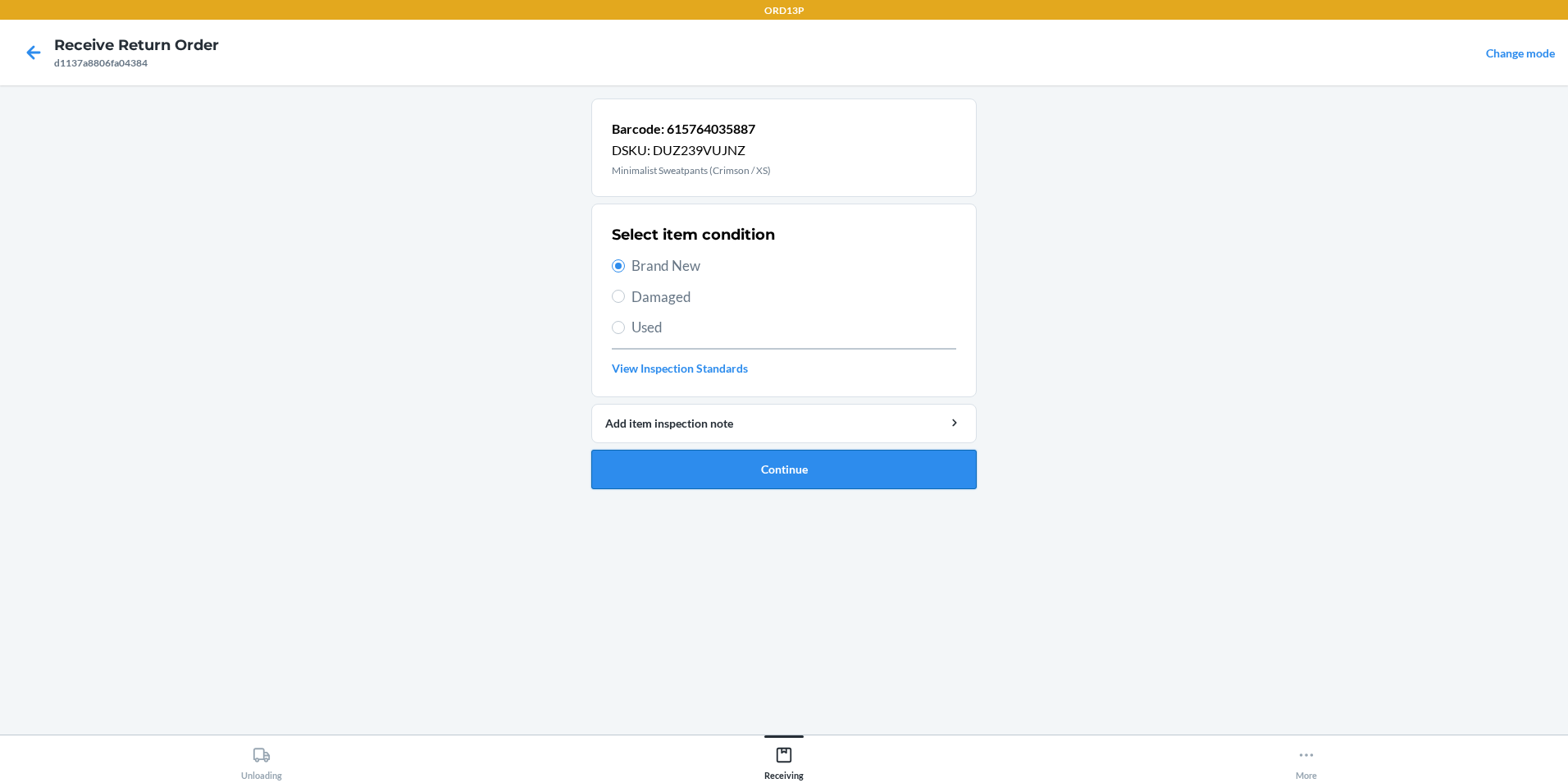
click at [792, 458] on button "Continue" at bounding box center [784, 468] width 385 height 39
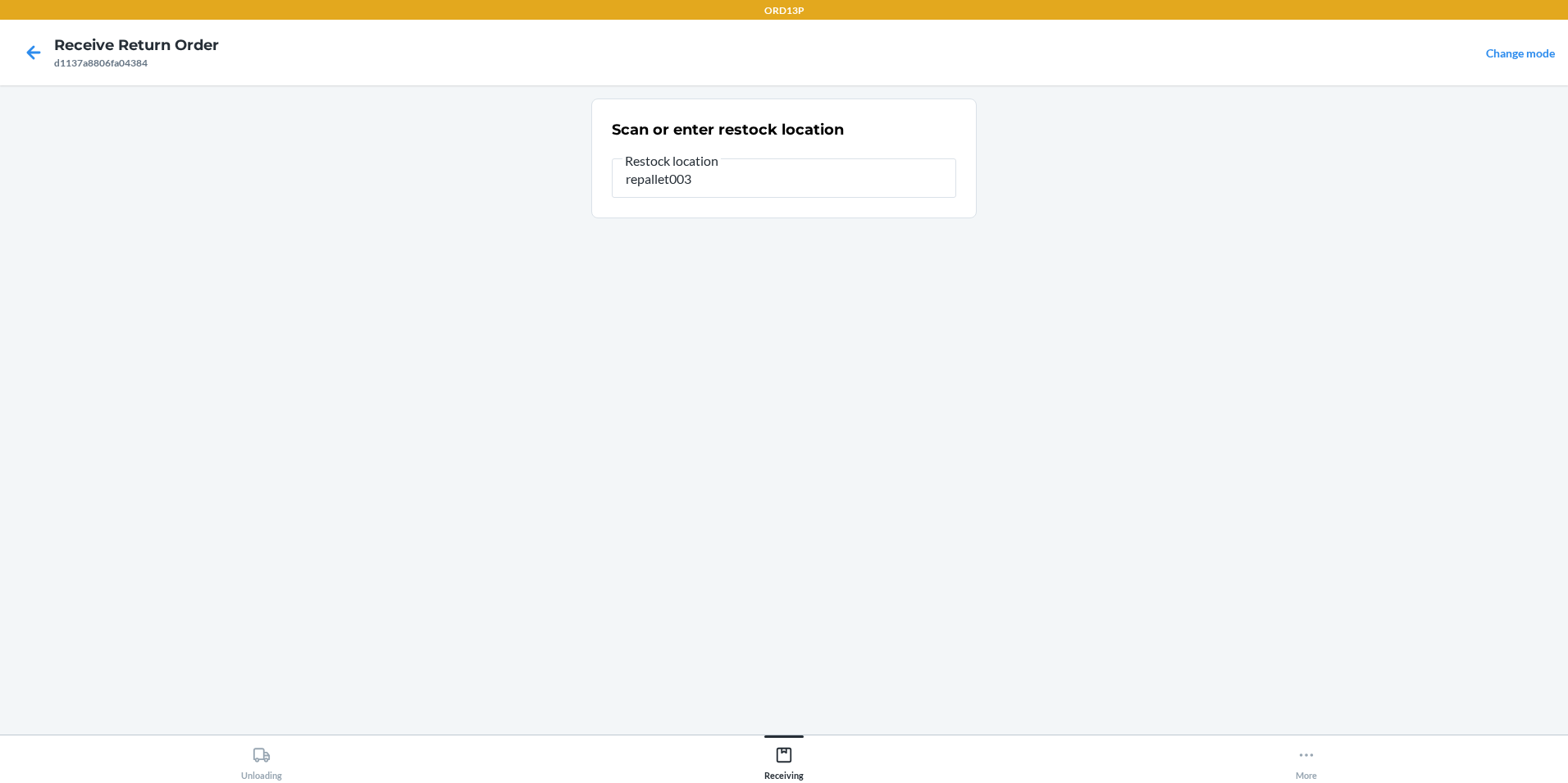
type input "repallet003"
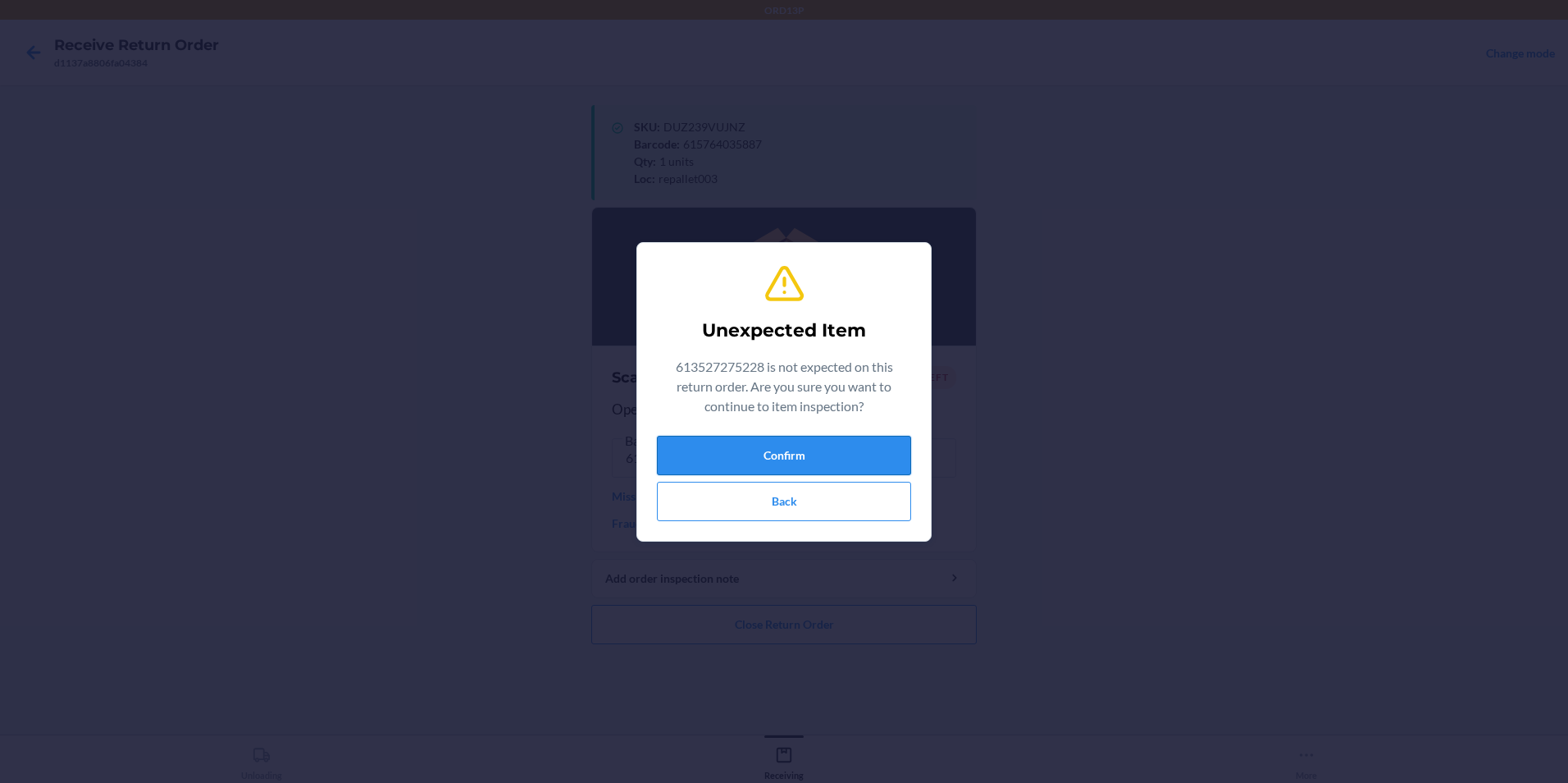
click at [753, 469] on button "Confirm" at bounding box center [784, 455] width 255 height 39
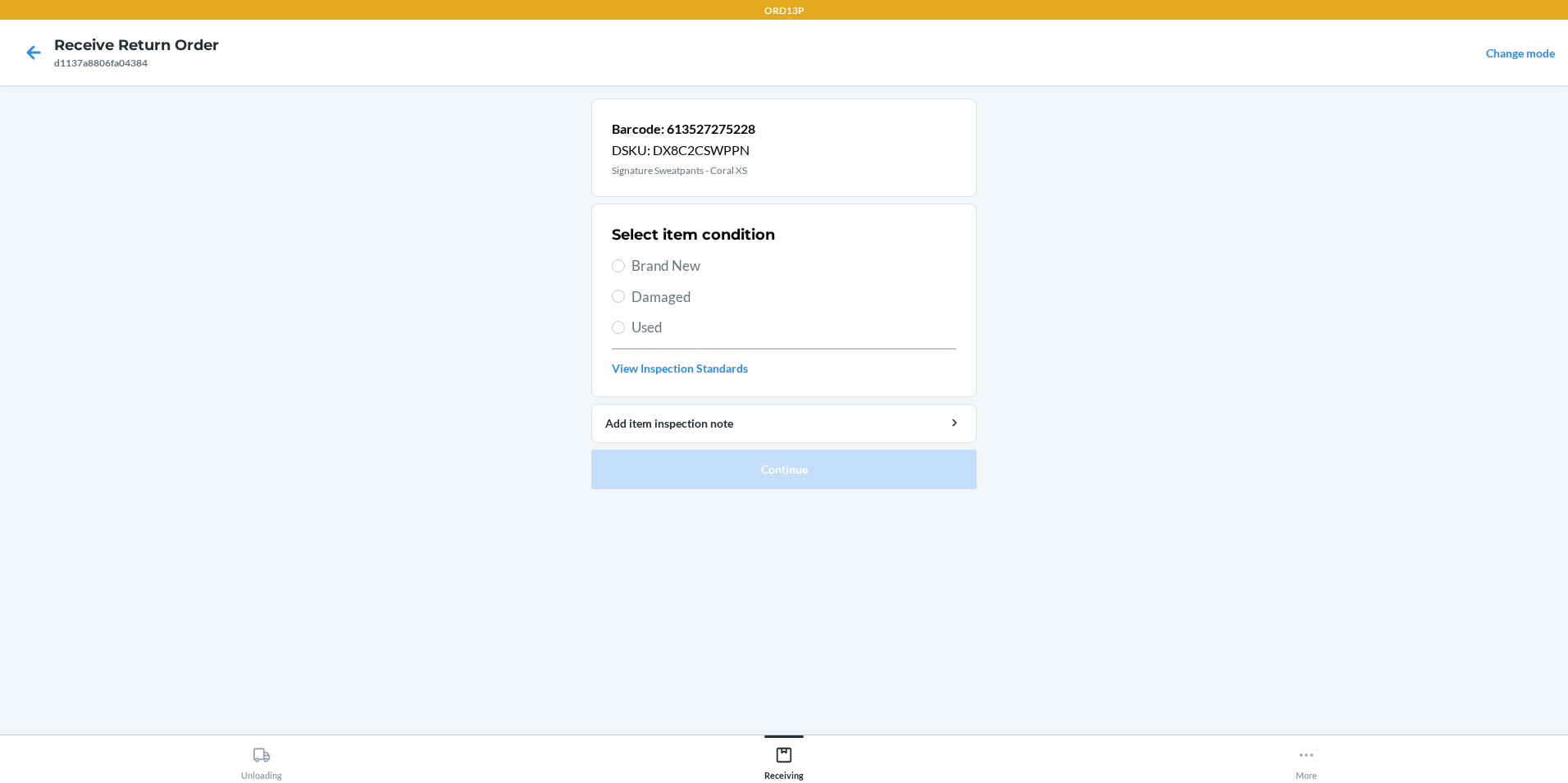
click at [731, 266] on span "Brand New" at bounding box center [794, 266] width 325 height 21
click at [624, 266] on input "Brand New" at bounding box center [618, 266] width 13 height 13
radio input "true"
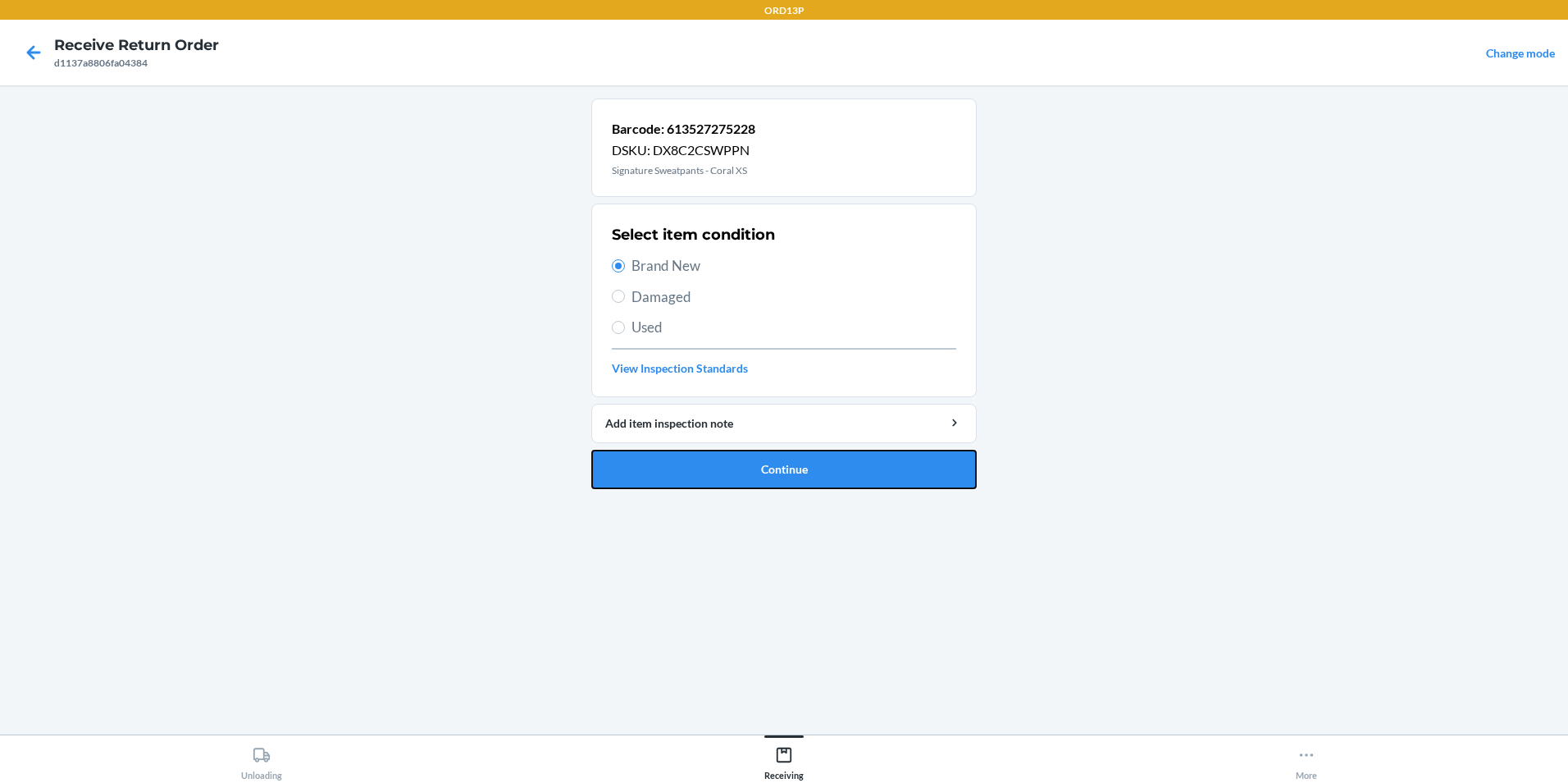
drag, startPoint x: 765, startPoint y: 467, endPoint x: 766, endPoint y: 456, distance: 11.0
click at [766, 466] on button "Continue" at bounding box center [784, 468] width 385 height 39
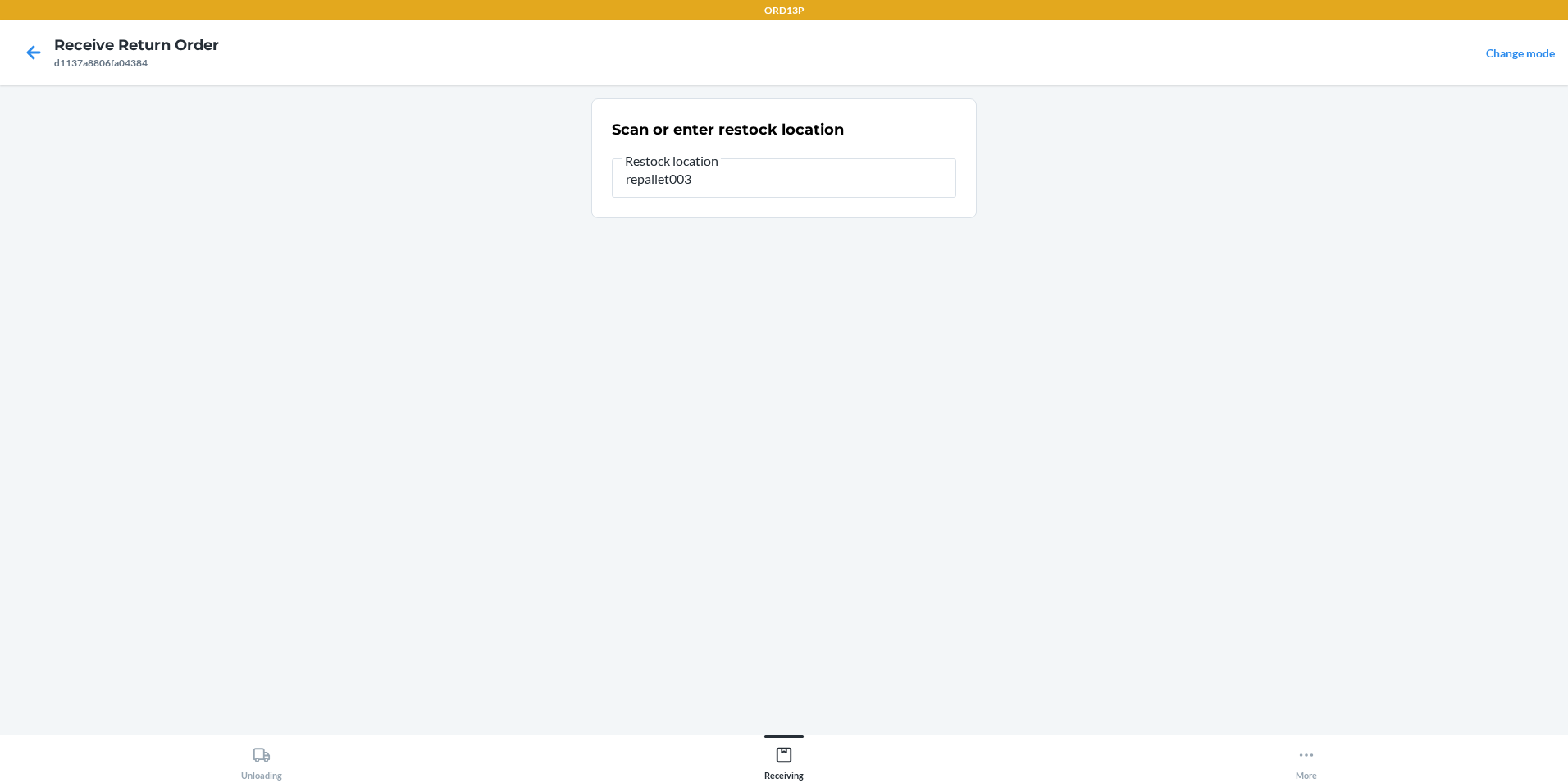
type input "repallet003"
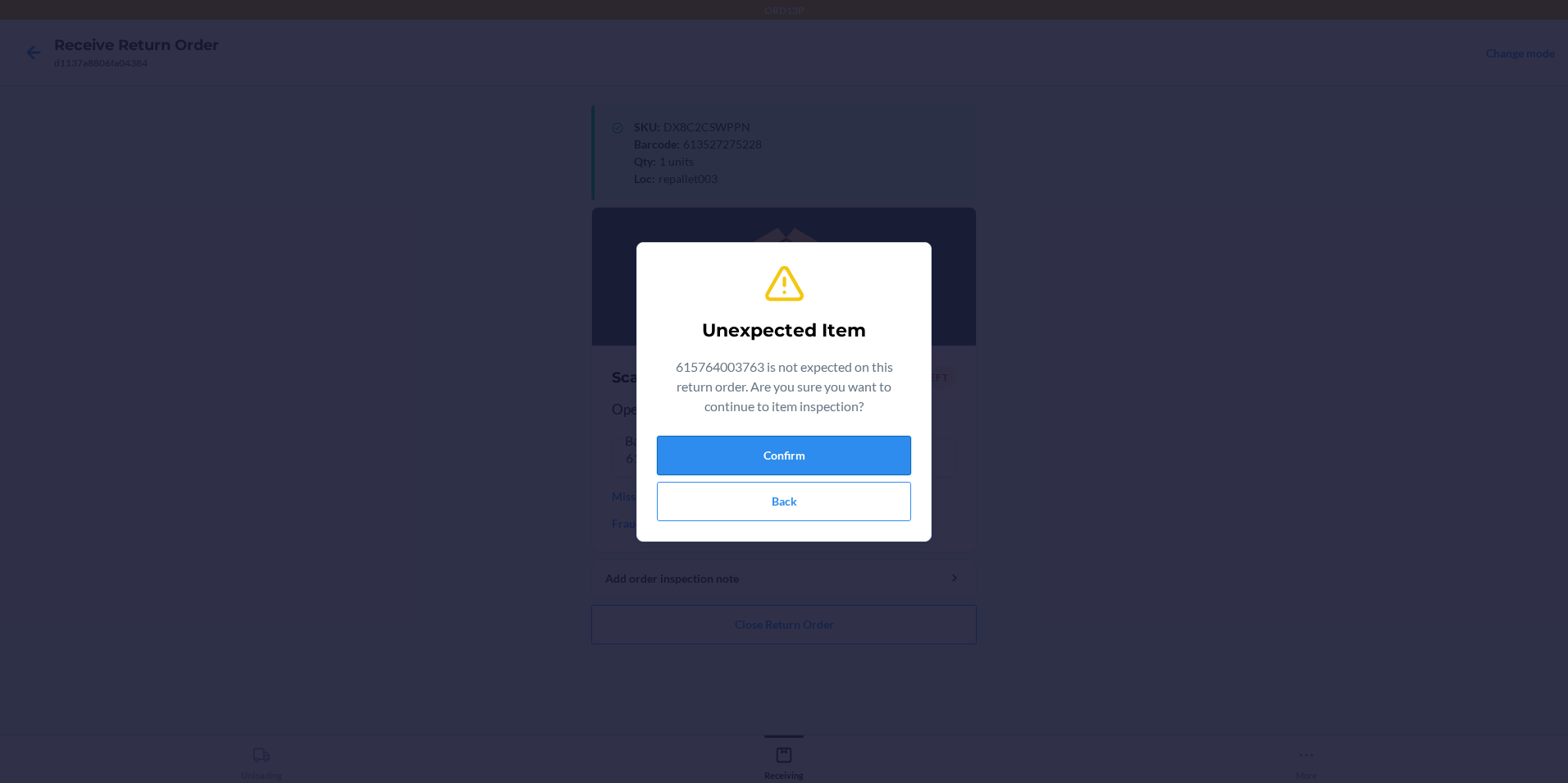
click at [865, 463] on button "Confirm" at bounding box center [784, 455] width 255 height 39
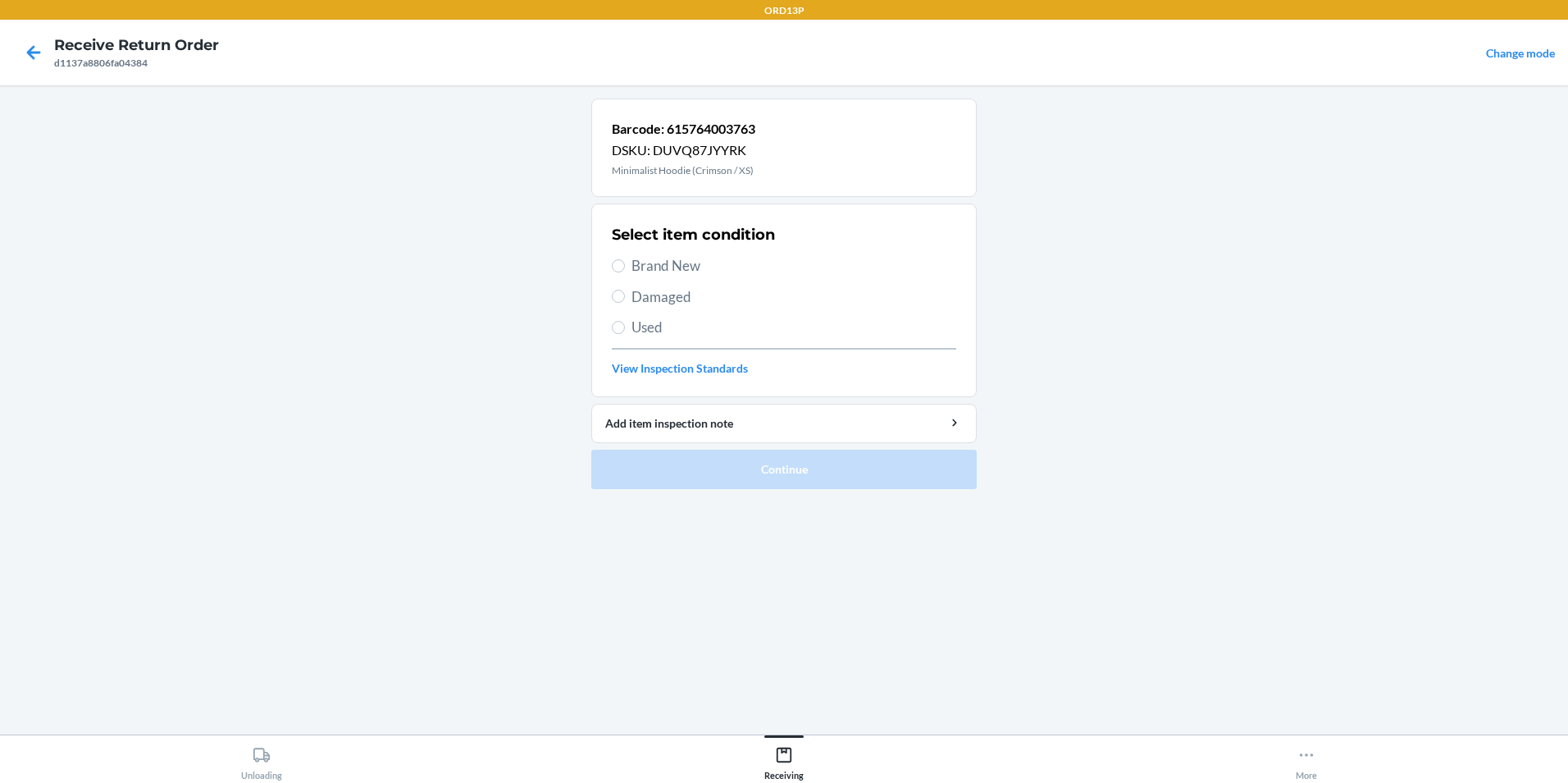
click at [738, 266] on span "Brand New" at bounding box center [794, 266] width 325 height 21
click at [624, 266] on input "Brand New" at bounding box center [618, 266] width 13 height 13
radio input "true"
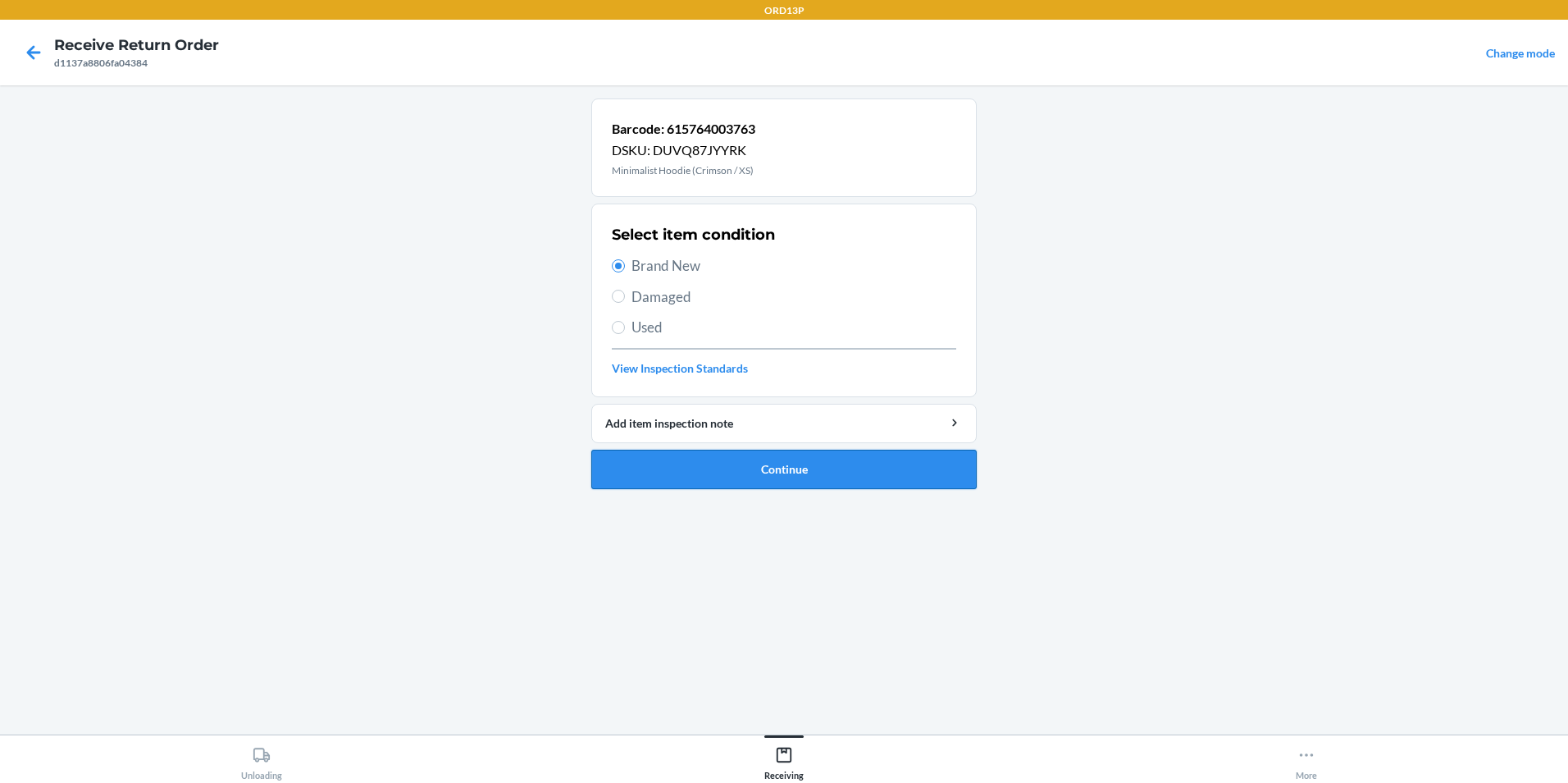
click at [752, 466] on button "Continue" at bounding box center [784, 468] width 385 height 39
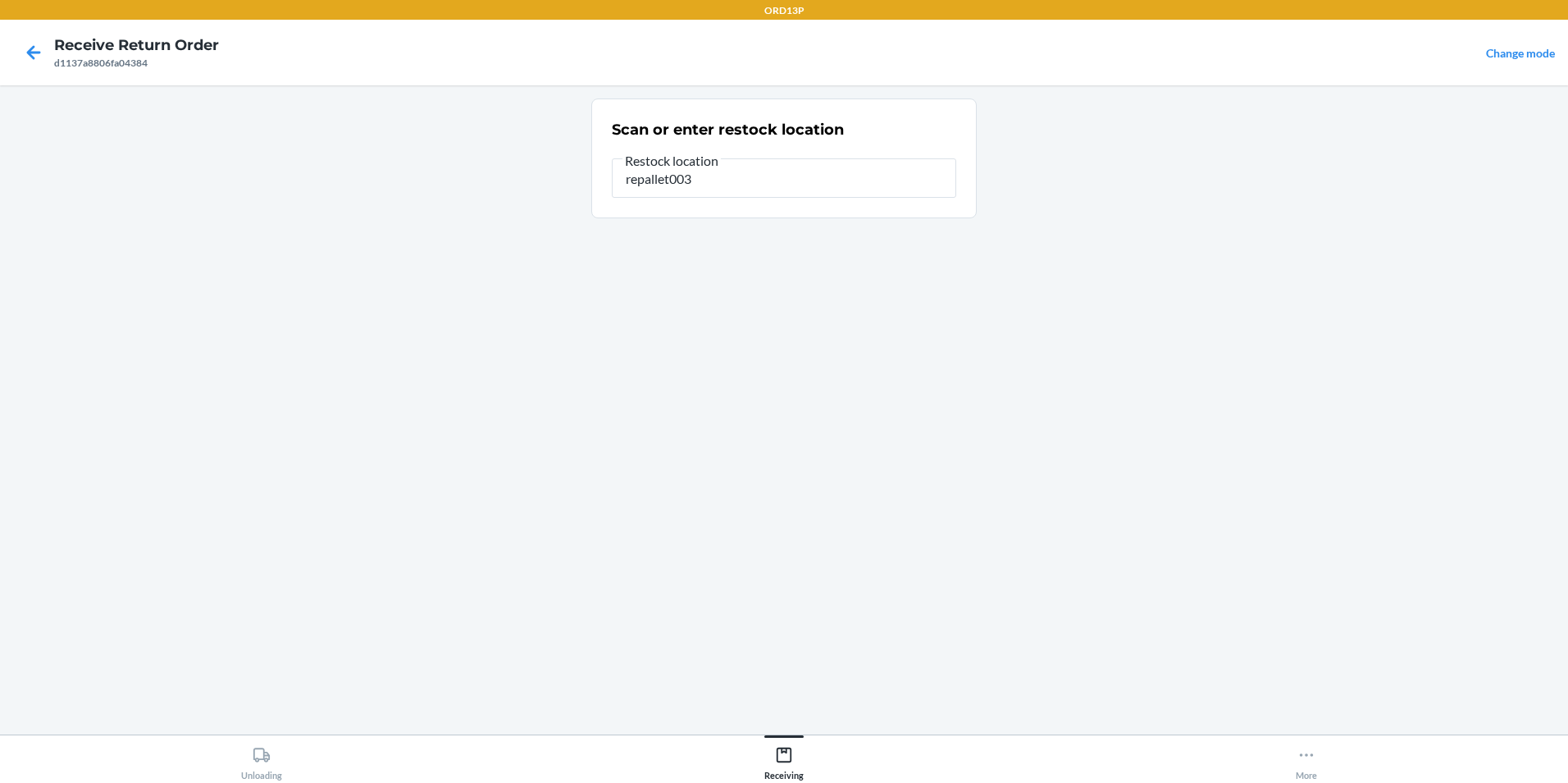
type input "repallet003"
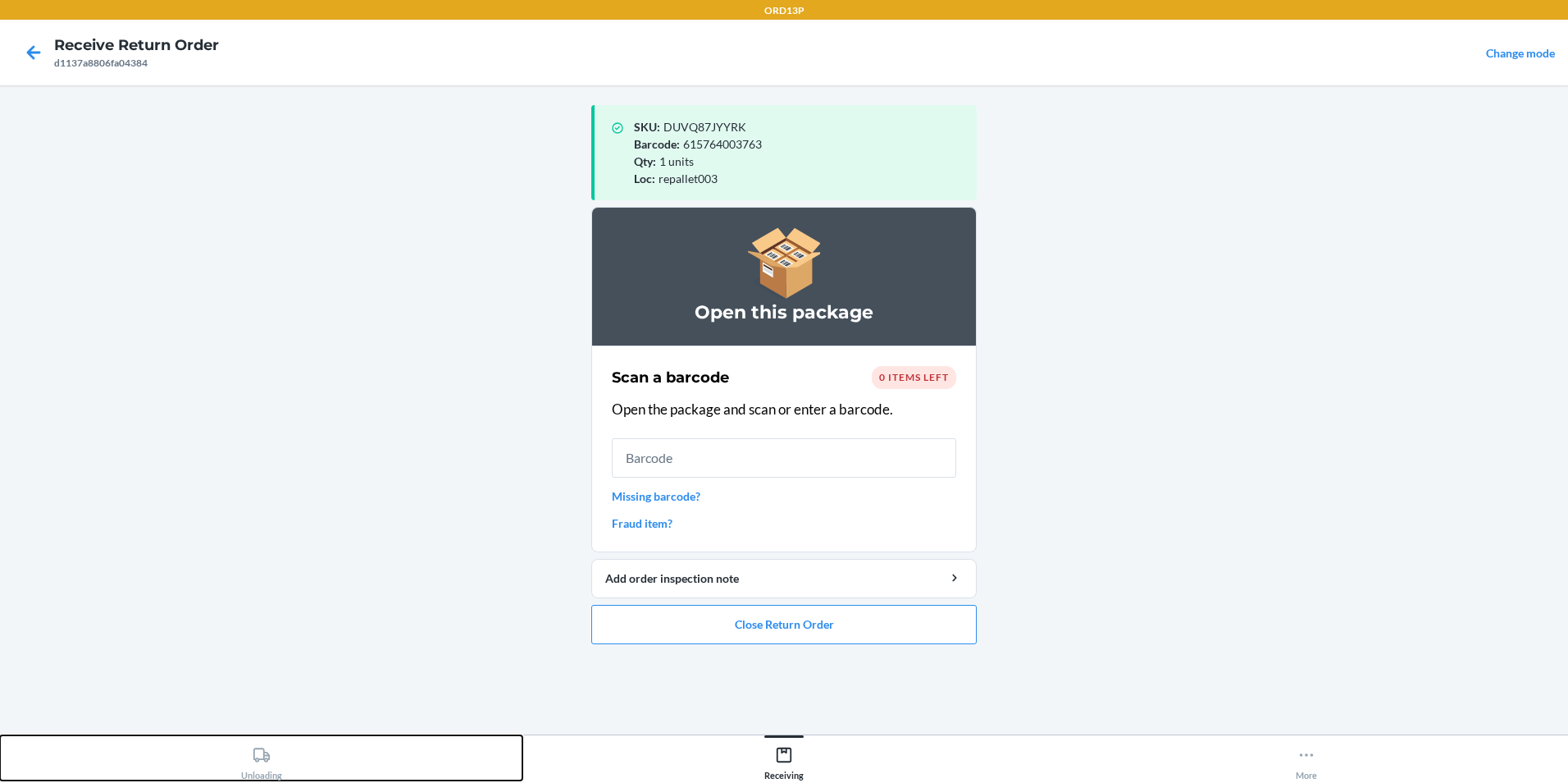
click at [253, 755] on icon at bounding box center [262, 755] width 18 height 18
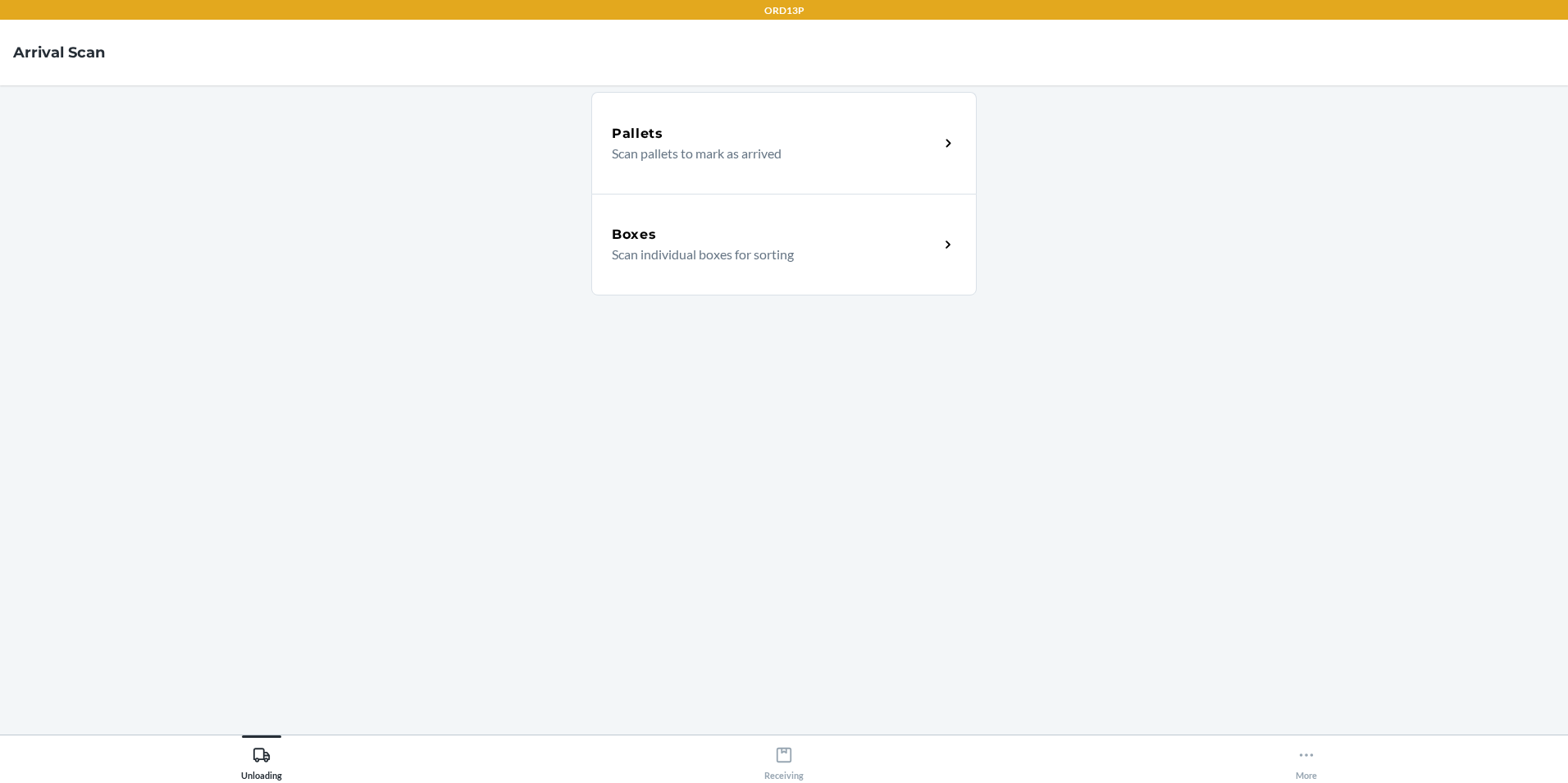
click at [775, 276] on div "Boxes Scan individual boxes for sorting" at bounding box center [784, 245] width 385 height 102
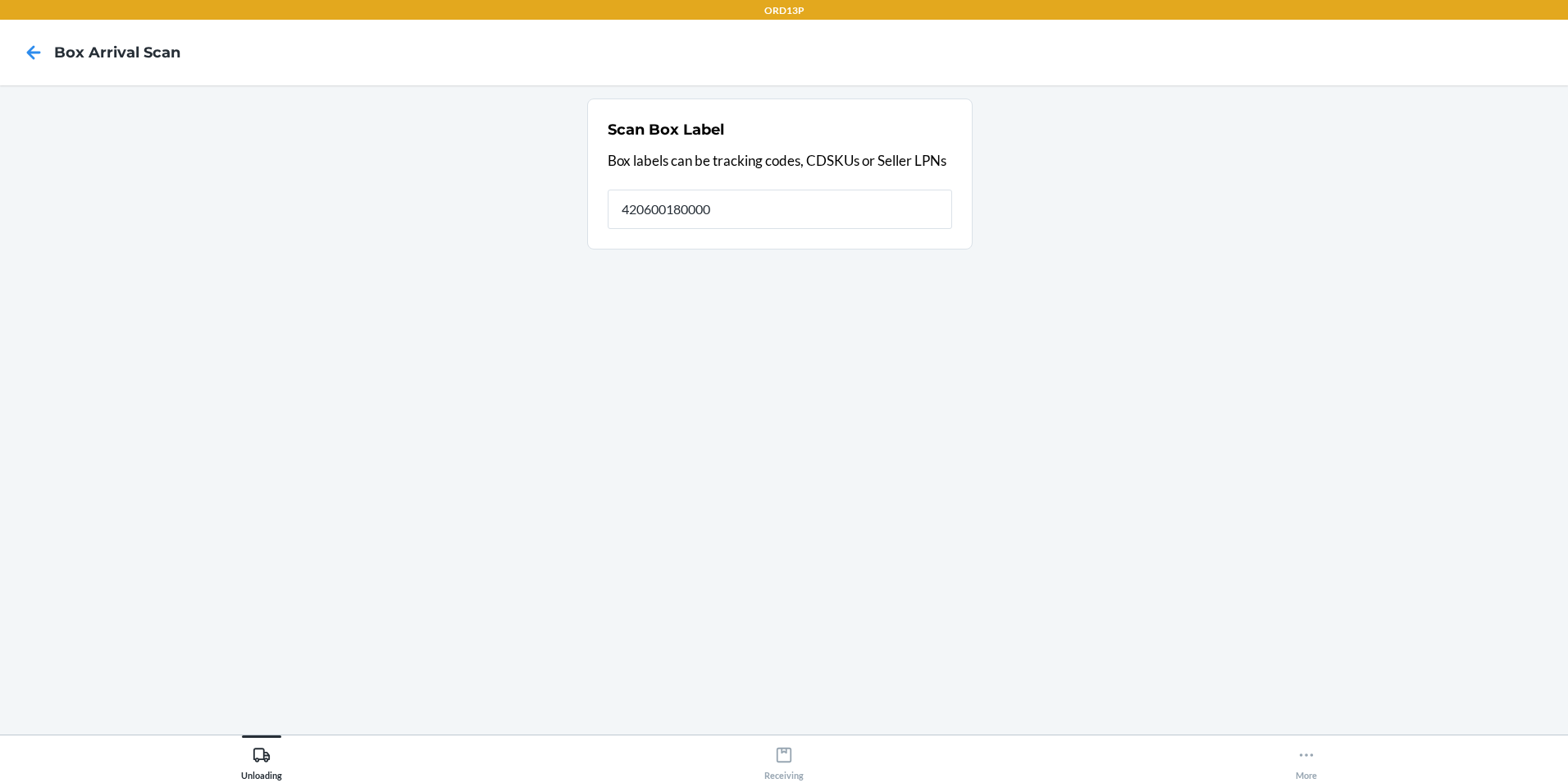
type input "420600180000"
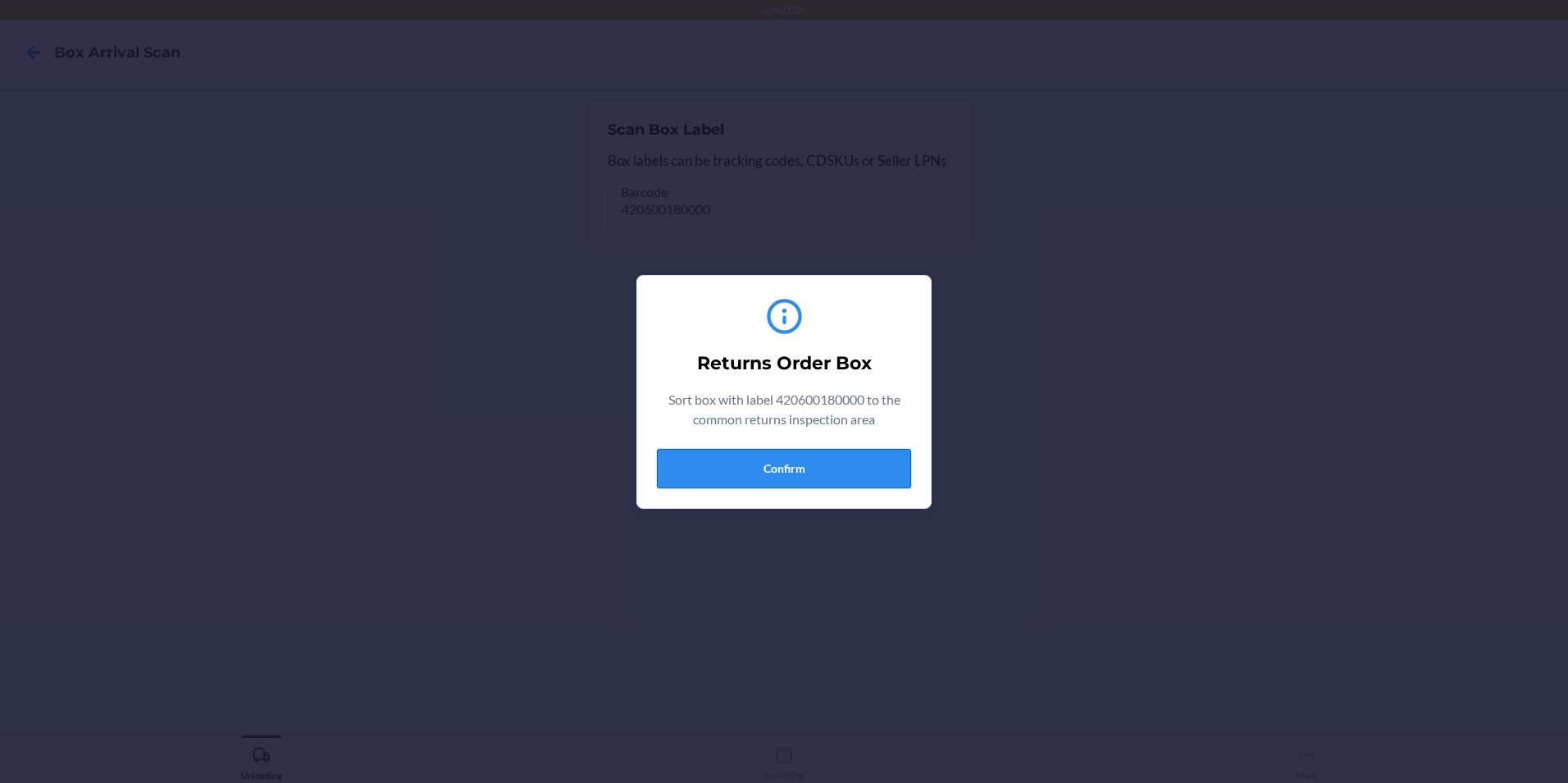
click at [798, 457] on button "Confirm" at bounding box center [784, 467] width 255 height 39
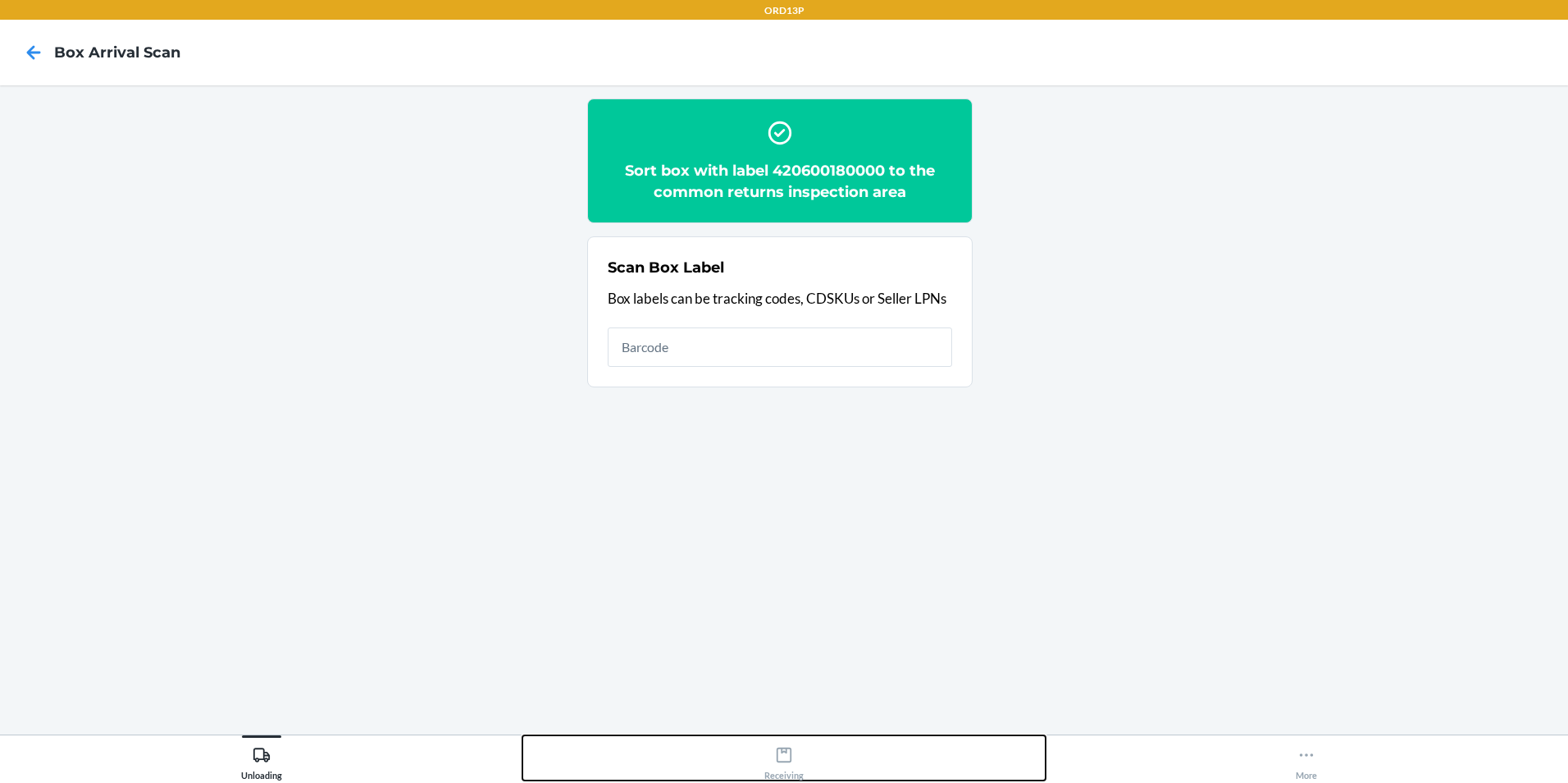
click at [784, 761] on icon at bounding box center [784, 755] width 15 height 15
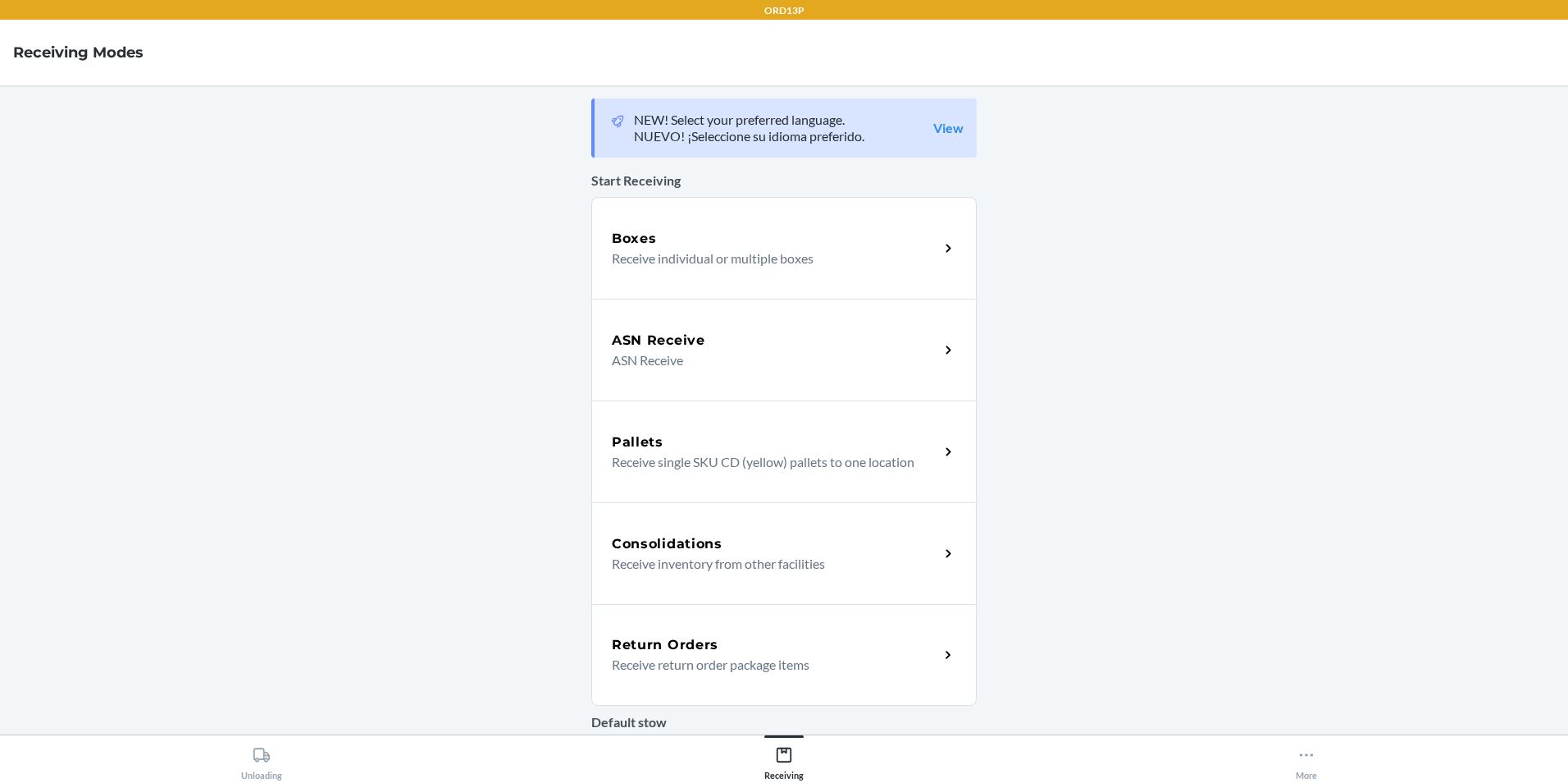
click at [734, 651] on div "Return Orders" at bounding box center [775, 645] width 327 height 20
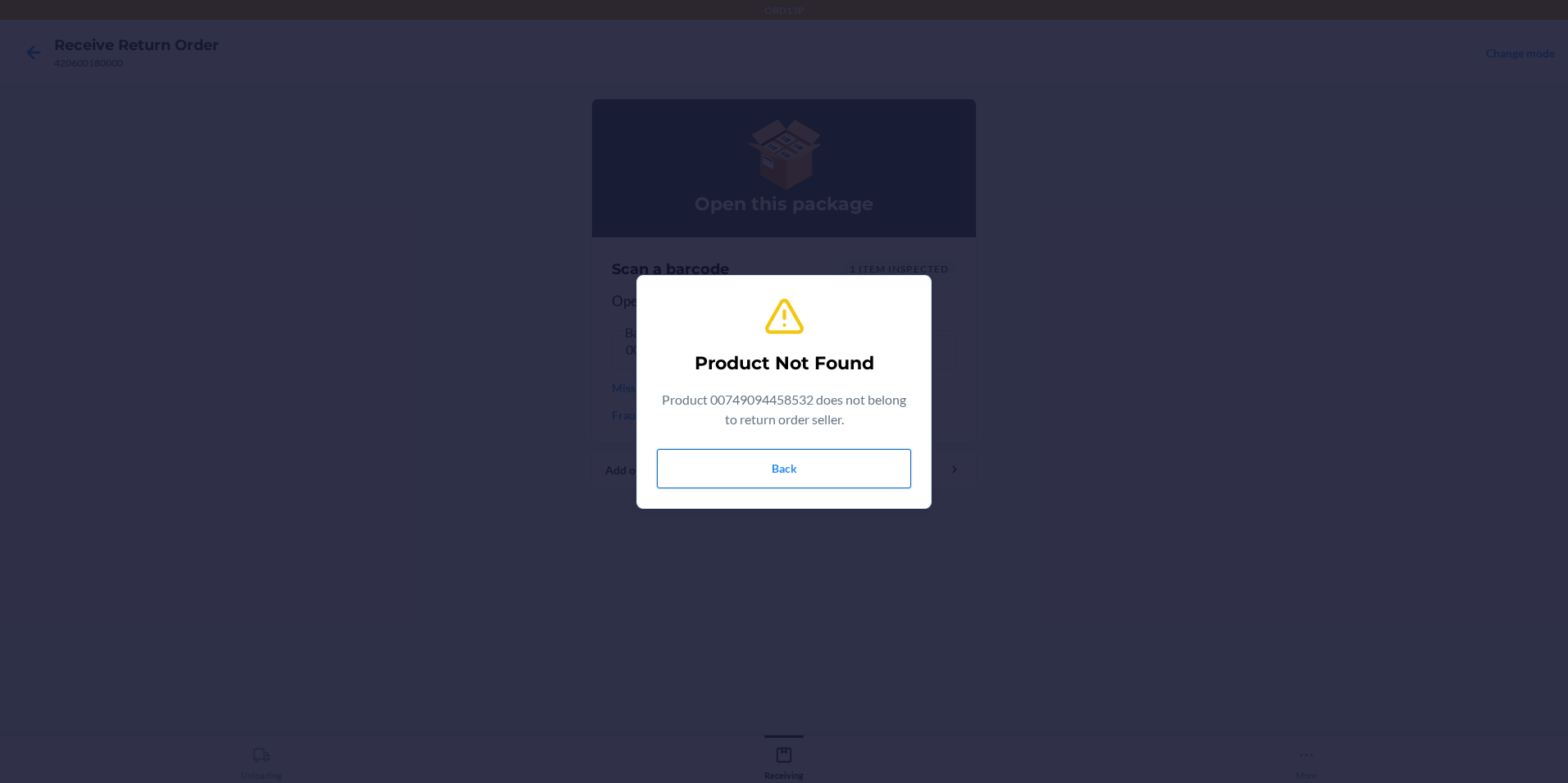
click at [855, 480] on button "Back" at bounding box center [784, 467] width 255 height 39
click at [852, 476] on button "Back" at bounding box center [784, 467] width 255 height 39
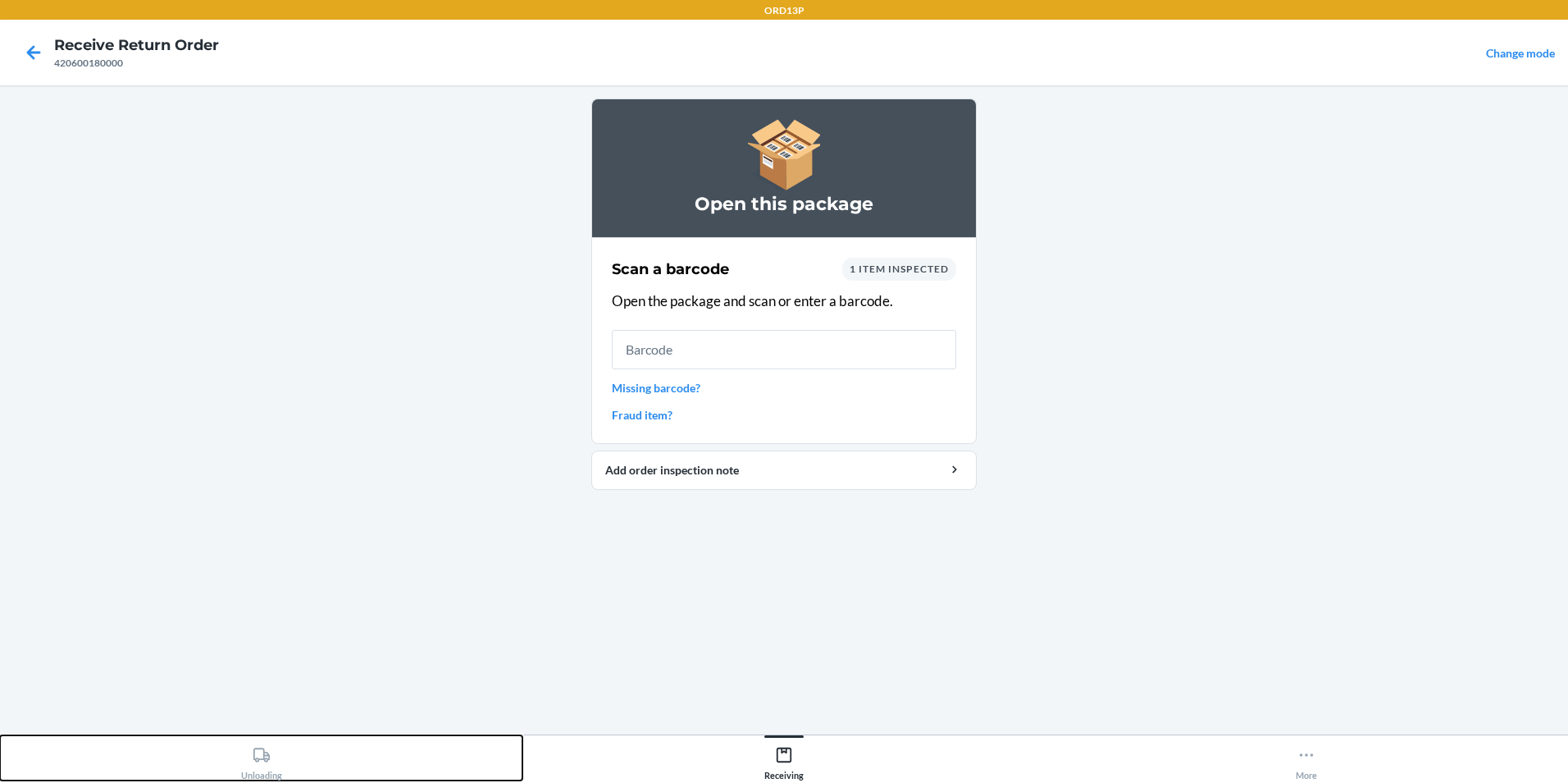
click at [270, 760] on icon at bounding box center [262, 755] width 18 height 18
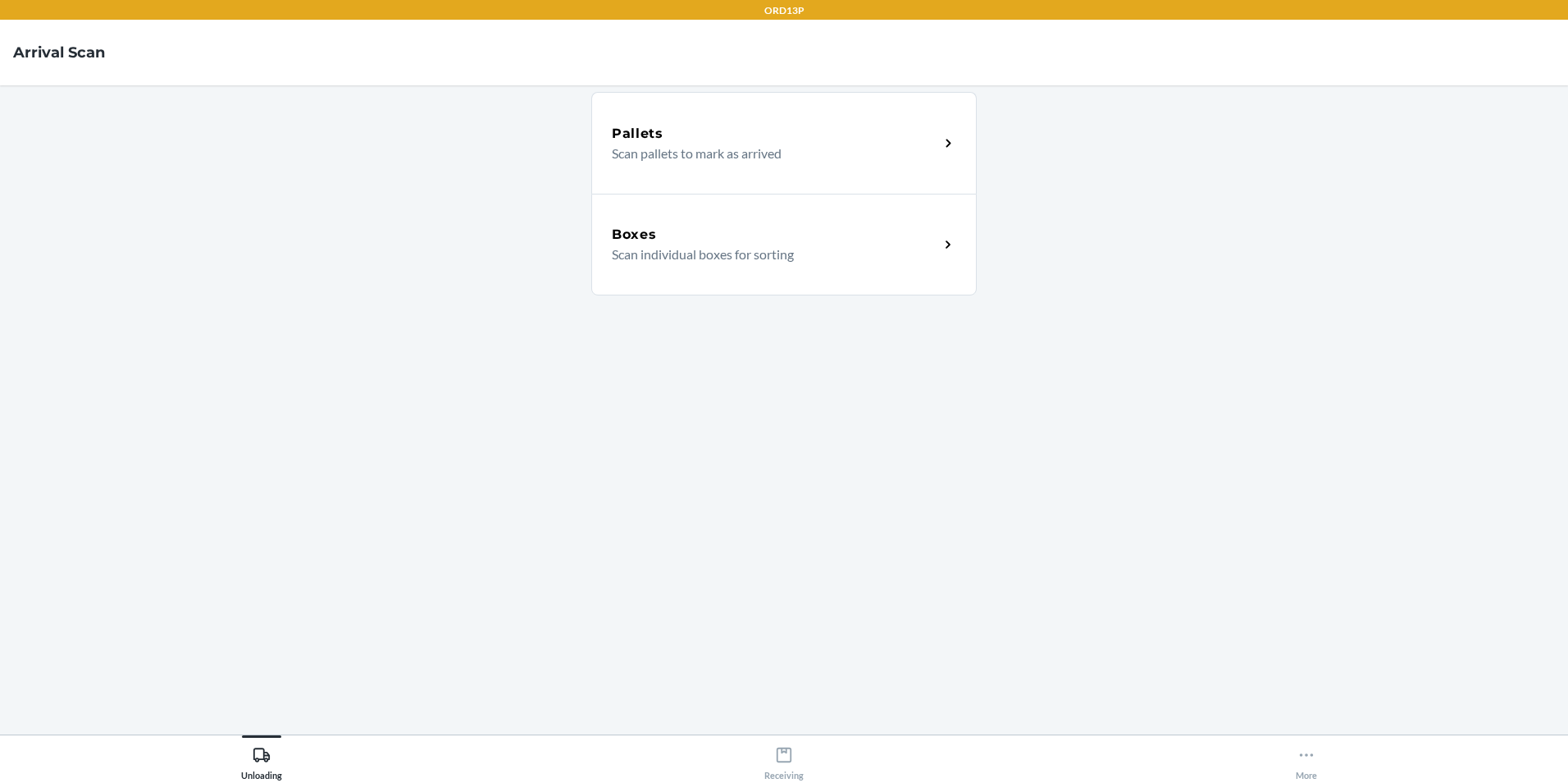
click at [823, 273] on div "Boxes Scan individual boxes for sorting" at bounding box center [784, 245] width 385 height 102
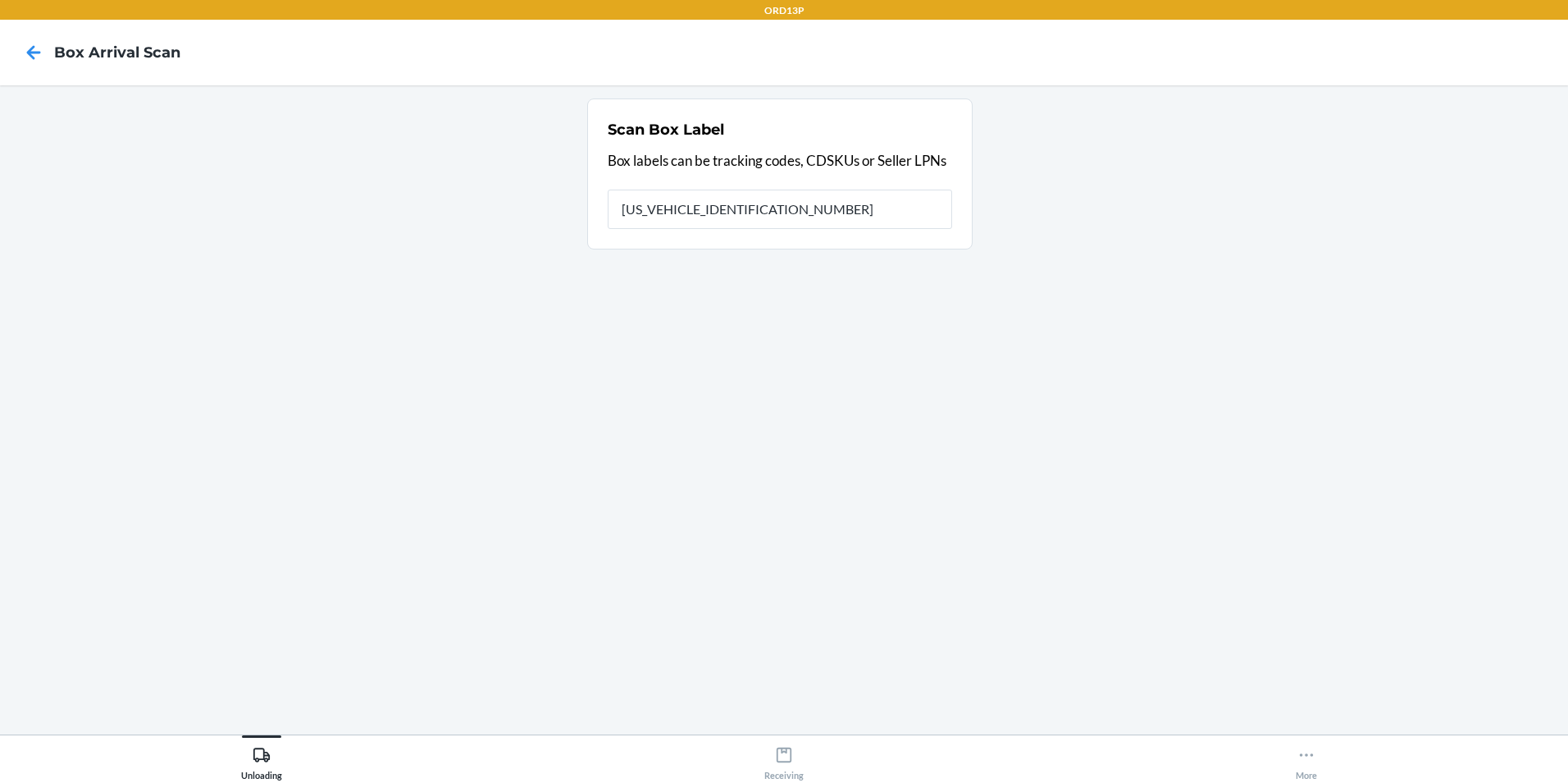
type input "1ZV27J350309278790"
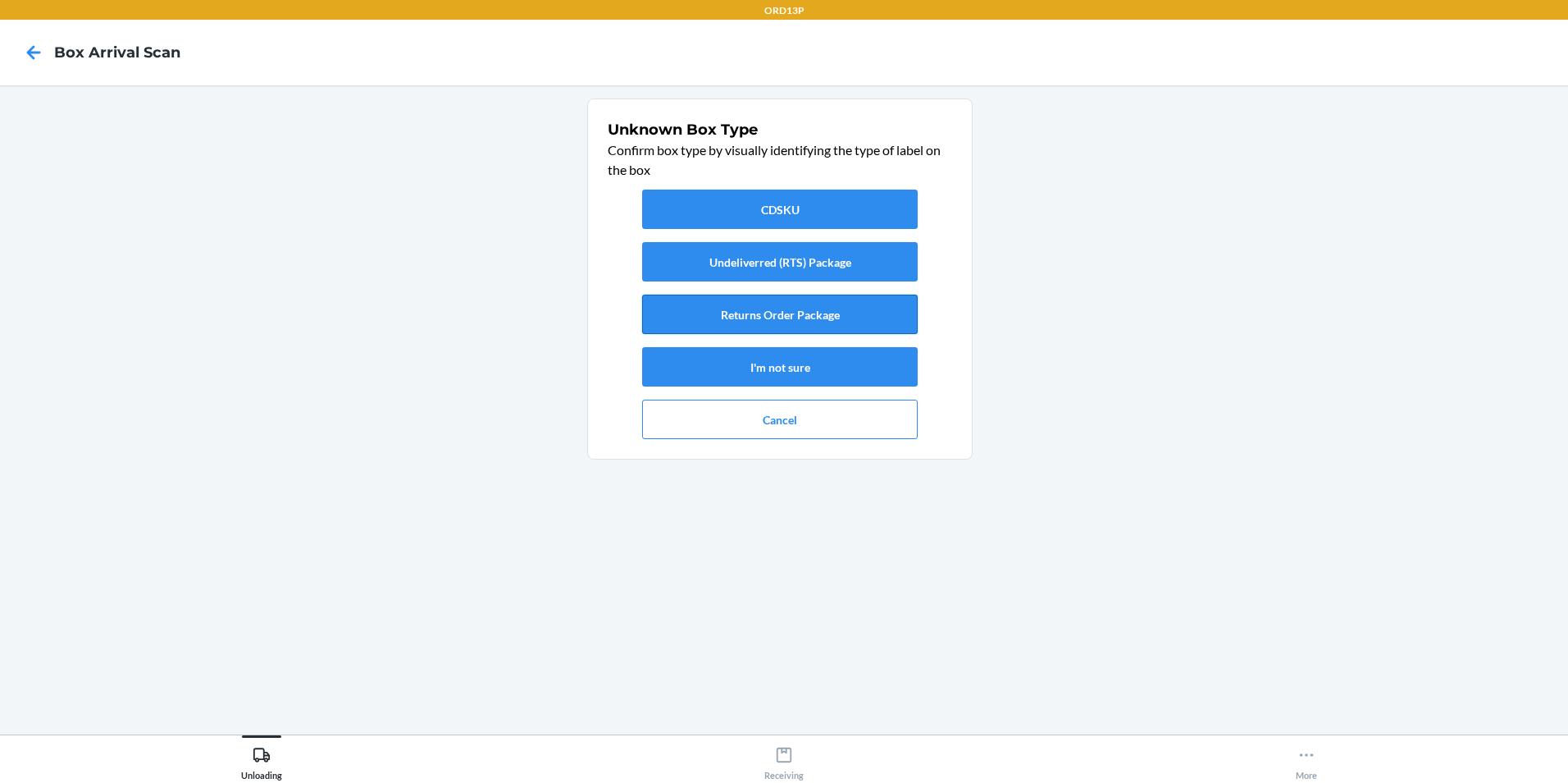
click at [842, 324] on button "Returns Order Package" at bounding box center [779, 314] width 275 height 39
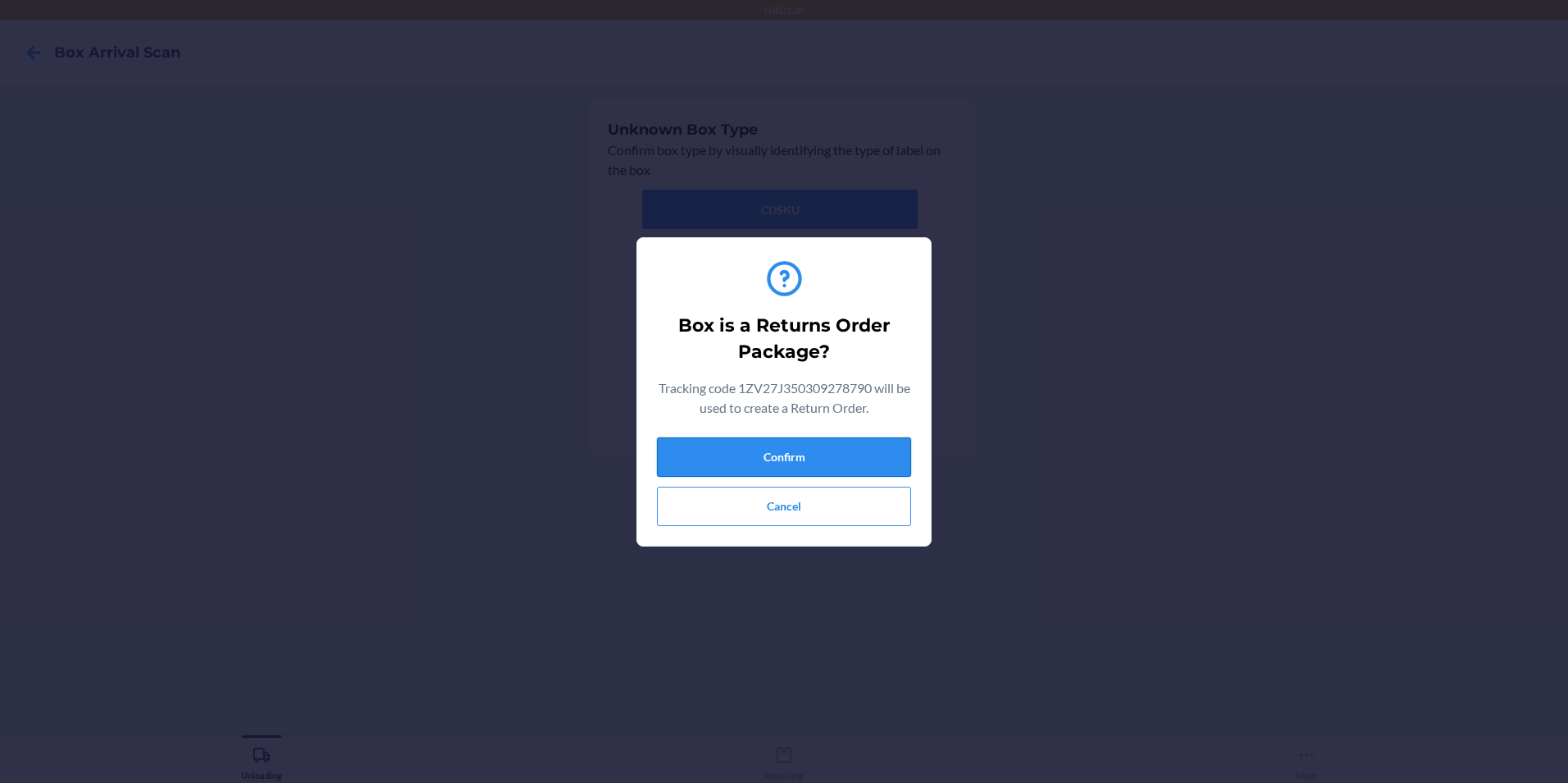
click at [846, 441] on button "Confirm" at bounding box center [784, 457] width 255 height 39
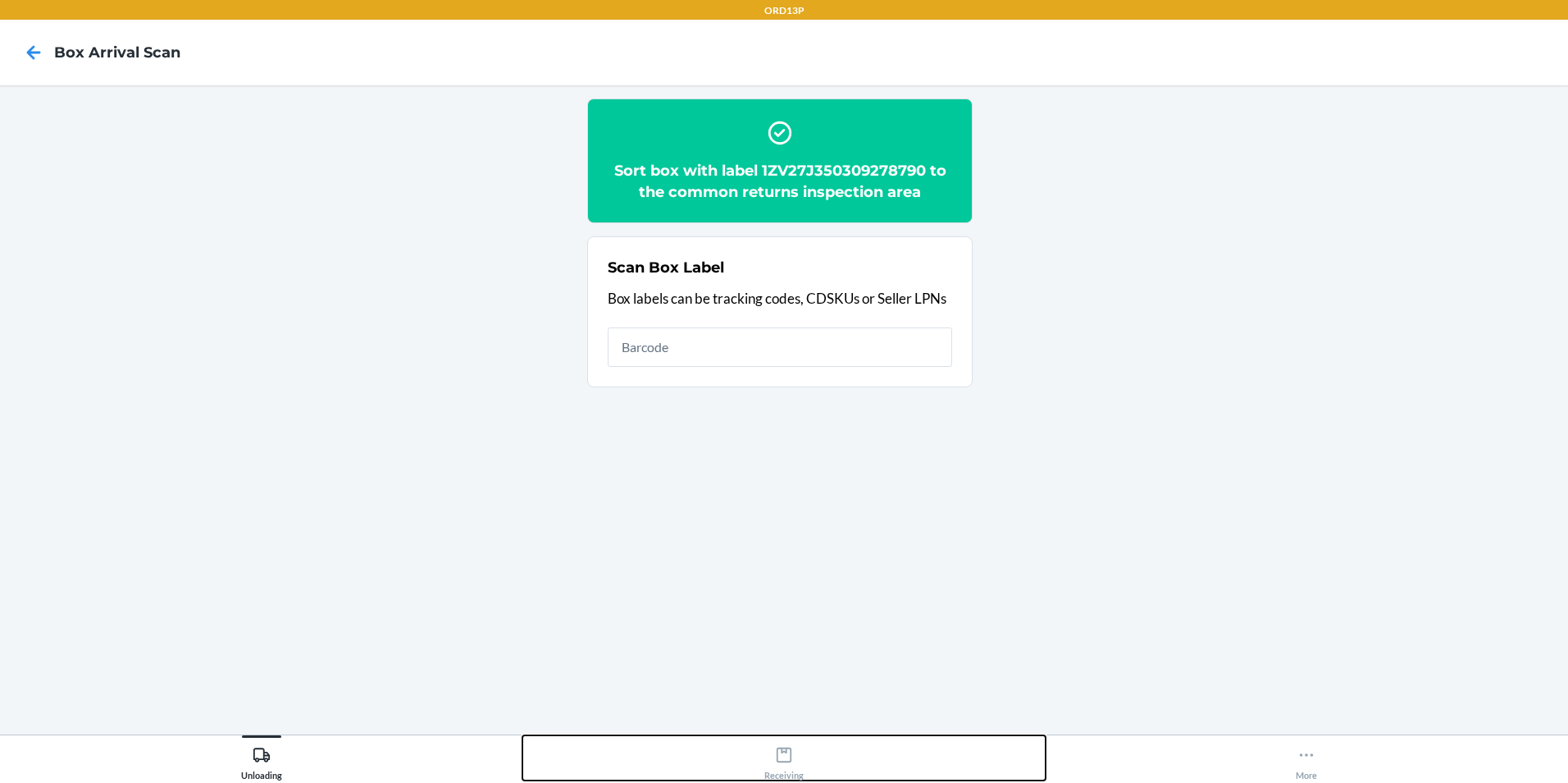
click at [786, 768] on div "Receiving" at bounding box center [784, 759] width 39 height 41
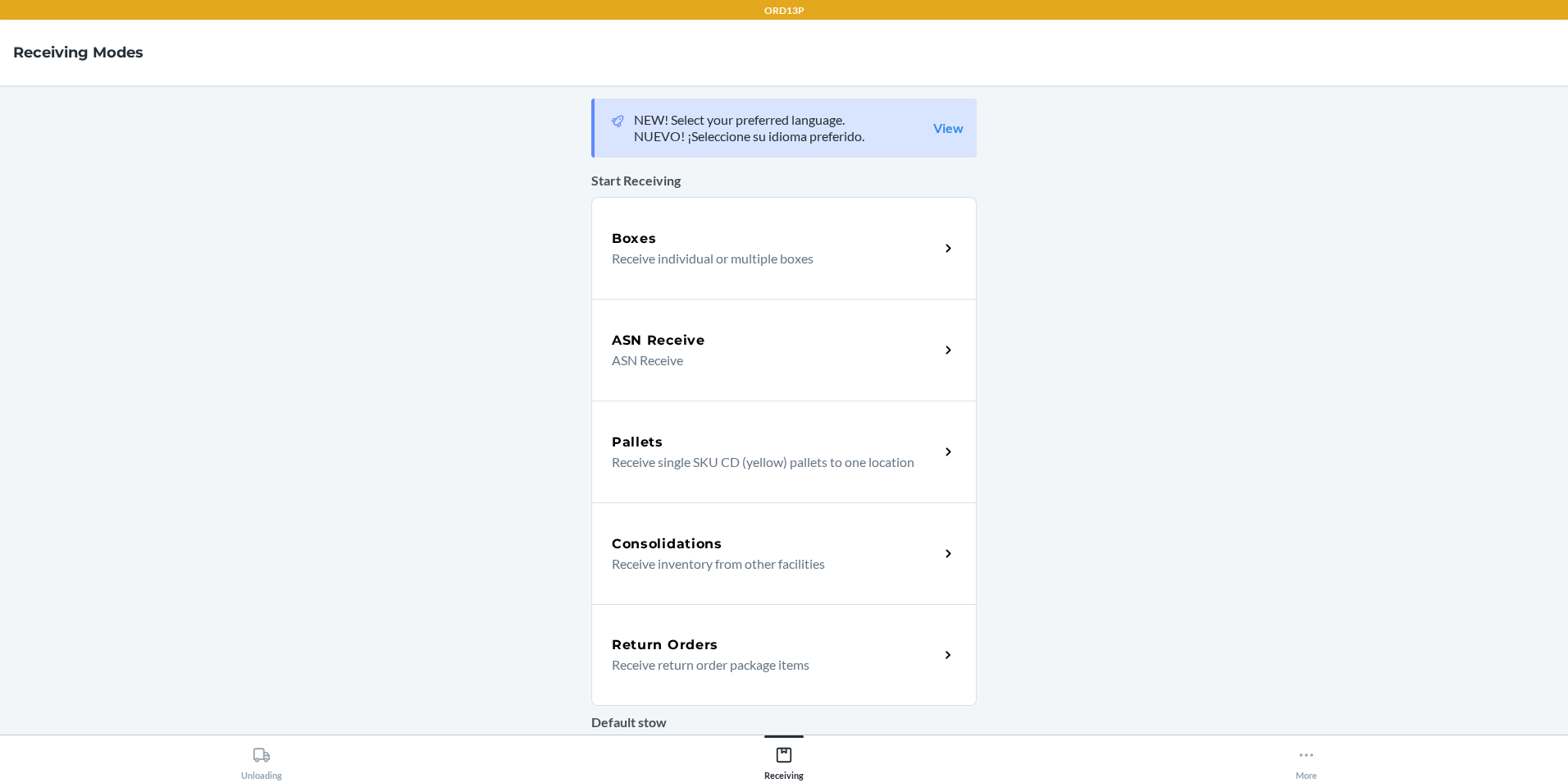
click at [681, 646] on h5 "Return Orders" at bounding box center [664, 645] width 106 height 20
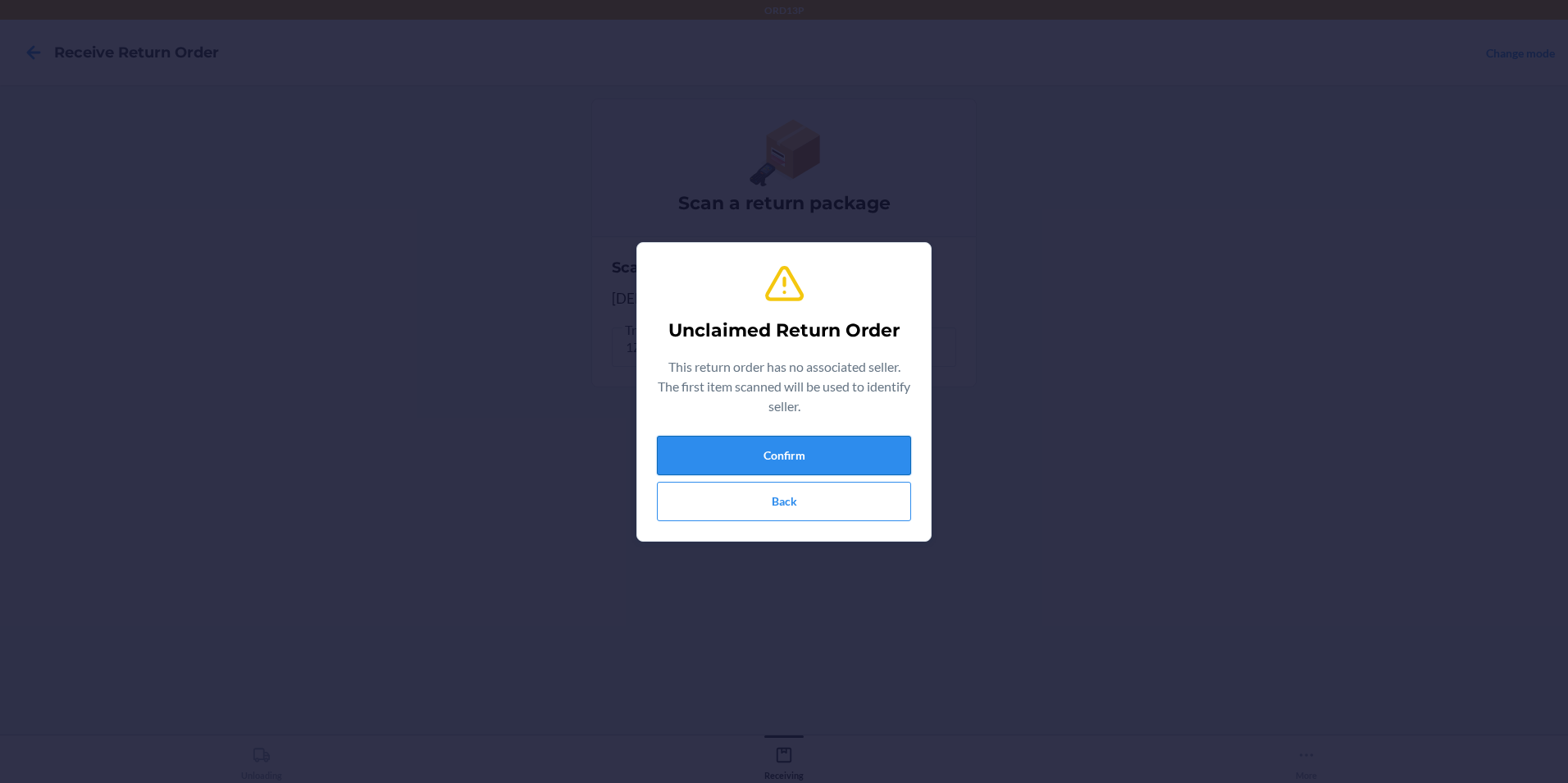
click at [884, 451] on button "Confirm" at bounding box center [784, 455] width 255 height 39
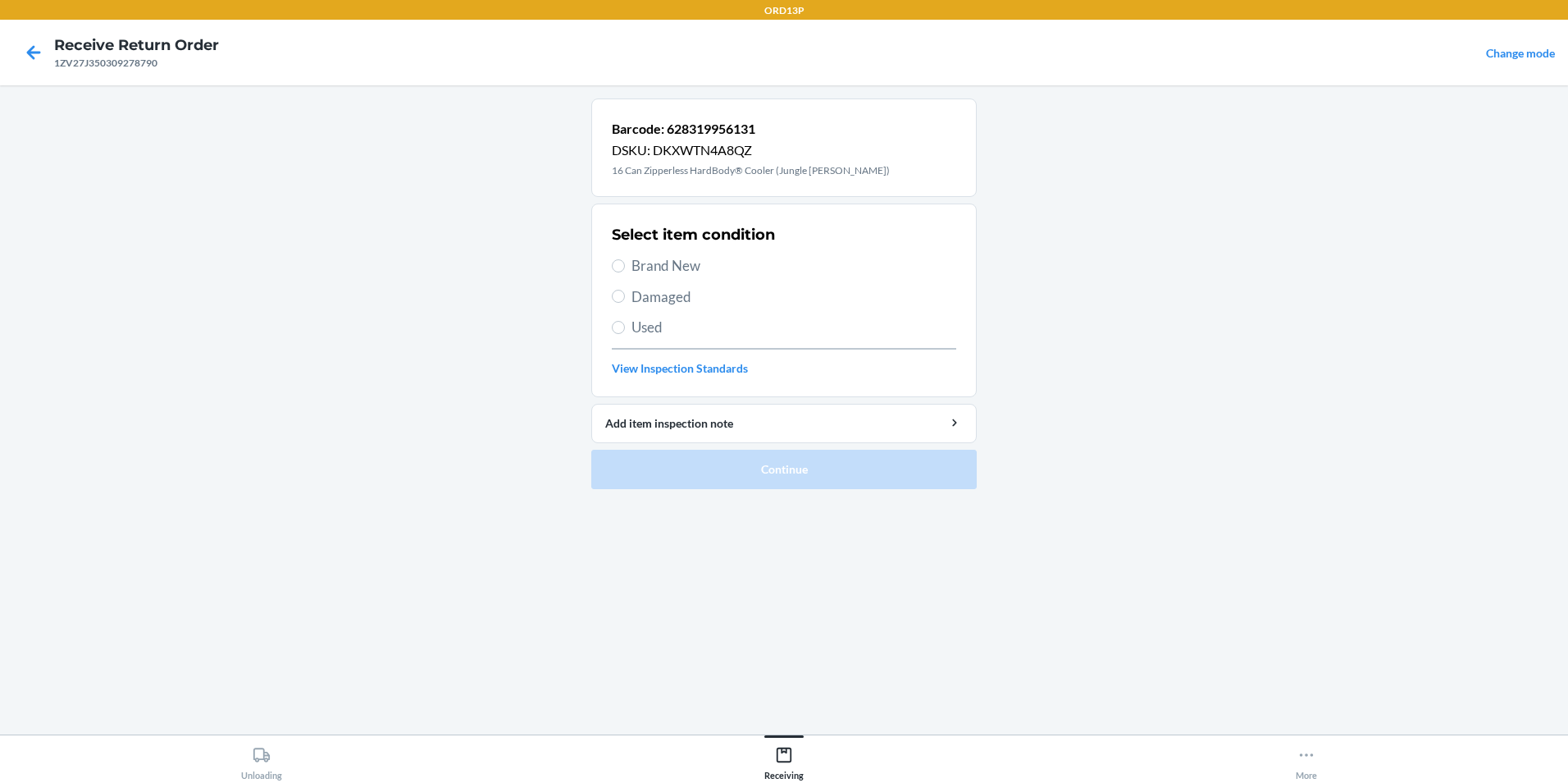
click at [685, 269] on span "Brand New" at bounding box center [794, 266] width 325 height 21
click at [624, 269] on input "Brand New" at bounding box center [618, 266] width 13 height 13
radio input "true"
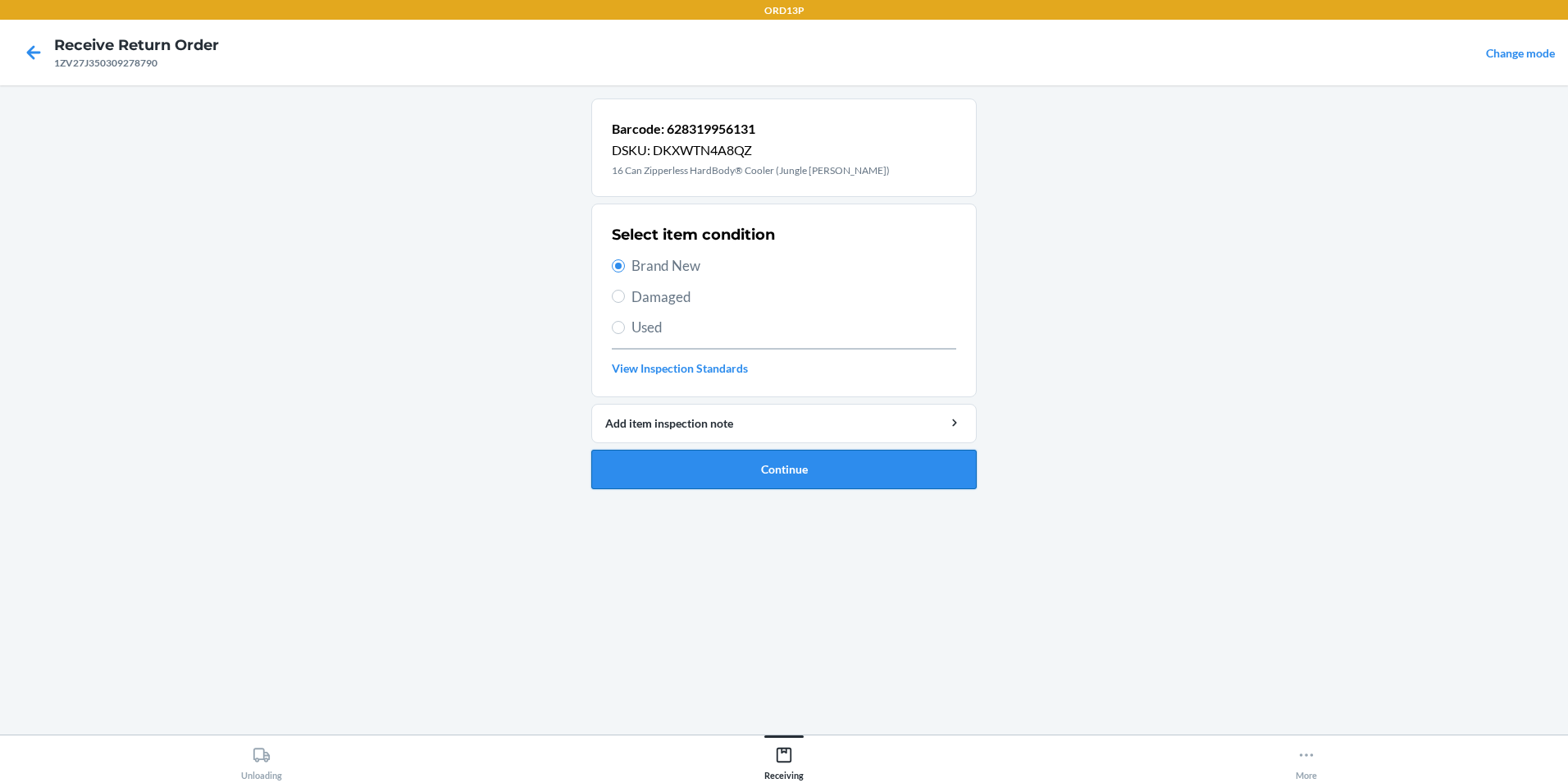
click at [713, 464] on button "Continue" at bounding box center [784, 468] width 385 height 39
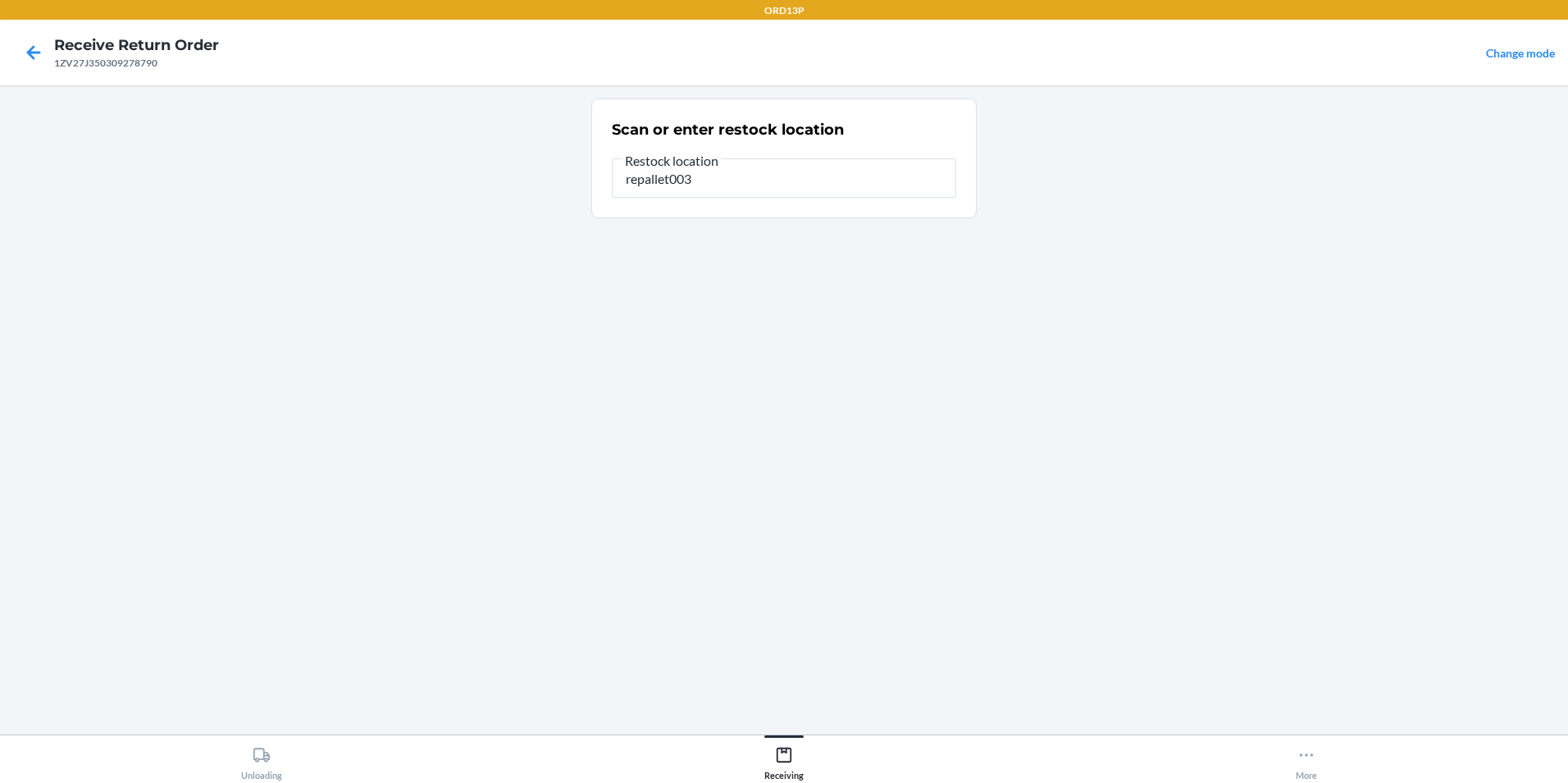
type input "repallet003"
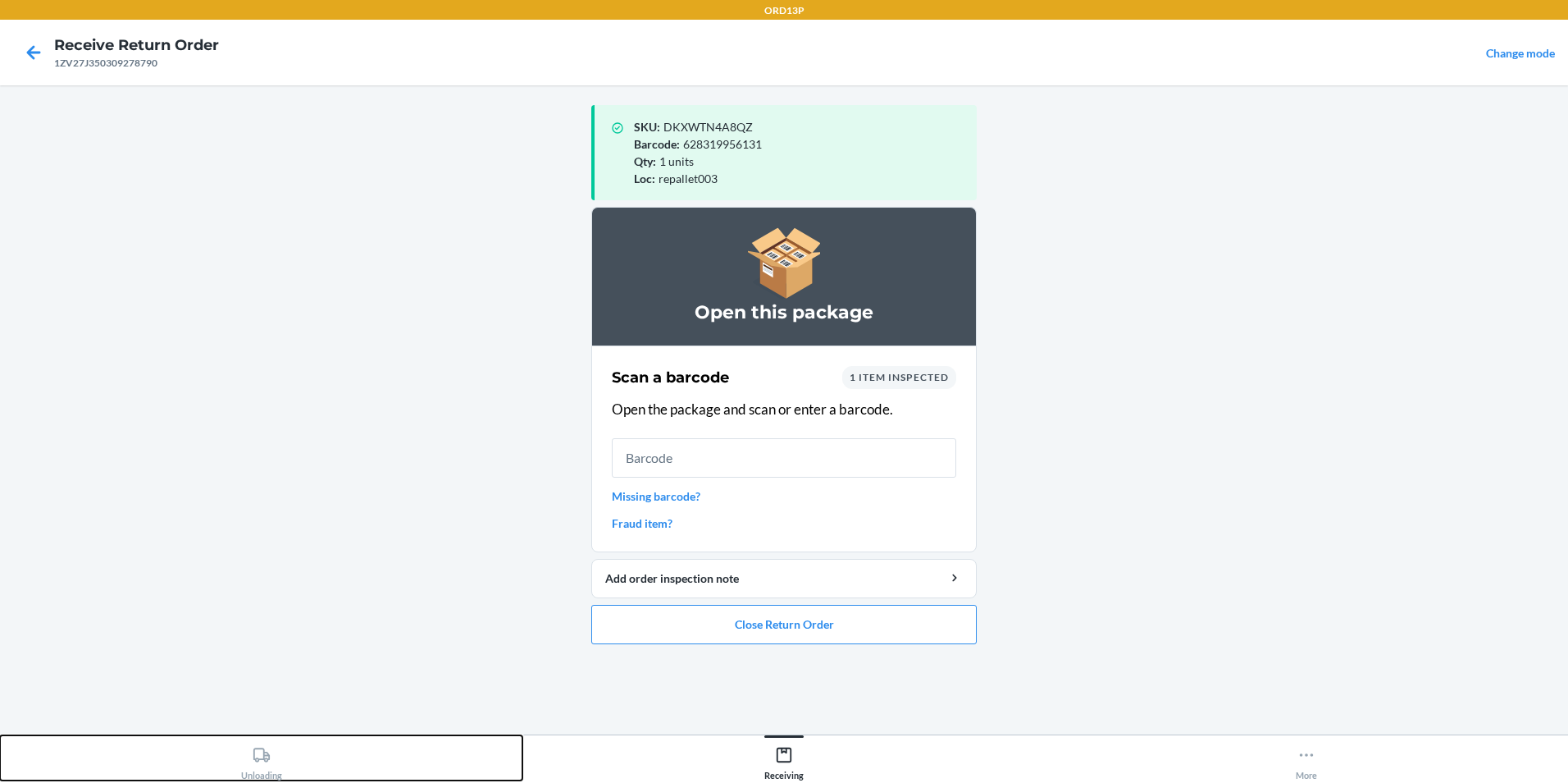
click at [259, 767] on div "Unloading" at bounding box center [261, 759] width 41 height 41
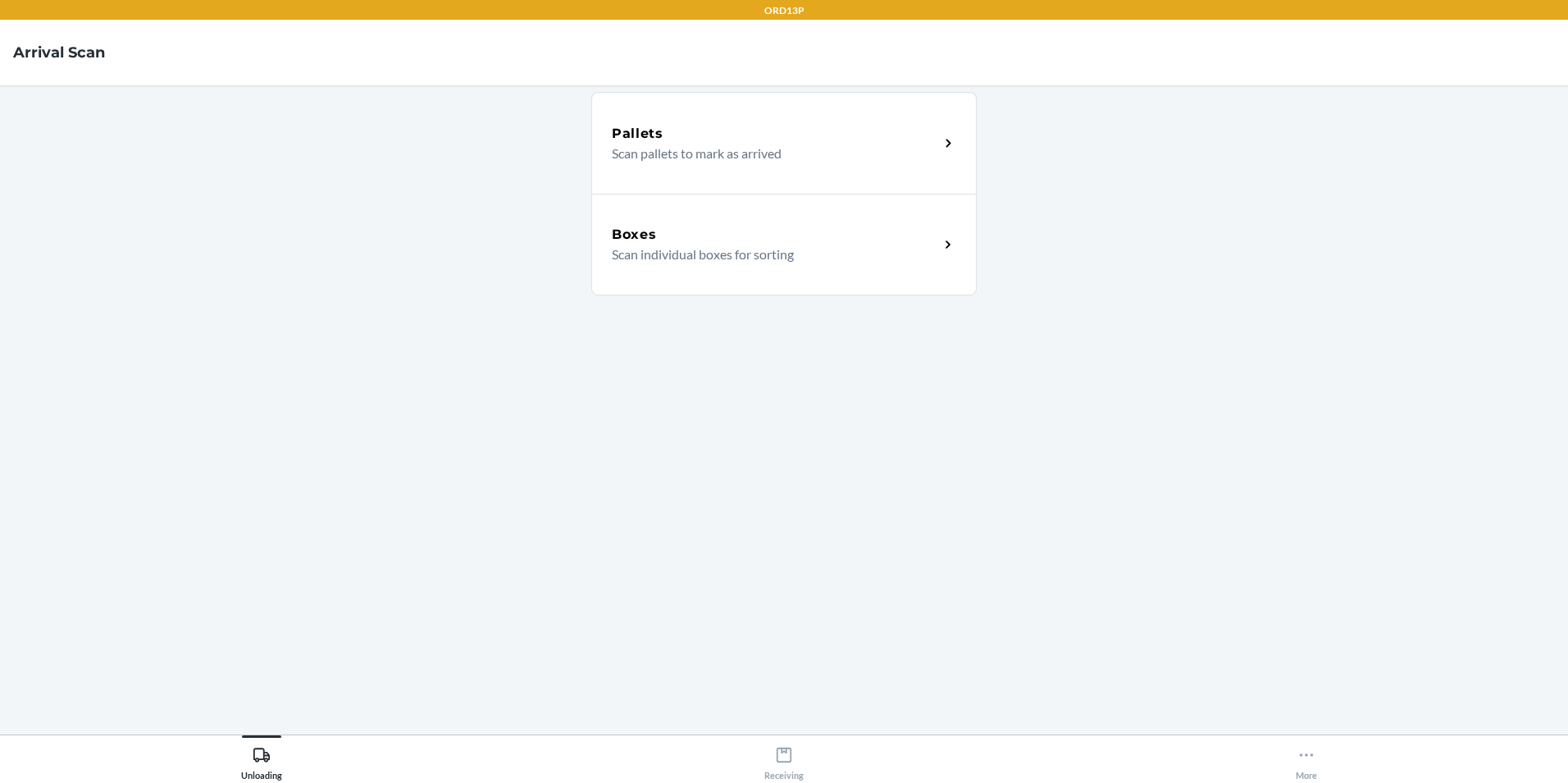
click at [807, 273] on div "Boxes Scan individual boxes for sorting" at bounding box center [784, 245] width 385 height 102
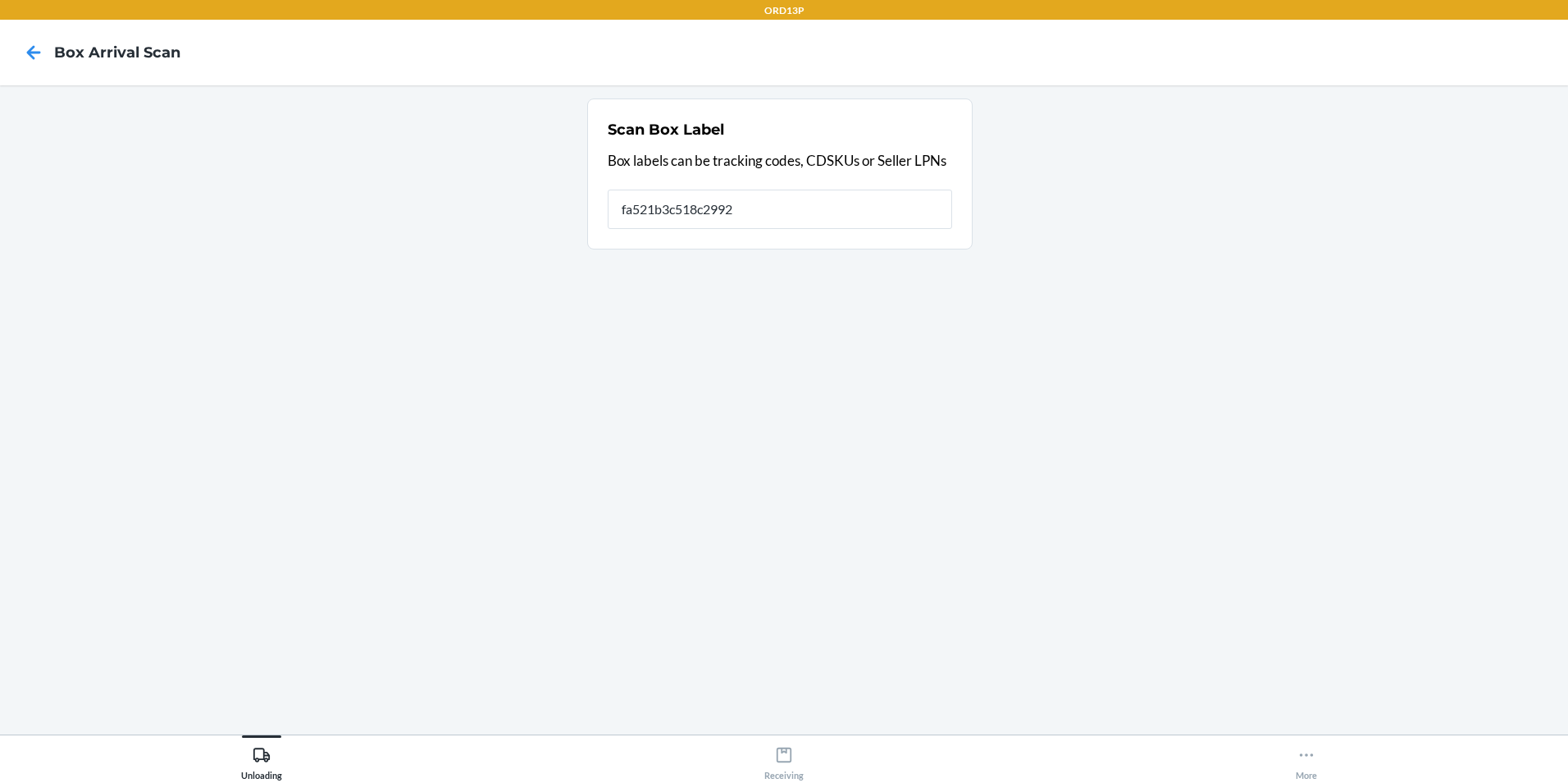
type input "fa521b3c518c29928"
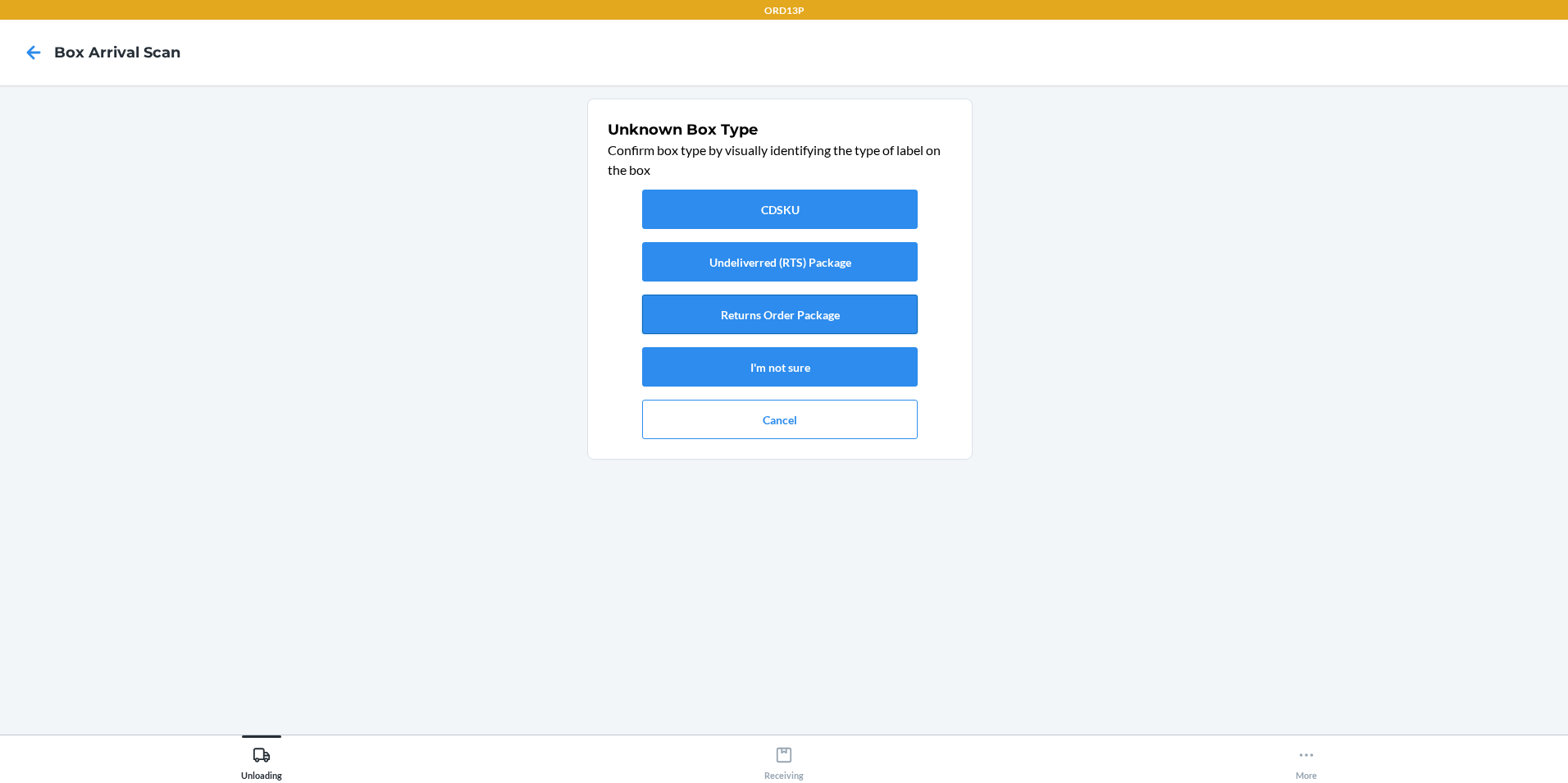
click at [808, 313] on button "Returns Order Package" at bounding box center [779, 314] width 275 height 39
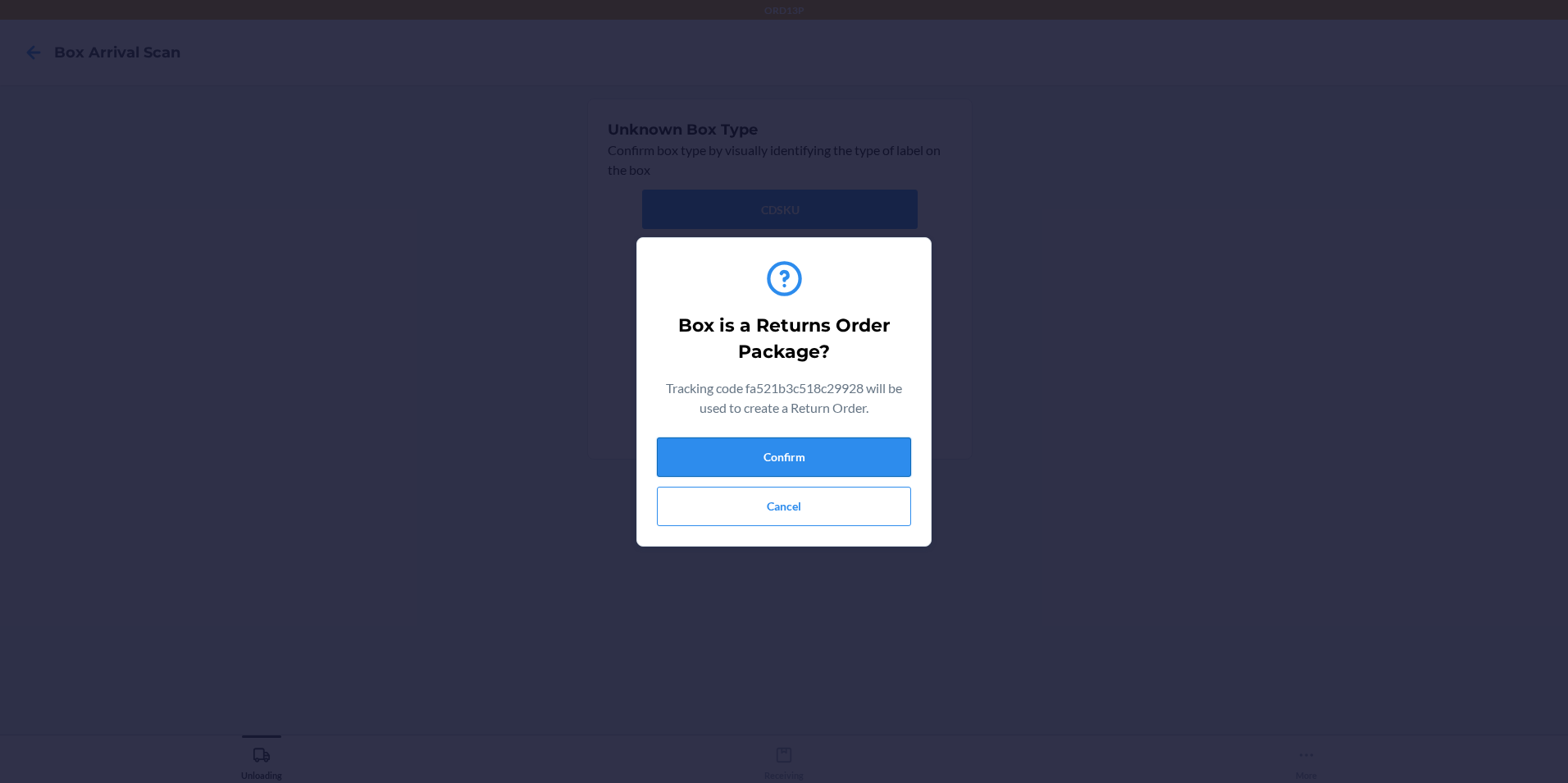
click at [830, 469] on button "Confirm" at bounding box center [784, 457] width 255 height 39
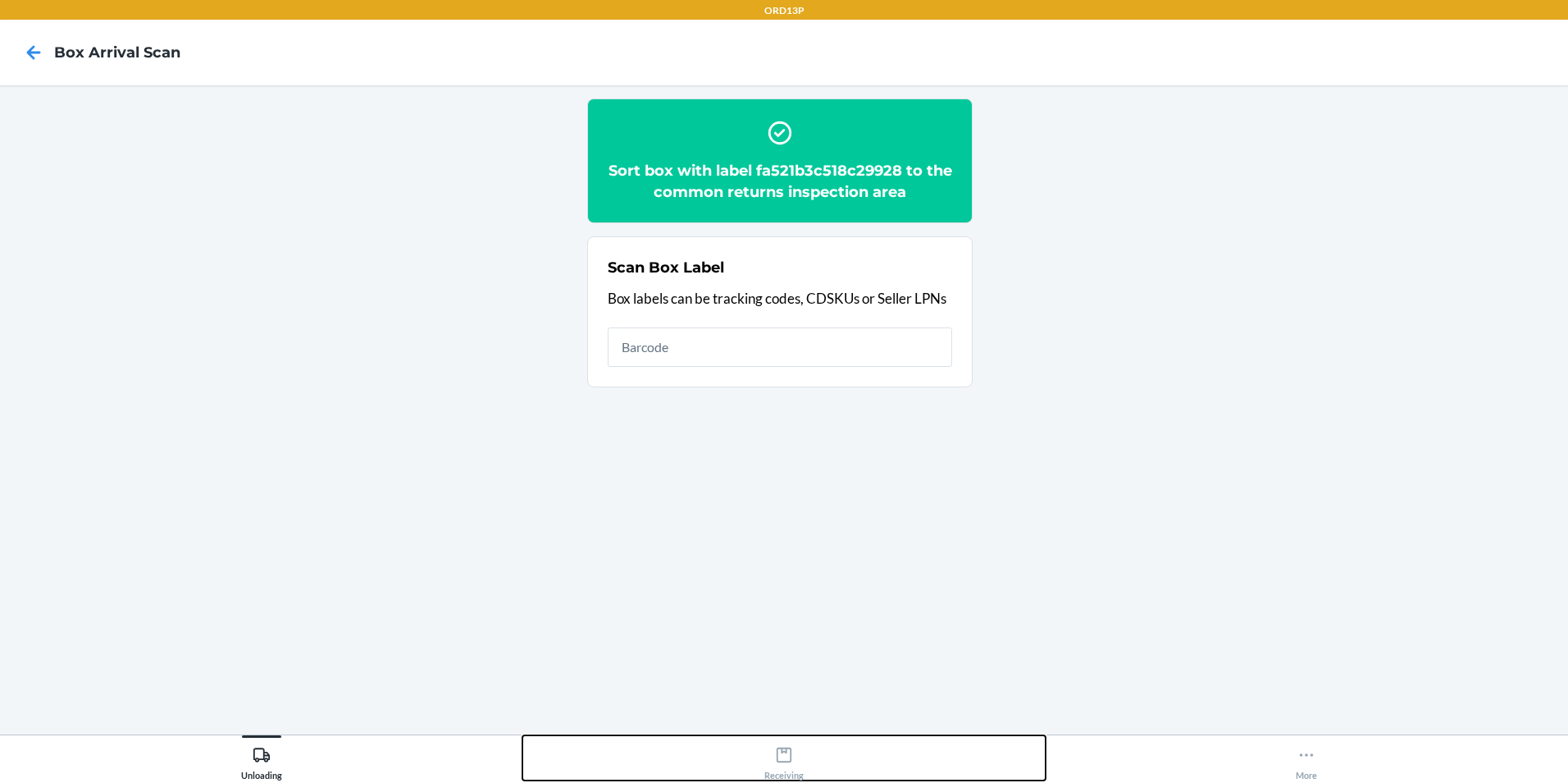
click at [784, 746] on icon at bounding box center [784, 755] width 18 height 18
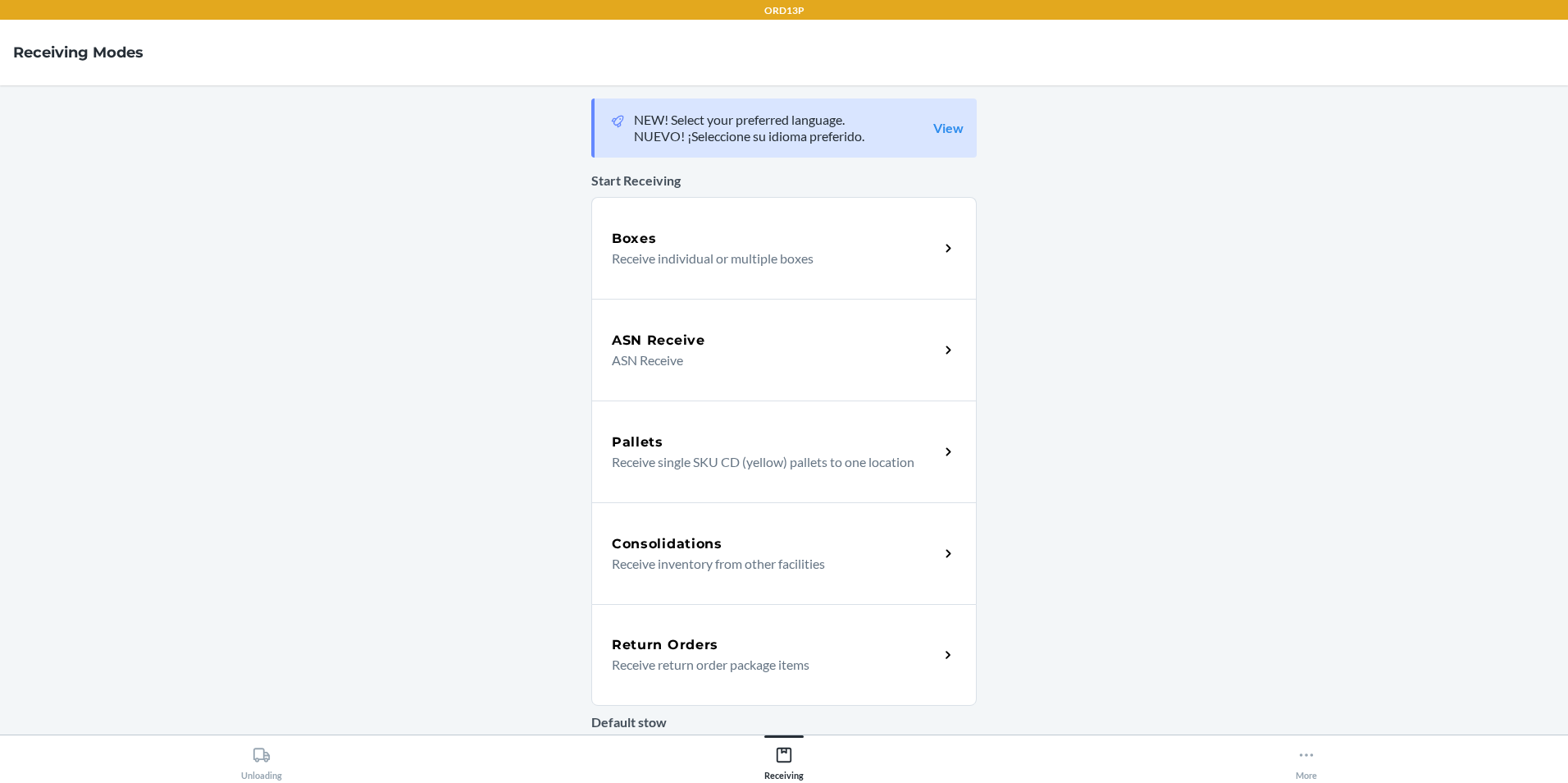
click at [771, 658] on p "Receive return order package items" at bounding box center [769, 665] width 315 height 20
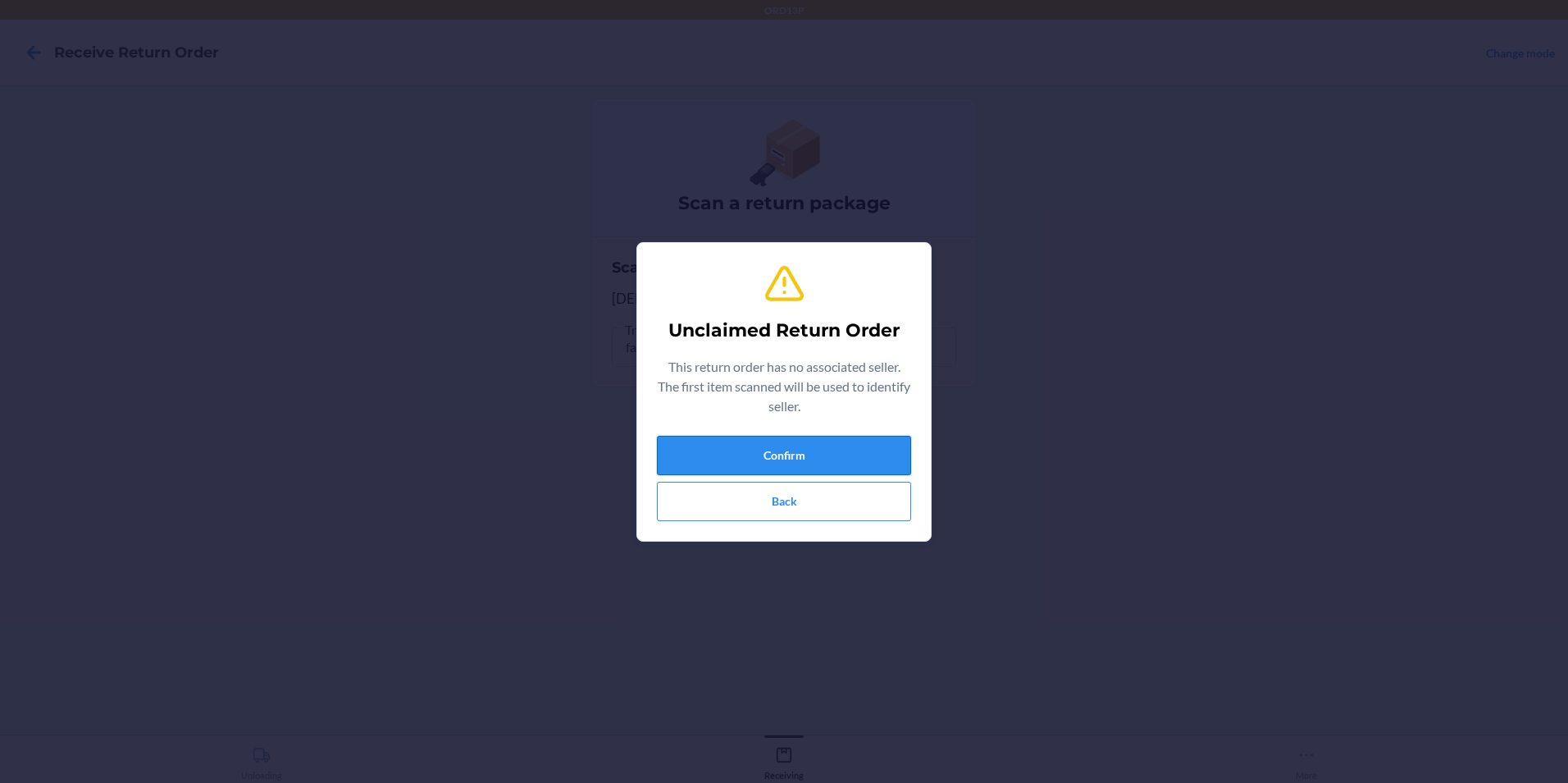
click at [687, 467] on button "Confirm" at bounding box center [784, 455] width 255 height 39
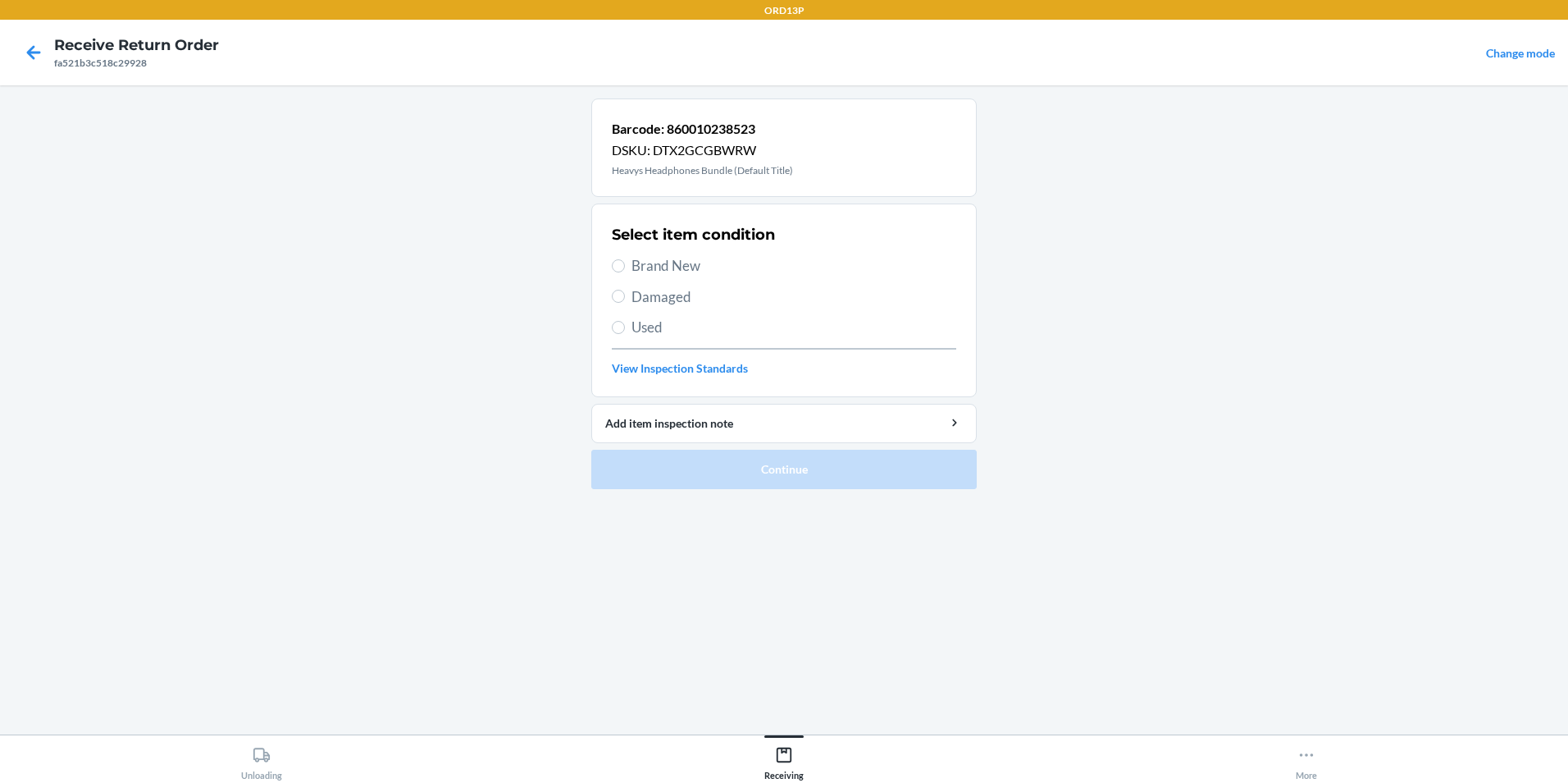
click at [654, 266] on span "Brand New" at bounding box center [794, 266] width 325 height 21
click at [624, 266] on input "Brand New" at bounding box center [618, 266] width 13 height 13
radio input "true"
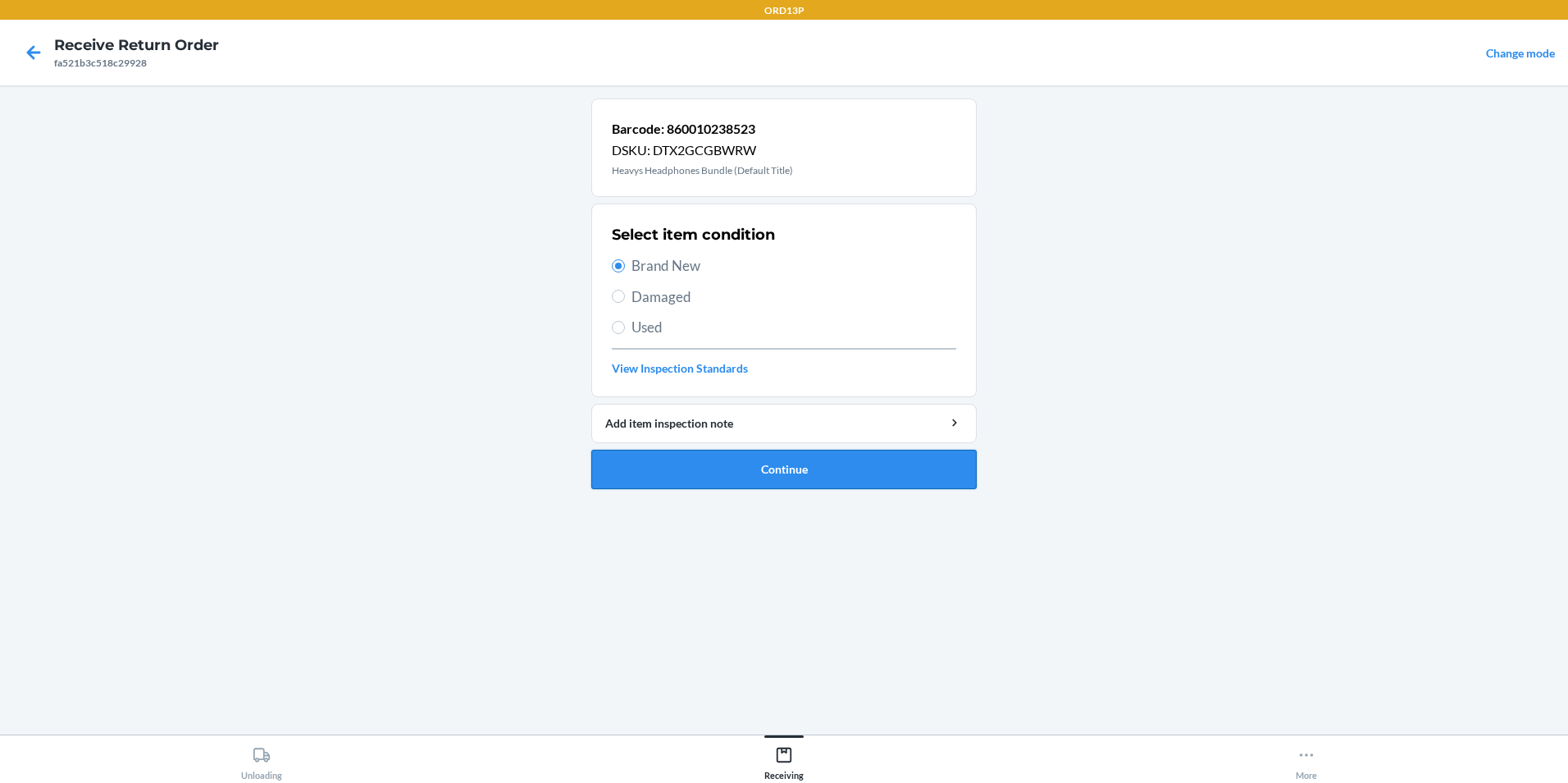
click at [658, 458] on button "Continue" at bounding box center [784, 468] width 385 height 39
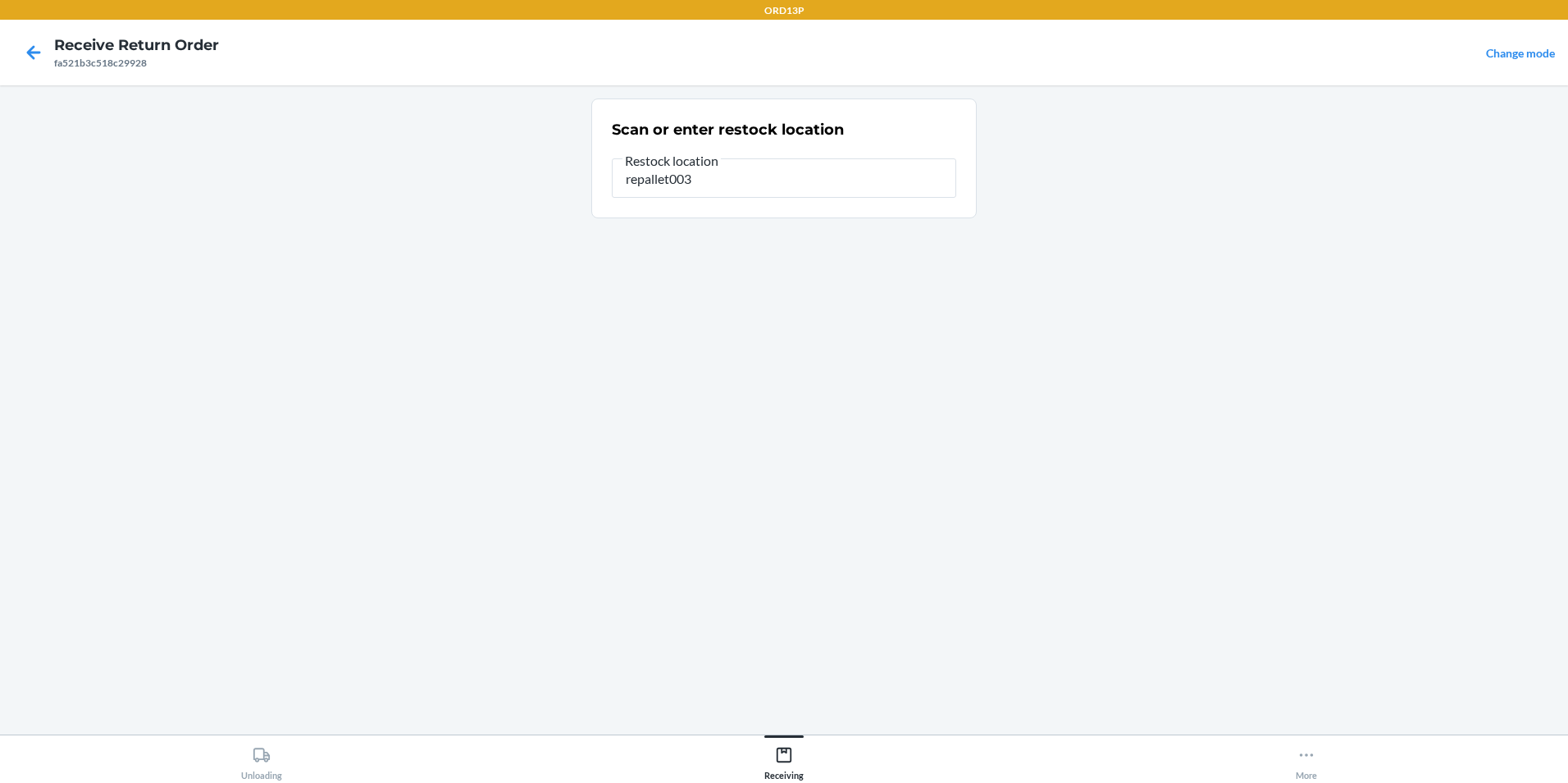
type input "repallet003"
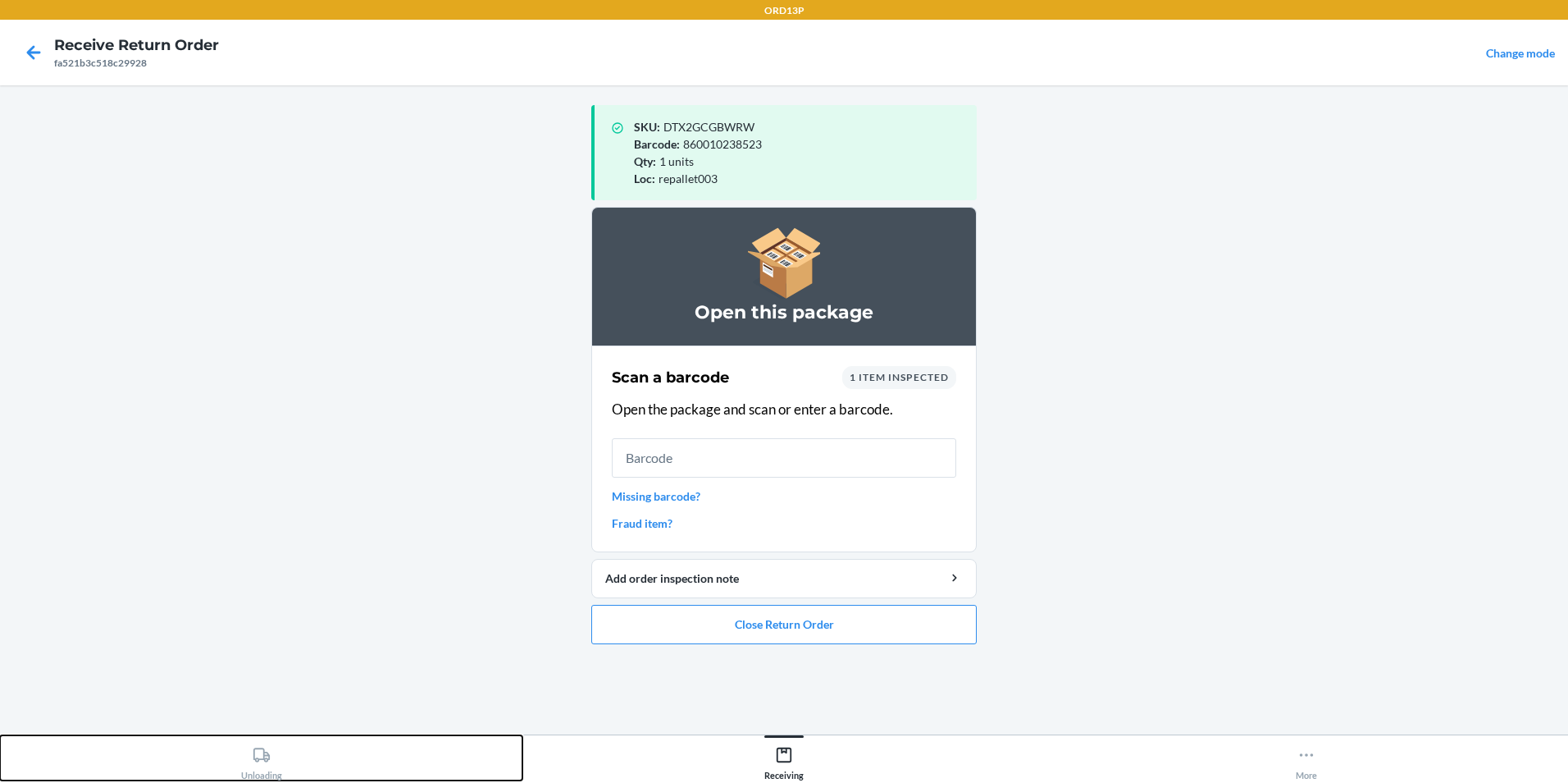
click at [267, 774] on div "Unloading" at bounding box center [261, 759] width 41 height 41
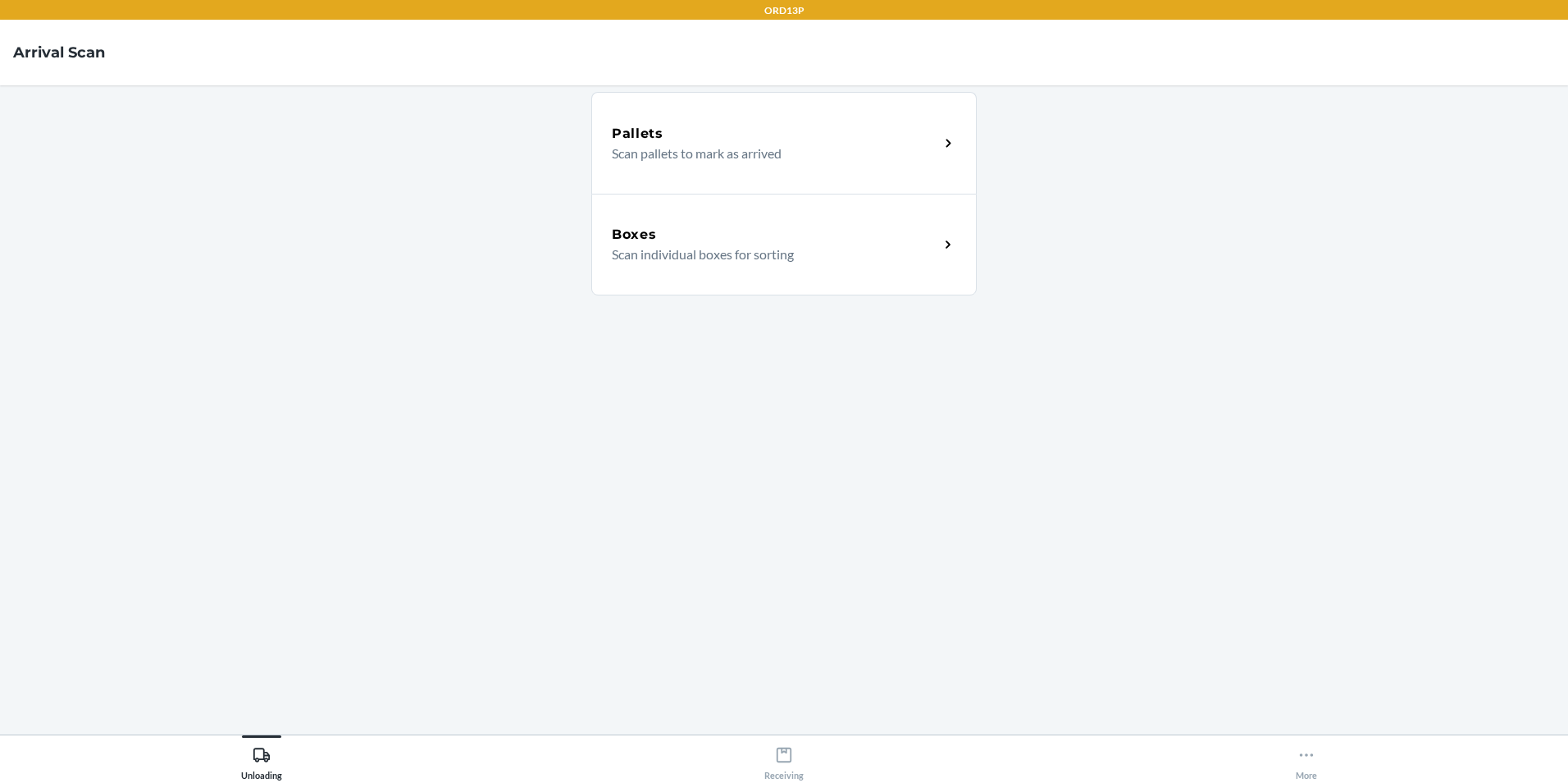
click at [701, 264] on p "Scan individual boxes for sorting" at bounding box center [769, 255] width 315 height 20
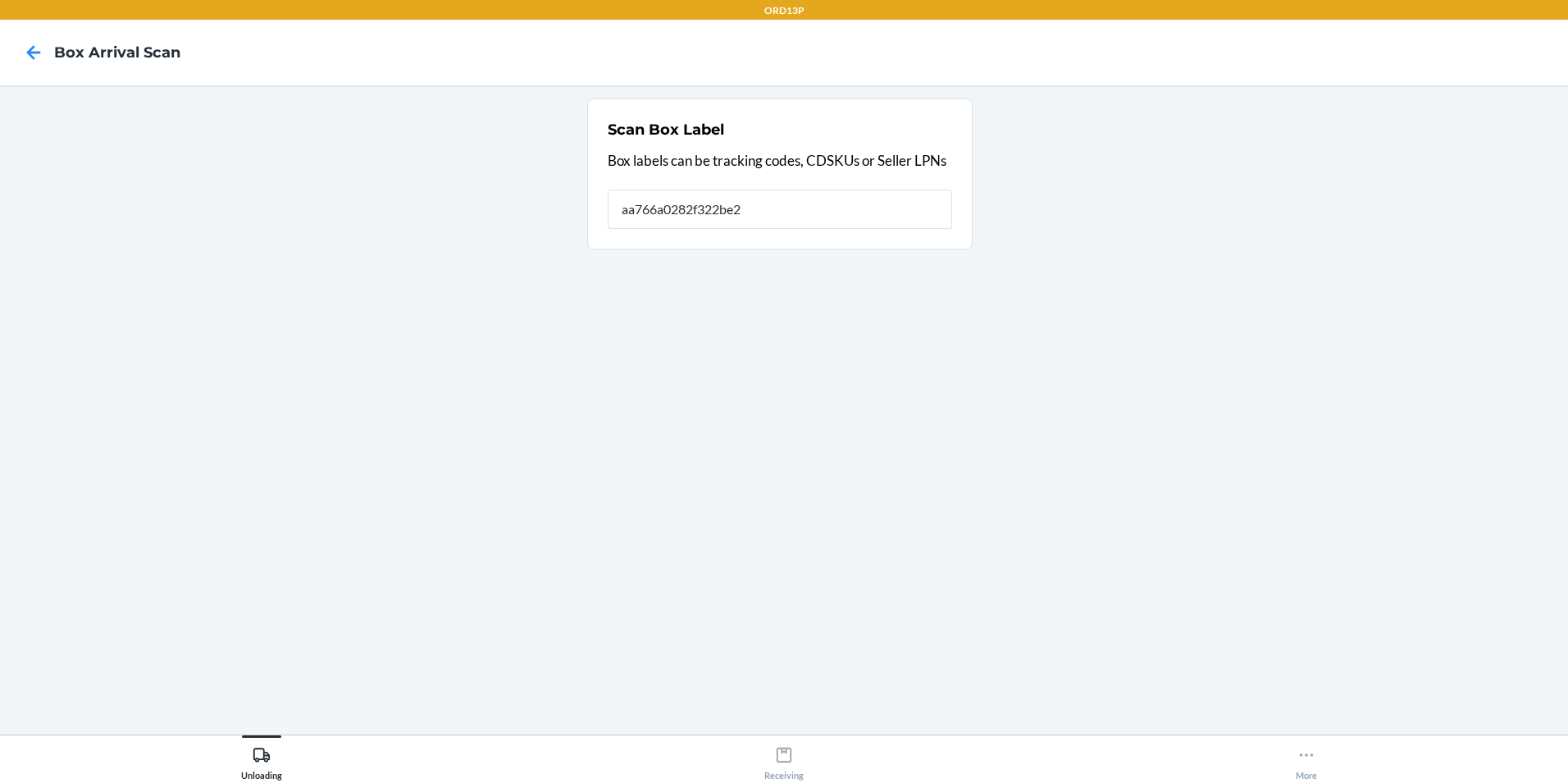
type input "aa766a0282f322be2"
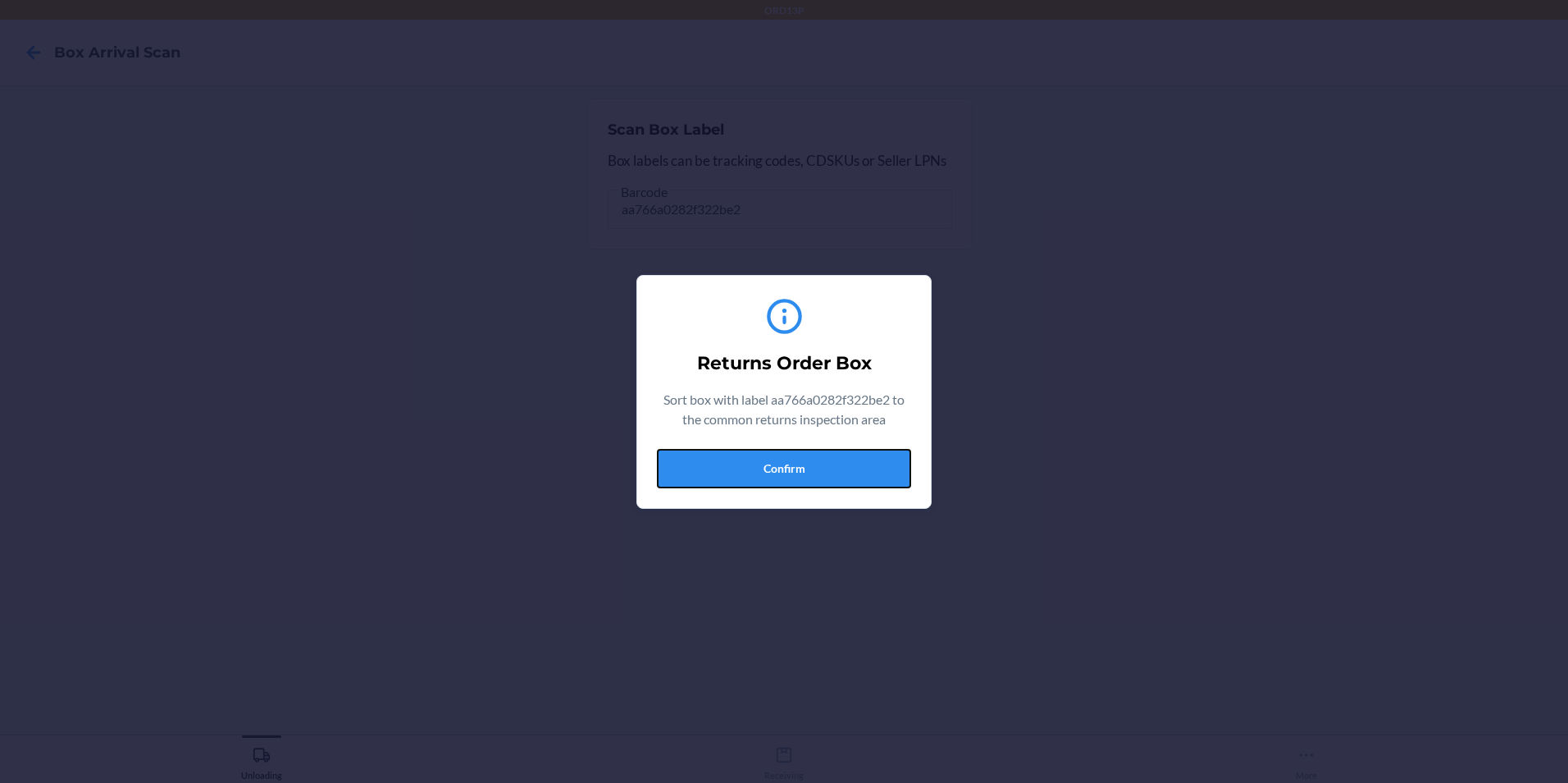
click at [758, 461] on button "Confirm" at bounding box center [784, 467] width 255 height 39
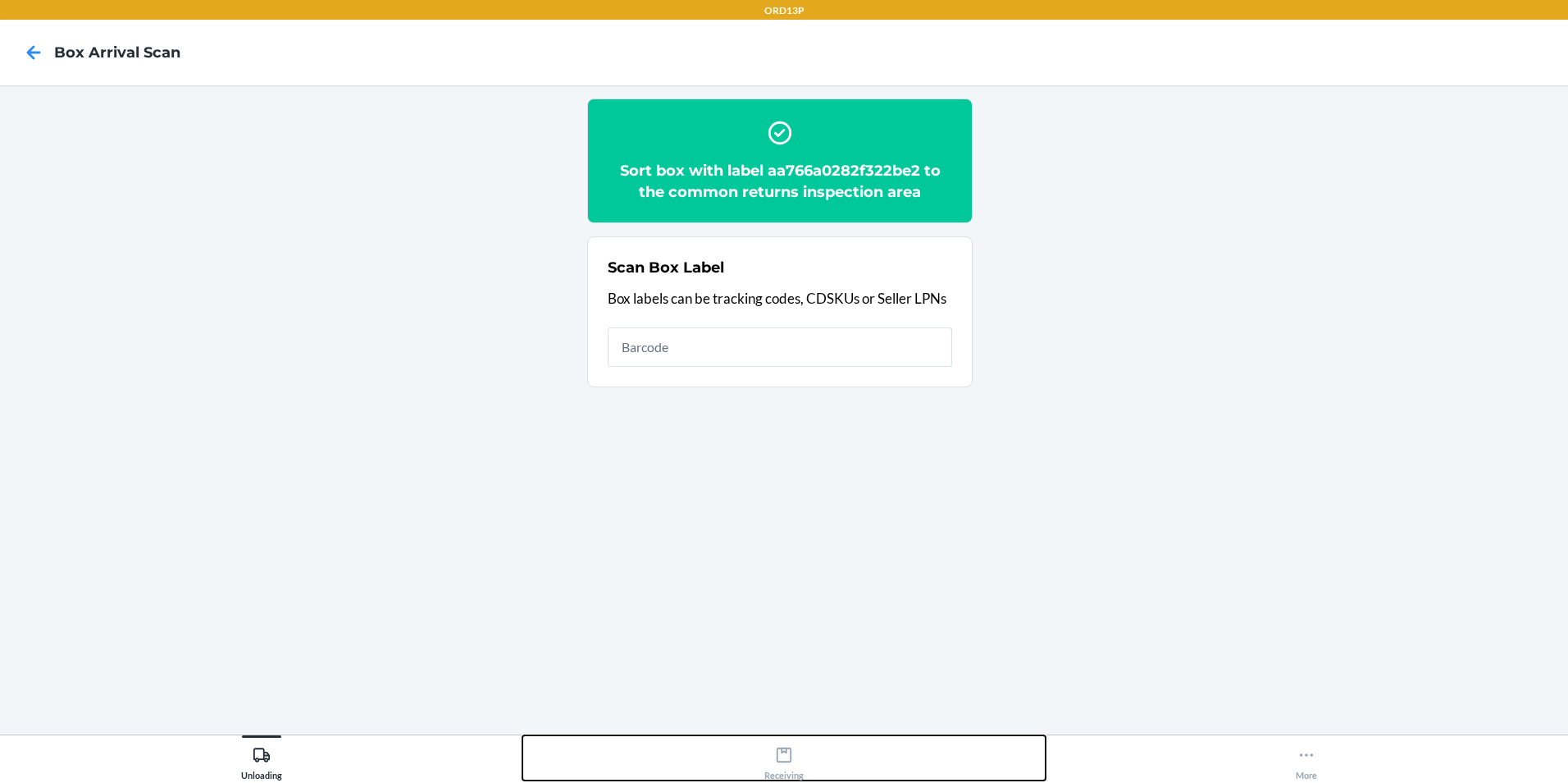
click at [785, 751] on icon at bounding box center [784, 755] width 15 height 15
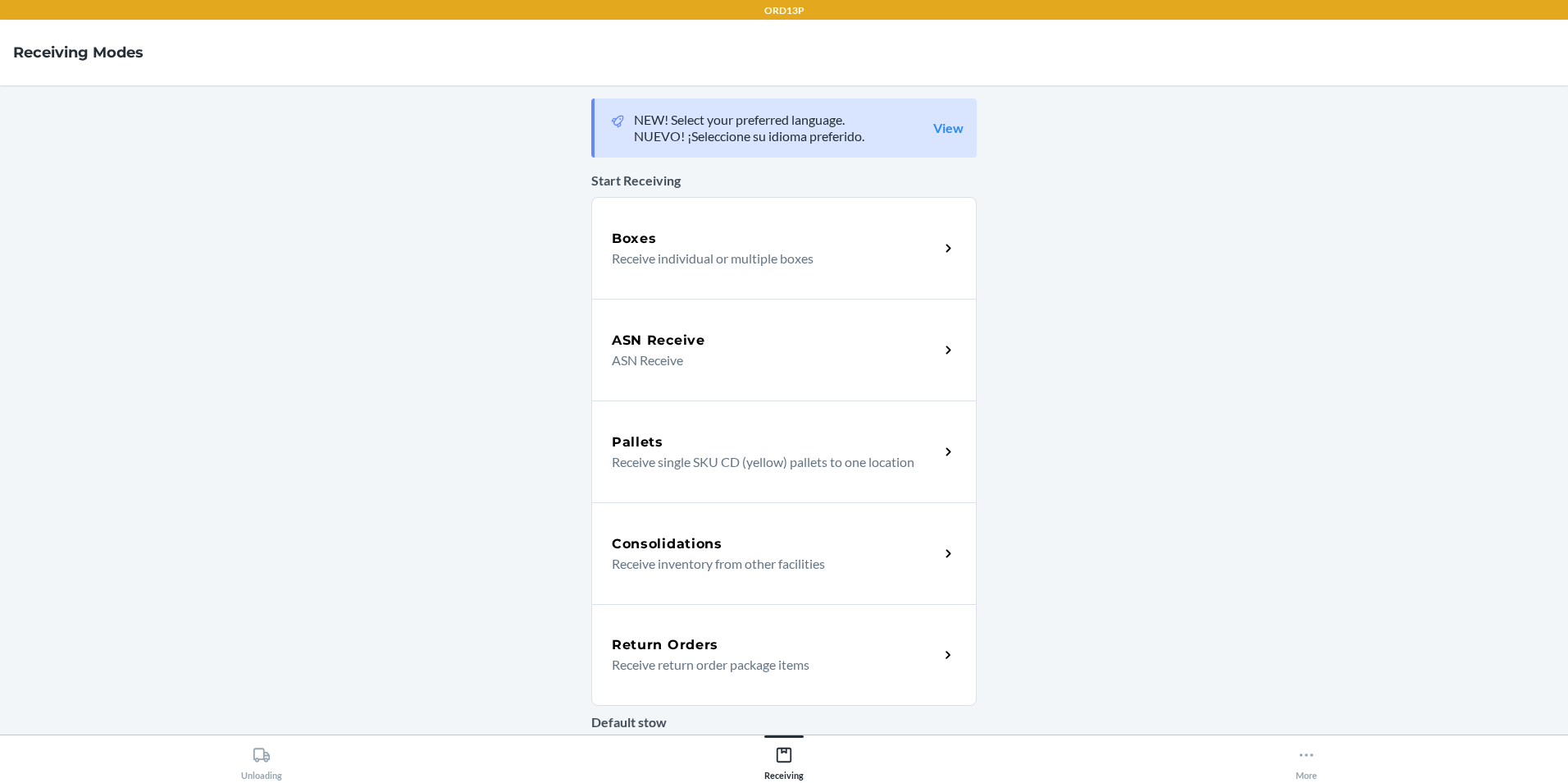
click at [775, 643] on div "Return Orders" at bounding box center [775, 645] width 327 height 20
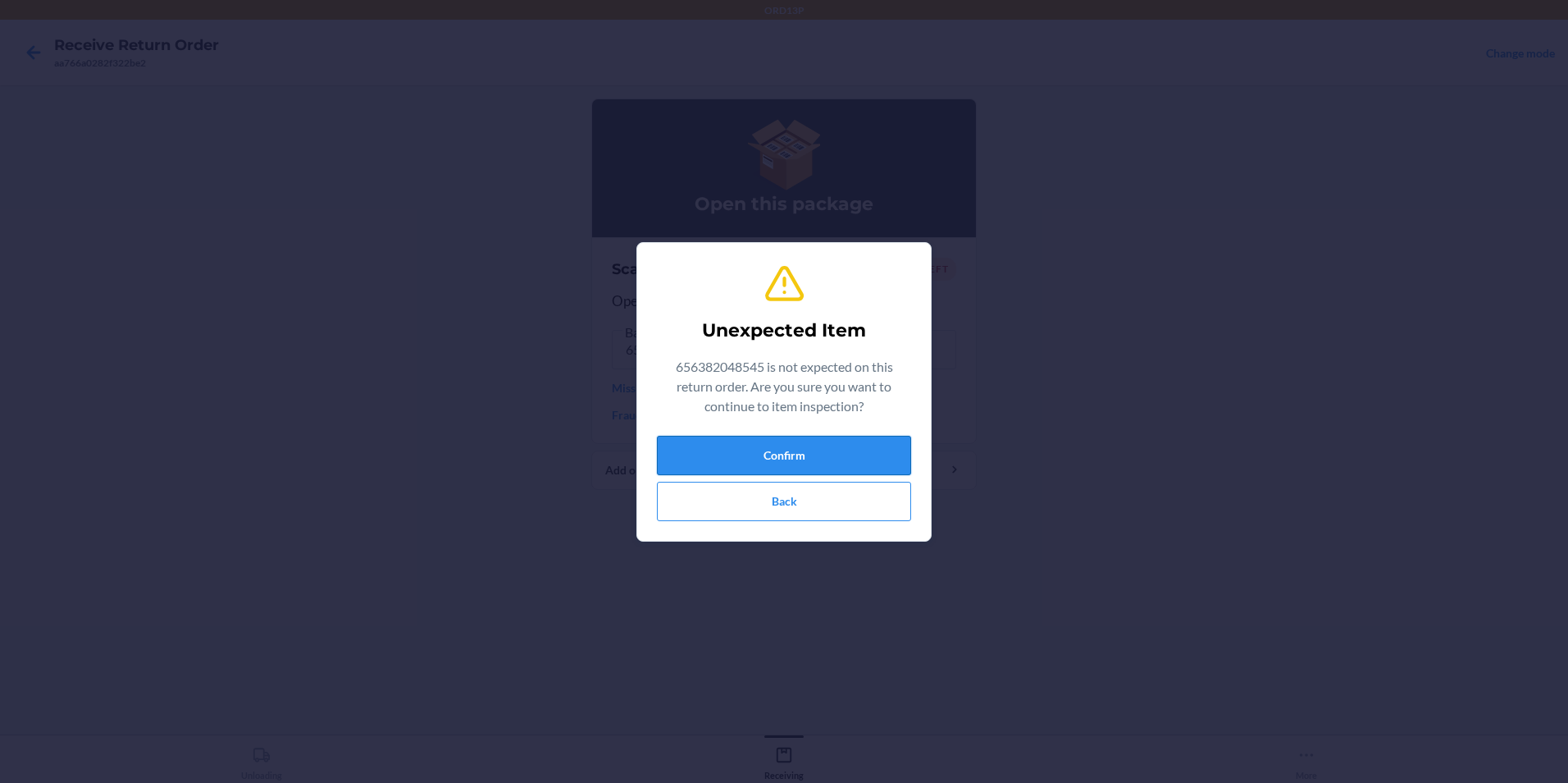
click at [727, 456] on button "Confirm" at bounding box center [784, 455] width 255 height 39
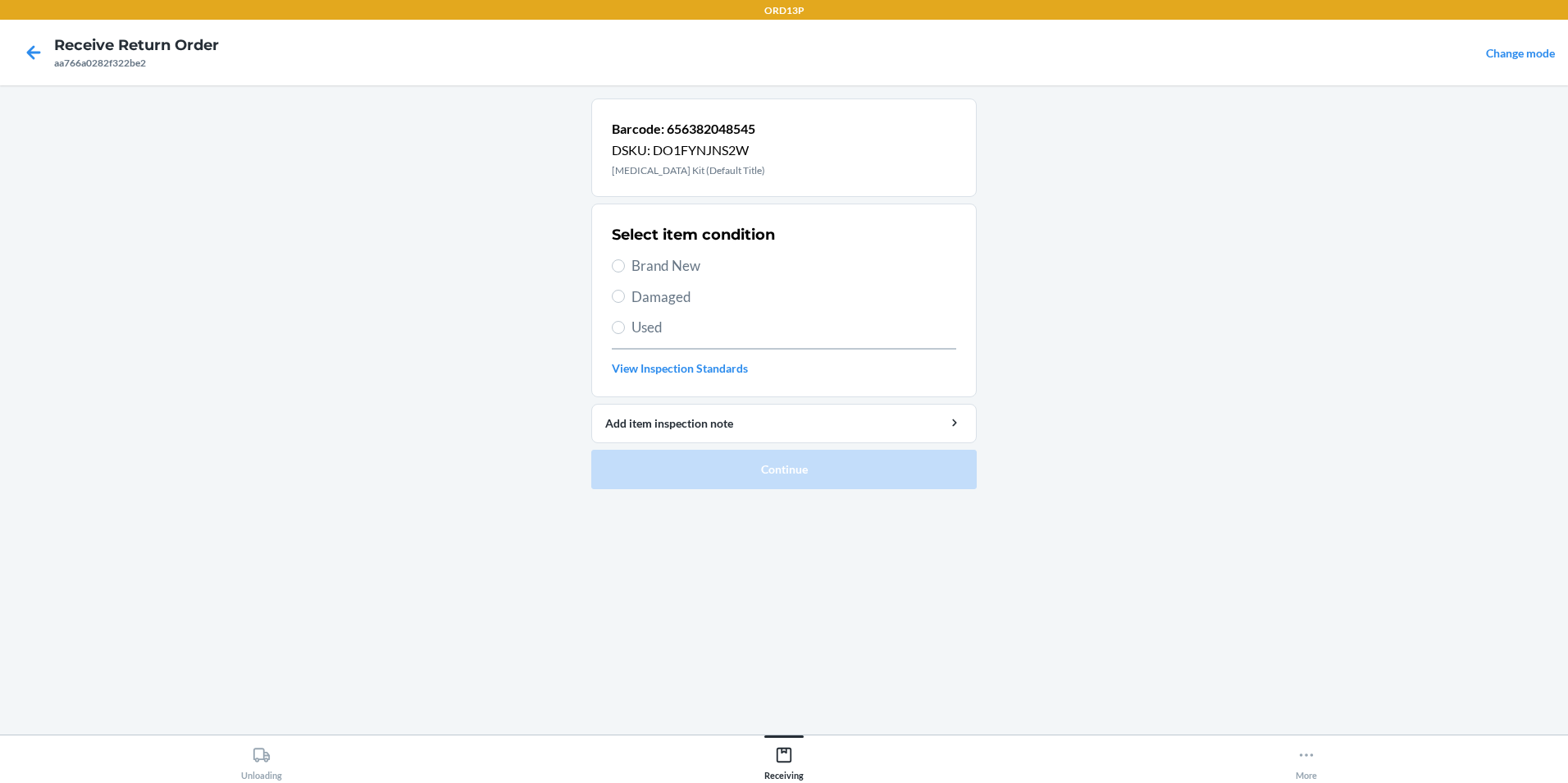
click at [688, 265] on span "Brand New" at bounding box center [794, 266] width 325 height 21
click at [624, 265] on input "Brand New" at bounding box center [618, 266] width 13 height 13
radio input "true"
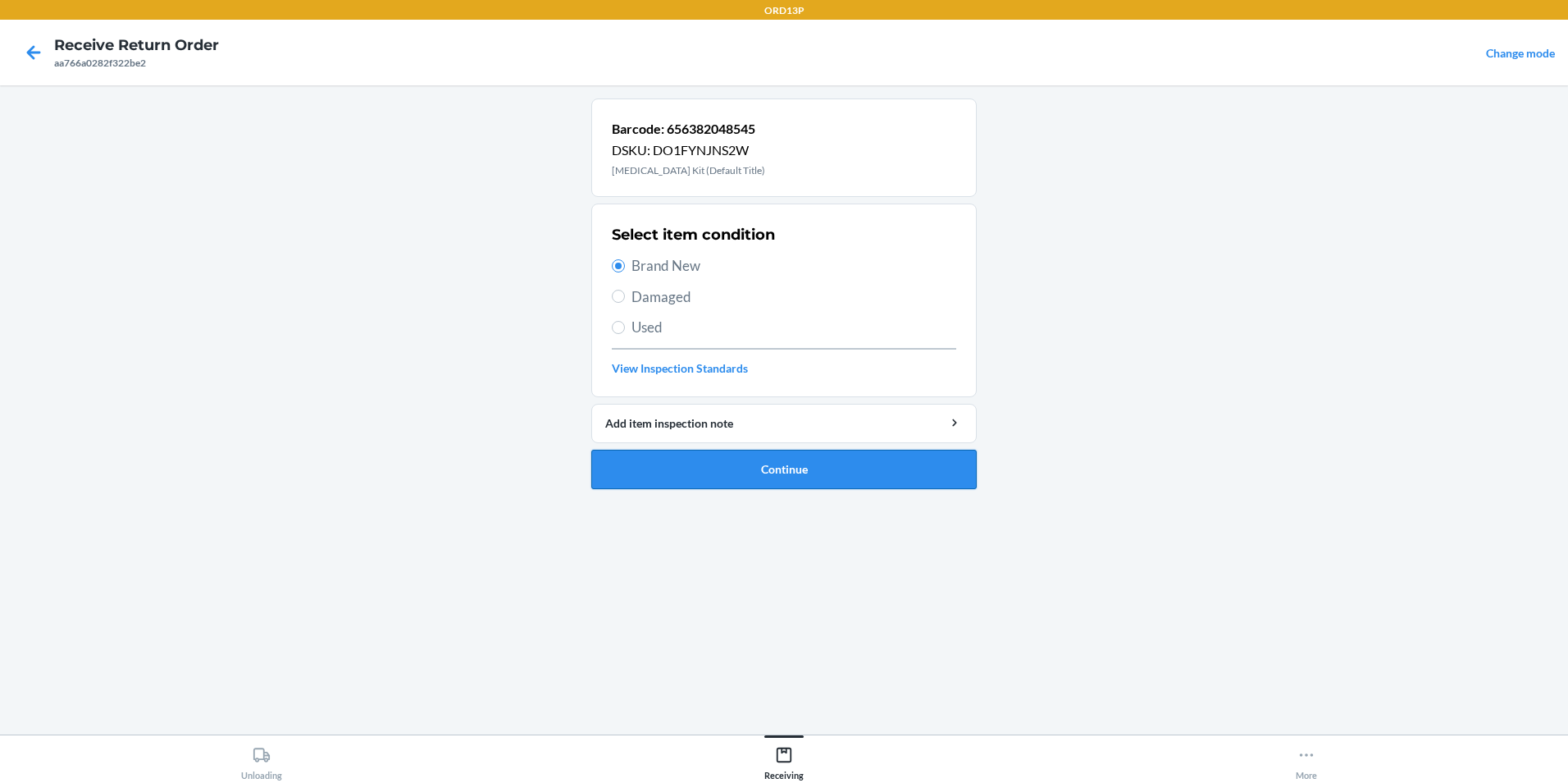
drag, startPoint x: 771, startPoint y: 492, endPoint x: 767, endPoint y: 477, distance: 15.5
click at [772, 489] on ol "Barcode: 656382048545 DSKU: DO1FYNJNS2W [MEDICAL_DATA] Kit (Default Title) Sele…" at bounding box center [784, 300] width 385 height 404
drag, startPoint x: 766, startPoint y: 473, endPoint x: 656, endPoint y: 418, distance: 123.0
click at [765, 470] on button "Continue" at bounding box center [784, 468] width 385 height 39
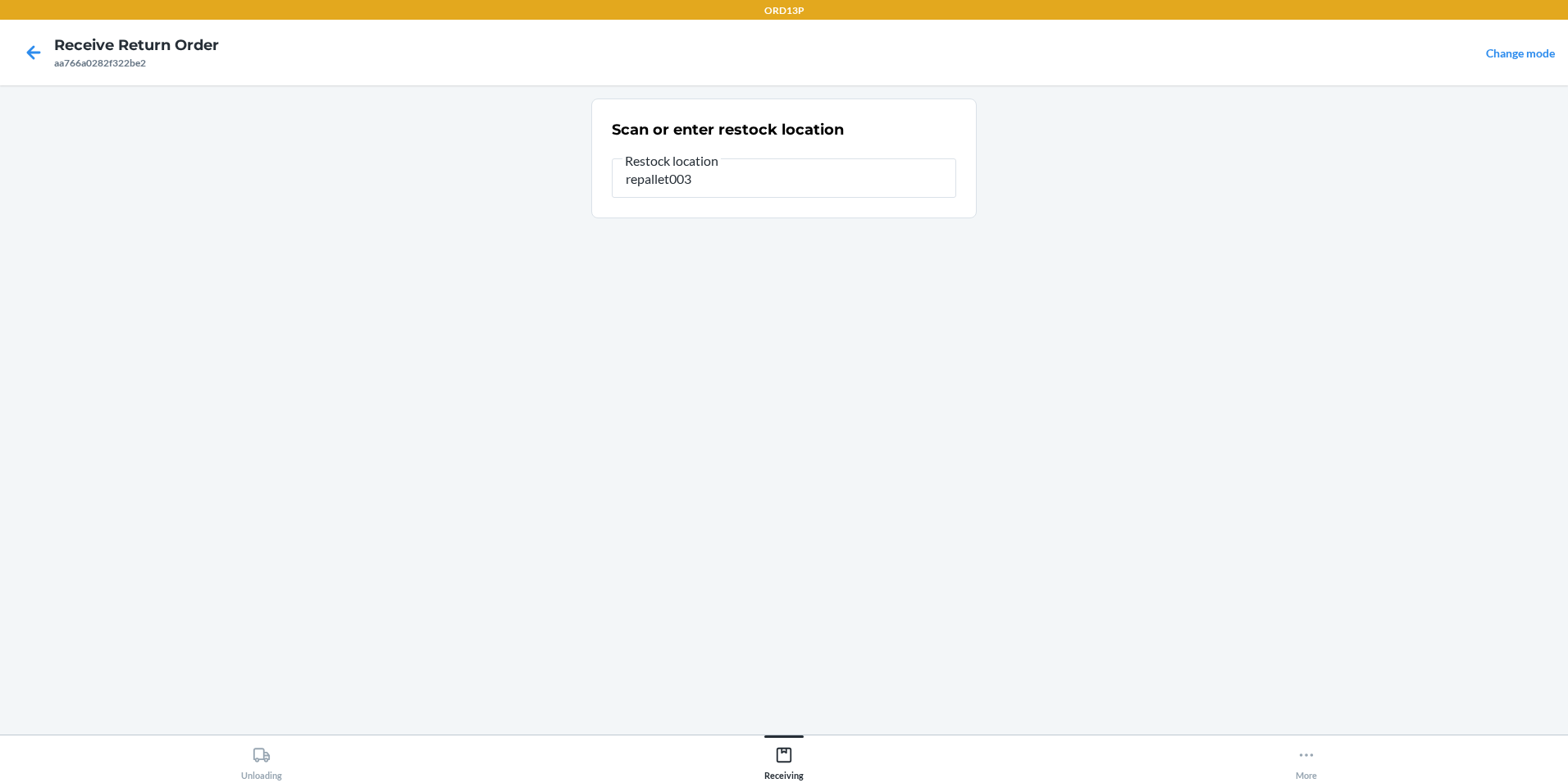
type input "repallet003"
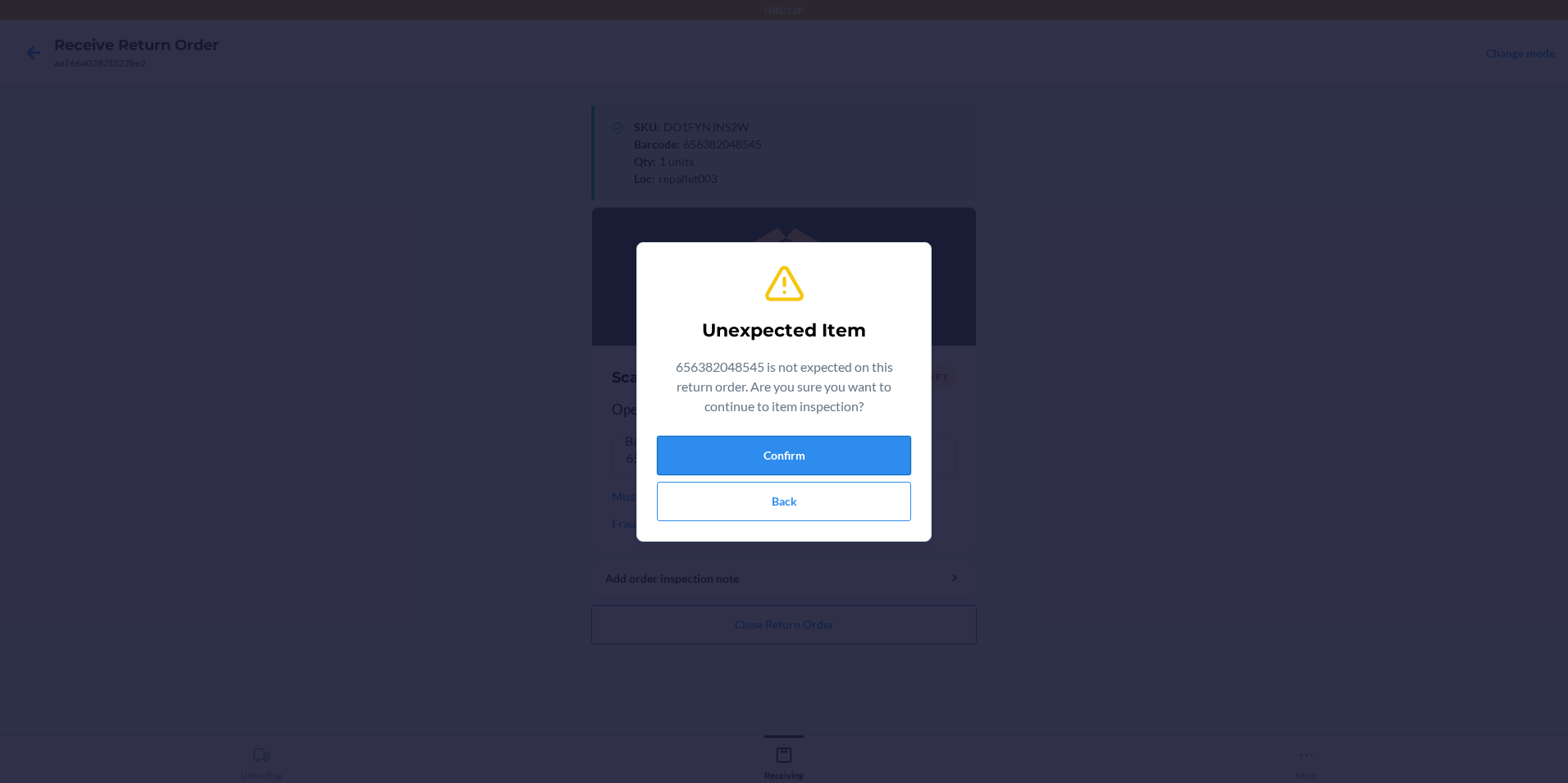
click at [729, 438] on button "Confirm" at bounding box center [784, 455] width 255 height 39
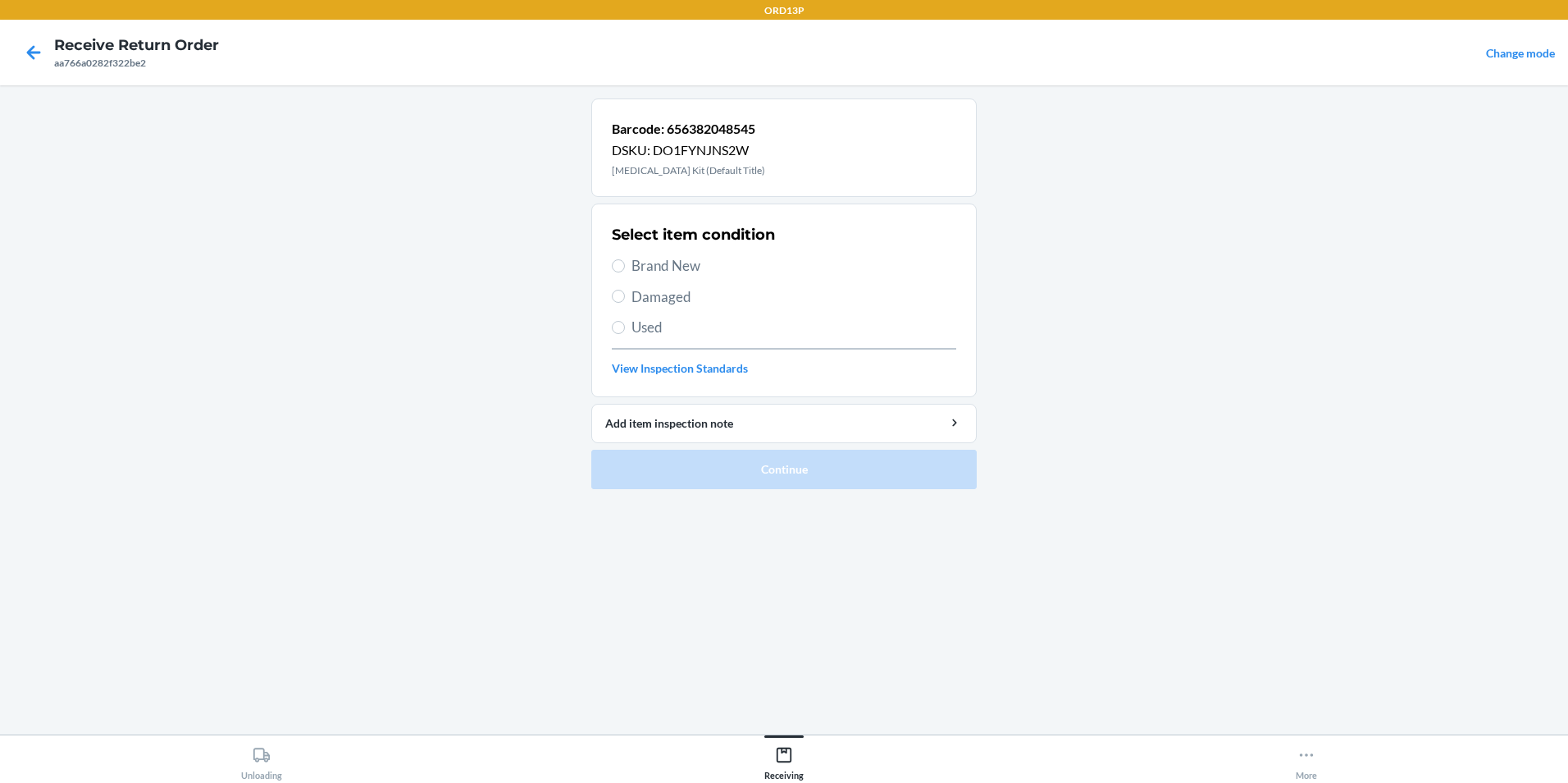
click at [734, 261] on span "Brand New" at bounding box center [794, 266] width 325 height 21
click at [624, 261] on input "Brand New" at bounding box center [618, 266] width 13 height 13
radio input "true"
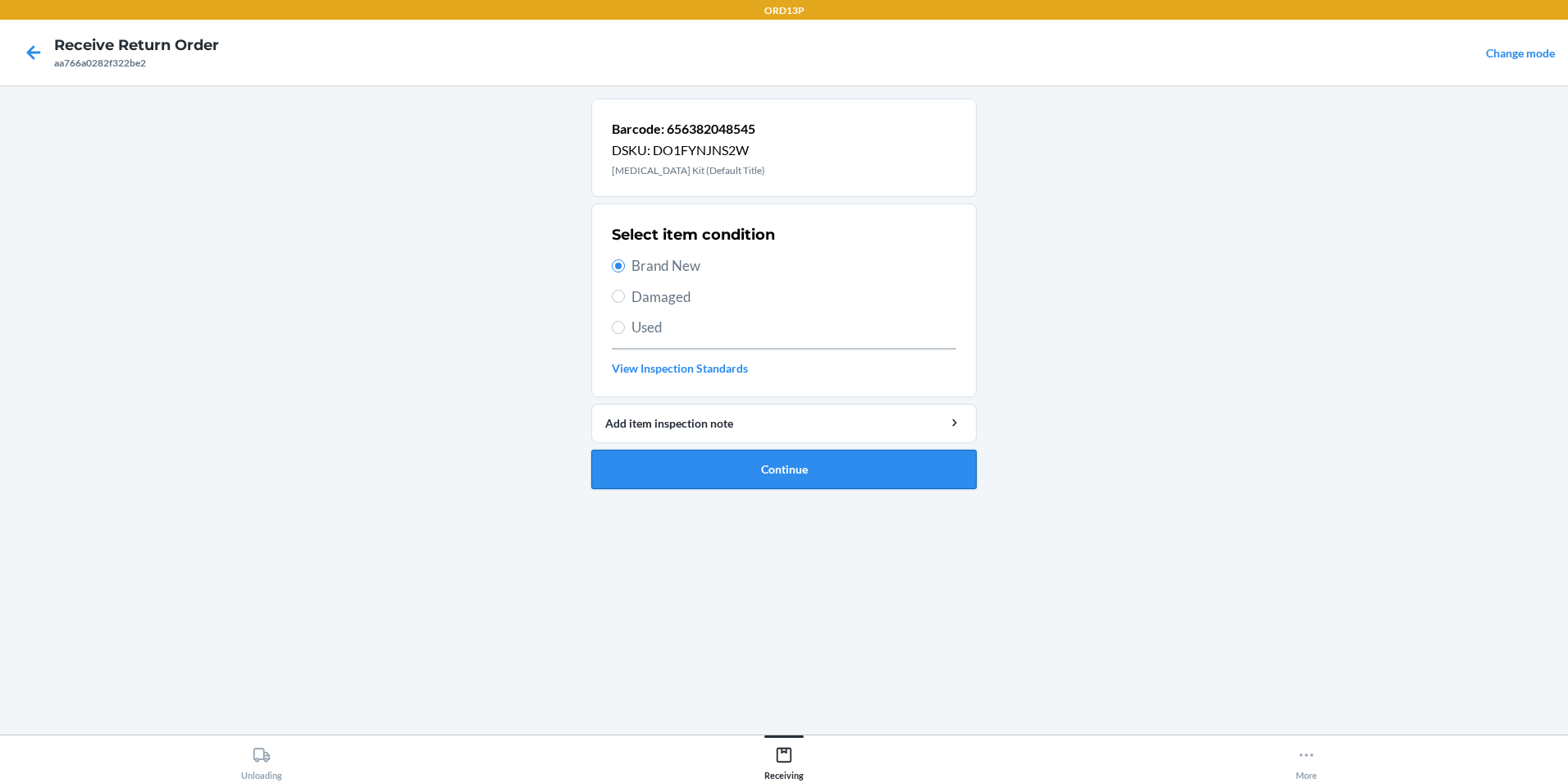
click at [771, 456] on button "Continue" at bounding box center [784, 468] width 385 height 39
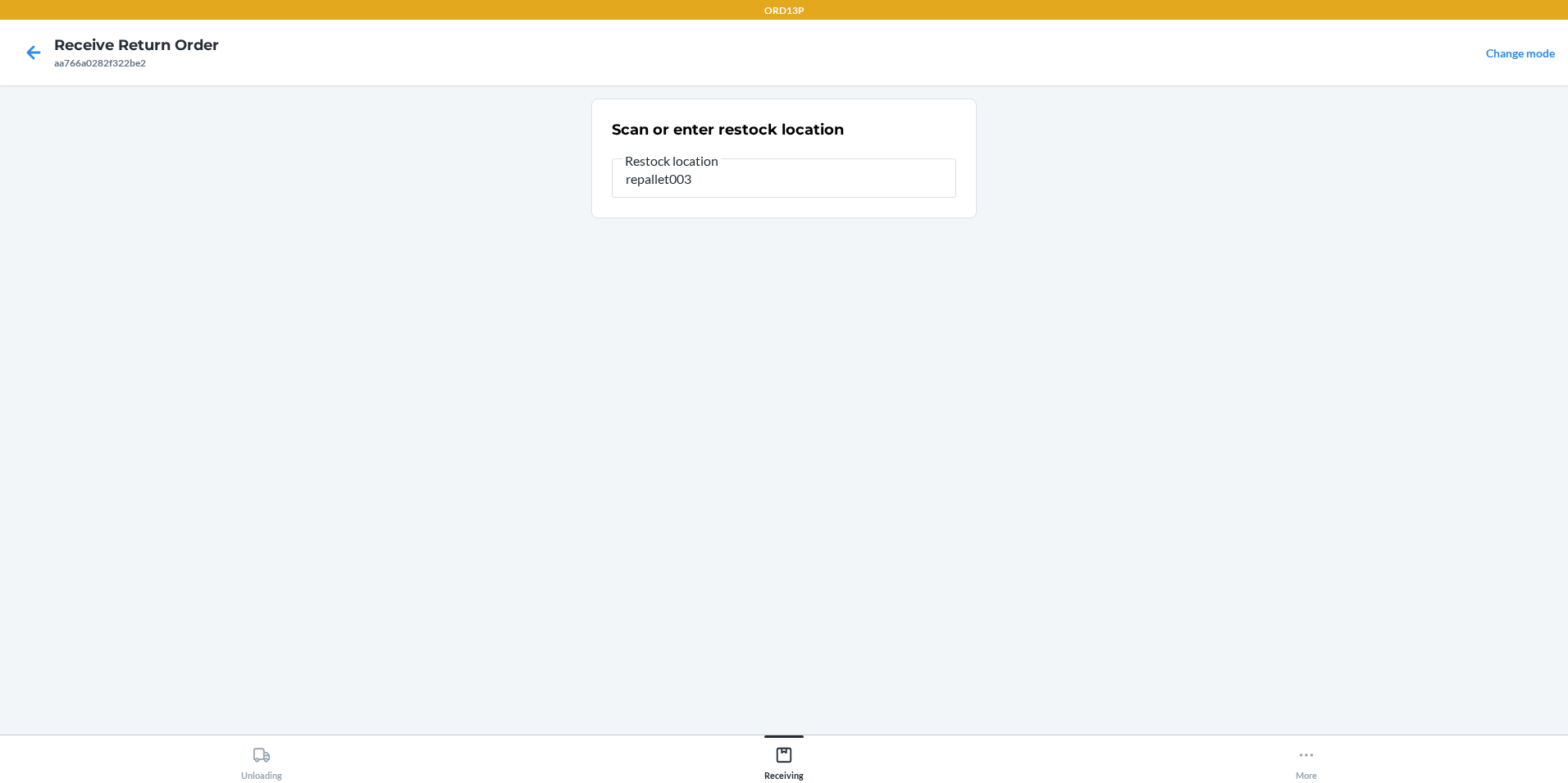
type input "repallet003"
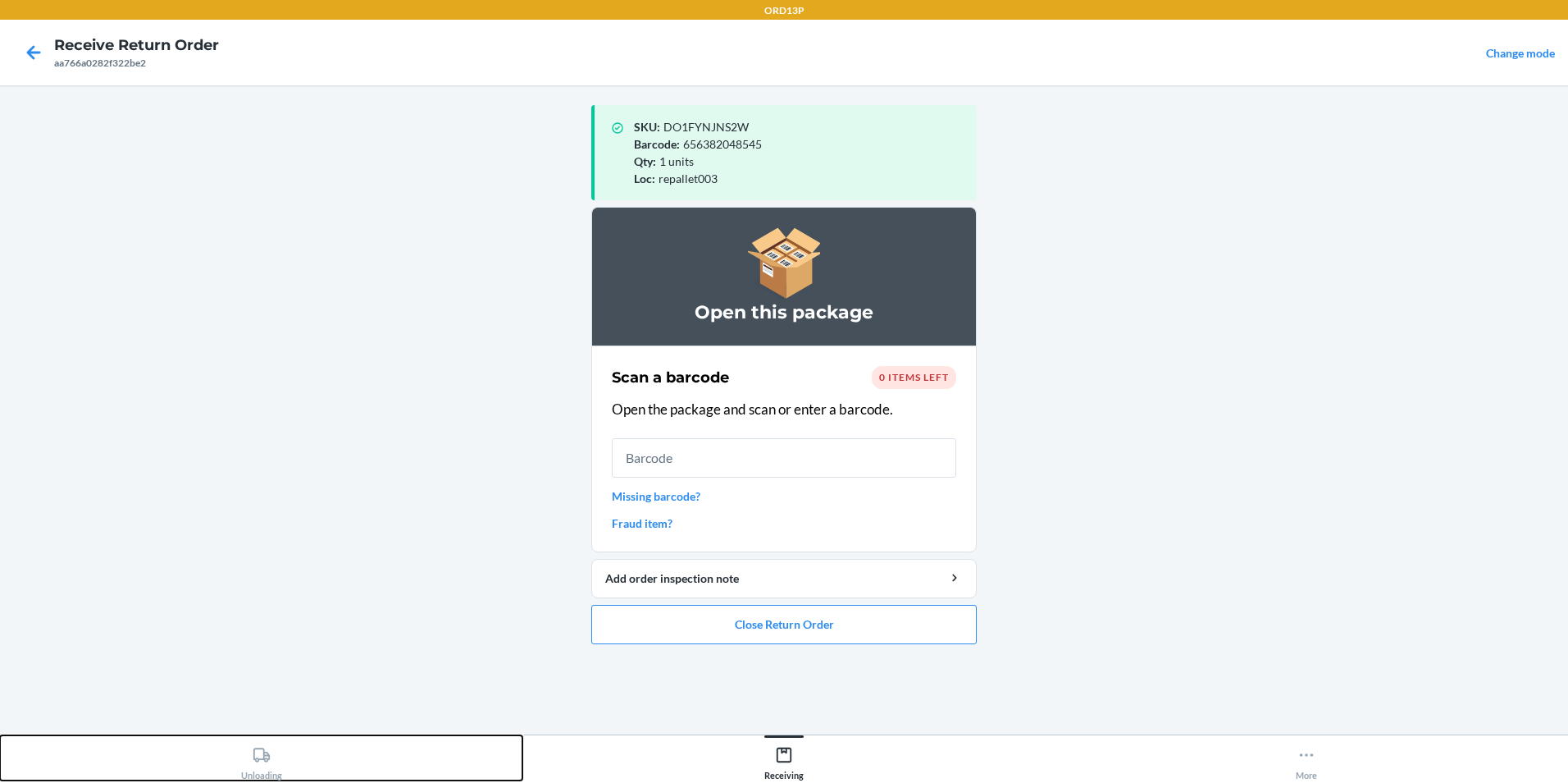
click at [270, 758] on icon at bounding box center [262, 755] width 18 height 18
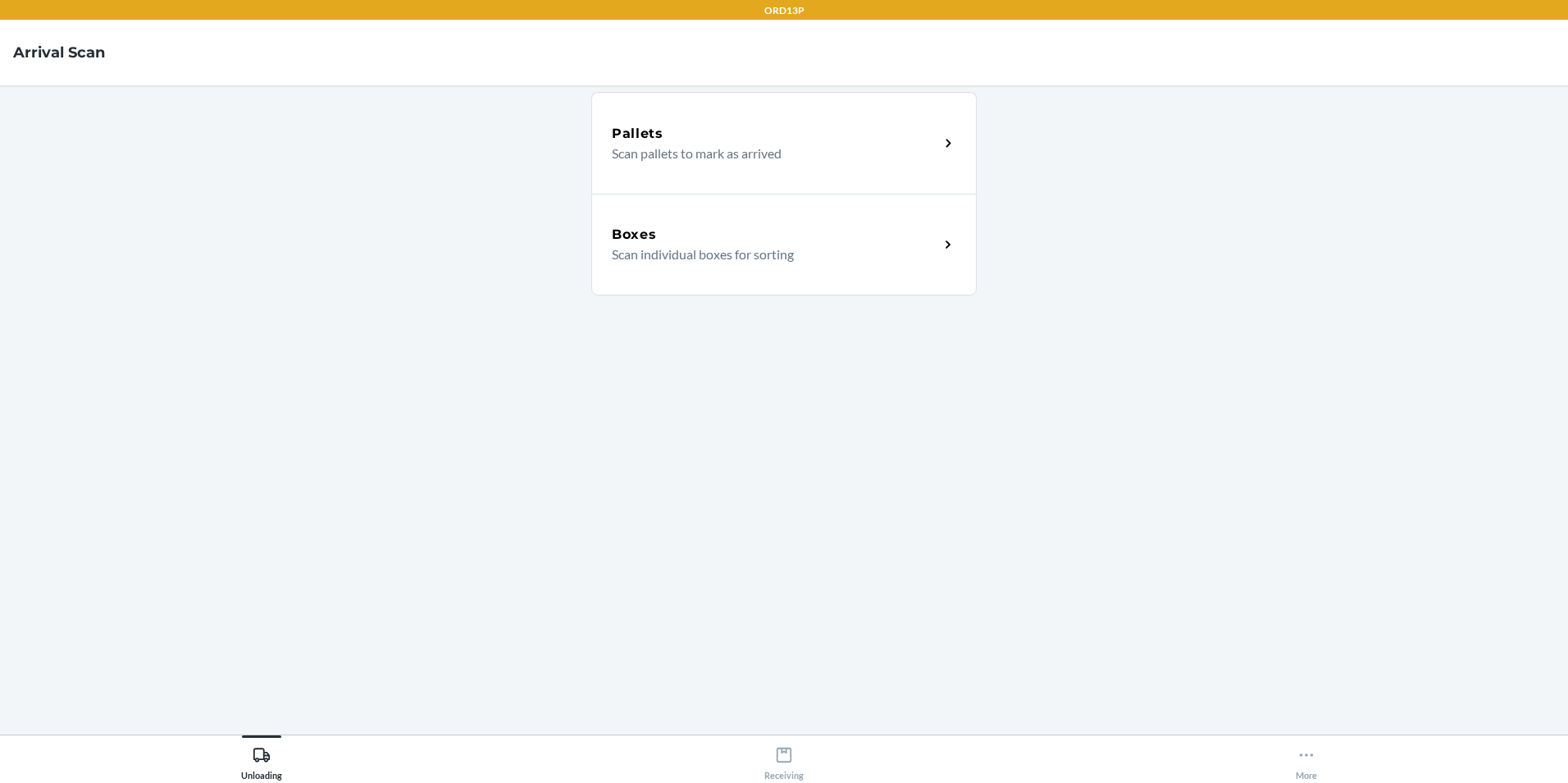
click at [745, 219] on div "Boxes Scan individual boxes for sorting" at bounding box center [784, 245] width 385 height 102
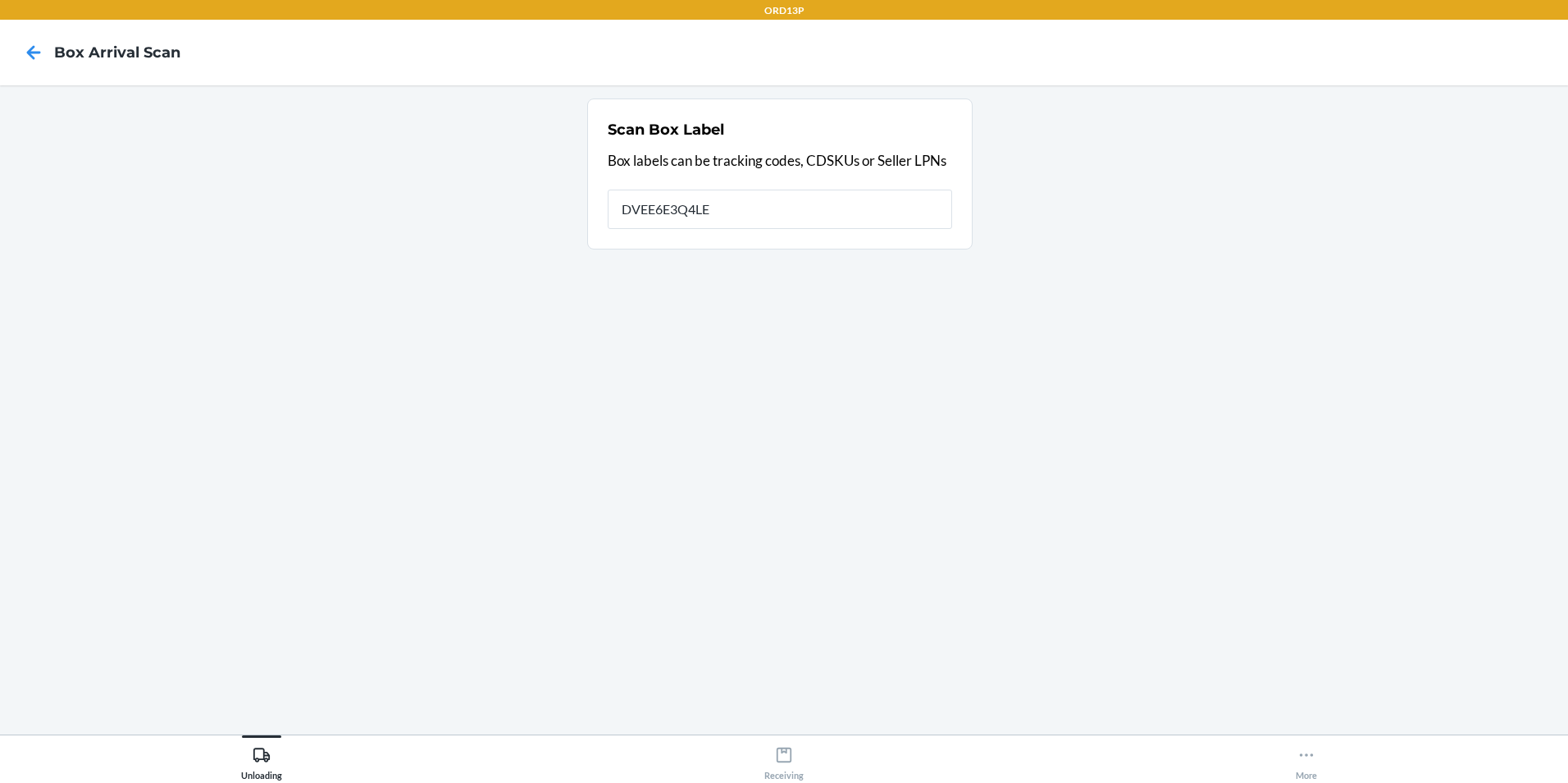
type input "DVEE6E3Q4LE"
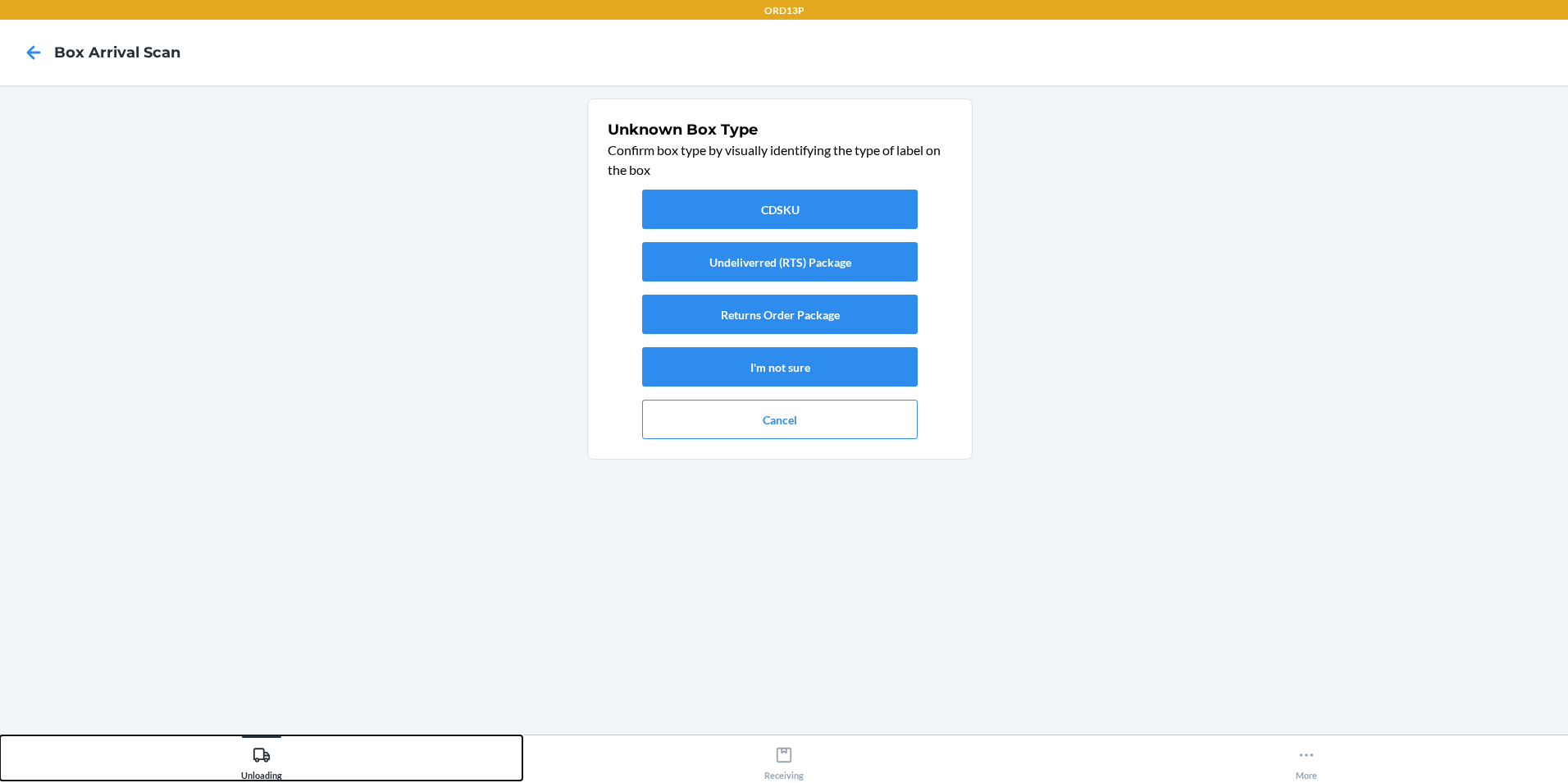
click at [261, 760] on icon at bounding box center [262, 755] width 18 height 18
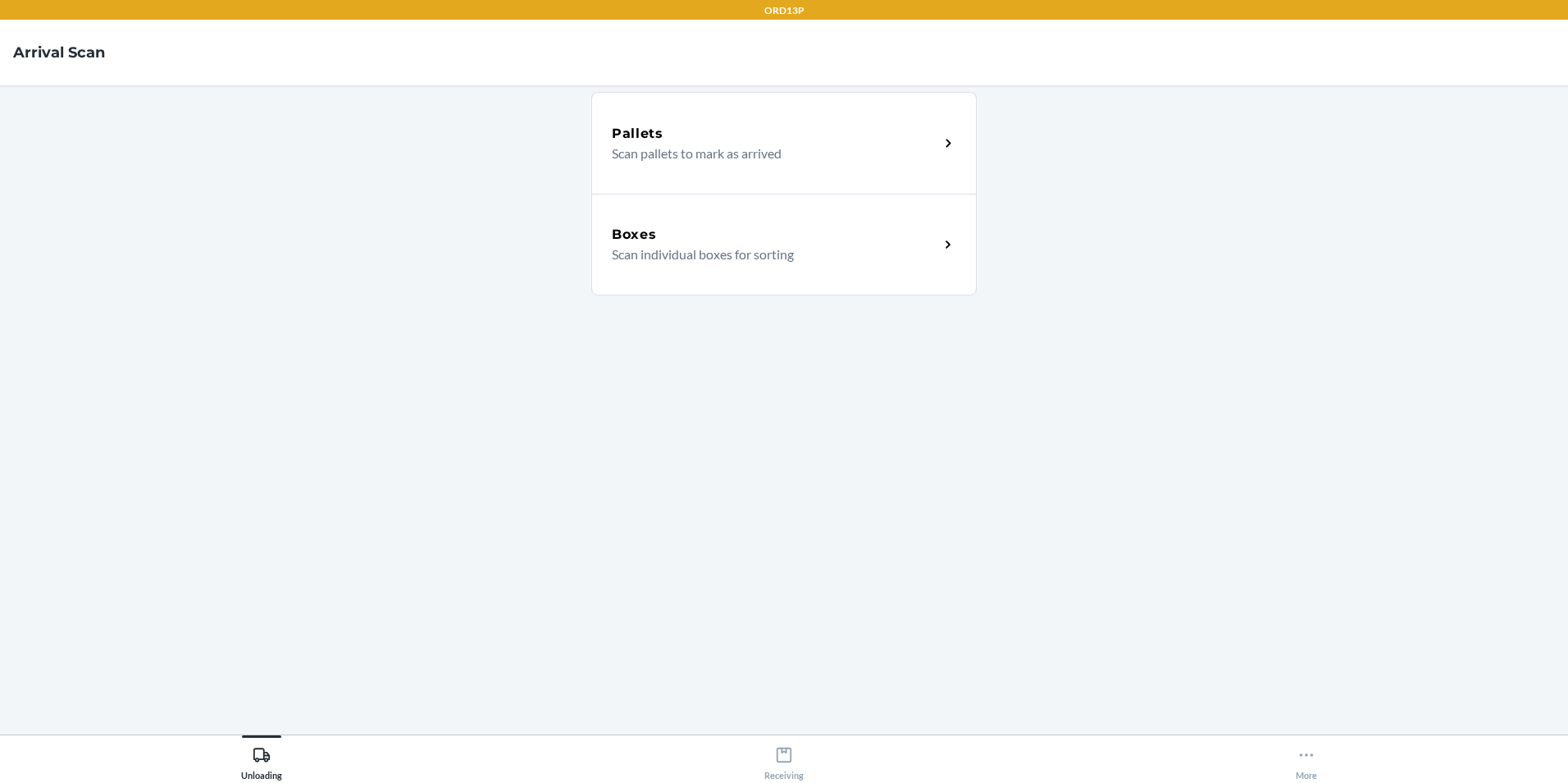
click at [822, 242] on div "Boxes" at bounding box center [775, 235] width 327 height 20
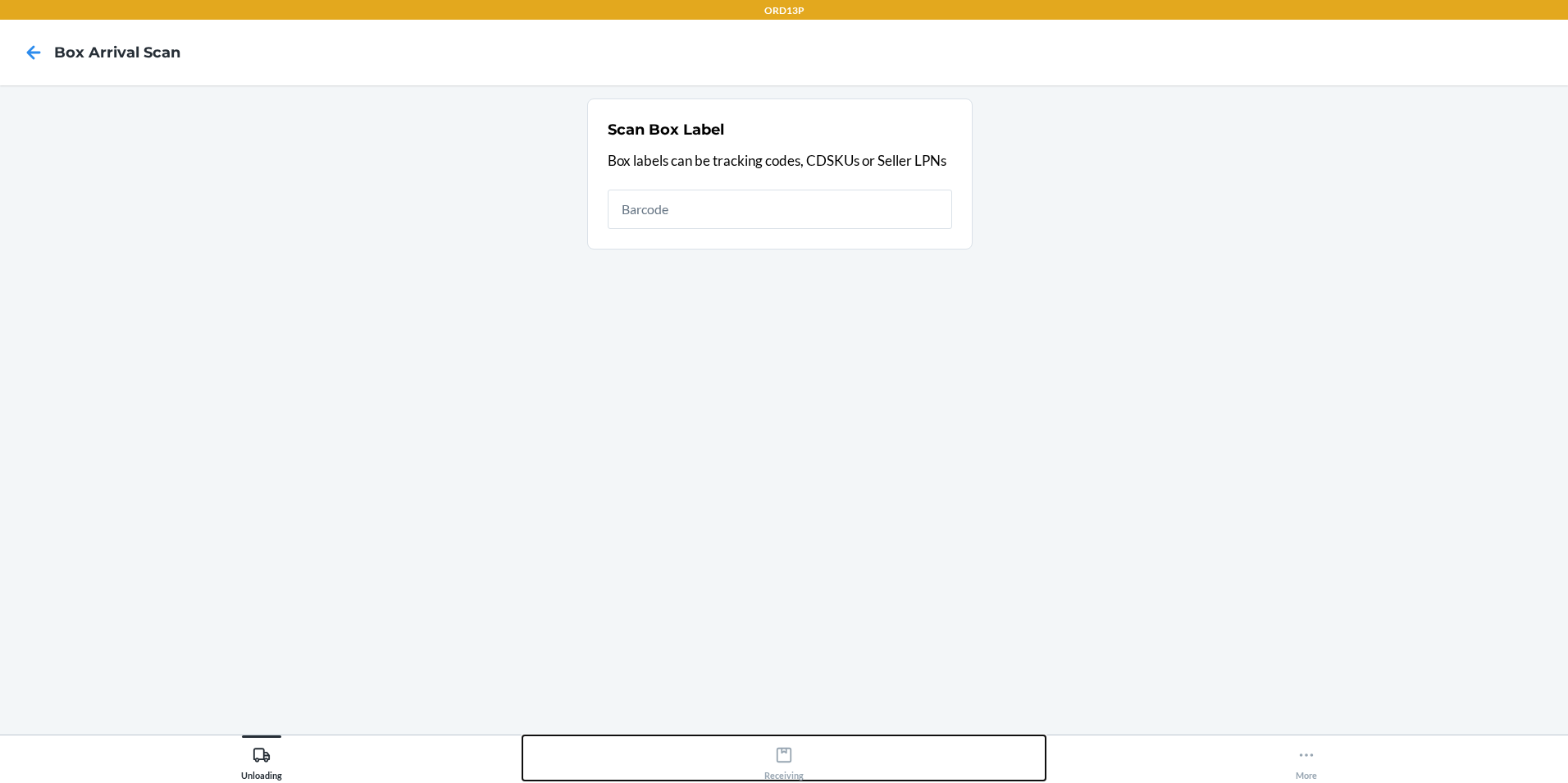
click at [774, 756] on div "Receiving" at bounding box center [784, 759] width 39 height 41
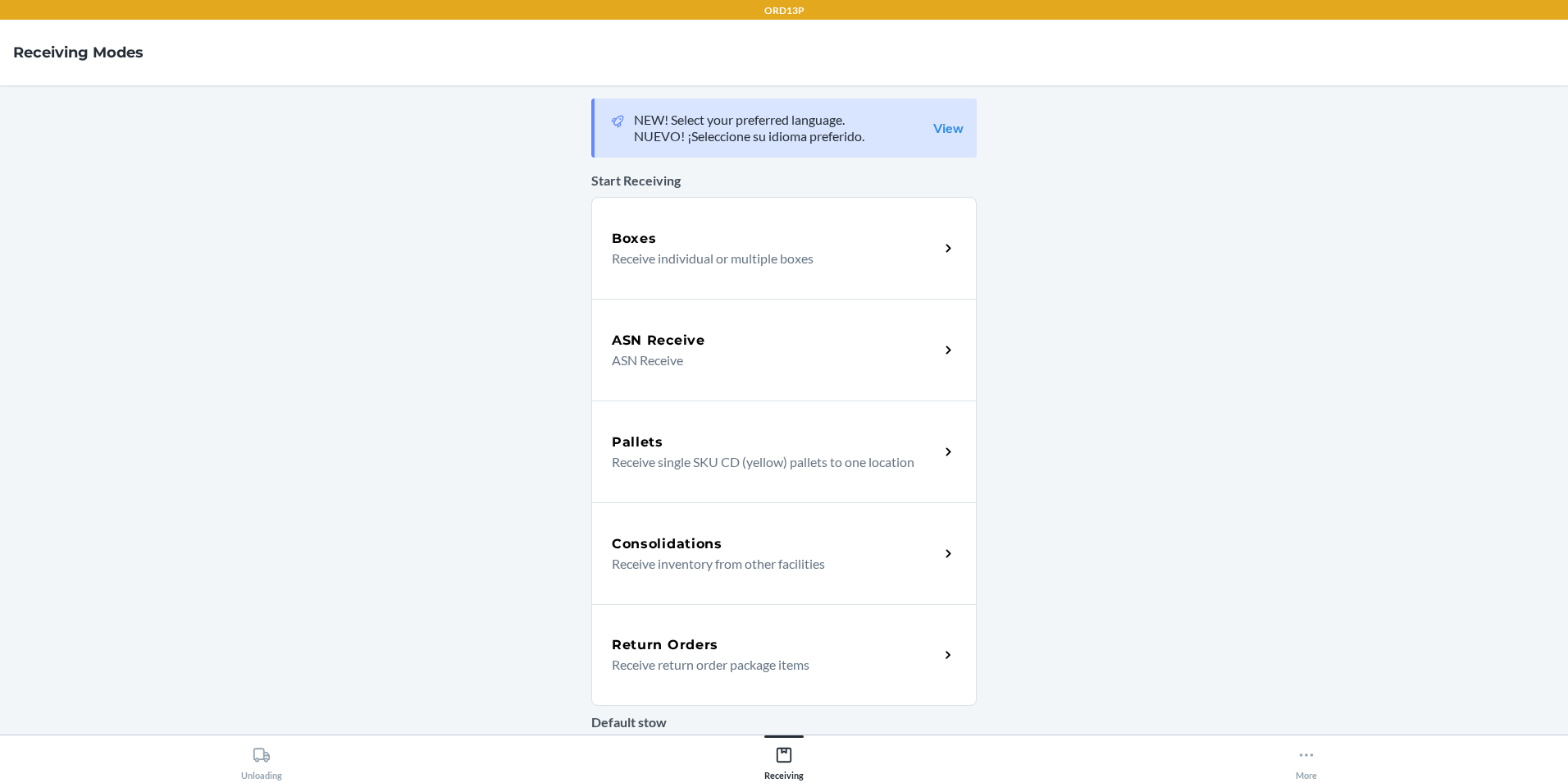
click at [698, 679] on div "Return Orders Receive return order package items" at bounding box center [784, 655] width 385 height 102
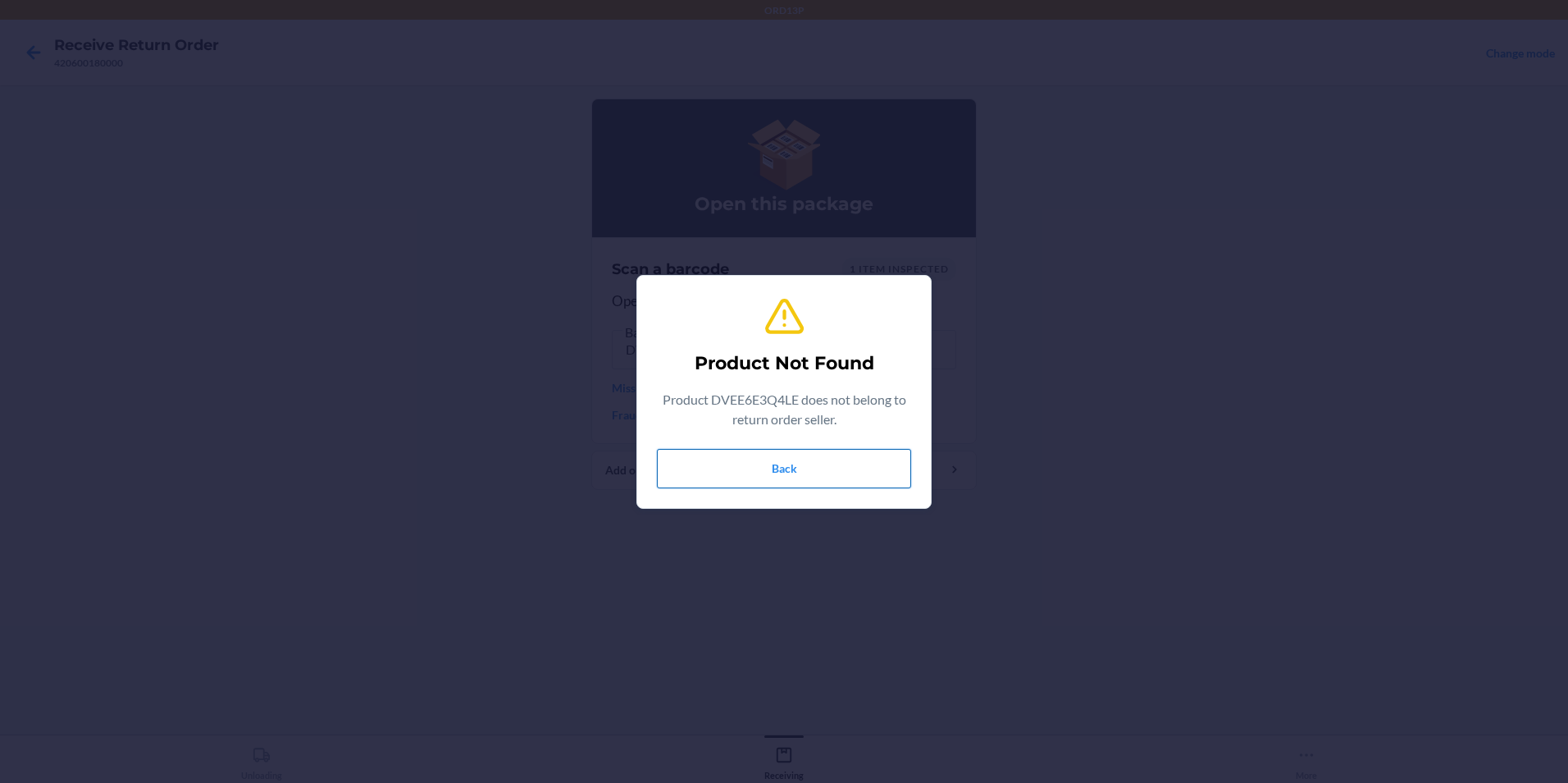
click at [889, 476] on button "Back" at bounding box center [784, 467] width 255 height 39
click at [905, 475] on button "Back" at bounding box center [784, 467] width 255 height 39
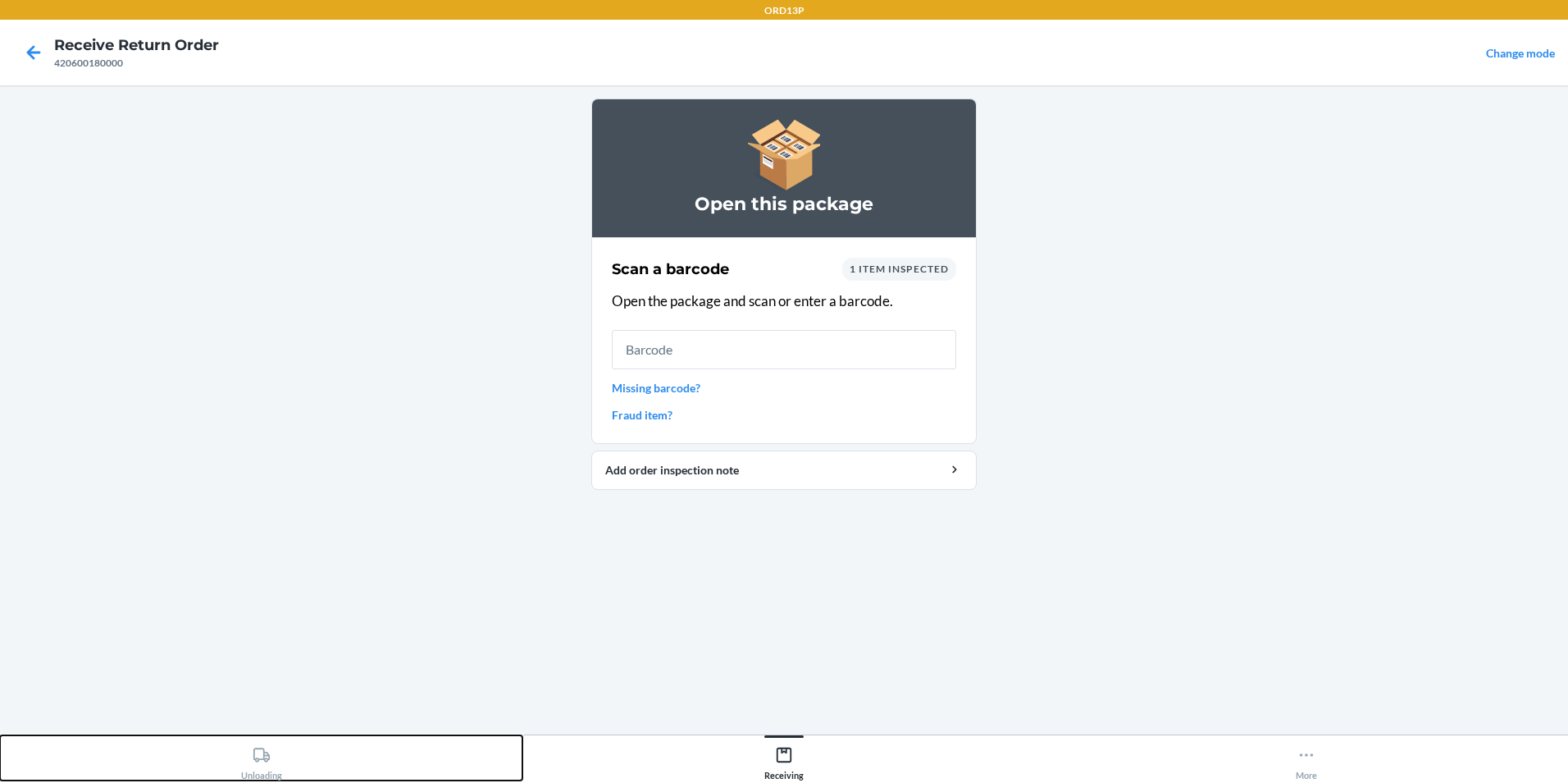
click at [273, 758] on div "Unloading" at bounding box center [261, 759] width 41 height 41
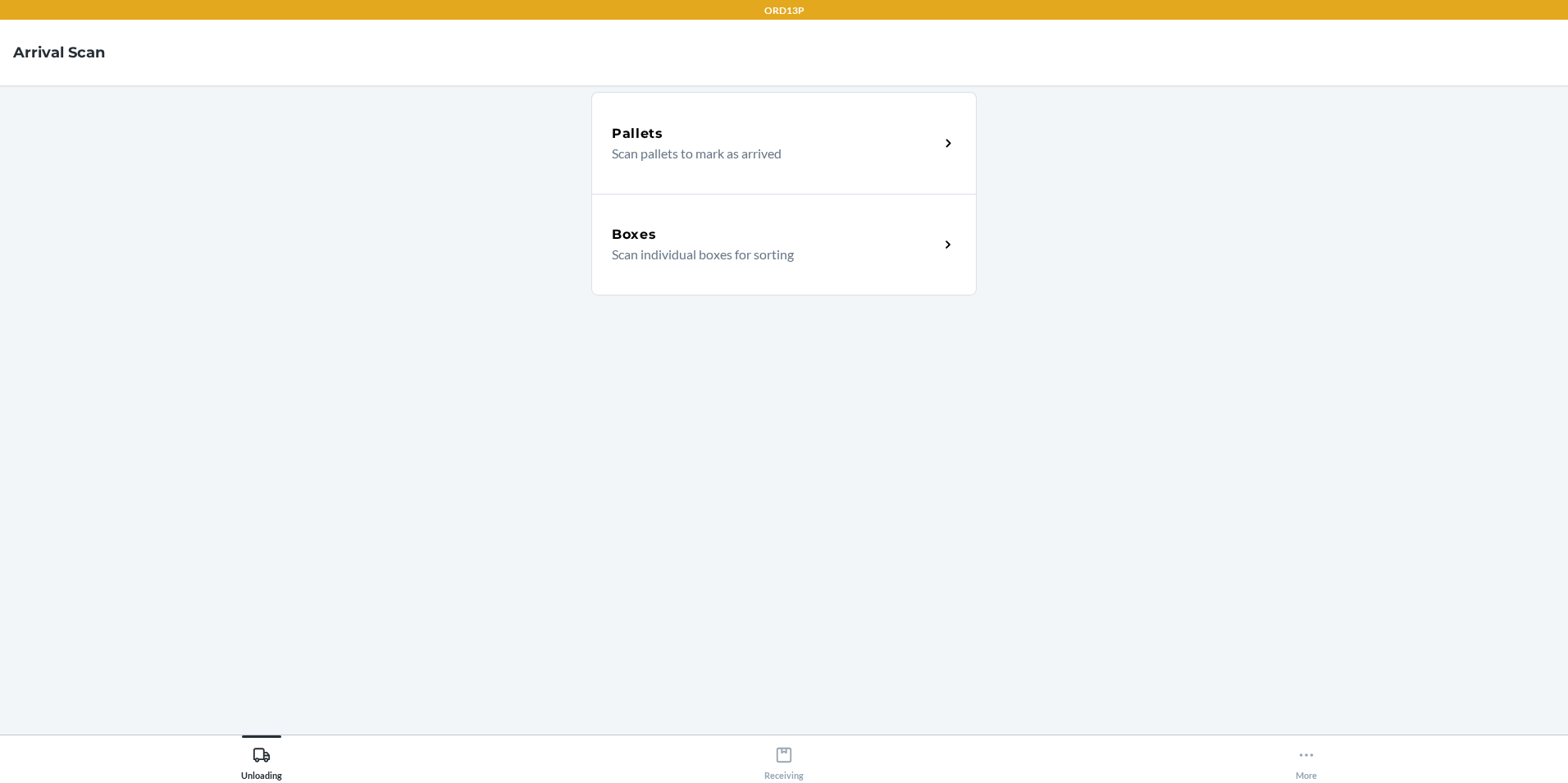
click at [700, 275] on div "Boxes Scan individual boxes for sorting" at bounding box center [784, 245] width 385 height 102
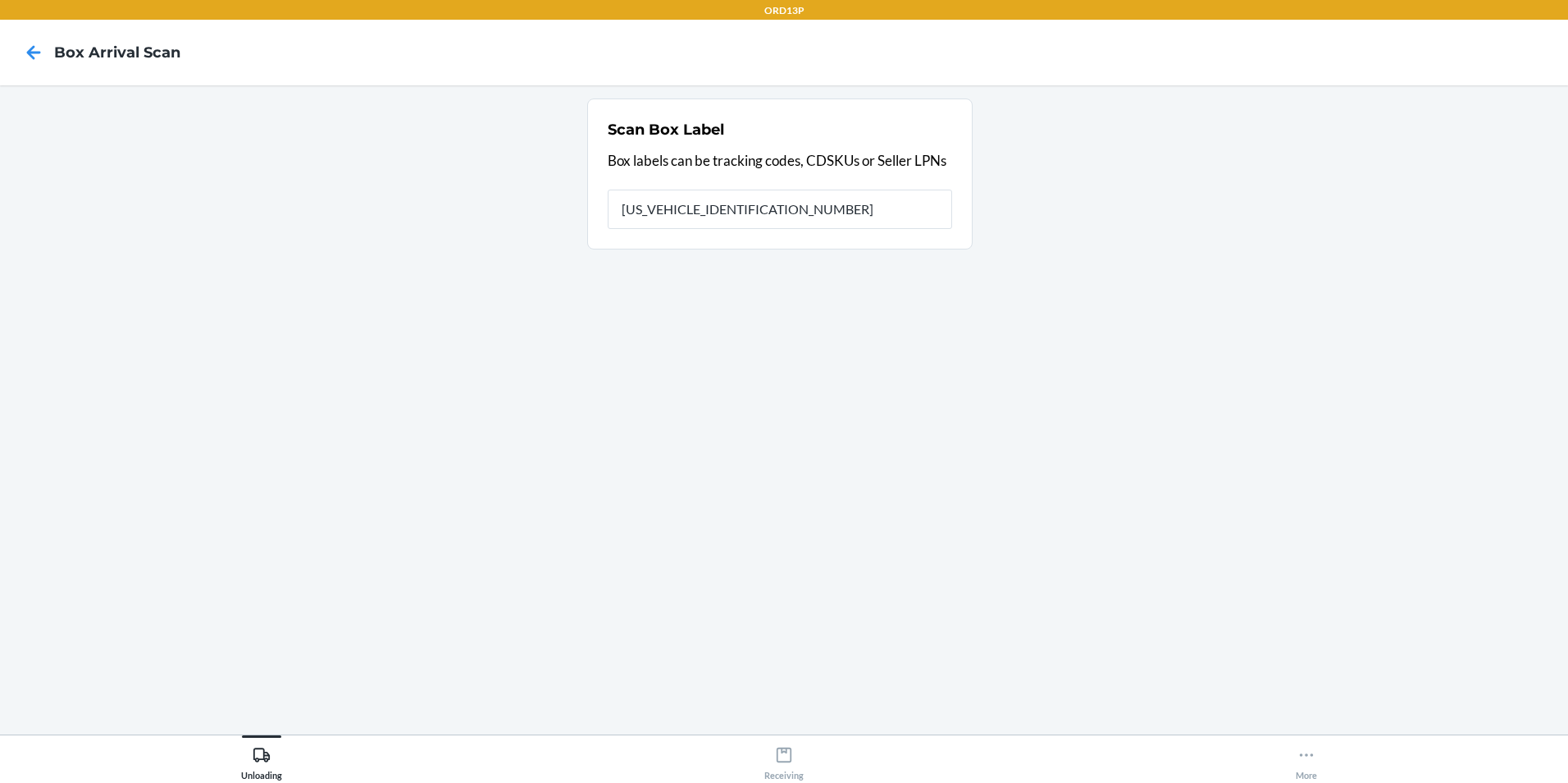
type input "1ZV27J350309278790"
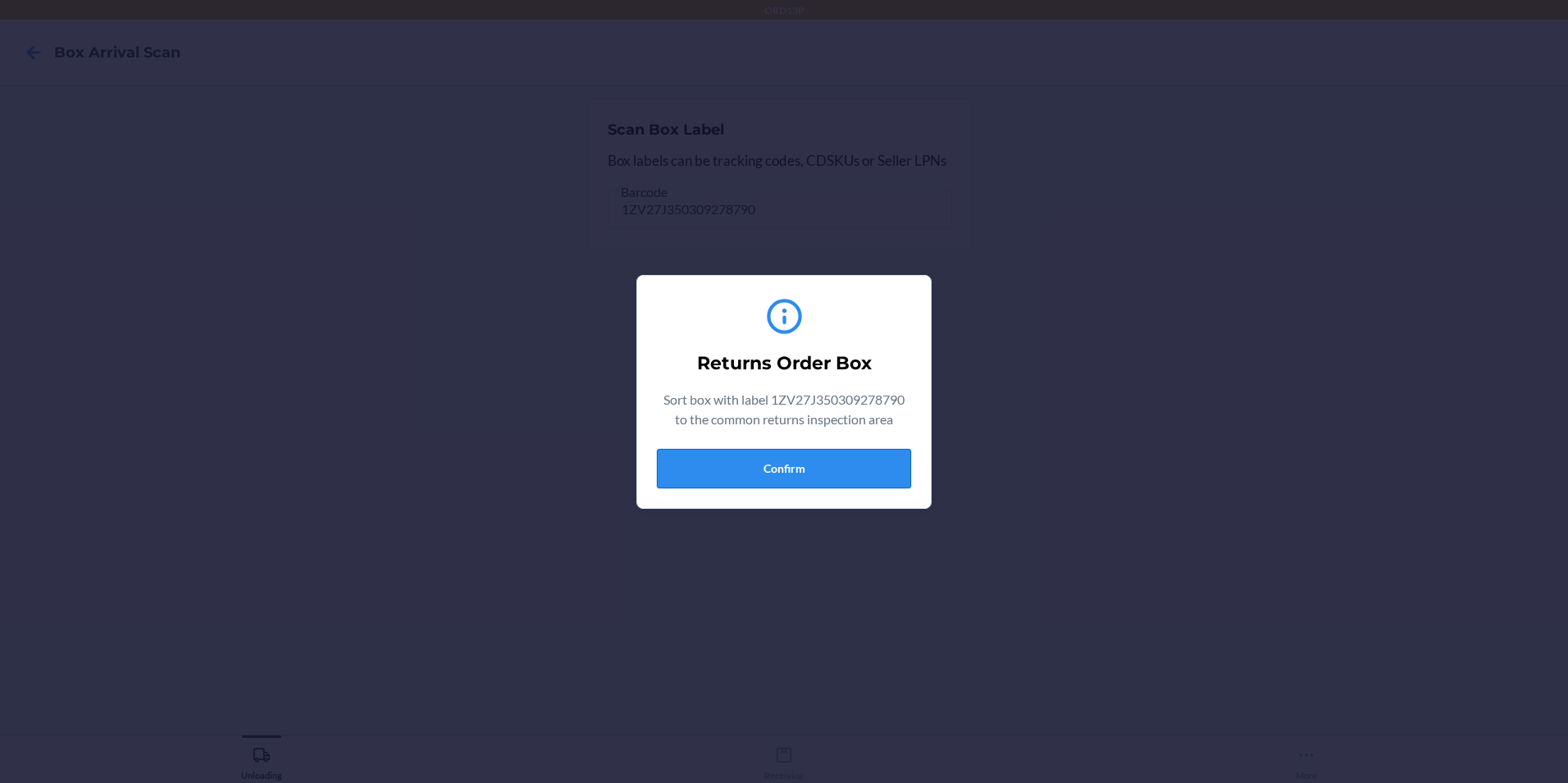
click at [808, 486] on button "Confirm" at bounding box center [784, 467] width 255 height 39
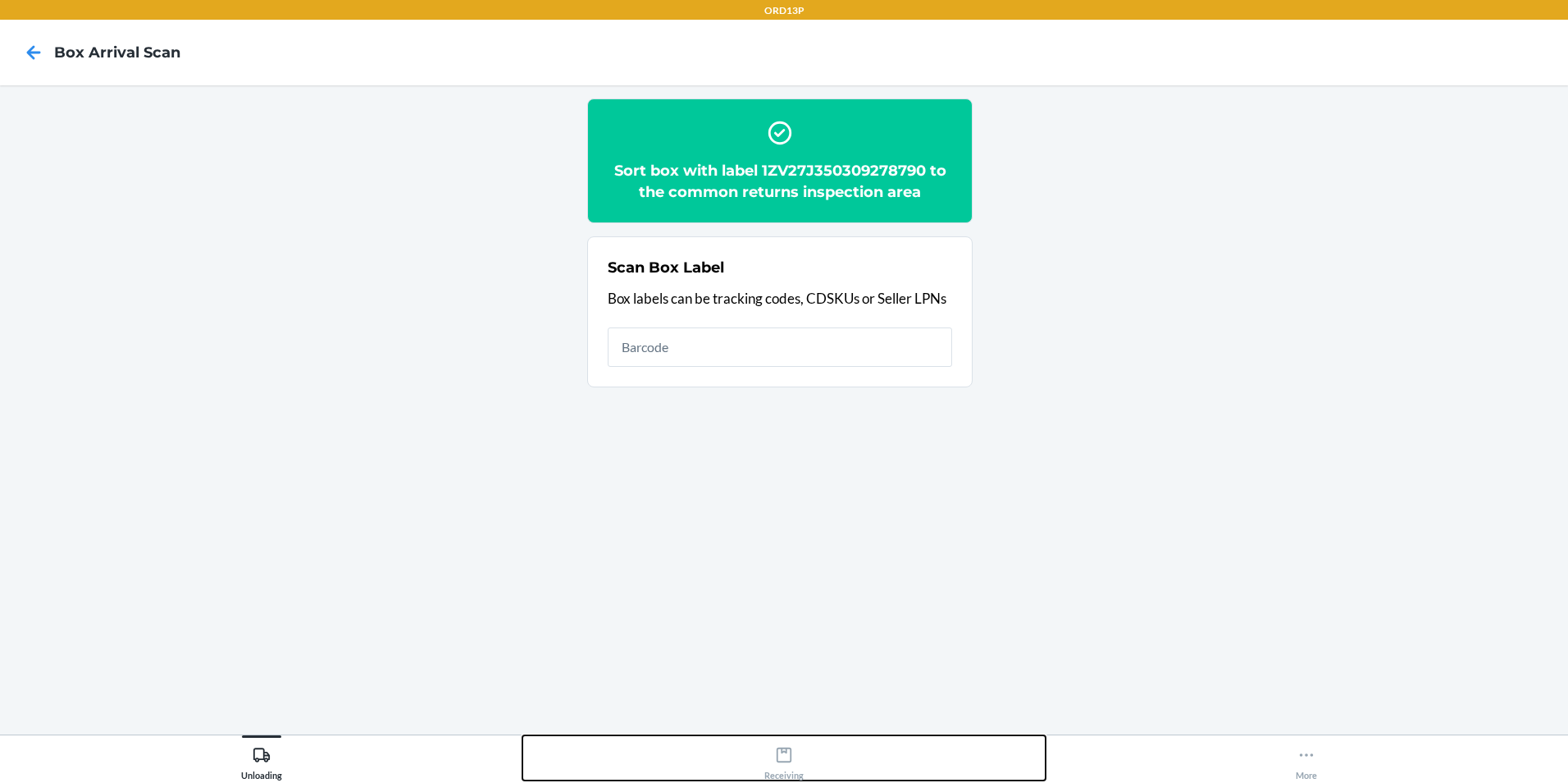
click at [774, 768] on div "Receiving" at bounding box center [784, 759] width 39 height 41
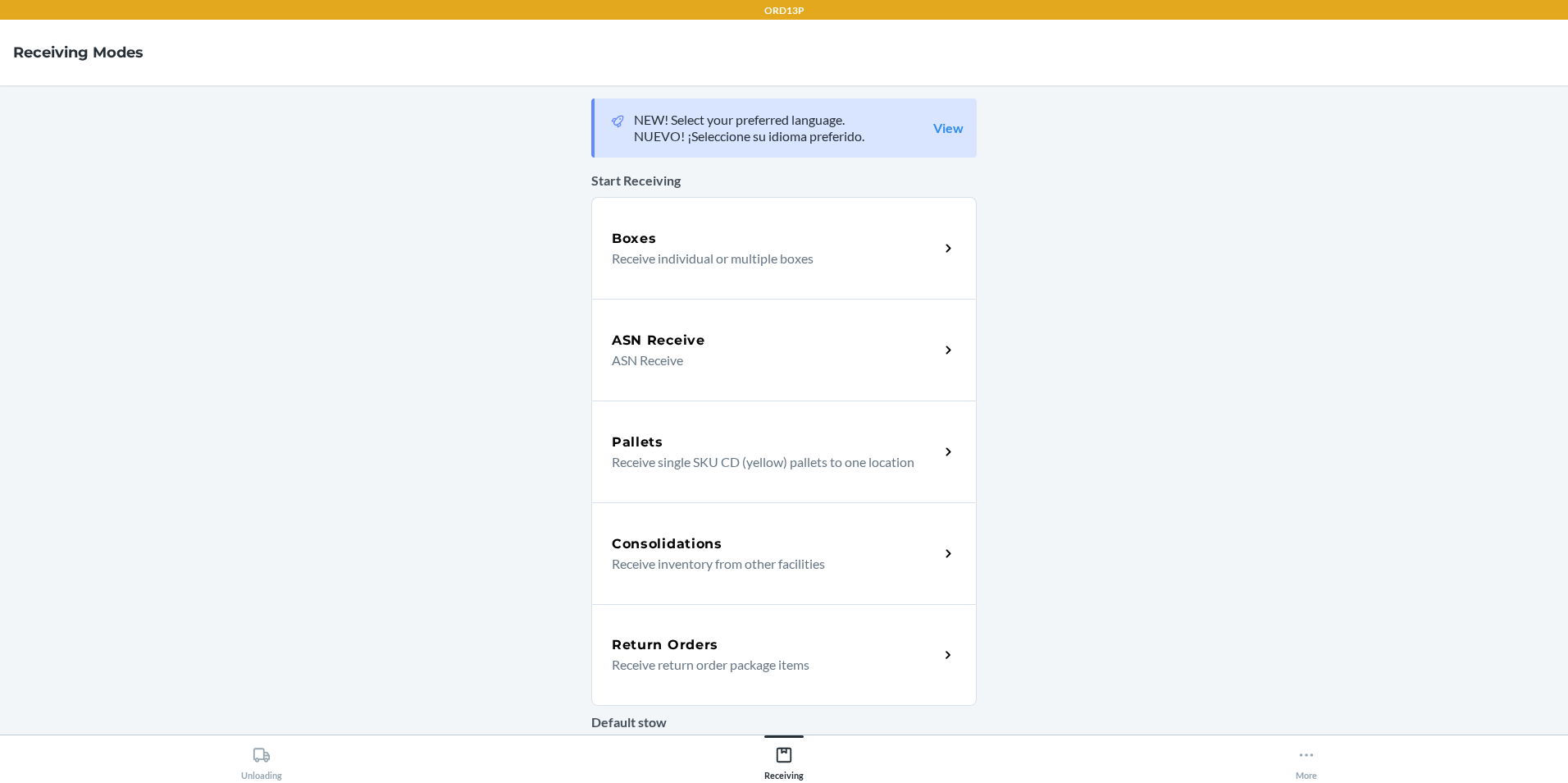
click at [687, 645] on h5 "Return Orders" at bounding box center [664, 645] width 106 height 20
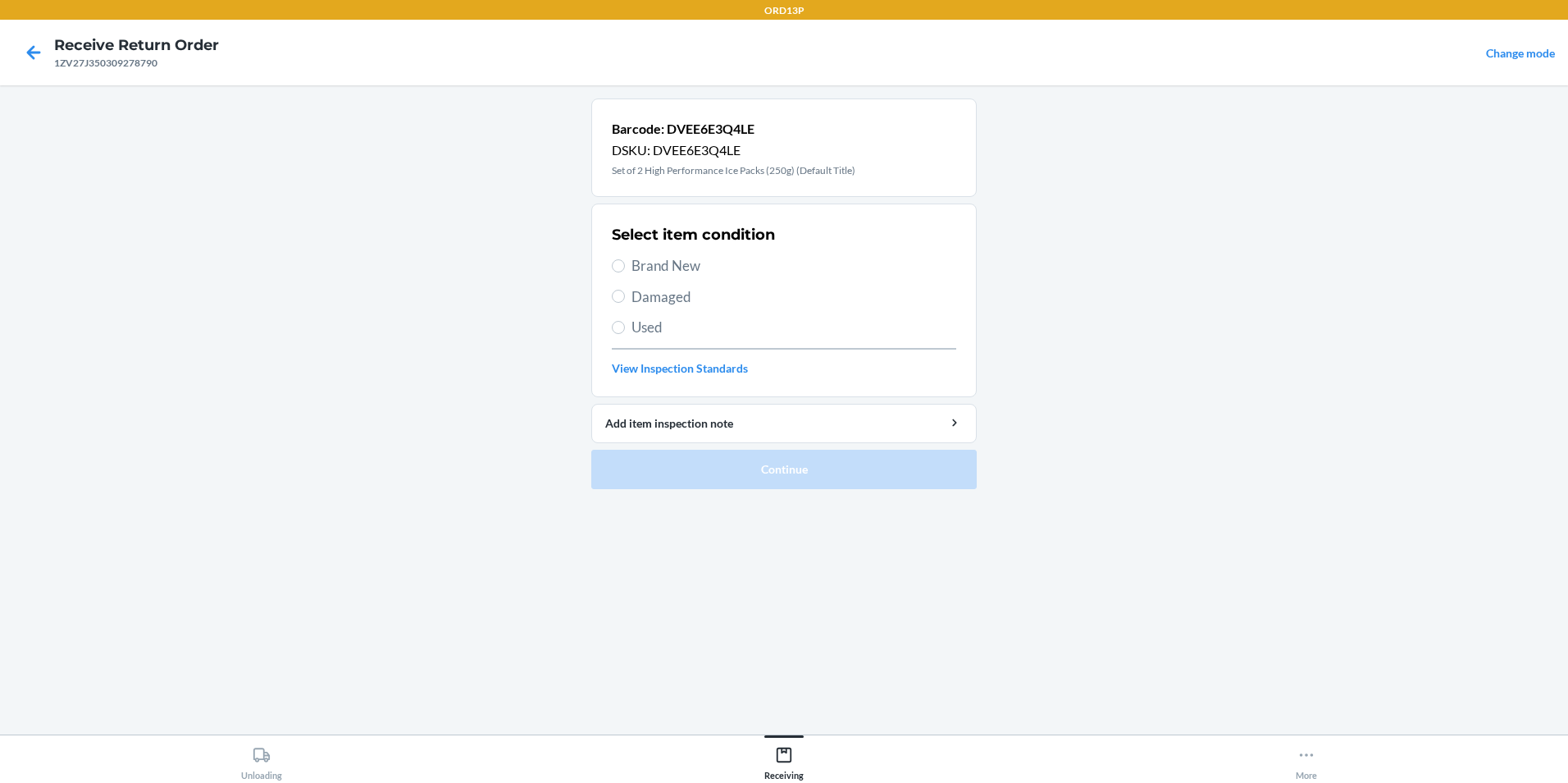
click at [683, 263] on span "Brand New" at bounding box center [794, 266] width 325 height 21
click at [624, 263] on input "Brand New" at bounding box center [618, 266] width 13 height 13
radio input "true"
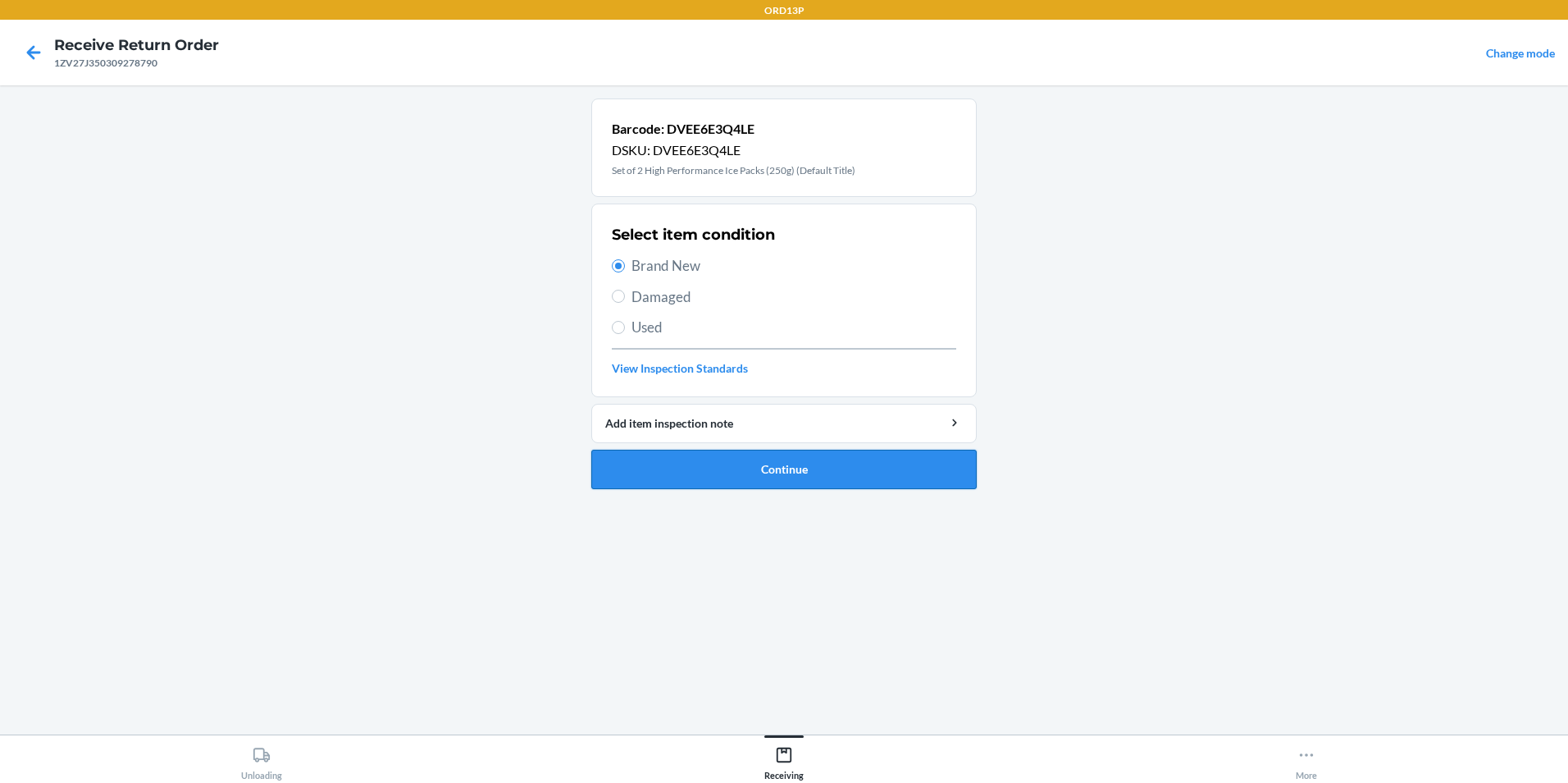
click at [815, 472] on button "Continue" at bounding box center [784, 468] width 385 height 39
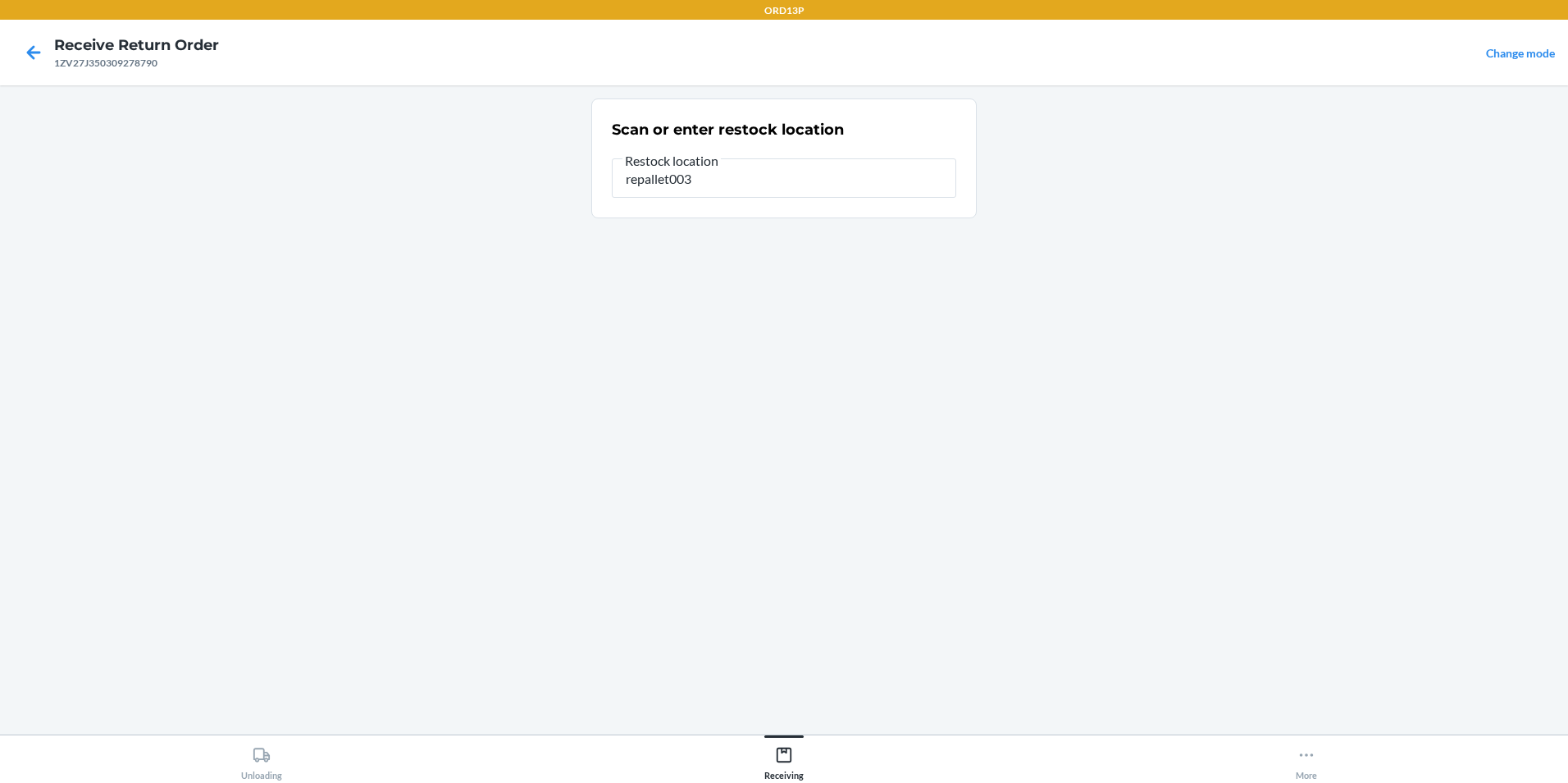
type input "repallet003"
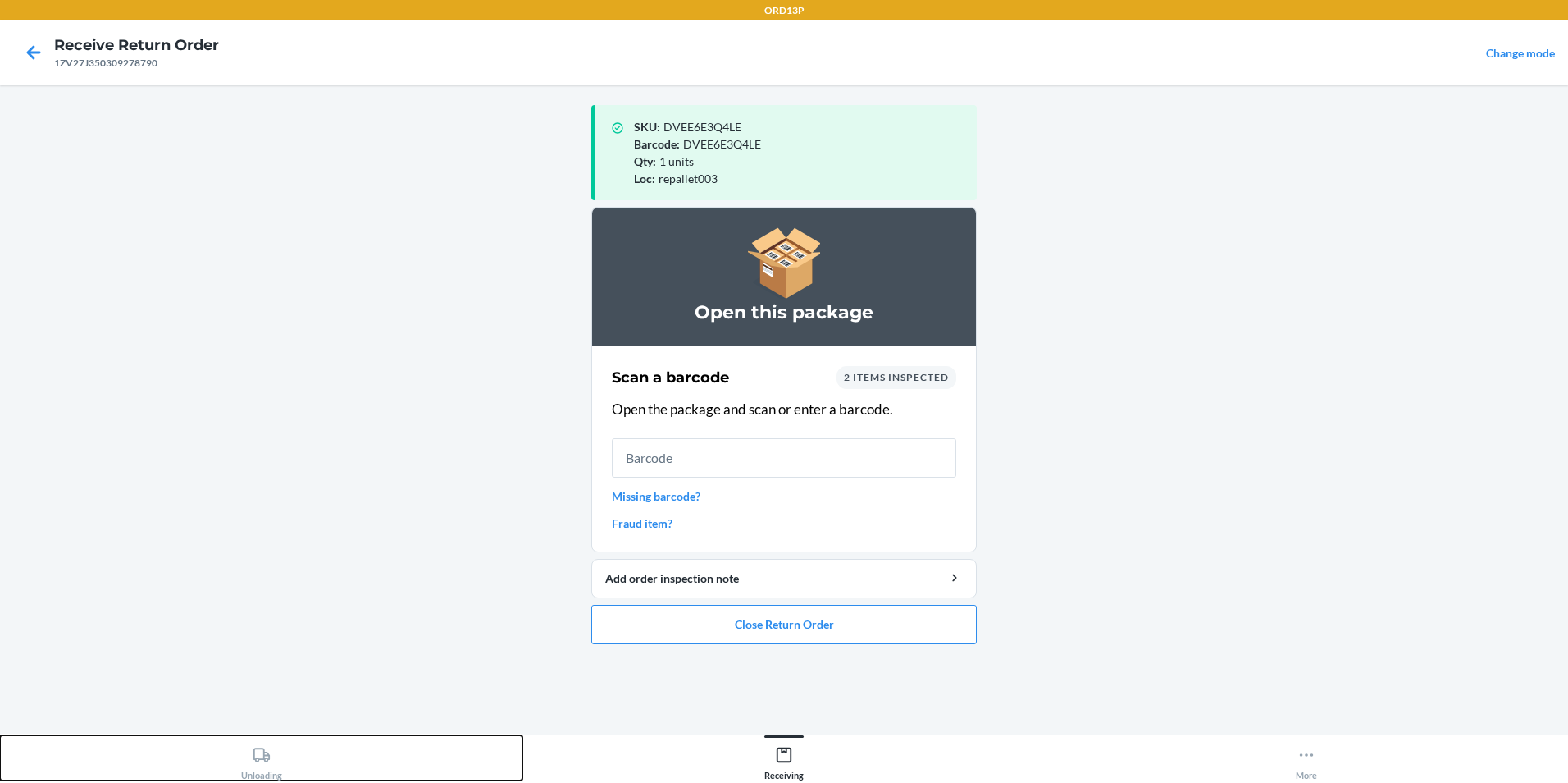
drag, startPoint x: 262, startPoint y: 761, endPoint x: 273, endPoint y: 756, distance: 12.1
click at [265, 761] on icon at bounding box center [262, 755] width 18 height 18
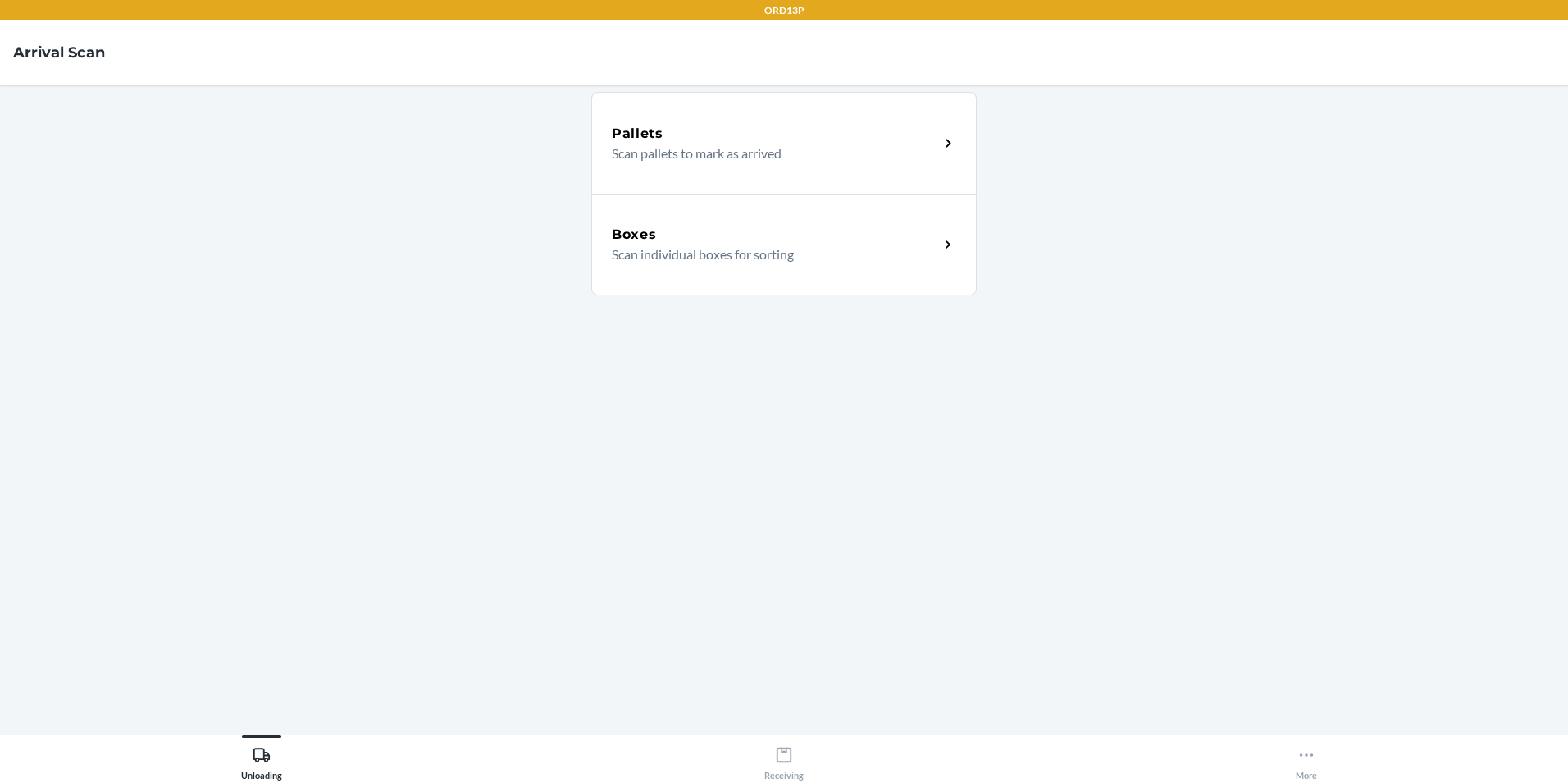
click at [802, 274] on div "Boxes Scan individual boxes for sorting" at bounding box center [784, 245] width 385 height 102
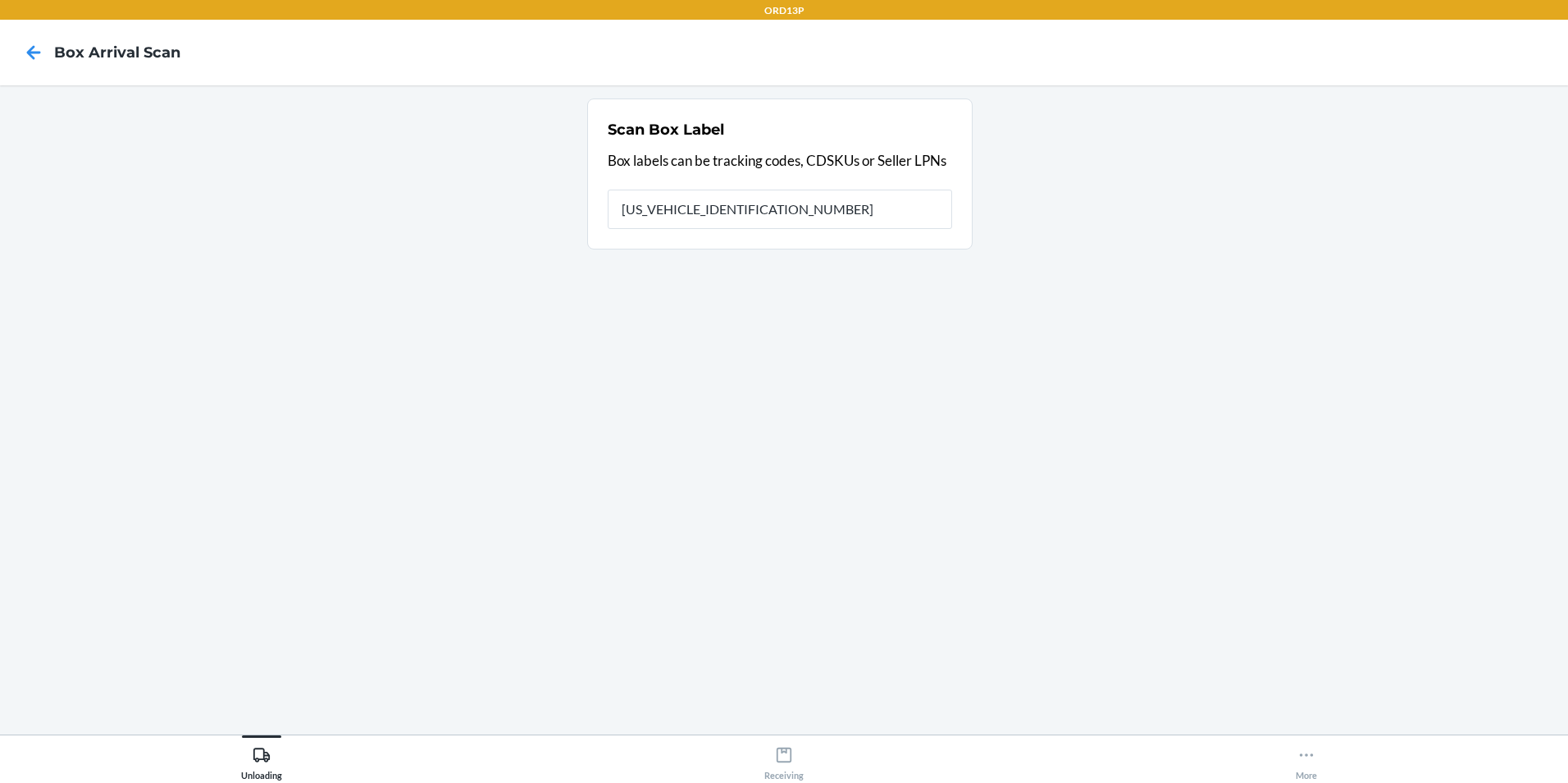
type input "1ZX8R1710377393786"
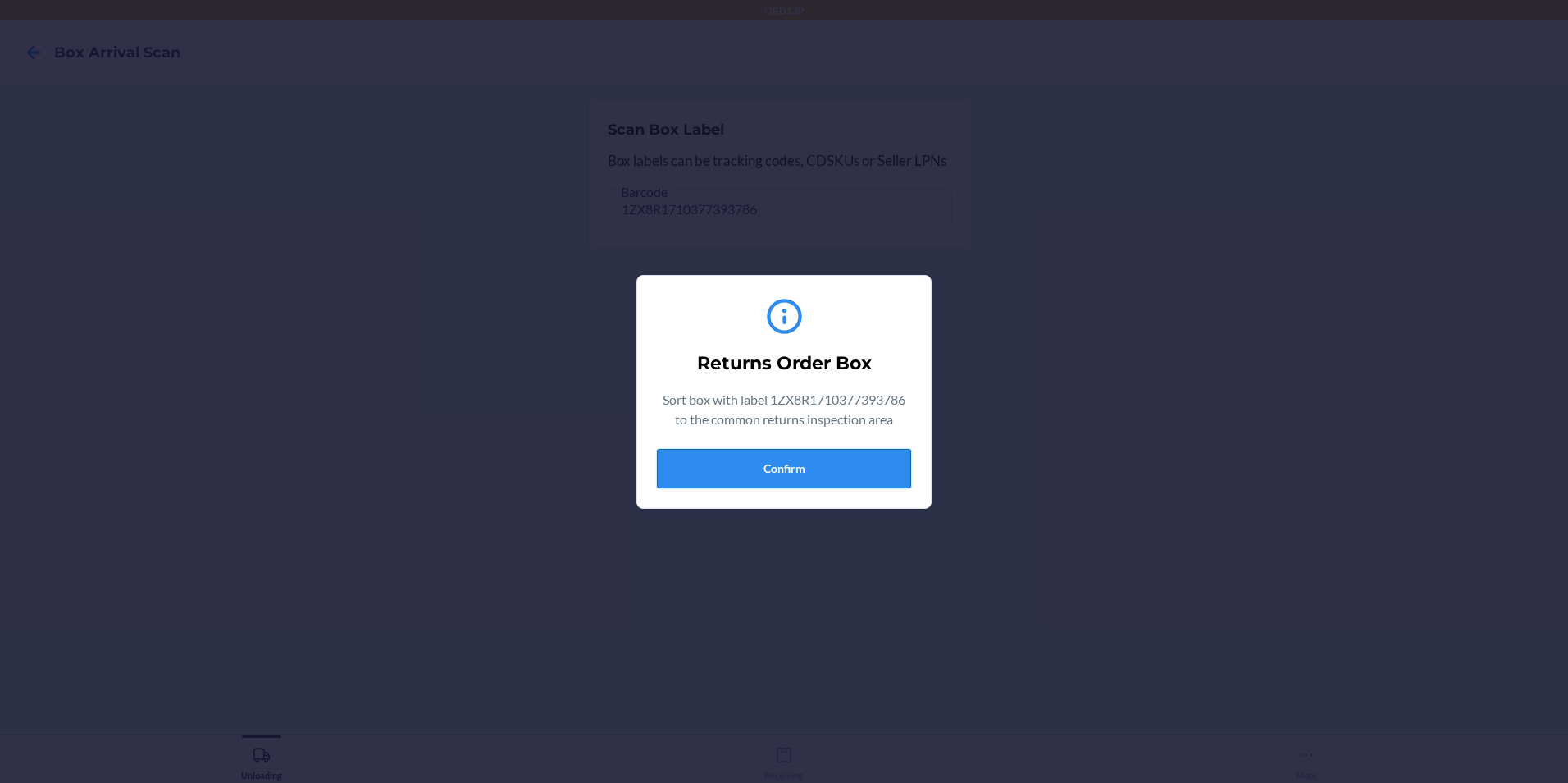
click at [795, 461] on button "Confirm" at bounding box center [784, 467] width 255 height 39
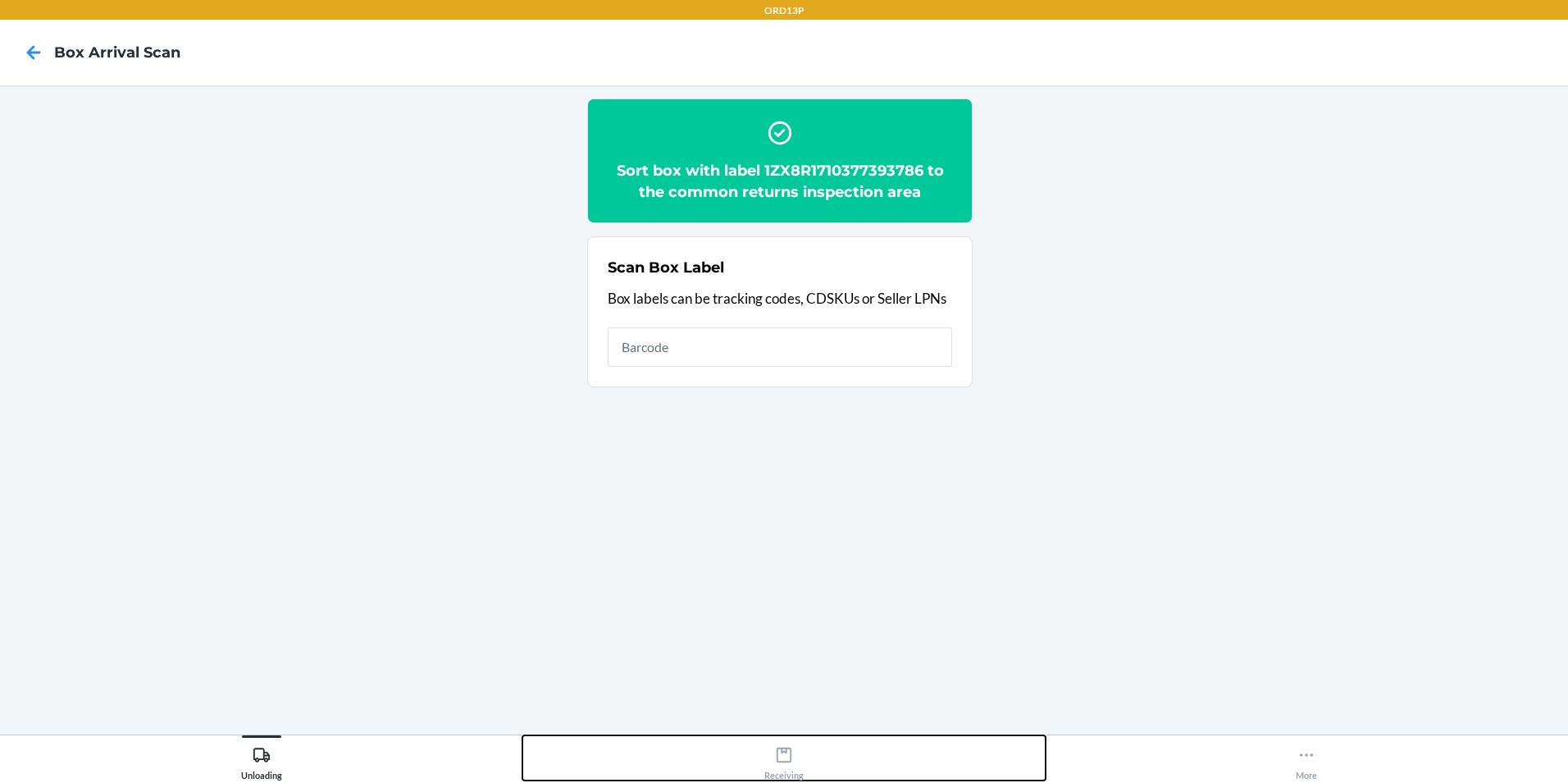
click at [788, 758] on icon at bounding box center [784, 755] width 18 height 18
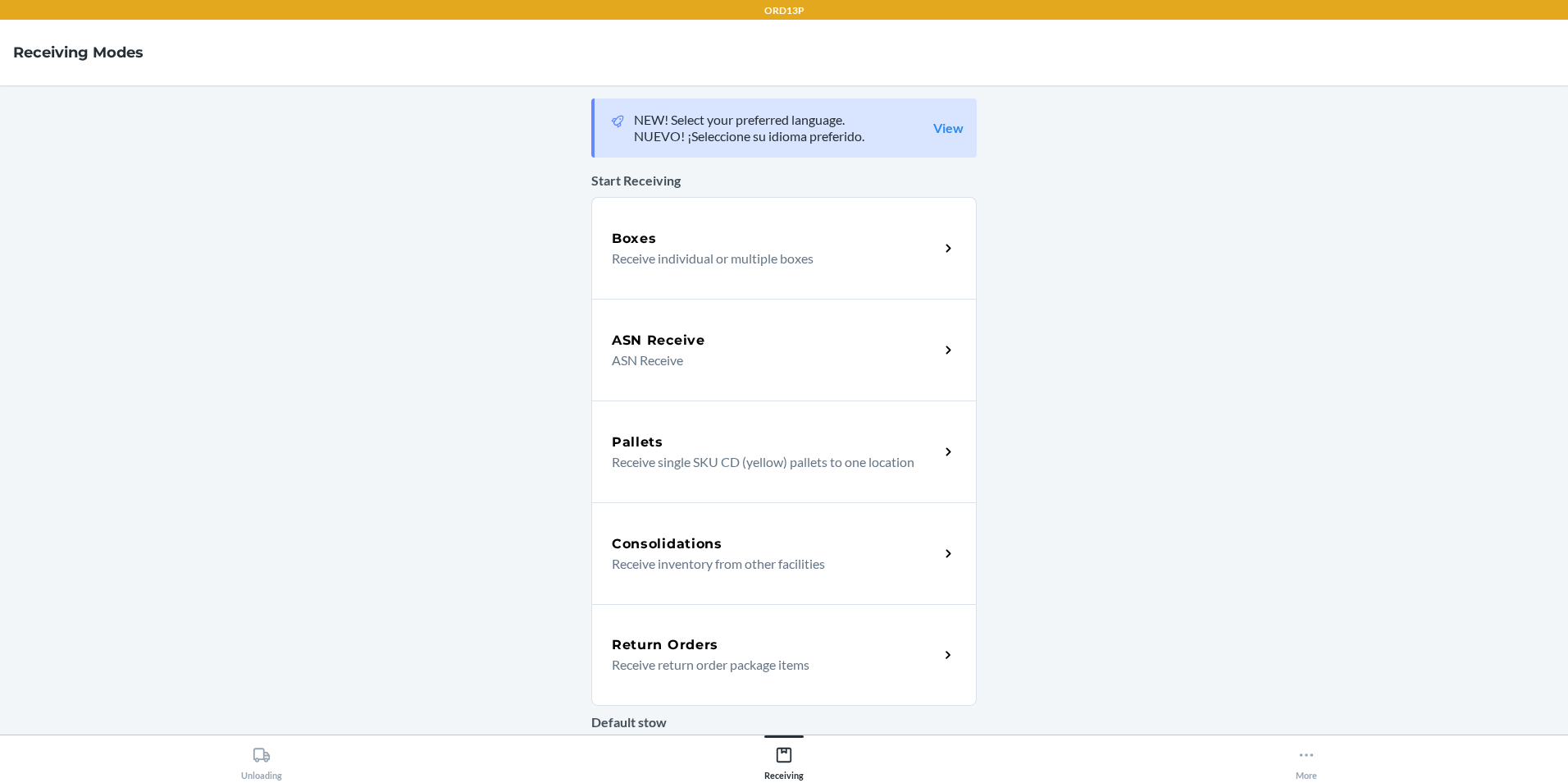
click at [731, 643] on div "Return Orders" at bounding box center [775, 645] width 327 height 20
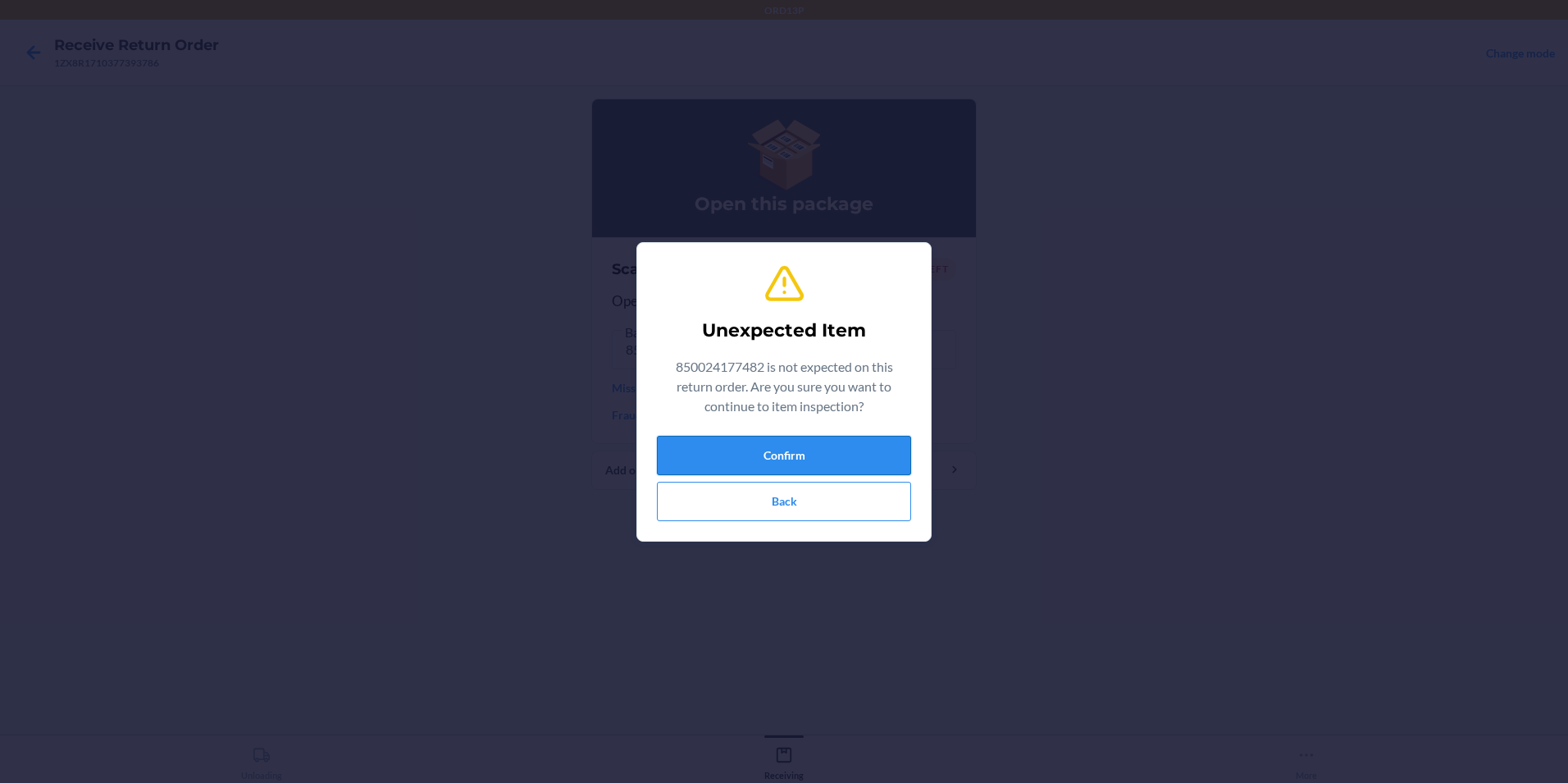
click at [864, 471] on button "Confirm" at bounding box center [784, 455] width 255 height 39
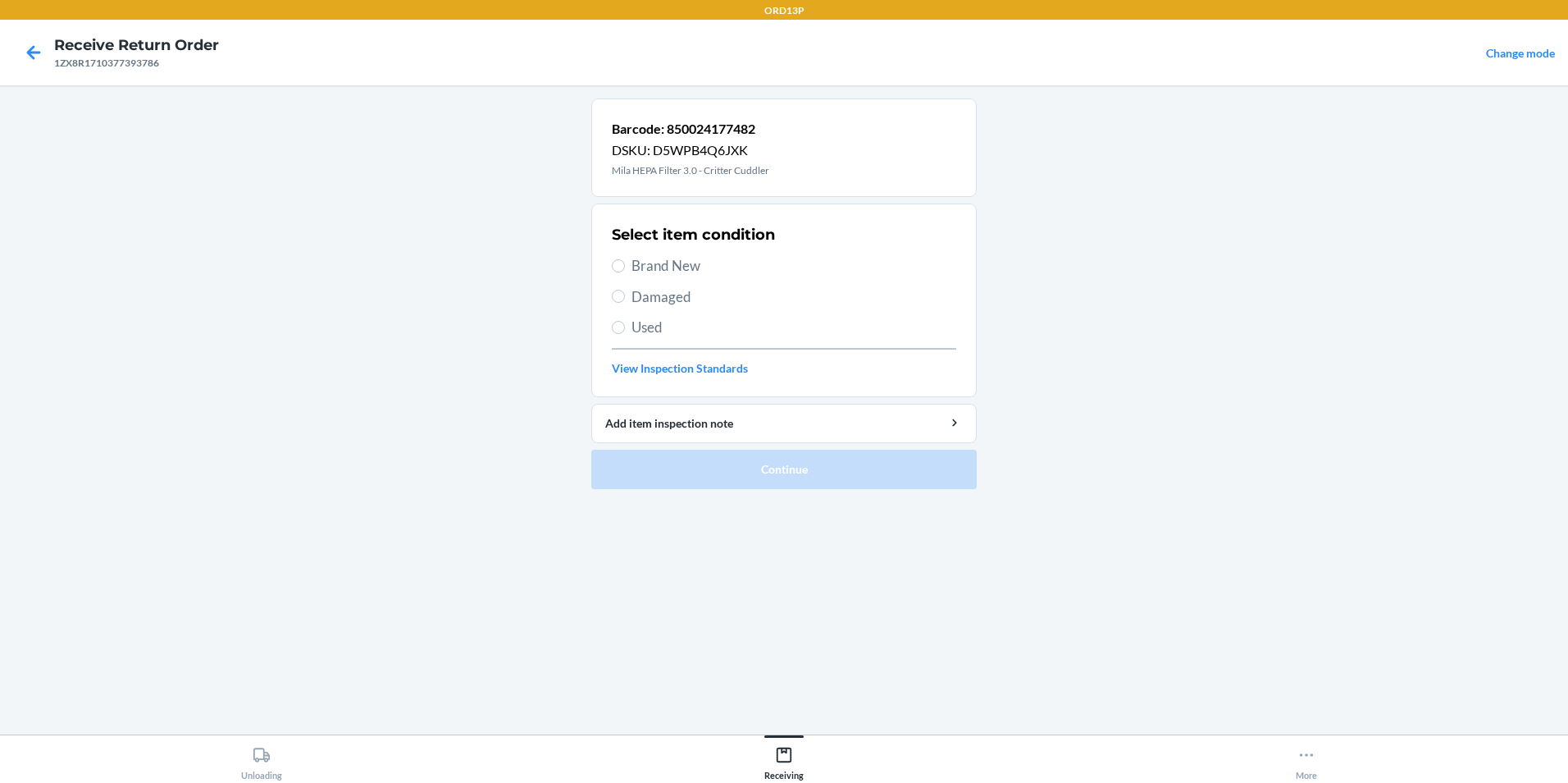
click at [746, 271] on span "Brand New" at bounding box center [794, 266] width 325 height 21
click at [624, 271] on input "Brand New" at bounding box center [618, 266] width 13 height 13
radio input "true"
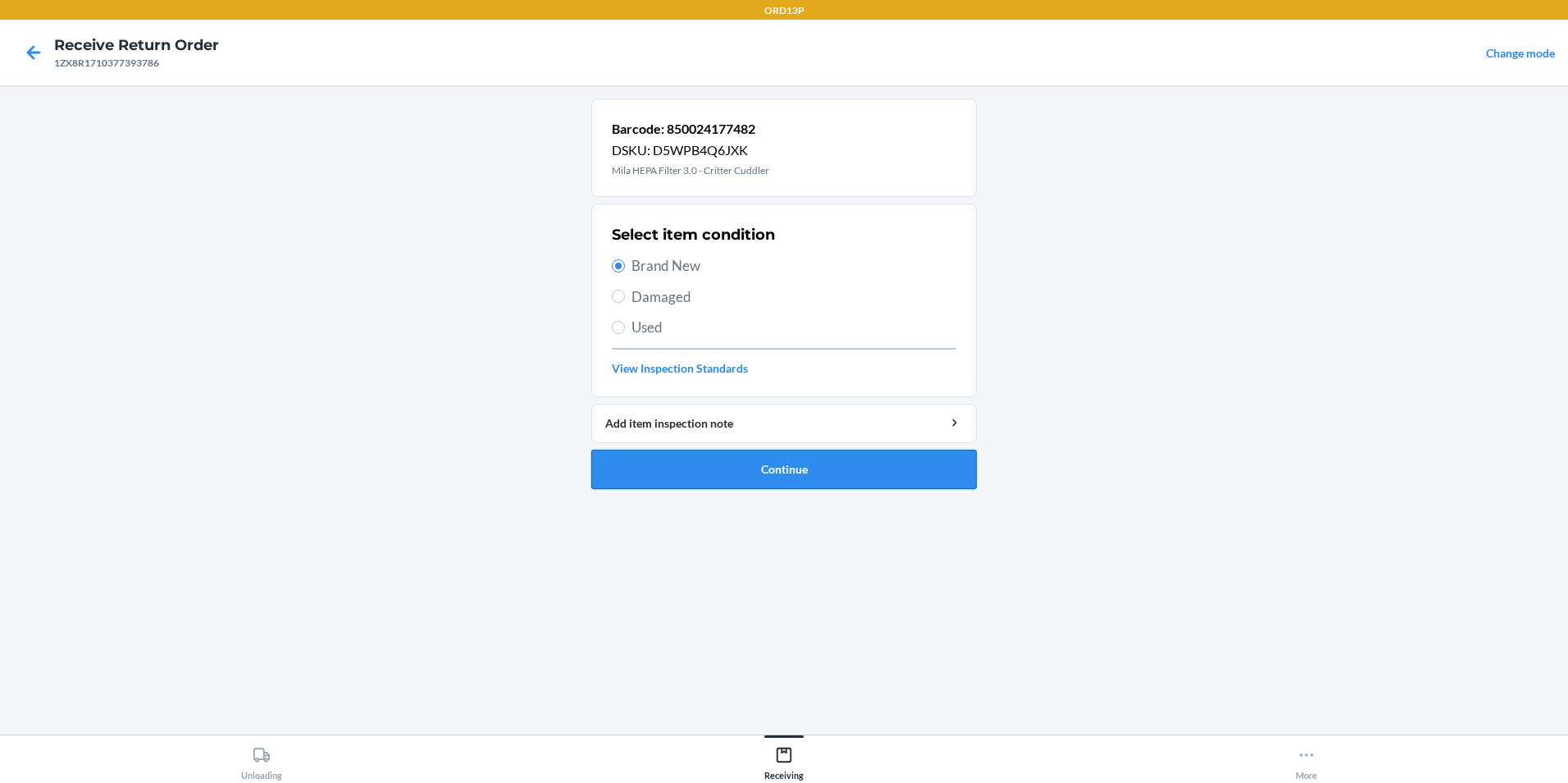
click at [735, 463] on button "Continue" at bounding box center [784, 468] width 385 height 39
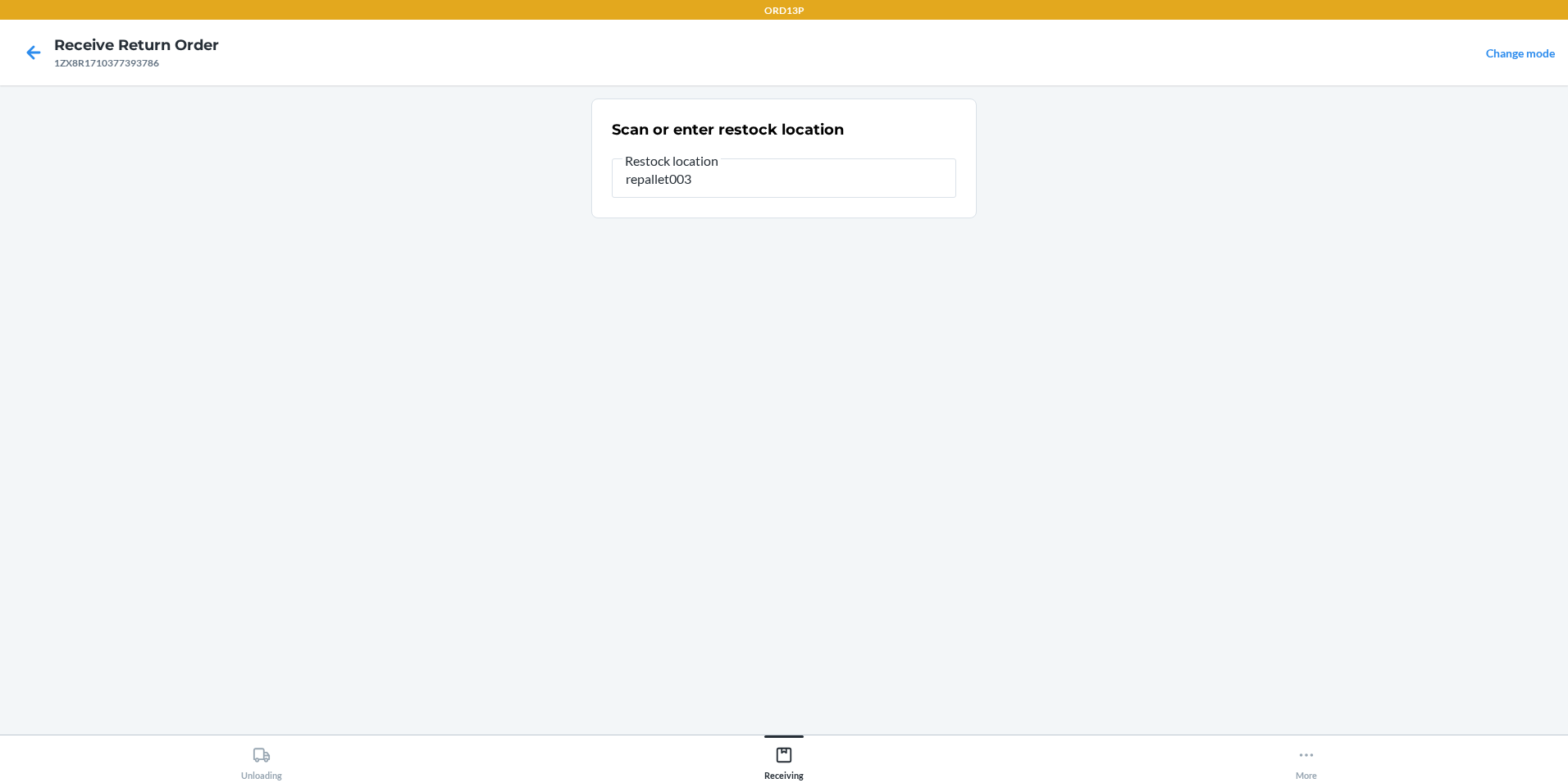
type input "repallet003"
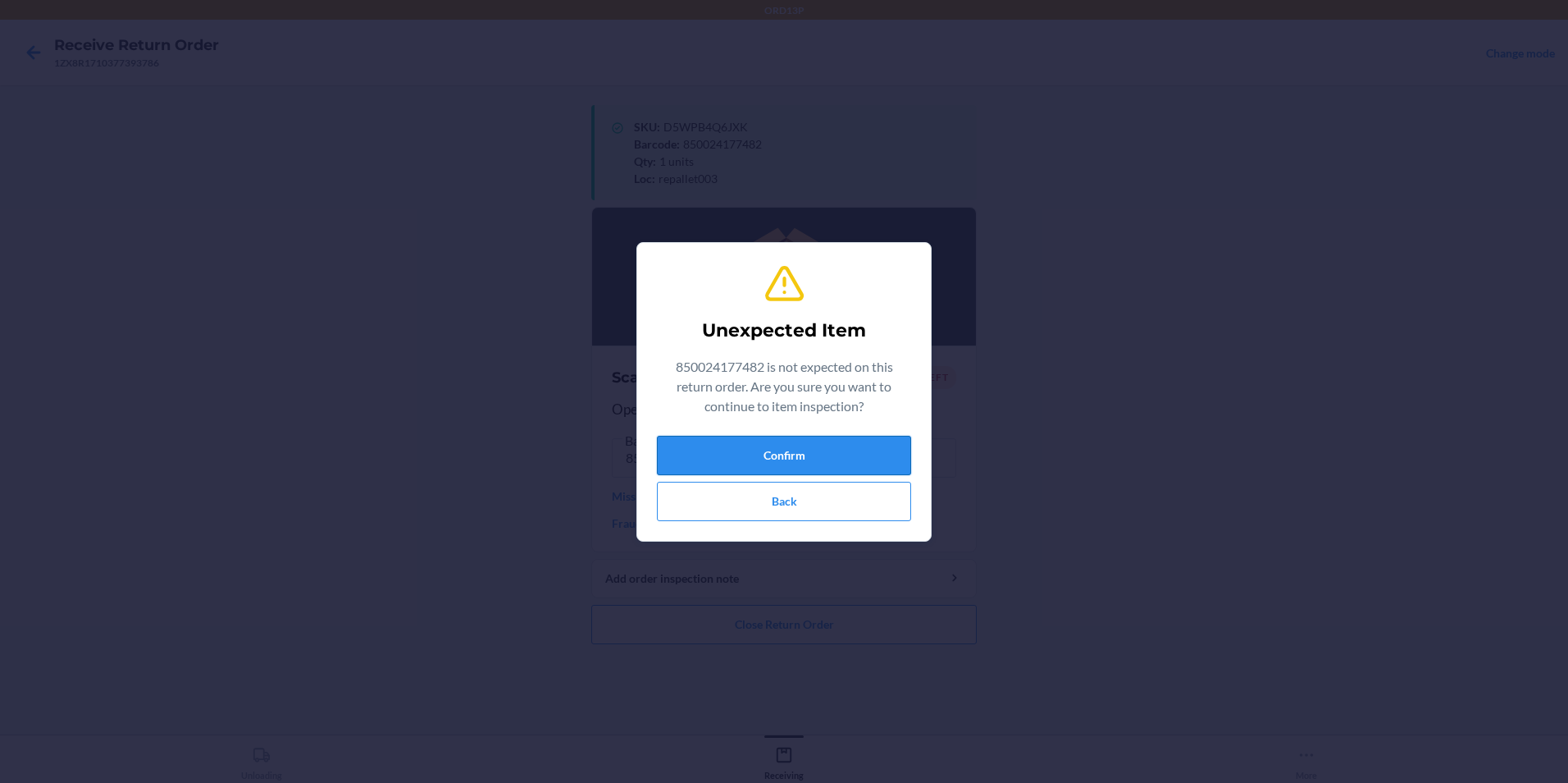
click at [759, 462] on button "Confirm" at bounding box center [784, 455] width 255 height 39
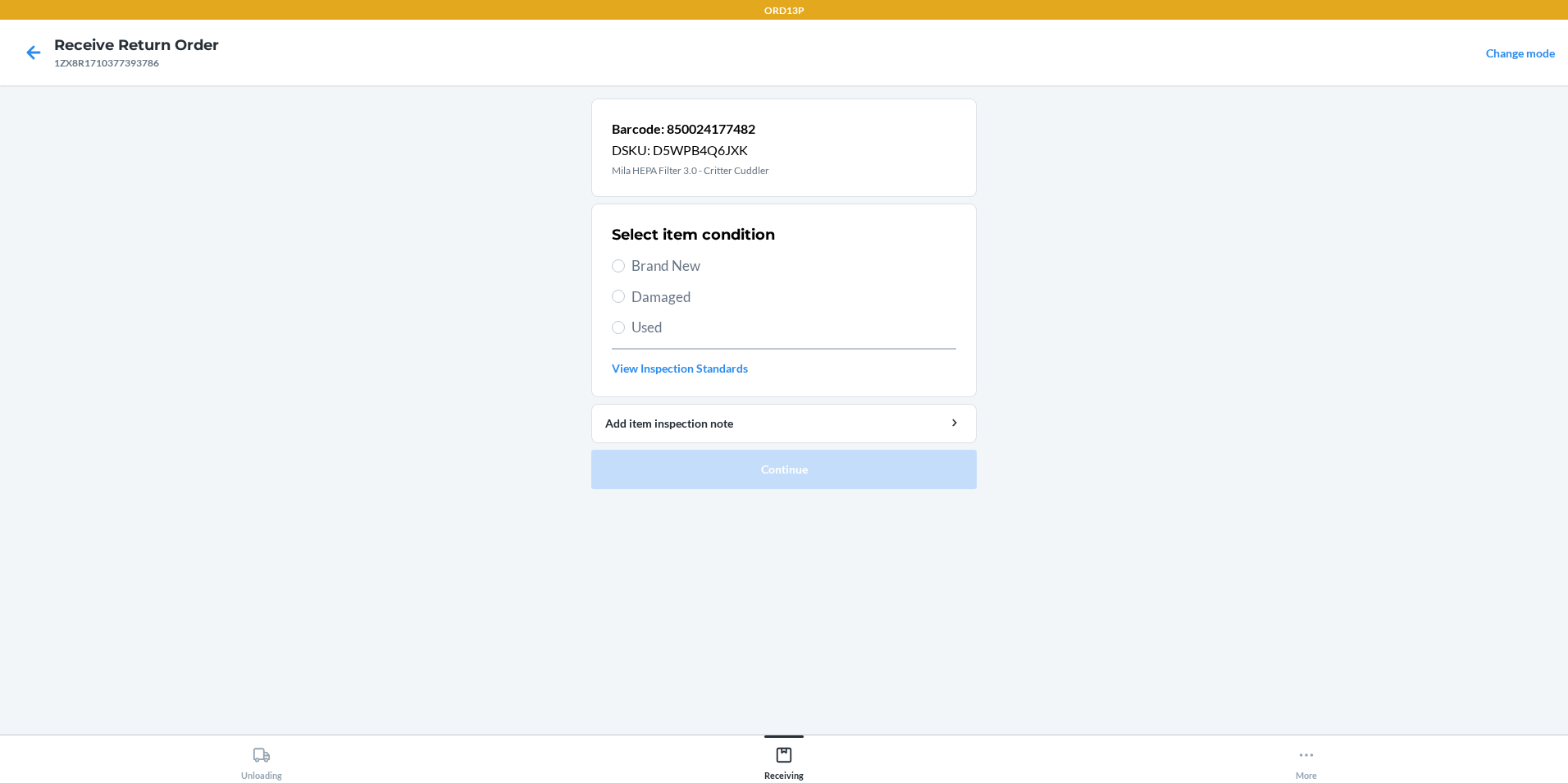
click at [745, 263] on span "Brand New" at bounding box center [794, 266] width 325 height 21
click at [624, 263] on input "Brand New" at bounding box center [618, 266] width 13 height 13
radio input "true"
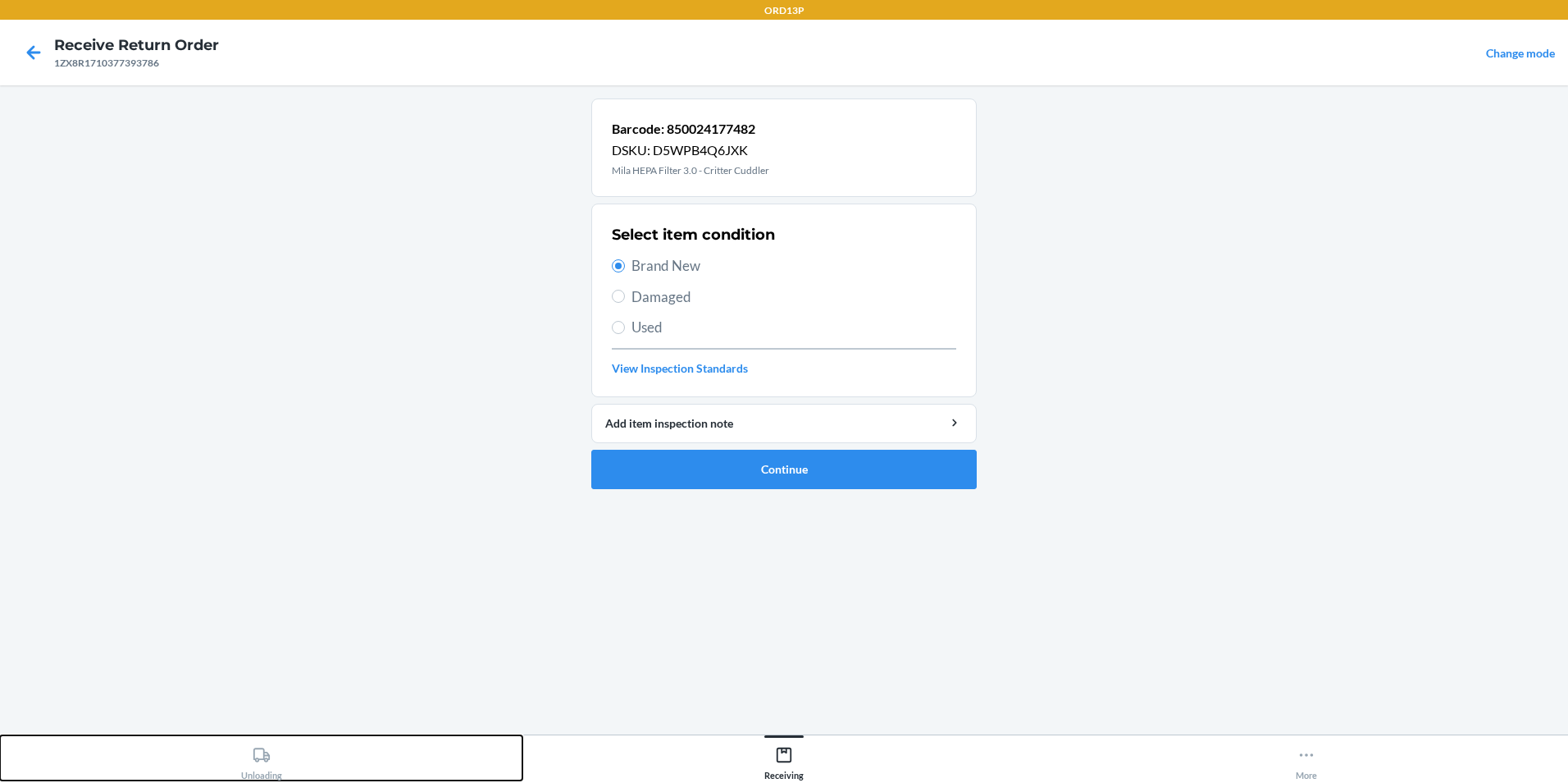
click at [260, 757] on icon at bounding box center [262, 755] width 18 height 18
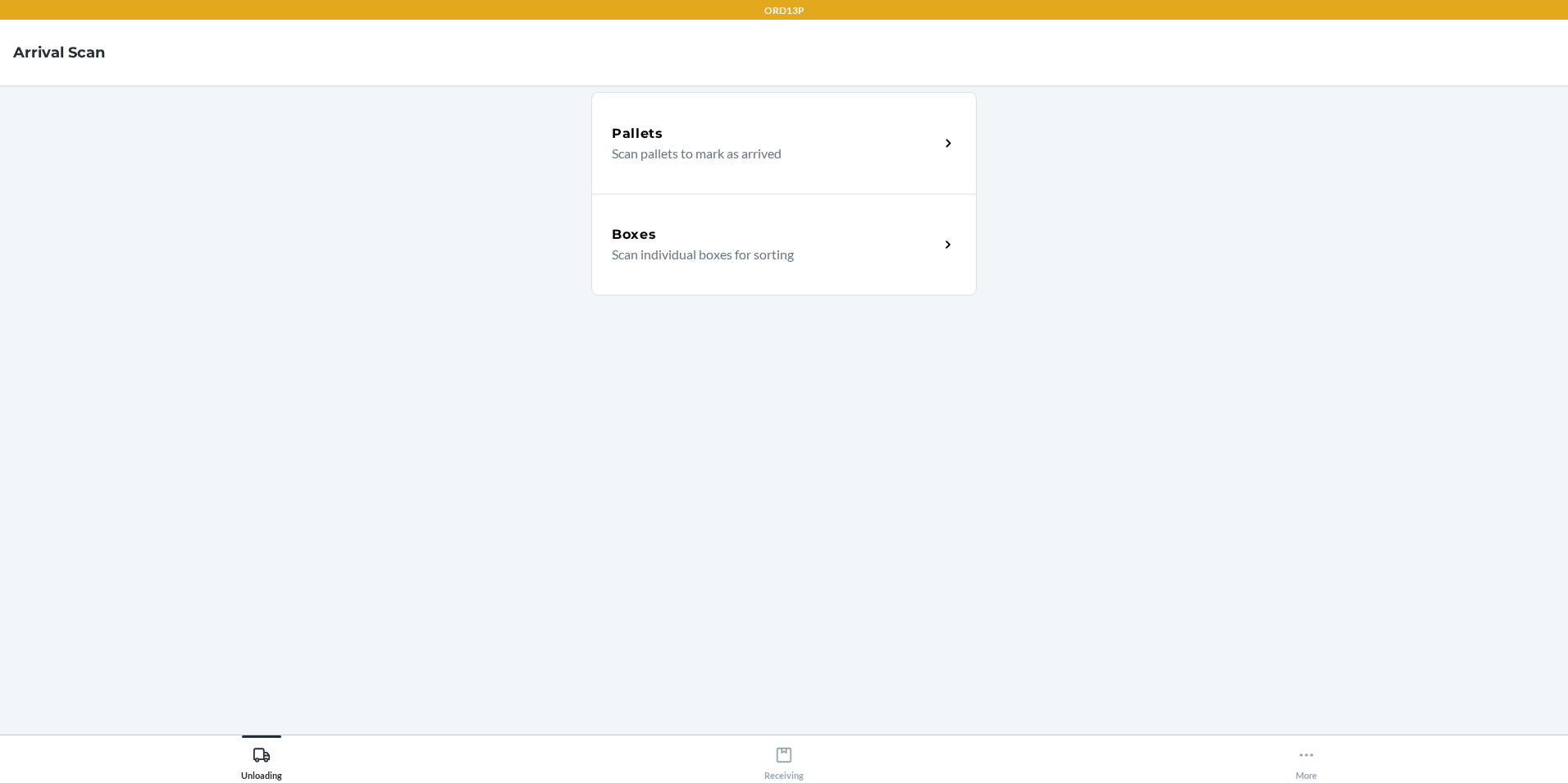
click at [647, 240] on h5 "Boxes" at bounding box center [634, 235] width 45 height 20
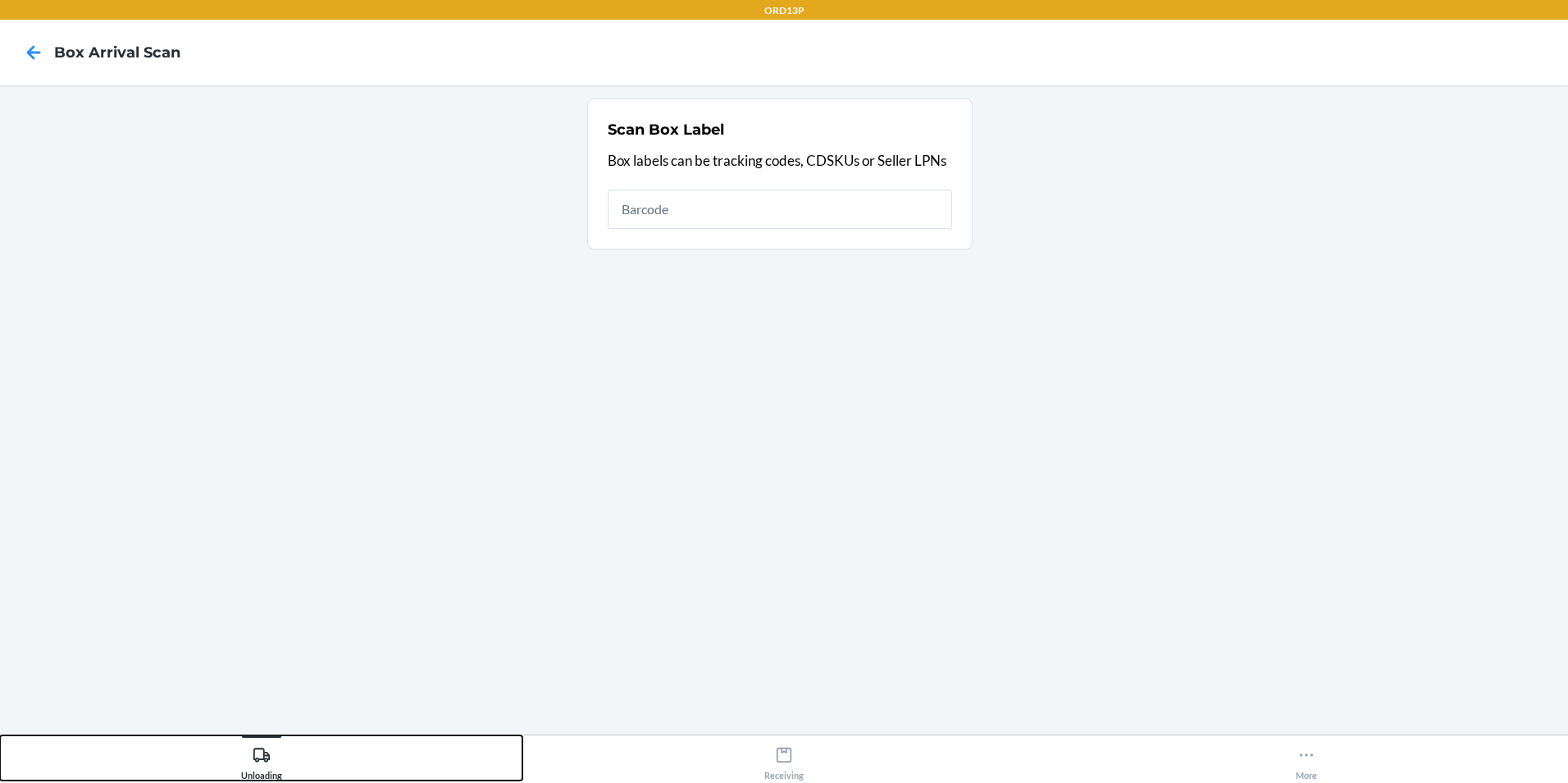
click at [265, 761] on icon at bounding box center [262, 754] width 16 height 14
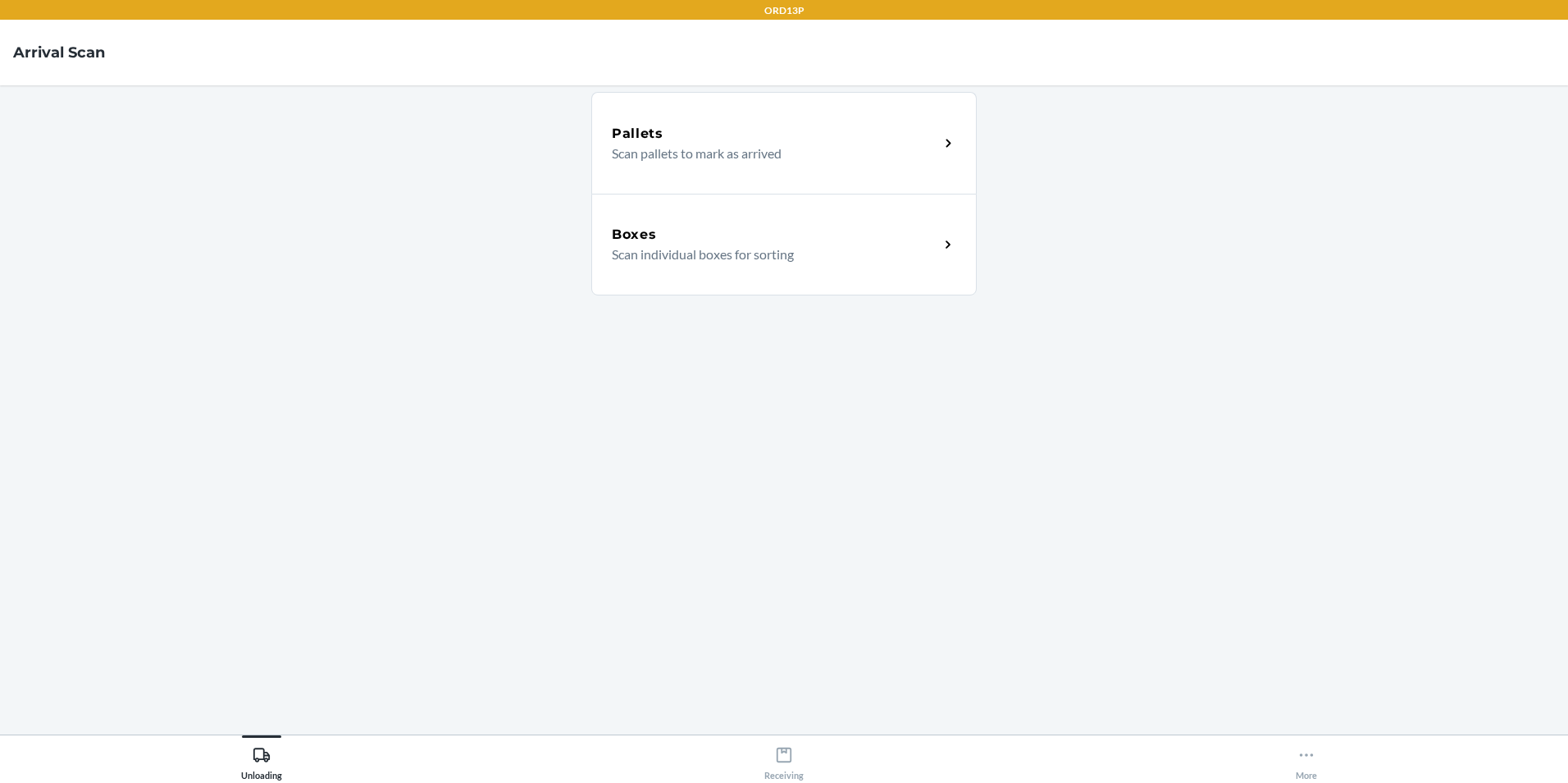
click at [634, 267] on div "Boxes Scan individual boxes for sorting" at bounding box center [784, 245] width 385 height 102
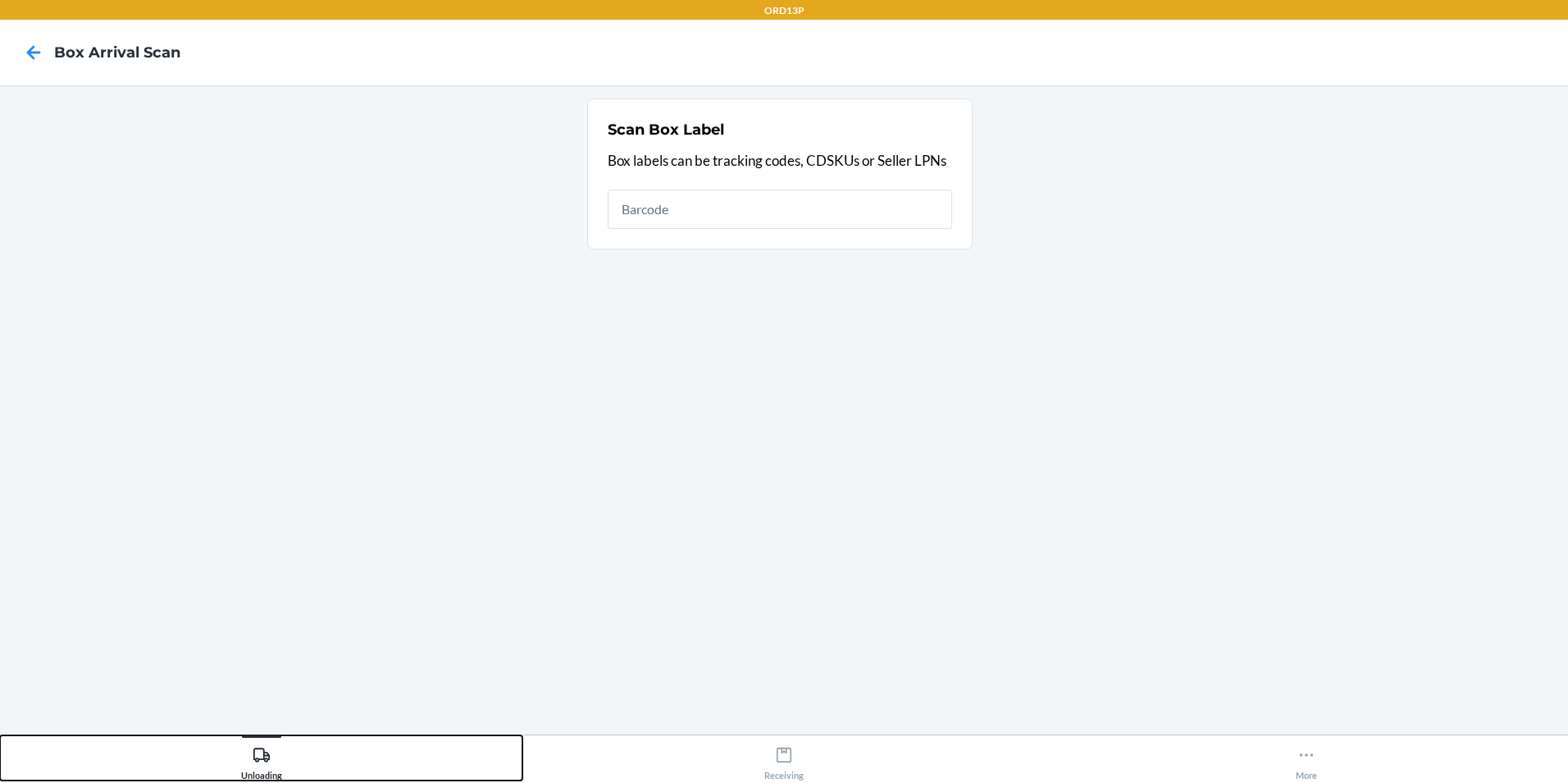
click at [265, 762] on icon at bounding box center [262, 755] width 18 height 18
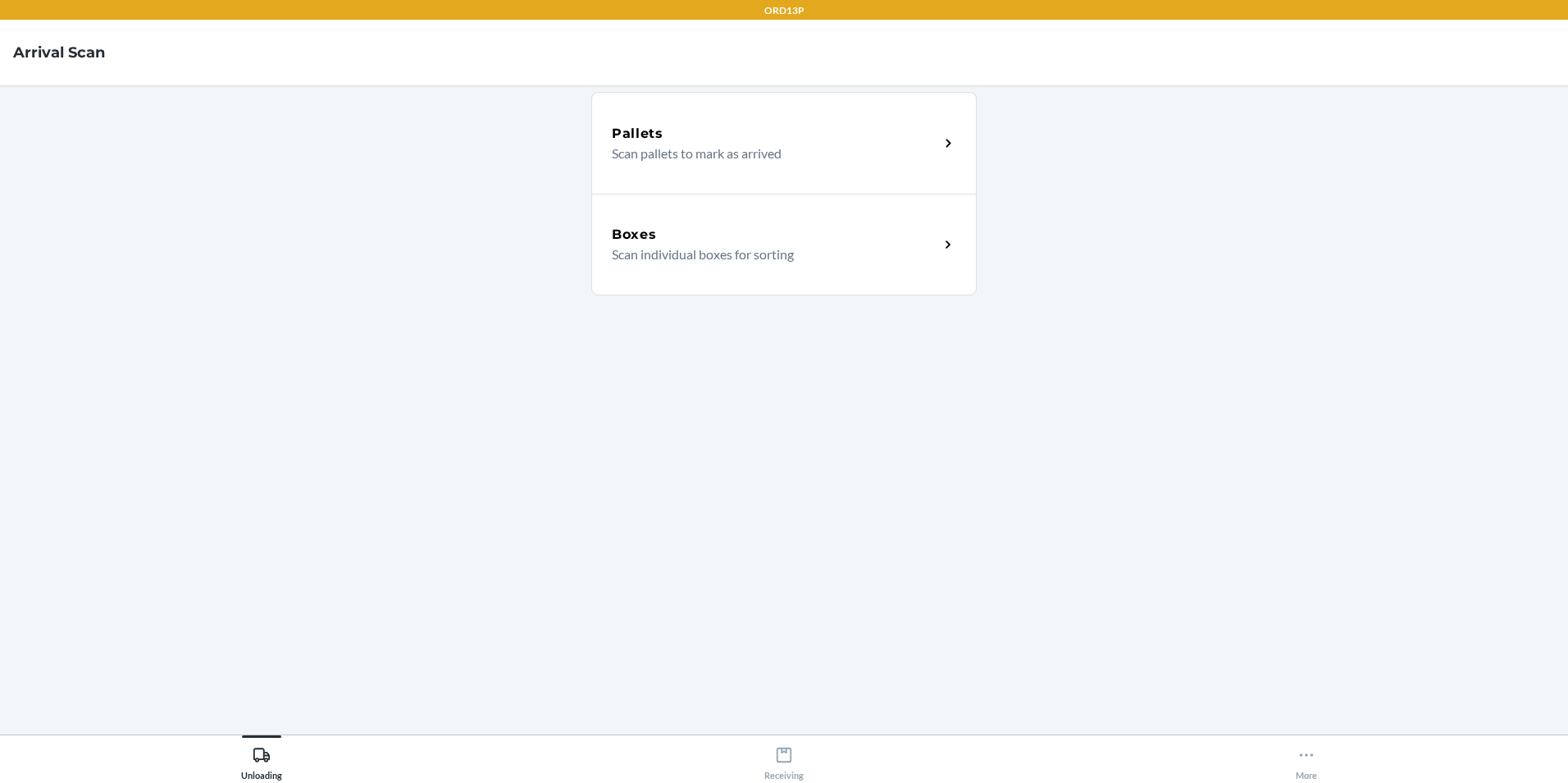
click at [710, 246] on p "Scan individual boxes for sorting" at bounding box center [769, 255] width 315 height 20
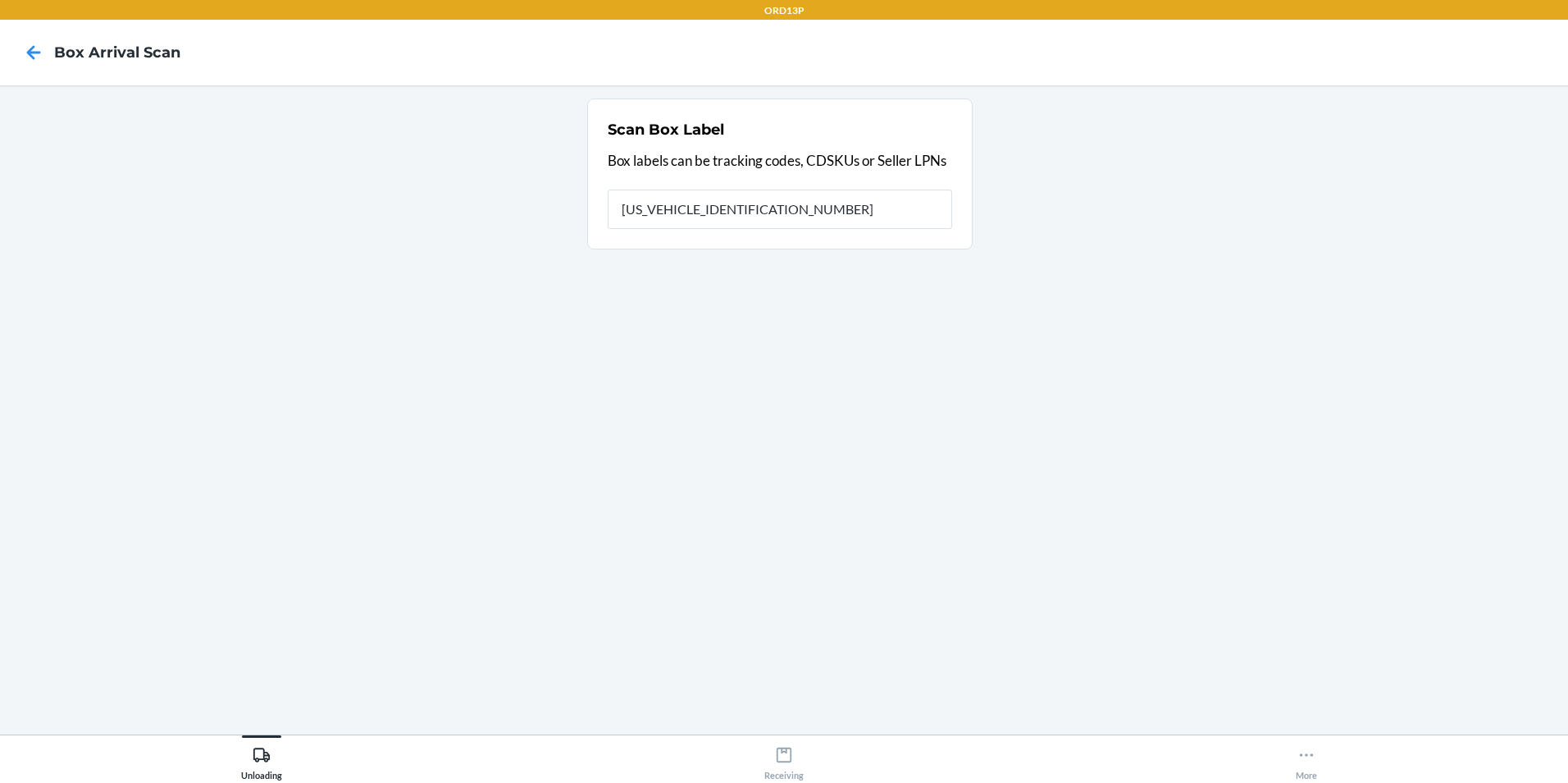
type input "1ZX4F8470397716600"
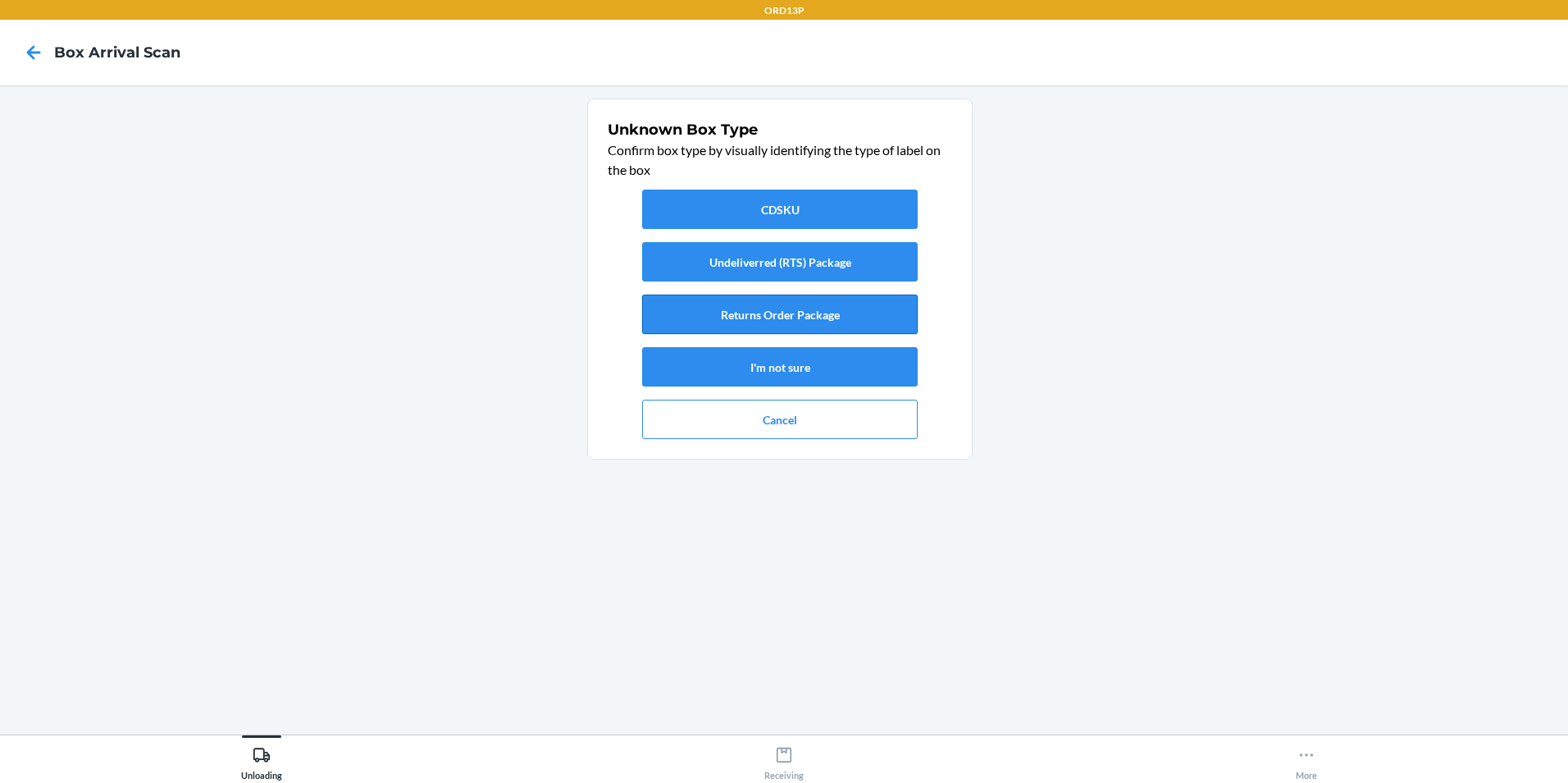
click at [744, 319] on button "Returns Order Package" at bounding box center [779, 314] width 275 height 39
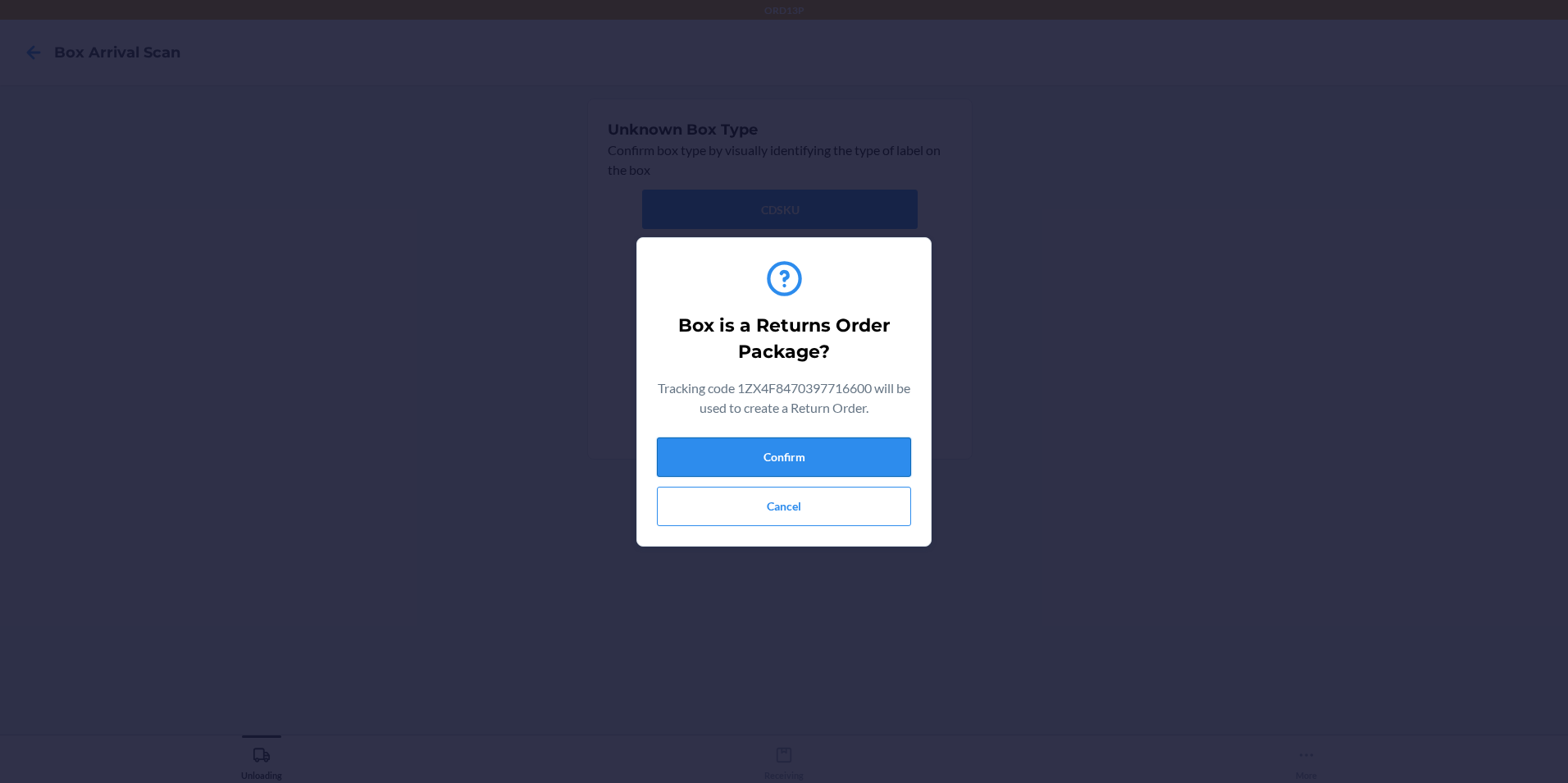
click at [768, 450] on button "Confirm" at bounding box center [784, 457] width 255 height 39
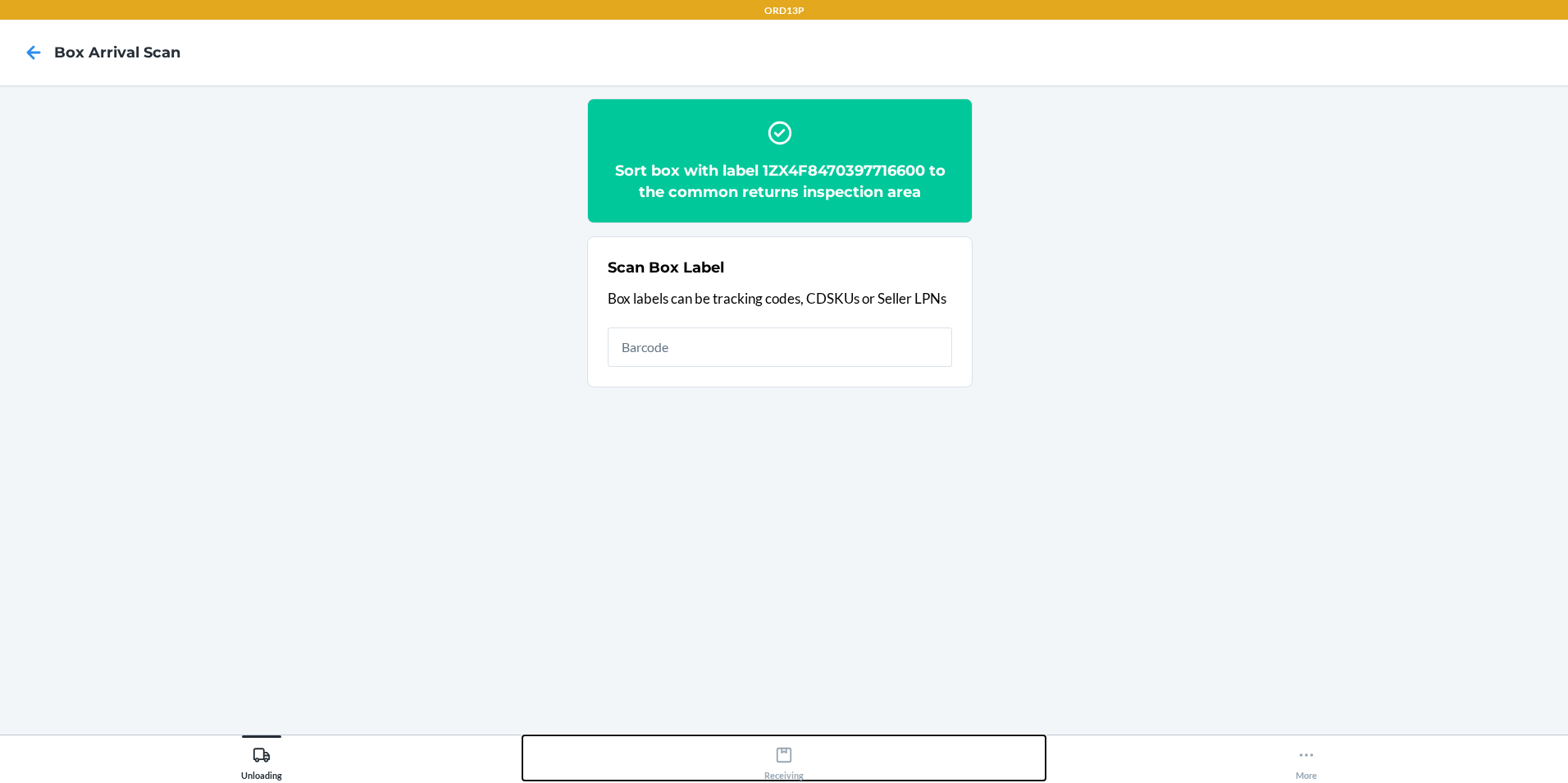
click at [784, 769] on div "Receiving" at bounding box center [784, 759] width 39 height 41
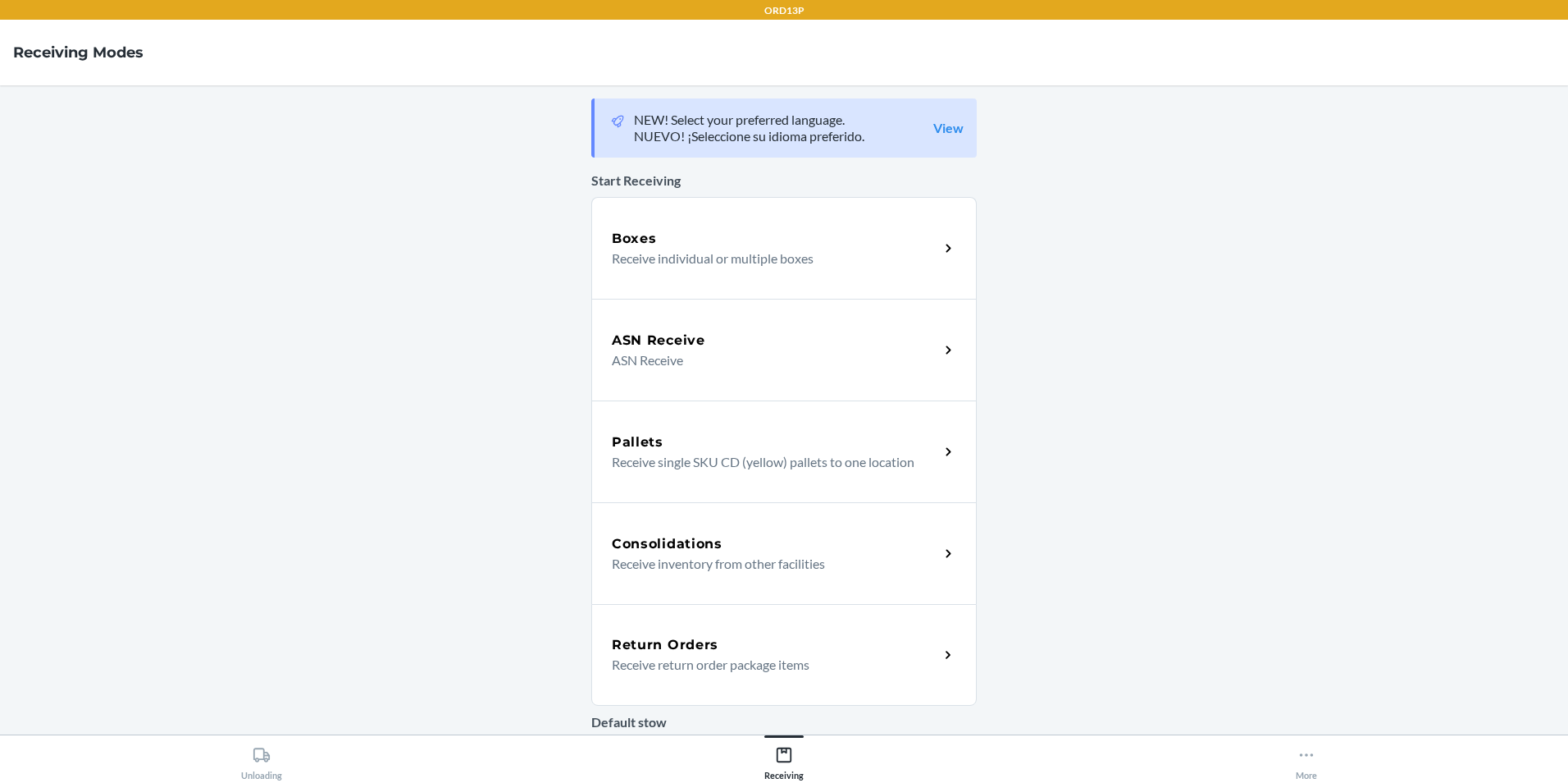
click at [798, 668] on p "Receive return order package items" at bounding box center [769, 665] width 315 height 20
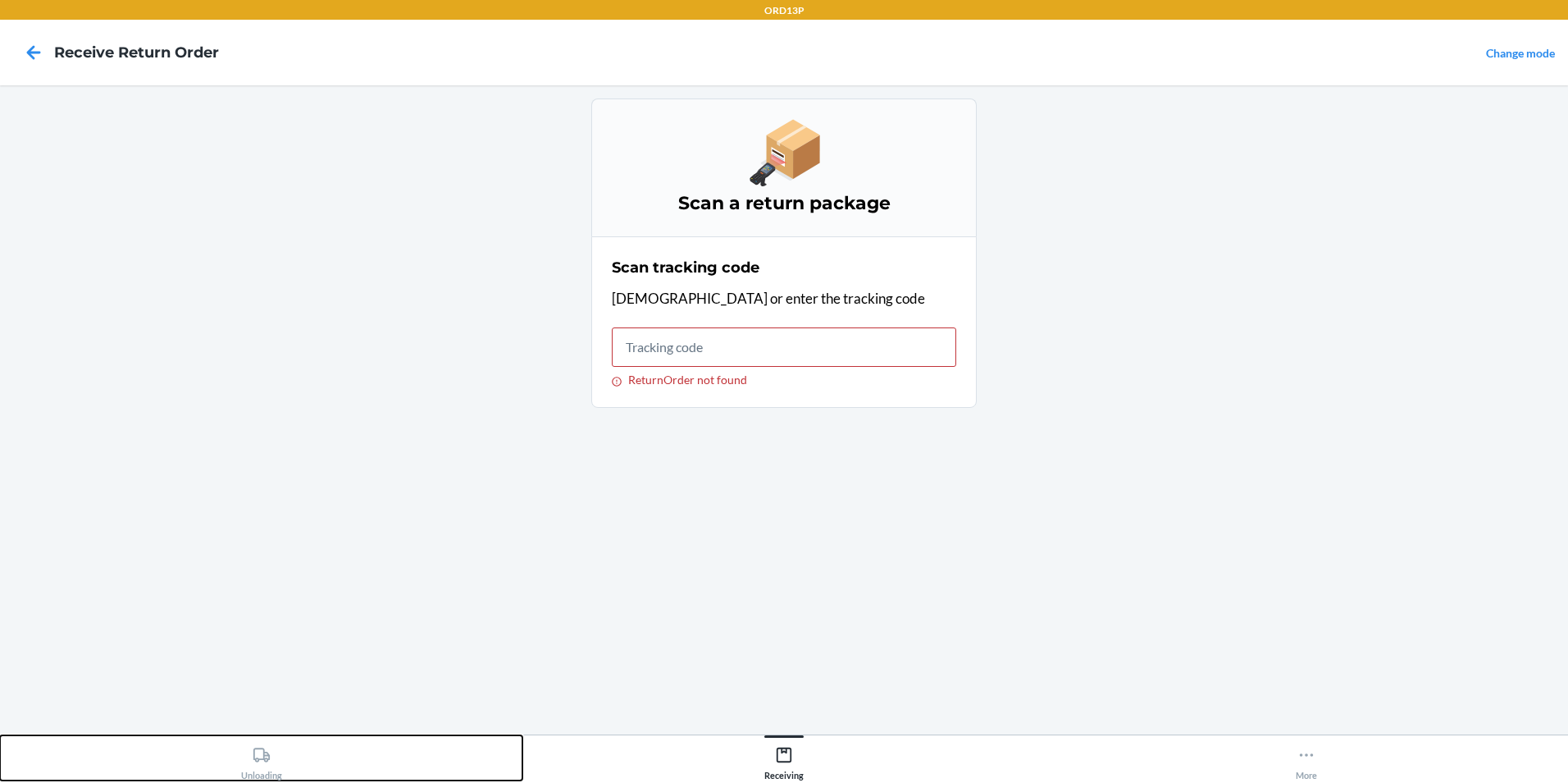
click at [281, 741] on div "Unloading" at bounding box center [261, 759] width 41 height 41
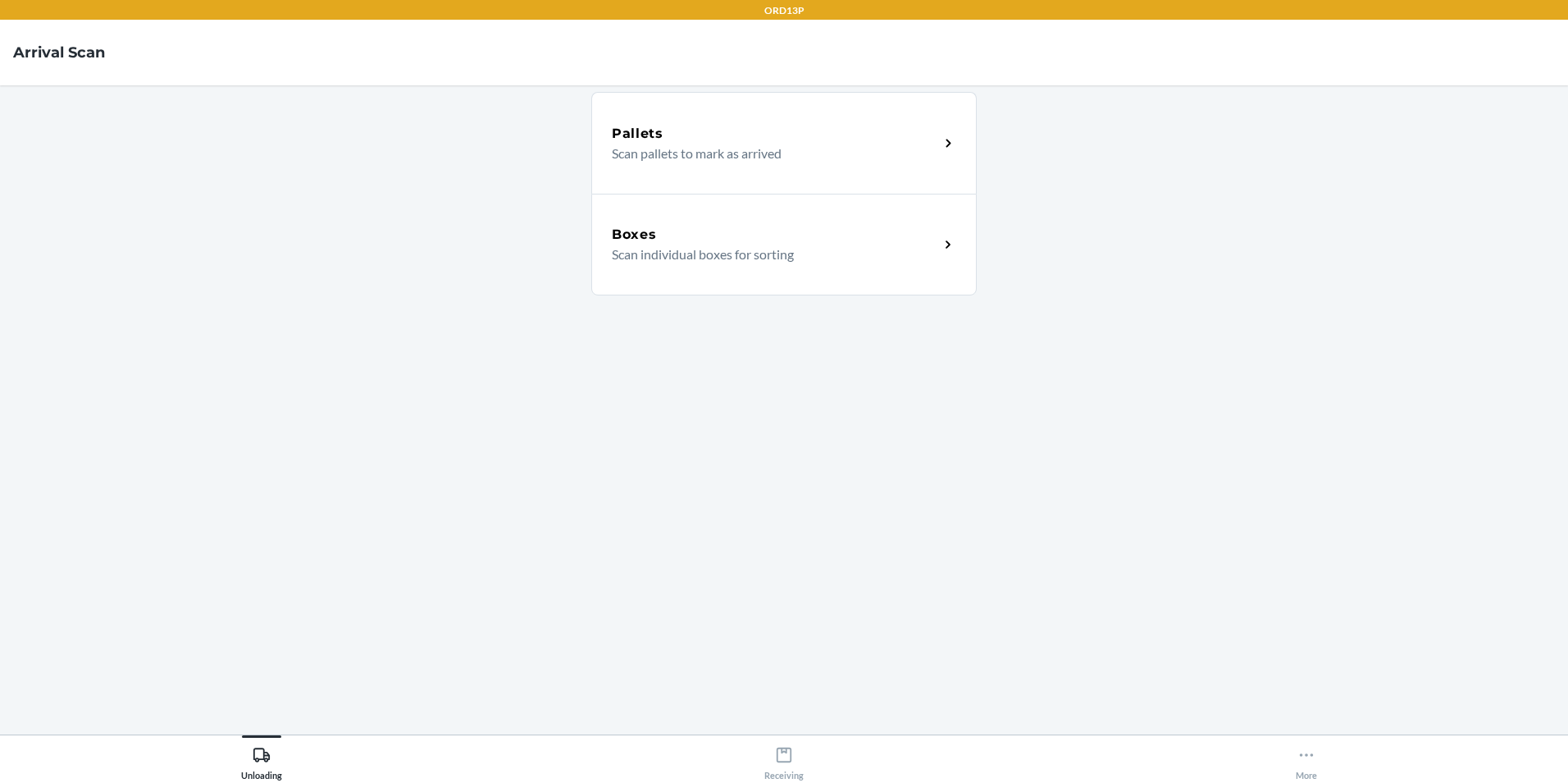
click at [840, 261] on p "Scan individual boxes for sorting" at bounding box center [769, 255] width 315 height 20
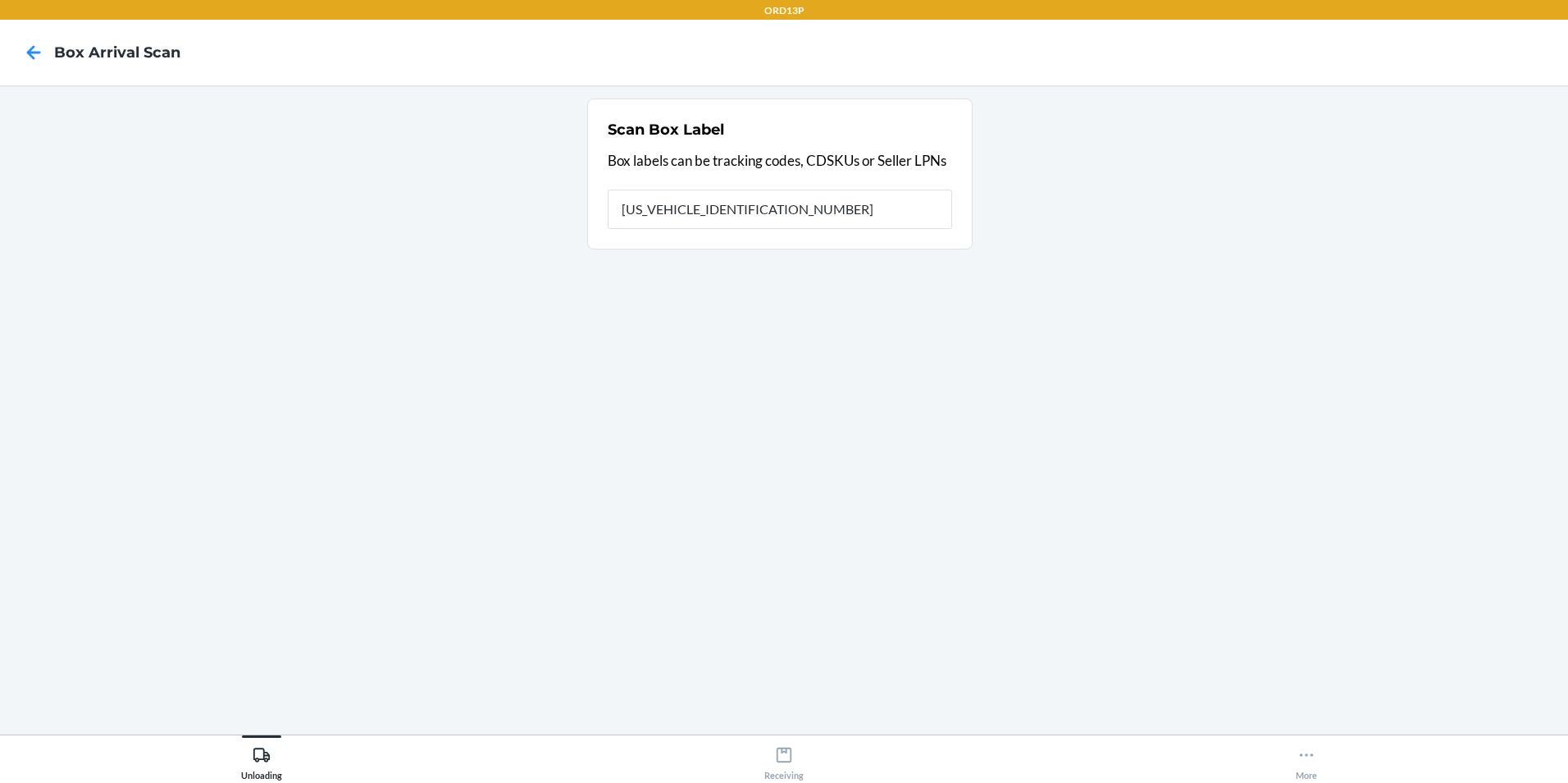
type input "1ZX4F8470397716600"
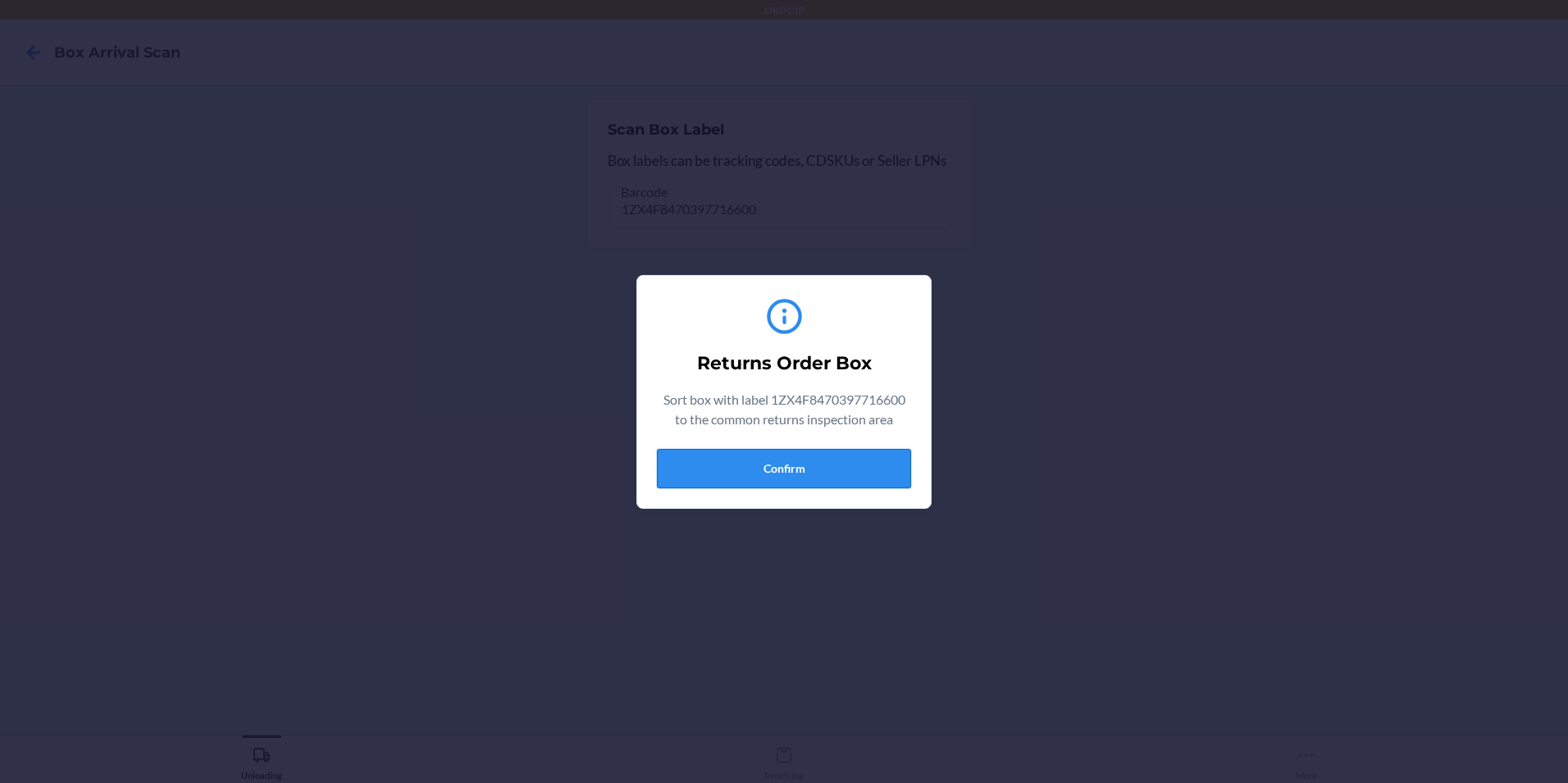
click at [789, 472] on button "Confirm" at bounding box center [784, 467] width 255 height 39
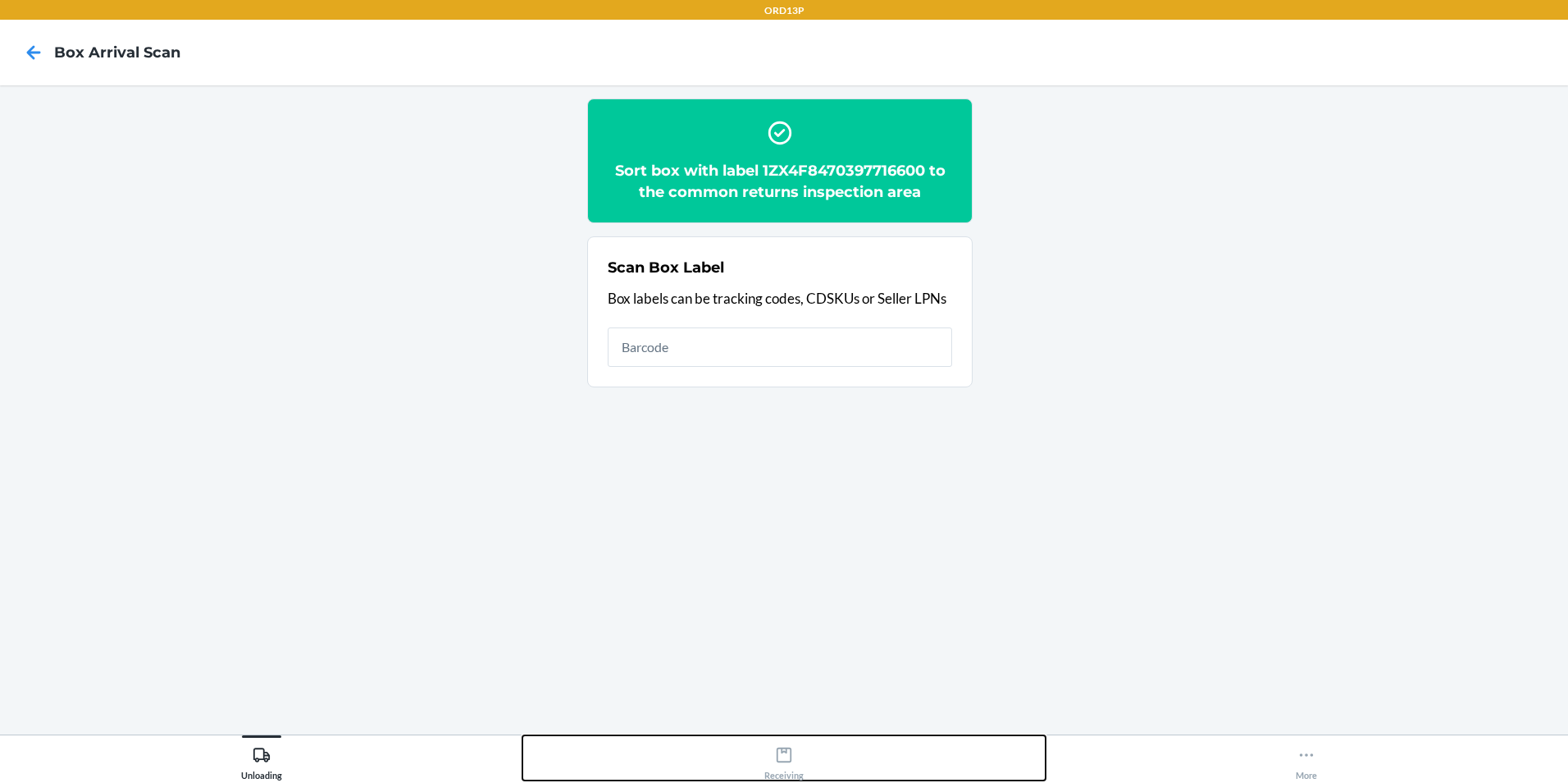
click at [781, 767] on div "Receiving" at bounding box center [784, 759] width 39 height 41
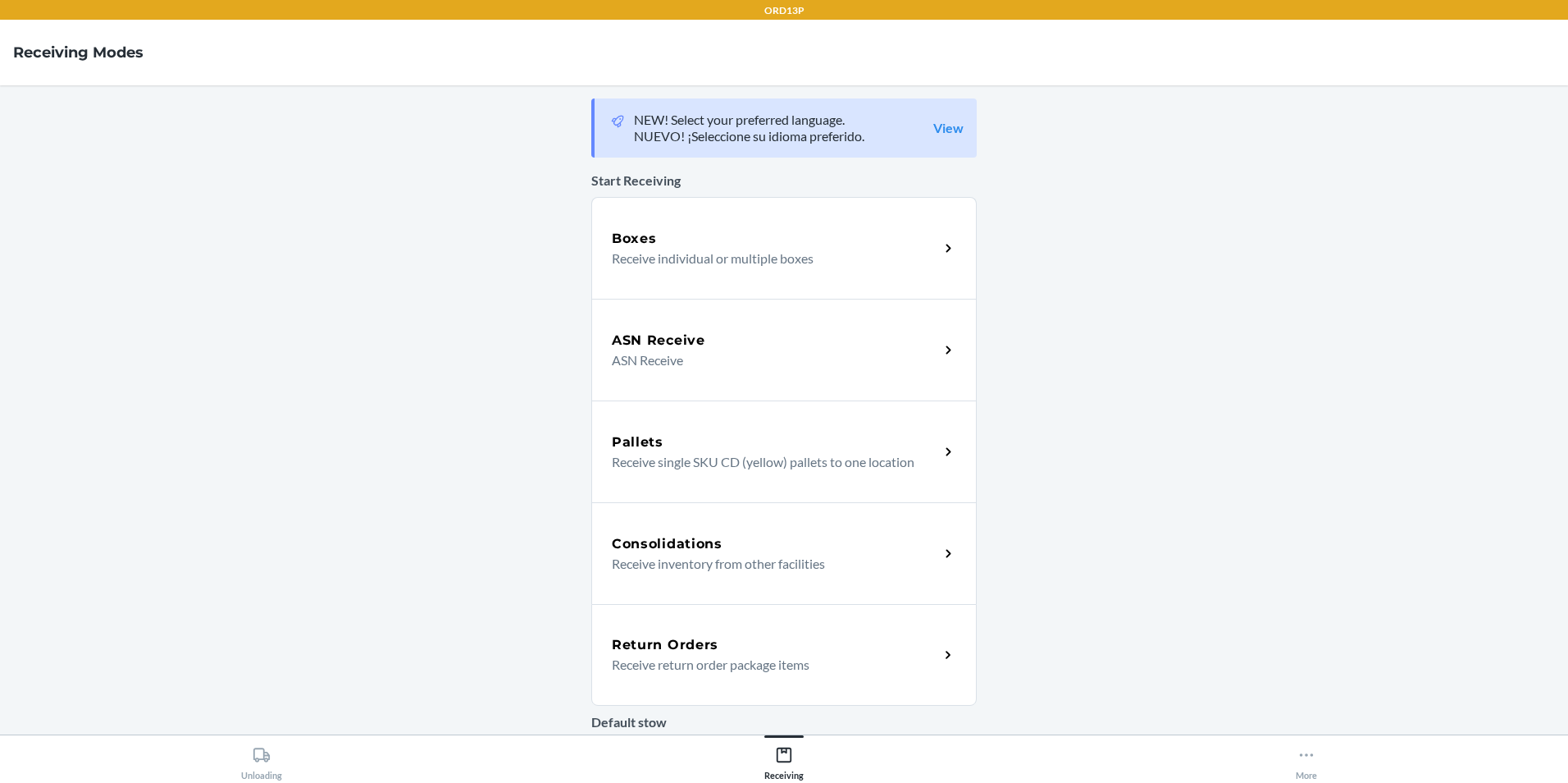
click at [774, 644] on div "Return Orders" at bounding box center [775, 645] width 327 height 20
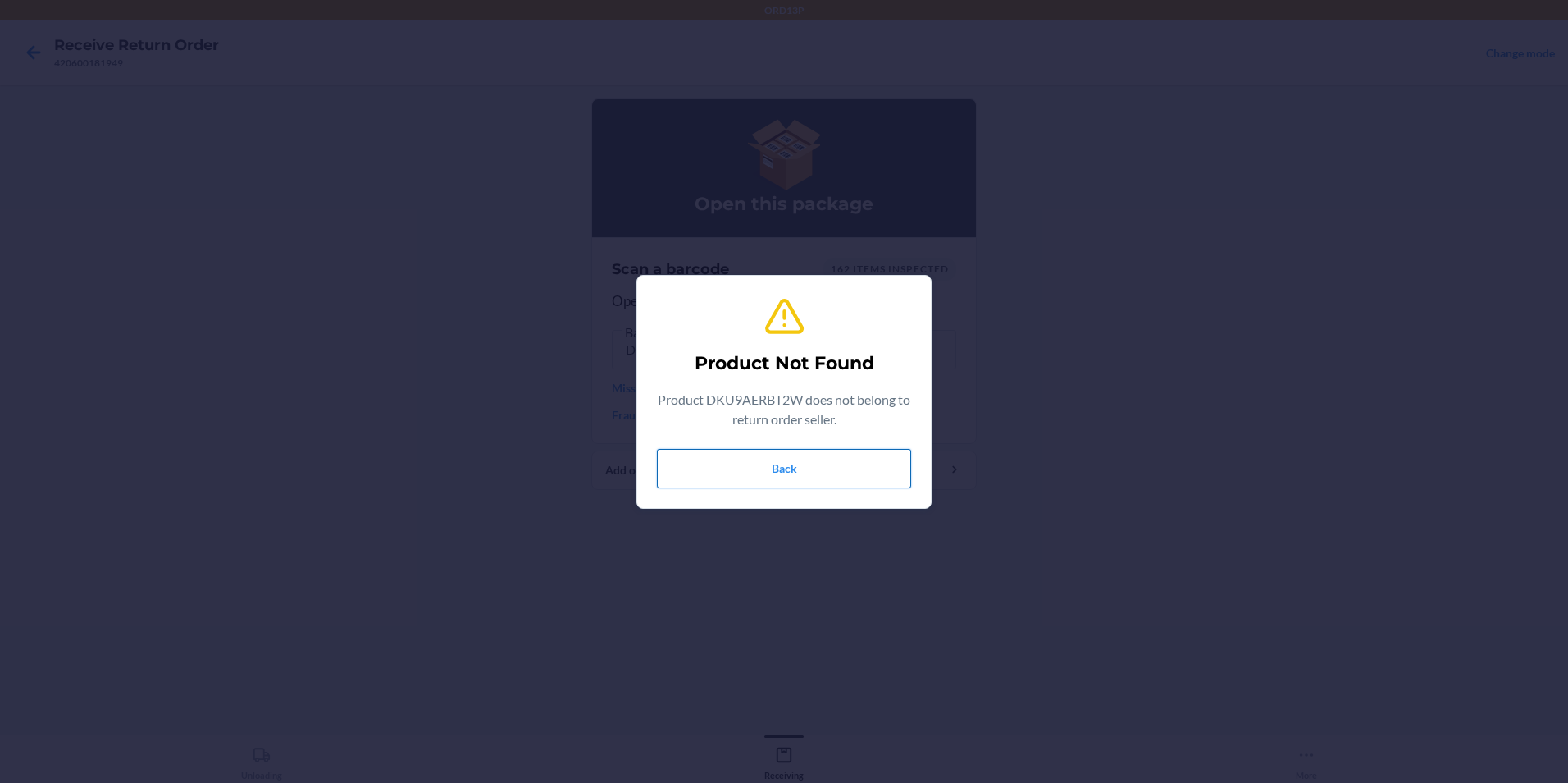
click at [711, 474] on button "Back" at bounding box center [784, 467] width 255 height 39
click at [766, 513] on div "Product Not Found Product DKU9AERBT2W does not belong to return order seller. B…" at bounding box center [784, 391] width 1568 height 783
drag, startPoint x: 716, startPoint y: 477, endPoint x: 725, endPoint y: 476, distance: 9.1
click at [719, 476] on button "Back" at bounding box center [784, 467] width 255 height 39
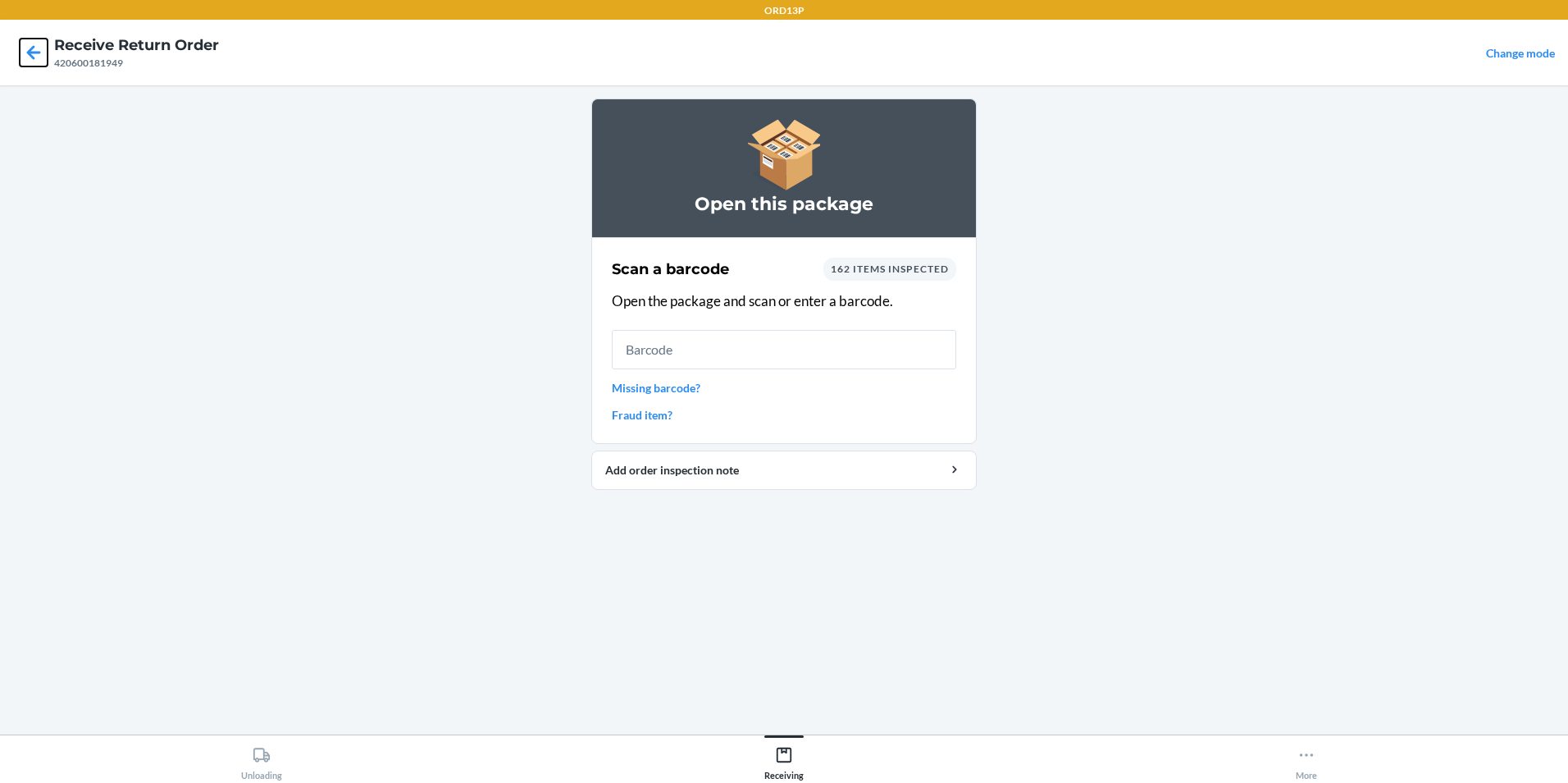
click at [37, 62] on icon at bounding box center [34, 52] width 28 height 28
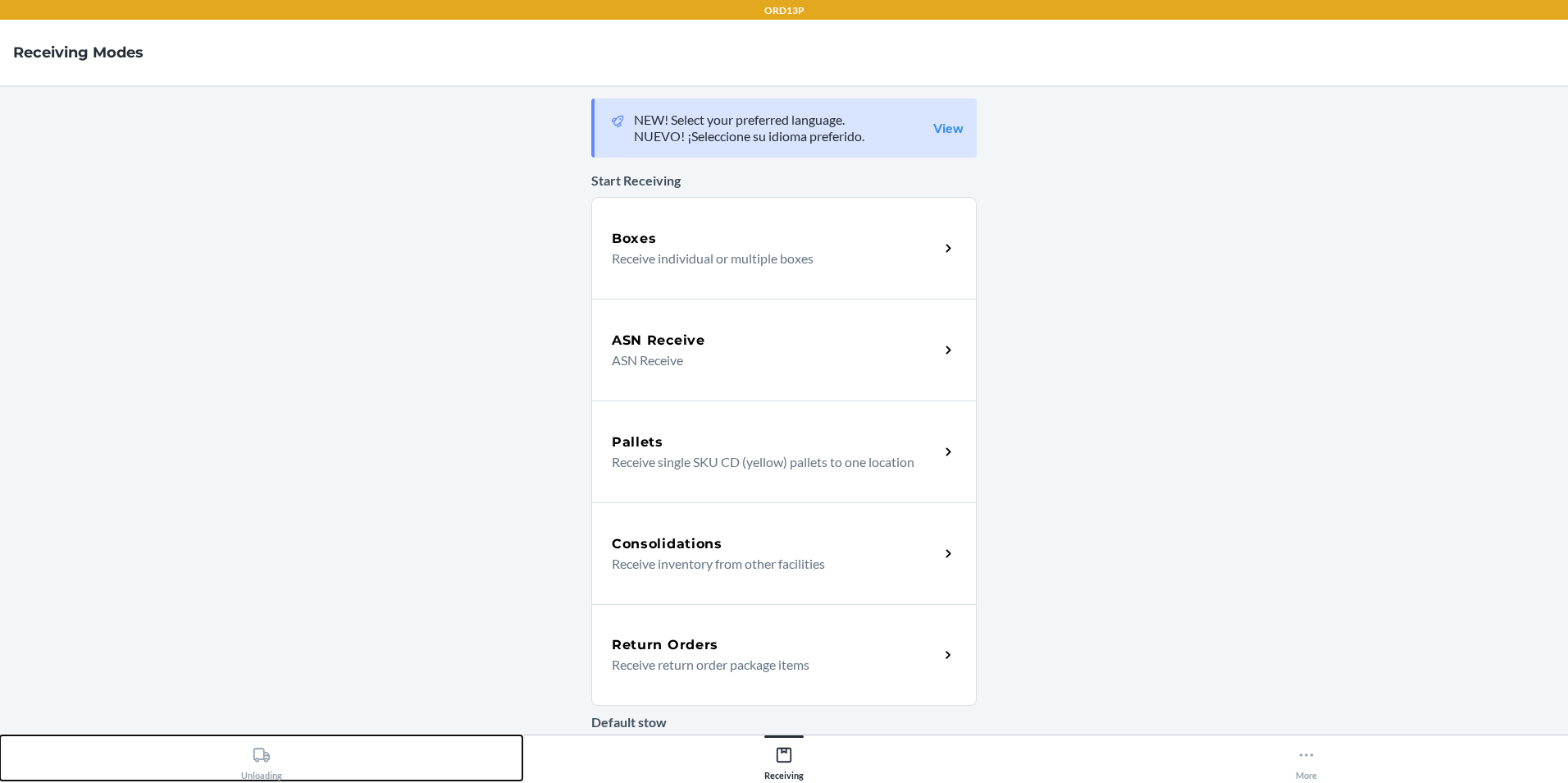
click at [266, 767] on div "Unloading" at bounding box center [261, 759] width 41 height 41
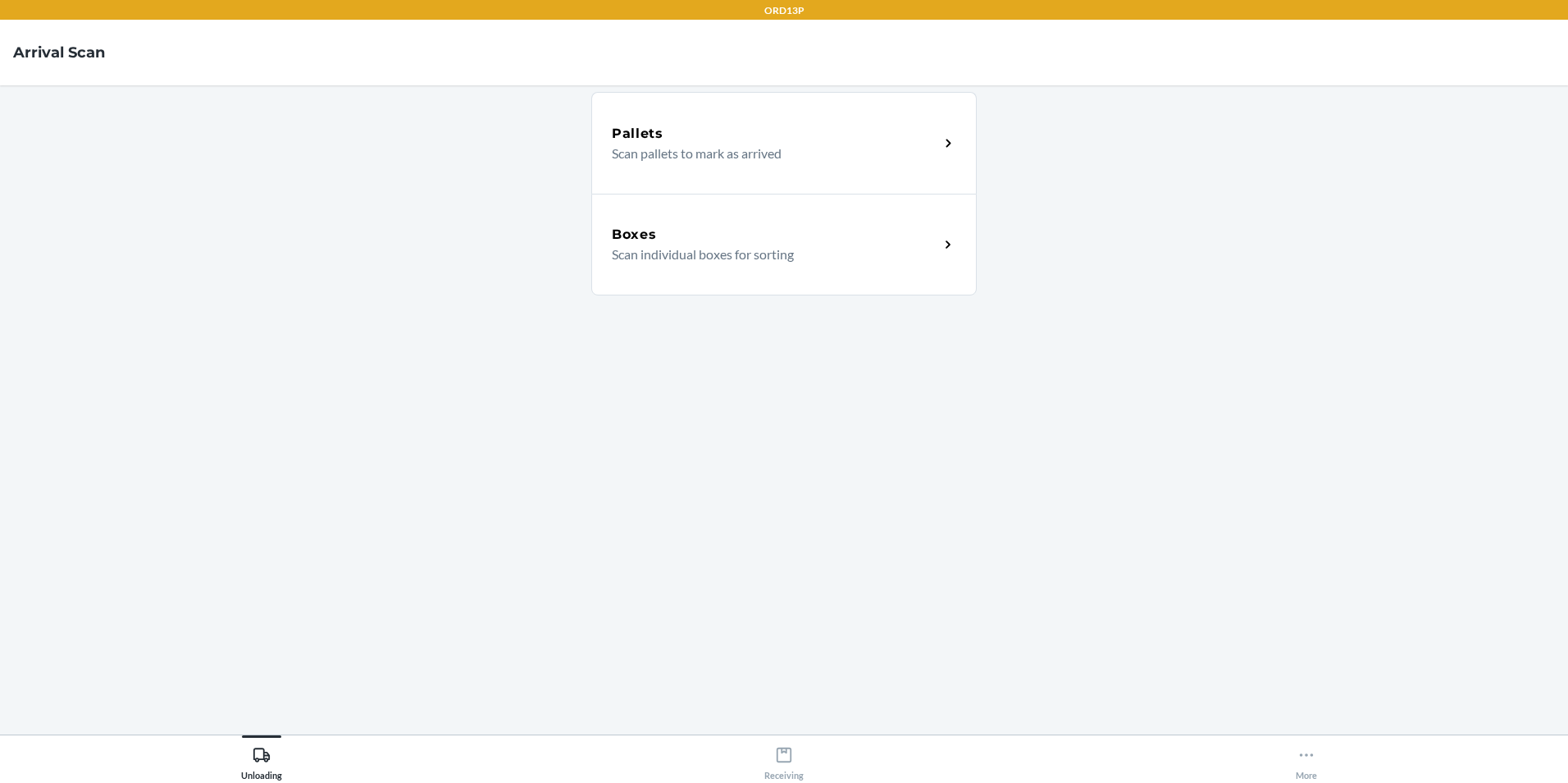
click at [660, 270] on div "Boxes Scan individual boxes for sorting" at bounding box center [784, 245] width 385 height 102
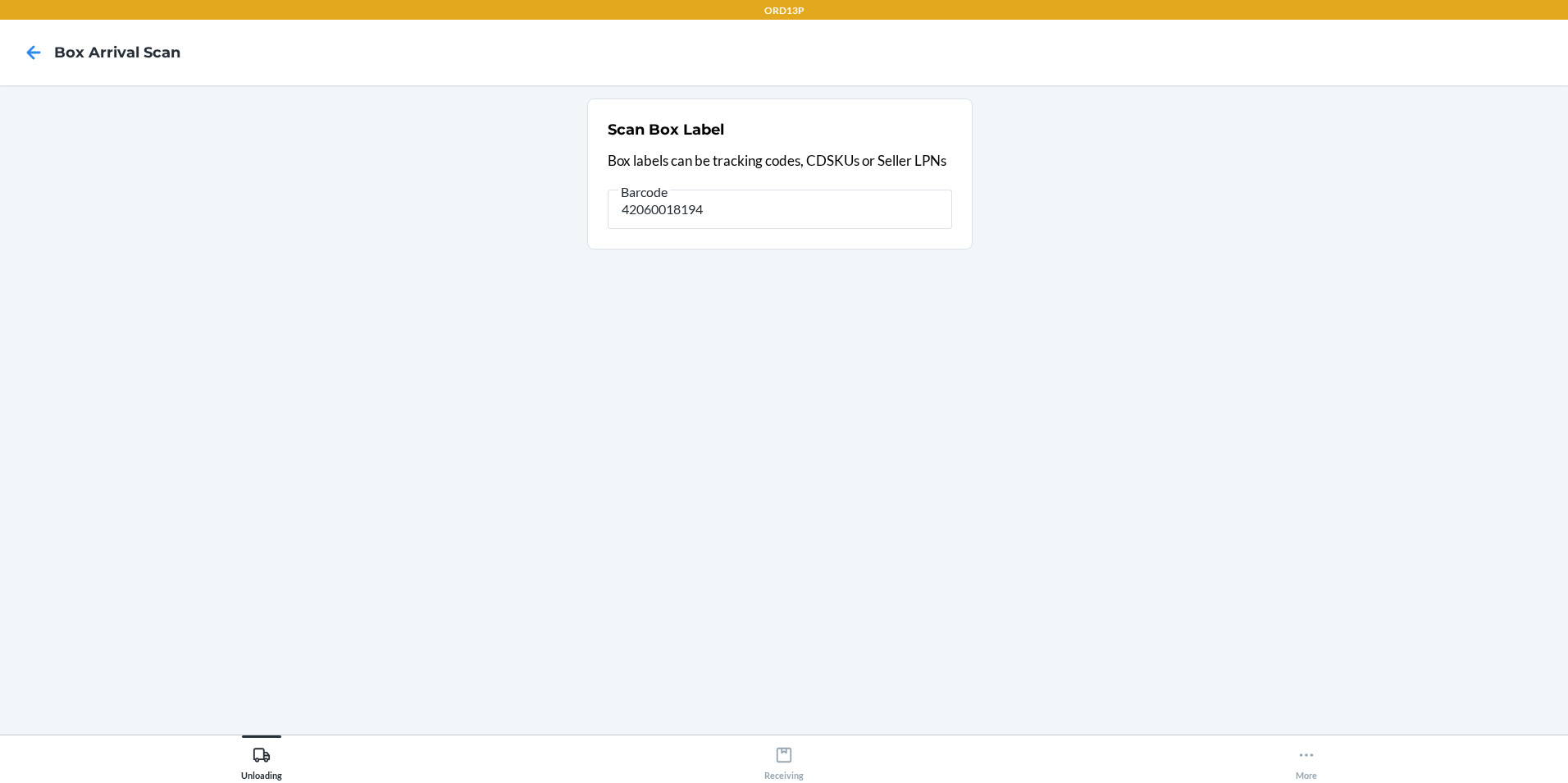
type input "420600181949"
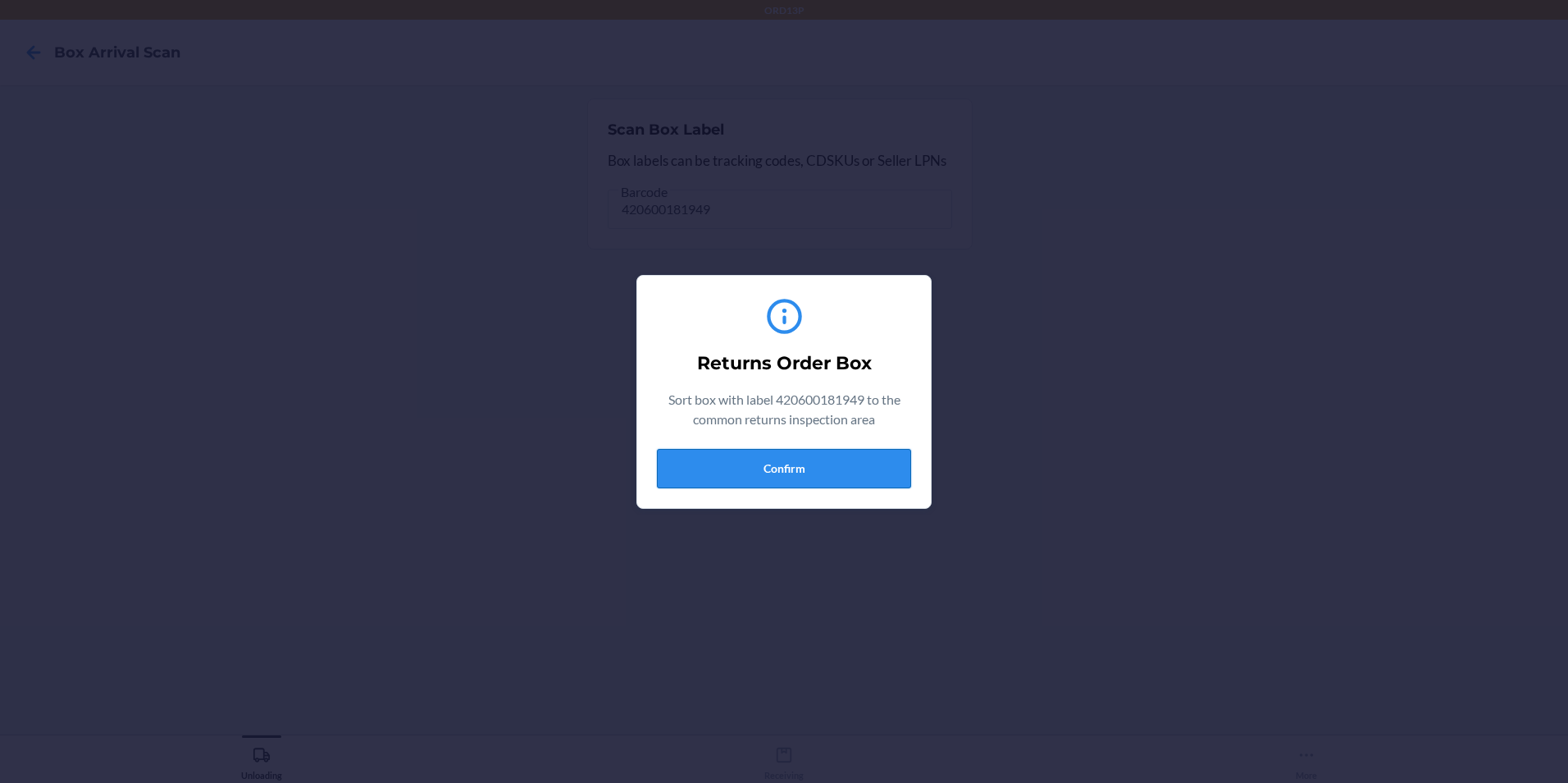
click at [830, 465] on button "Confirm" at bounding box center [784, 467] width 255 height 39
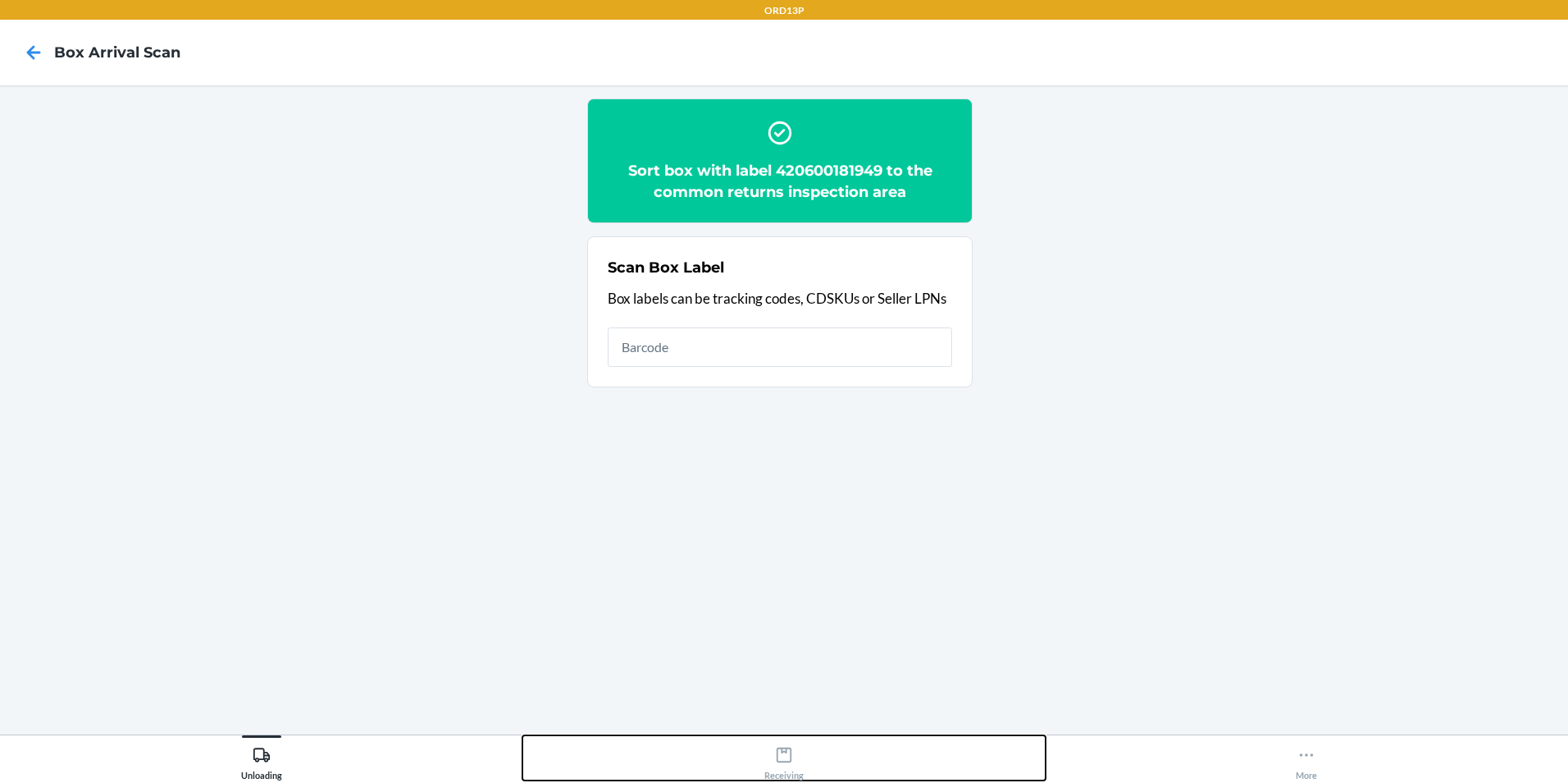
click at [787, 759] on icon at bounding box center [784, 755] width 18 height 18
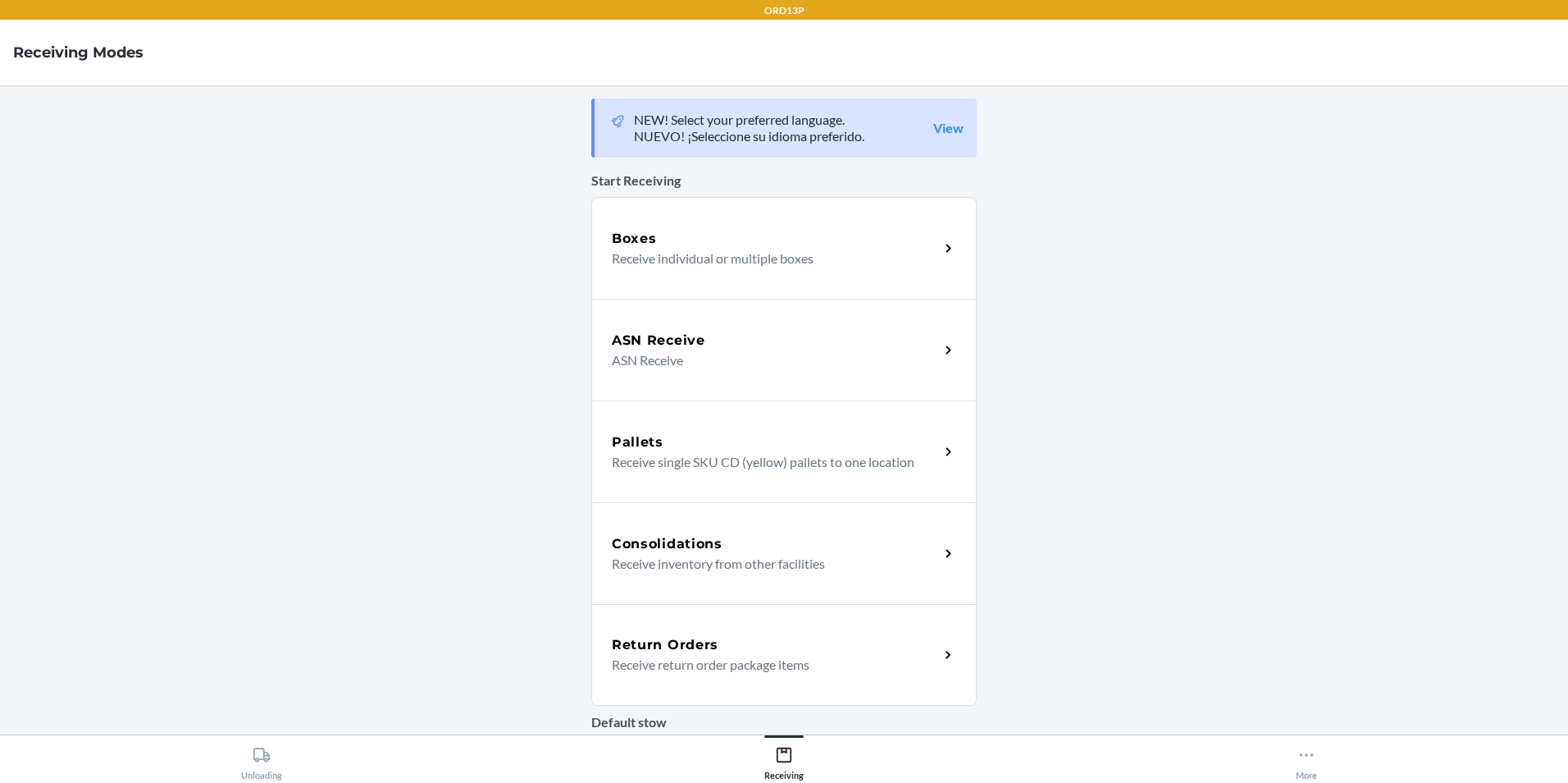
click at [742, 657] on p "Receive return order package items" at bounding box center [769, 665] width 315 height 20
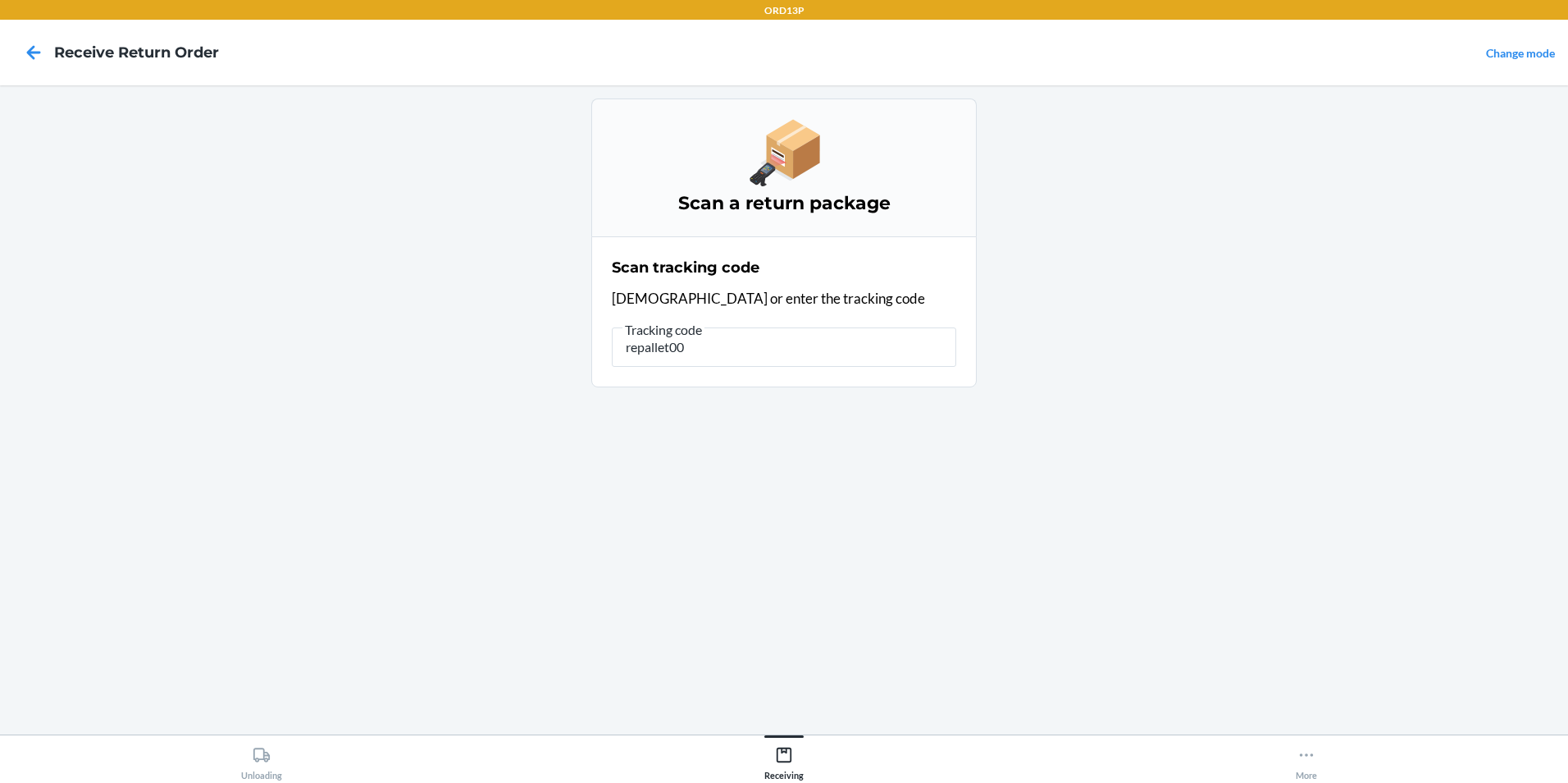
type input "repallet003"
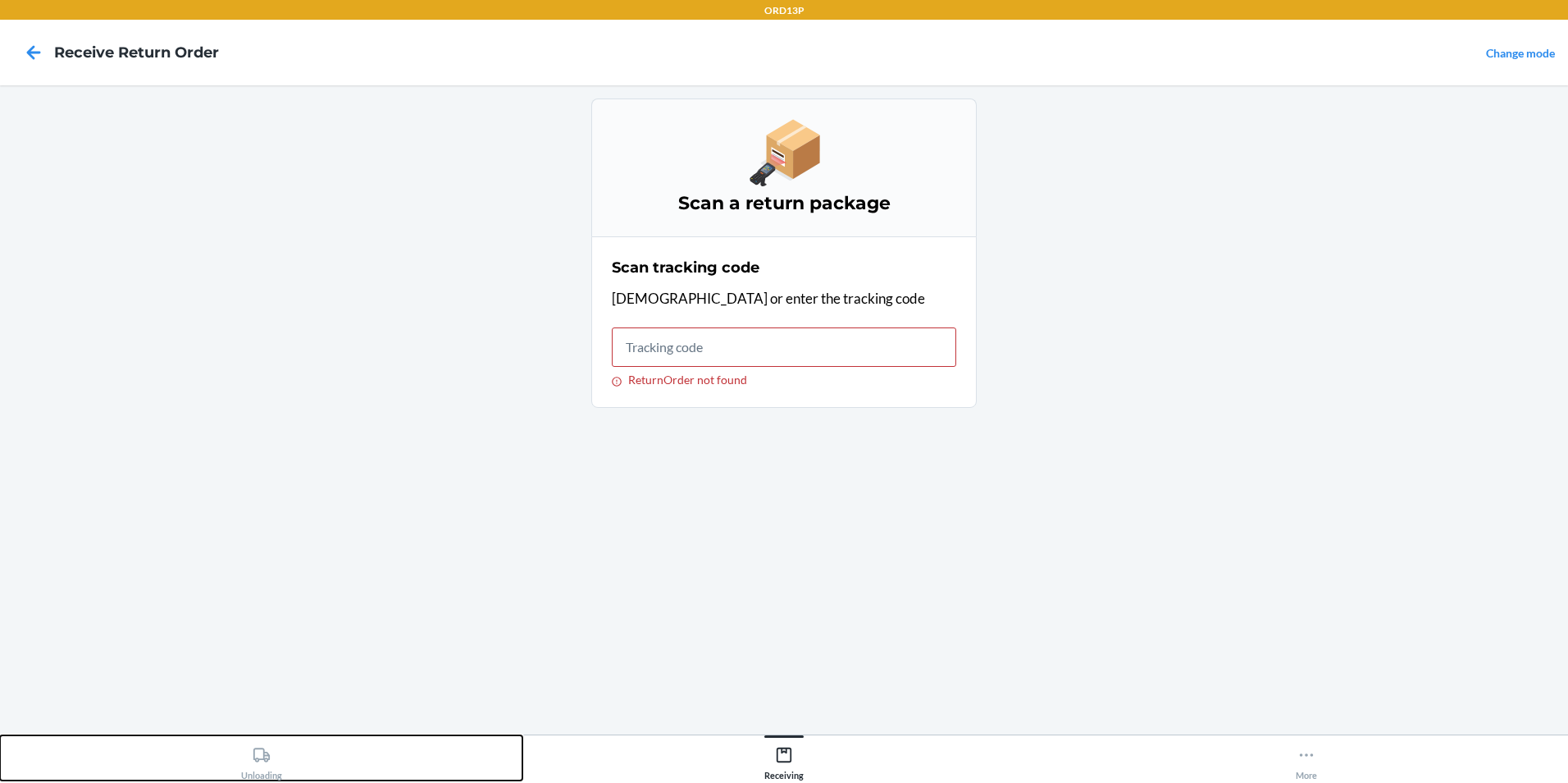
click at [271, 769] on div "Unloading" at bounding box center [261, 759] width 41 height 41
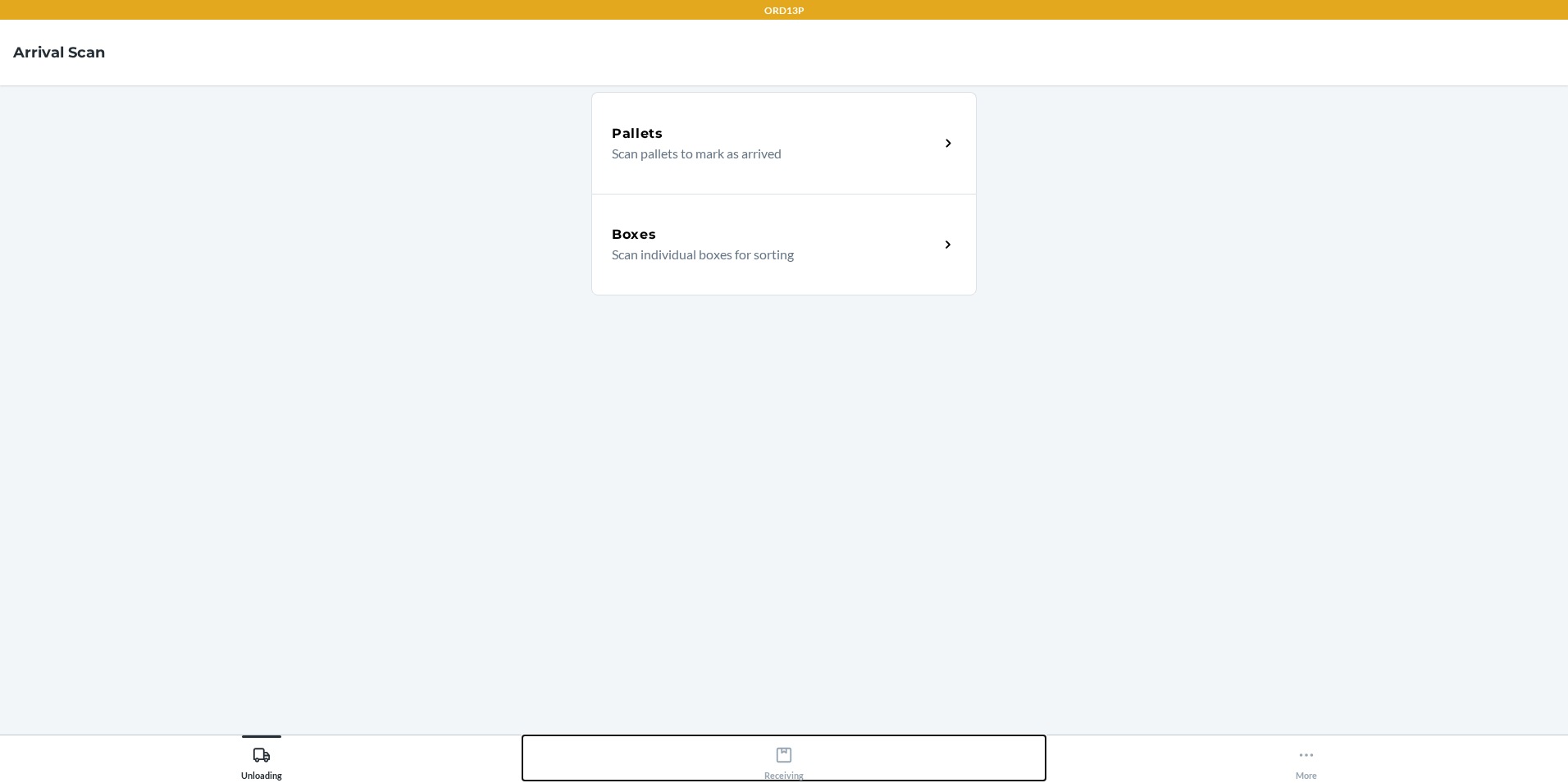
click at [782, 764] on div "Receiving" at bounding box center [784, 759] width 39 height 41
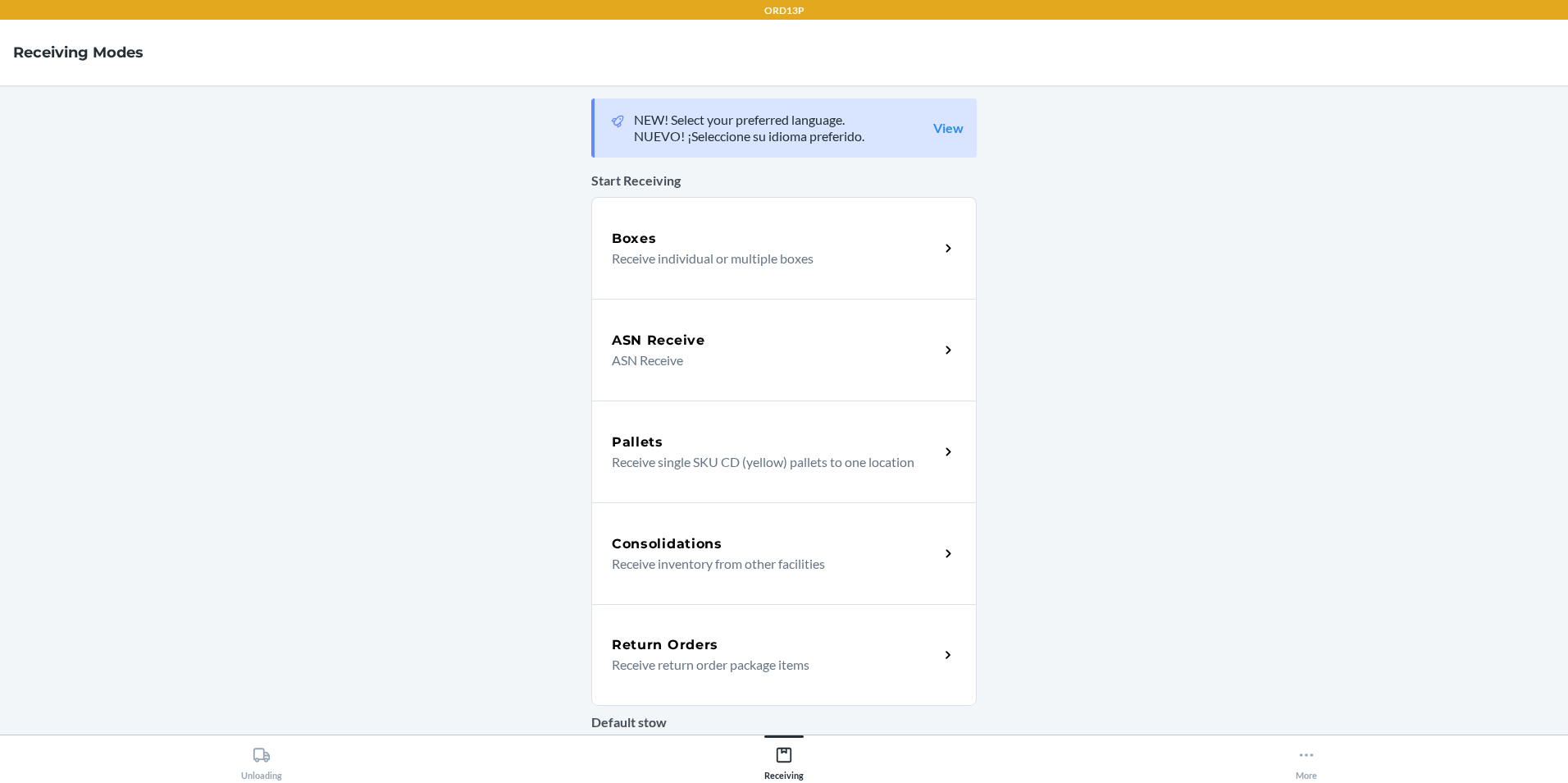
drag, startPoint x: 726, startPoint y: 647, endPoint x: 753, endPoint y: 641, distance: 27.7
click at [726, 647] on div "Return Orders" at bounding box center [775, 645] width 327 height 20
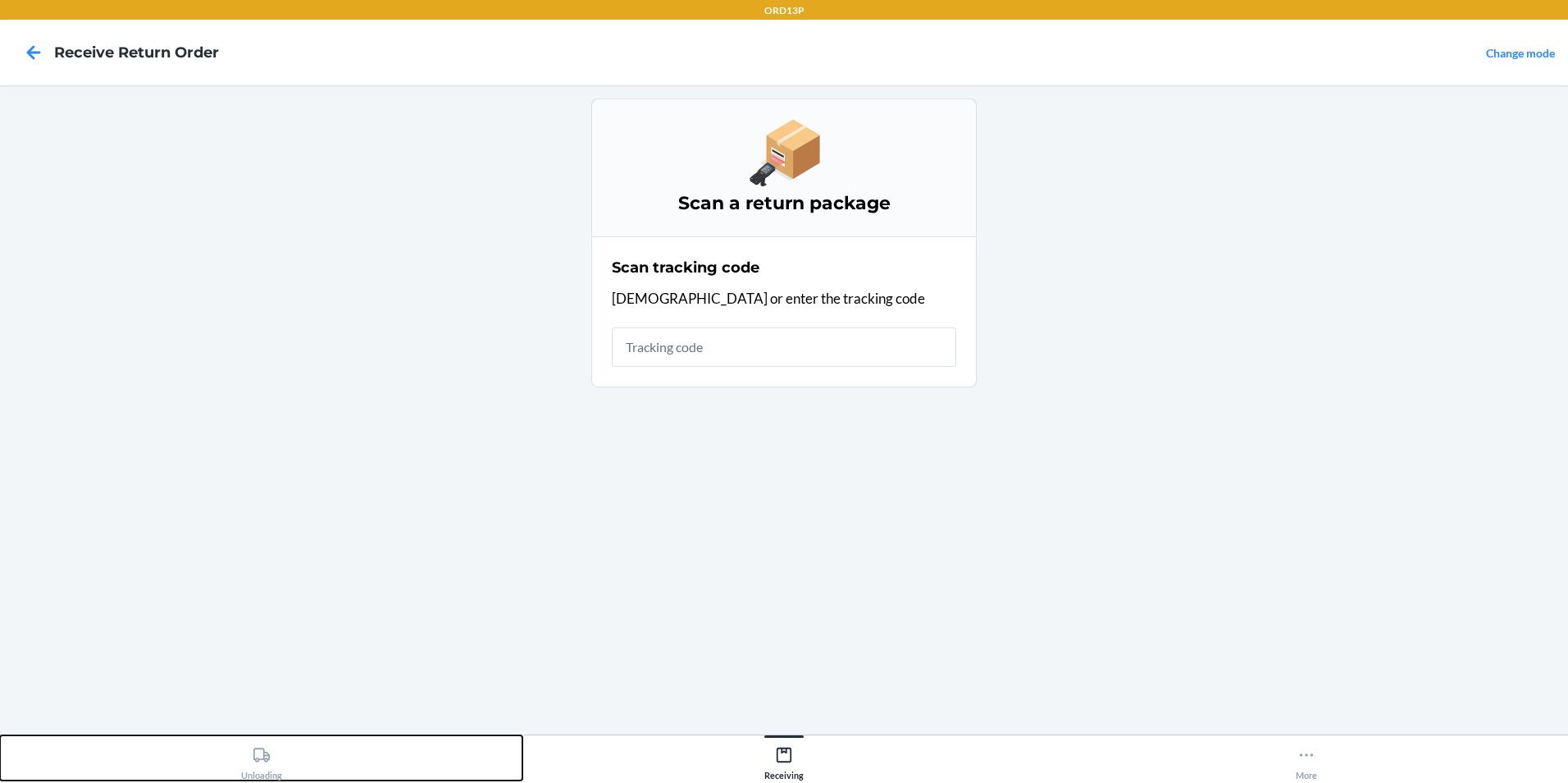
click at [264, 762] on icon at bounding box center [262, 755] width 18 height 18
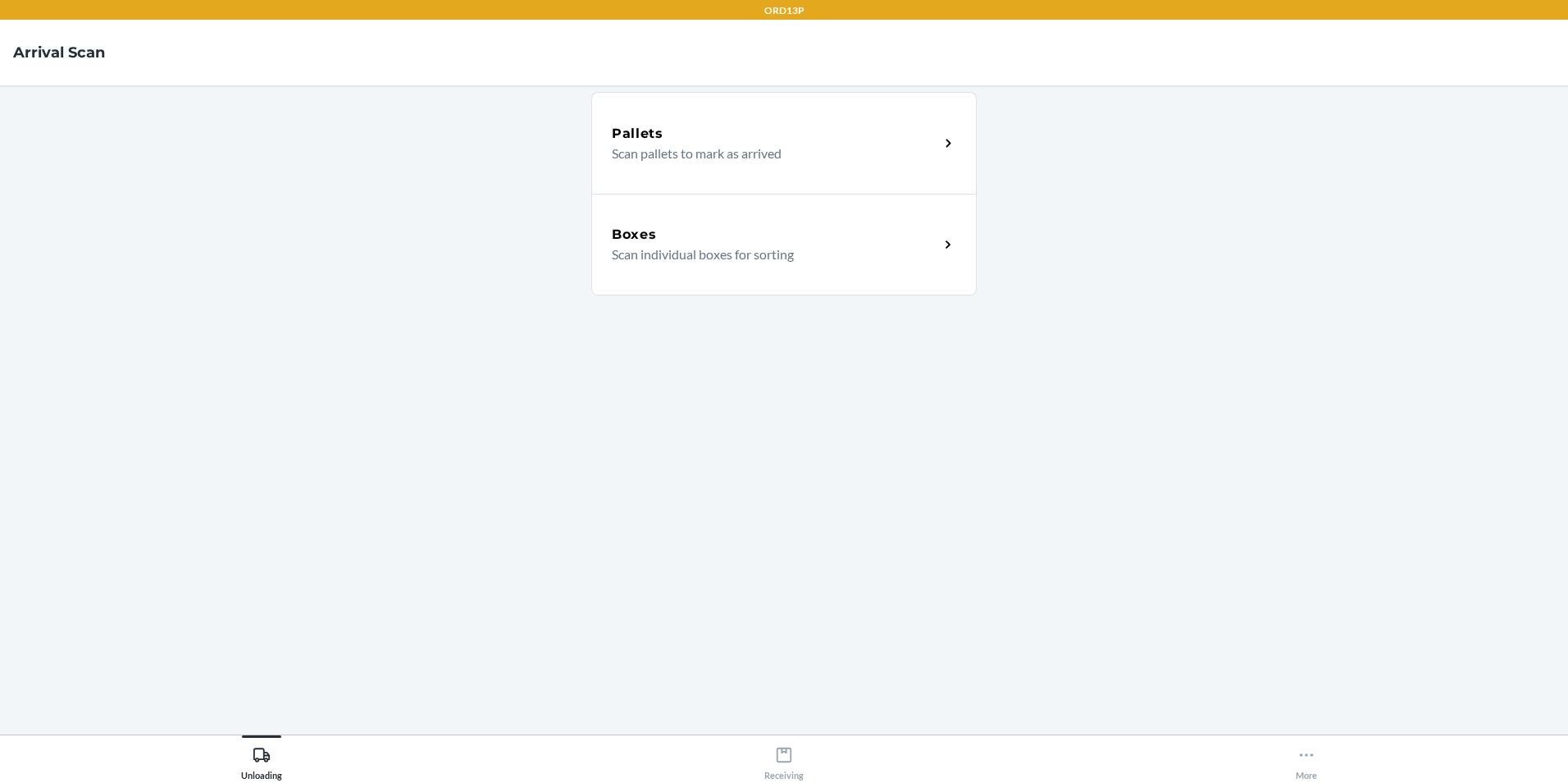
click at [709, 247] on p "Scan individual boxes for sorting" at bounding box center [769, 255] width 315 height 20
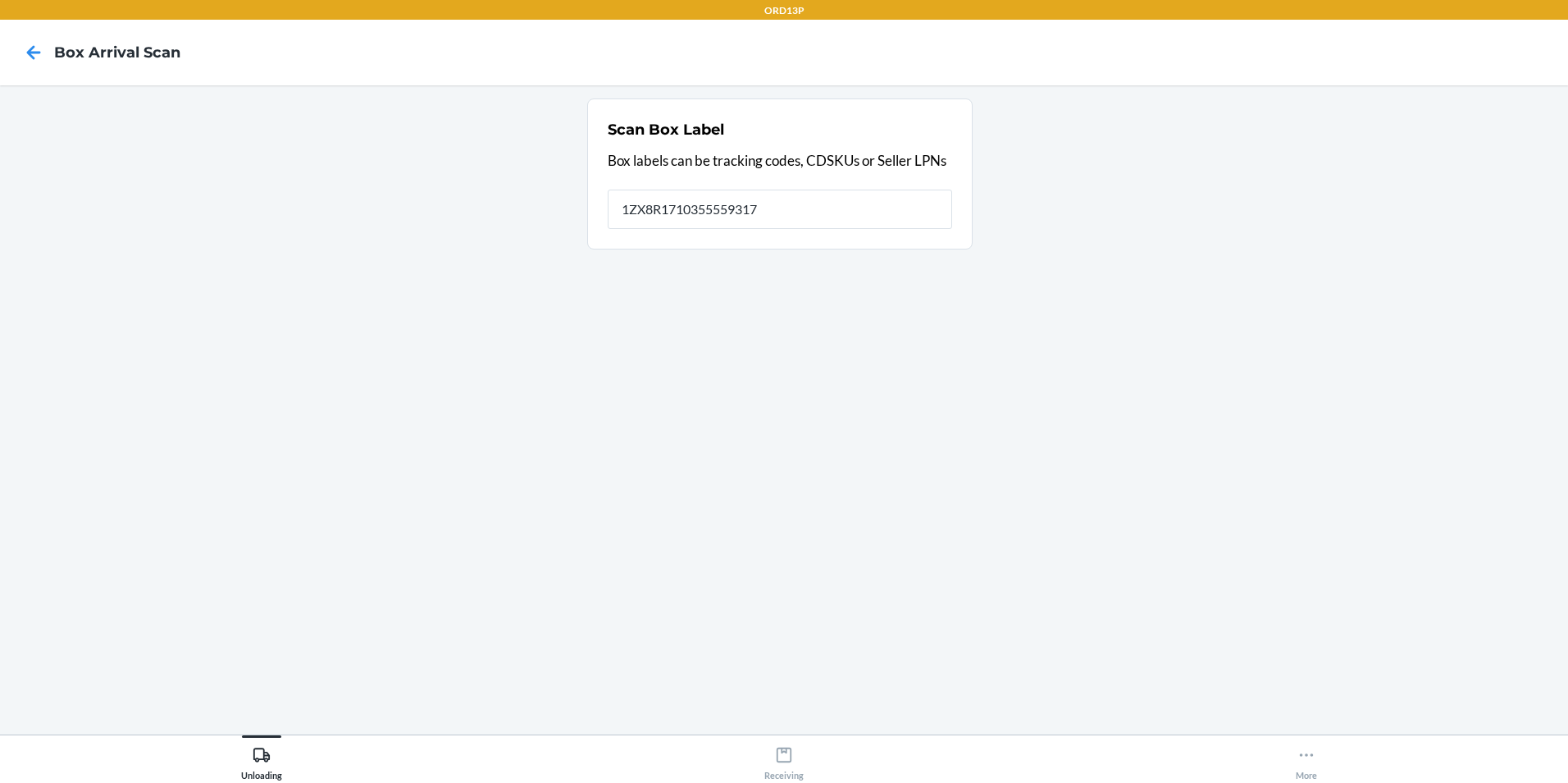
type input "1ZX8R1710355559317"
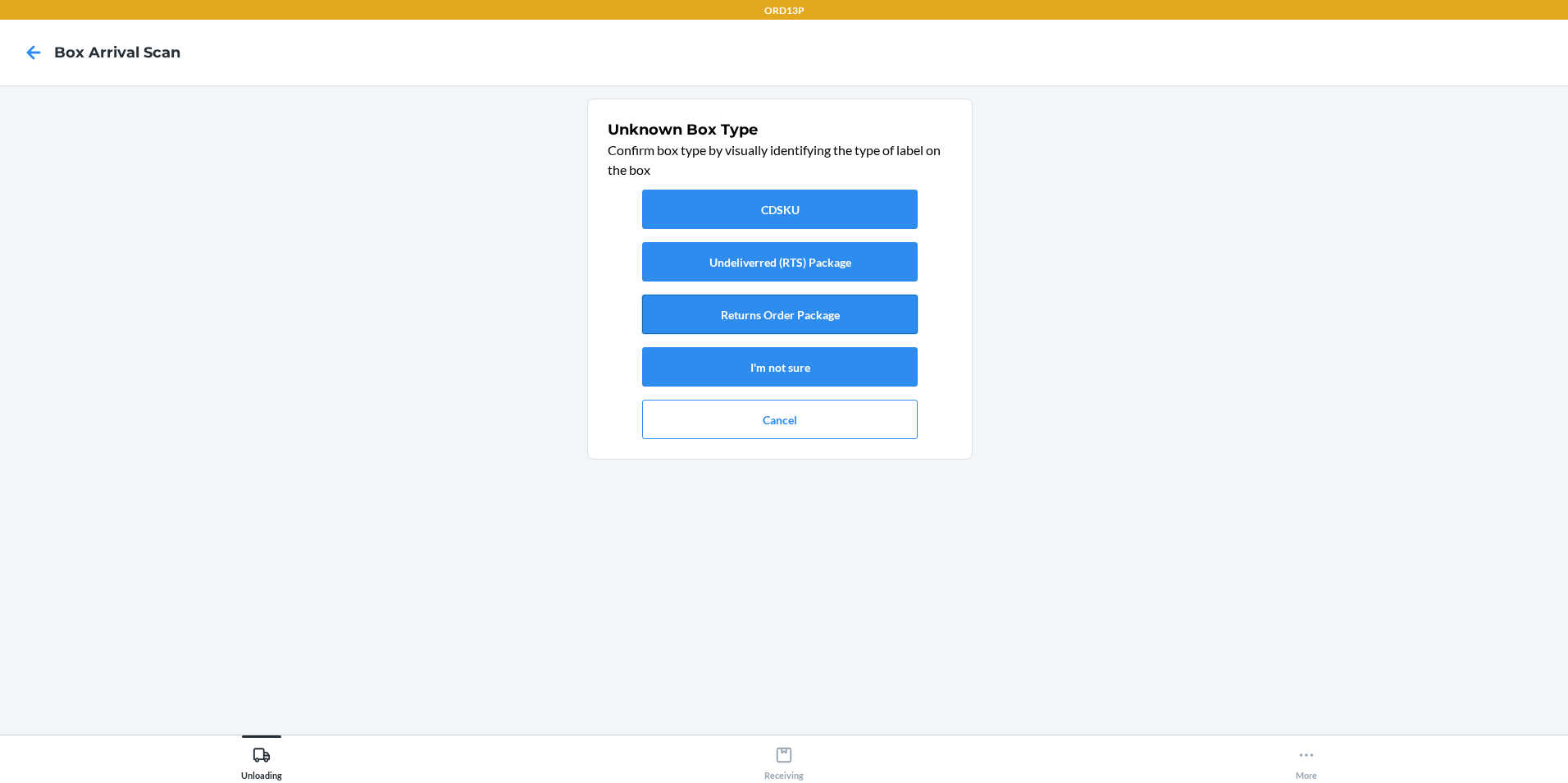
click at [872, 315] on button "Returns Order Package" at bounding box center [779, 314] width 275 height 39
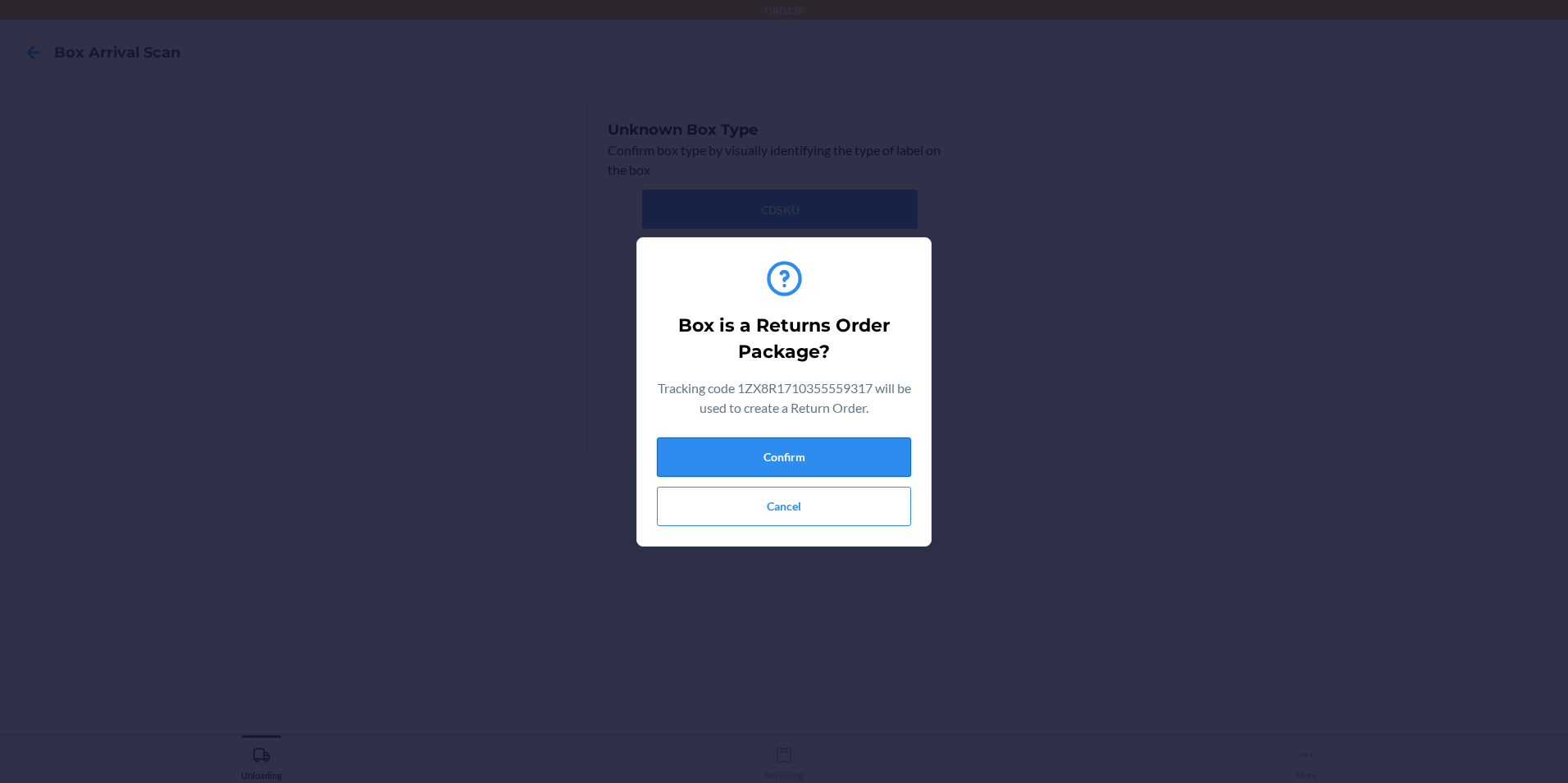
click at [893, 466] on button "Confirm" at bounding box center [784, 457] width 255 height 39
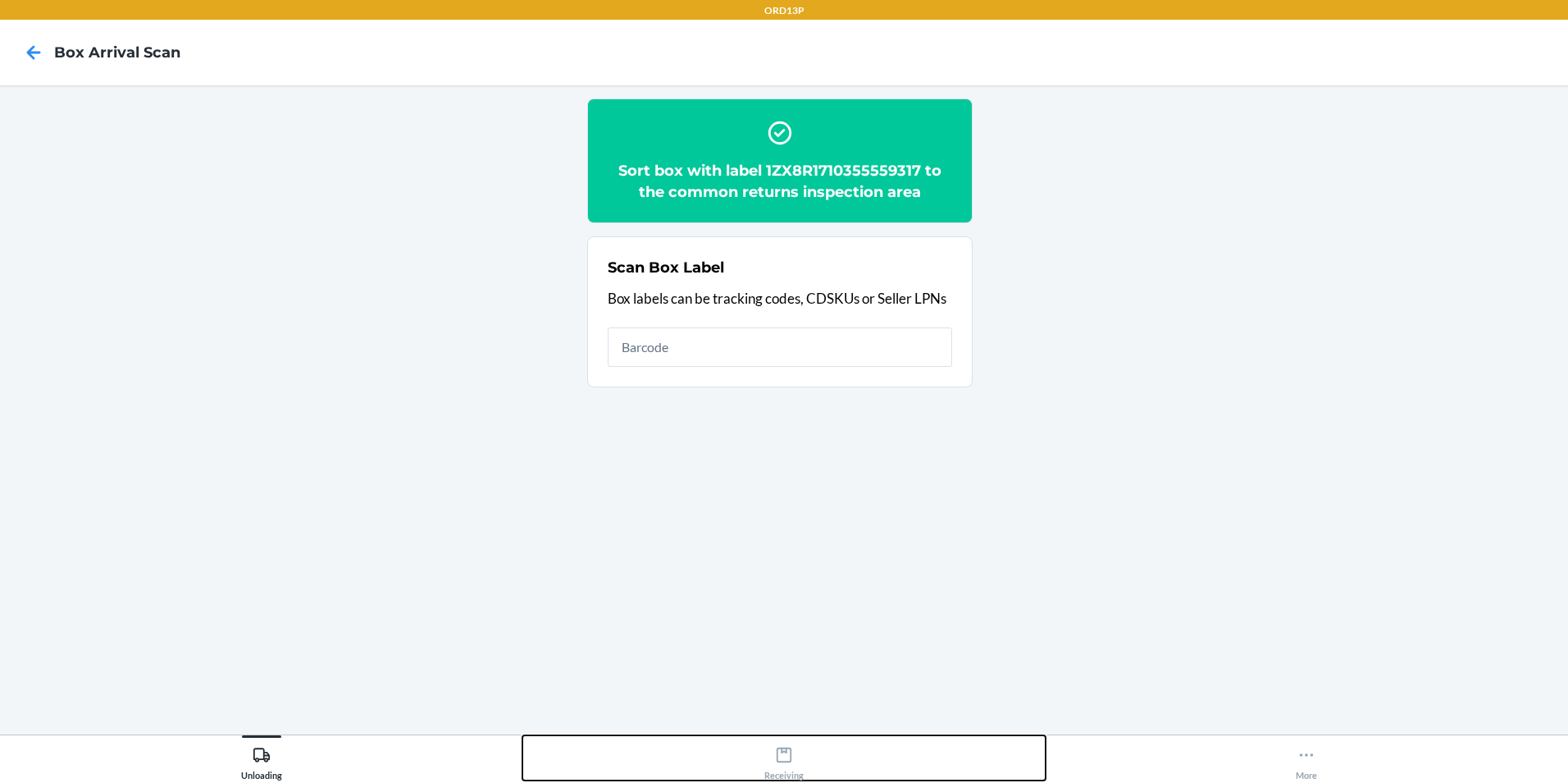
click at [790, 753] on icon at bounding box center [784, 755] width 18 height 18
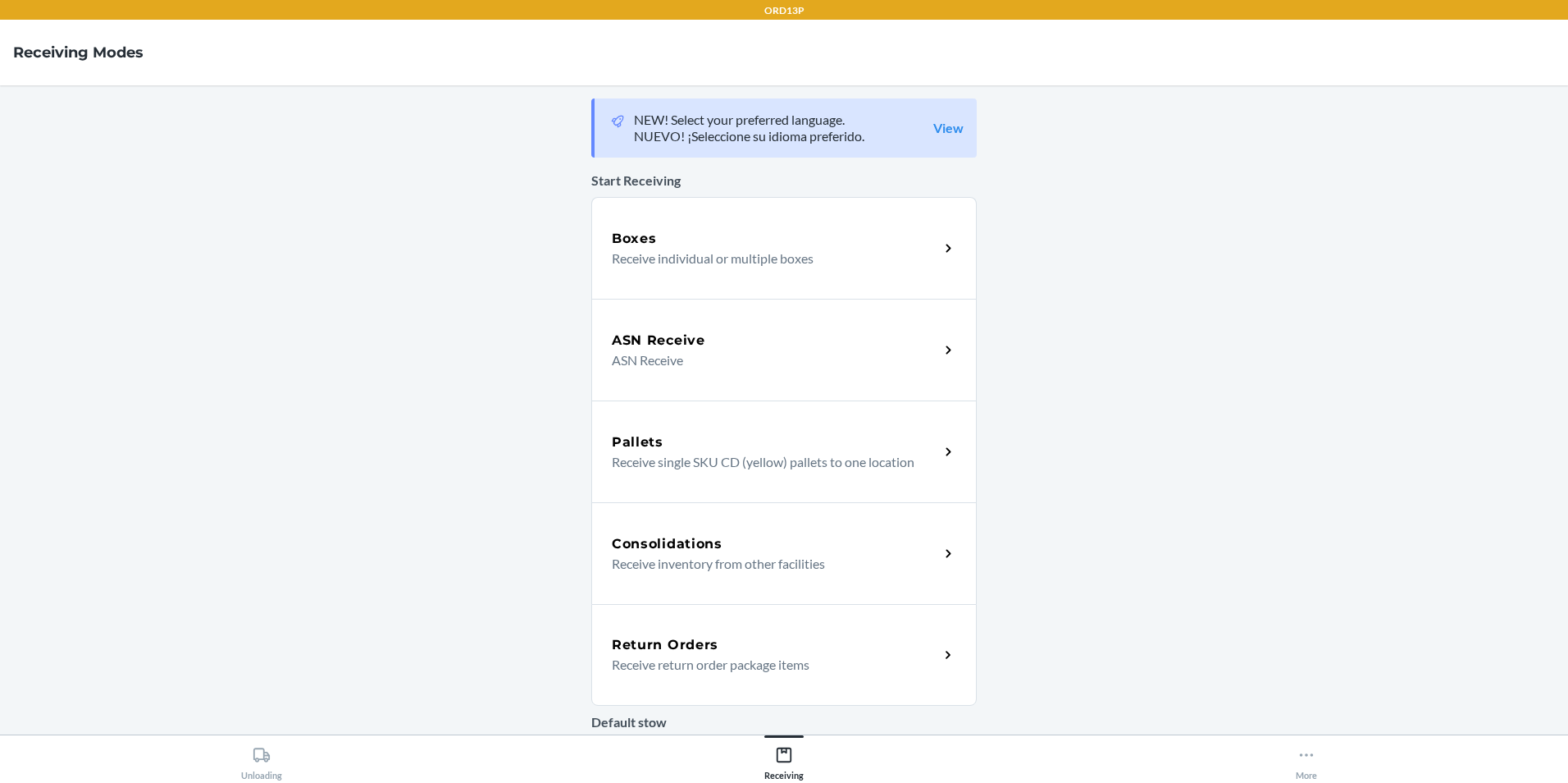
click at [786, 650] on div "Return Orders" at bounding box center [775, 645] width 327 height 20
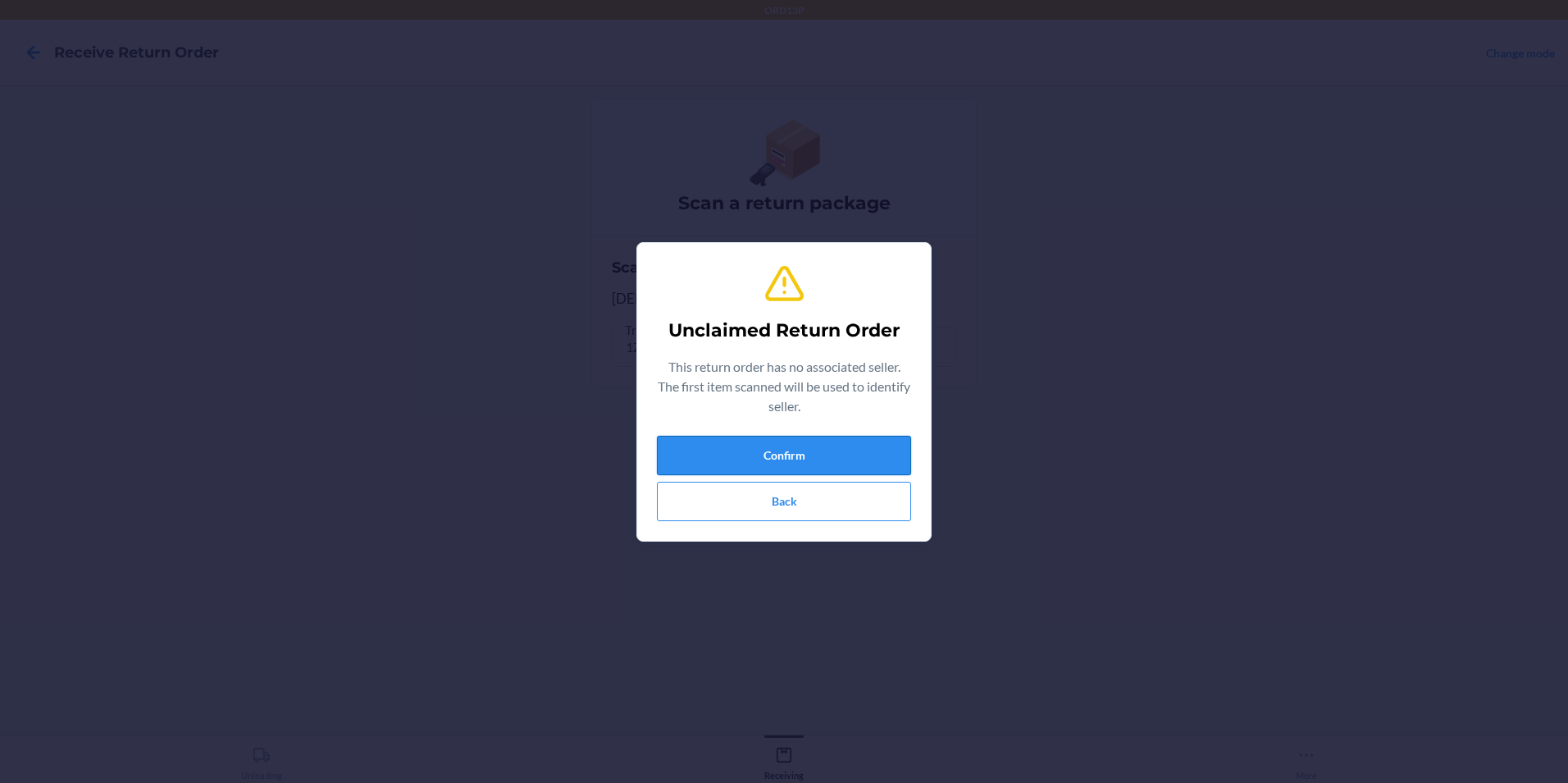
click at [808, 447] on button "Confirm" at bounding box center [784, 455] width 255 height 39
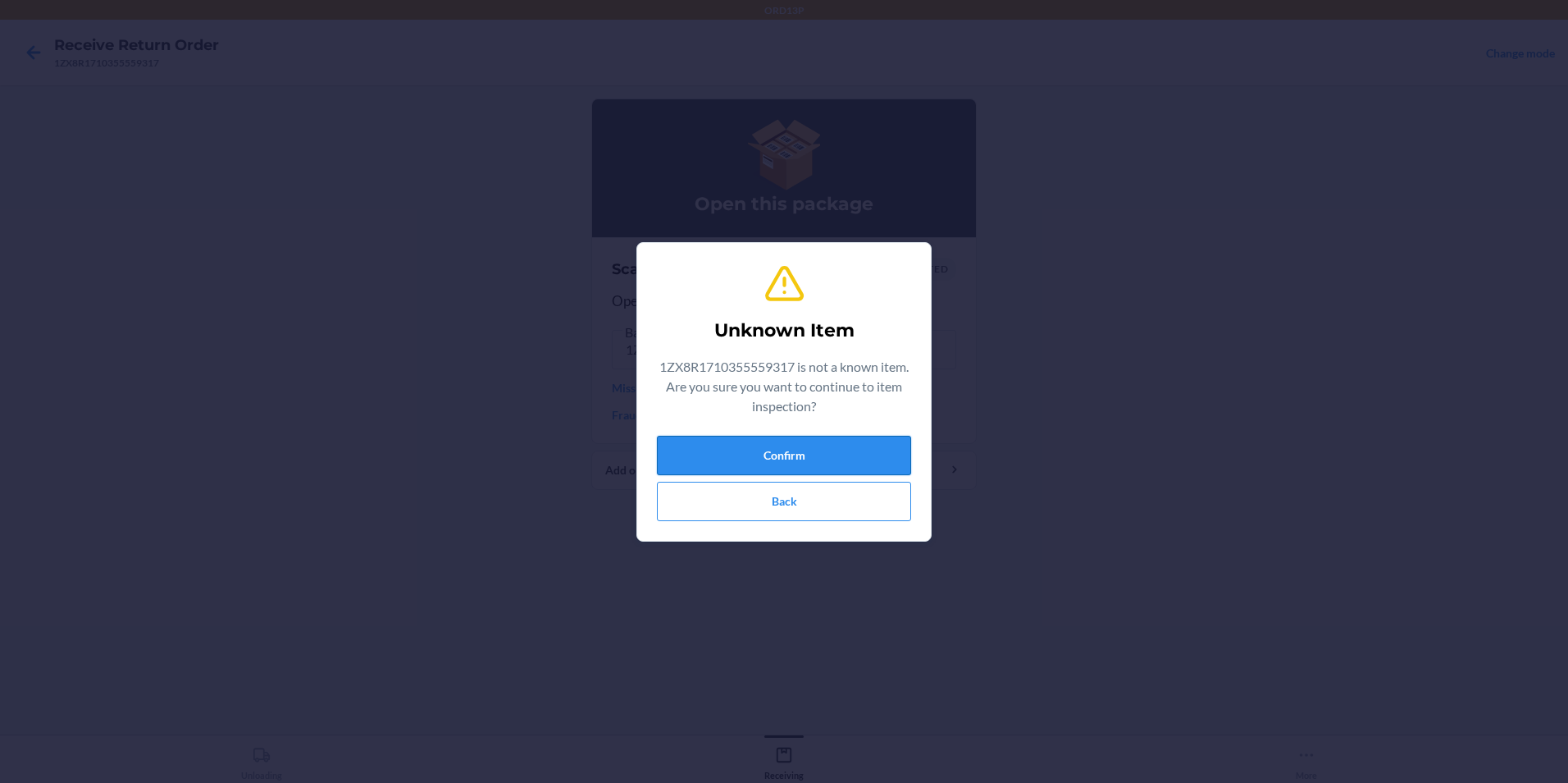
click at [908, 466] on button "Confirm" at bounding box center [784, 455] width 255 height 39
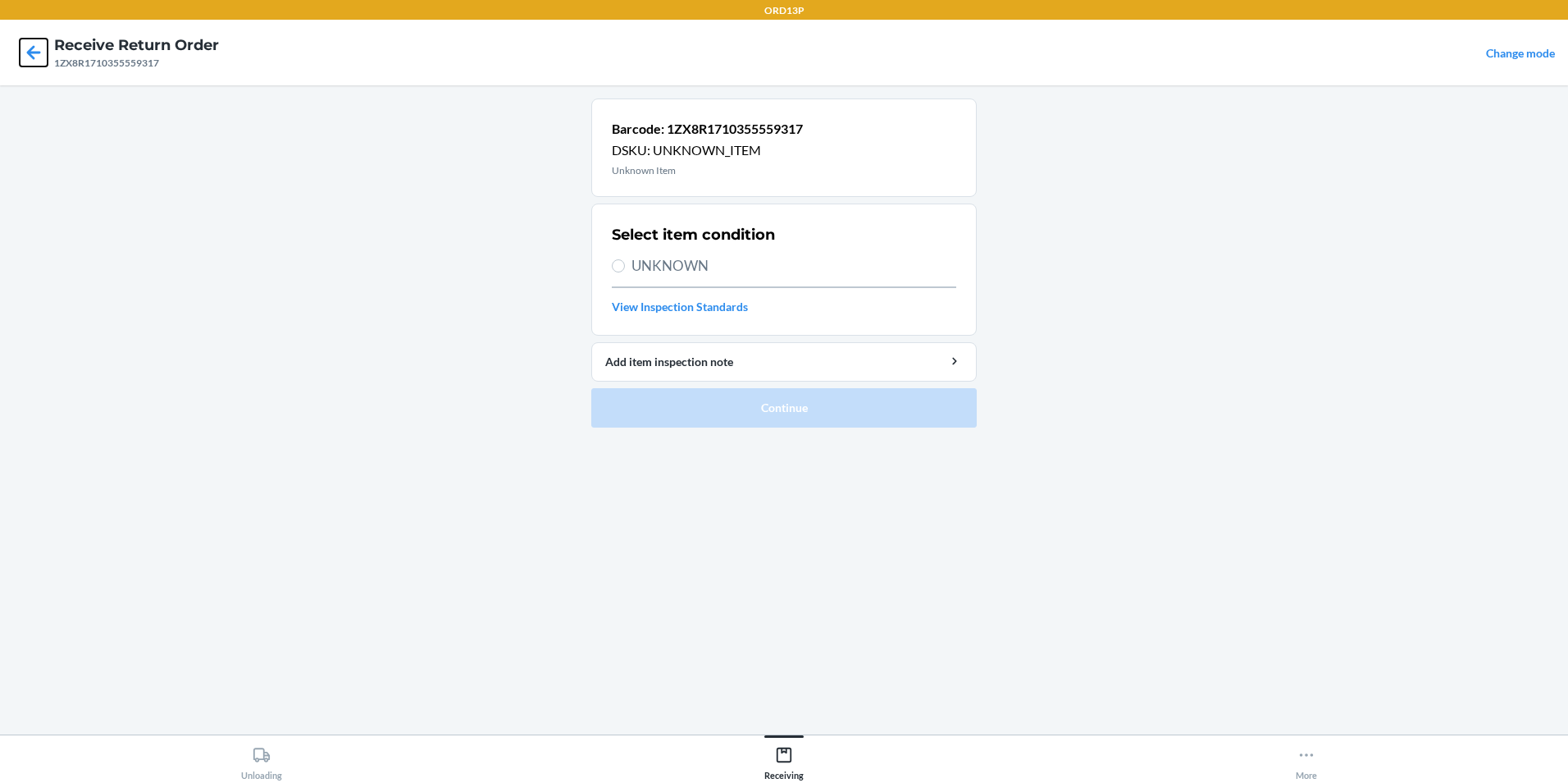
click at [35, 54] on icon at bounding box center [34, 52] width 14 height 14
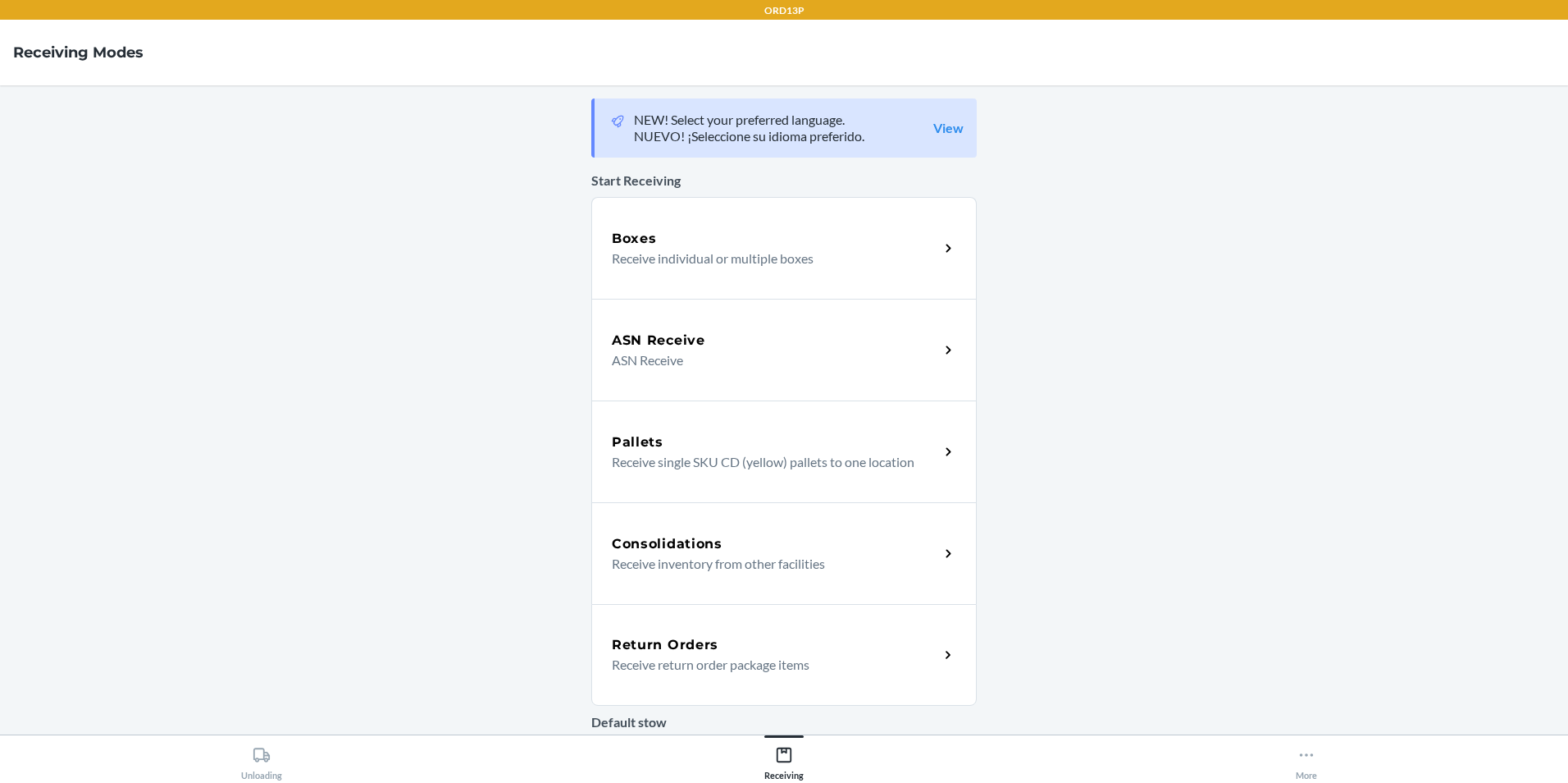
click at [662, 644] on h5 "Return Orders" at bounding box center [664, 645] width 106 height 20
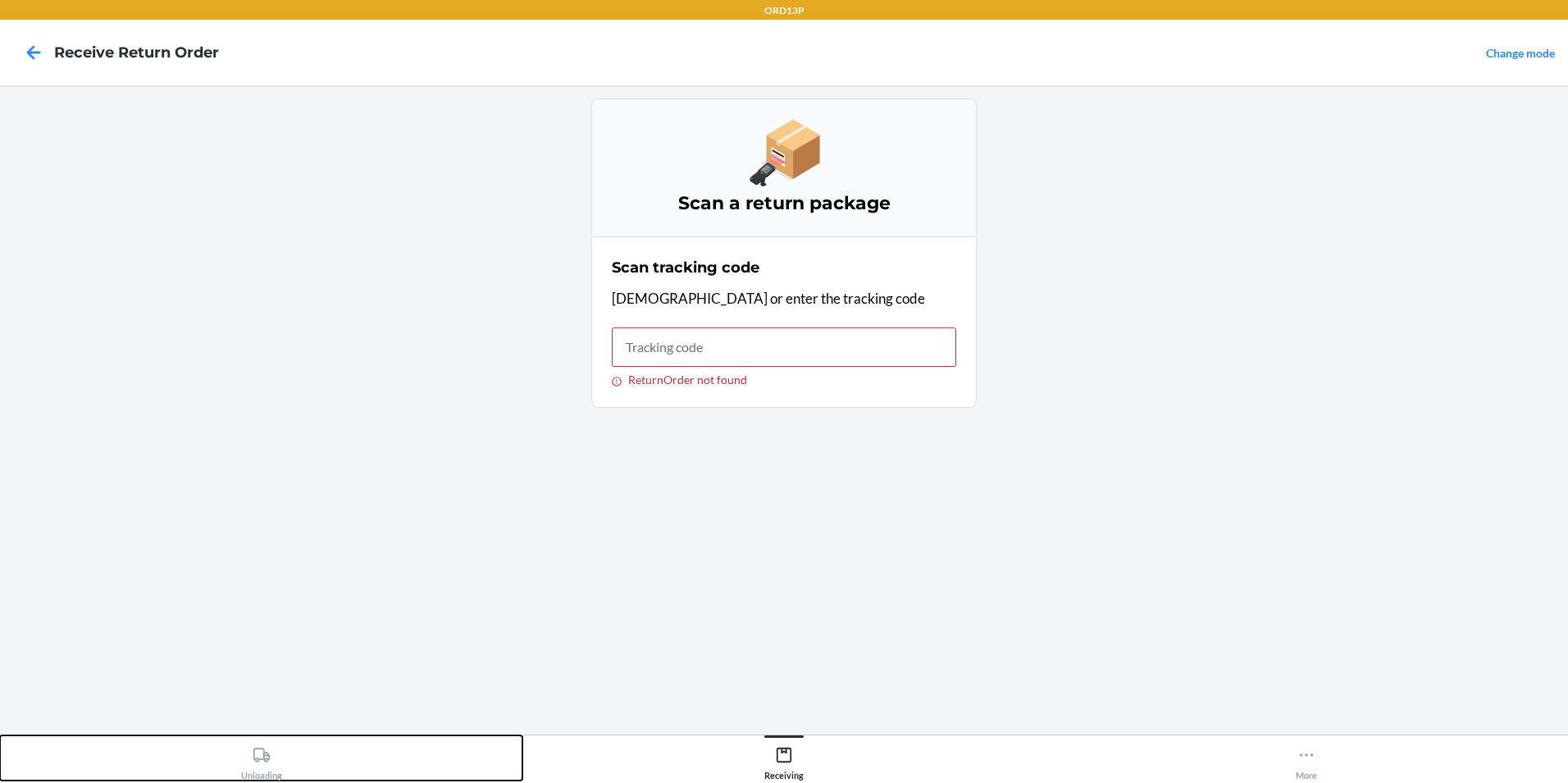
click at [255, 768] on div "Unloading" at bounding box center [261, 759] width 41 height 41
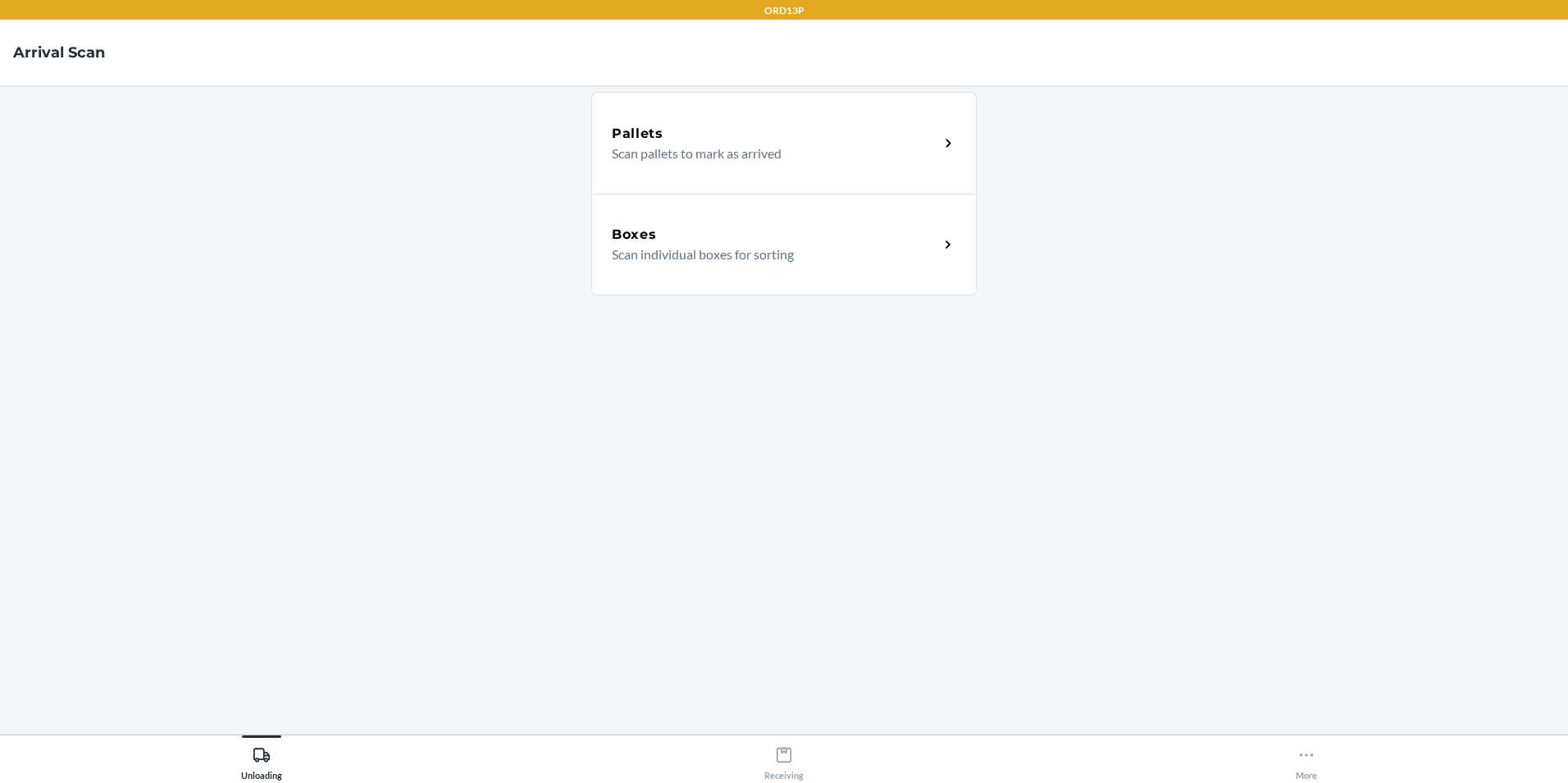
click at [614, 251] on p "Scan individual boxes for sorting" at bounding box center [769, 255] width 315 height 20
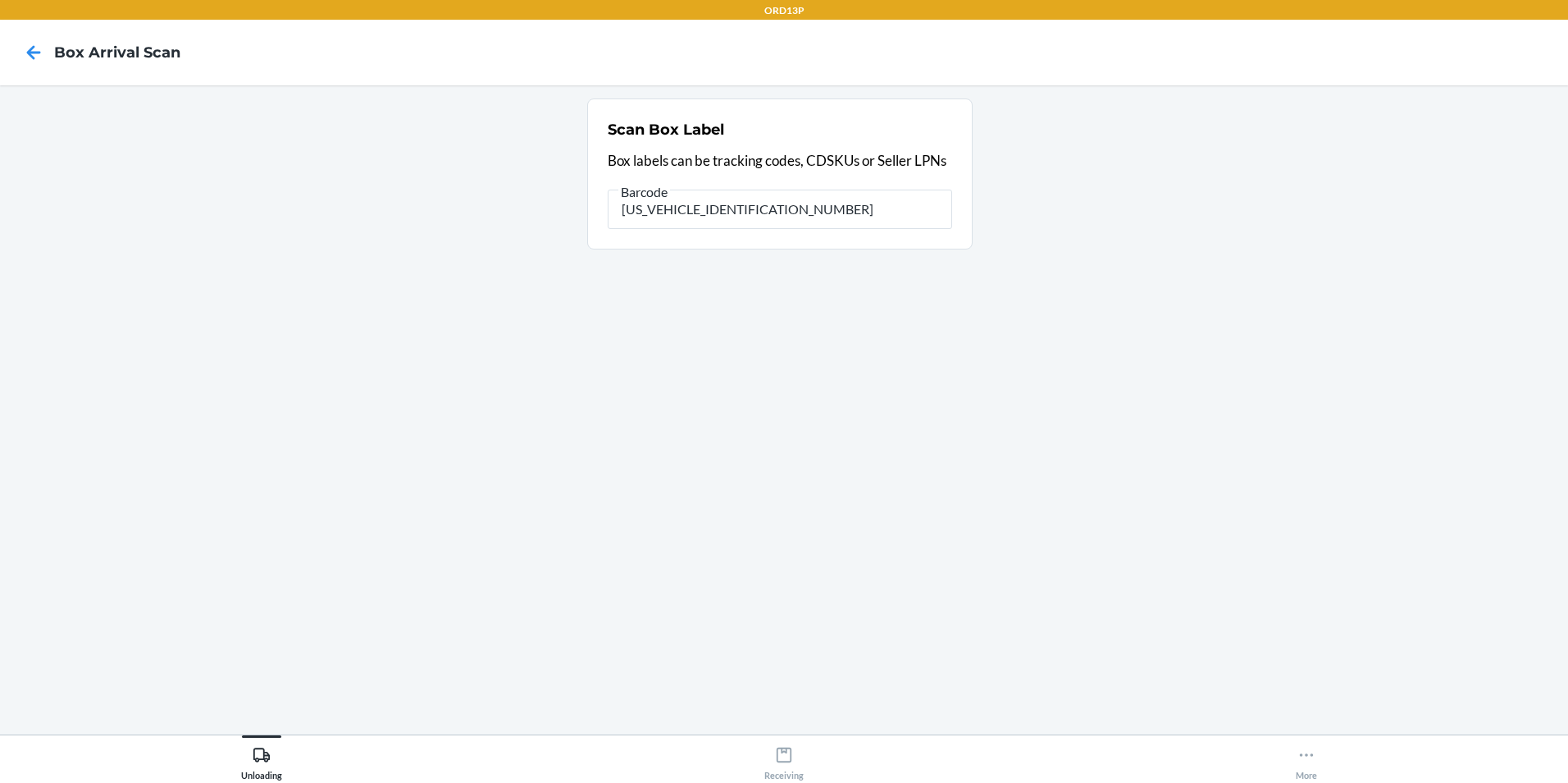
type input "1ZX8R1710355559317"
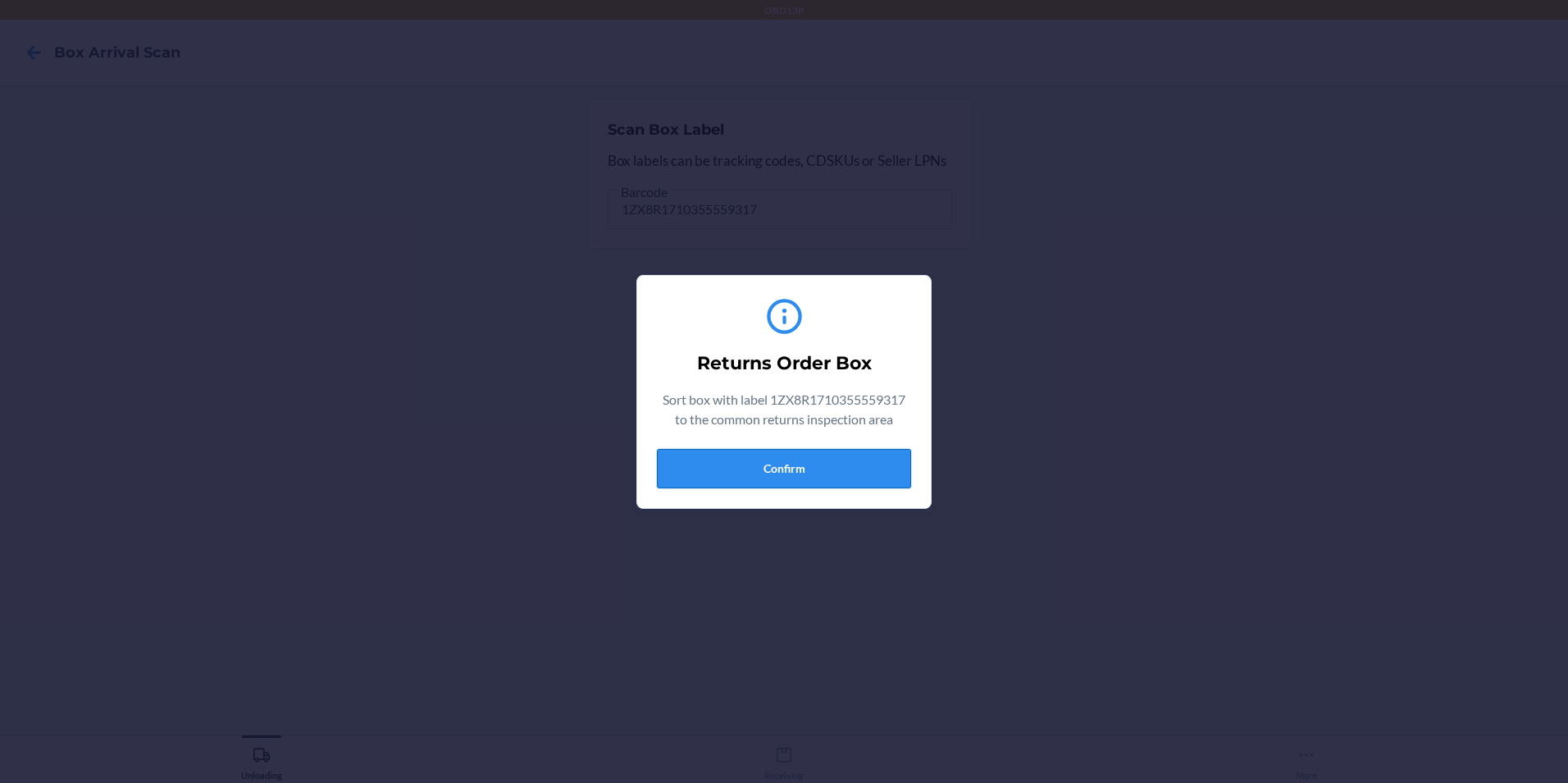
drag, startPoint x: 784, startPoint y: 457, endPoint x: 773, endPoint y: 469, distance: 16.3
click at [784, 464] on button "Confirm" at bounding box center [784, 467] width 255 height 39
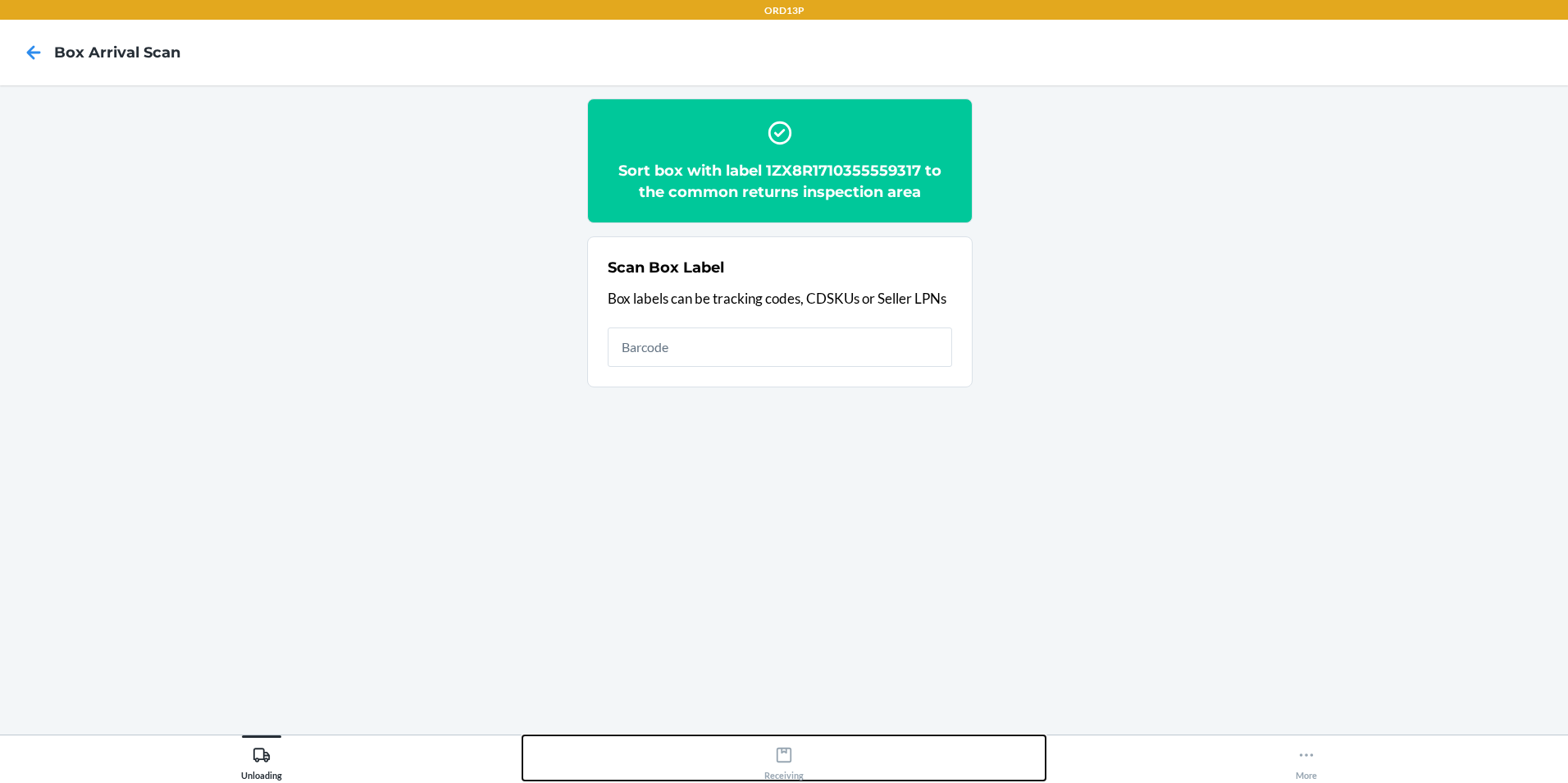
click at [773, 762] on div "Receiving" at bounding box center [784, 759] width 39 height 41
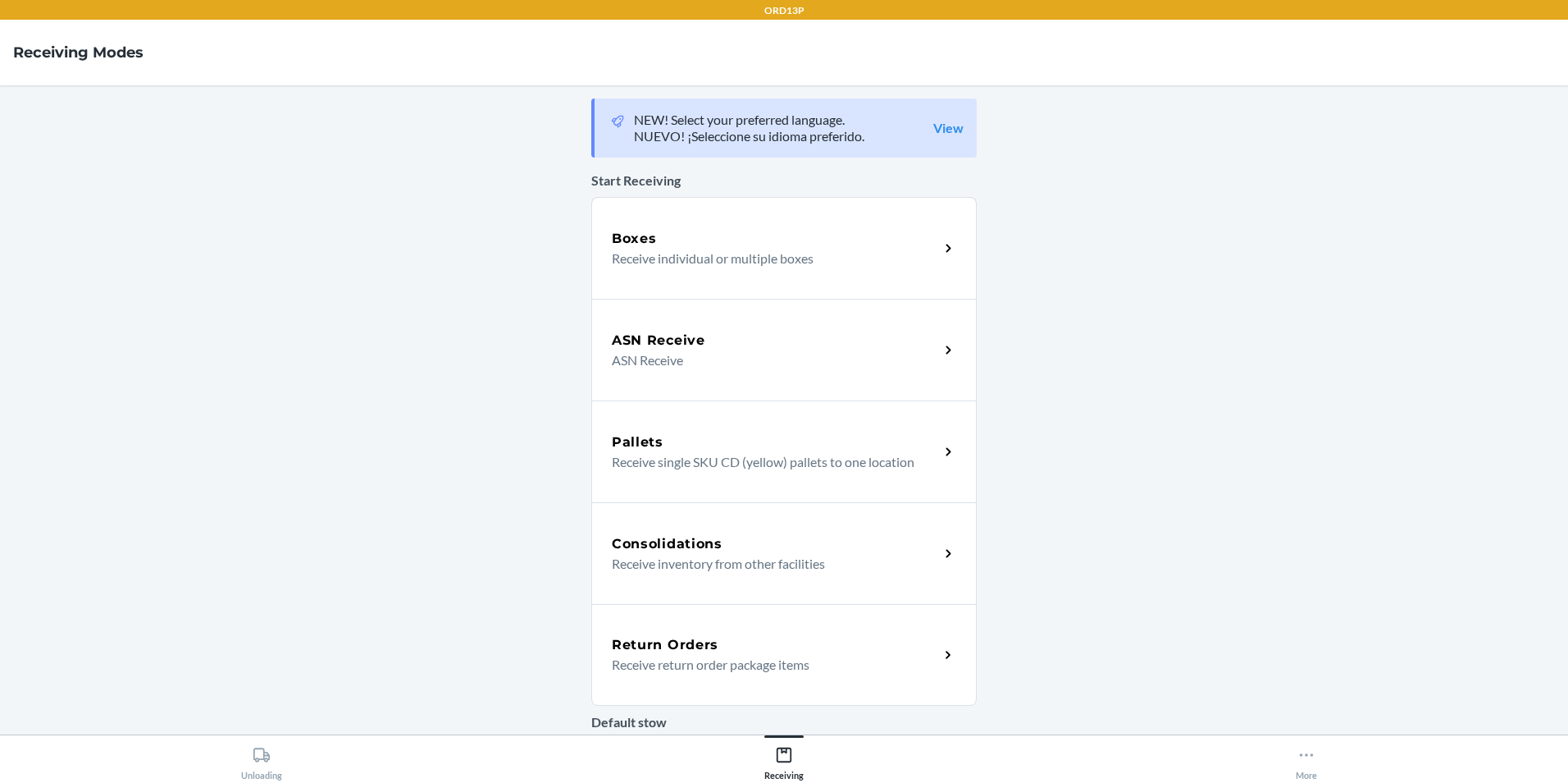
click at [740, 645] on div "Return Orders" at bounding box center [775, 645] width 327 height 20
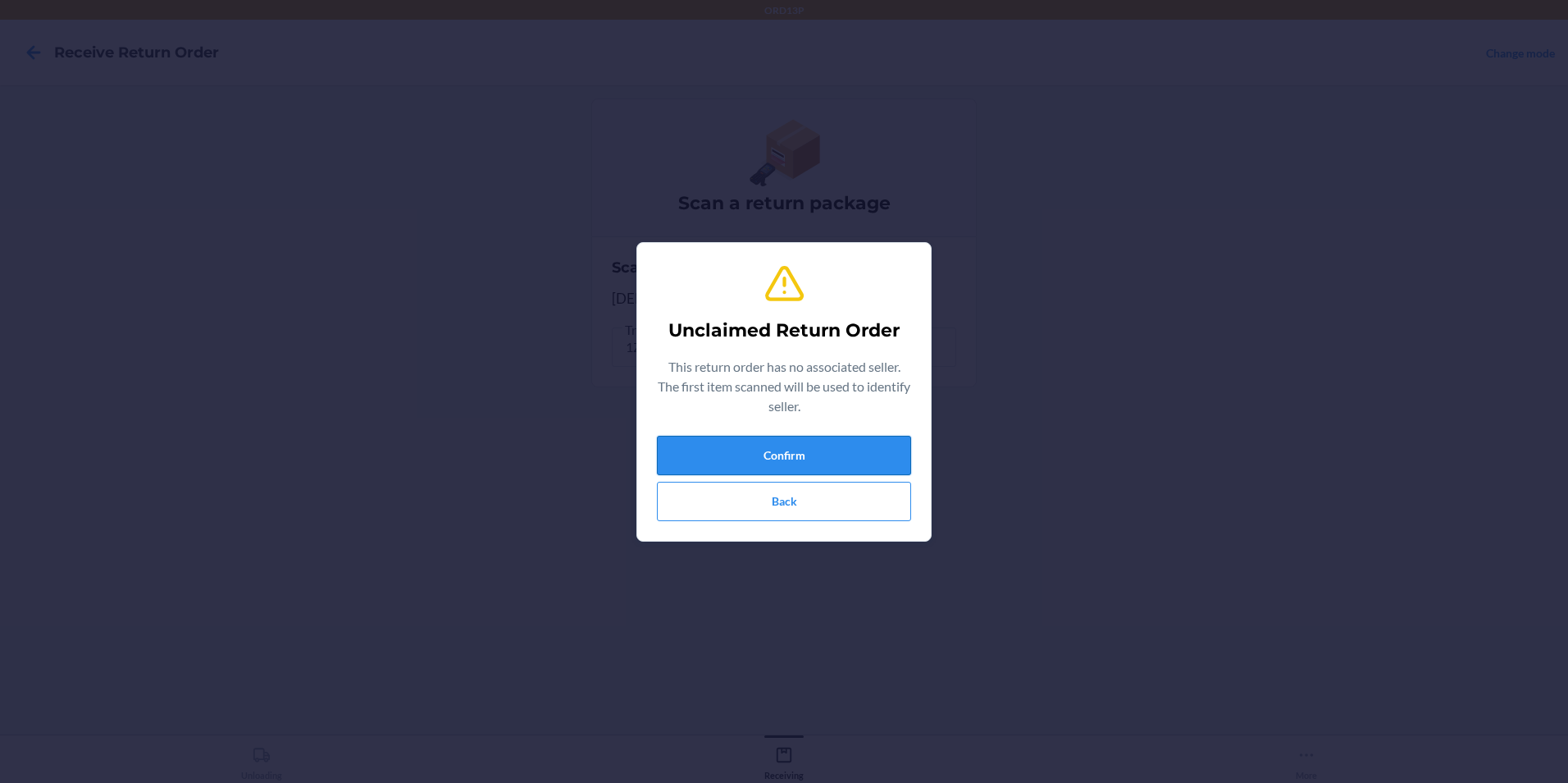
click at [691, 440] on button "Confirm" at bounding box center [784, 455] width 255 height 39
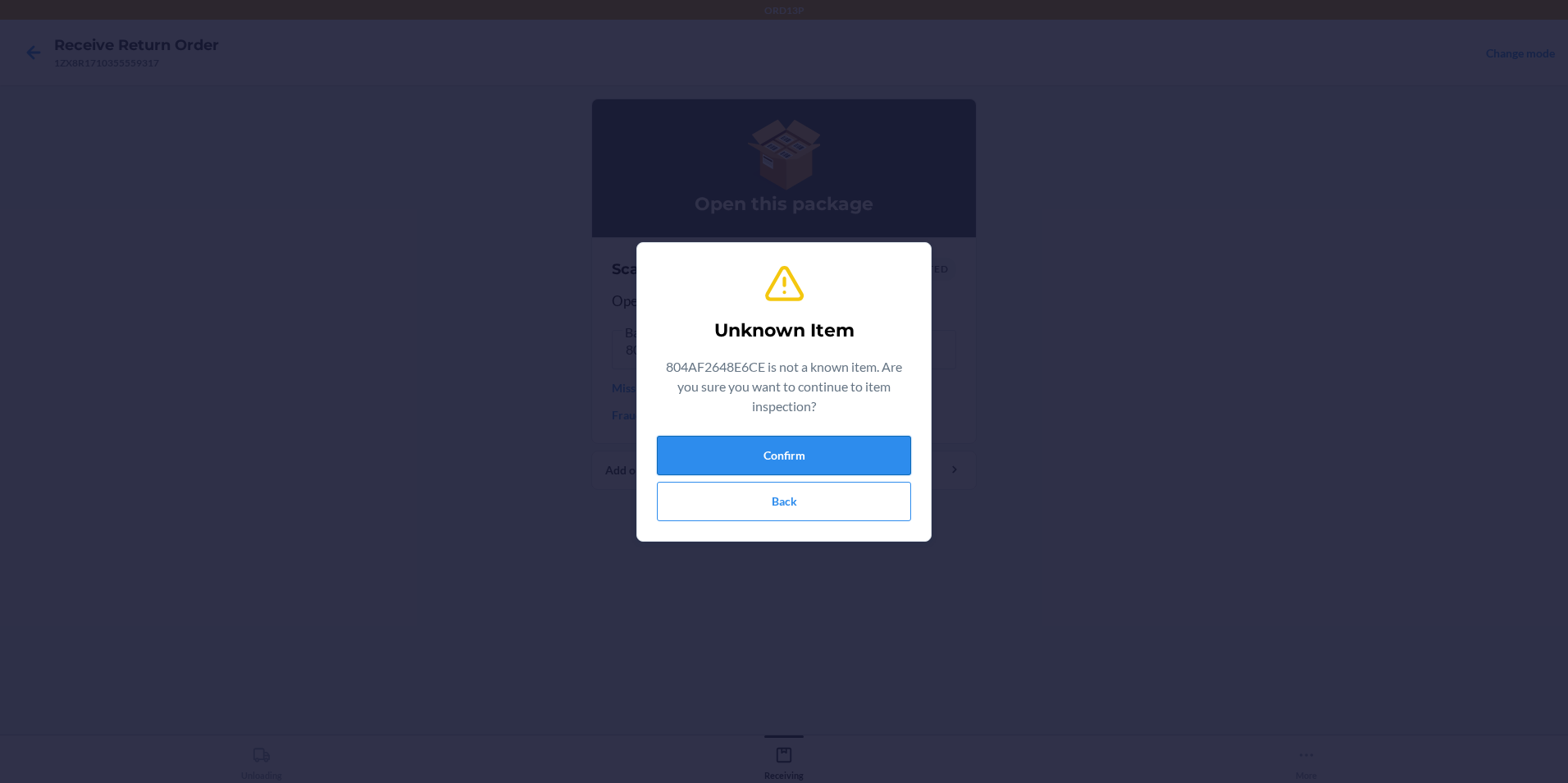
click at [819, 453] on button "Confirm" at bounding box center [784, 455] width 255 height 39
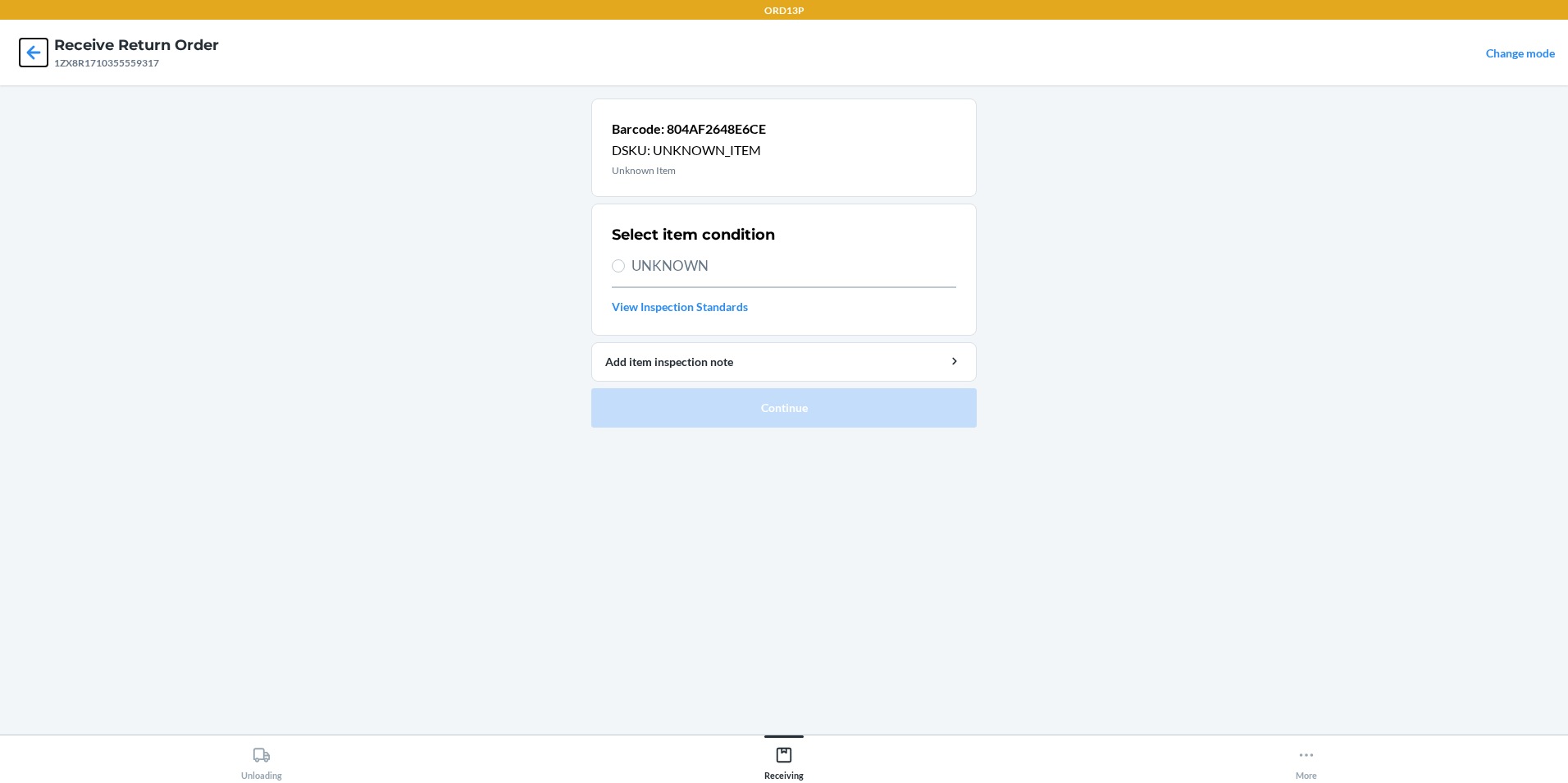
click at [38, 57] on icon at bounding box center [34, 52] width 28 height 28
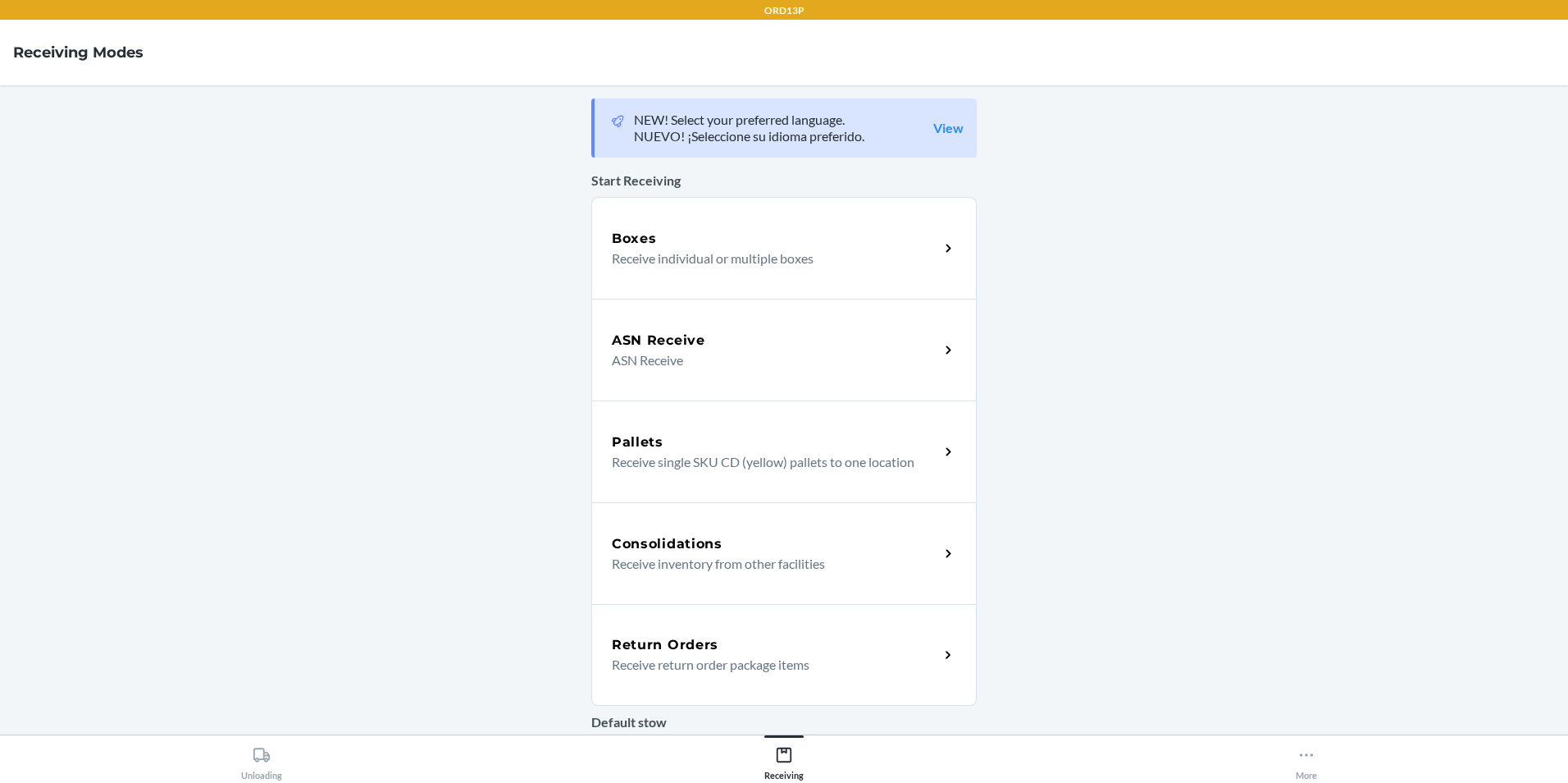
click at [899, 665] on p "Receive return order package items" at bounding box center [769, 665] width 315 height 20
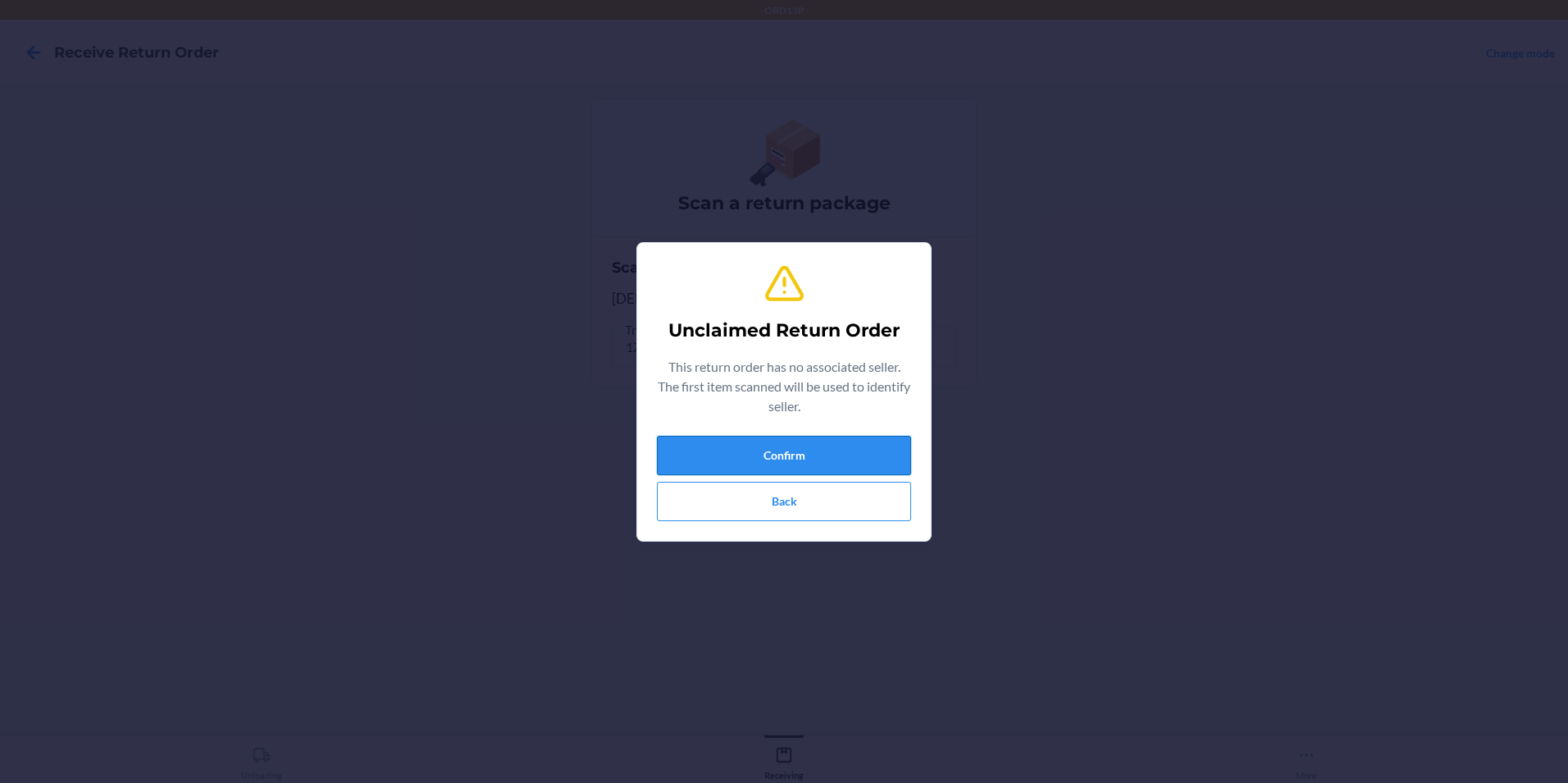
click at [764, 450] on button "Confirm" at bounding box center [784, 455] width 255 height 39
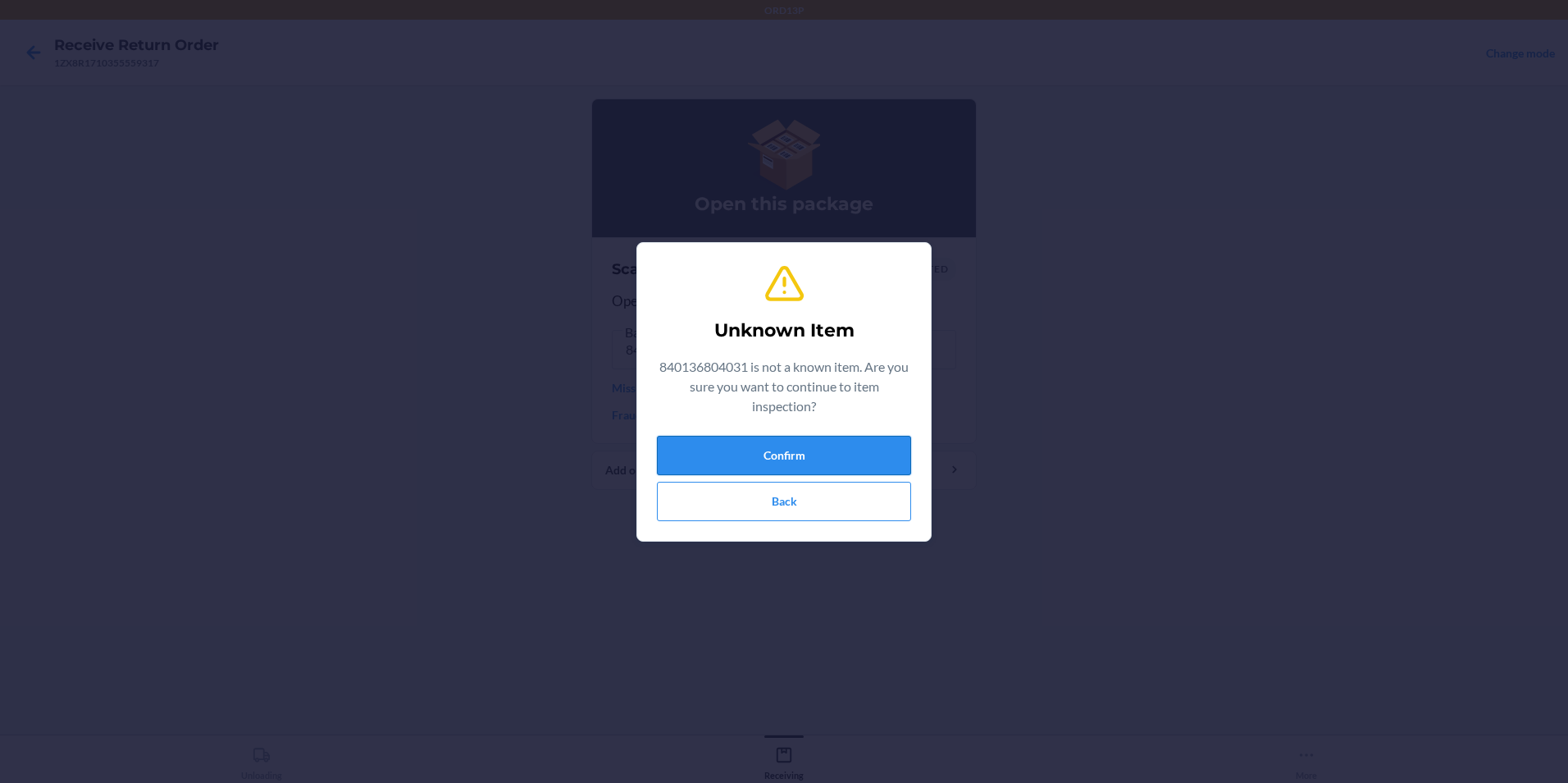
click at [735, 447] on button "Confirm" at bounding box center [784, 455] width 255 height 39
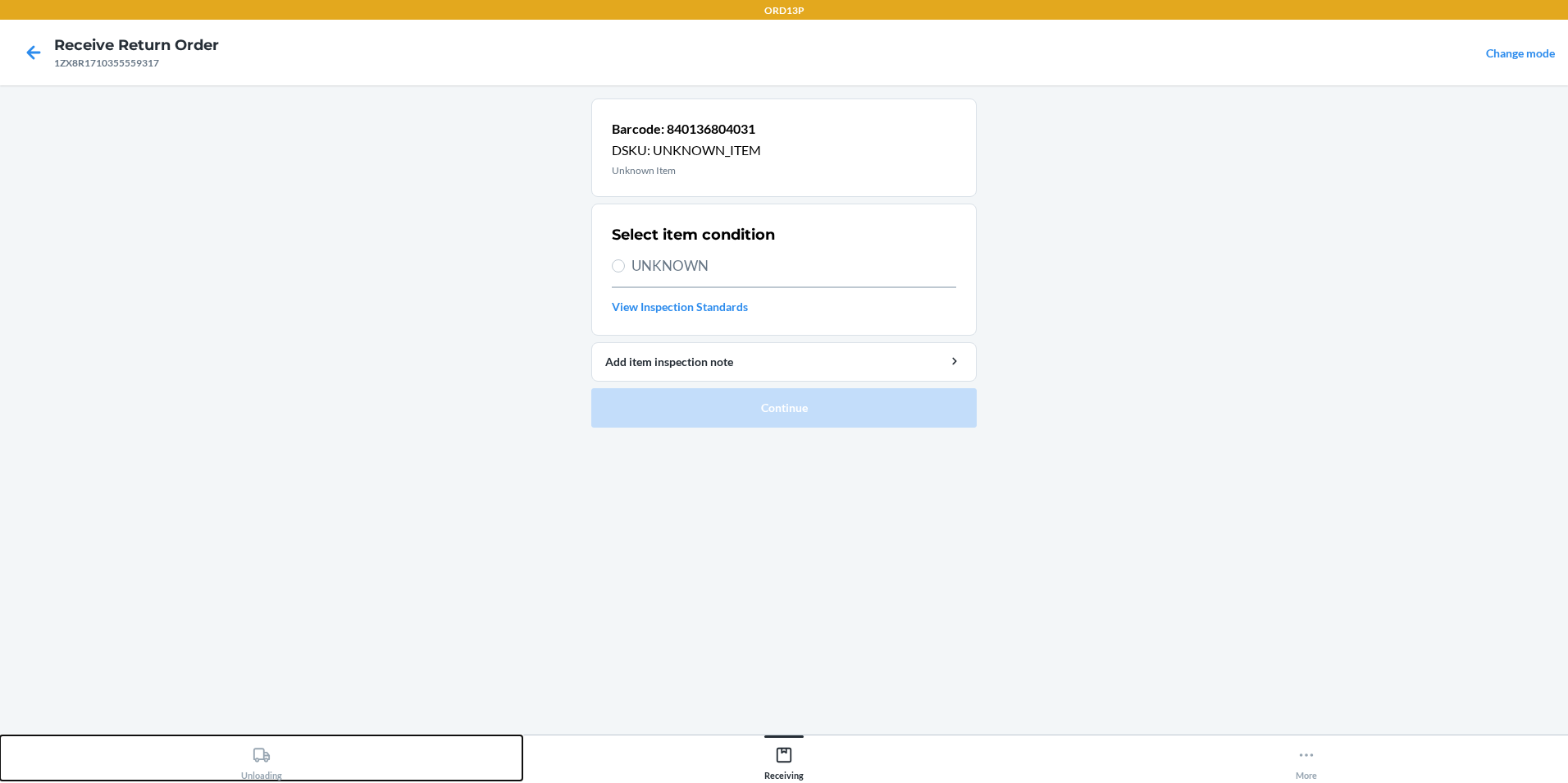
click at [259, 771] on div "Unloading" at bounding box center [261, 759] width 41 height 41
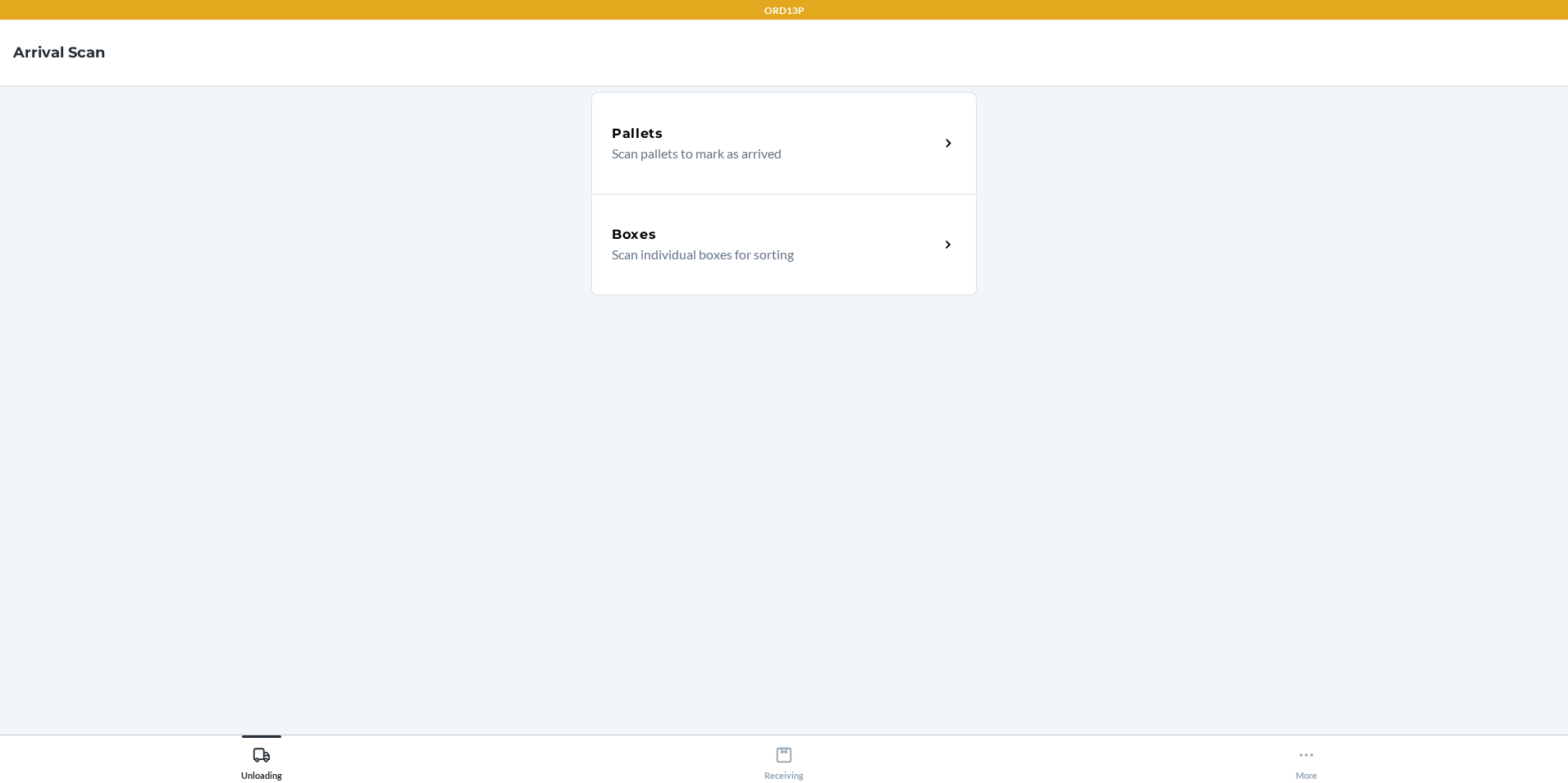
click at [736, 266] on div "Boxes Scan individual boxes for sorting" at bounding box center [784, 245] width 385 height 102
